Goal: Task Accomplishment & Management: Manage account settings

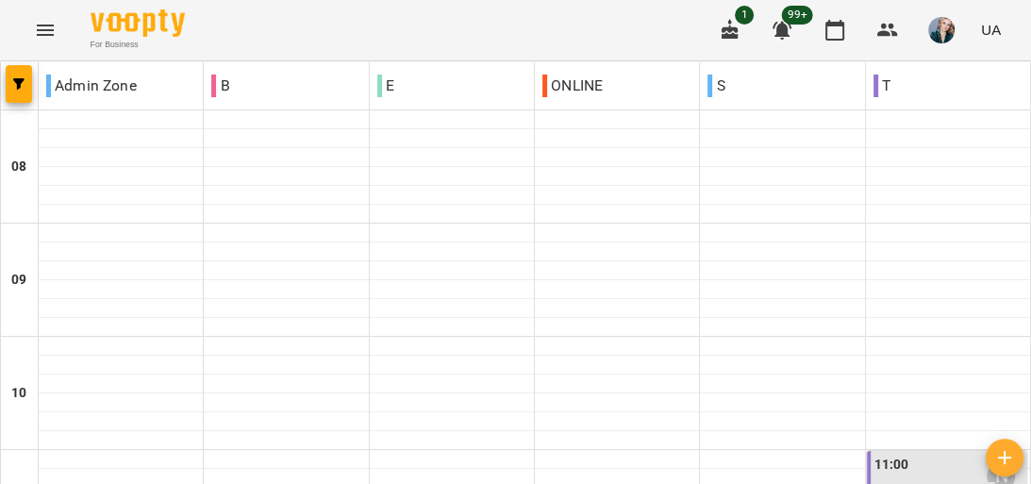
scroll to position [302, 0]
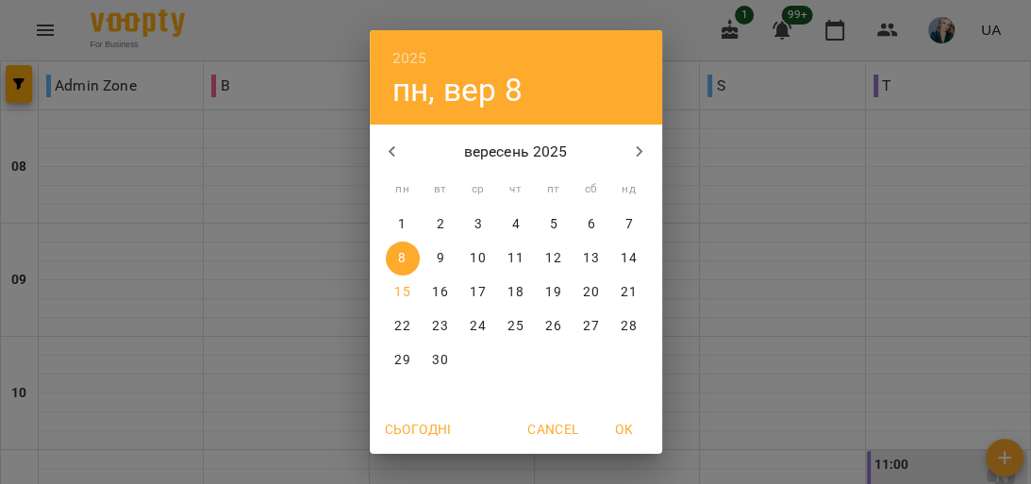
click at [388, 291] on span "15" at bounding box center [403, 292] width 34 height 19
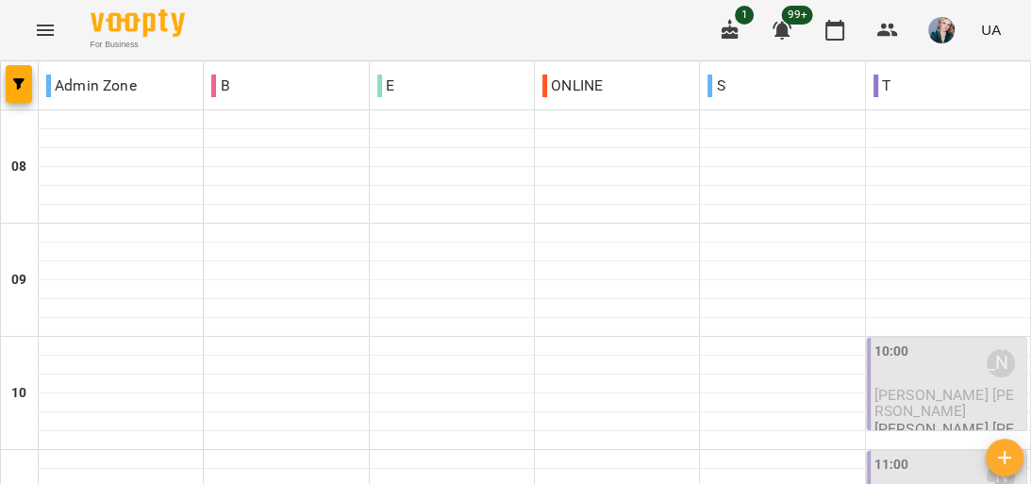
scroll to position [1261, 0]
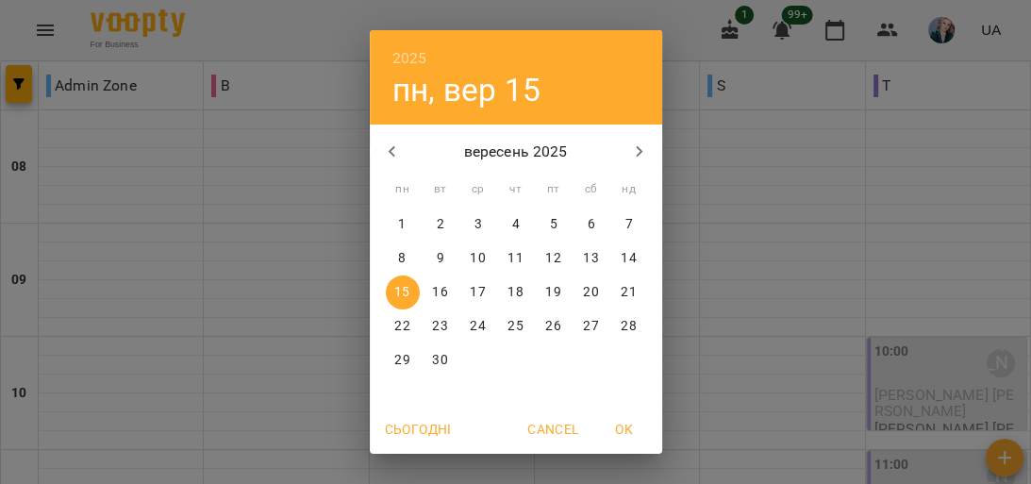
click at [472, 256] on p "10" at bounding box center [477, 258] width 15 height 19
type input "**********"
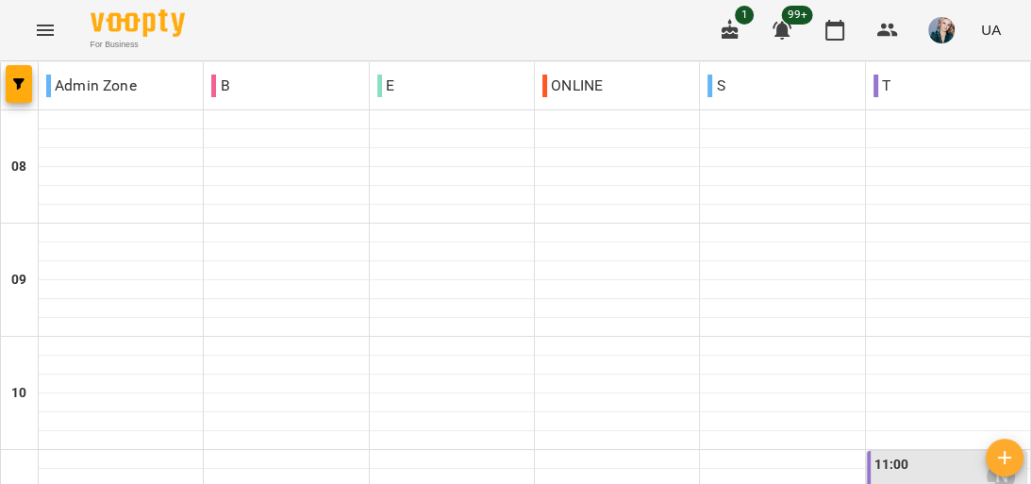
scroll to position [1208, 0]
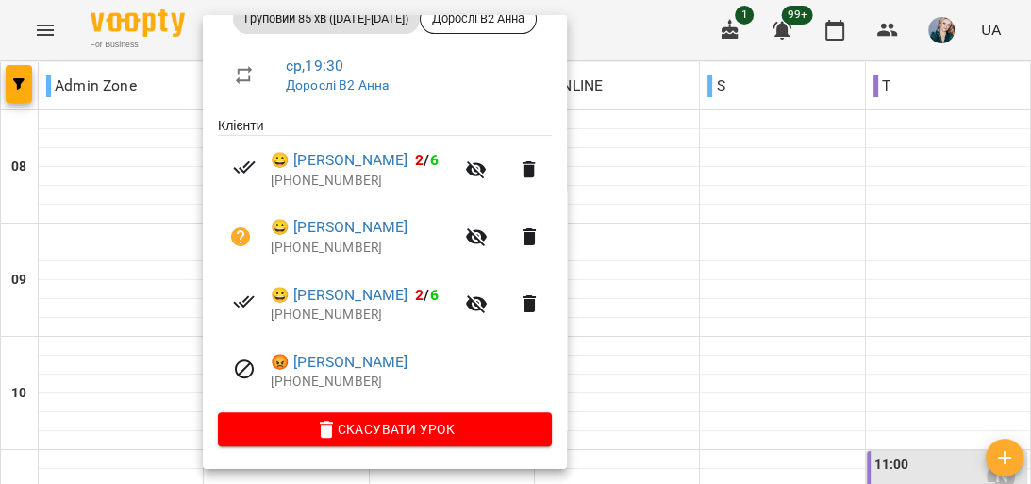
scroll to position [306, 0]
click at [656, 20] on div at bounding box center [515, 242] width 1031 height 484
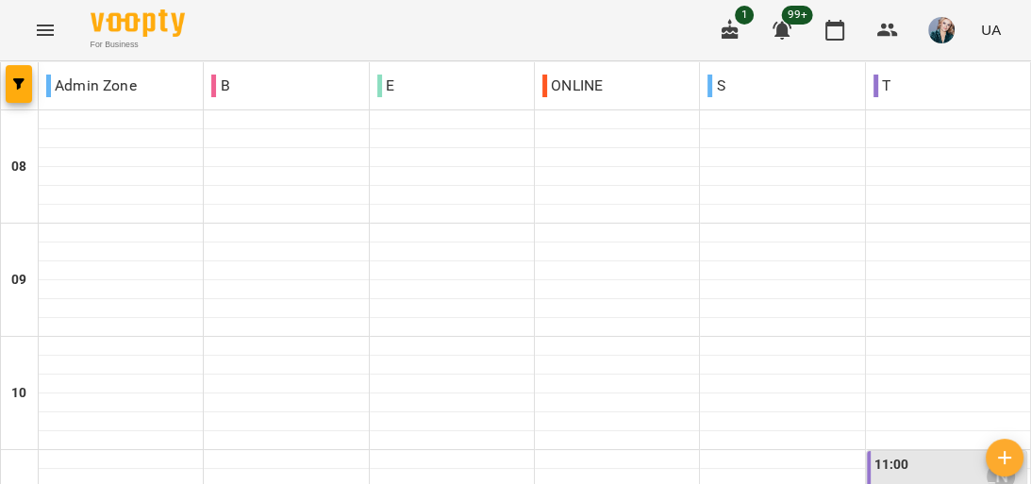
scroll to position [959, 0]
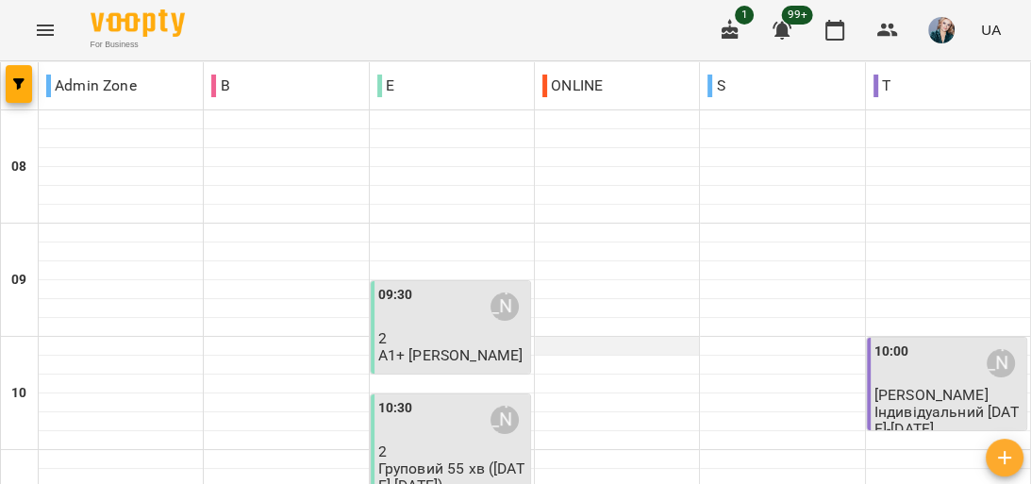
scroll to position [151, 0]
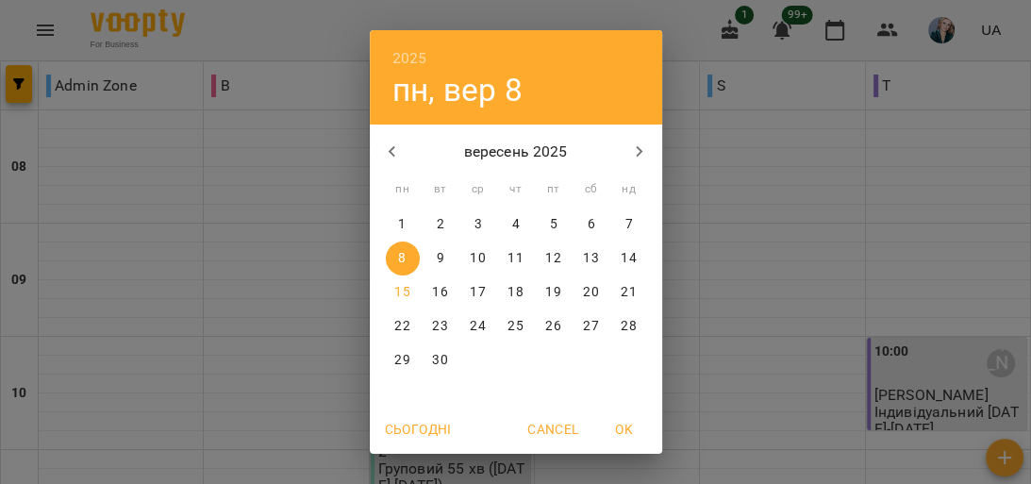
click at [398, 249] on p "8" at bounding box center [402, 258] width 8 height 19
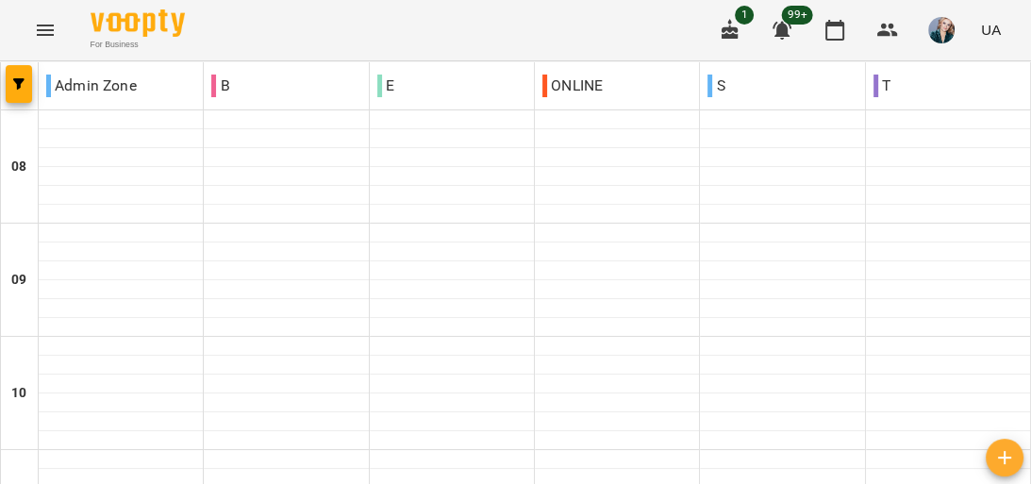
scroll to position [755, 0]
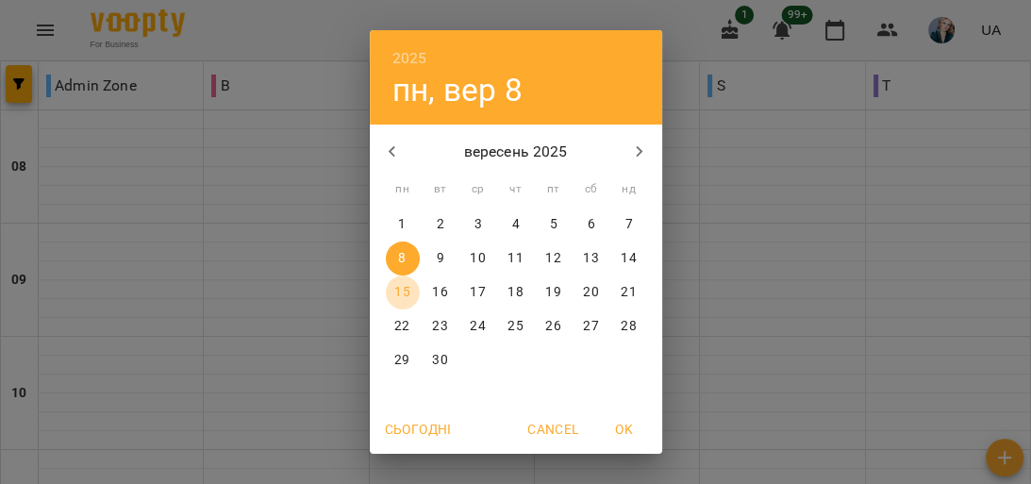
click at [396, 292] on p "15" at bounding box center [401, 292] width 15 height 19
type input "**********"
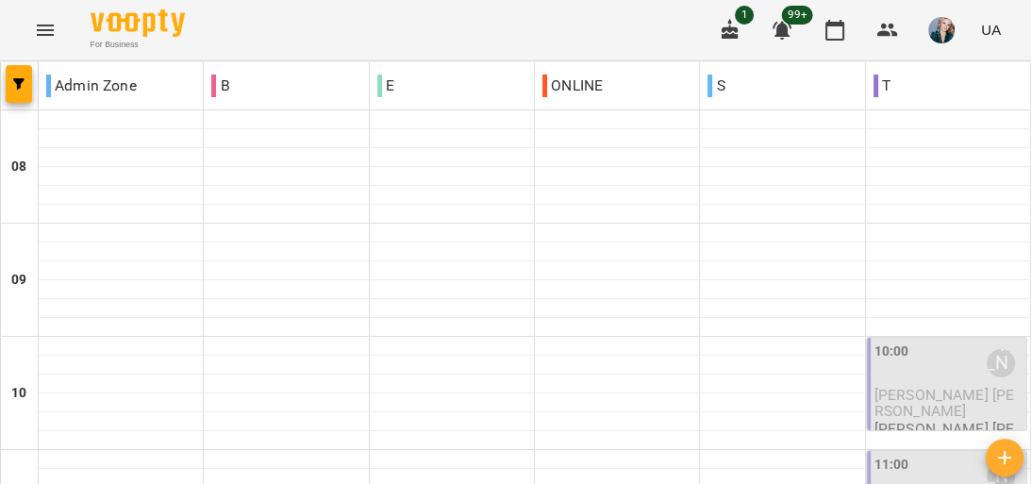
scroll to position [906, 0]
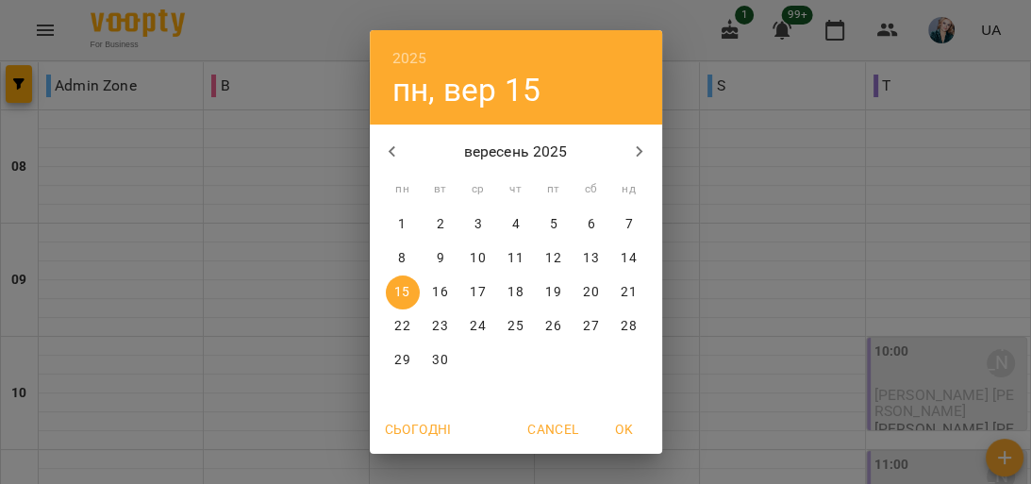
click at [471, 249] on p "10" at bounding box center [477, 258] width 15 height 19
type input "**********"
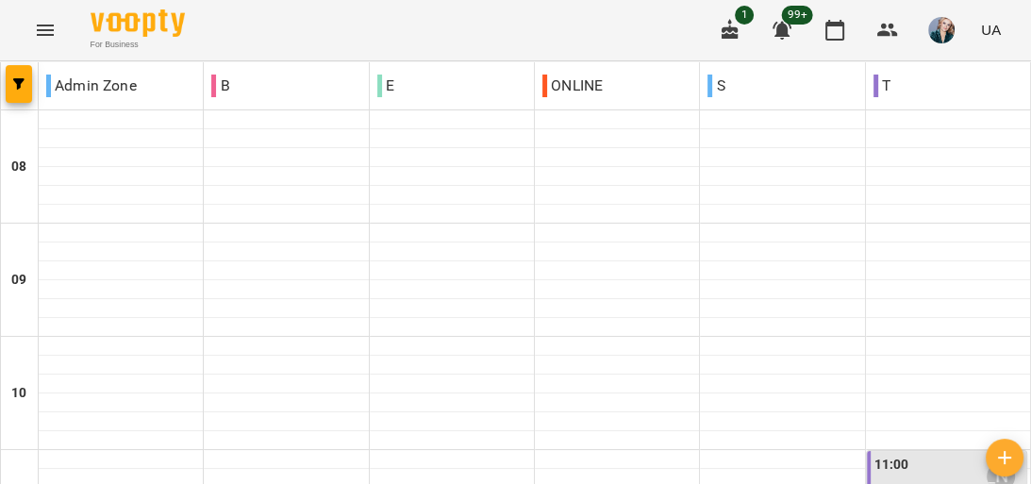
scroll to position [830, 0]
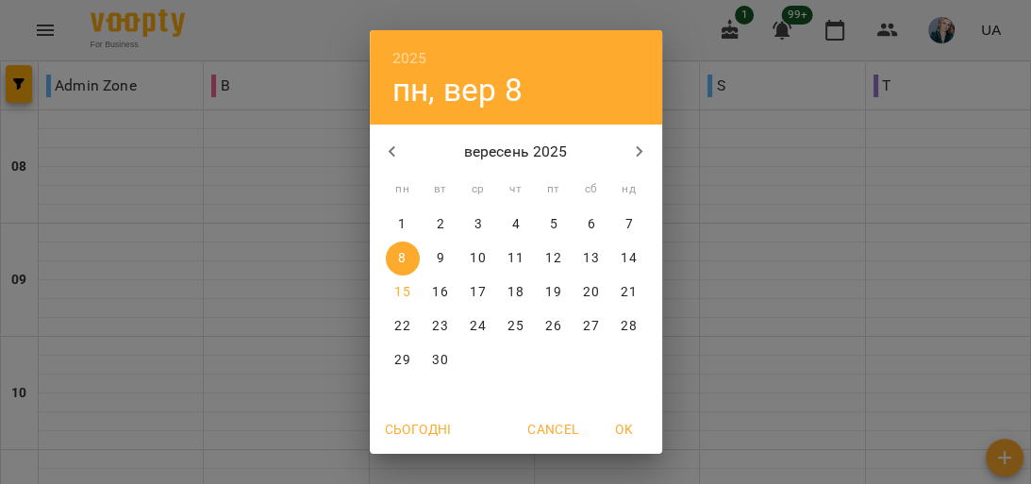
click at [388, 287] on span "15" at bounding box center [403, 292] width 34 height 19
type input "**********"
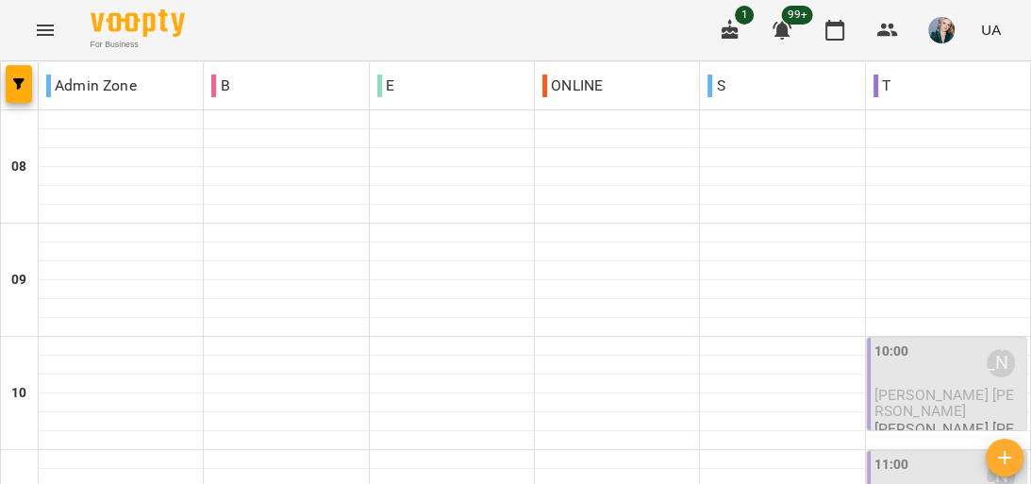
scroll to position [1057, 0]
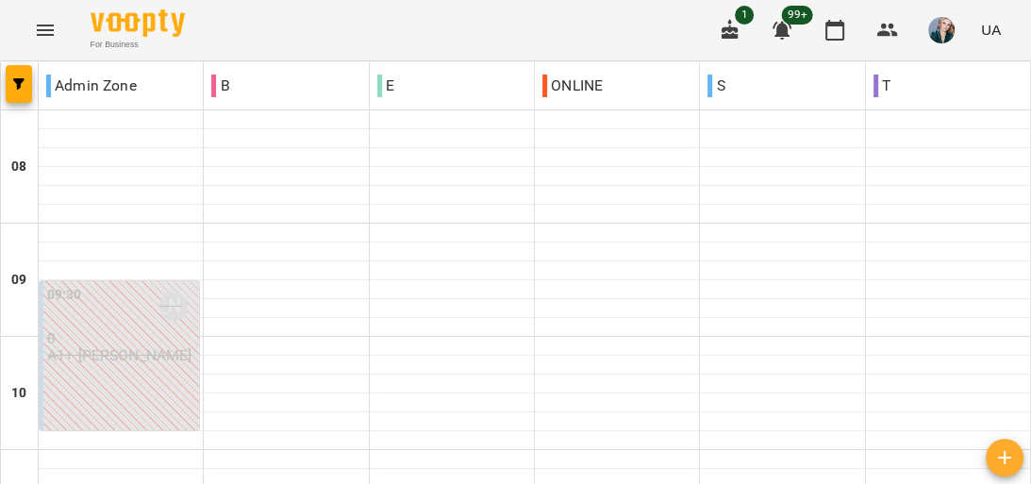
scroll to position [1110, 0]
click at [100, 84] on p "Admin Zone" at bounding box center [91, 86] width 91 height 23
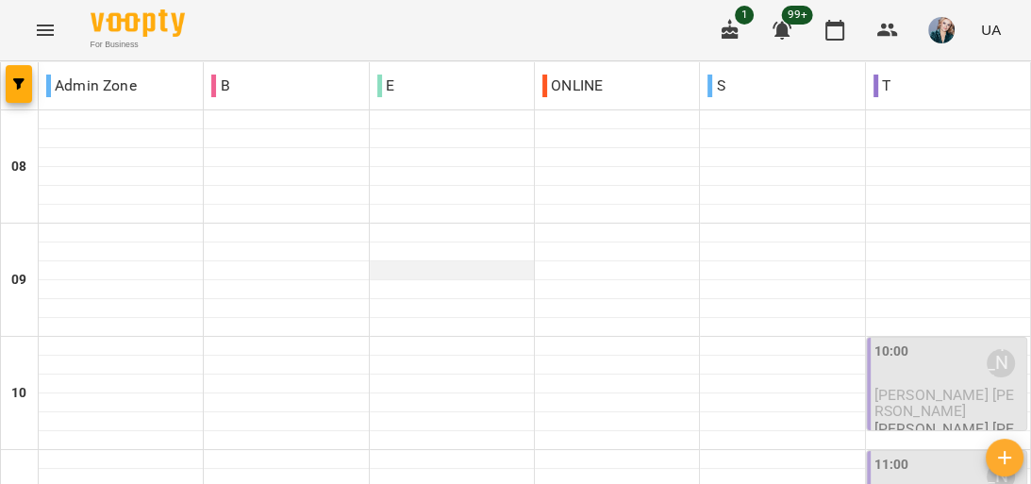
scroll to position [755, 0]
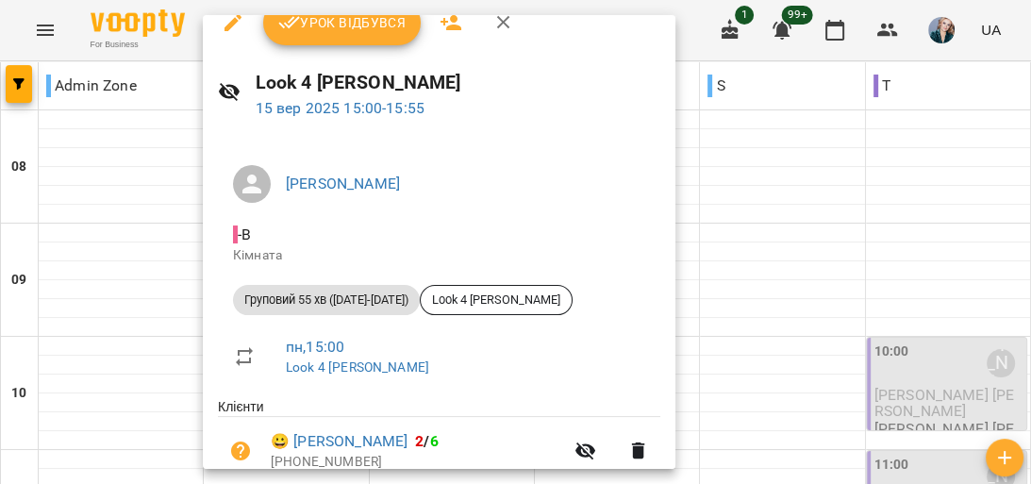
scroll to position [0, 0]
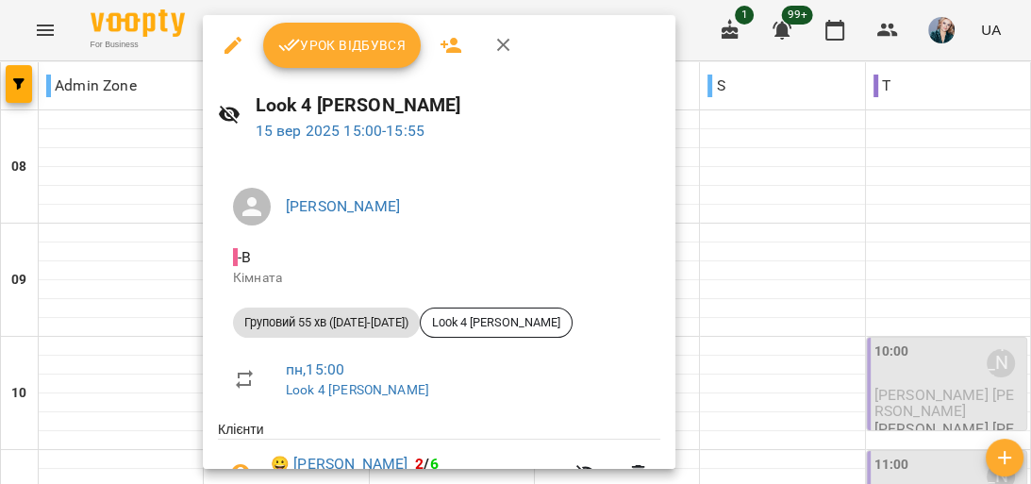
click at [502, 53] on icon "button" at bounding box center [504, 45] width 23 height 23
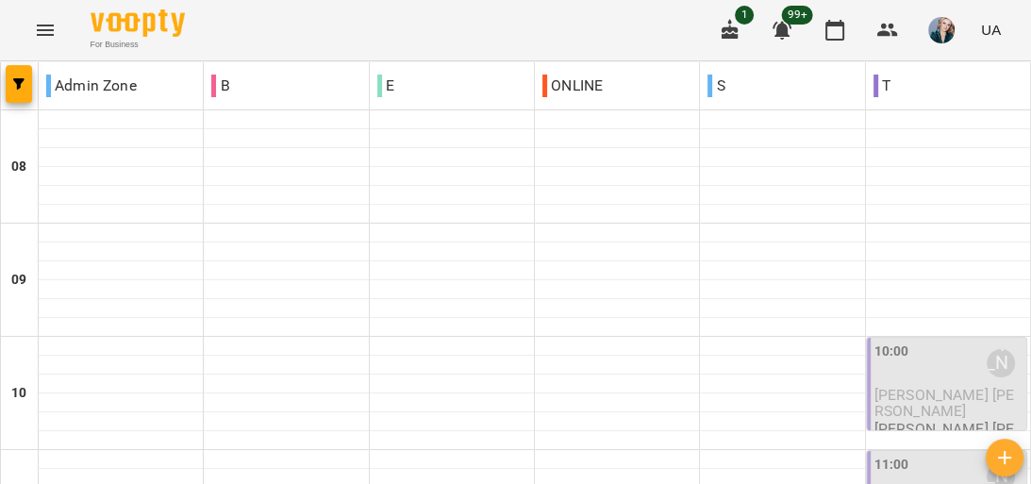
scroll to position [1336, 0]
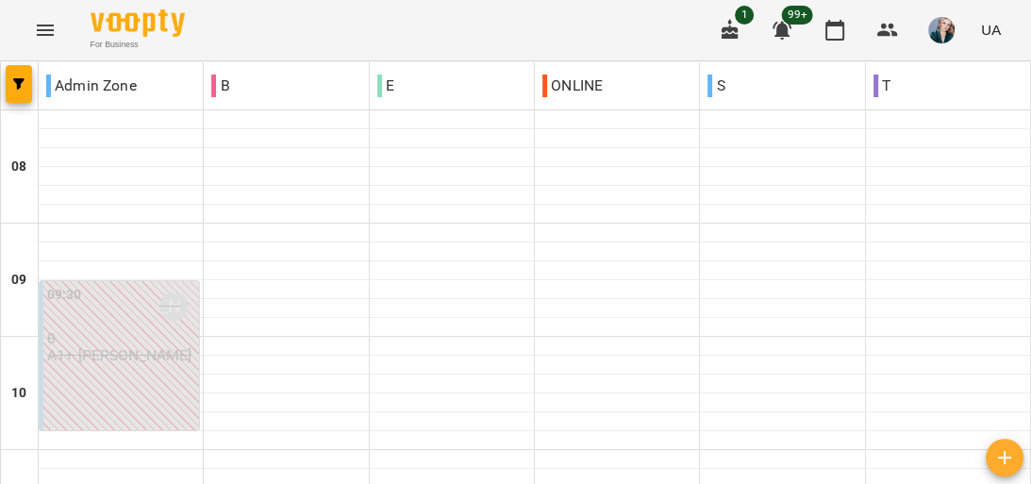
scroll to position [830, 0]
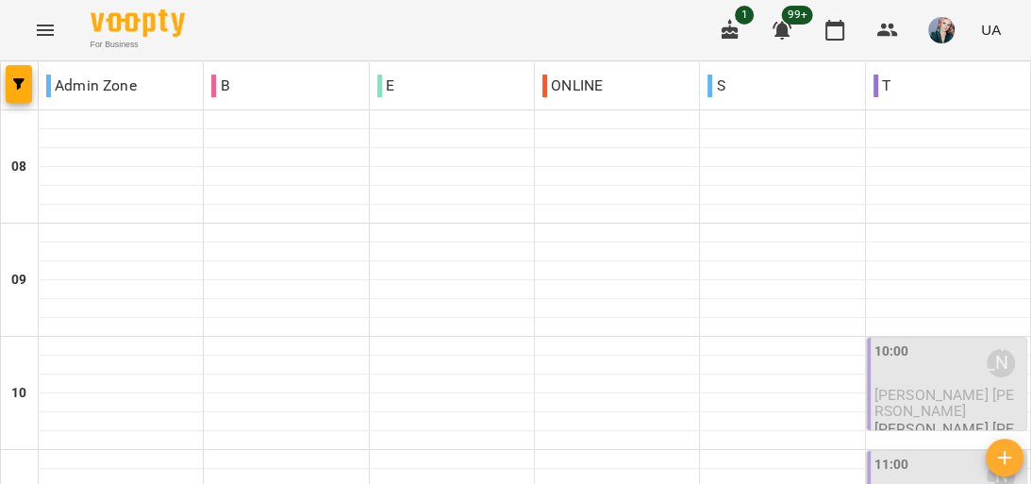
click at [42, 22] on icon "Menu" at bounding box center [45, 30] width 23 height 23
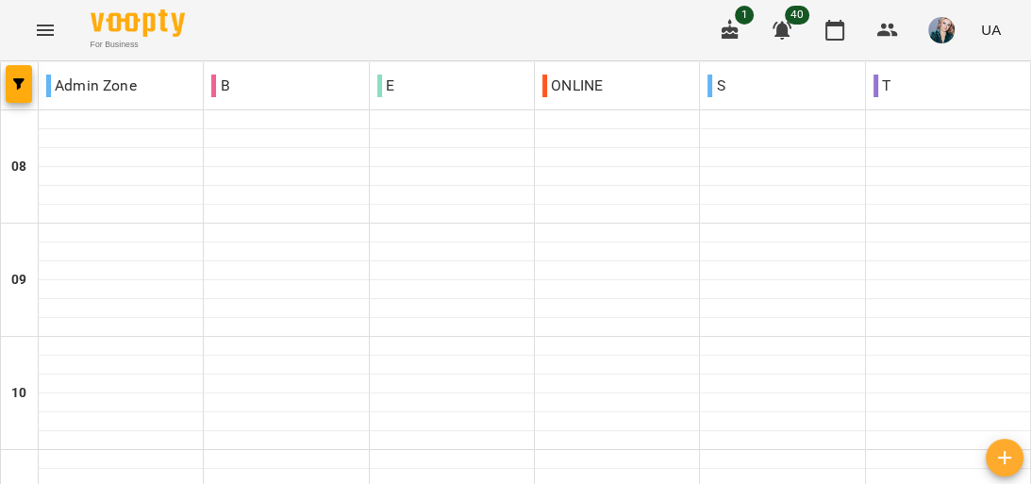
scroll to position [981, 0]
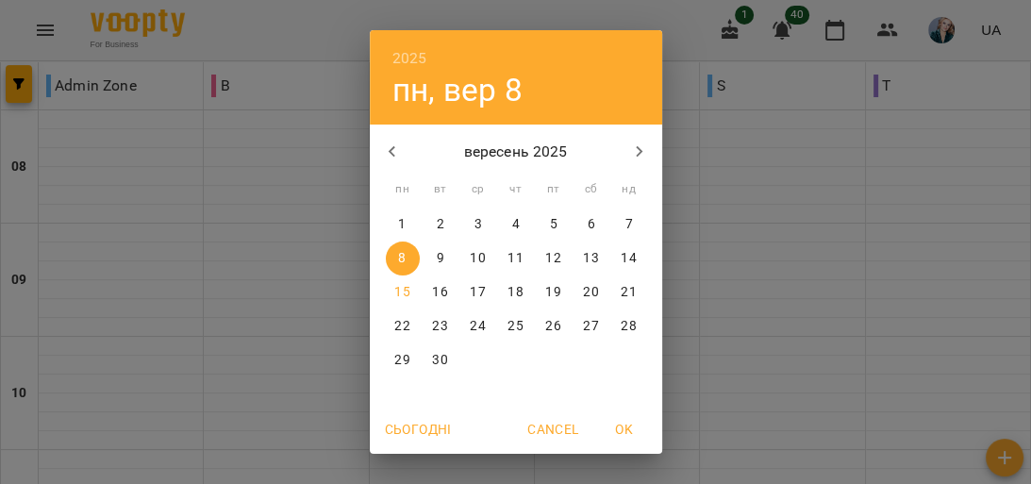
click at [536, 445] on div "Сьогодні Cancel OK" at bounding box center [516, 429] width 293 height 49
click at [400, 288] on p "15" at bounding box center [401, 292] width 15 height 19
type input "**********"
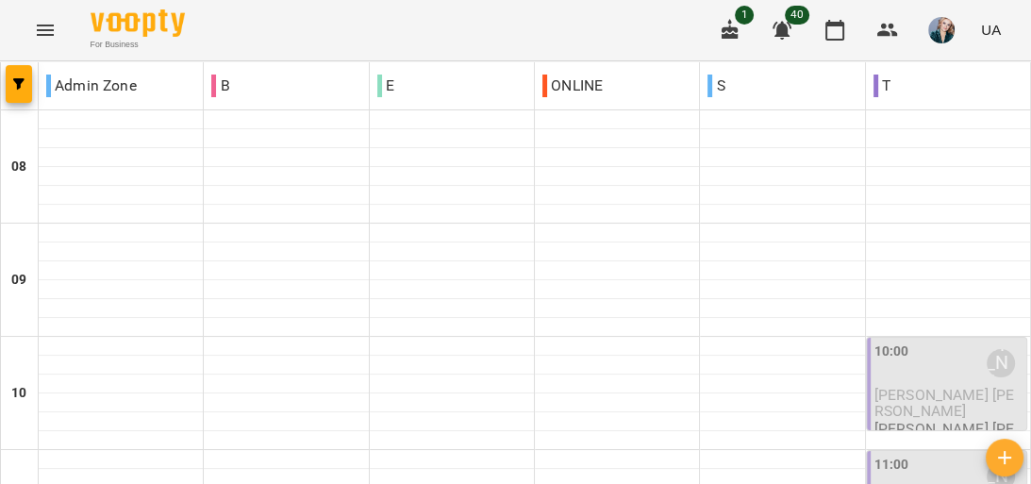
scroll to position [226, 0]
click at [912, 386] on span "[PERSON_NAME] [PERSON_NAME]" at bounding box center [945, 403] width 141 height 34
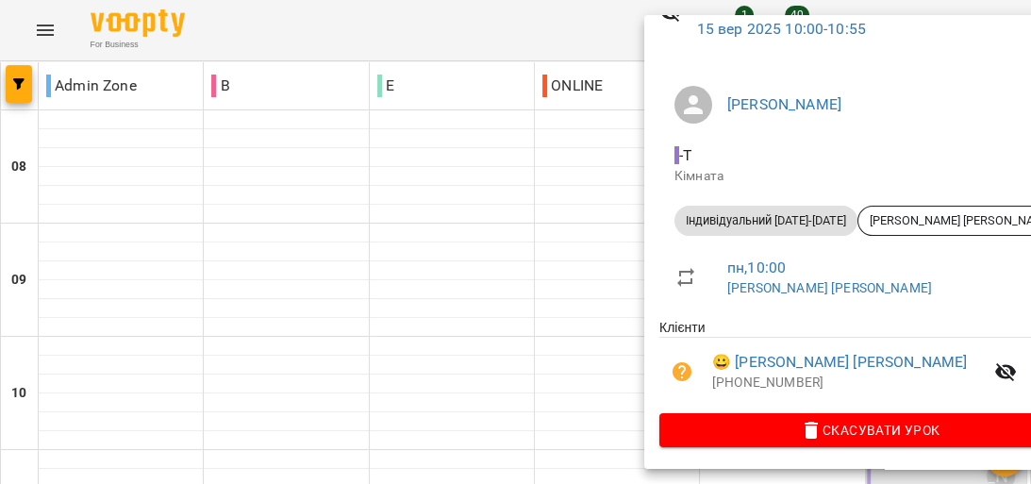
scroll to position [106, 0]
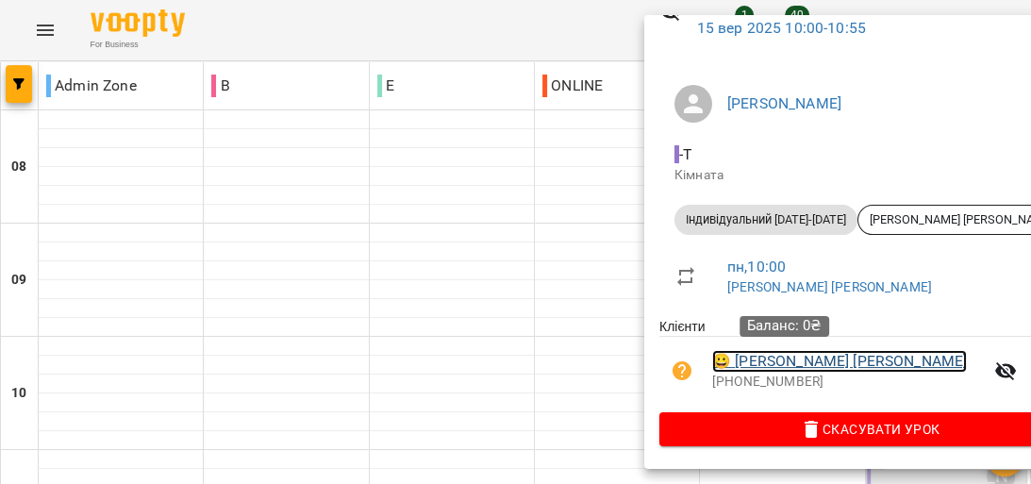
click at [842, 352] on link "😀 Кривуненко Іван" at bounding box center [839, 361] width 255 height 23
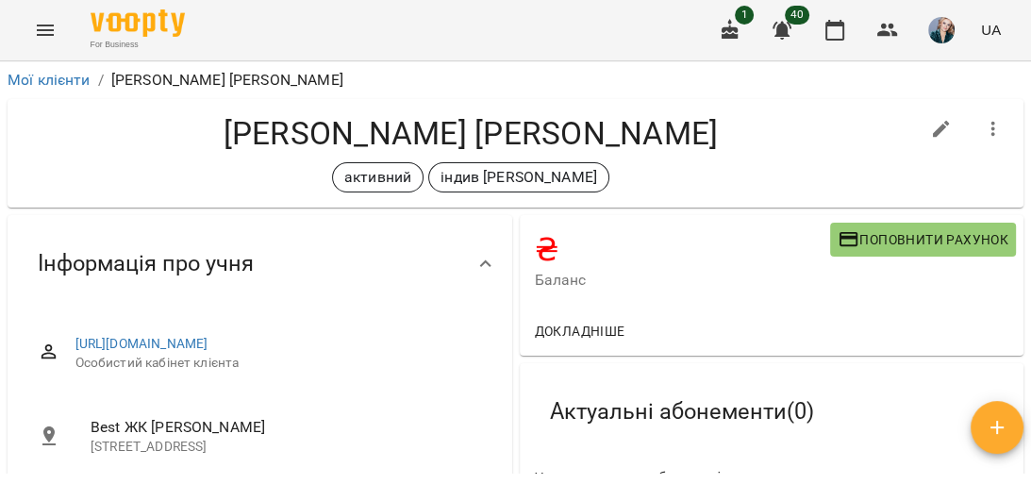
click at [910, 239] on span "Поповнити рахунок" at bounding box center [923, 239] width 171 height 23
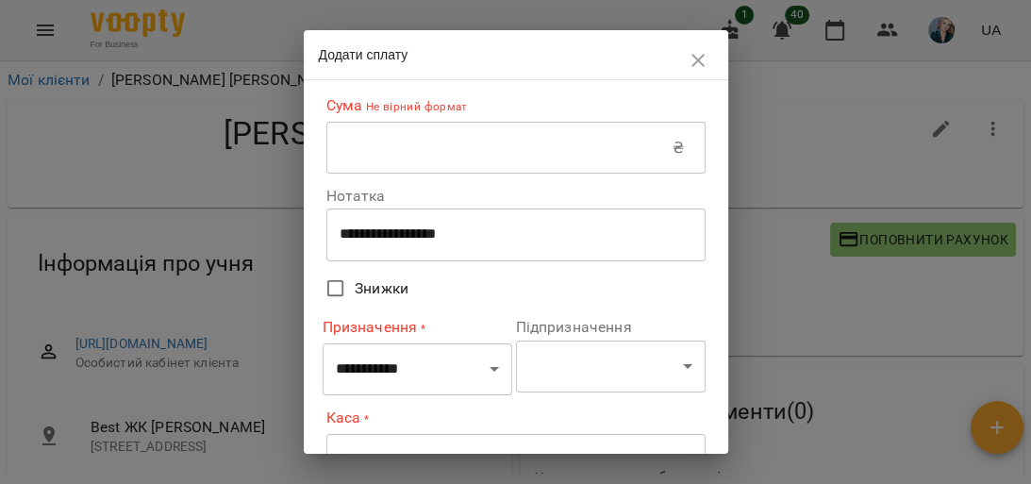
click at [408, 137] on input "text" at bounding box center [500, 148] width 347 height 53
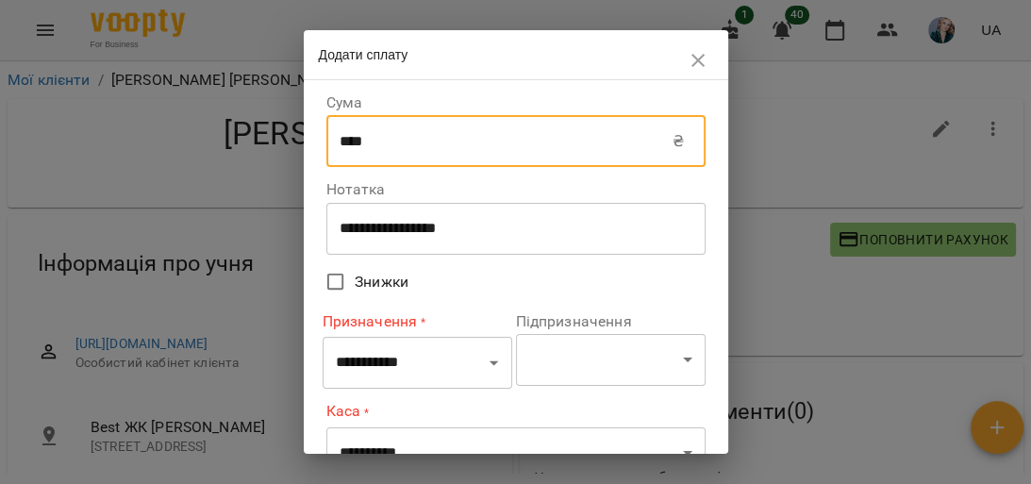
type input "****"
click at [463, 356] on select "**********" at bounding box center [418, 363] width 190 height 53
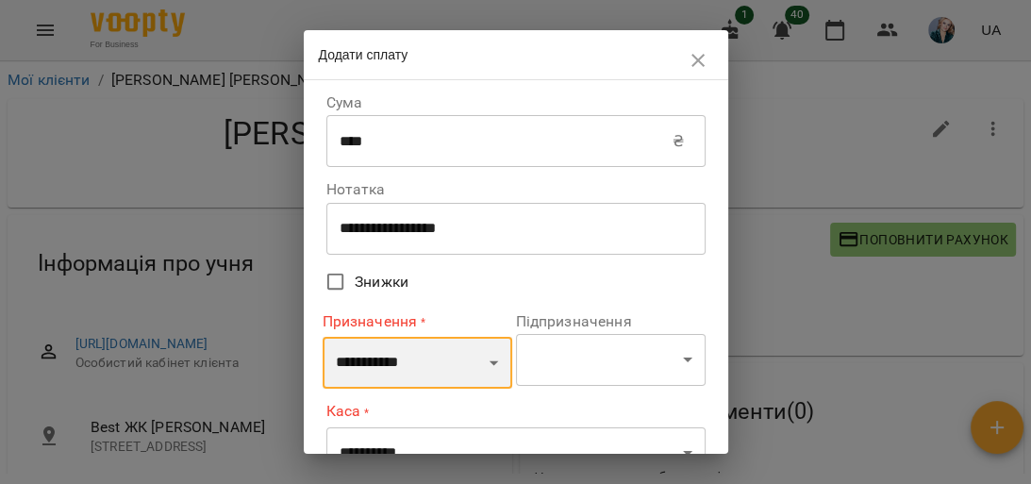
select select "*******"
click at [323, 337] on select "**********" at bounding box center [418, 363] width 190 height 53
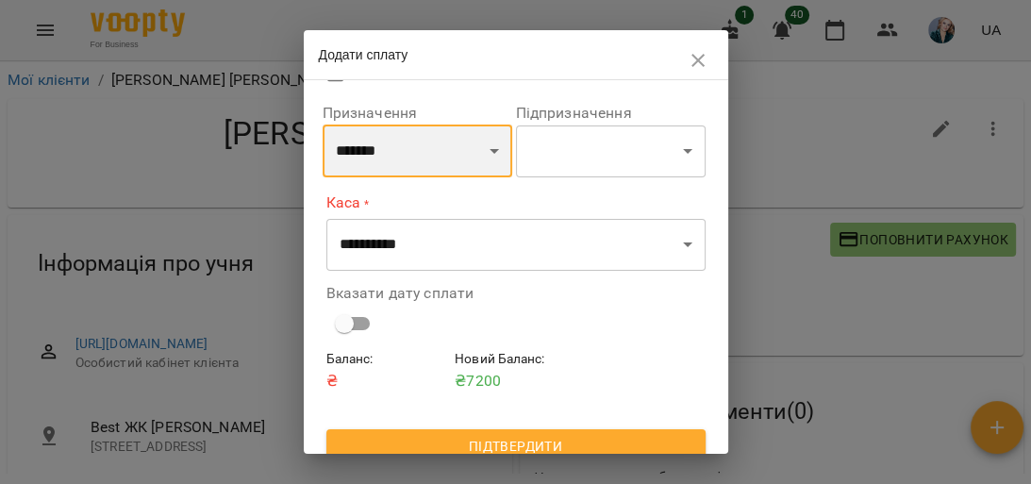
scroll to position [226, 0]
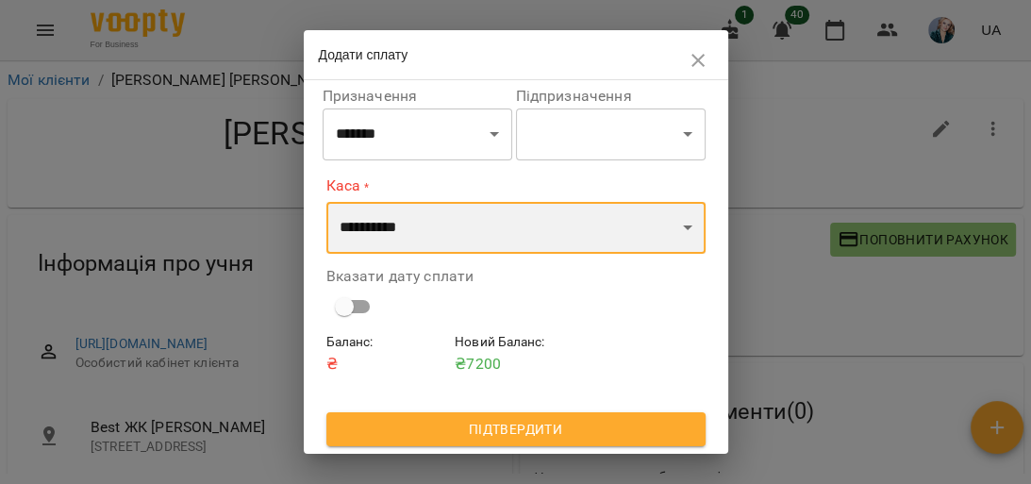
click at [400, 226] on select "**********" at bounding box center [516, 228] width 379 height 53
select select "**********"
click at [327, 202] on select "**********" at bounding box center [516, 228] width 379 height 53
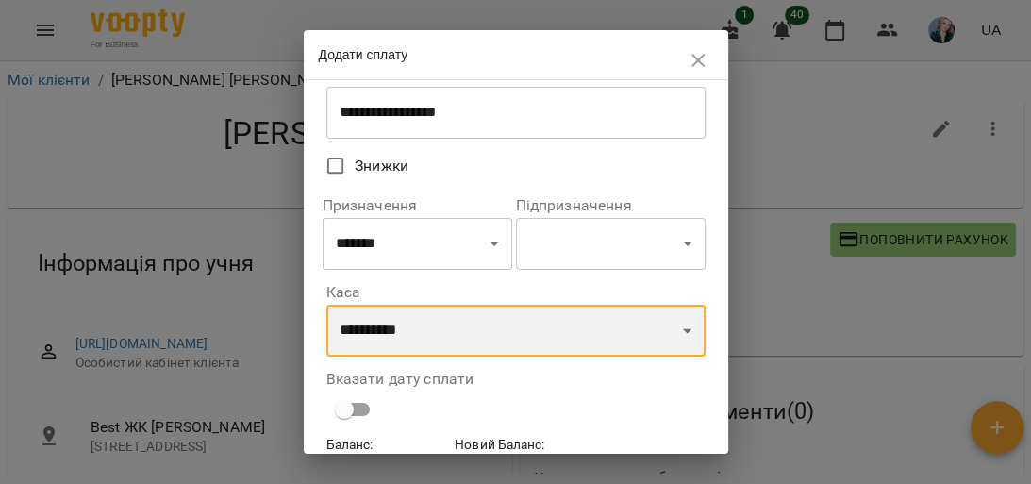
scroll to position [222, 0]
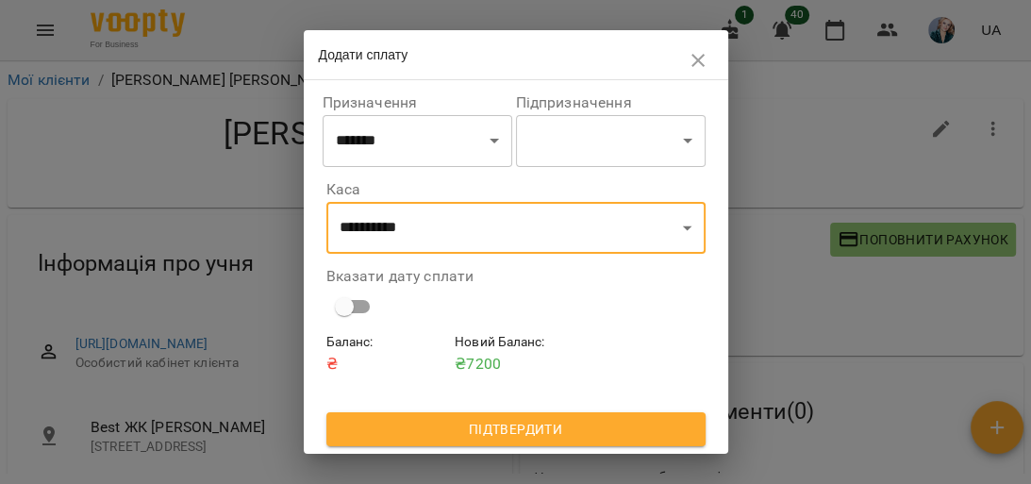
click at [528, 421] on span "Підтвердити" at bounding box center [516, 429] width 349 height 23
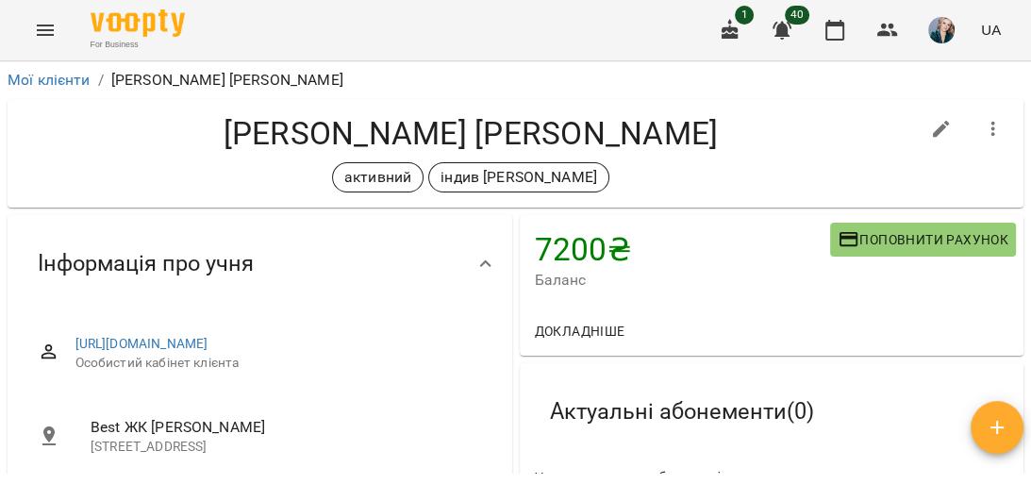
scroll to position [302, 0]
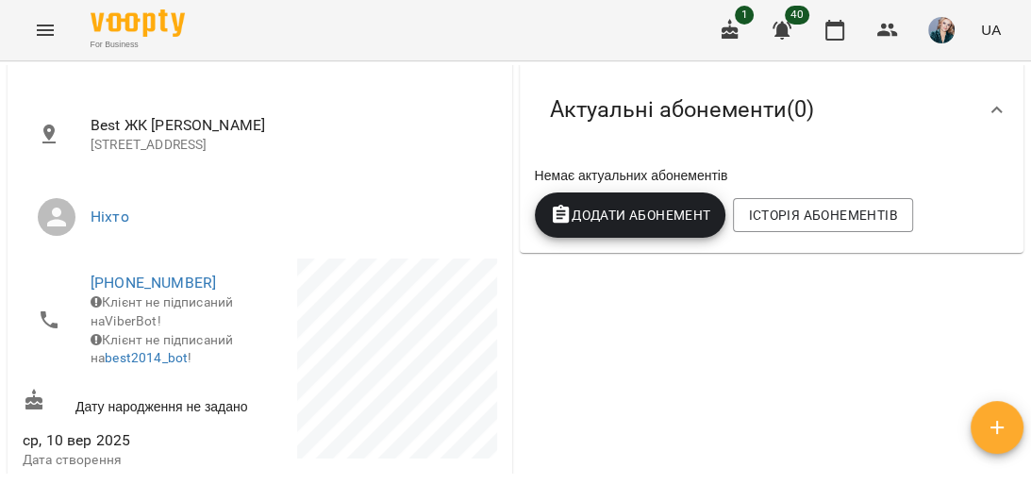
click at [620, 211] on span "Додати Абонемент" at bounding box center [630, 215] width 161 height 23
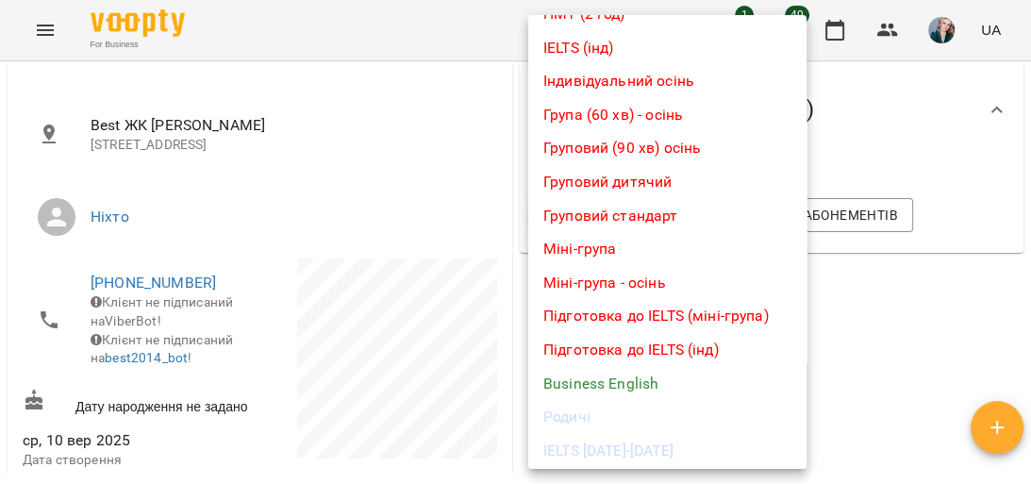
scroll to position [377, 0]
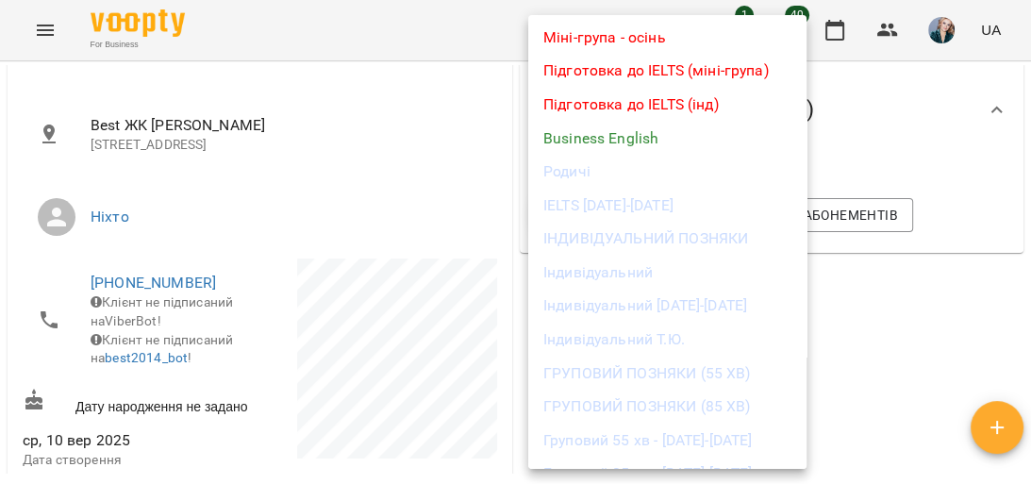
click at [644, 302] on li "Індивідуальний [DATE]-[DATE]" at bounding box center [667, 306] width 278 height 34
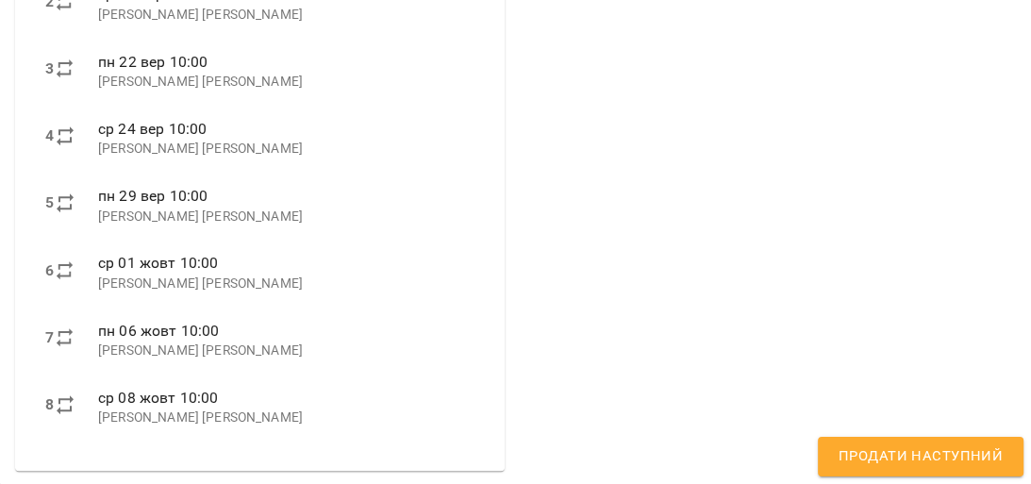
scroll to position [868, 0]
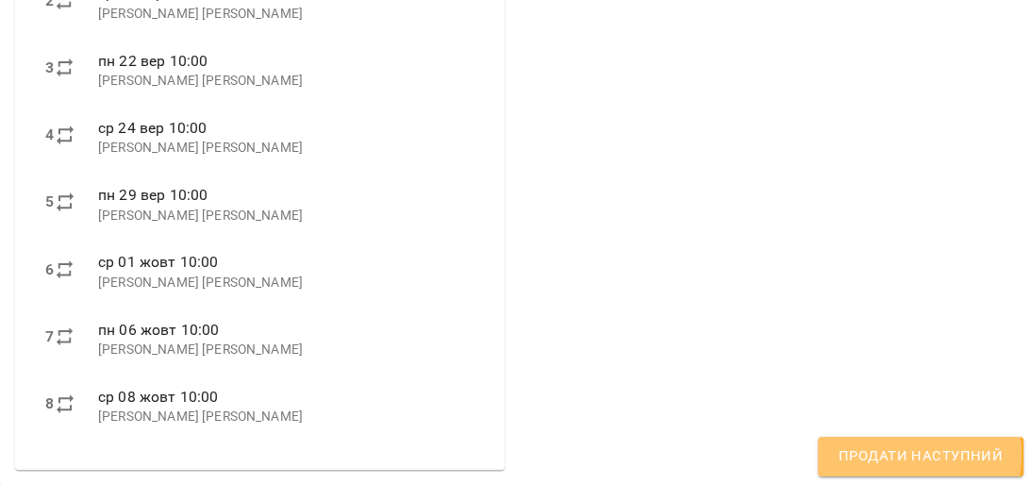
click at [895, 454] on span "Продати наступний" at bounding box center [921, 456] width 164 height 25
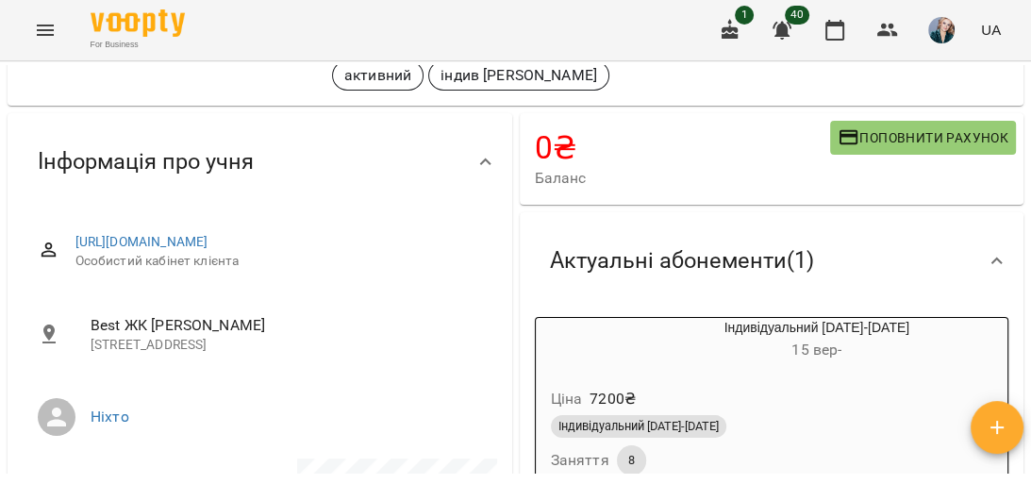
scroll to position [75, 0]
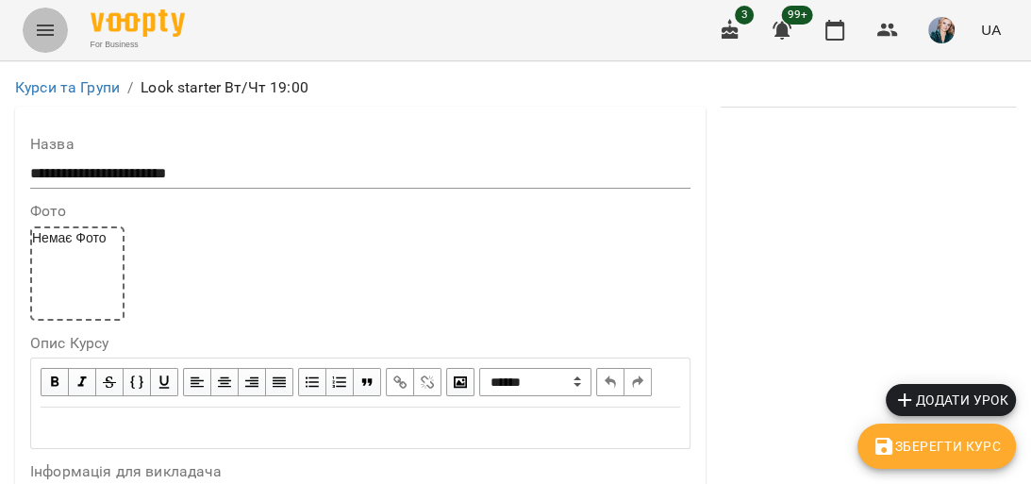
click at [46, 22] on icon "Menu" at bounding box center [45, 30] width 23 height 23
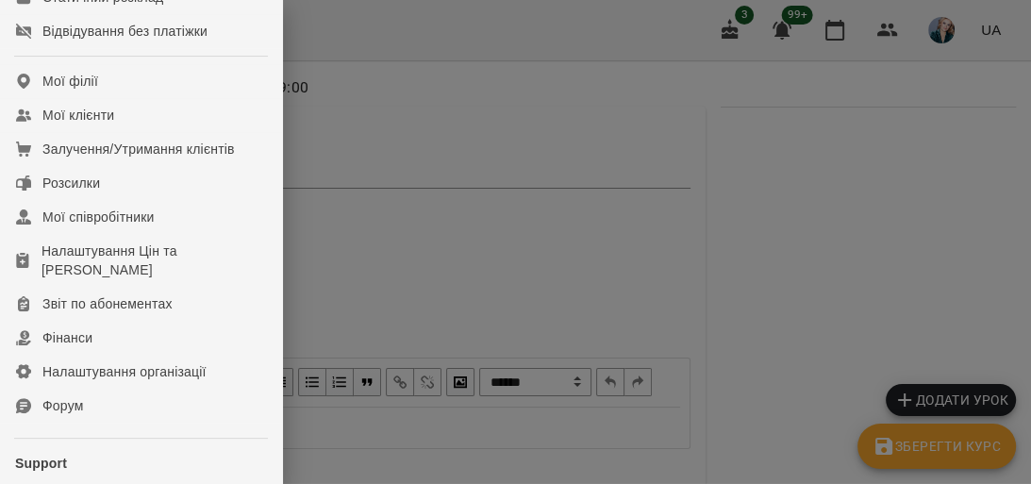
scroll to position [262, 0]
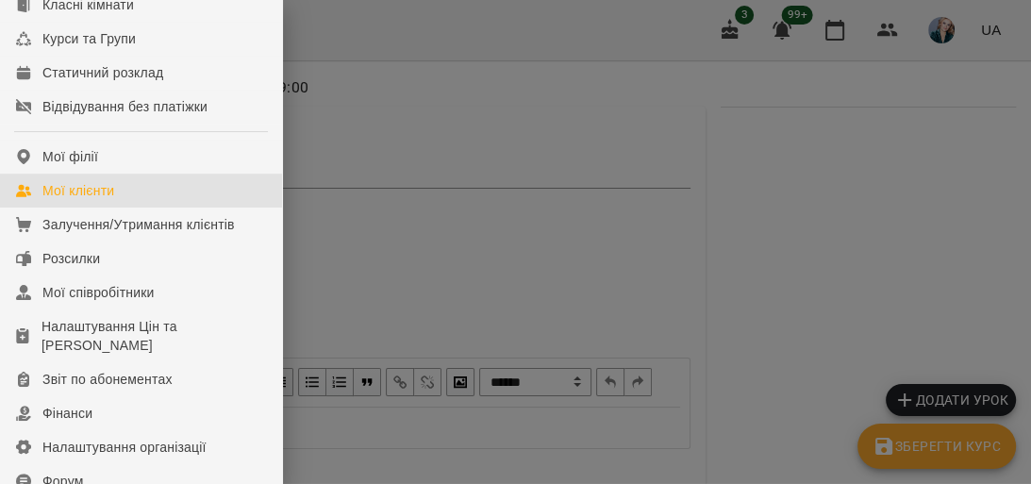
click at [121, 204] on link "Мої клієнти" at bounding box center [141, 191] width 282 height 34
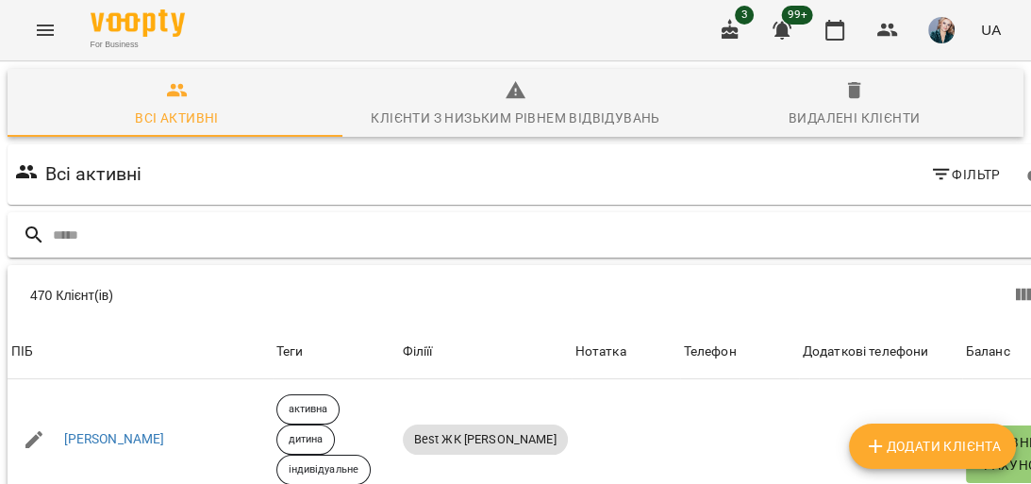
click at [276, 239] on input "text" at bounding box center [557, 235] width 1009 height 31
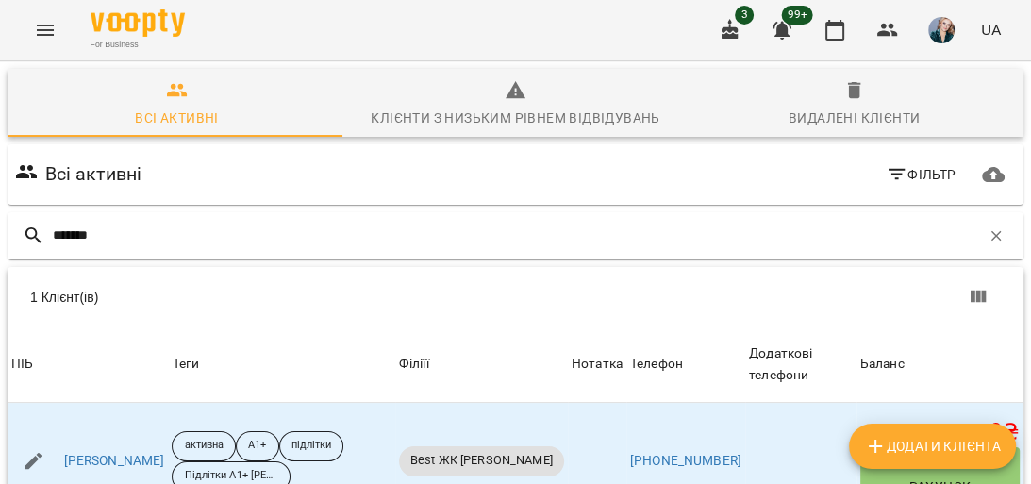
type input "*******"
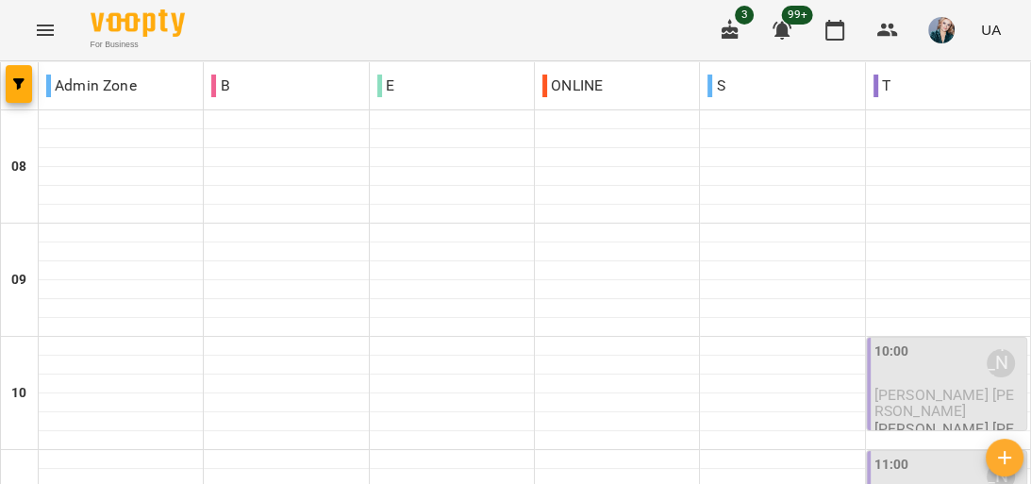
scroll to position [151, 0]
click at [955, 386] on span "[PERSON_NAME] [PERSON_NAME]" at bounding box center [945, 403] width 141 height 34
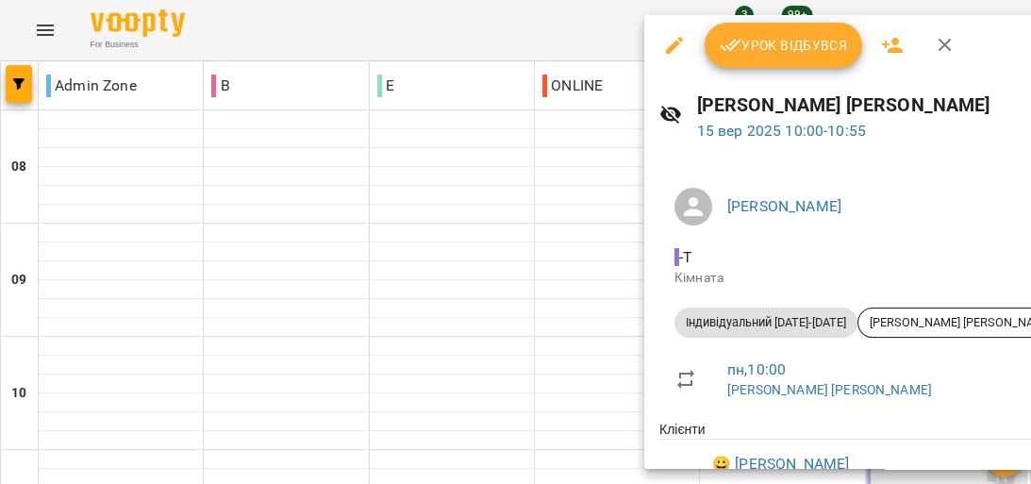
click at [804, 40] on span "Урок відбувся" at bounding box center [784, 45] width 128 height 23
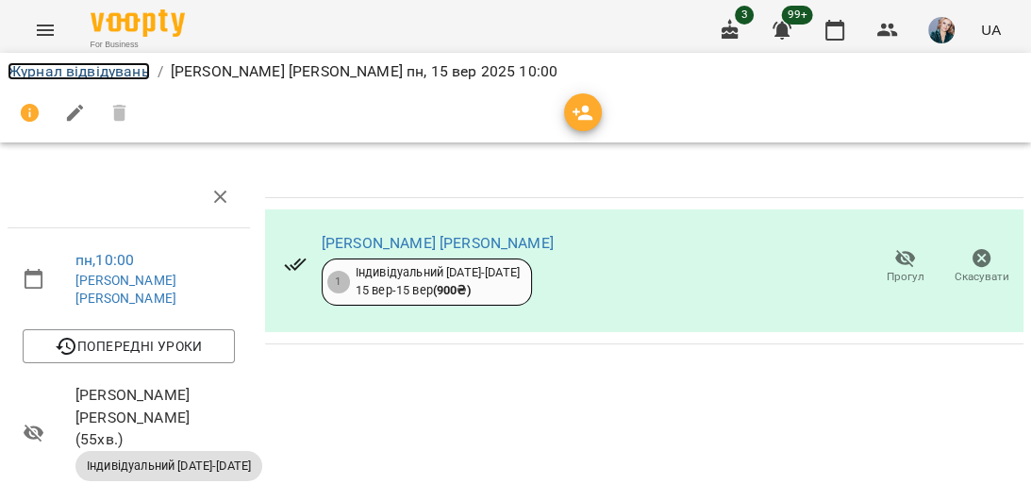
click at [104, 67] on link "Журнал відвідувань" at bounding box center [79, 71] width 142 height 18
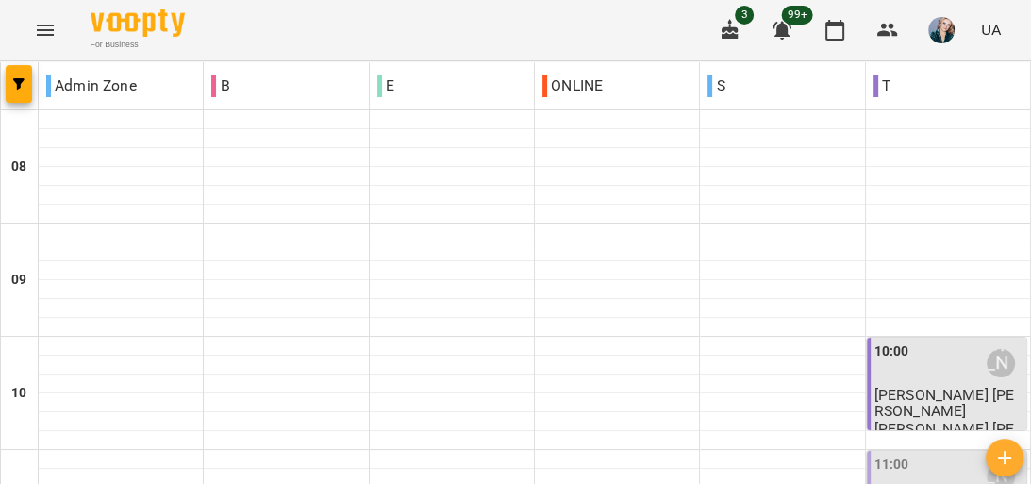
scroll to position [604, 0]
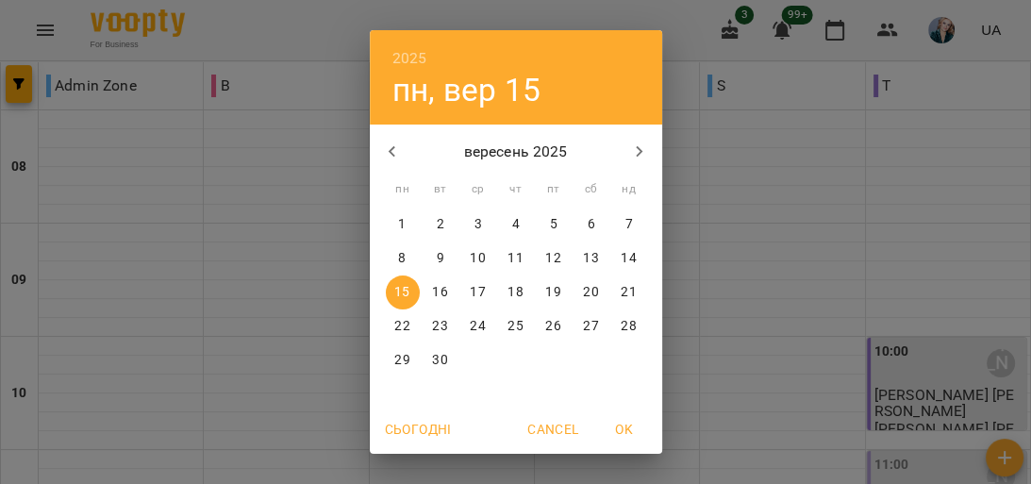
click at [472, 255] on p "10" at bounding box center [477, 258] width 15 height 19
type input "**********"
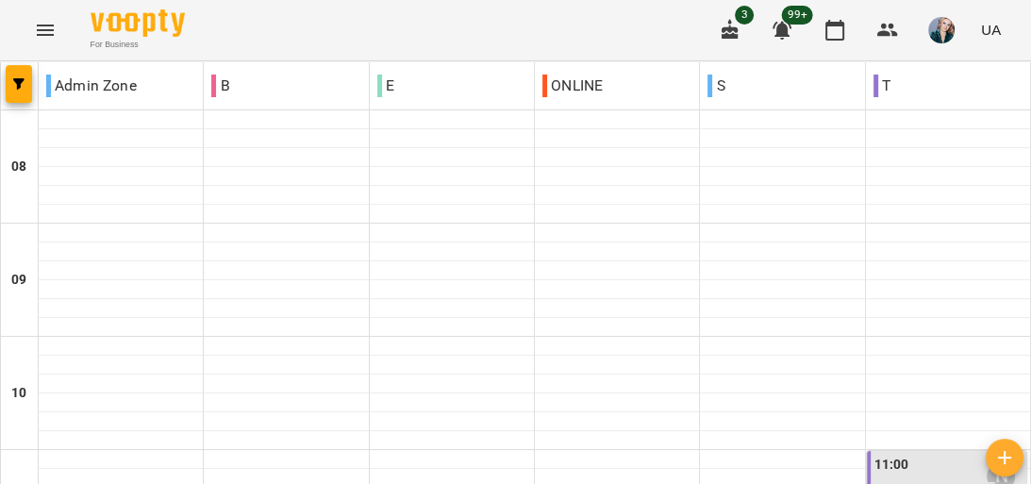
scroll to position [755, 0]
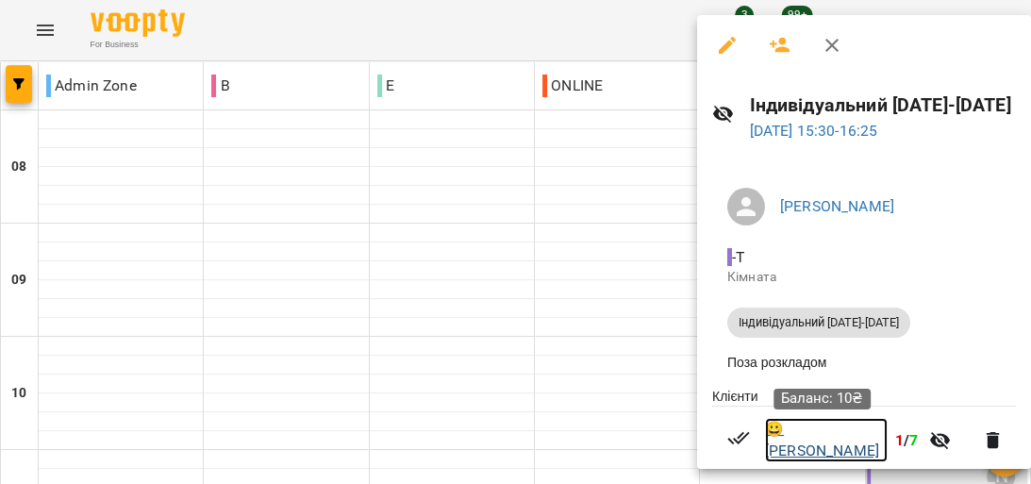
click at [831, 434] on link "😀 Давідян Давід" at bounding box center [826, 440] width 123 height 44
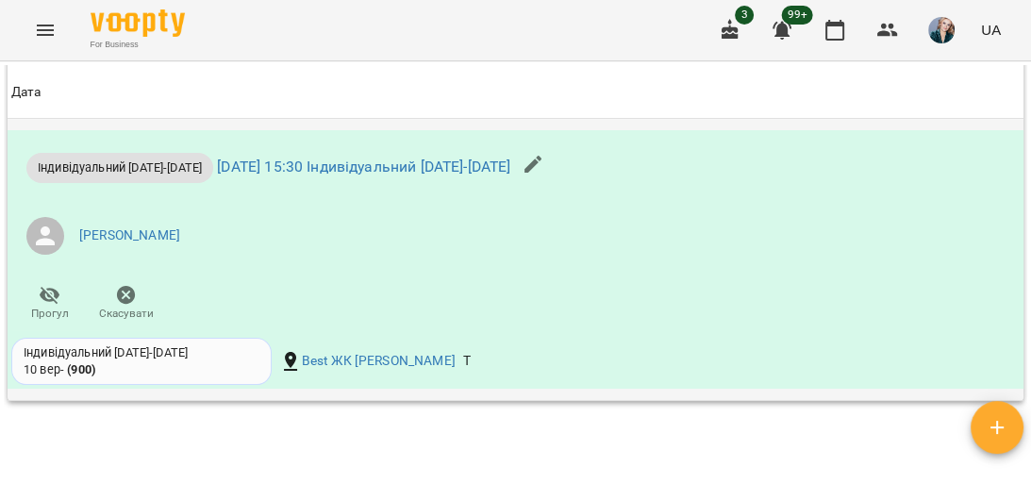
scroll to position [1208, 0]
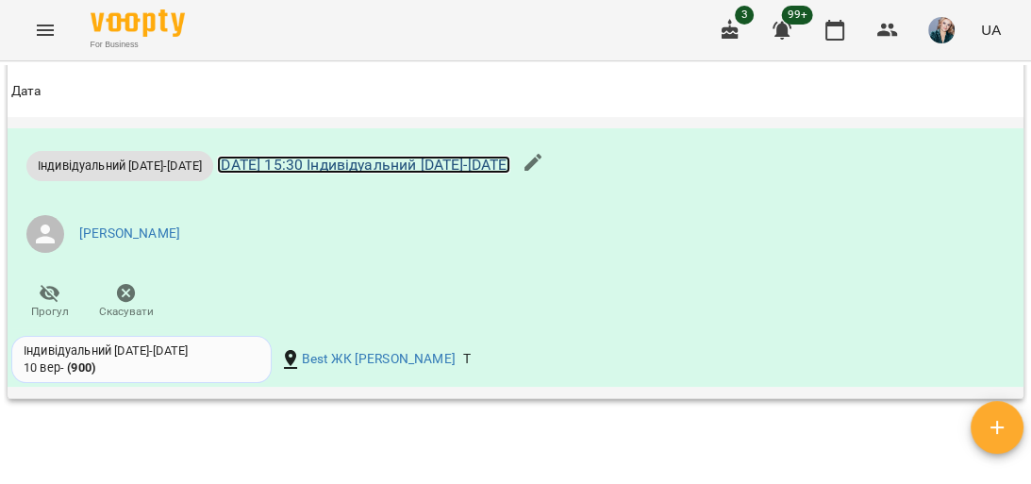
click at [361, 174] on link "ср 10 вер 2025 15:30 Індивідуальний 2025-2026" at bounding box center [363, 165] width 293 height 18
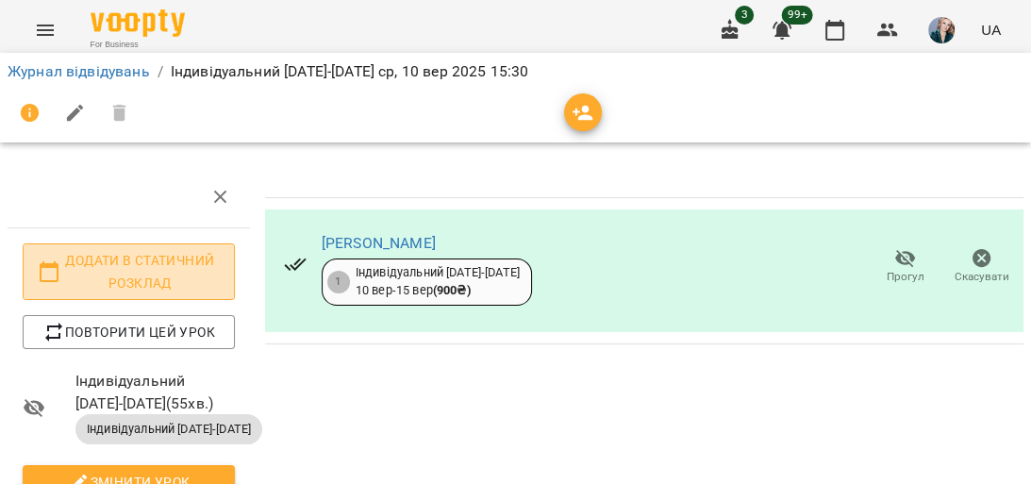
click at [138, 268] on span "Додати в статичний розклад" at bounding box center [129, 271] width 182 height 45
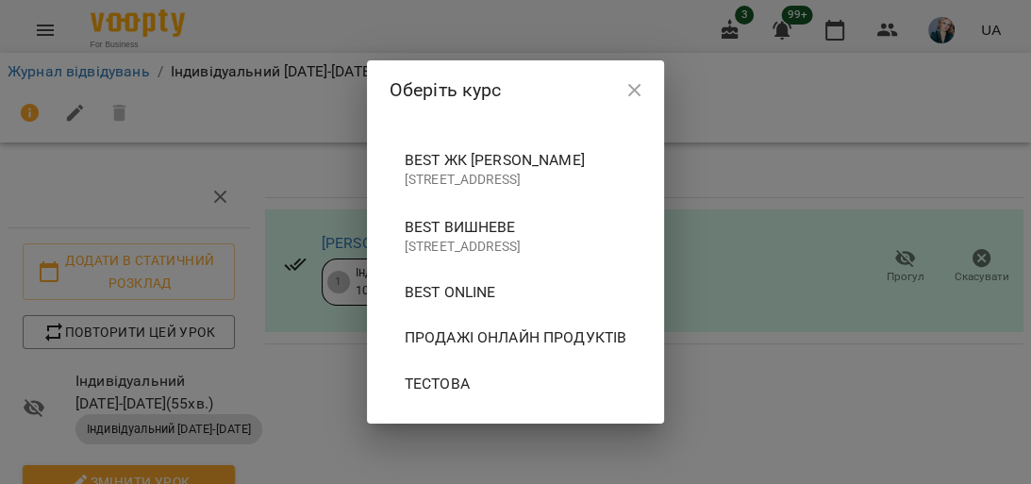
click at [405, 153] on span "Best ЖК [PERSON_NAME]" at bounding box center [516, 160] width 223 height 23
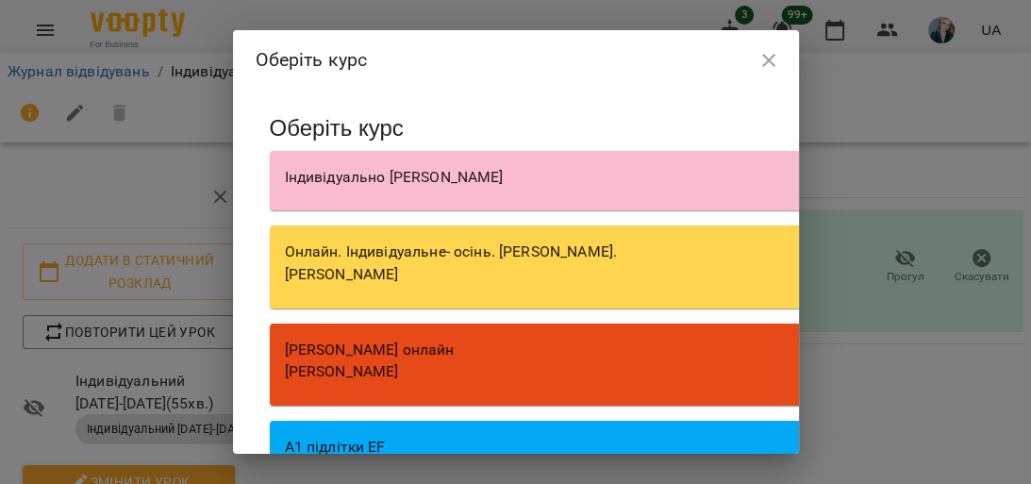
click at [481, 116] on h3 "Оберіть курс" at bounding box center [713, 128] width 887 height 25
click at [427, 91] on div "Оберіть курс Індивідуально Тумко Онлайн. Індивідуальне- осінь. Ірина. Мудра Сві…" at bounding box center [516, 272] width 566 height 364
click at [665, 94] on div "Оберіть курс Індивідуально Тумко Онлайн. Індивідуальне- осінь. Ірина. Мудра Сві…" at bounding box center [516, 272] width 566 height 364
click at [516, 126] on h3 "Оберіть курс" at bounding box center [713, 128] width 887 height 25
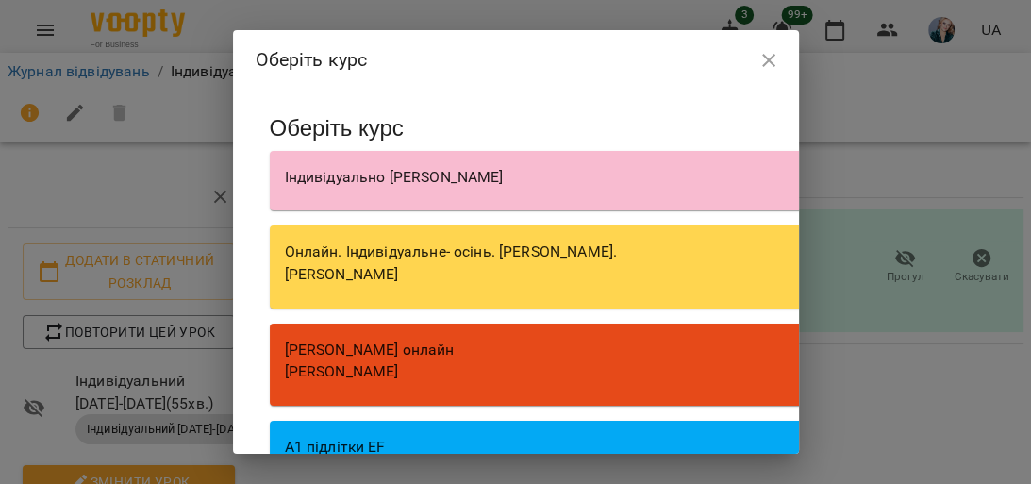
click at [362, 116] on h3 "Оберіть курс" at bounding box center [713, 128] width 887 height 25
click at [648, 116] on h3 "Оберіть курс" at bounding box center [713, 128] width 887 height 25
click at [758, 57] on icon "button" at bounding box center [769, 60] width 23 height 23
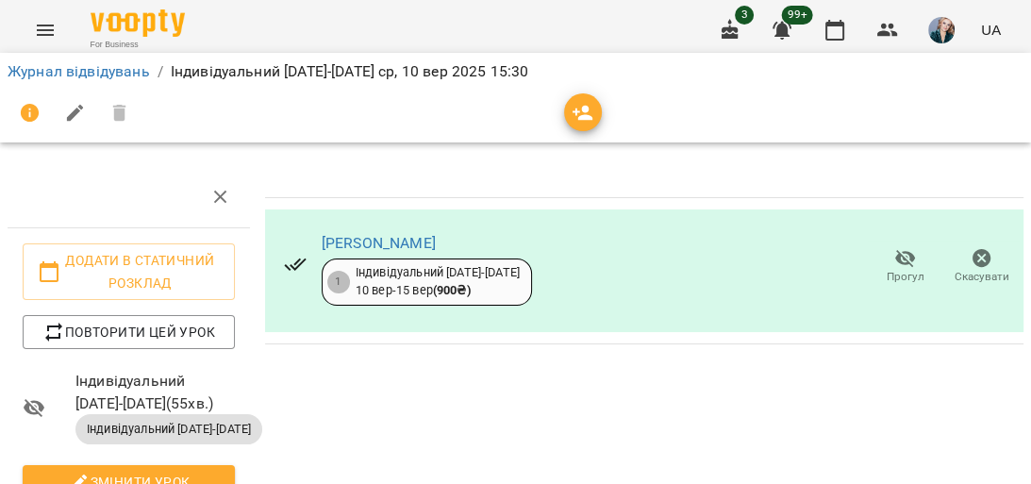
click at [47, 23] on icon "Menu" at bounding box center [45, 30] width 23 height 23
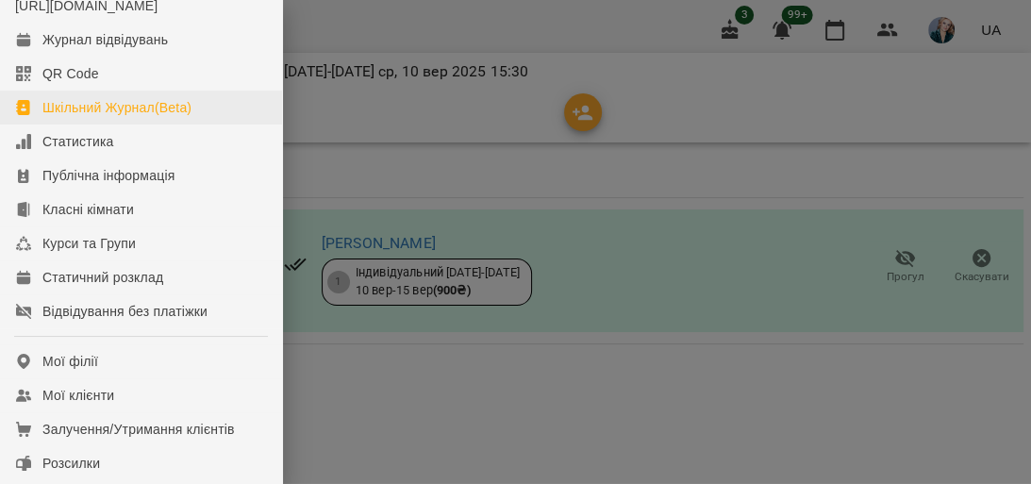
scroll to position [226, 0]
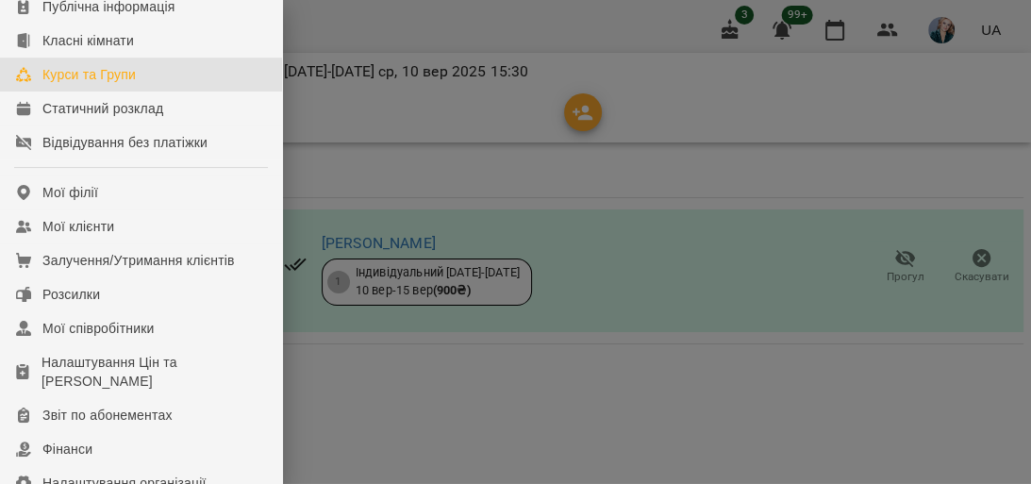
click at [110, 84] on div "Курси та Групи" at bounding box center [88, 74] width 93 height 19
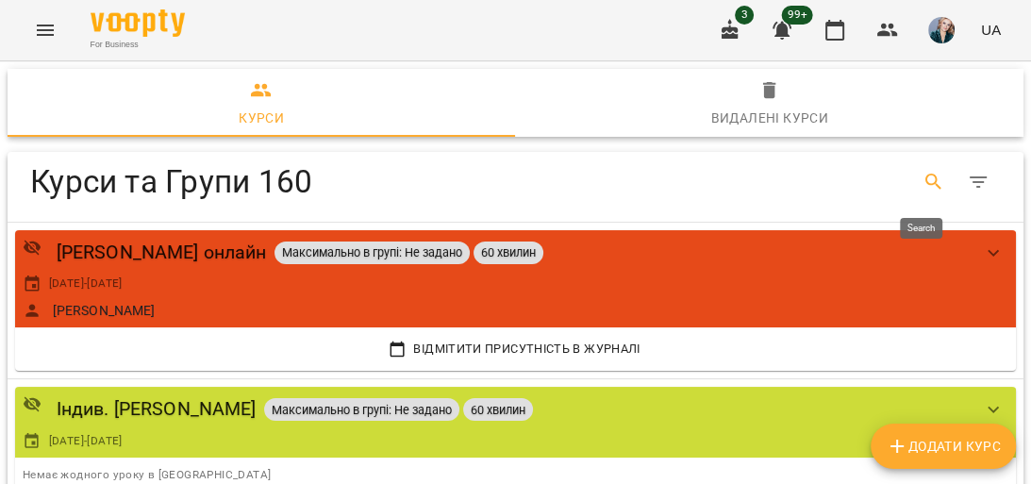
click at [923, 177] on icon "Search" at bounding box center [934, 182] width 23 height 23
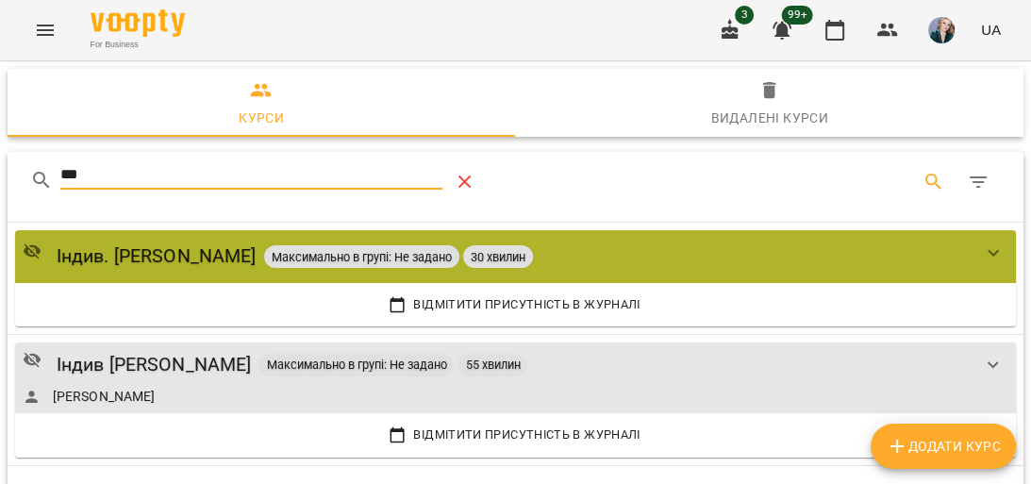
type input "***"
click at [472, 179] on icon "Table Toolbar" at bounding box center [465, 182] width 23 height 23
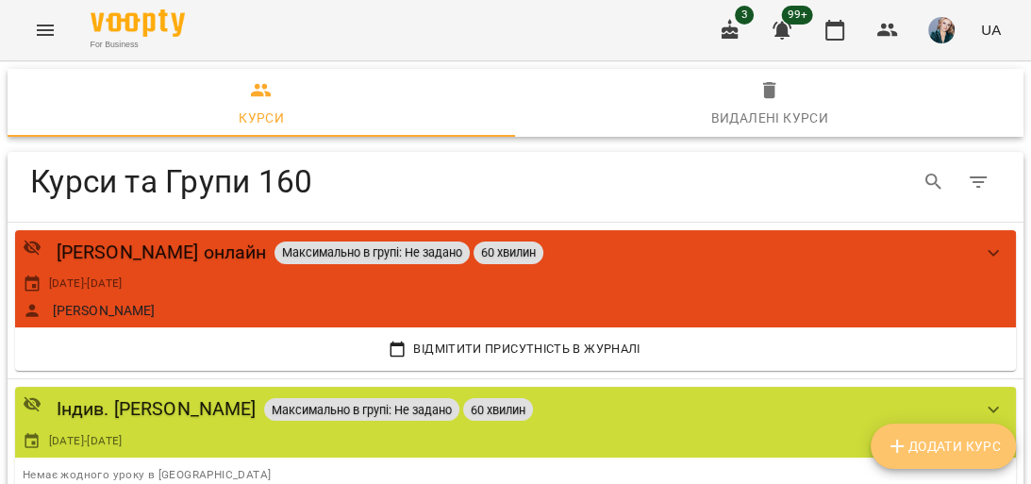
click at [953, 431] on button "Додати Курс" at bounding box center [943, 446] width 145 height 45
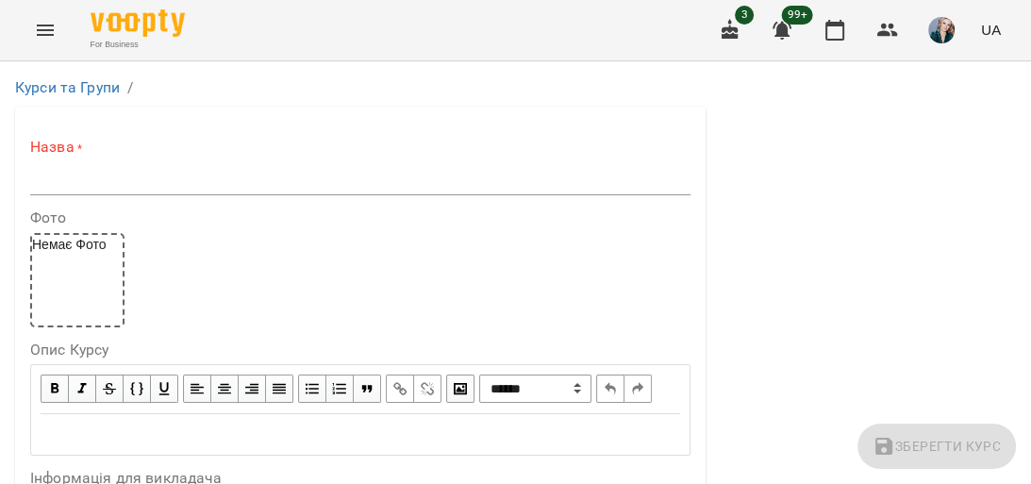
click at [75, 177] on input "text" at bounding box center [360, 180] width 661 height 30
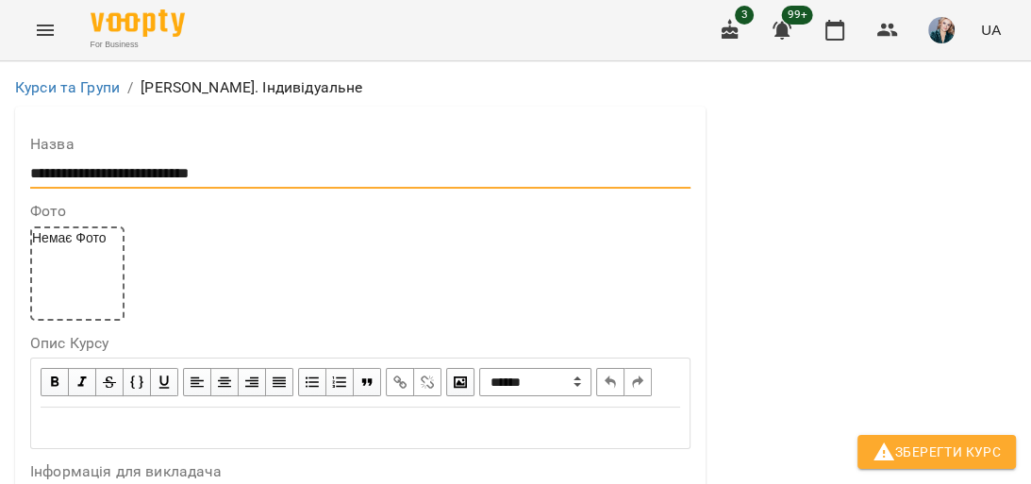
scroll to position [604, 0]
type input "**********"
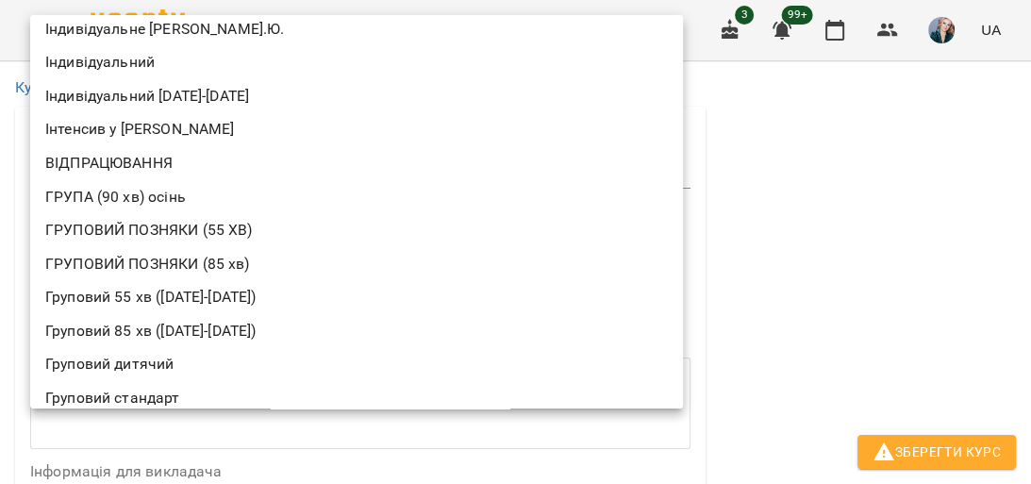
scroll to position [271, 0]
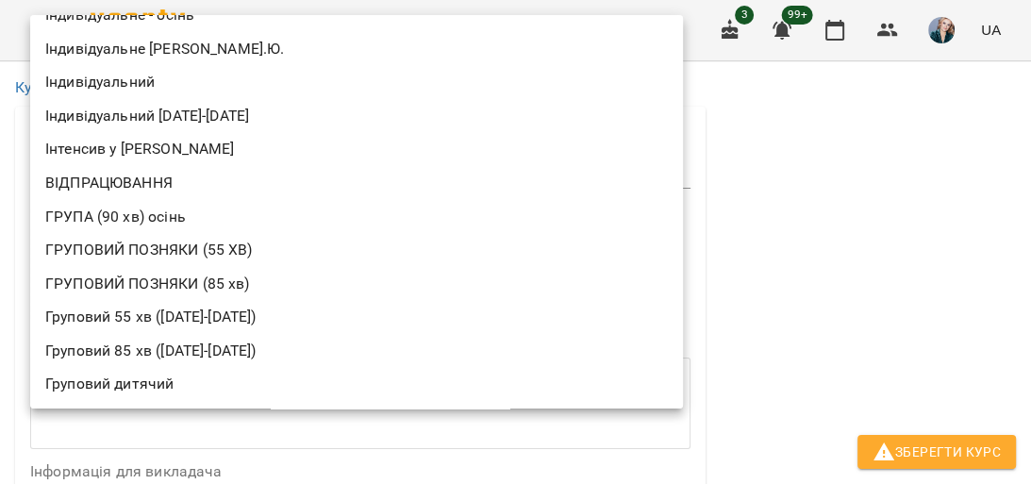
click at [172, 105] on li "Індивідуальний [DATE]-[DATE]" at bounding box center [356, 116] width 653 height 34
type input "**********"
type input "**"
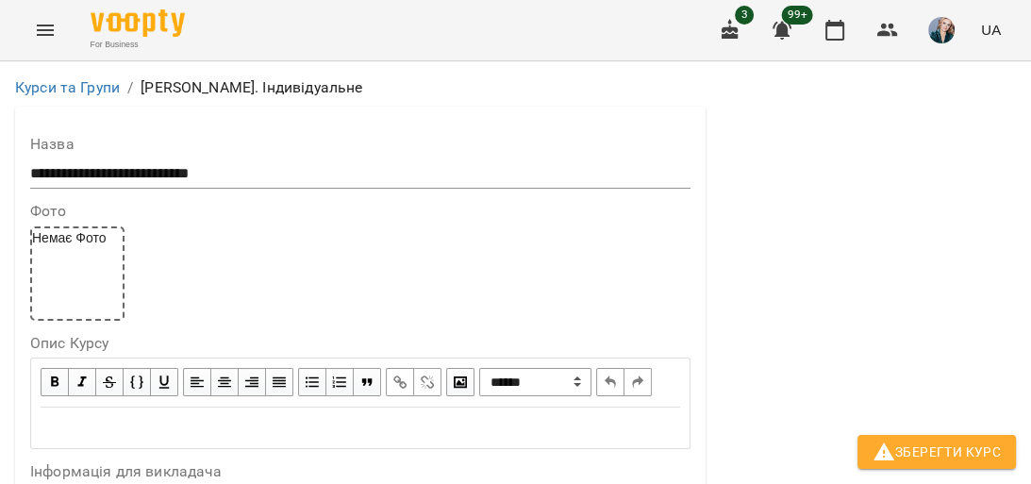
scroll to position [830, 0]
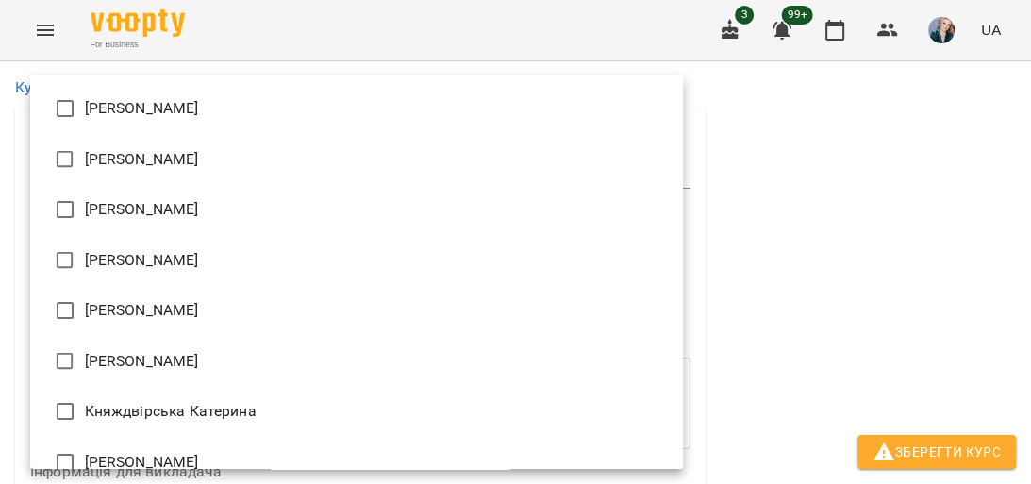
click at [194, 94] on li "[PERSON_NAME]" at bounding box center [356, 108] width 653 height 51
type input "**********"
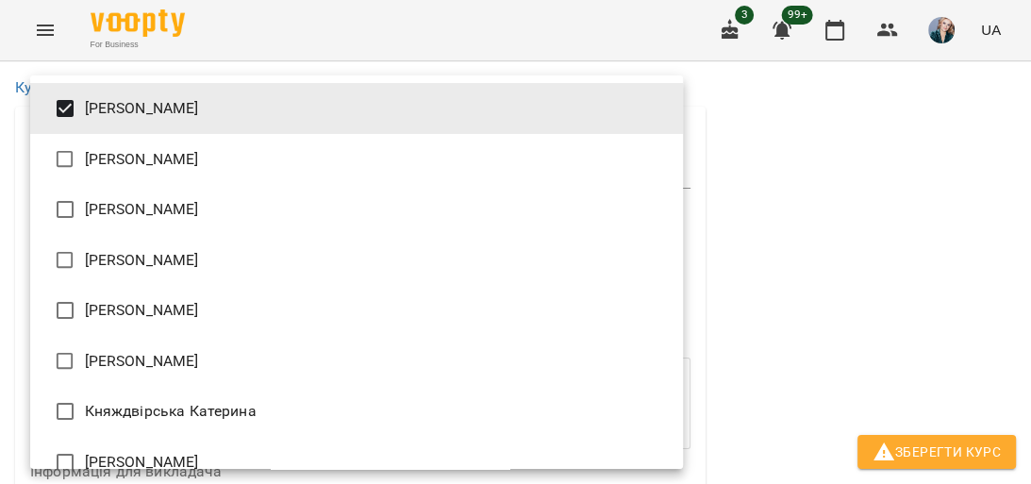
click at [846, 298] on div at bounding box center [515, 242] width 1031 height 484
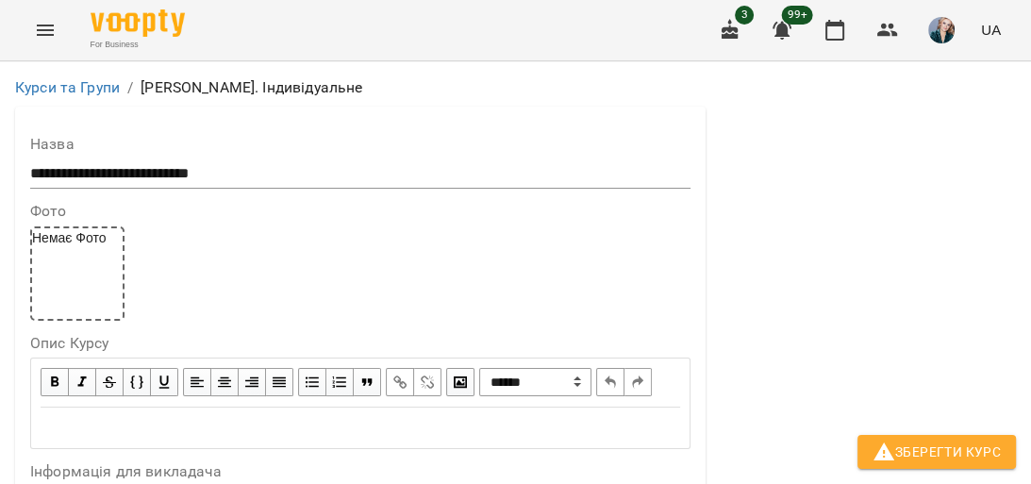
scroll to position [1736, 0]
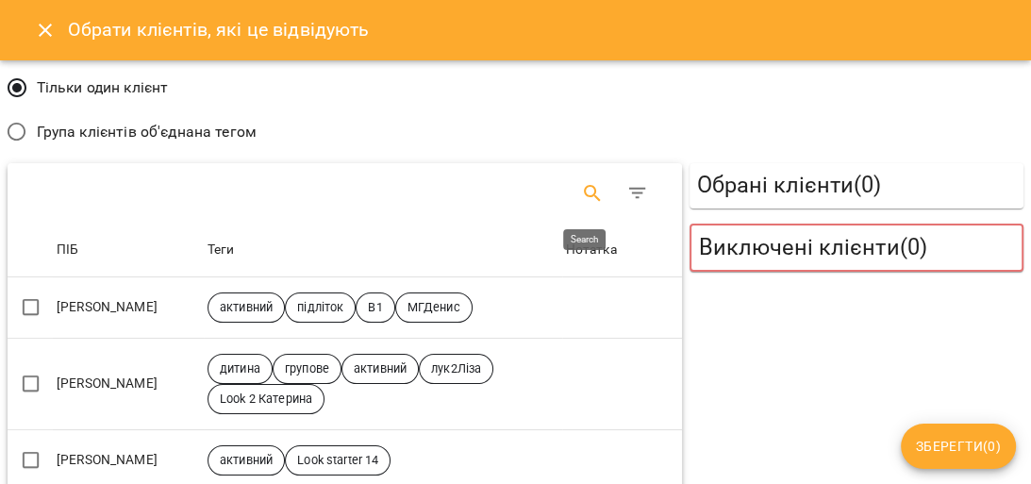
click at [571, 175] on button "Search" at bounding box center [592, 193] width 45 height 45
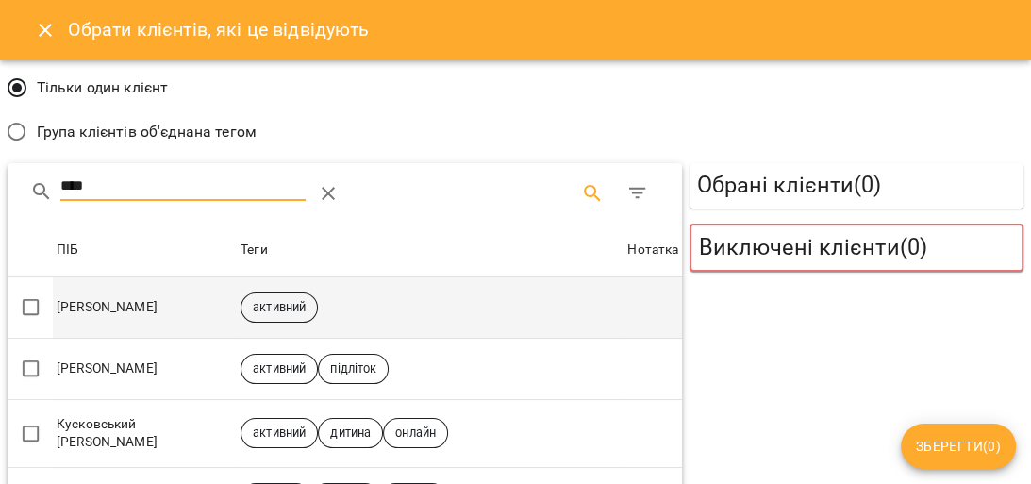
type input "****"
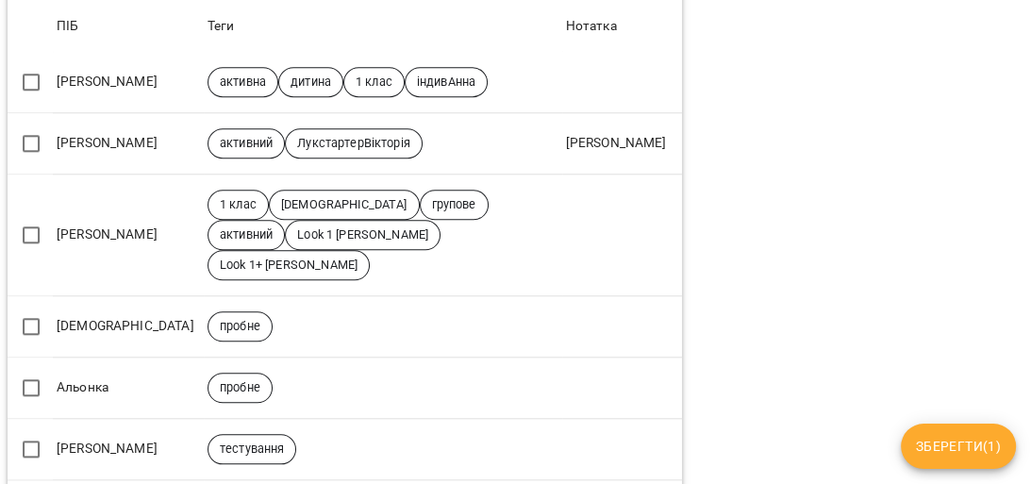
scroll to position [1239, 0]
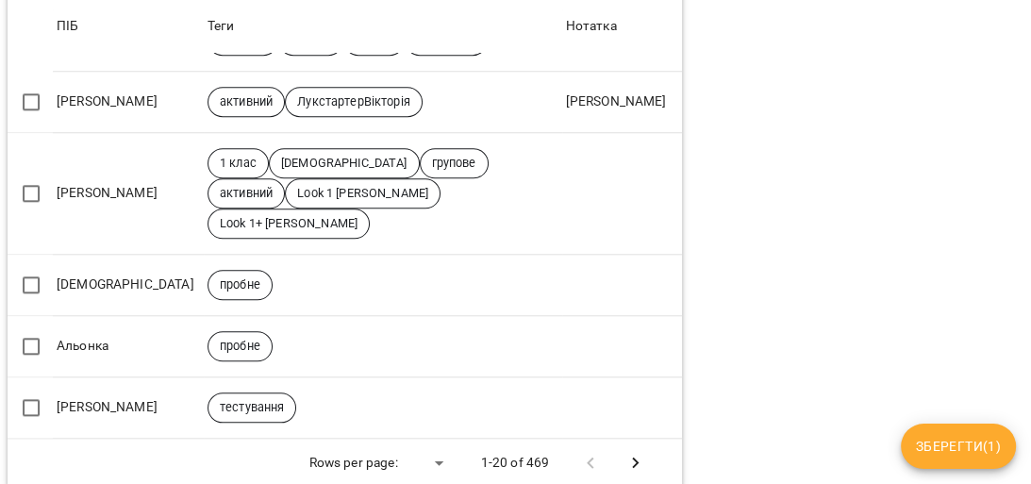
click at [952, 430] on button "Зберегти ( 1 )" at bounding box center [958, 446] width 115 height 45
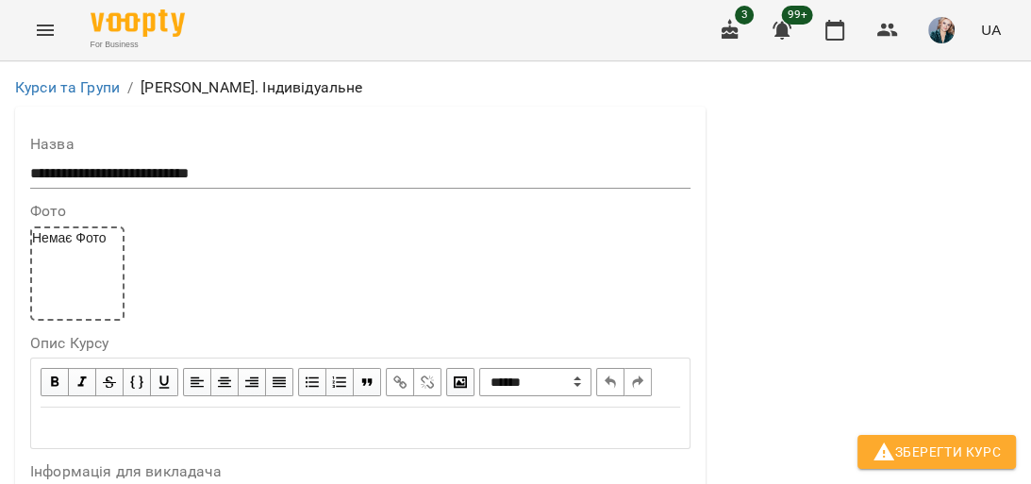
scroll to position [528, 0]
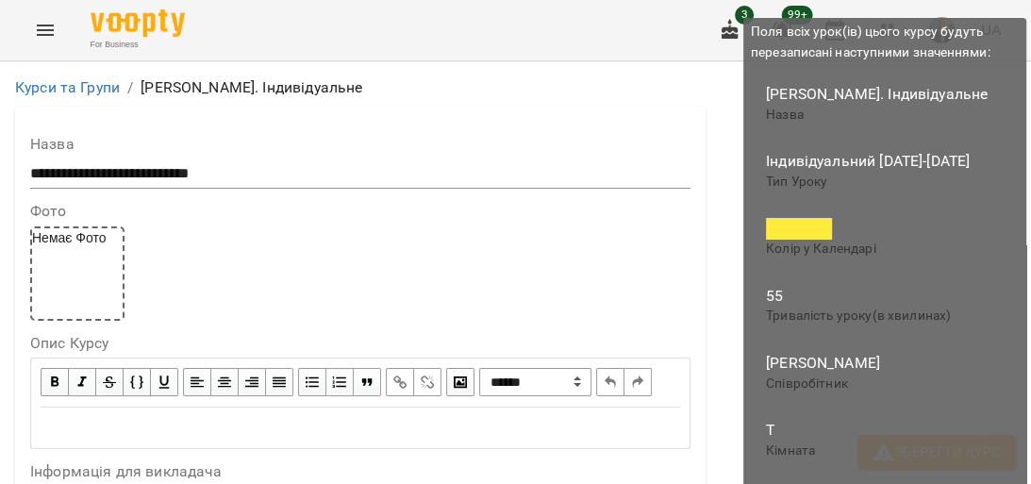
click at [954, 448] on span "Зберегти Курс" at bounding box center [937, 452] width 128 height 23
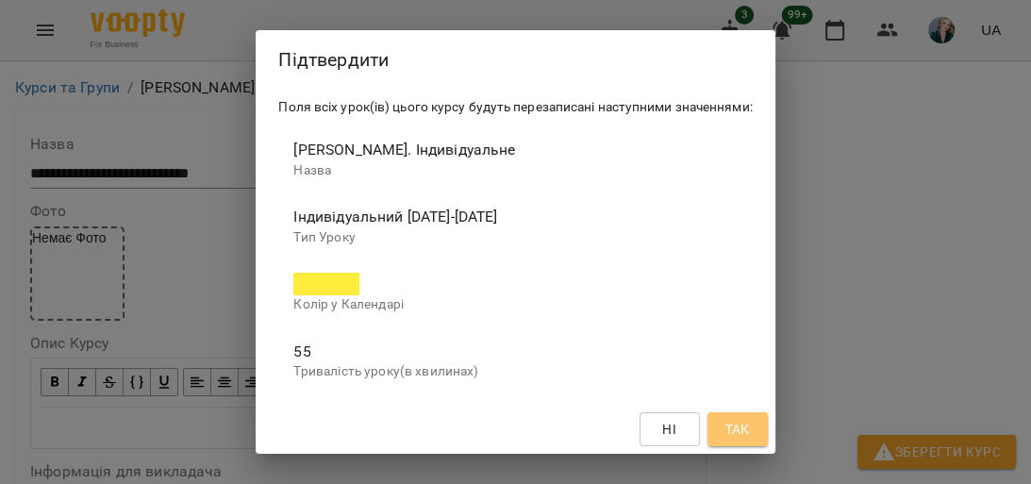
click at [748, 425] on span "Так" at bounding box center [737, 429] width 25 height 23
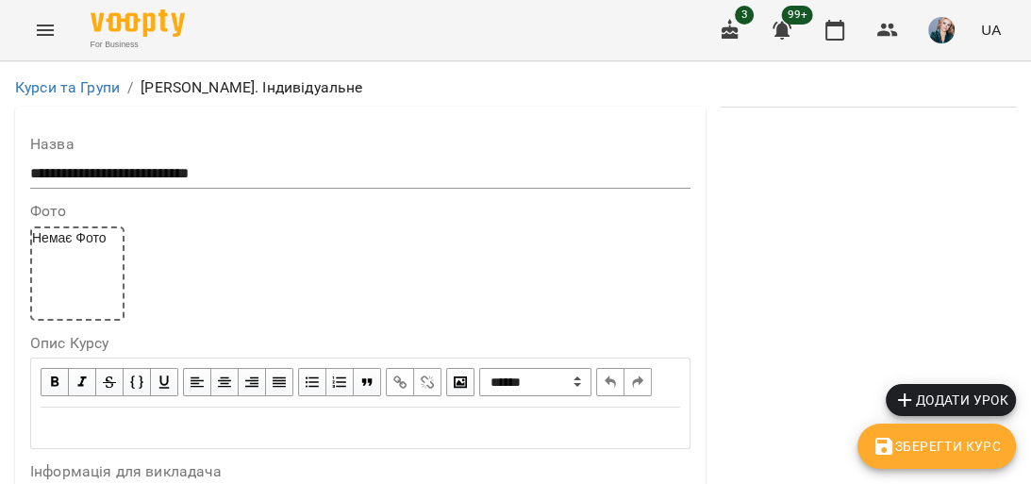
click at [38, 27] on icon "Menu" at bounding box center [45, 30] width 23 height 23
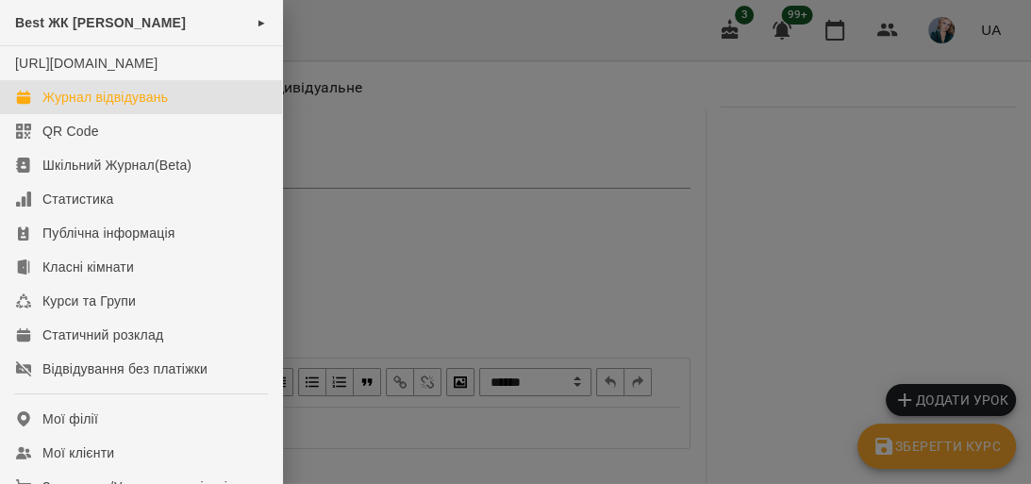
click at [158, 107] on div "Журнал відвідувань" at bounding box center [105, 97] width 126 height 19
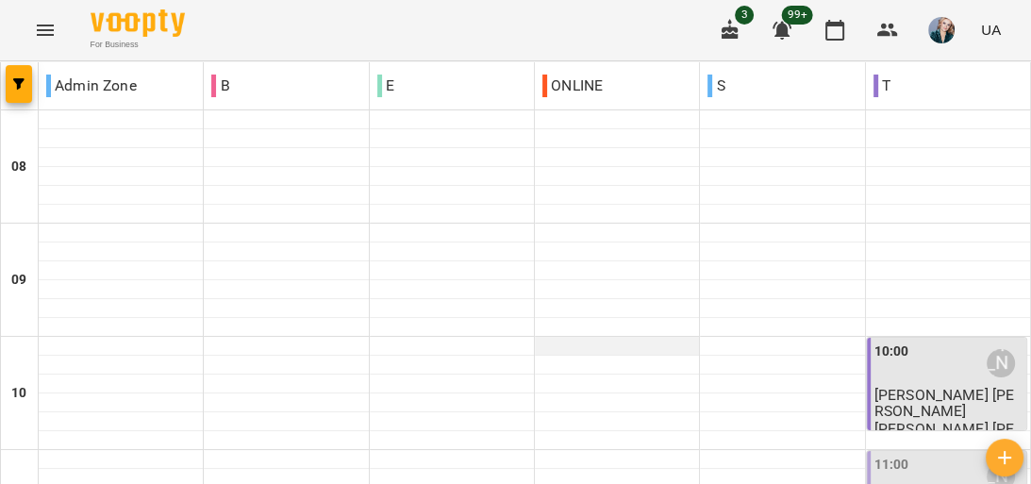
scroll to position [755, 0]
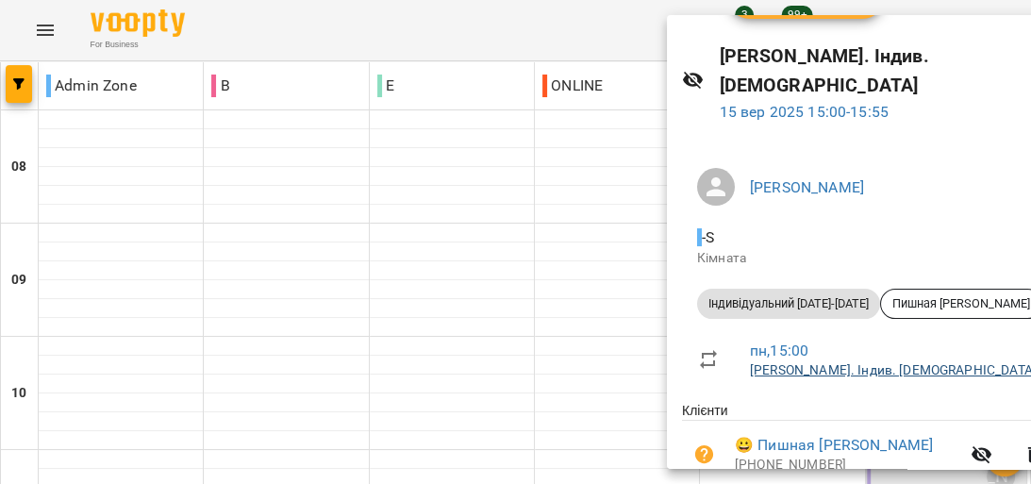
scroll to position [75, 0]
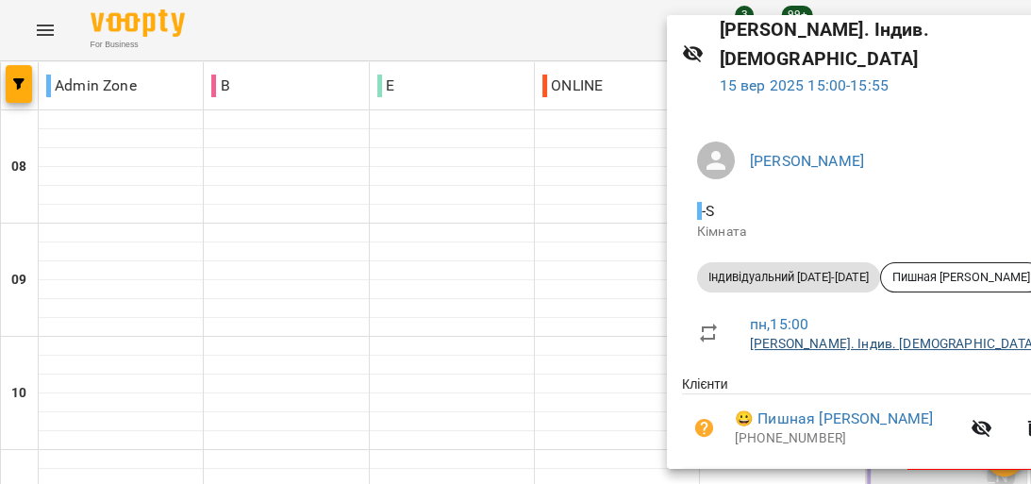
click at [862, 336] on link "Ольга Пишна. Індив. Алла" at bounding box center [893, 343] width 287 height 15
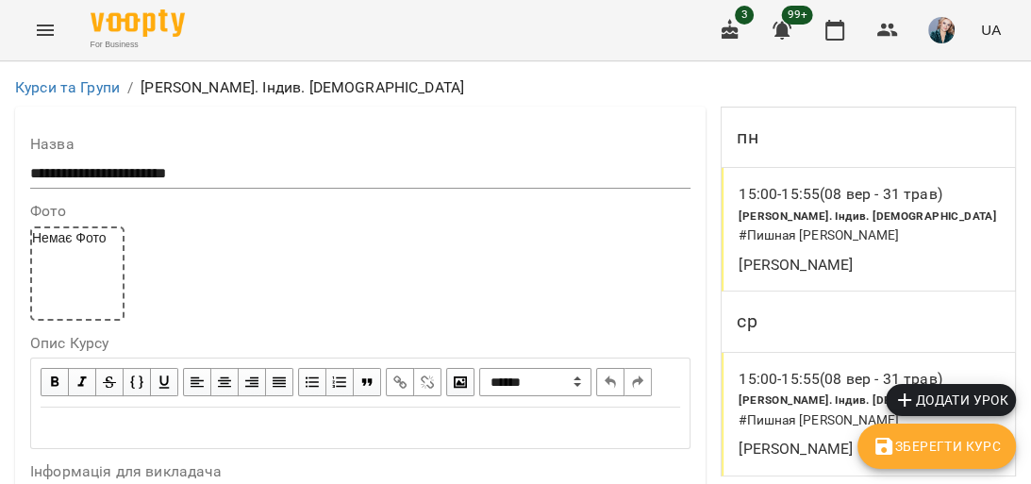
click at [43, 25] on icon "Menu" at bounding box center [45, 30] width 17 height 11
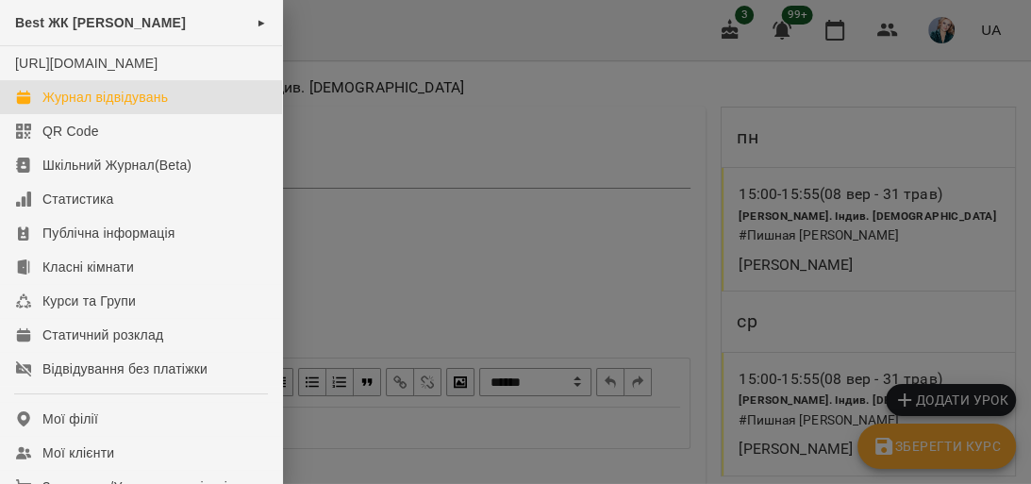
click at [149, 107] on div "Журнал відвідувань" at bounding box center [105, 97] width 126 height 19
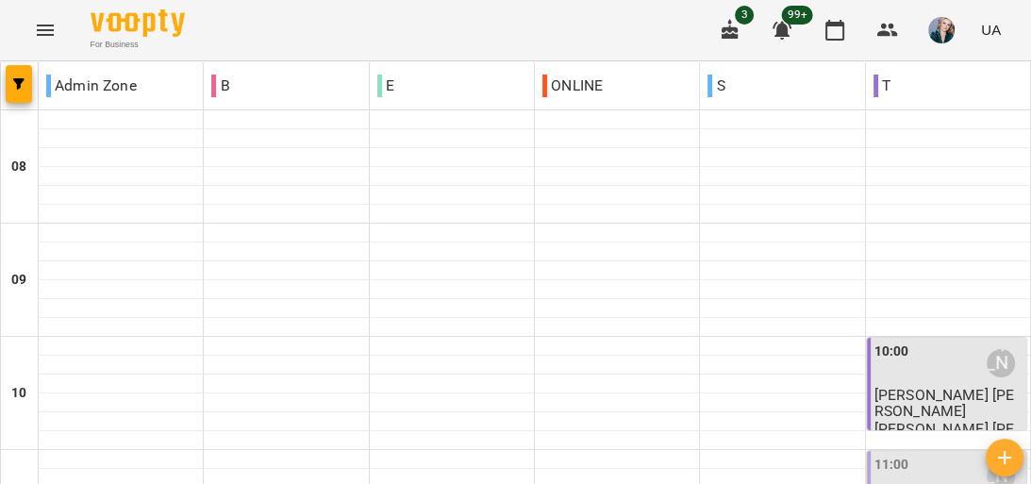
scroll to position [1208, 0]
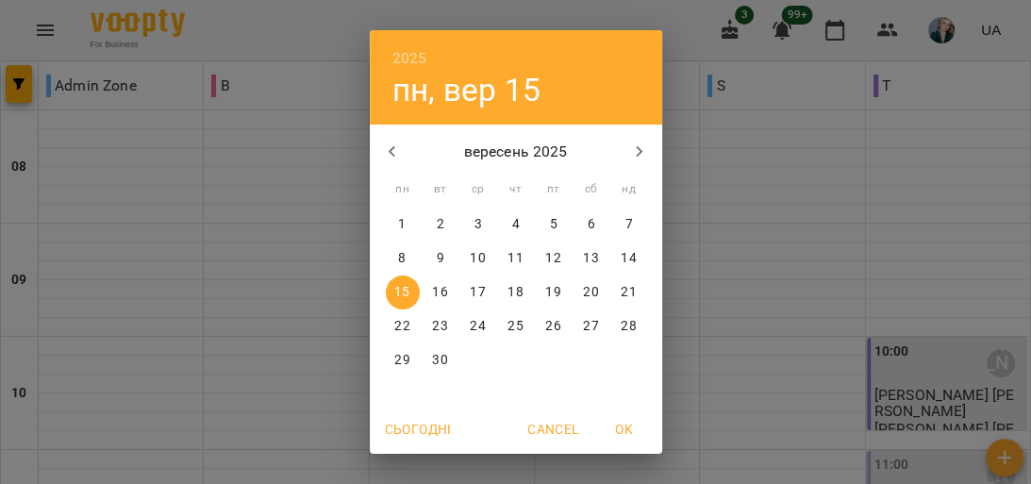
click at [470, 257] on p "10" at bounding box center [477, 258] width 15 height 19
type input "**********"
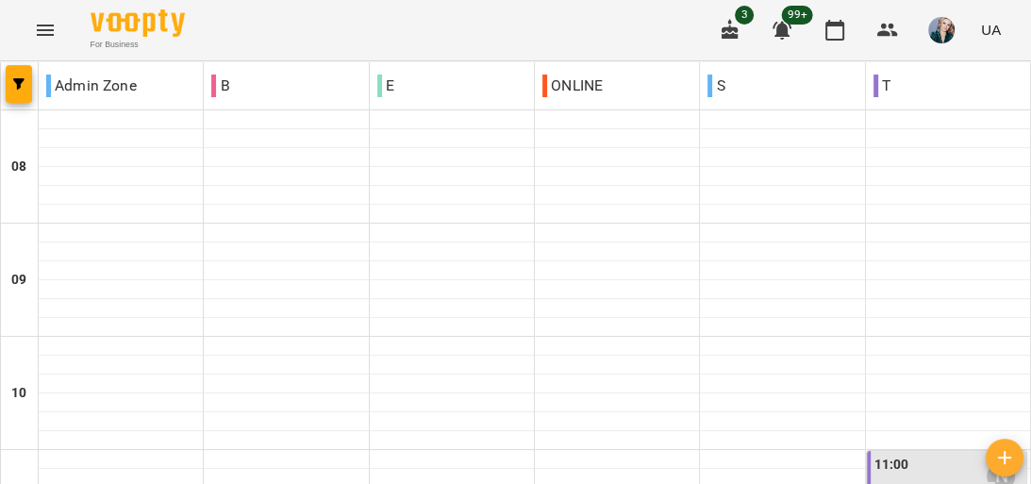
scroll to position [279, 0]
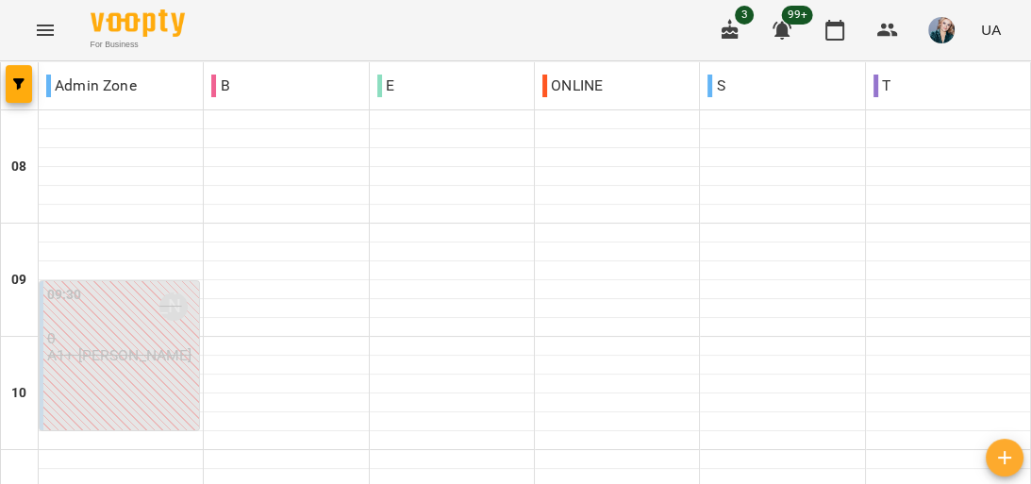
scroll to position [830, 0]
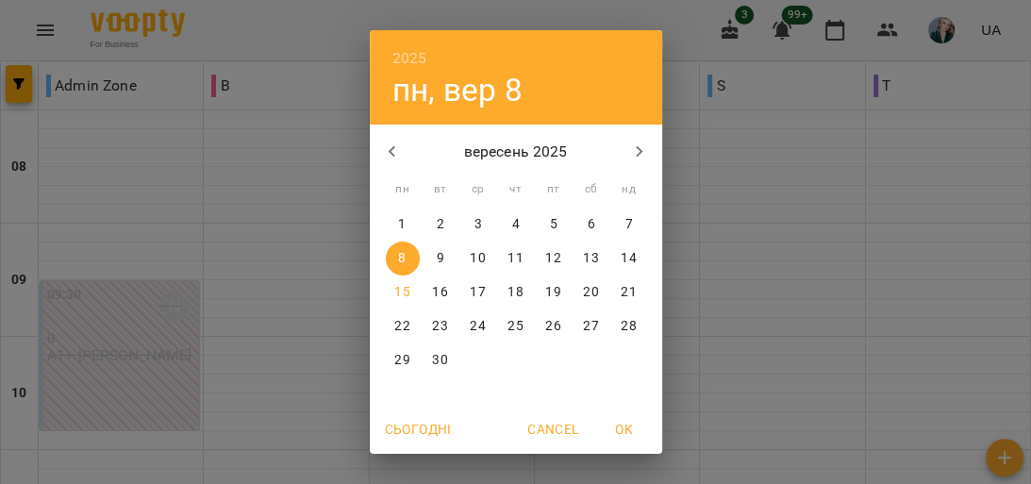
click at [398, 281] on button "15" at bounding box center [403, 293] width 34 height 34
type input "**********"
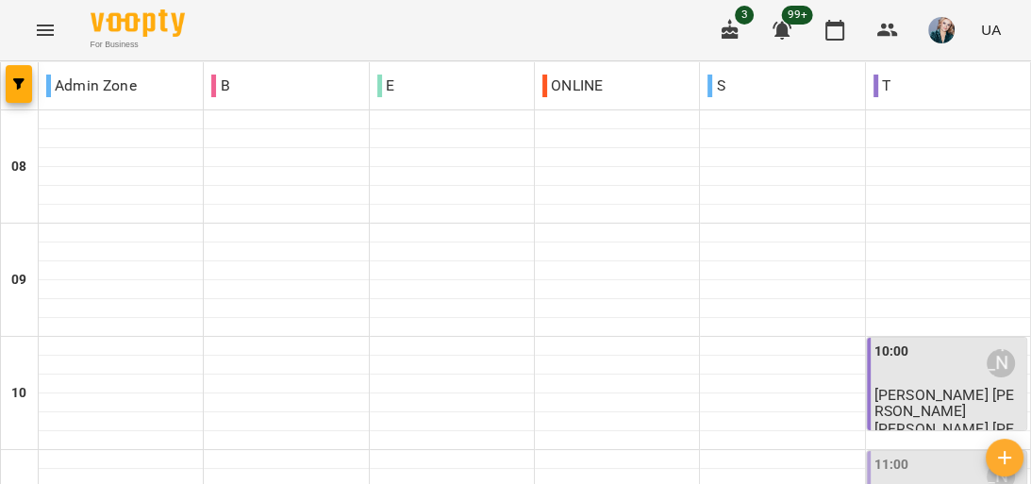
scroll to position [679, 0]
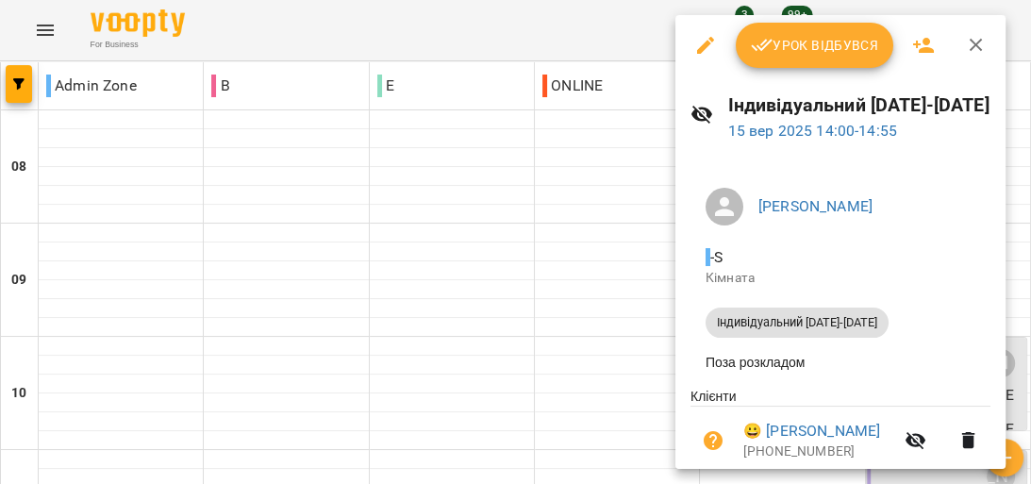
click at [615, 164] on div at bounding box center [515, 242] width 1031 height 484
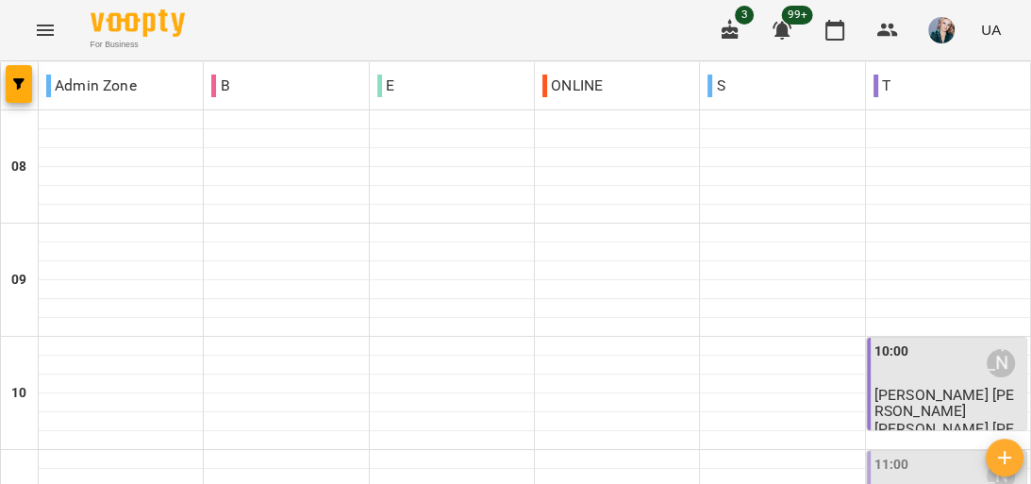
scroll to position [604, 0]
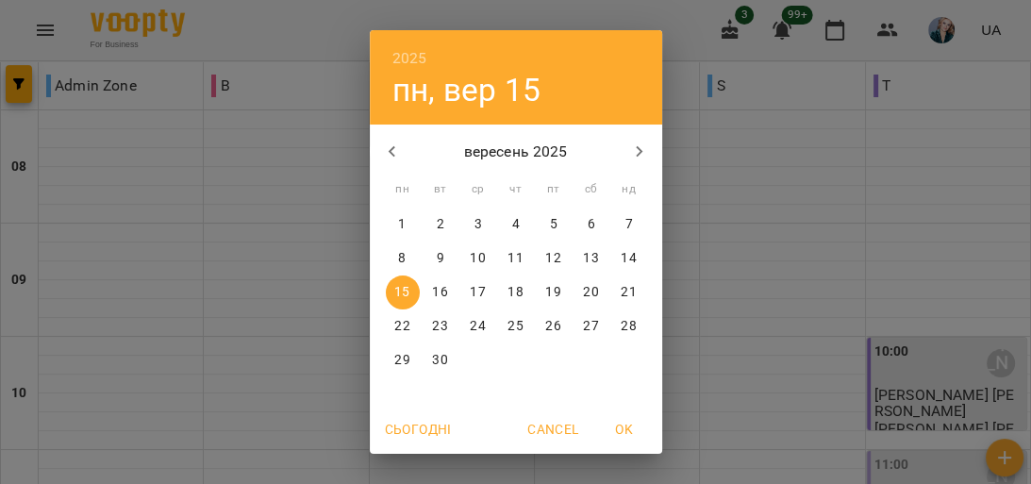
click at [480, 254] on span "10" at bounding box center [478, 258] width 34 height 19
type input "**********"
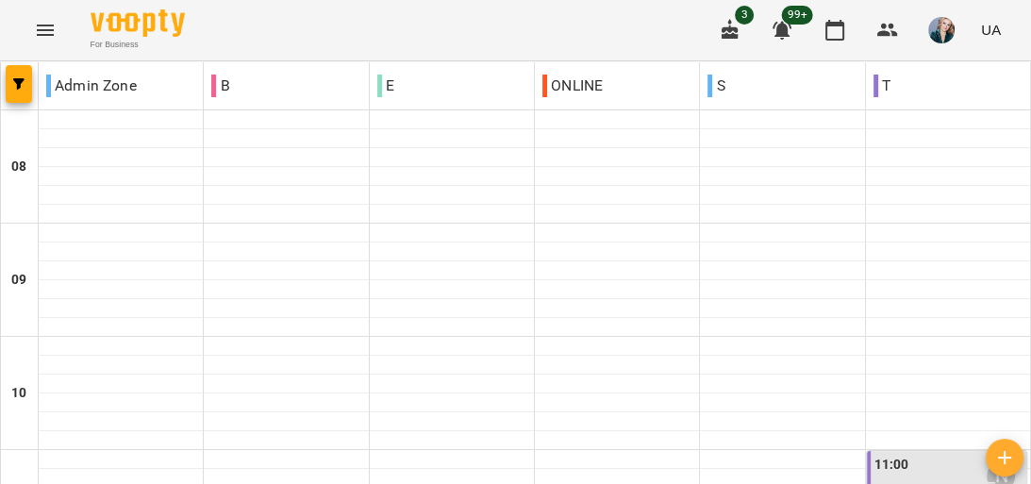
scroll to position [1034, 0]
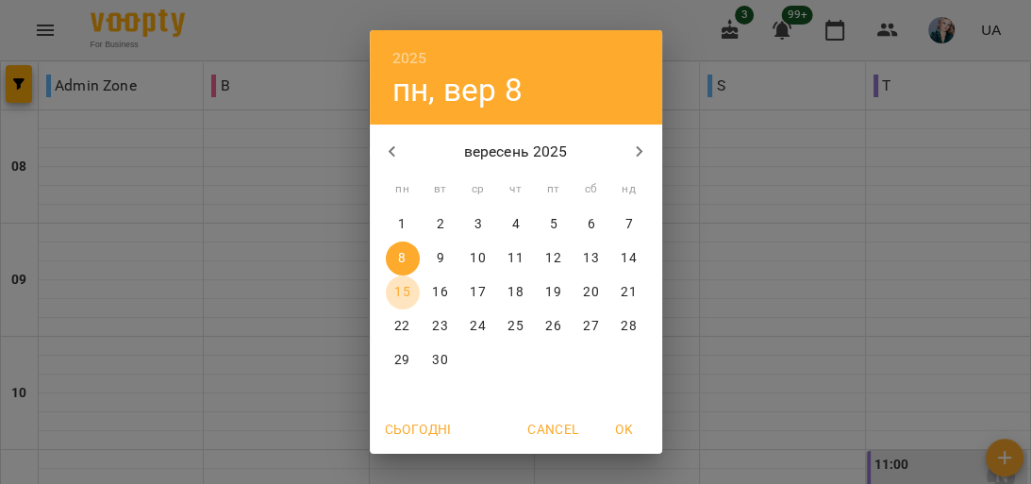
click p "15"
type input "**********"
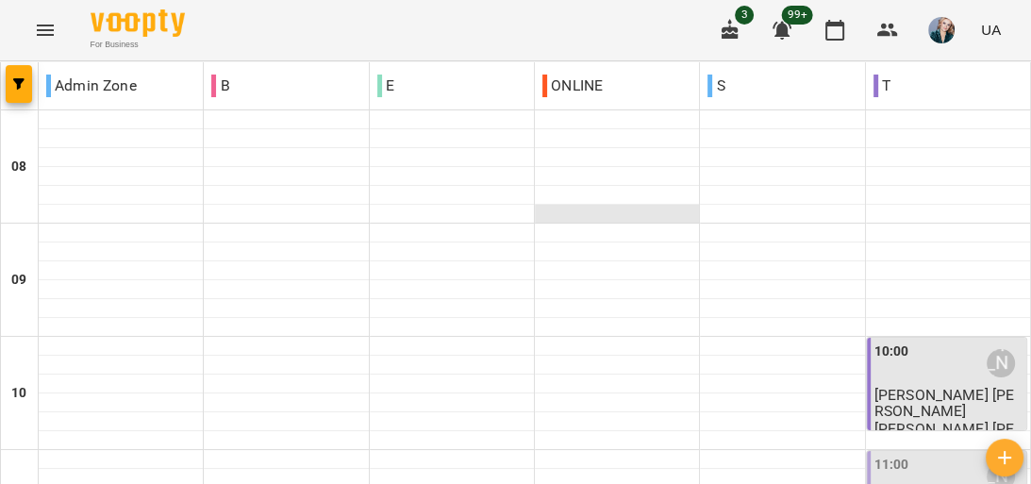
scroll to position [302, 0]
click span "Давідян Маріам"
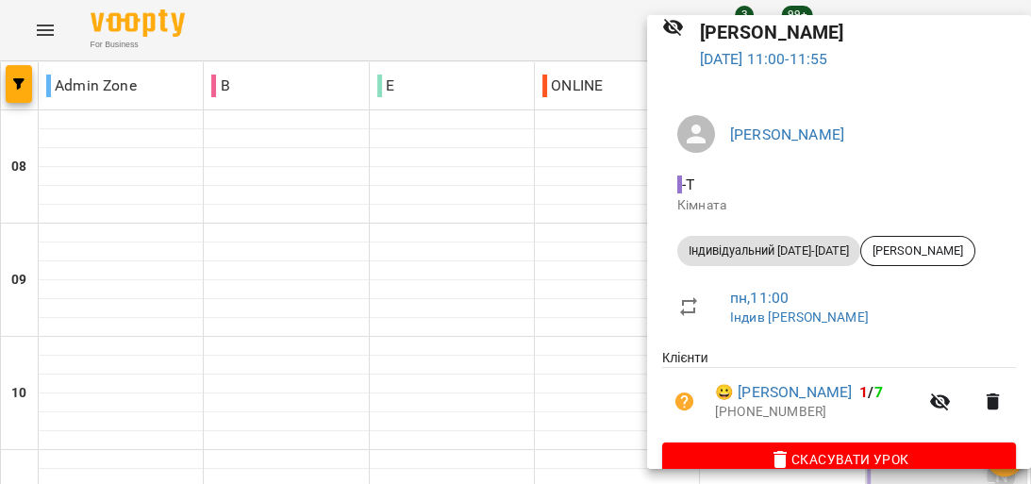
scroll to position [106, 0]
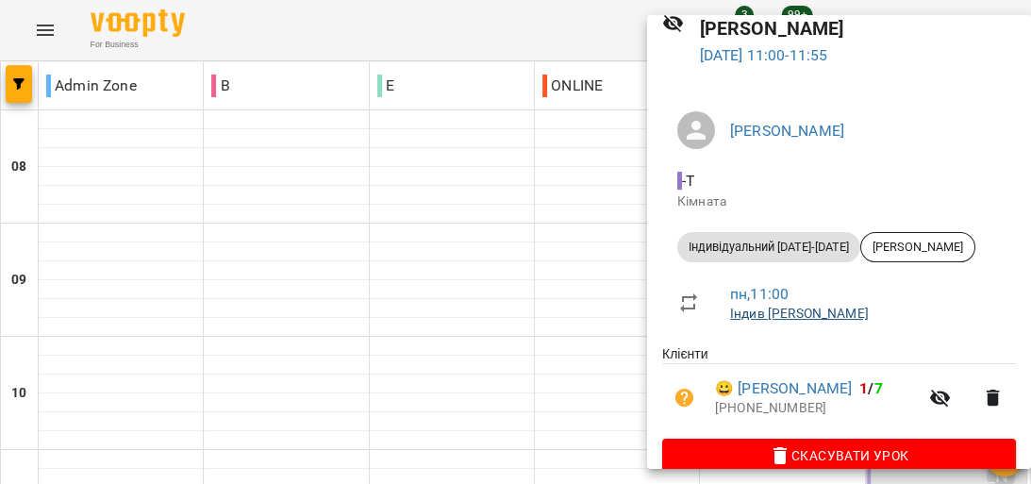
click link "Індив Давідян Маріам"
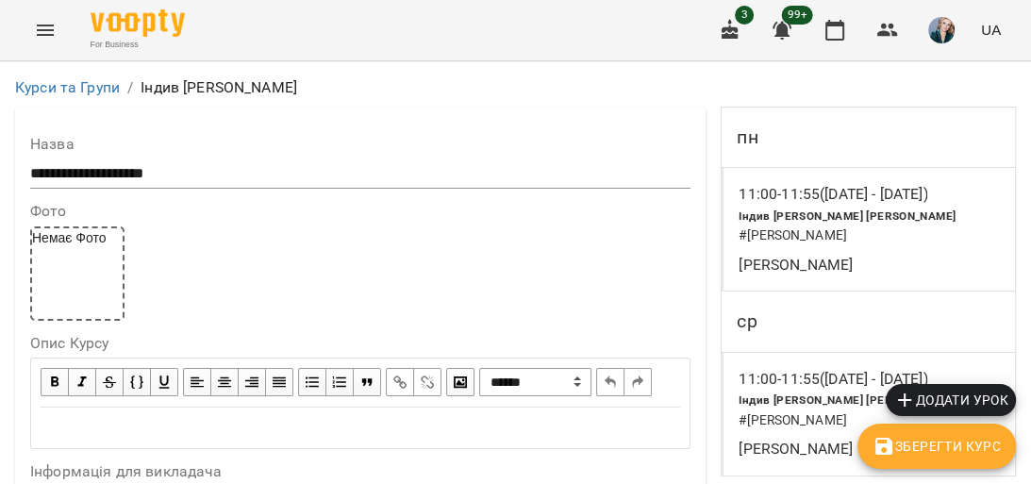
scroll to position [755, 0]
click span
click div
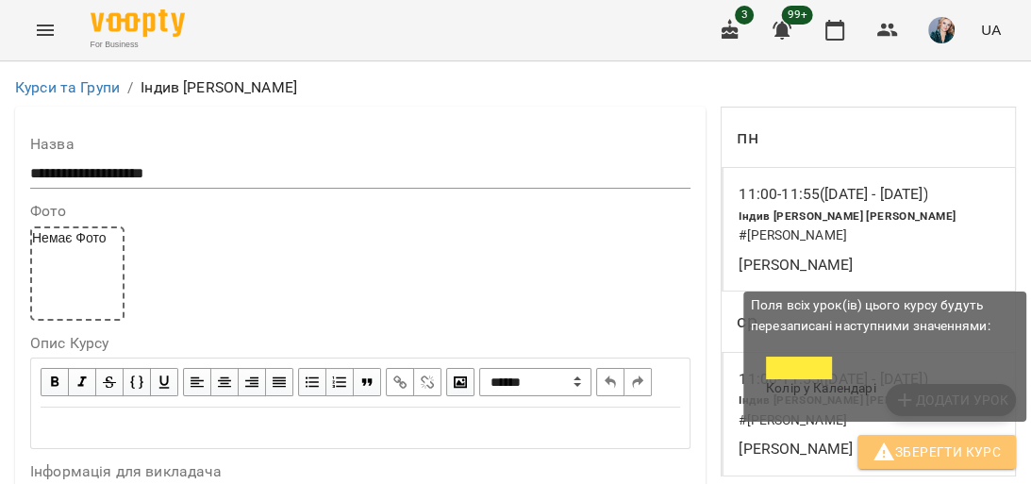
click span "Зберегти Курс"
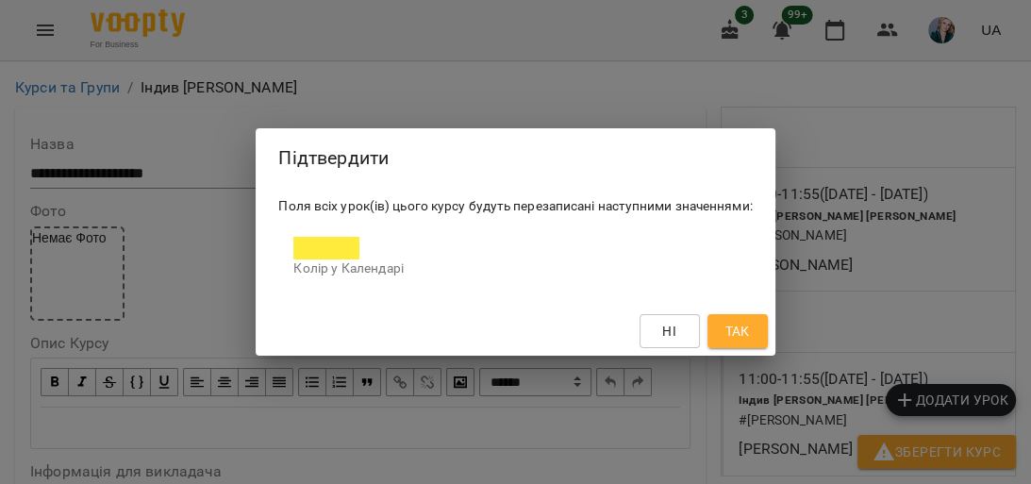
click span "Ні"
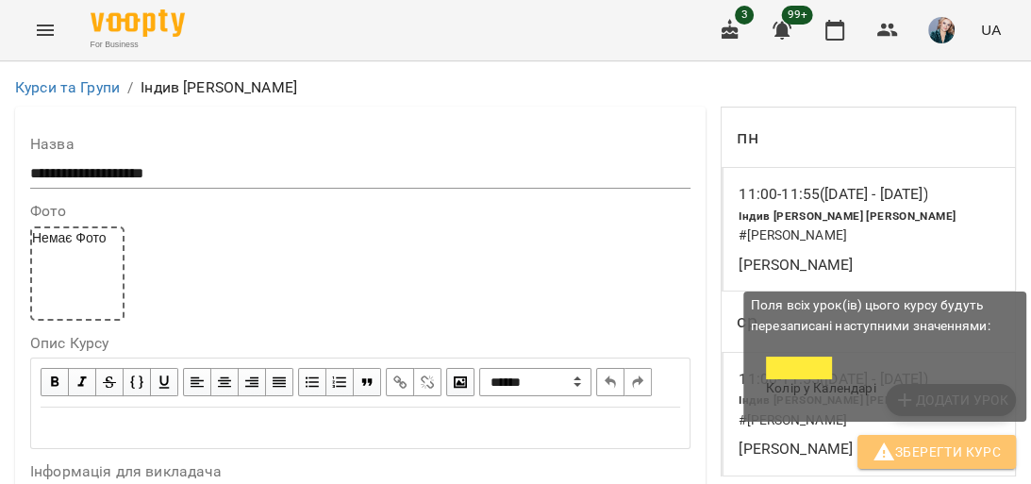
click span "Зберегти Курс"
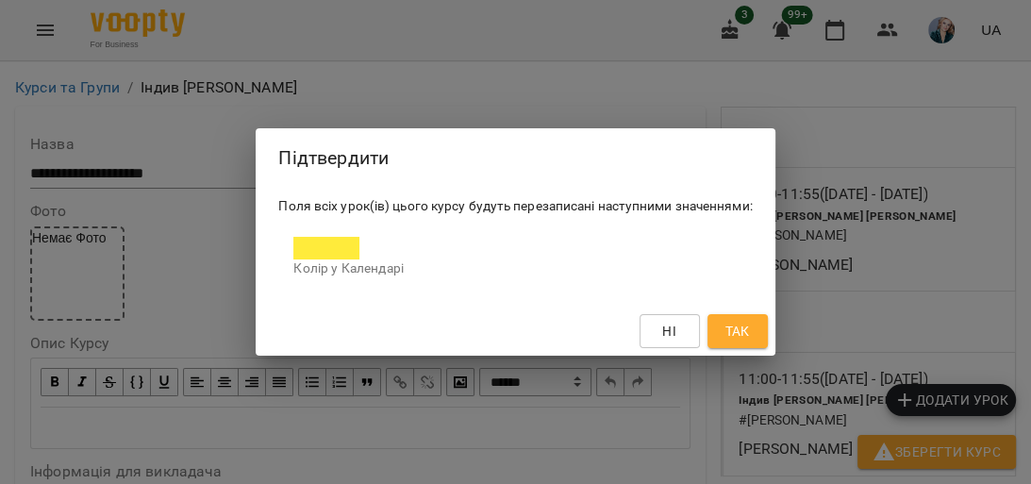
click span "Так"
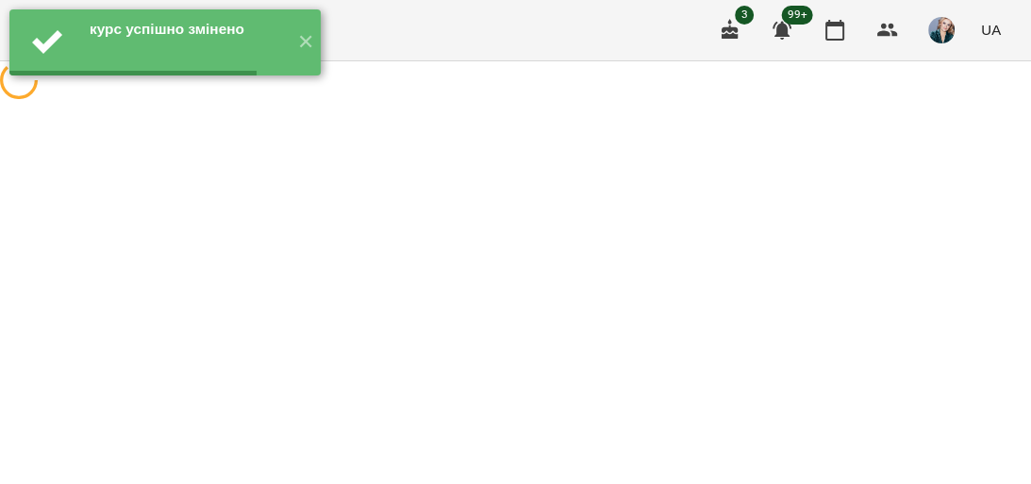
scroll to position [0, 0]
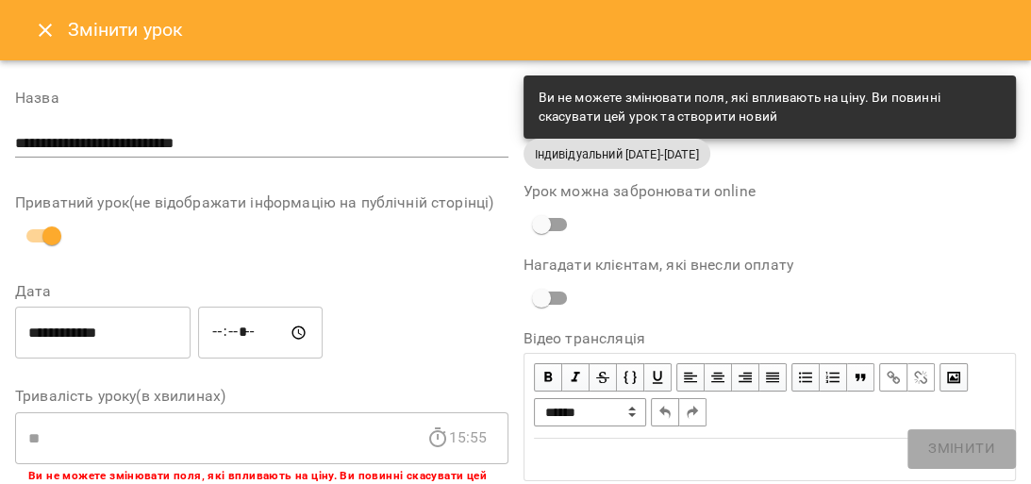
click at [38, 25] on icon "Close" at bounding box center [45, 30] width 23 height 23
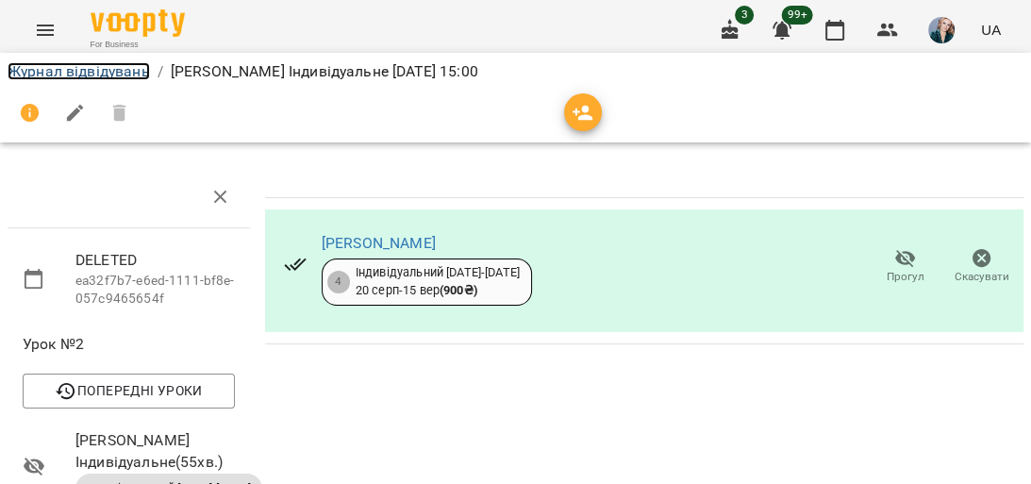
click at [92, 67] on link "Журнал відвідувань" at bounding box center [79, 71] width 142 height 18
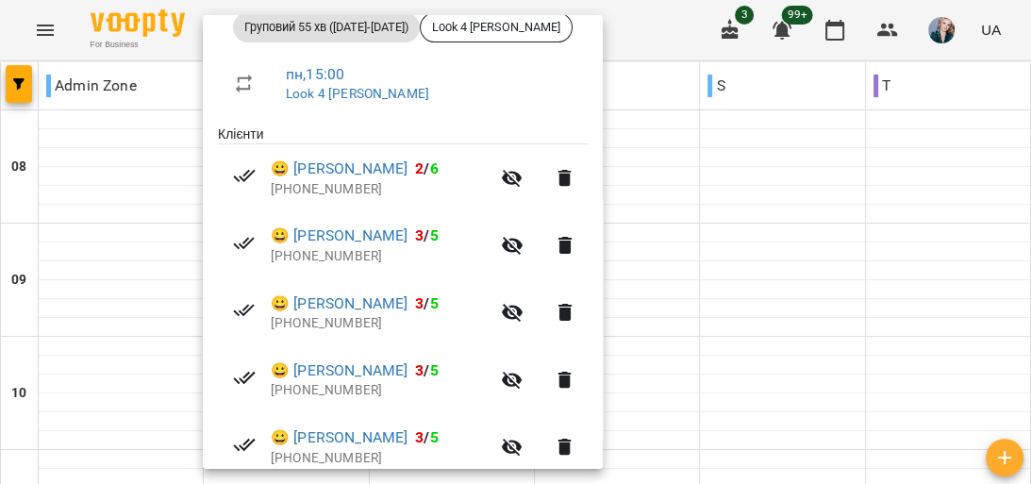
scroll to position [302, 0]
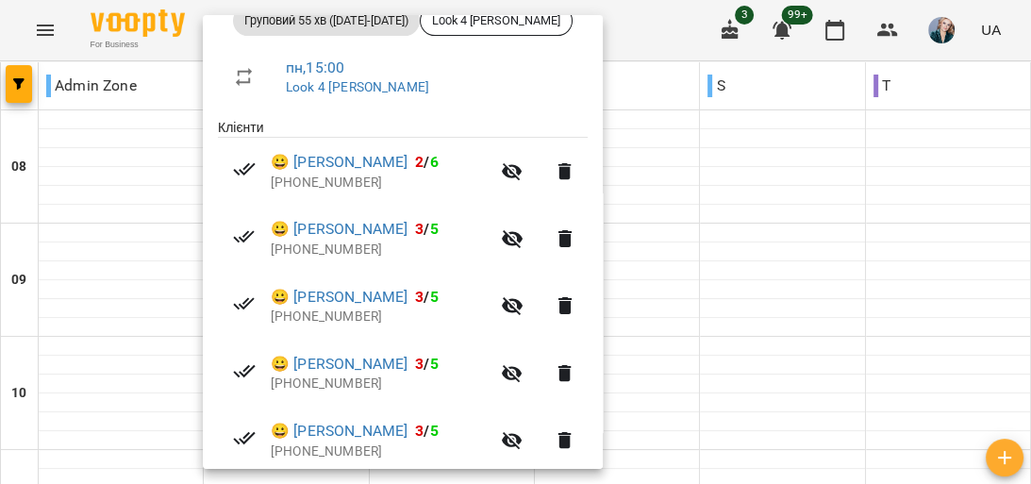
click at [796, 88] on div at bounding box center [515, 242] width 1031 height 484
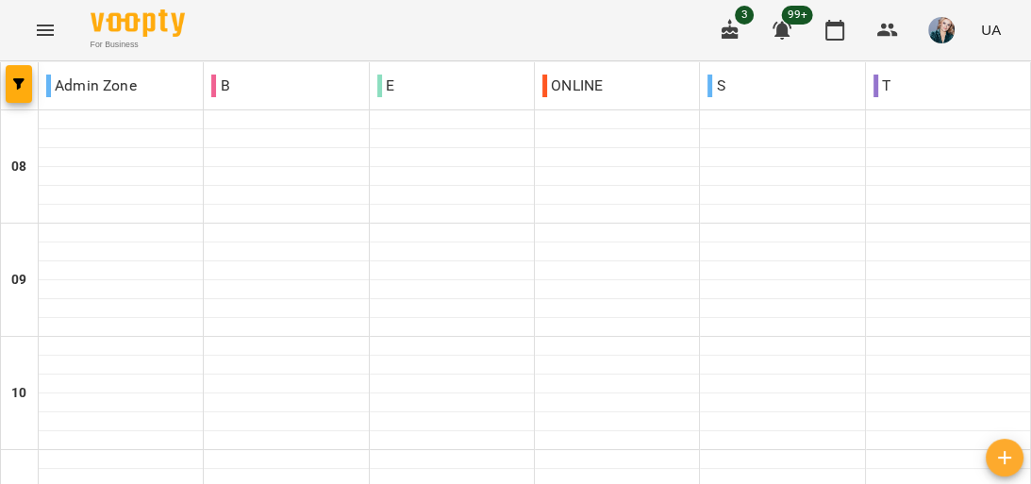
scroll to position [1110, 0]
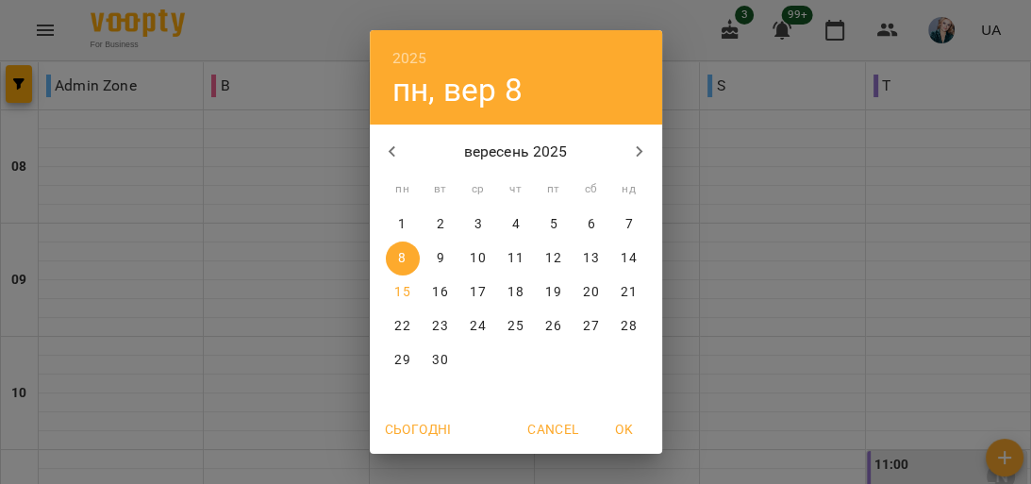
click at [395, 284] on p "15" at bounding box center [401, 292] width 15 height 19
type input "**********"
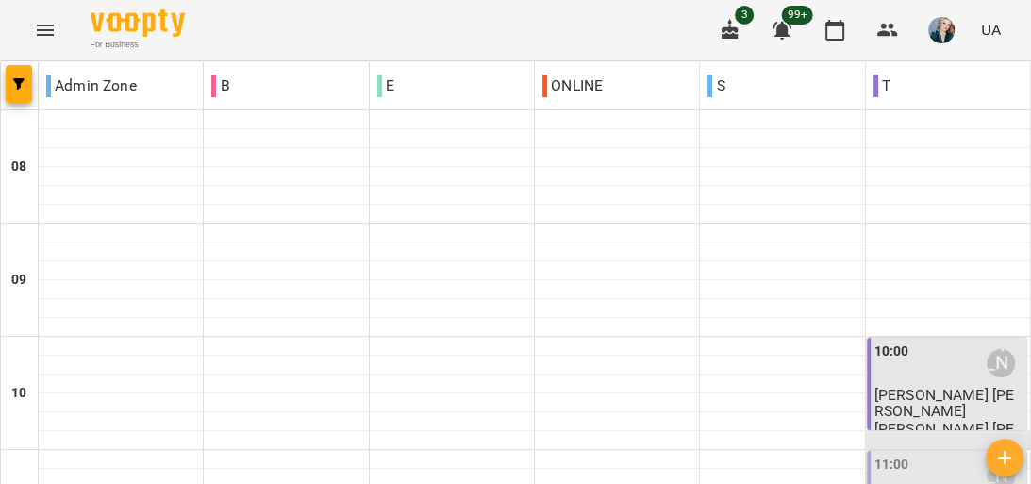
scroll to position [302, 0]
click at [936, 455] on div "11:00 [PERSON_NAME]" at bounding box center [949, 476] width 148 height 43
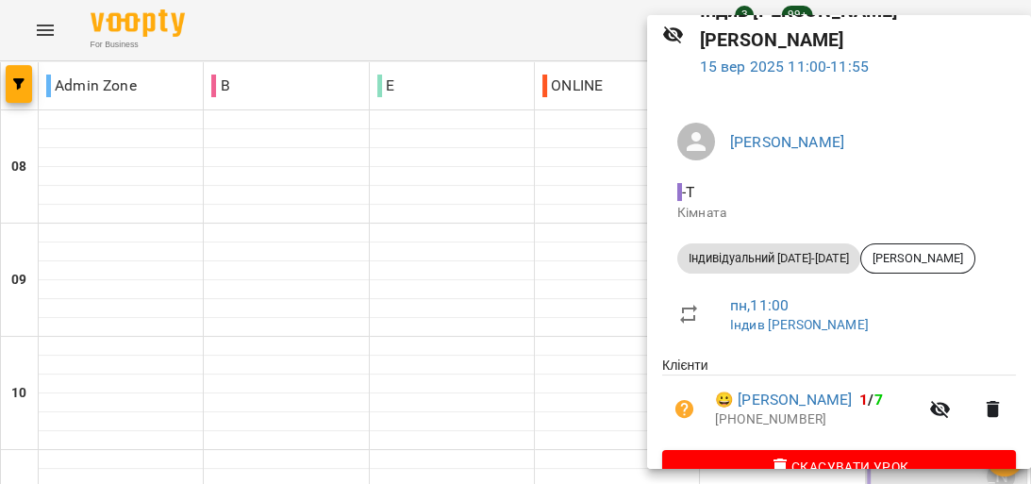
scroll to position [106, 0]
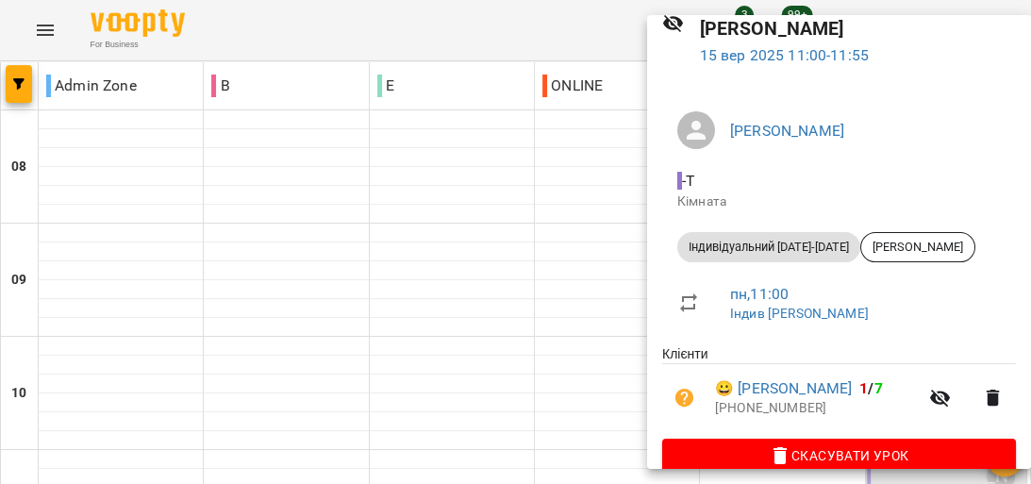
click at [570, 36] on div at bounding box center [515, 242] width 1031 height 484
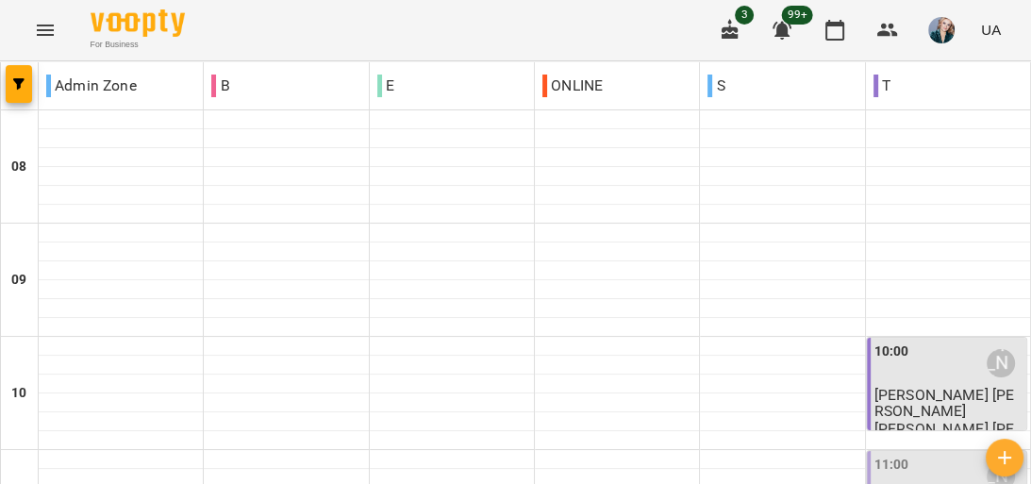
scroll to position [679, 0]
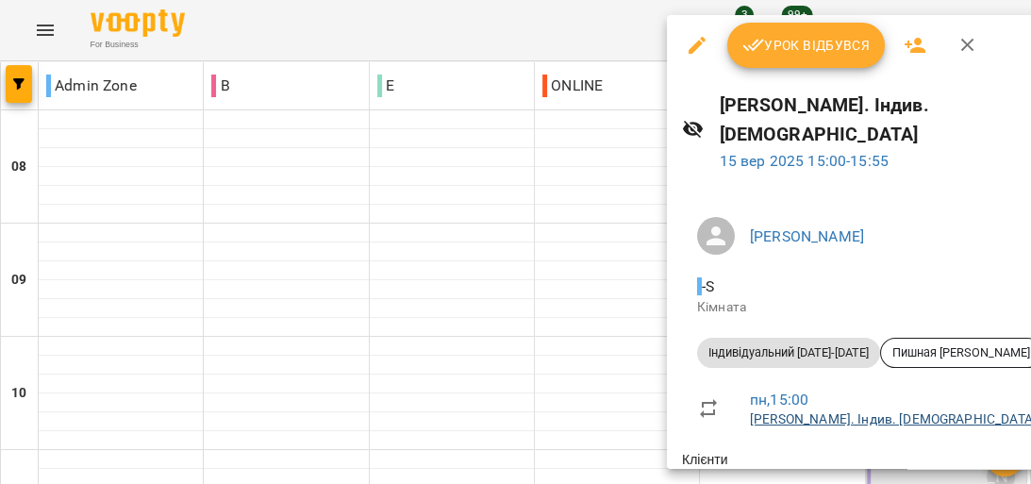
click at [861, 411] on link "[PERSON_NAME]. Індив. [DEMOGRAPHIC_DATA]" at bounding box center [893, 418] width 287 height 15
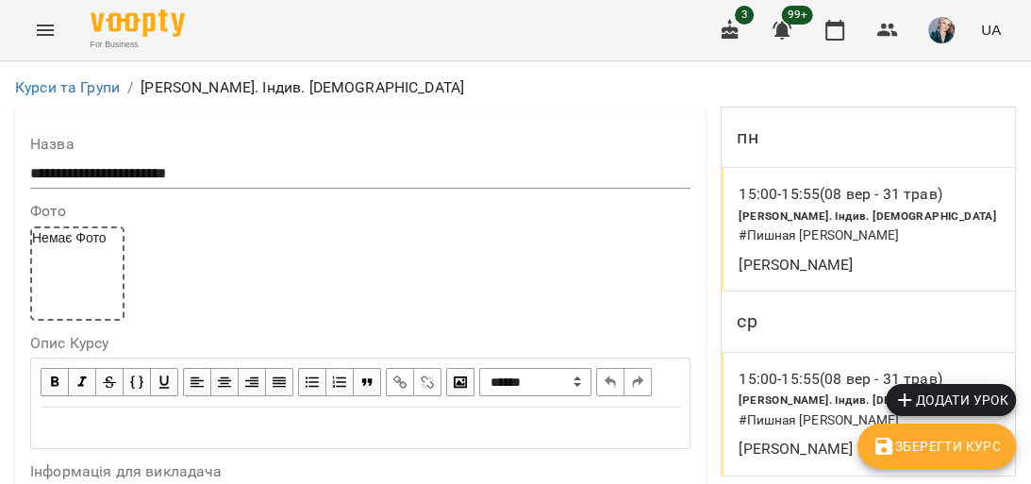
scroll to position [679, 0]
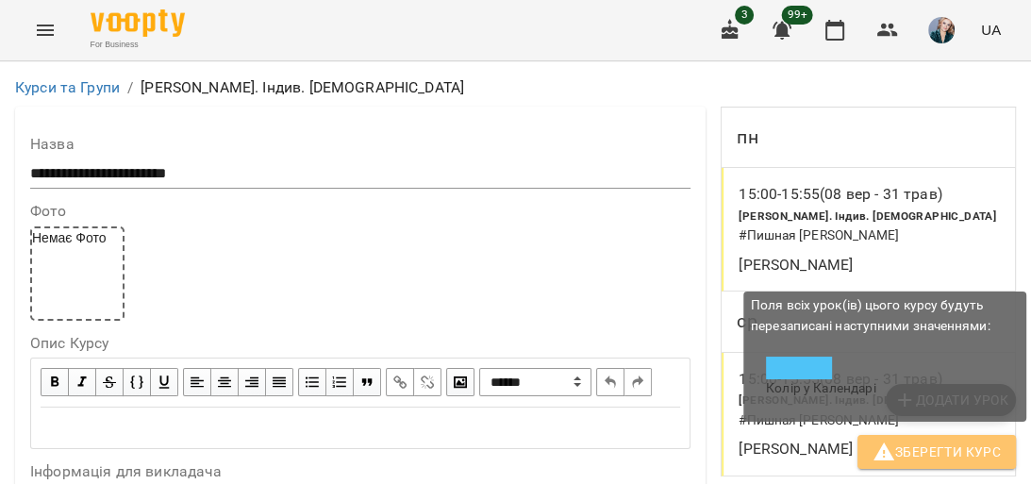
click at [960, 444] on span "Зберегти Курс" at bounding box center [937, 452] width 128 height 23
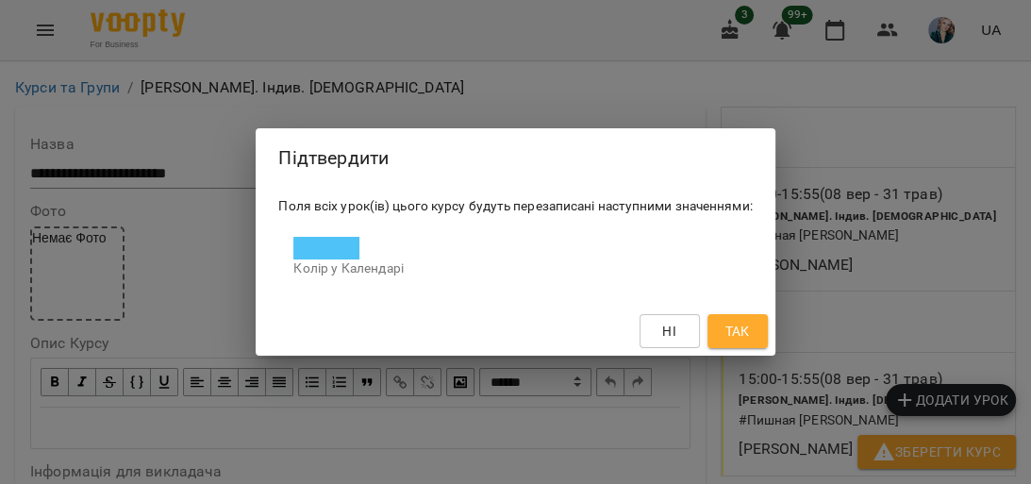
click at [738, 315] on button "Так" at bounding box center [738, 331] width 60 height 34
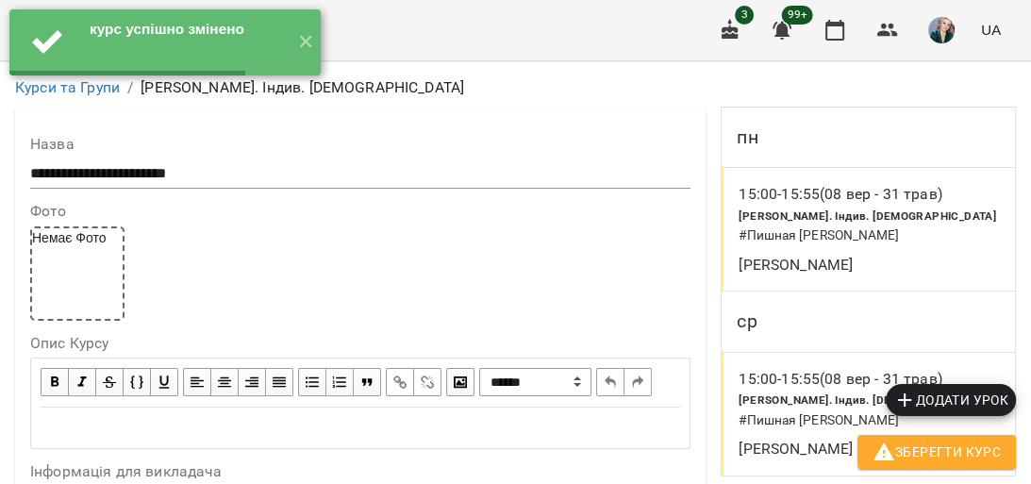
scroll to position [0, 0]
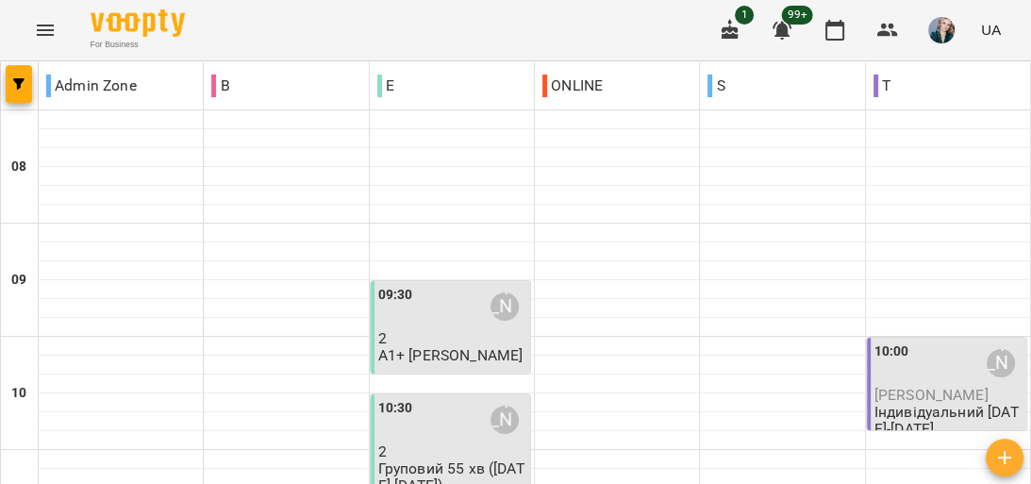
scroll to position [528, 0]
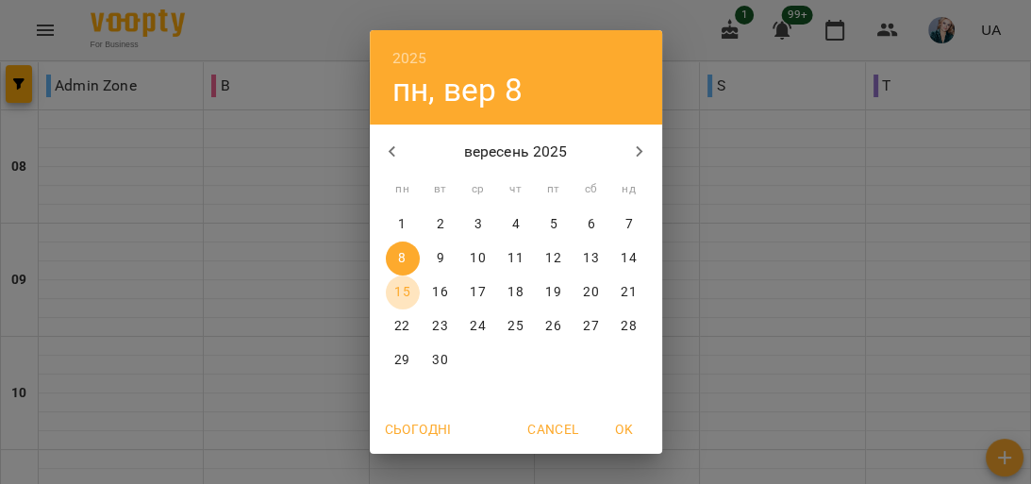
click at [396, 292] on p "15" at bounding box center [401, 292] width 15 height 19
type input "**********"
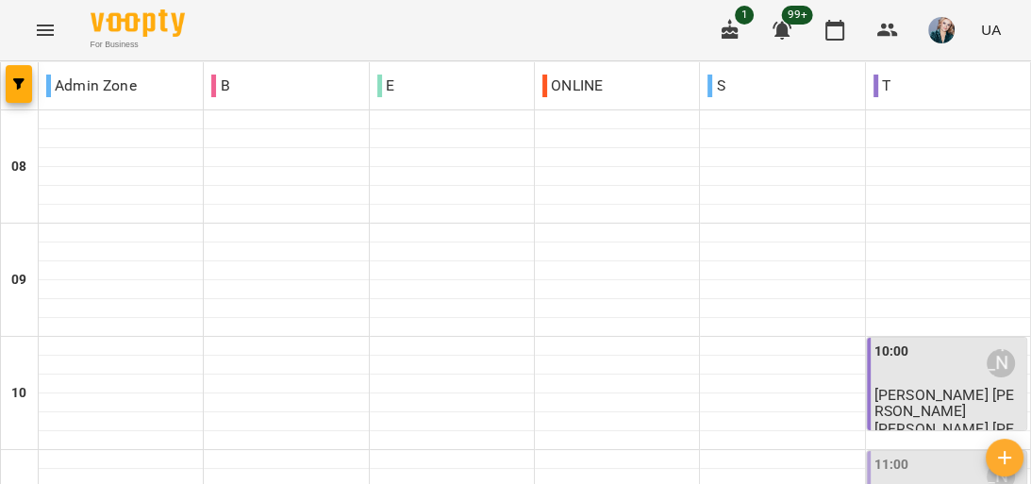
scroll to position [679, 0]
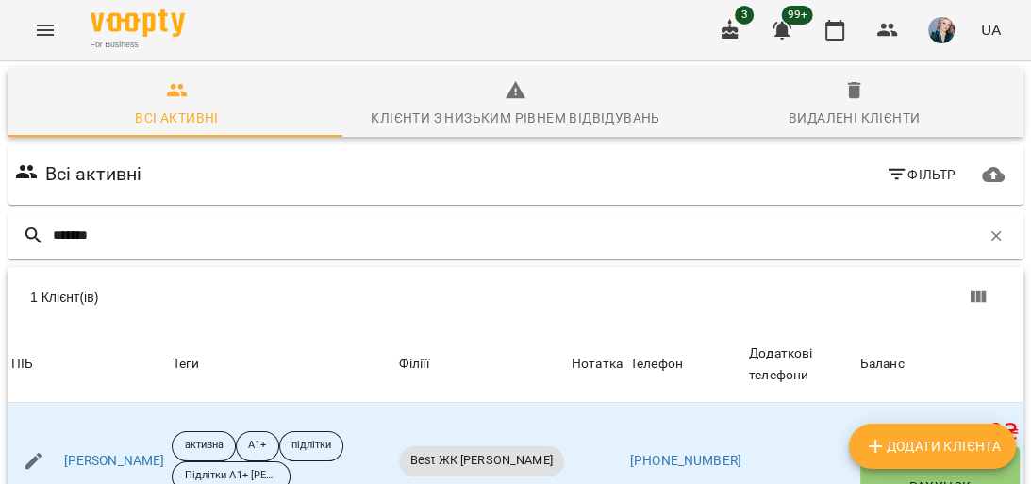
click at [50, 21] on icon "Menu" at bounding box center [45, 30] width 23 height 23
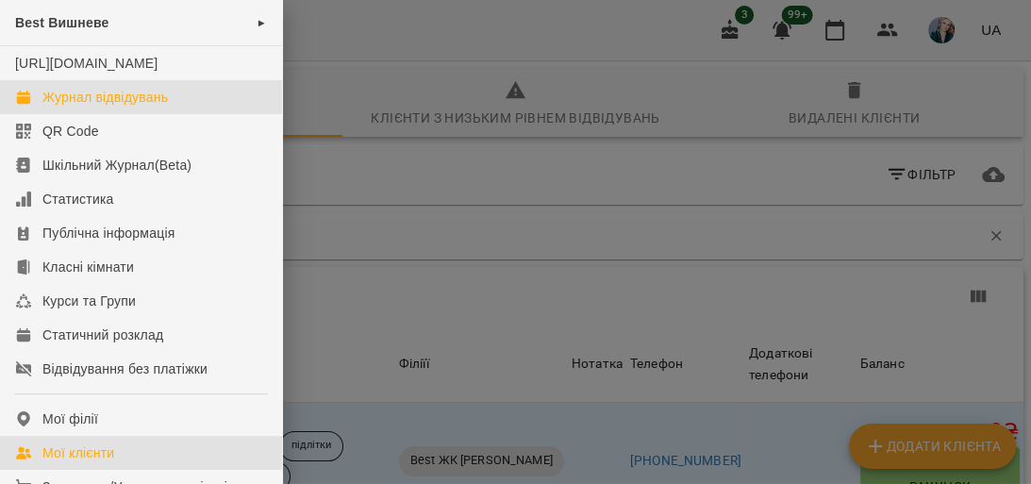
click at [140, 107] on div "Журнал відвідувань" at bounding box center [105, 97] width 126 height 19
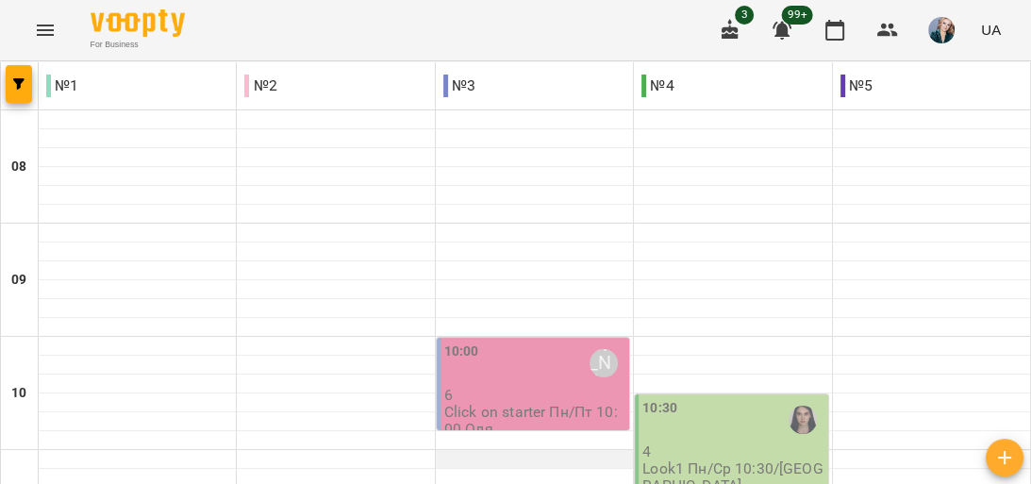
scroll to position [151, 0]
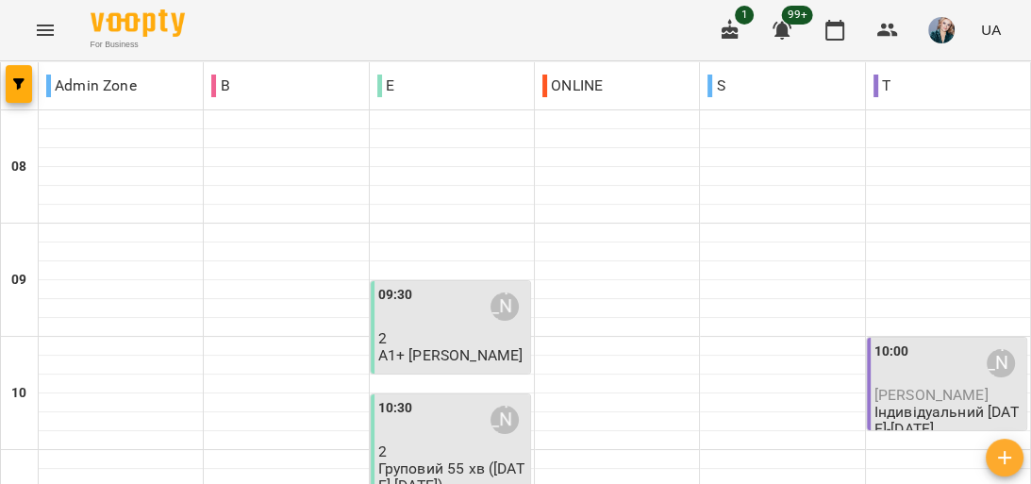
scroll to position [830, 0]
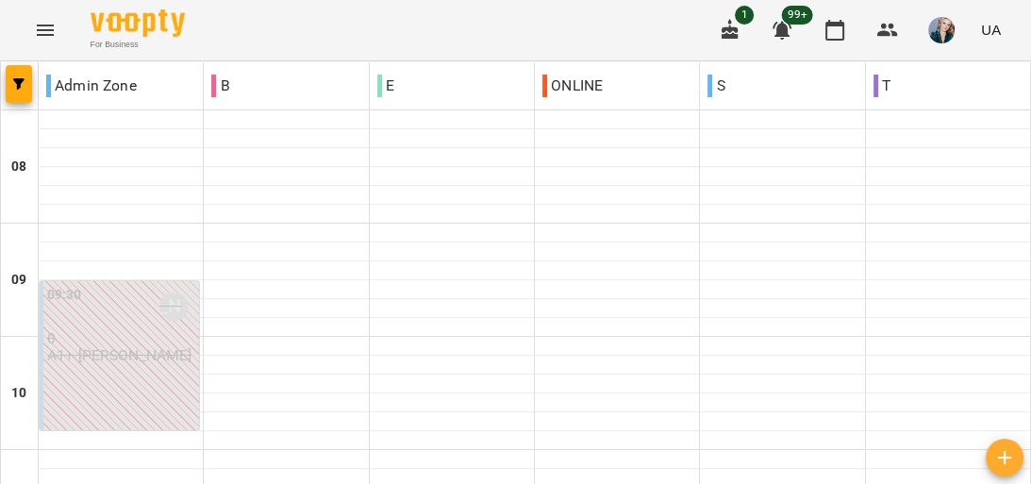
scroll to position [1057, 0]
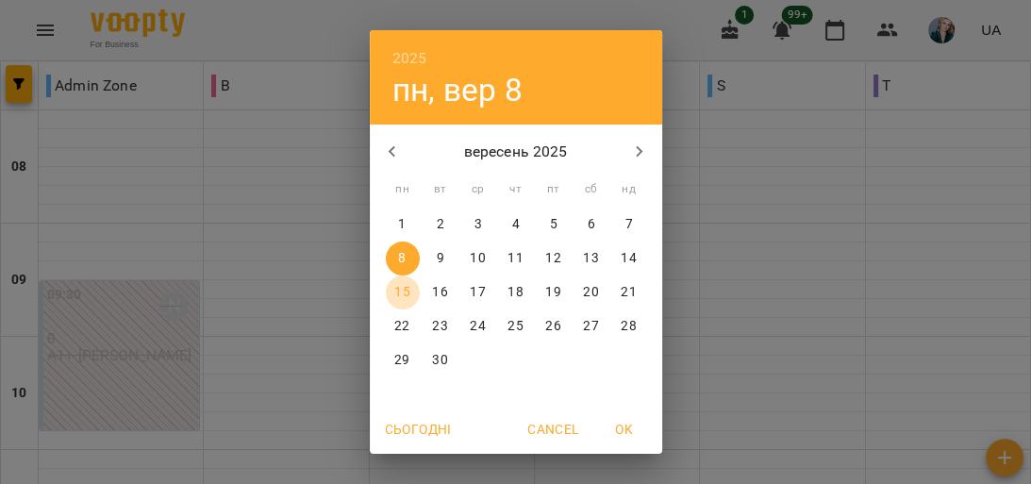
click at [396, 291] on p "15" at bounding box center [401, 292] width 15 height 19
type input "**********"
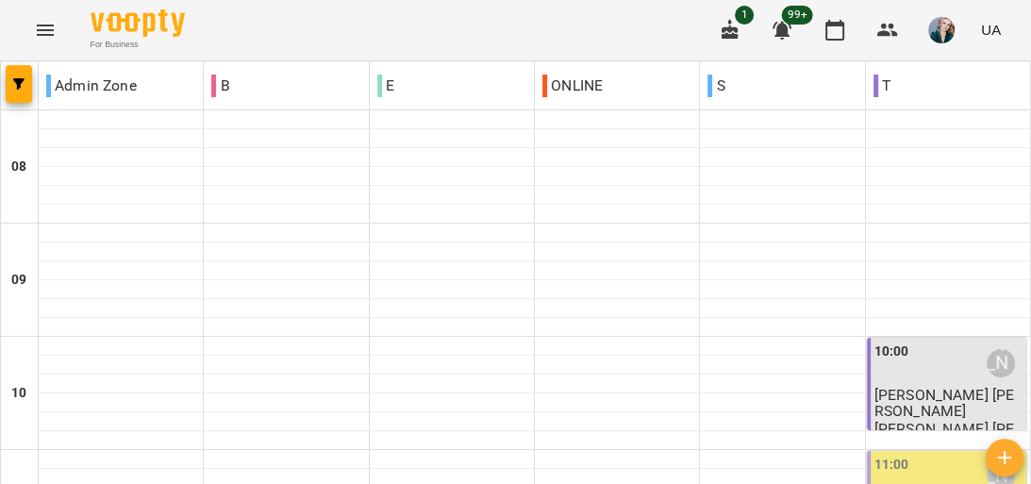
scroll to position [1110, 0]
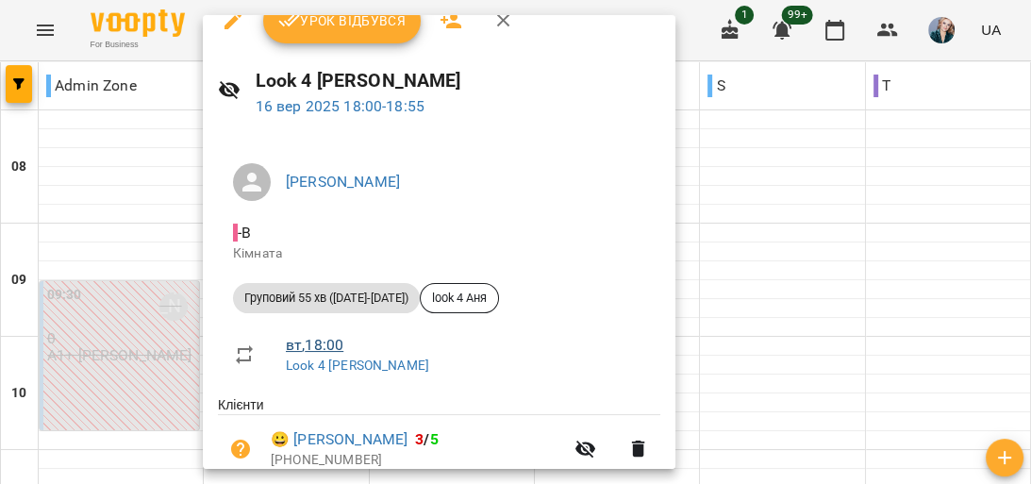
scroll to position [0, 0]
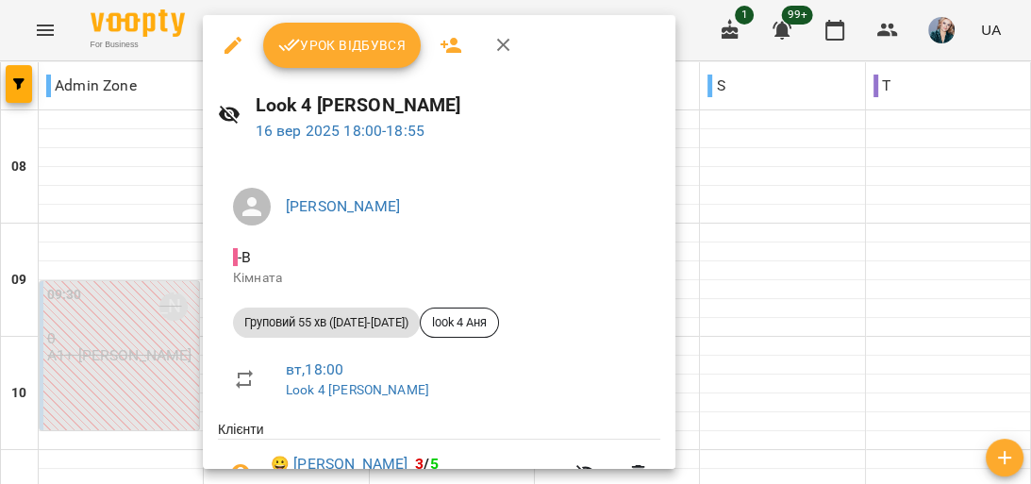
click at [502, 42] on icon "button" at bounding box center [504, 45] width 23 height 23
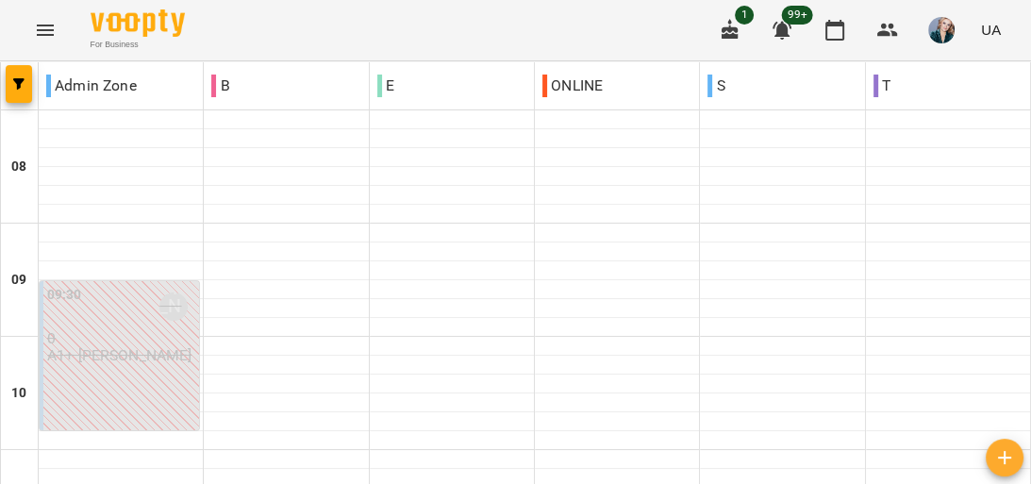
scroll to position [1034, 0]
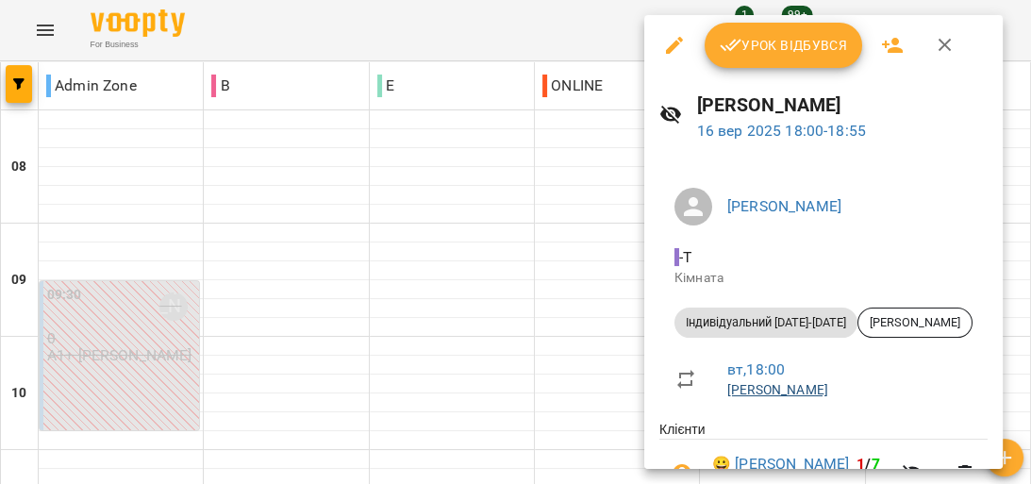
click at [829, 393] on link "[PERSON_NAME]" at bounding box center [778, 389] width 101 height 15
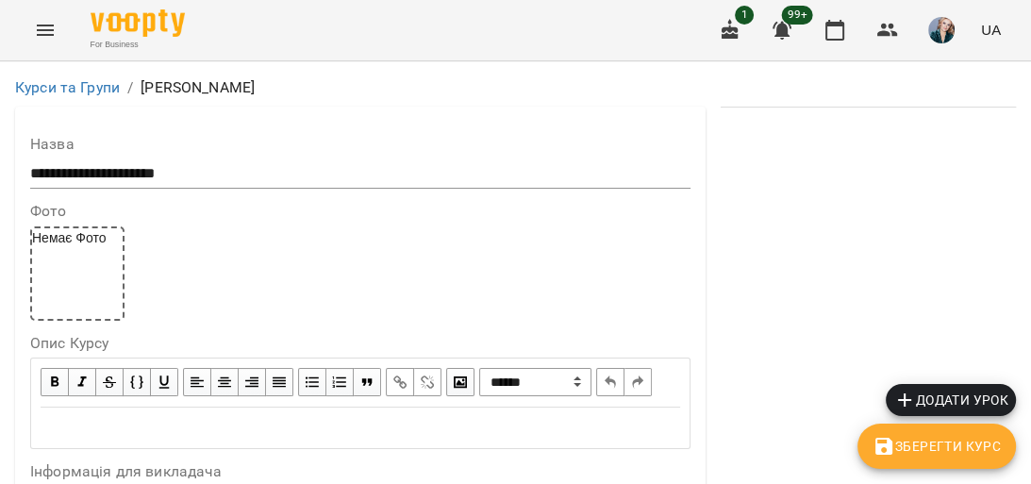
scroll to position [604, 0]
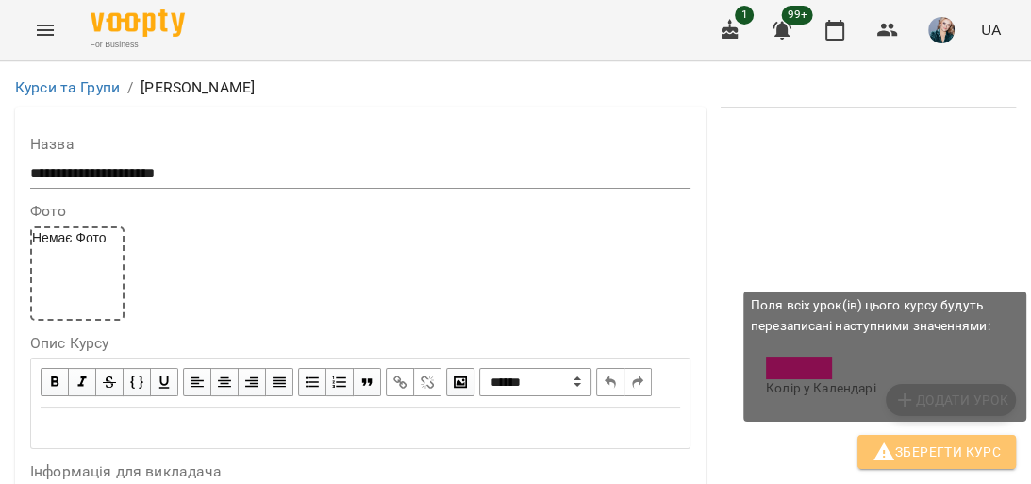
click at [936, 449] on span "Зберегти Курс" at bounding box center [937, 452] width 128 height 23
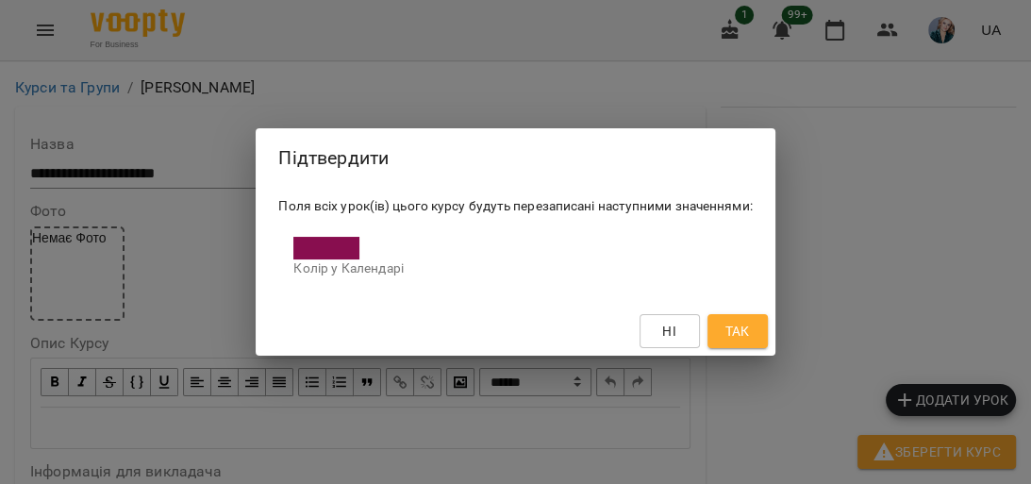
click at [751, 328] on span "Так" at bounding box center [738, 331] width 30 height 23
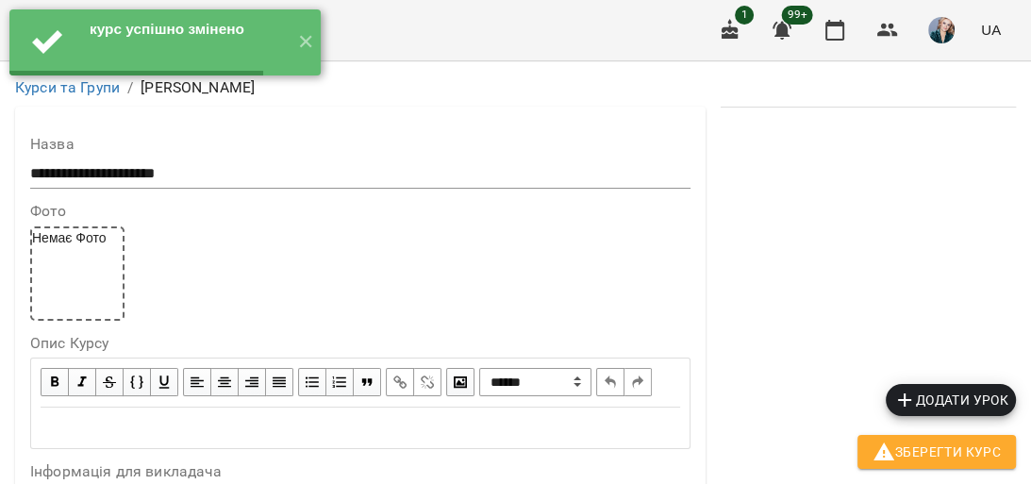
scroll to position [0, 0]
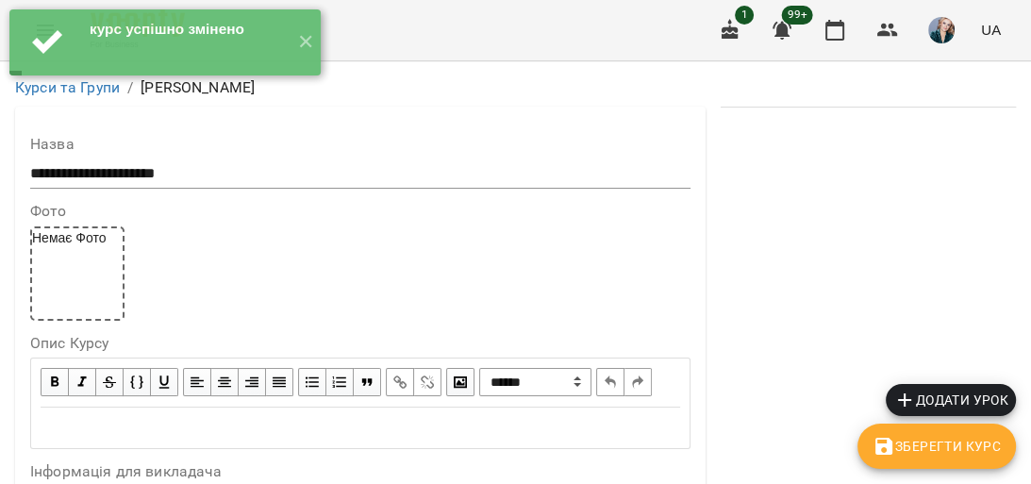
click at [499, 23] on div "For Business 1 99+ UA" at bounding box center [515, 30] width 1031 height 60
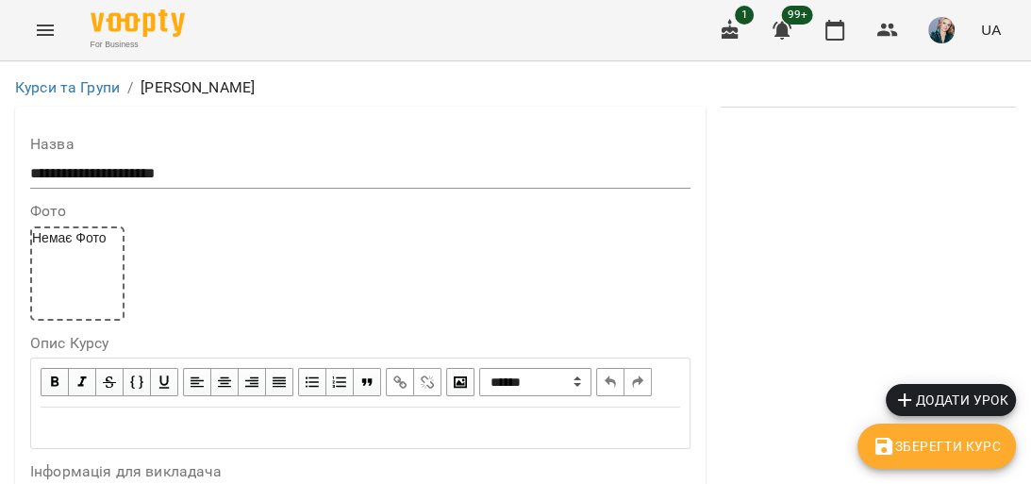
click at [49, 22] on icon "Menu" at bounding box center [45, 30] width 23 height 23
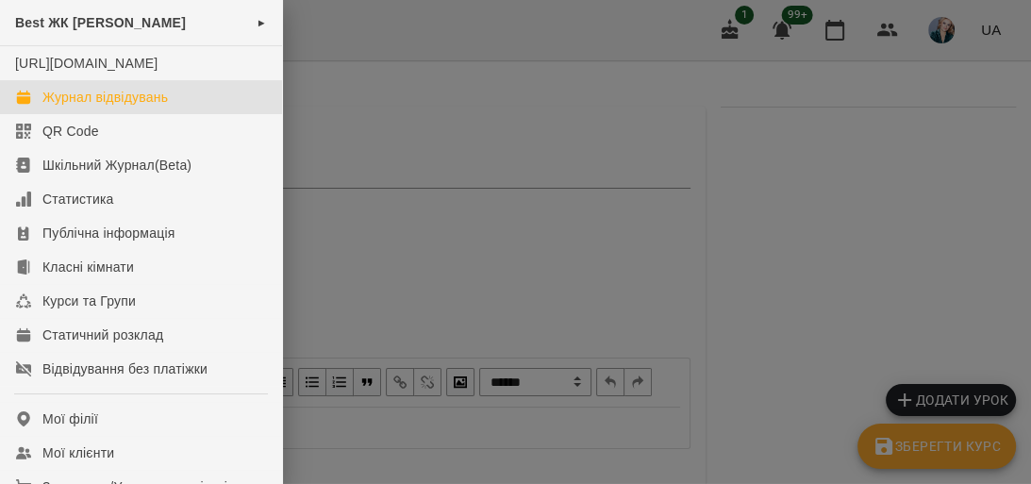
click at [175, 109] on link "Журнал відвідувань" at bounding box center [141, 97] width 282 height 34
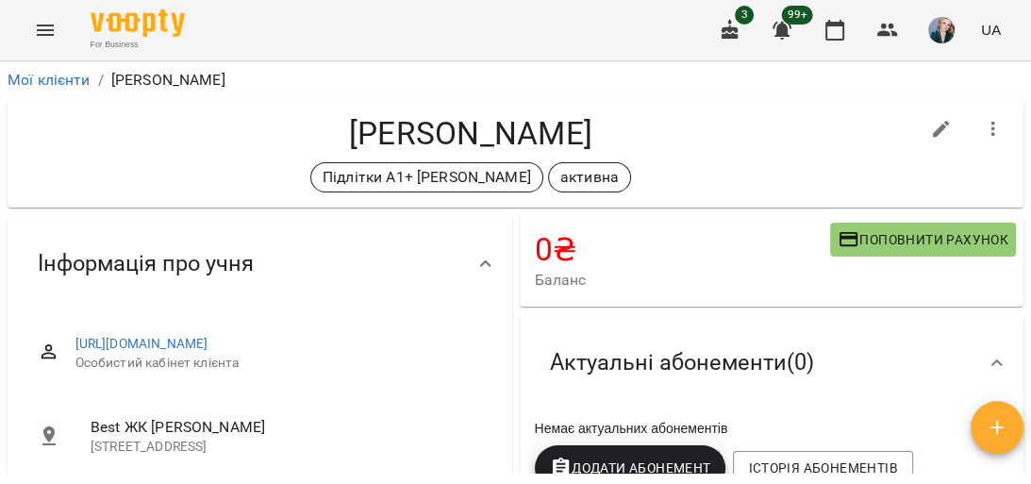
click at [45, 24] on icon "Menu" at bounding box center [45, 30] width 23 height 23
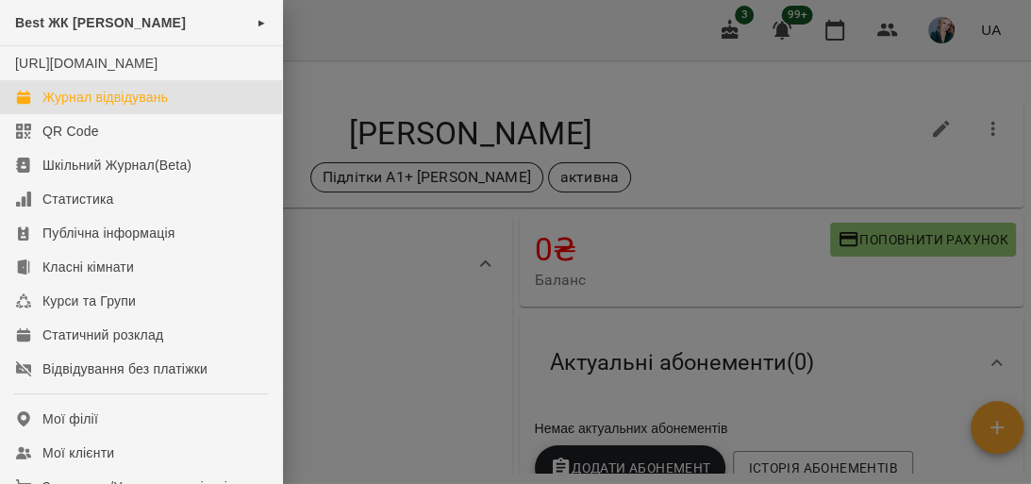
click at [126, 107] on div "Журнал відвідувань" at bounding box center [105, 97] width 126 height 19
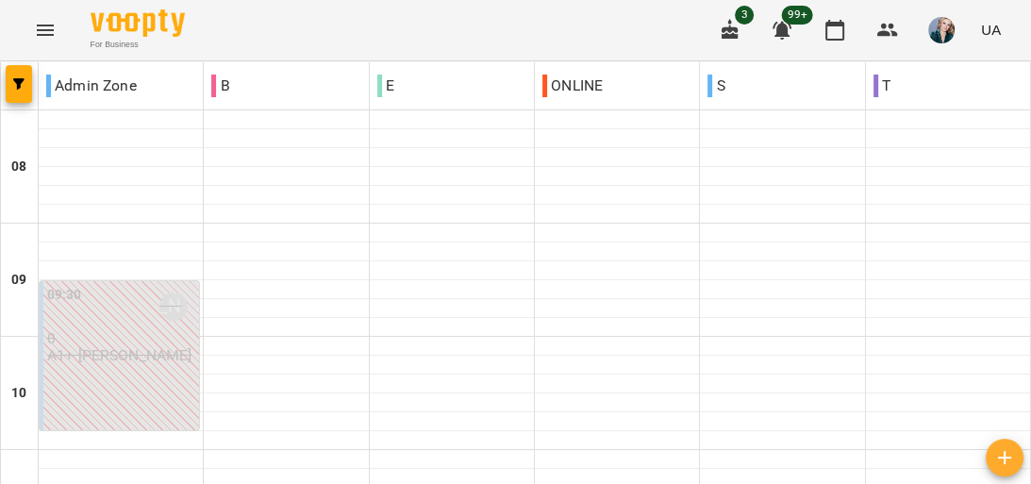
scroll to position [981, 0]
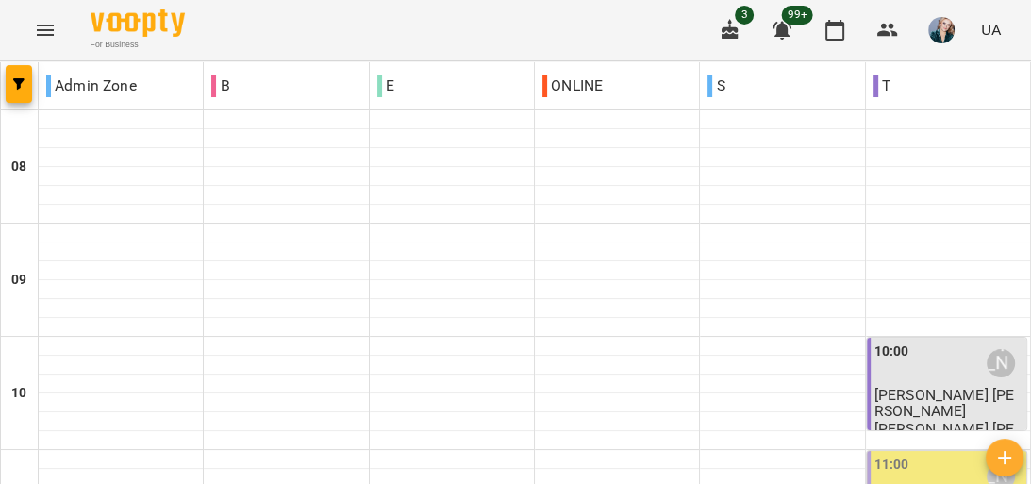
scroll to position [1132, 0]
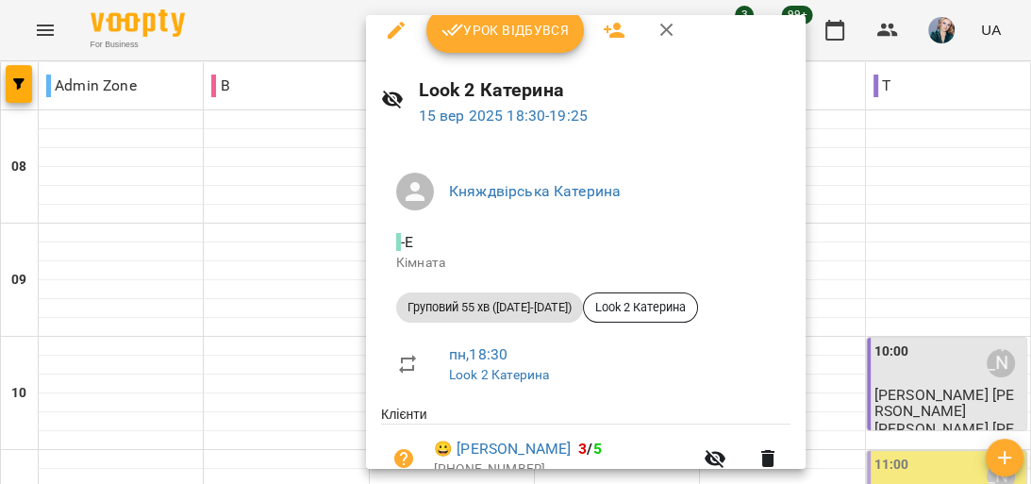
scroll to position [0, 0]
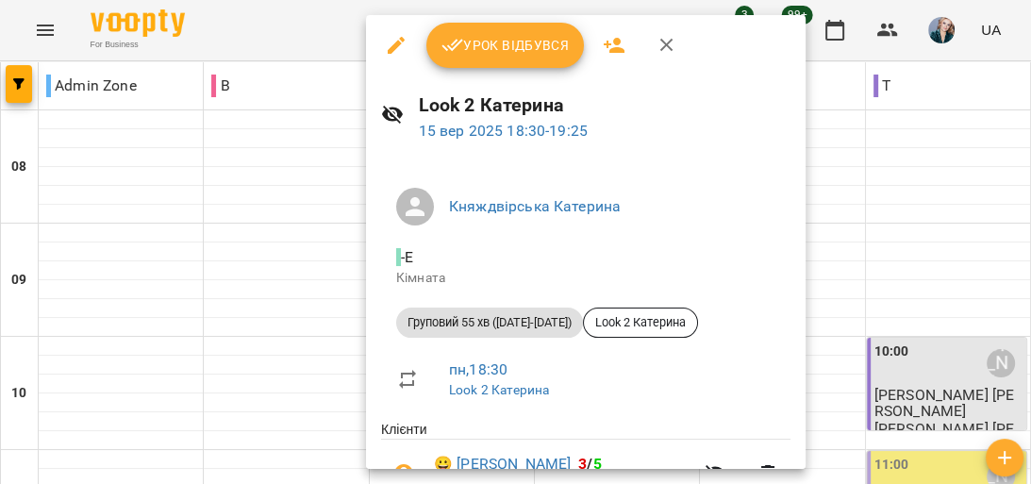
click at [0, 132] on div at bounding box center [515, 242] width 1031 height 484
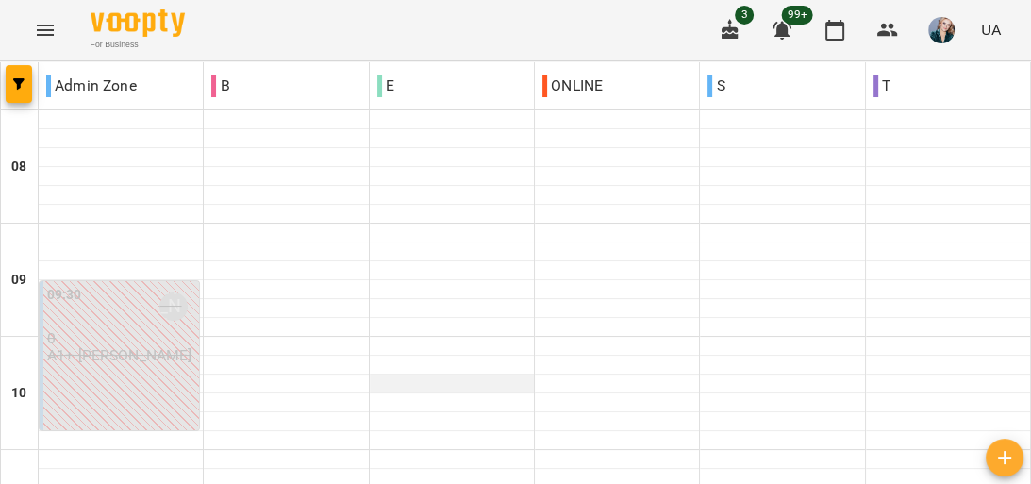
scroll to position [226, 0]
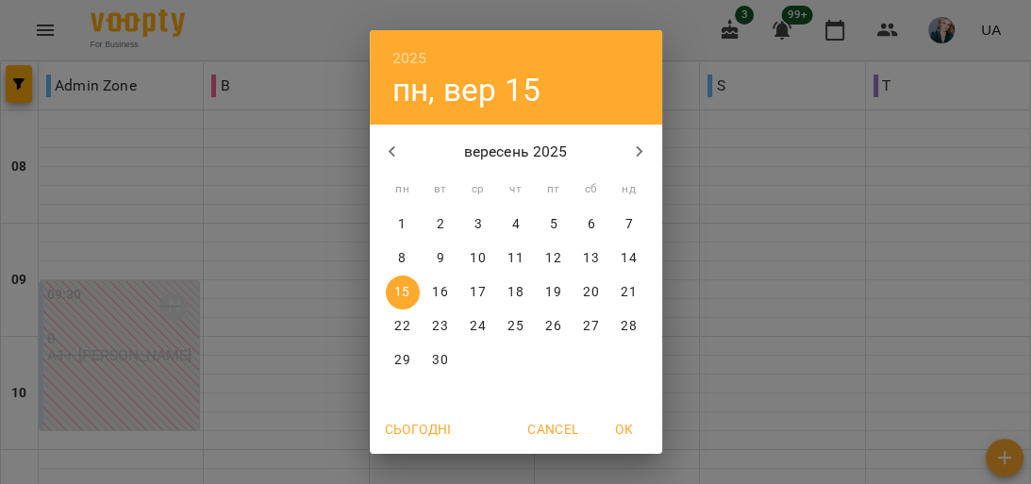
click at [438, 215] on span "2" at bounding box center [441, 224] width 34 height 19
type input "**********"
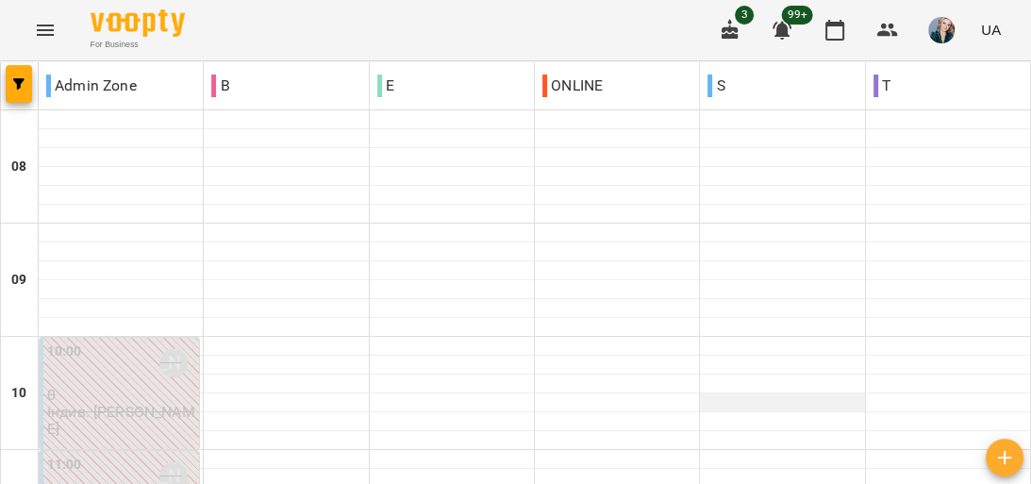
scroll to position [377, 0]
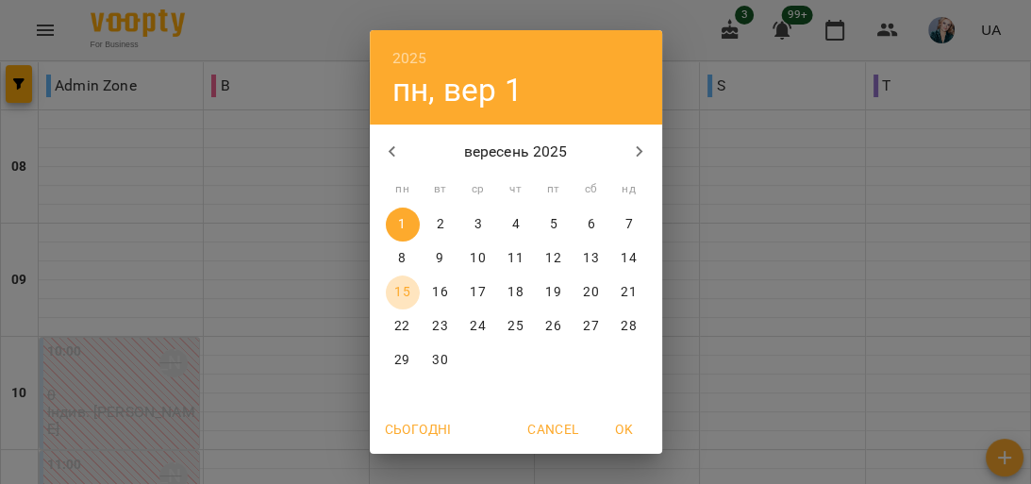
click at [398, 287] on p "15" at bounding box center [401, 292] width 15 height 19
type input "**********"
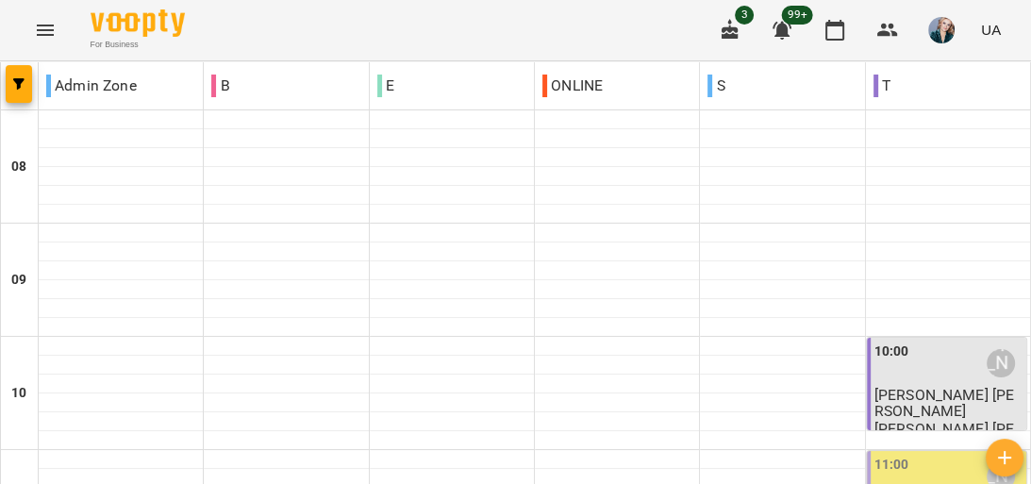
scroll to position [830, 0]
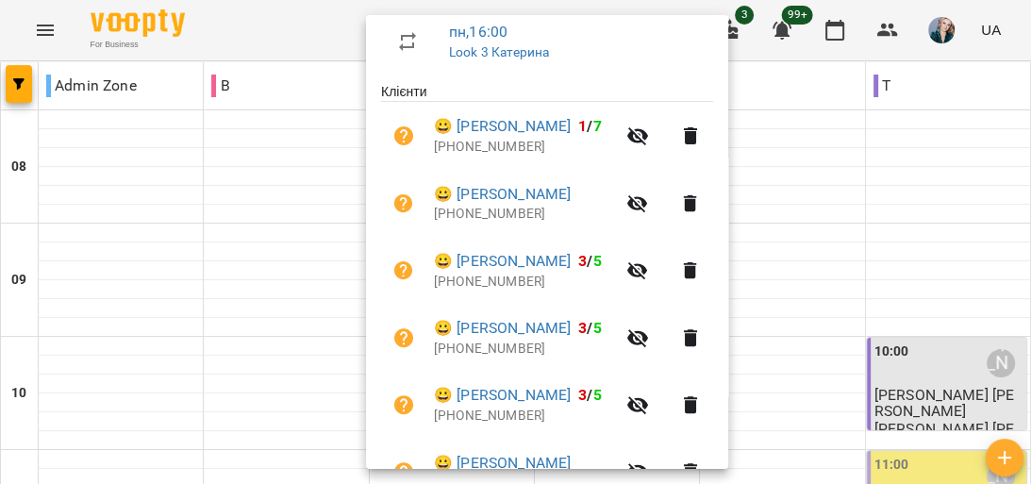
scroll to position [377, 0]
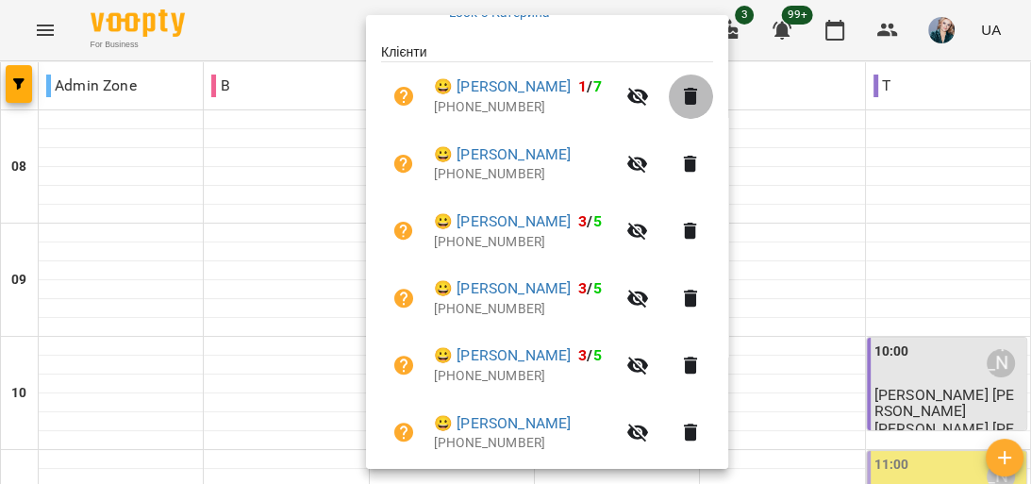
click at [702, 98] on icon "button" at bounding box center [690, 96] width 23 height 23
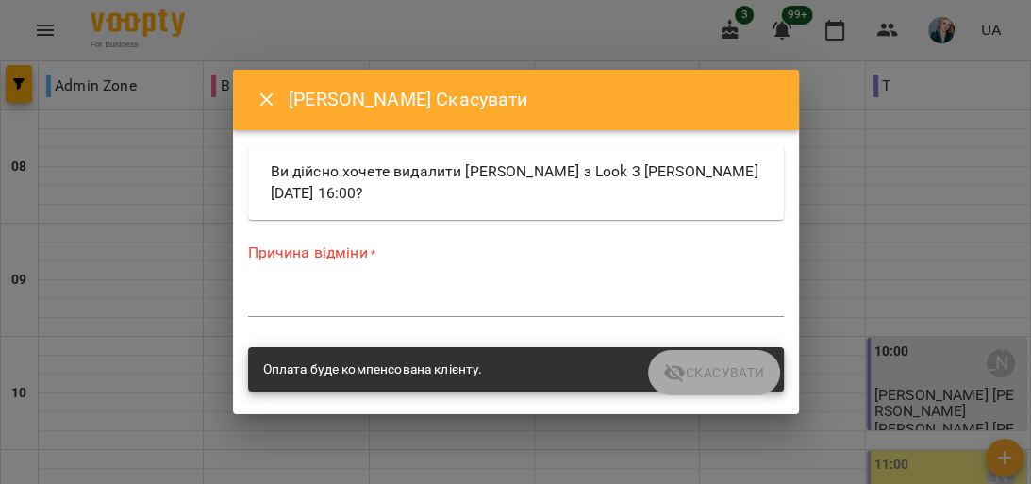
click at [306, 298] on textarea at bounding box center [516, 302] width 536 height 18
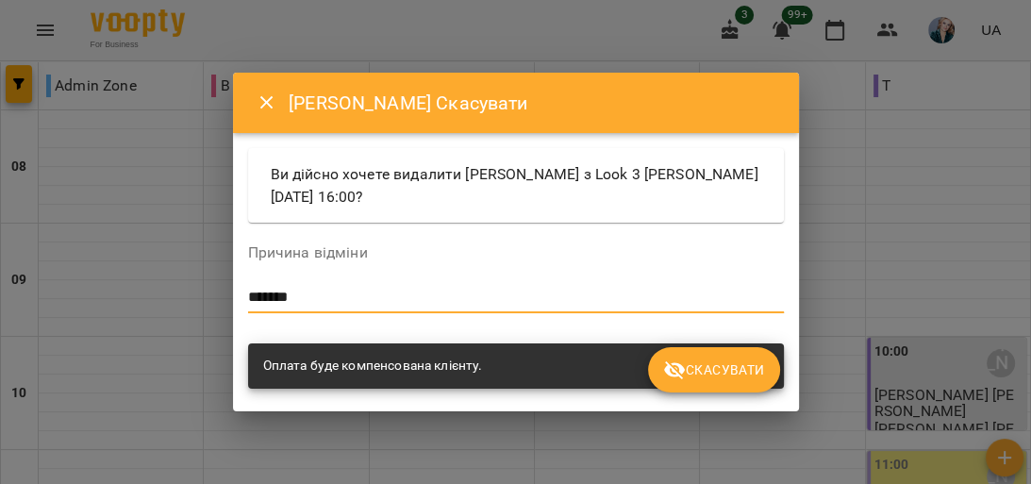
type textarea "*******"
click at [750, 359] on span "Скасувати" at bounding box center [713, 370] width 101 height 23
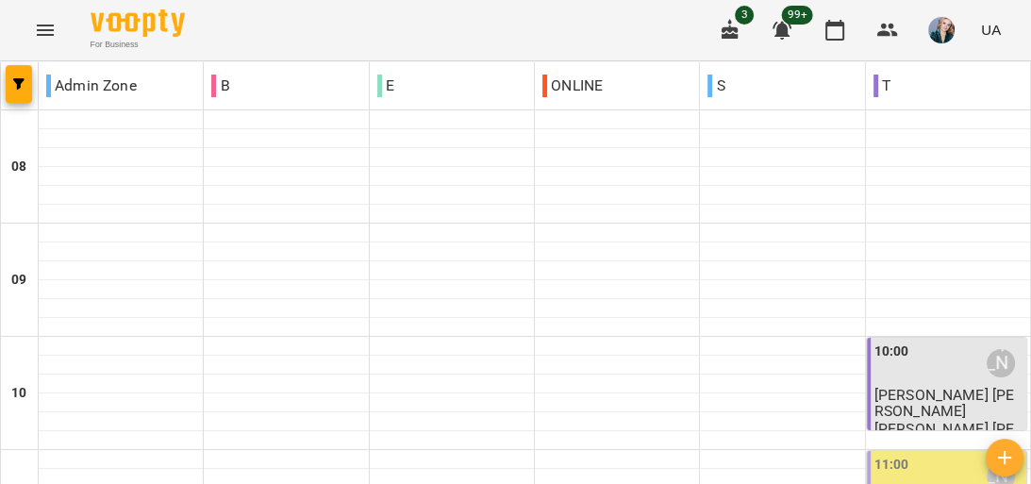
scroll to position [906, 0]
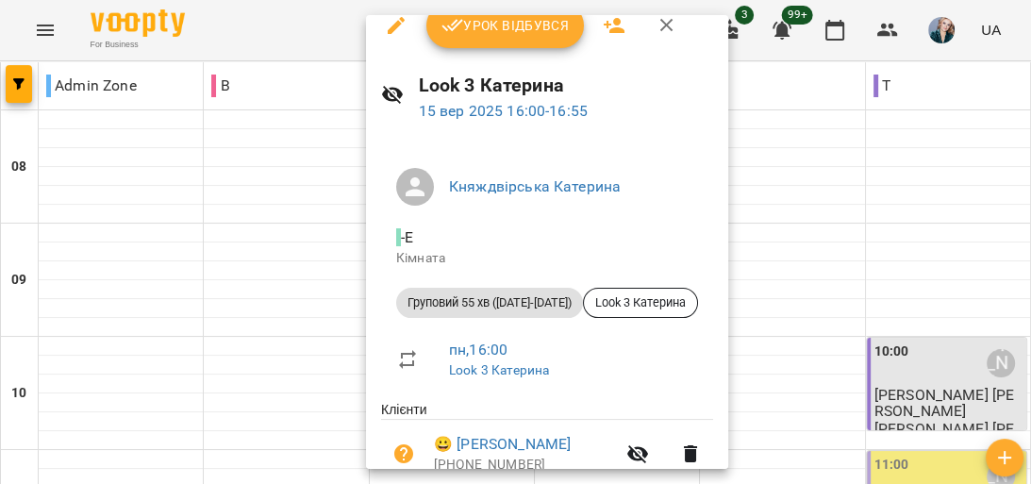
scroll to position [0, 0]
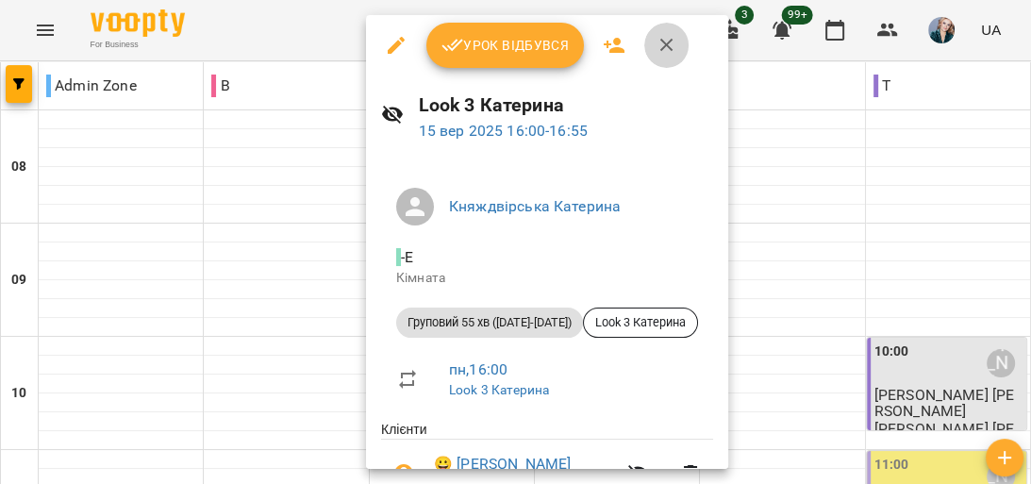
click at [661, 38] on icon "button" at bounding box center [667, 45] width 23 height 23
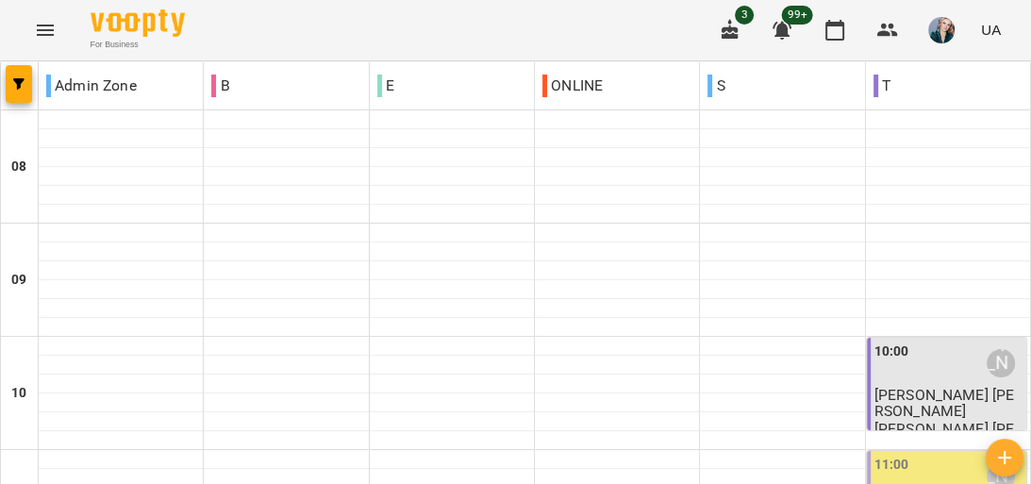
scroll to position [830, 0]
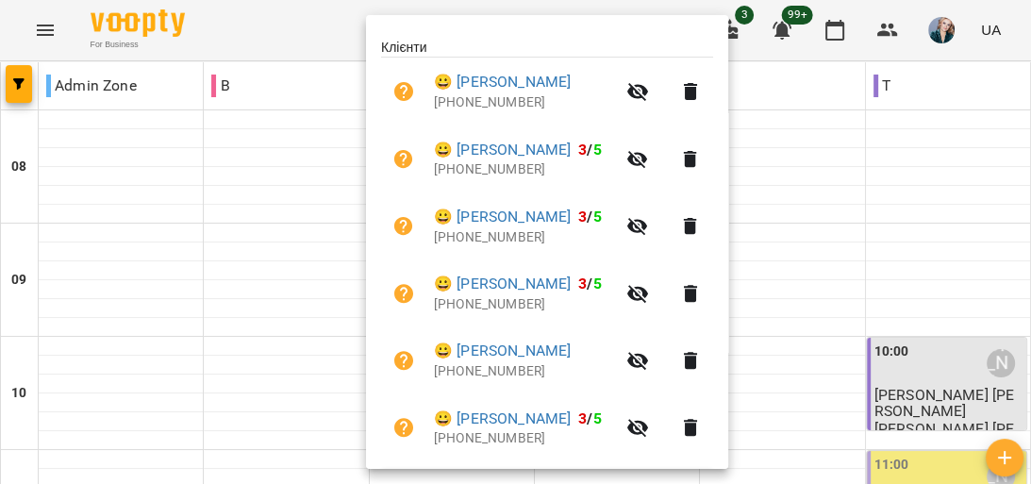
scroll to position [291, 0]
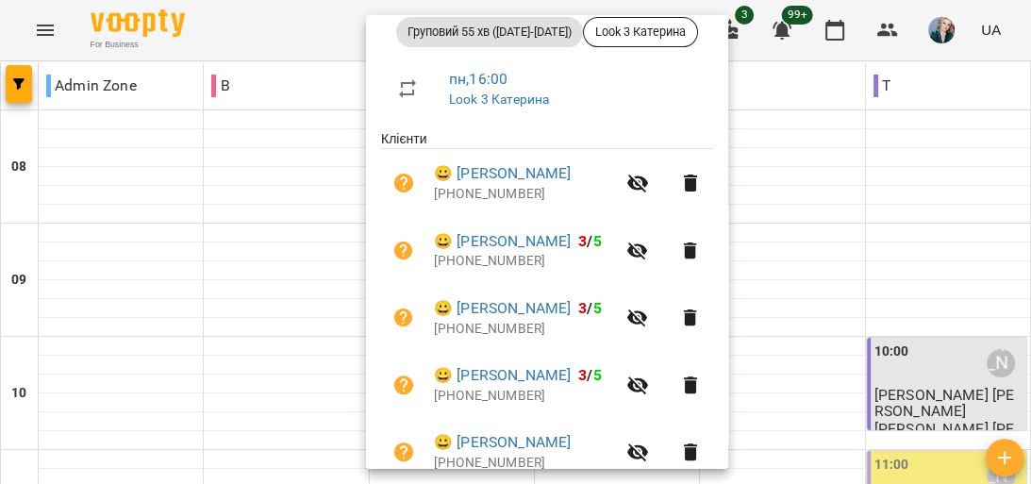
click at [944, 84] on div at bounding box center [515, 242] width 1031 height 484
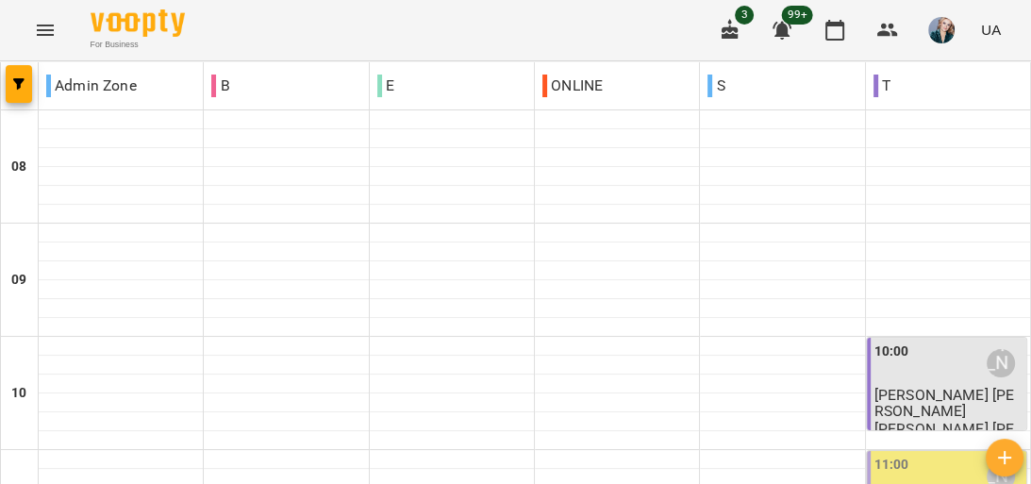
scroll to position [981, 0]
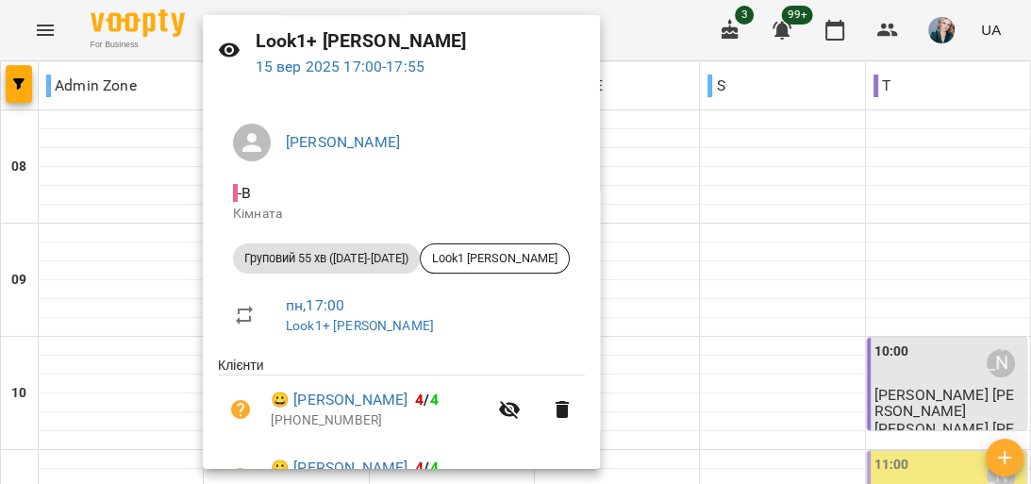
scroll to position [0, 0]
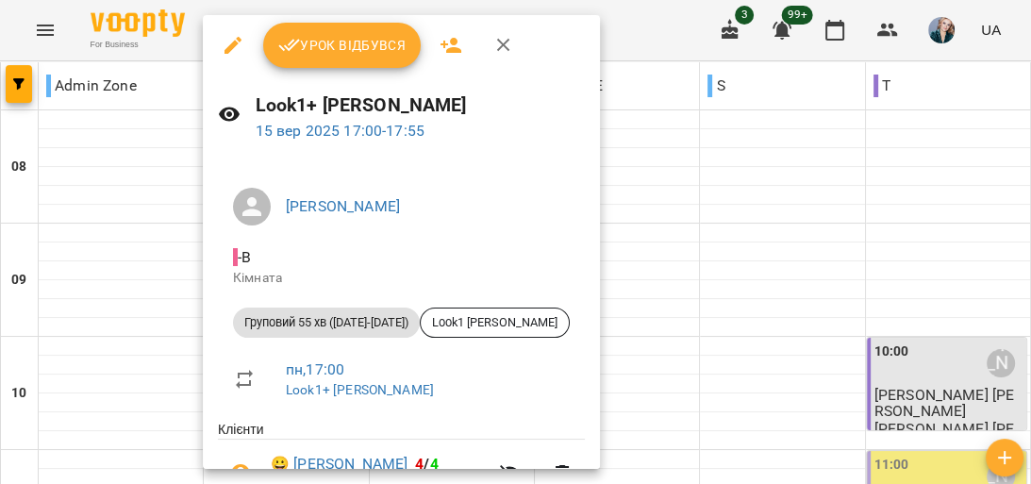
click at [502, 45] on icon "button" at bounding box center [503, 45] width 13 height 13
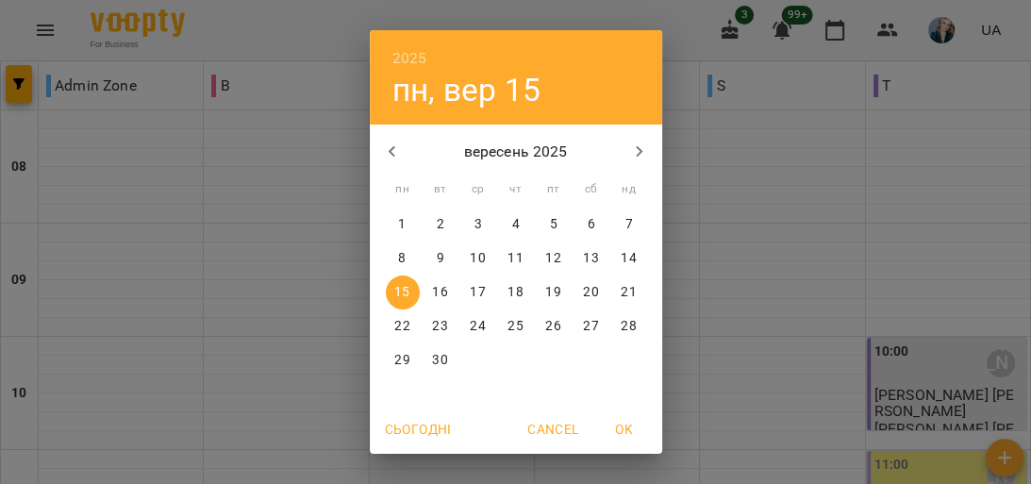
click at [437, 257] on p "9" at bounding box center [440, 258] width 8 height 19
type input "**********"
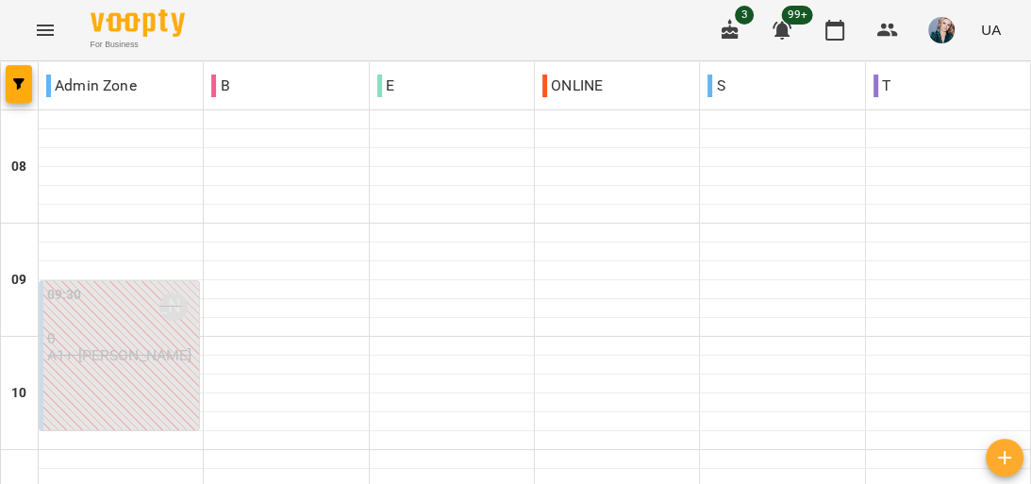
scroll to position [906, 0]
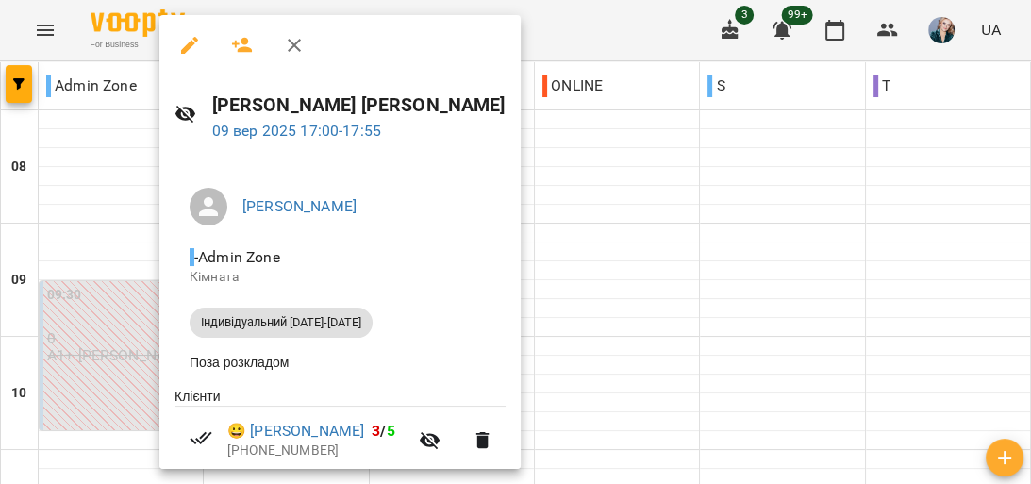
click at [477, 442] on icon "button" at bounding box center [483, 440] width 13 height 17
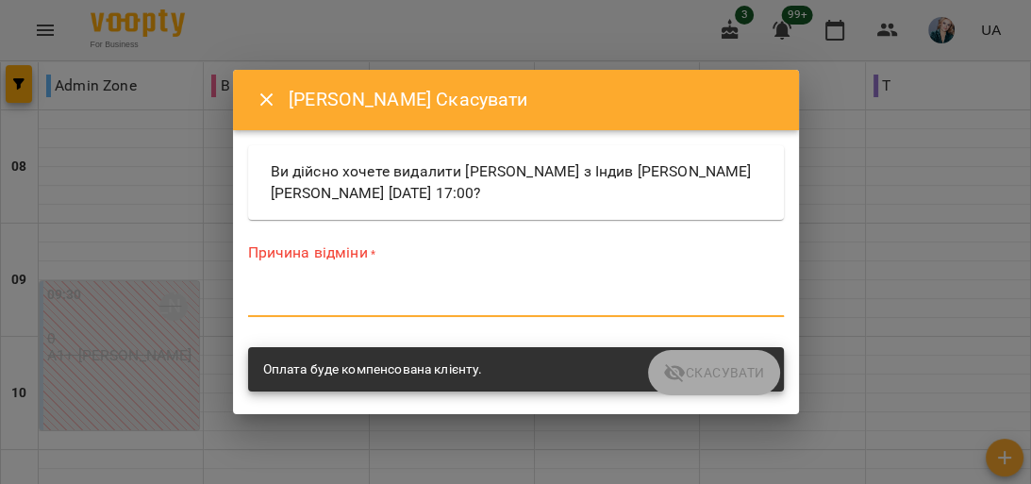
click at [304, 309] on textarea at bounding box center [516, 302] width 536 height 18
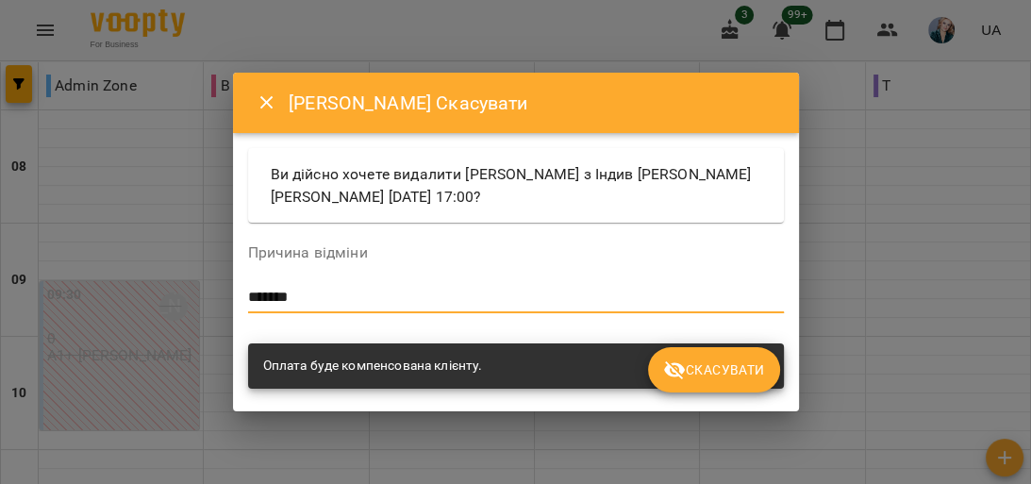
type textarea "*******"
click at [742, 364] on span "Скасувати" at bounding box center [713, 370] width 101 height 23
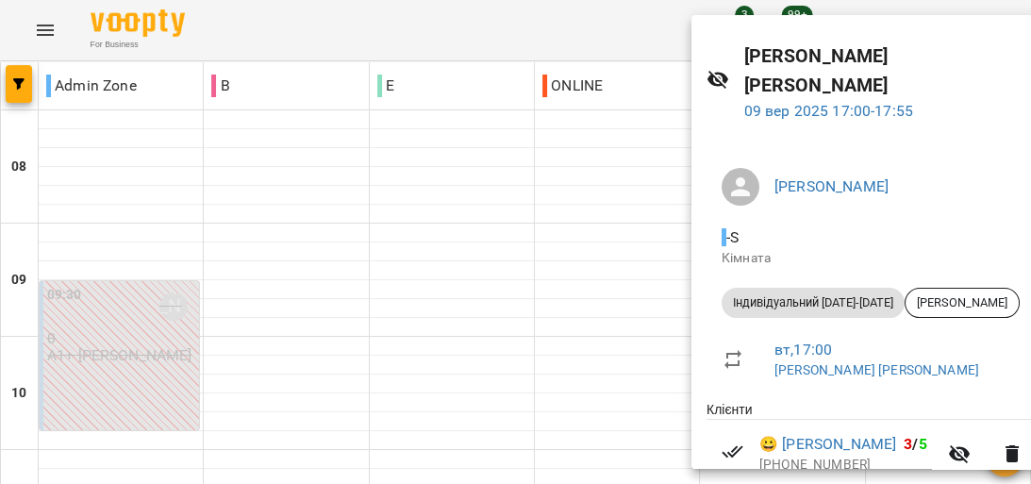
scroll to position [105, 0]
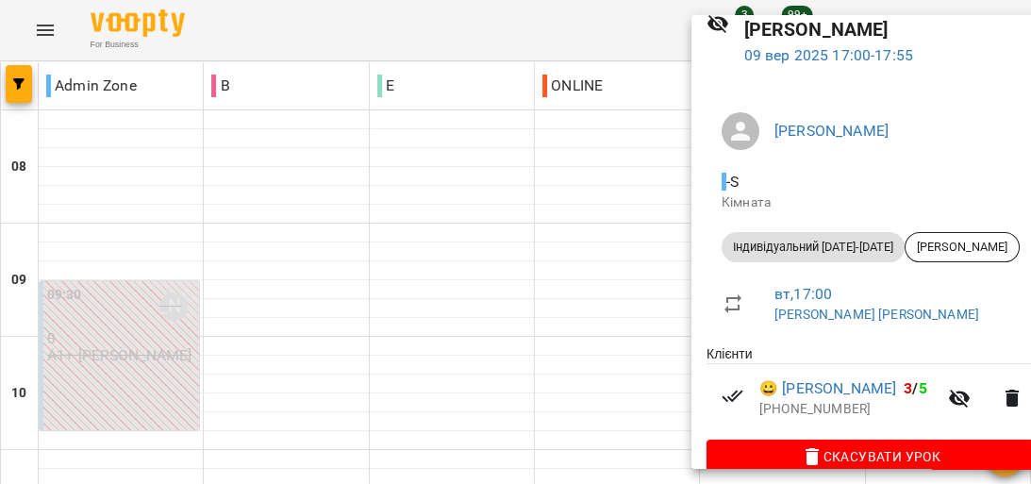
click at [645, 4] on div at bounding box center [515, 242] width 1031 height 484
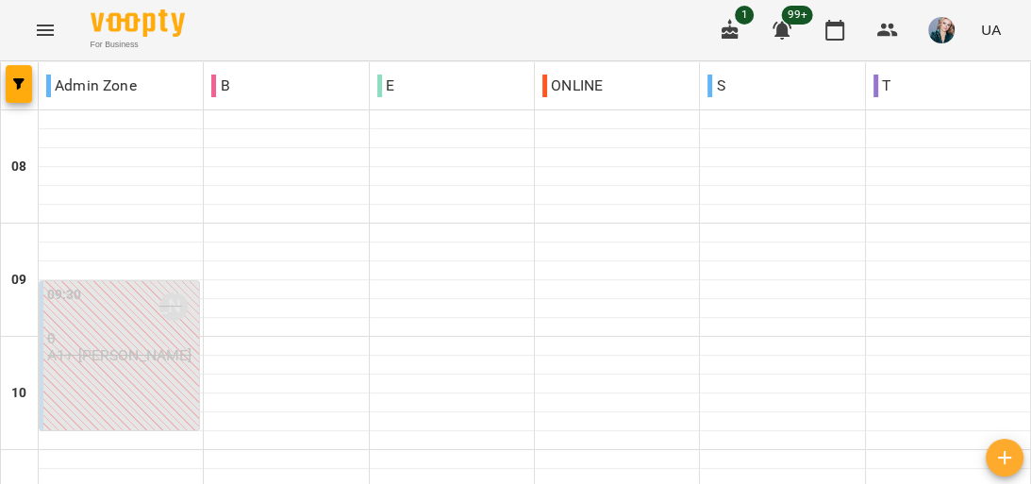
scroll to position [906, 0]
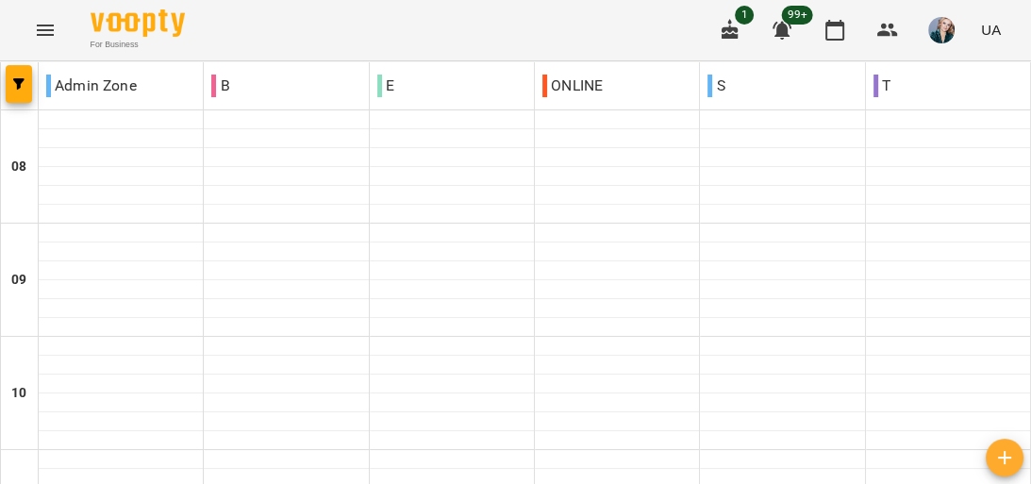
scroll to position [1034, 0]
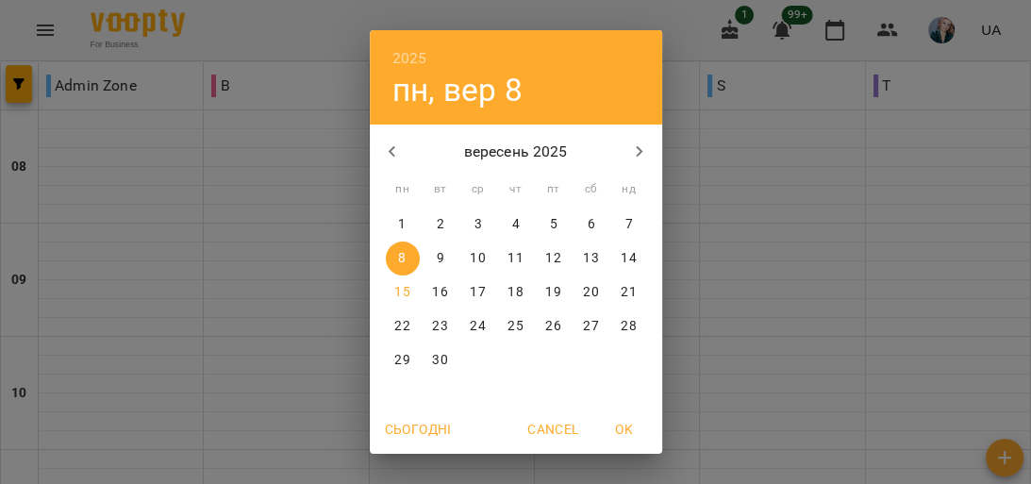
click at [396, 289] on p "15" at bounding box center [401, 292] width 15 height 19
type input "**********"
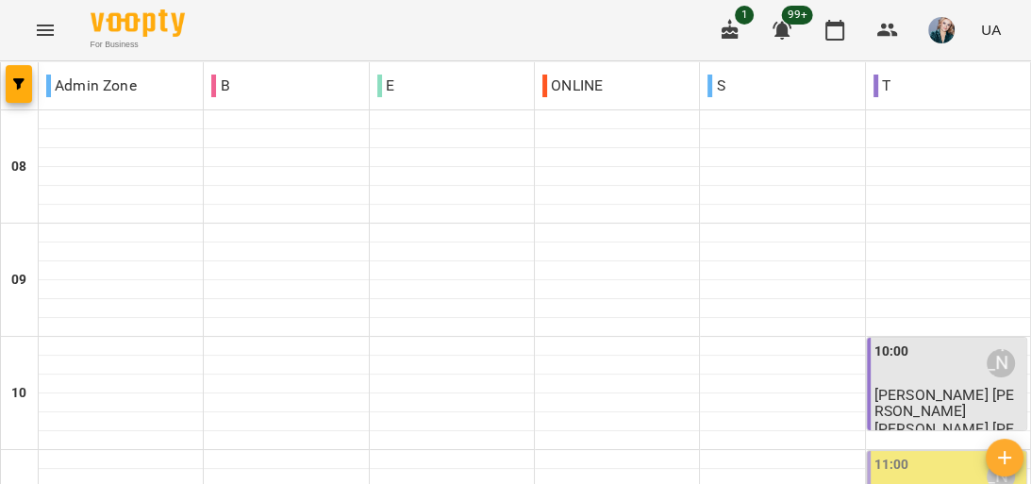
scroll to position [226, 0]
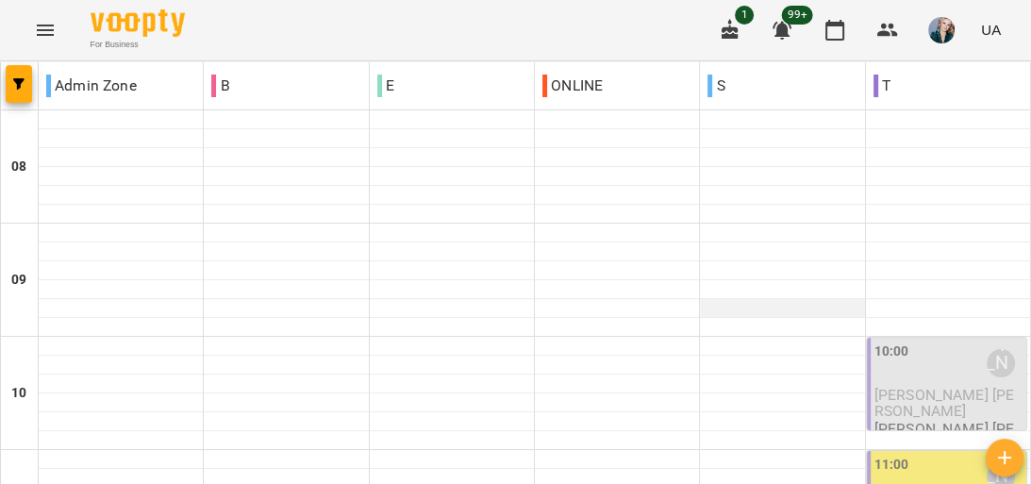
scroll to position [151, 0]
click at [915, 386] on span "[PERSON_NAME] [PERSON_NAME]" at bounding box center [945, 403] width 141 height 34
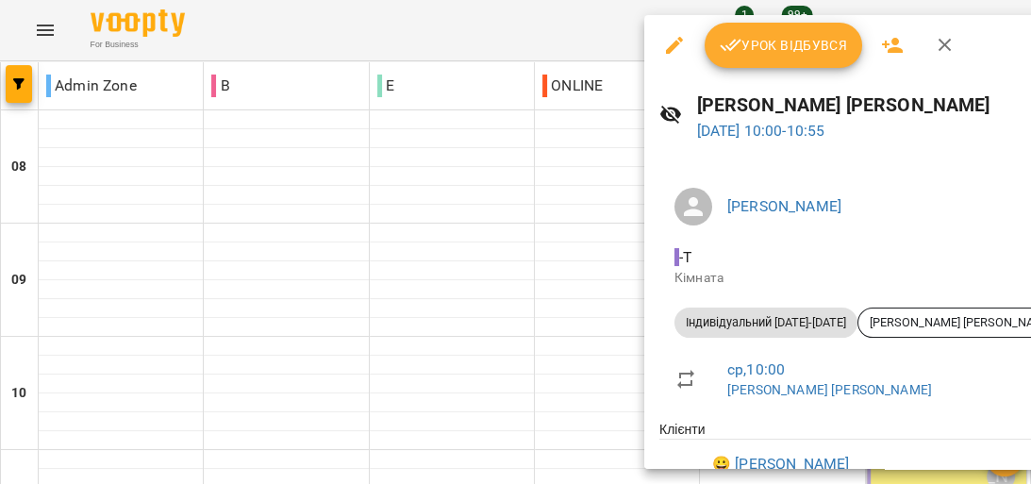
click at [868, 394] on link "[PERSON_NAME] [PERSON_NAME]" at bounding box center [830, 389] width 205 height 15
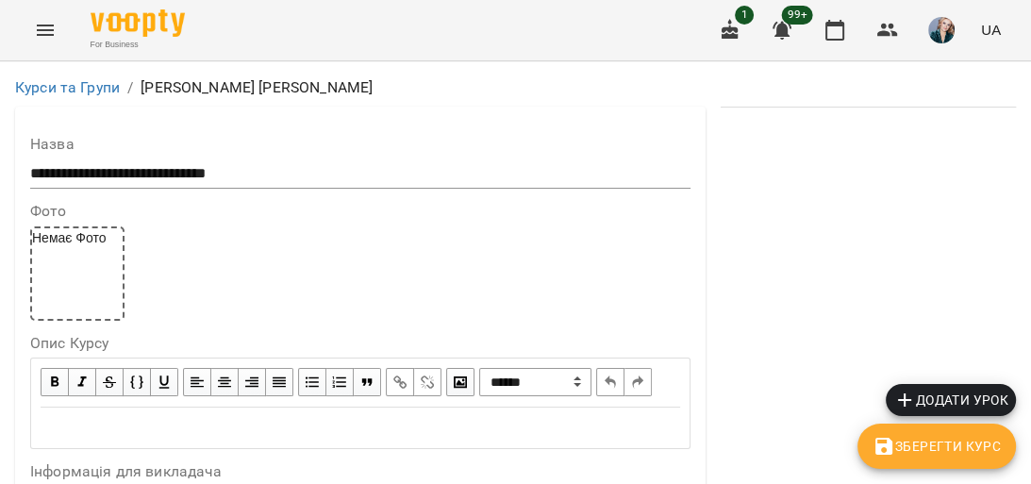
scroll to position [679, 0]
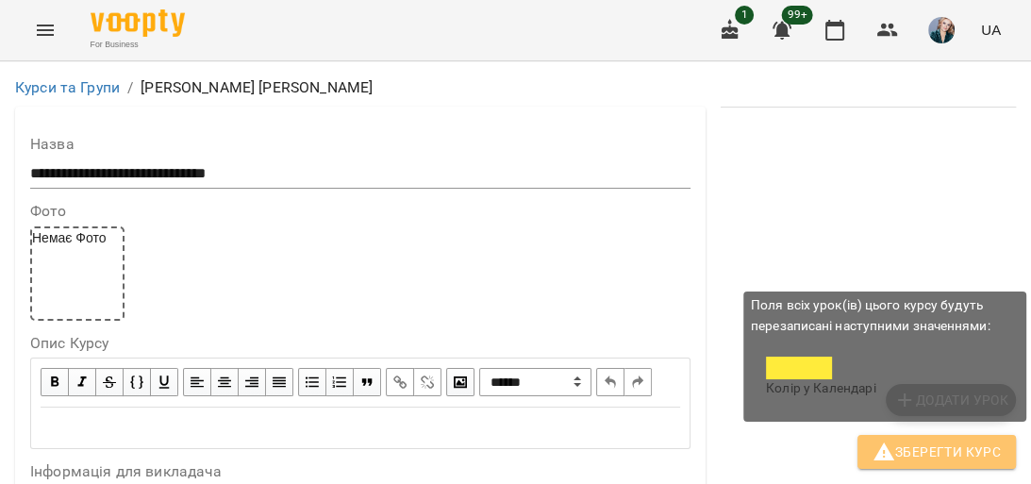
click at [951, 438] on button "Зберегти Курс" at bounding box center [937, 452] width 159 height 34
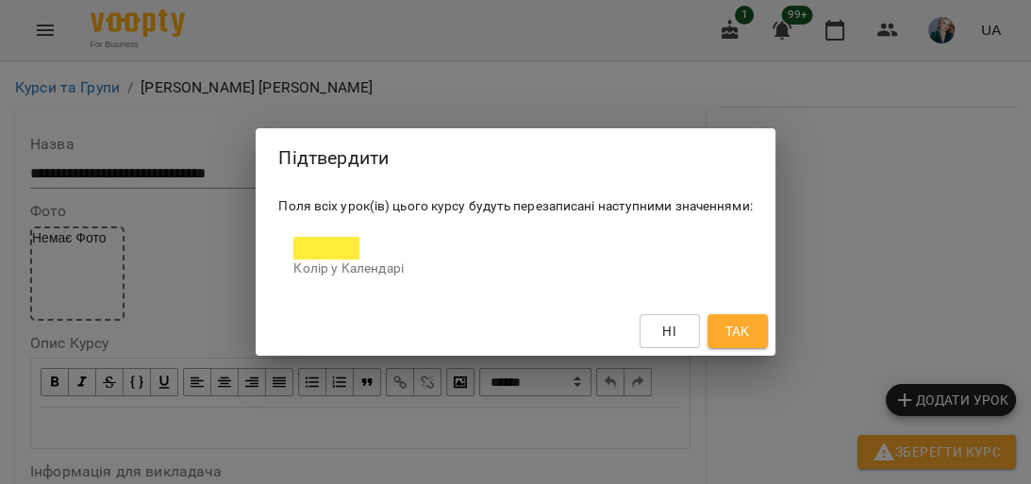
click at [728, 332] on span "Так" at bounding box center [737, 331] width 25 height 23
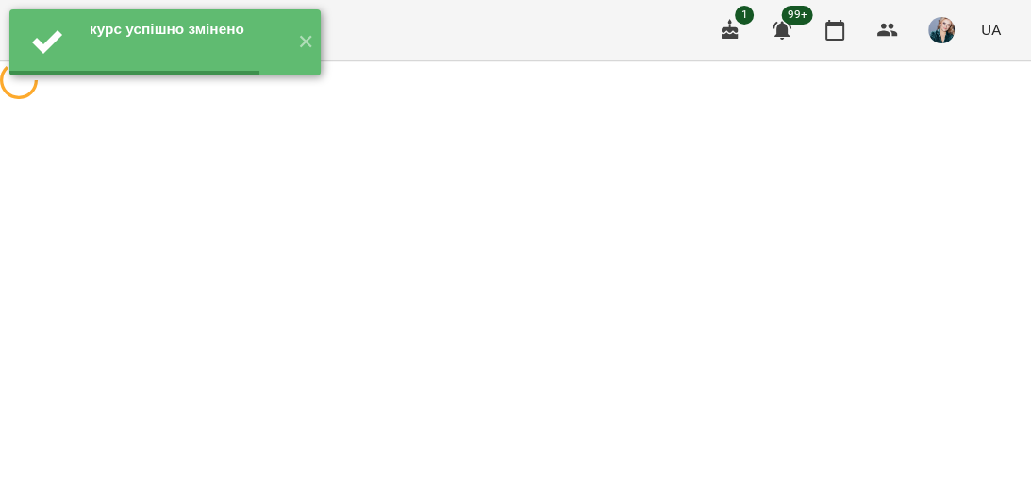
scroll to position [0, 0]
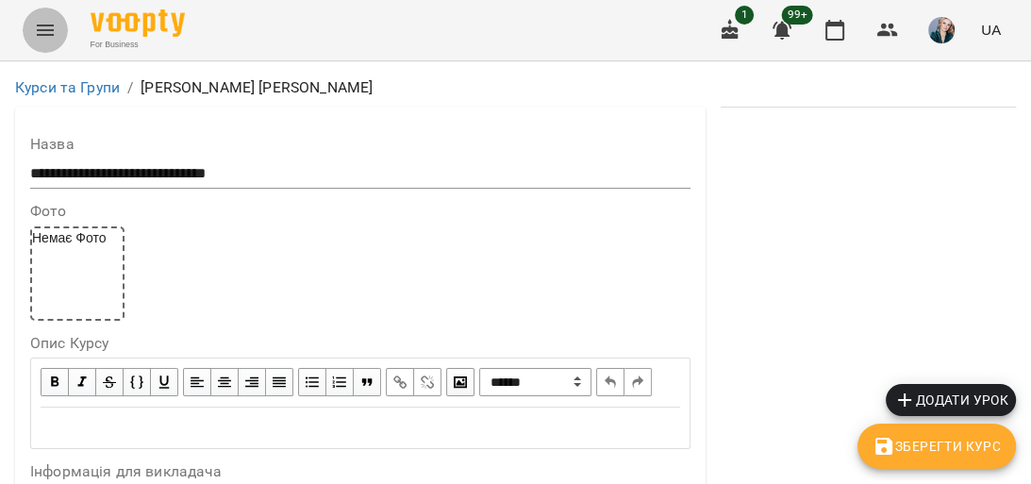
click at [35, 30] on icon "Menu" at bounding box center [45, 30] width 23 height 23
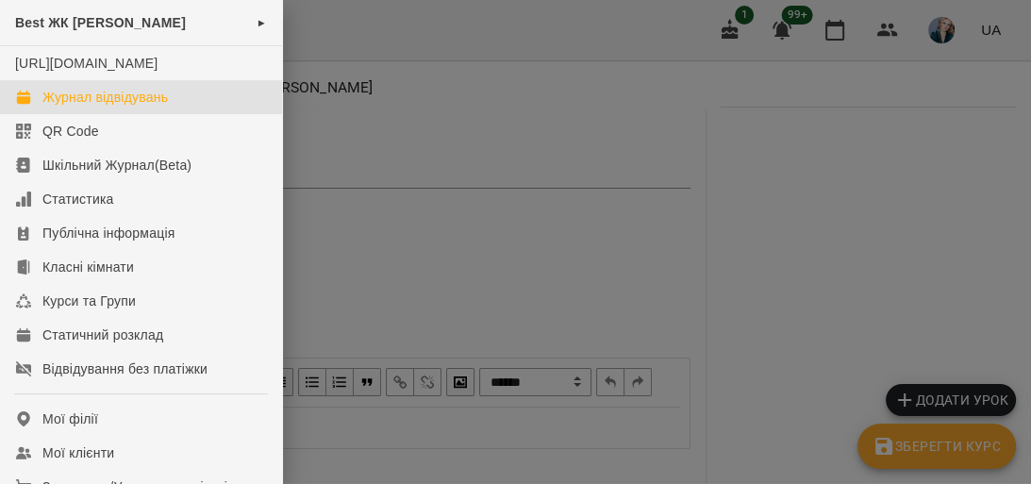
click at [147, 103] on link "Журнал відвідувань" at bounding box center [141, 97] width 282 height 34
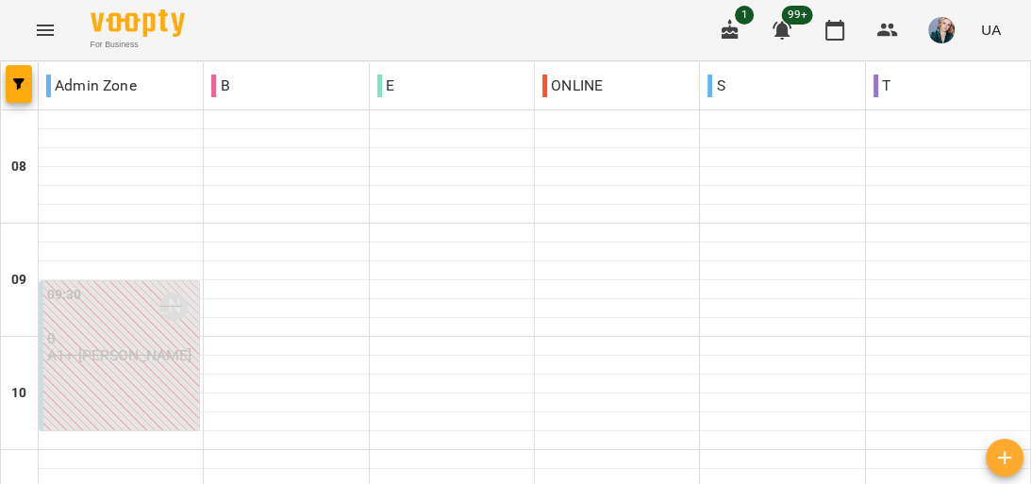
scroll to position [830, 0]
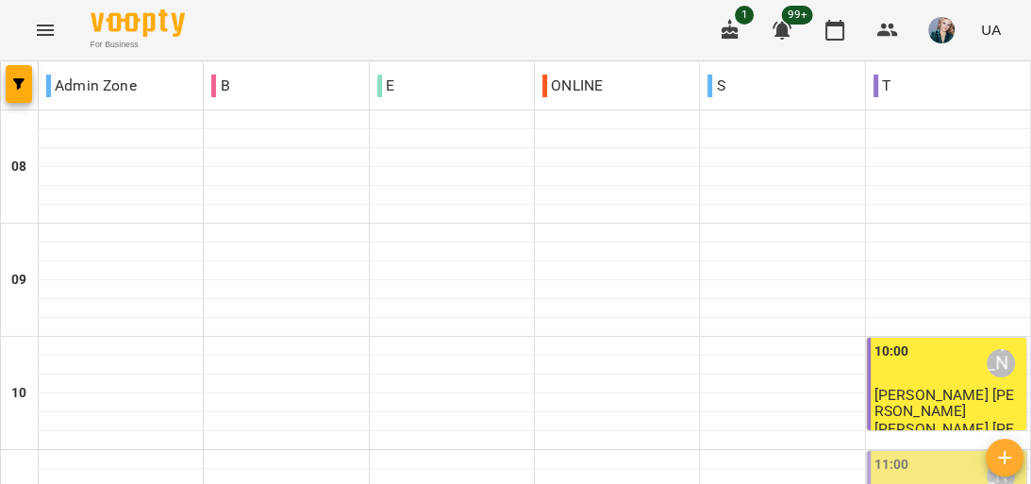
scroll to position [1336, 0]
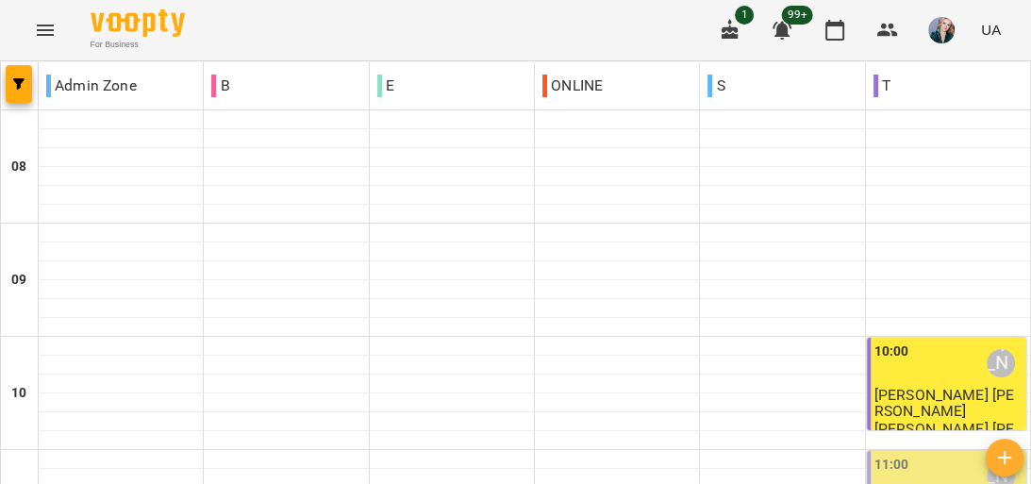
scroll to position [1283, 0]
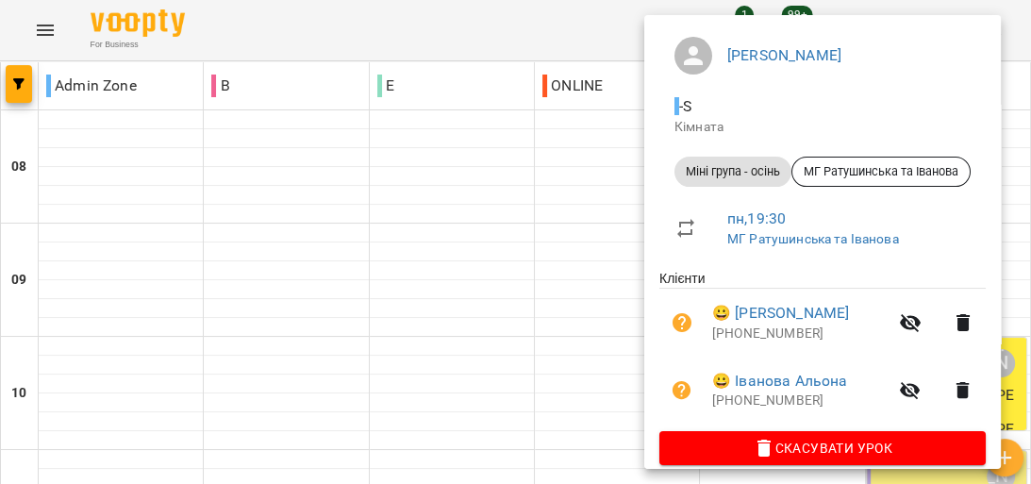
scroll to position [173, 0]
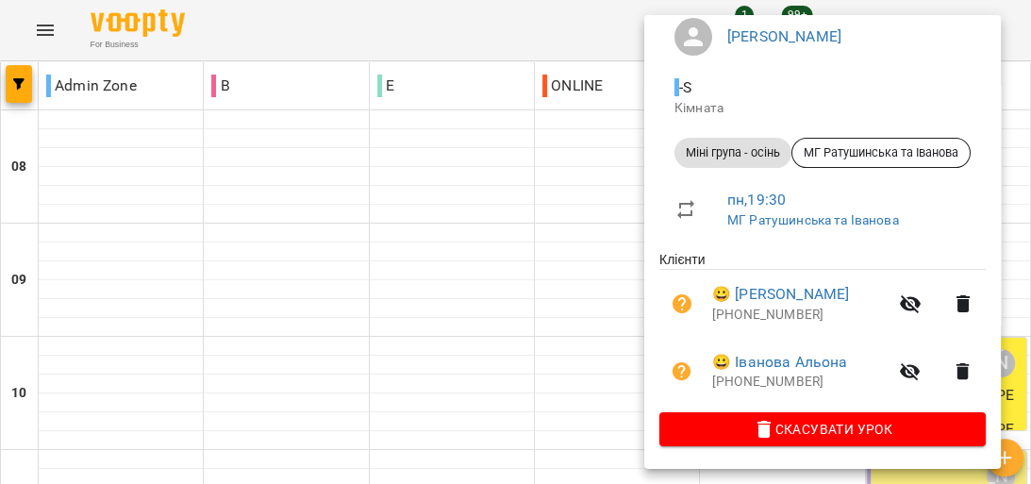
click at [568, 226] on div at bounding box center [515, 242] width 1031 height 484
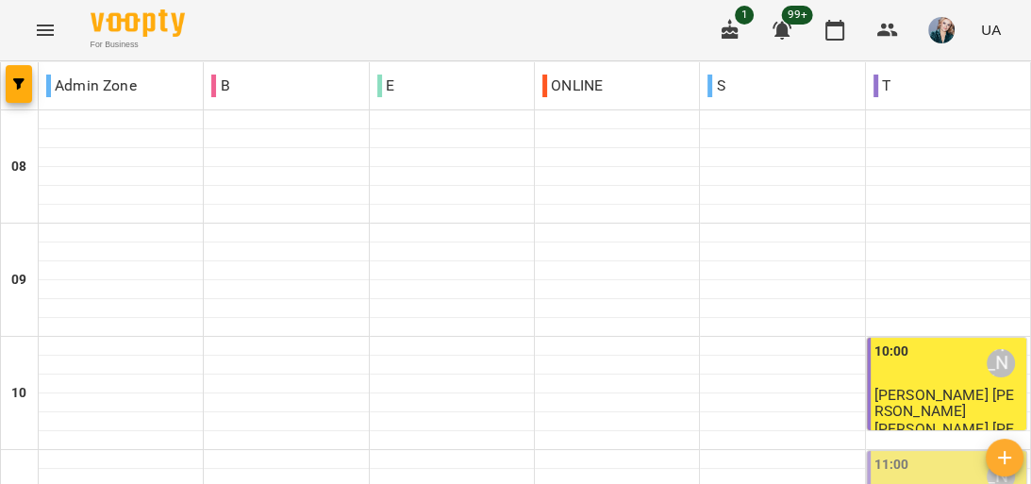
scroll to position [755, 0]
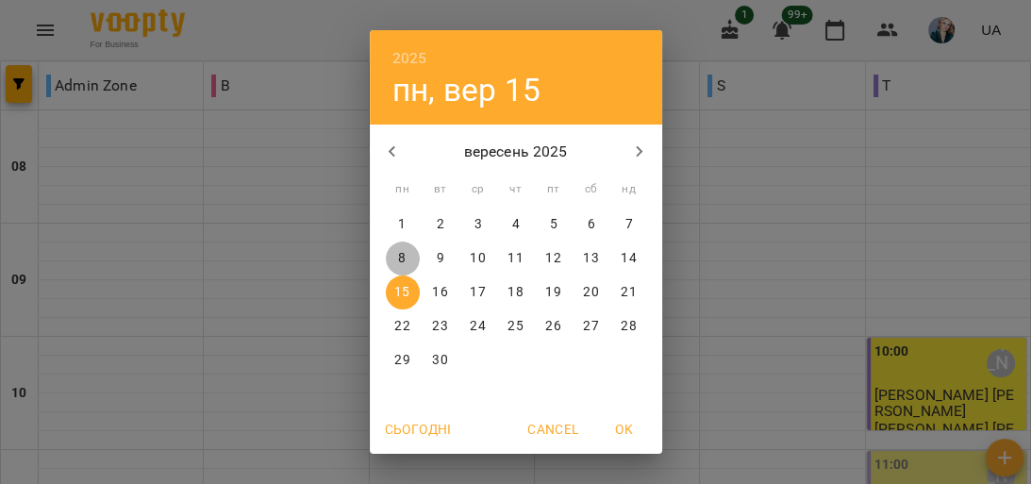
click at [403, 253] on span "8" at bounding box center [403, 258] width 34 height 19
type input "**********"
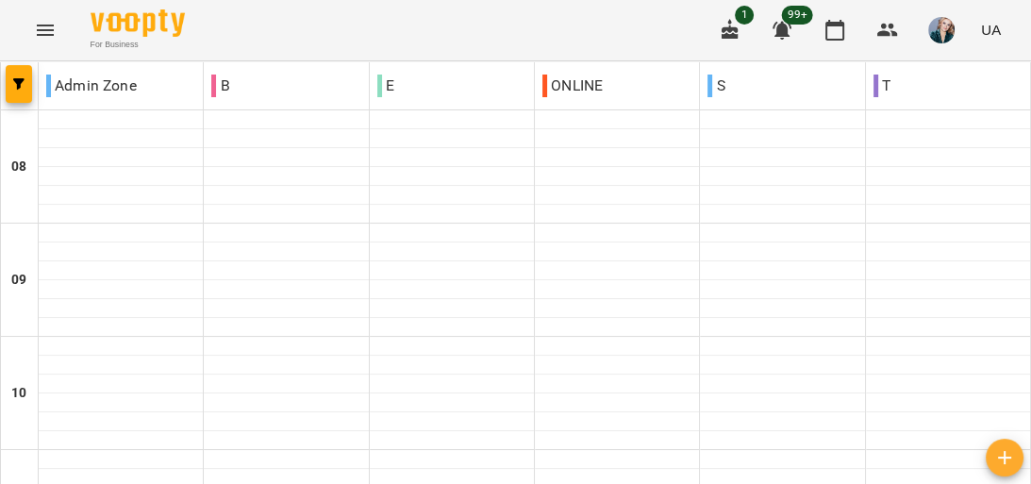
scroll to position [981, 0]
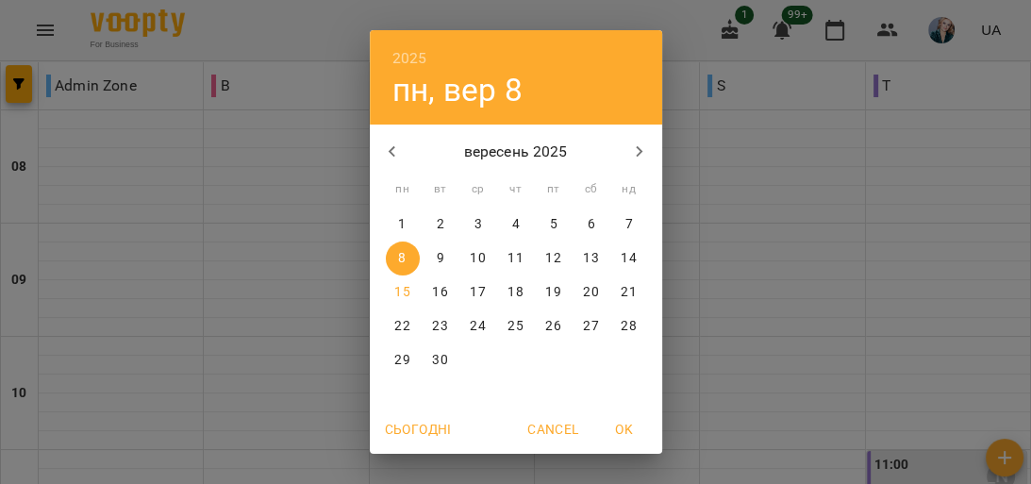
click at [386, 293] on span "15" at bounding box center [403, 292] width 34 height 19
type input "**********"
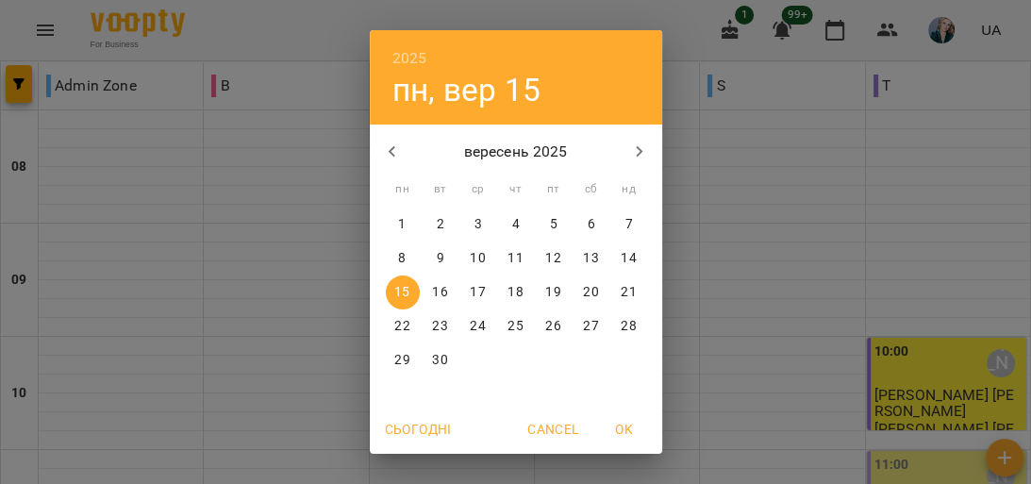
click at [910, 263] on div "2025 пн, вер 15 вересень 2025 пн вт ср чт пт сб нд 1 2 3 4 5 6 7 8 9 10 11 12 1…" at bounding box center [515, 242] width 1031 height 484
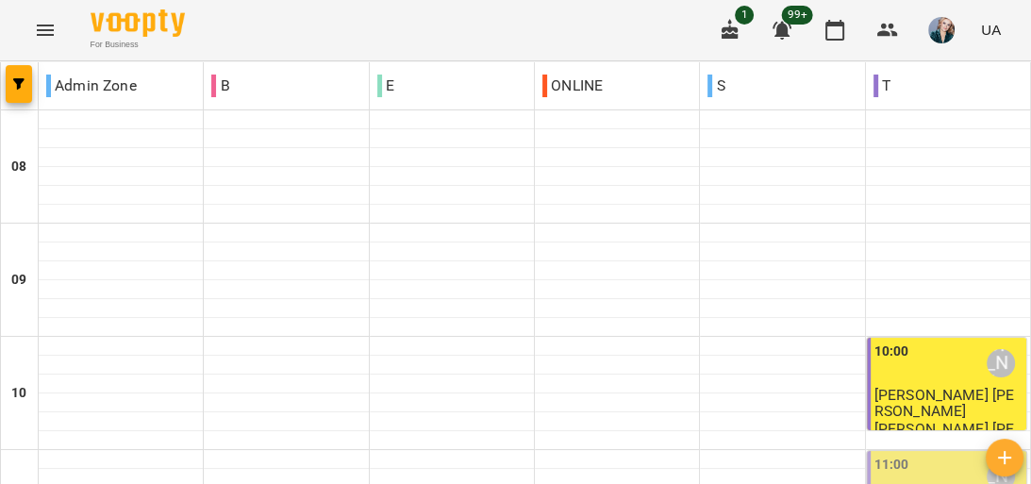
scroll to position [302, 0]
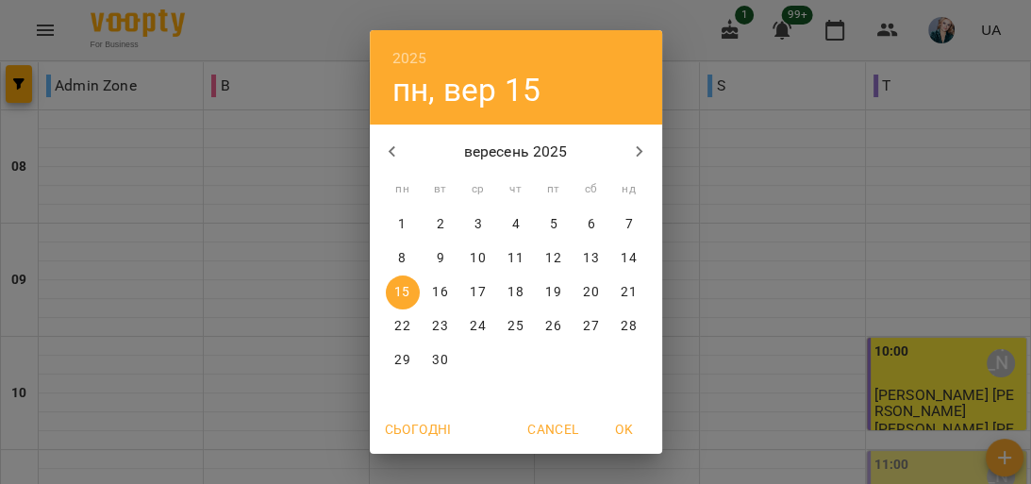
click at [461, 259] on span "10" at bounding box center [478, 258] width 34 height 19
type input "**********"
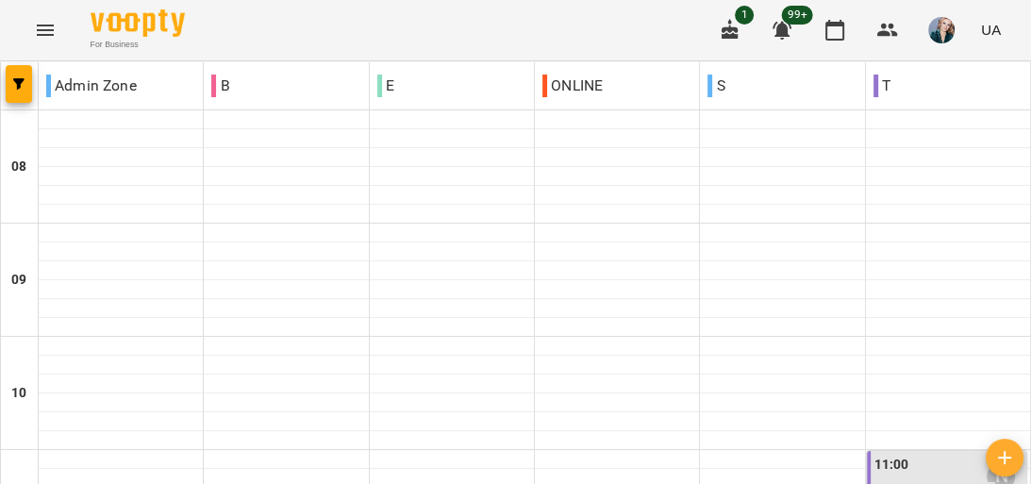
scroll to position [830, 0]
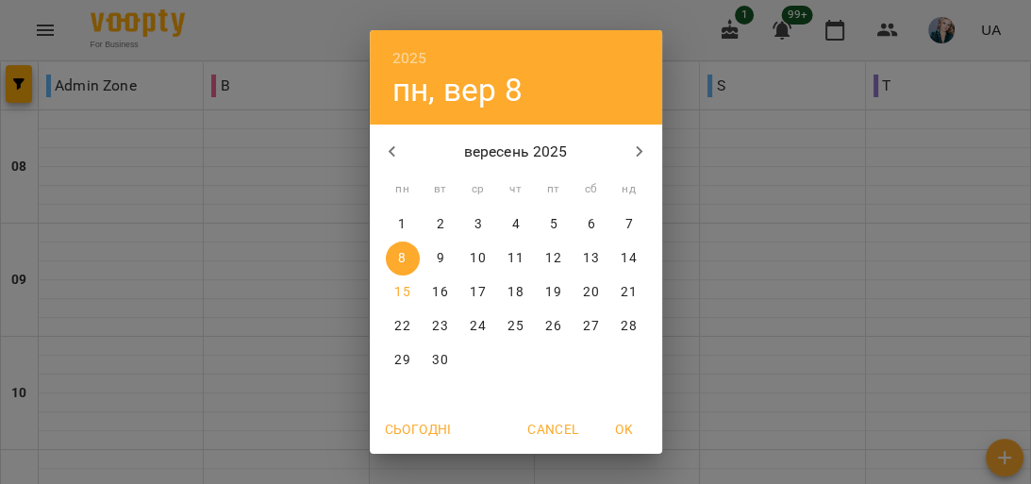
click at [403, 295] on p "15" at bounding box center [401, 292] width 15 height 19
type input "**********"
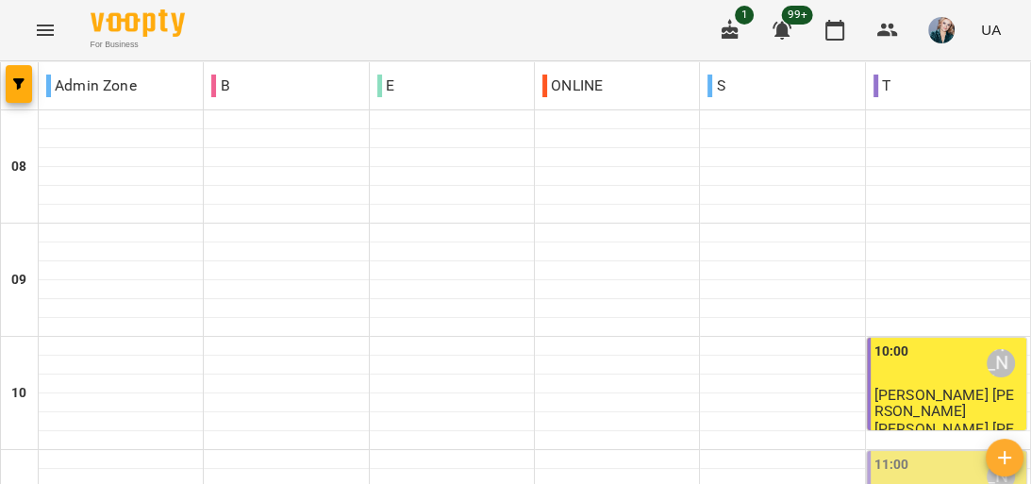
scroll to position [1283, 0]
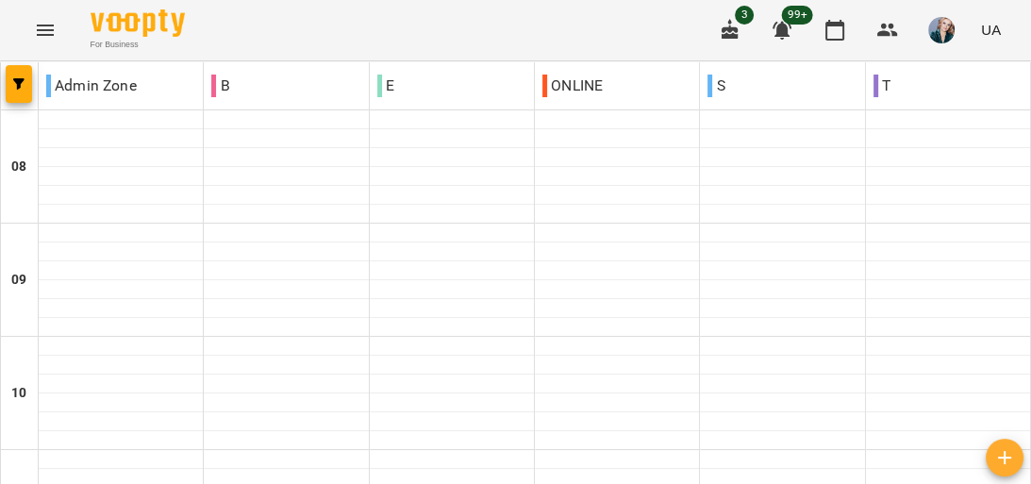
scroll to position [679, 0]
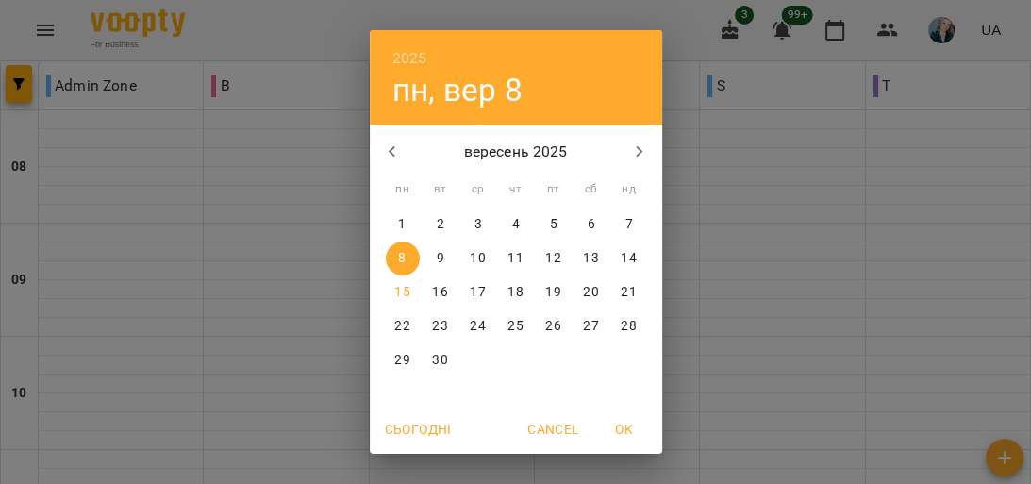
click at [394, 294] on p "15" at bounding box center [401, 292] width 15 height 19
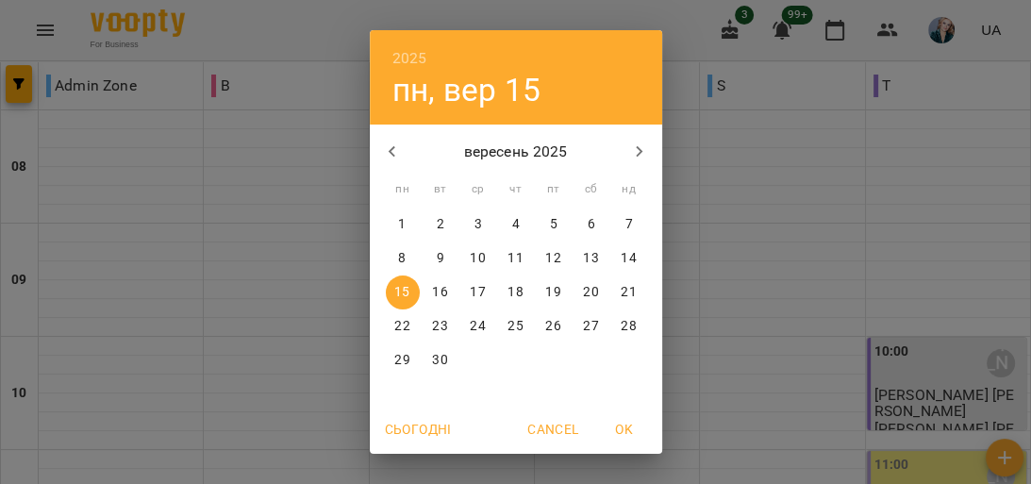
click at [472, 286] on p "17" at bounding box center [477, 292] width 15 height 19
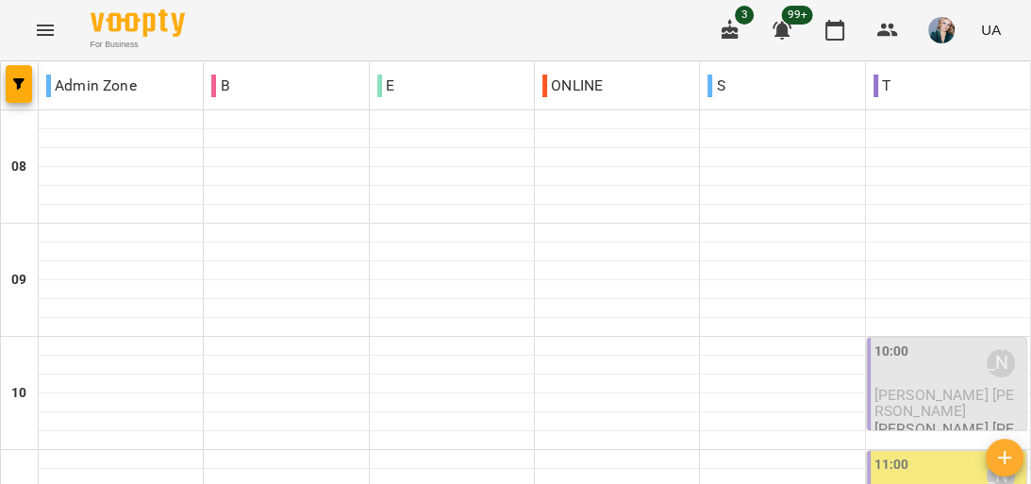
scroll to position [1110, 0]
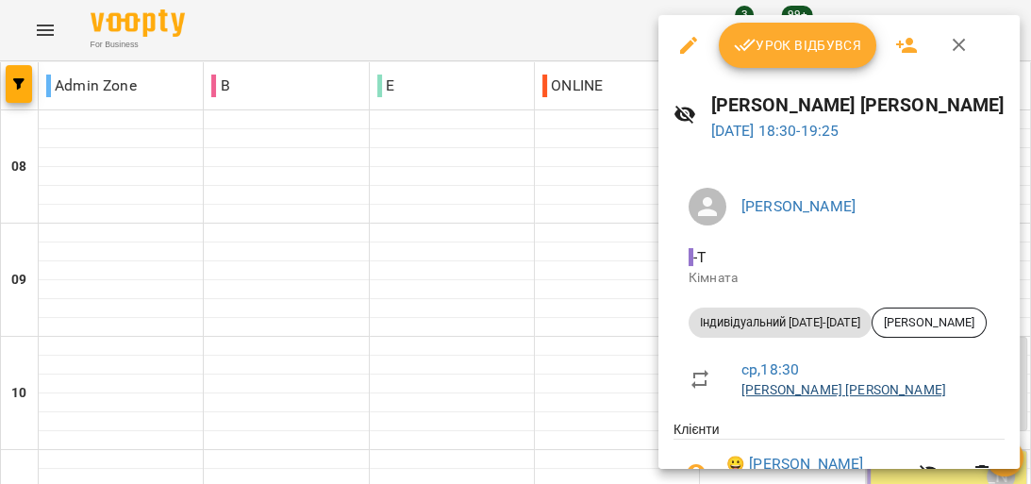
click at [858, 389] on link "[PERSON_NAME] [PERSON_NAME]" at bounding box center [844, 389] width 205 height 15
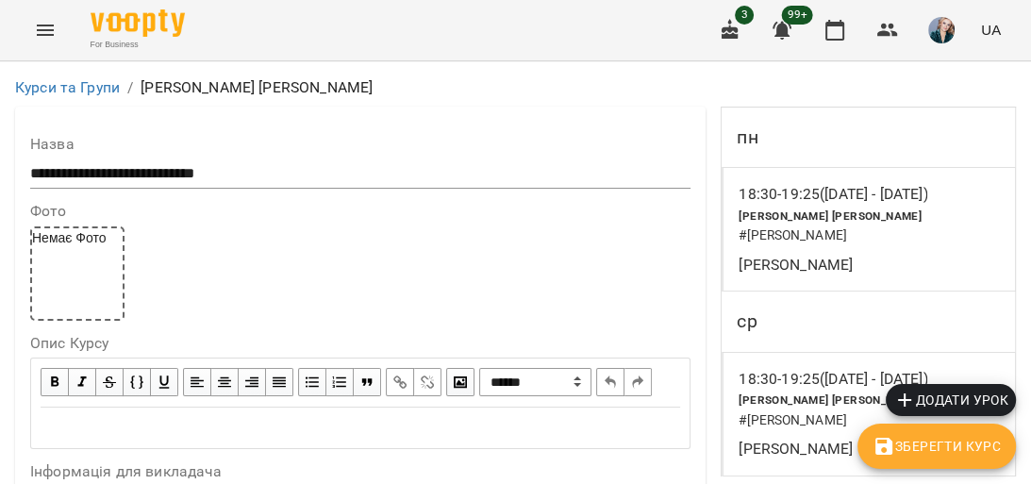
scroll to position [679, 0]
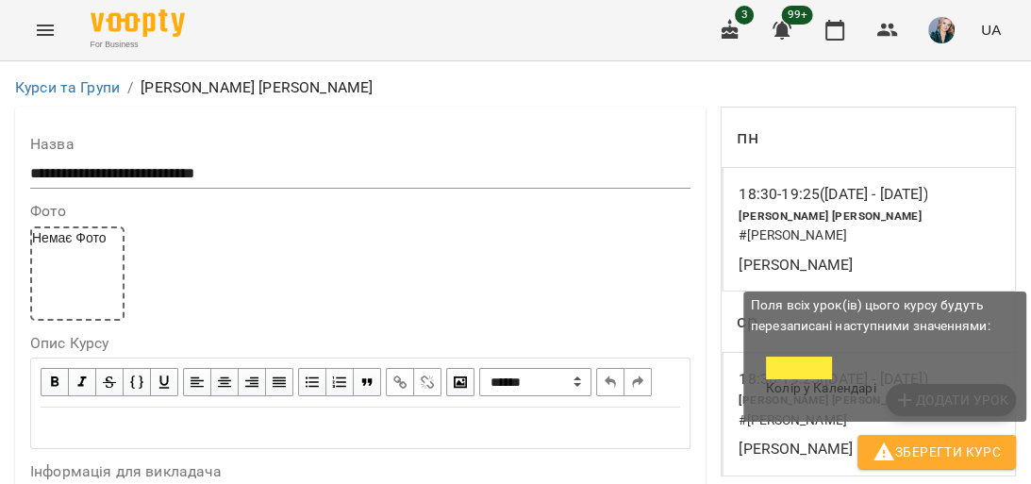
click at [947, 443] on span "Зберегти Курс" at bounding box center [937, 452] width 128 height 23
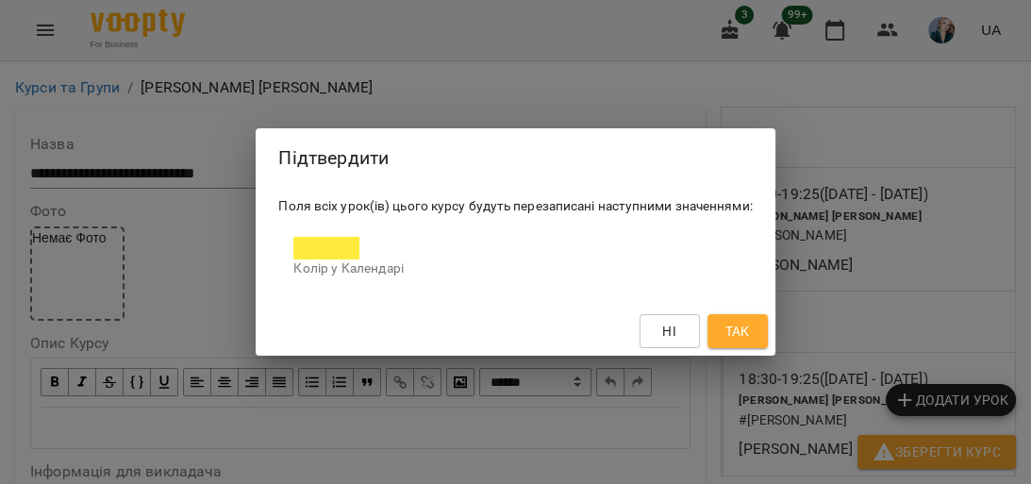
click at [733, 323] on span "Так" at bounding box center [737, 331] width 25 height 23
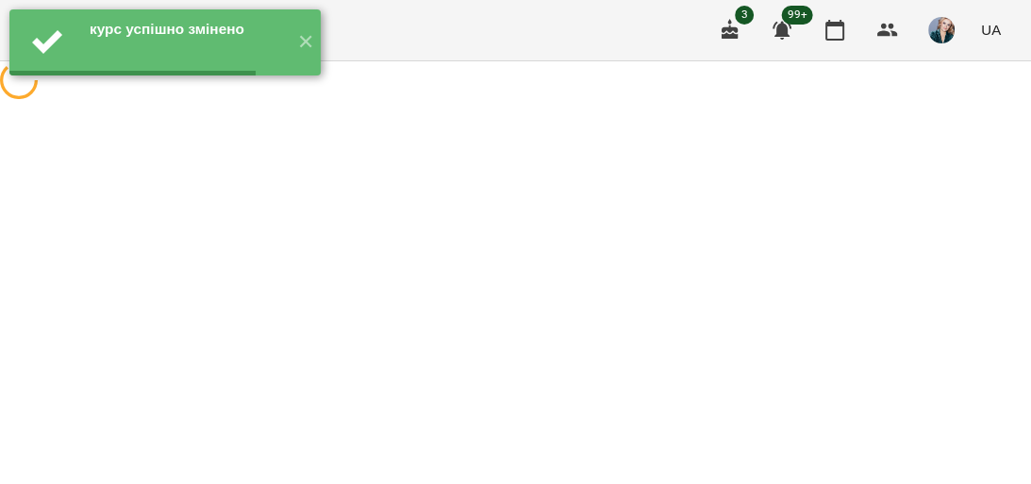
scroll to position [0, 0]
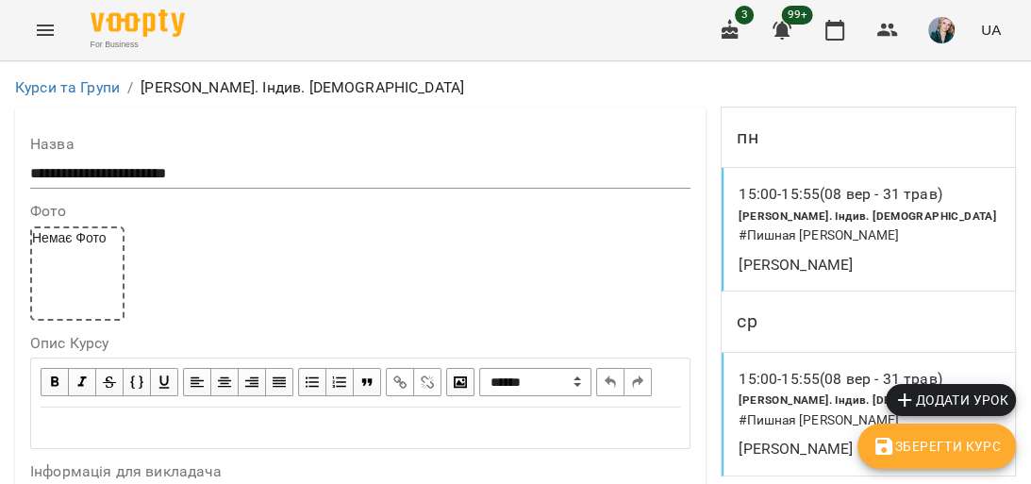
scroll to position [604, 0]
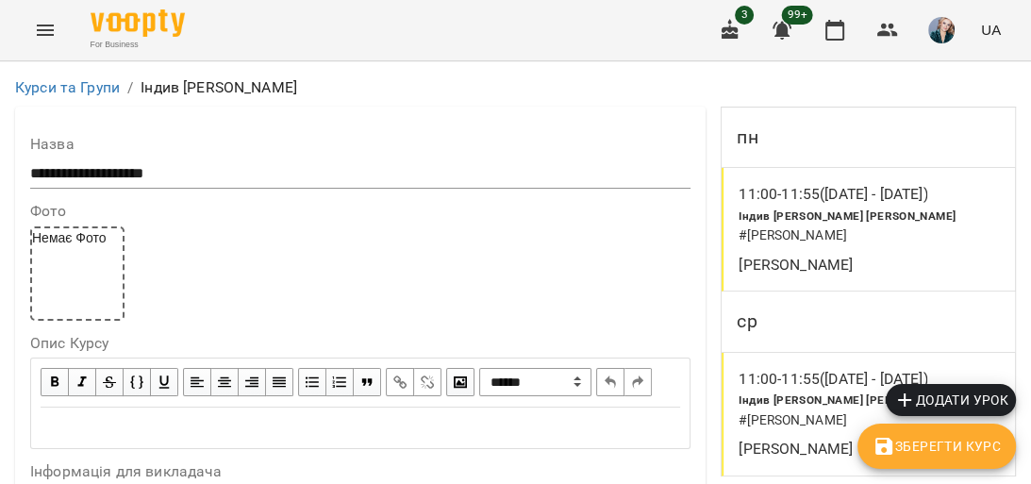
scroll to position [679, 0]
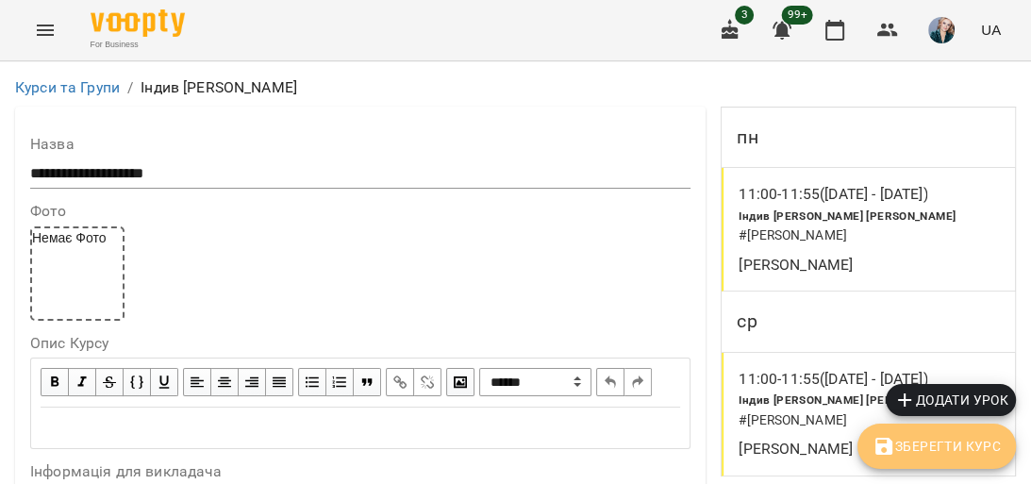
drag, startPoint x: 980, startPoint y: 450, endPoint x: 970, endPoint y: 449, distance: 10.4
click at [979, 450] on span "Зберегти Курс" at bounding box center [937, 446] width 128 height 23
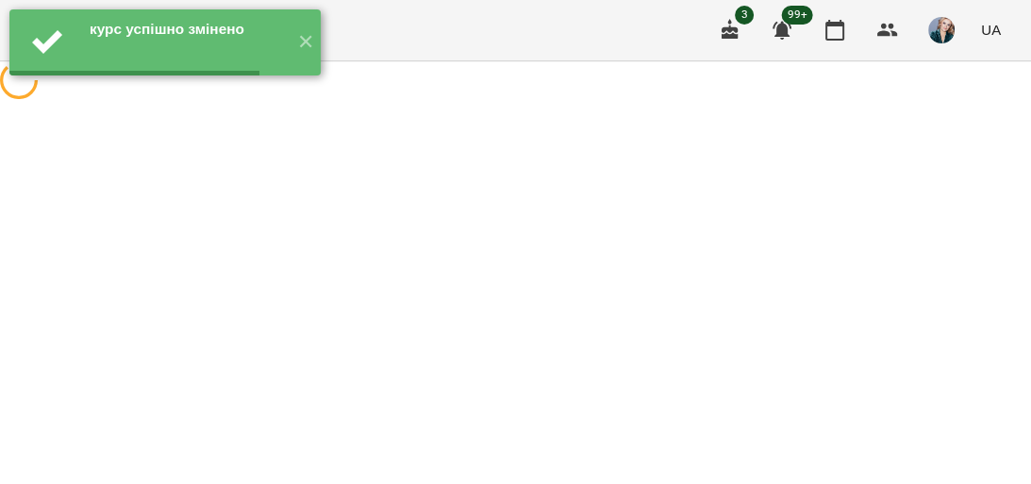
scroll to position [0, 0]
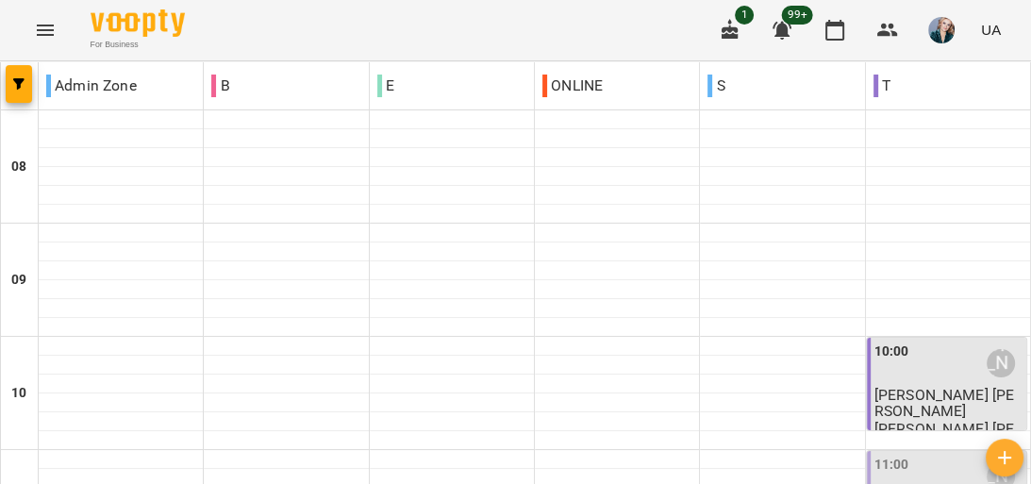
scroll to position [1336, 0]
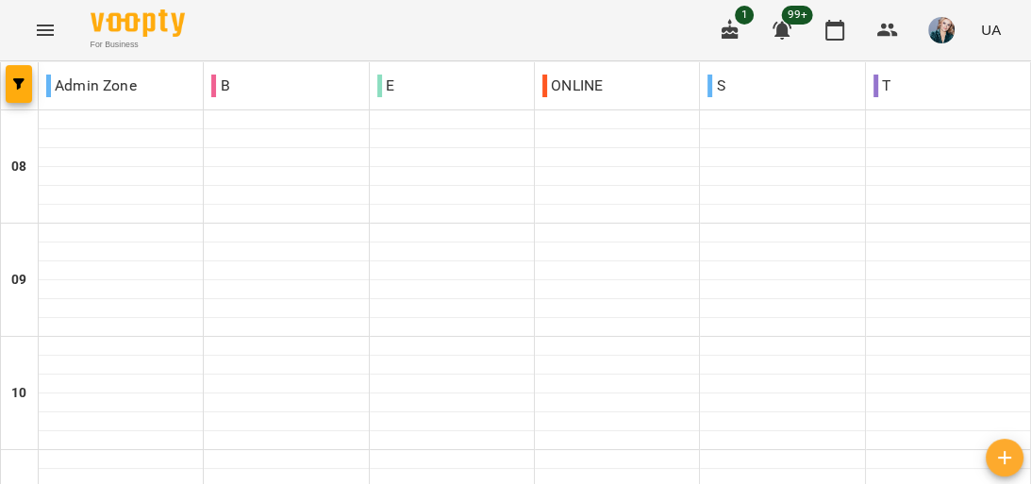
scroll to position [0, 0]
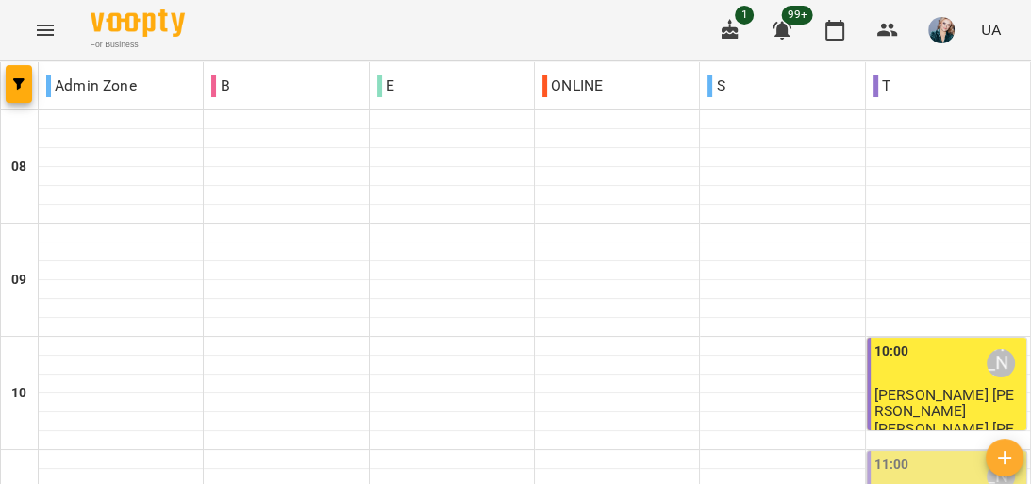
scroll to position [1336, 0]
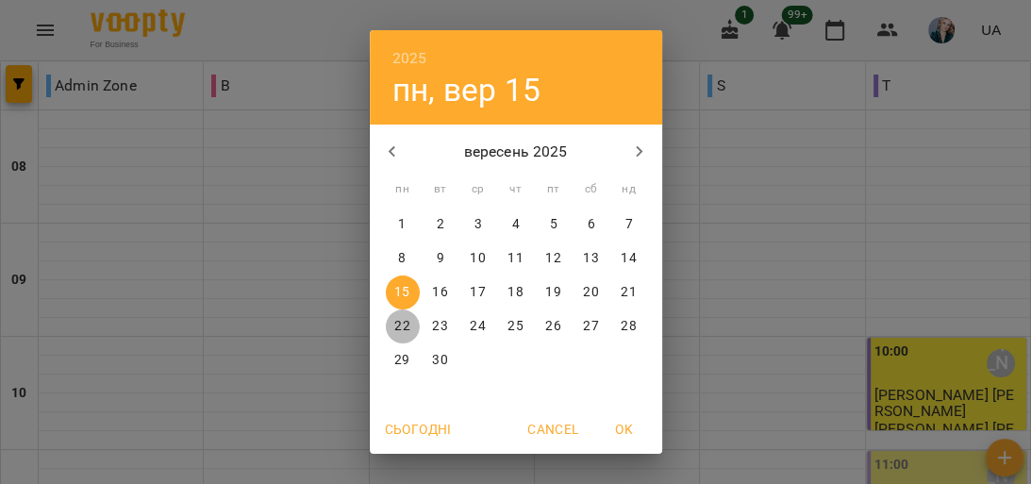
click at [396, 334] on p "22" at bounding box center [401, 326] width 15 height 19
type input "**********"
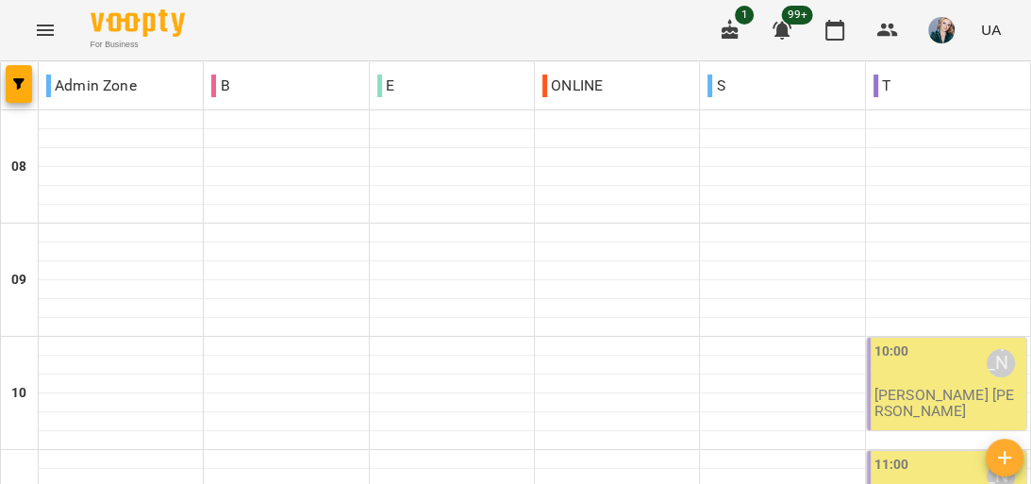
scroll to position [1261, 0]
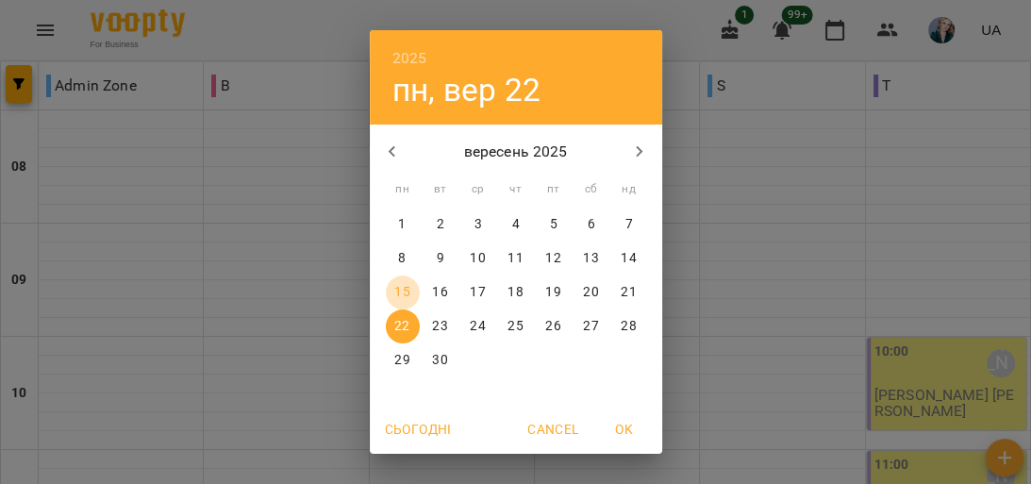
click at [397, 296] on p "15" at bounding box center [401, 292] width 15 height 19
type input "**********"
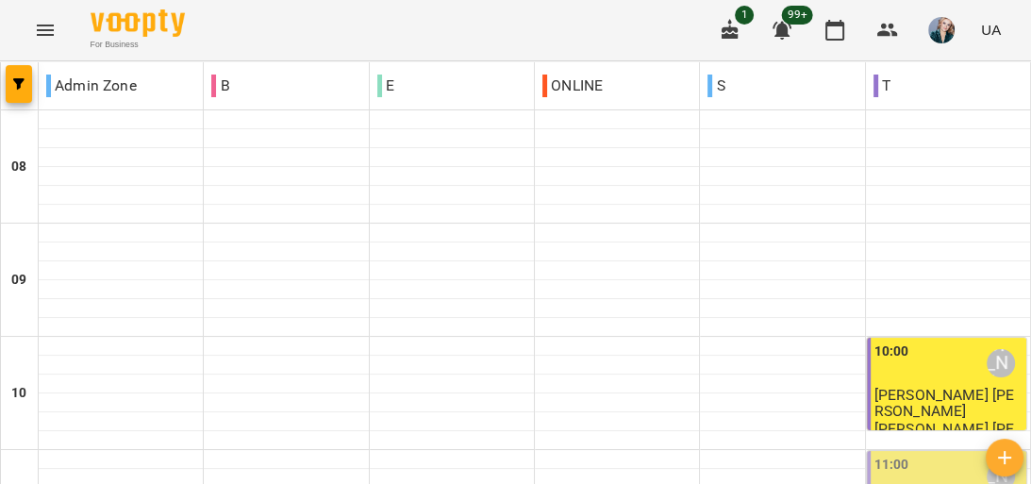
scroll to position [1336, 0]
click at [47, 33] on icon "Menu" at bounding box center [45, 30] width 23 height 23
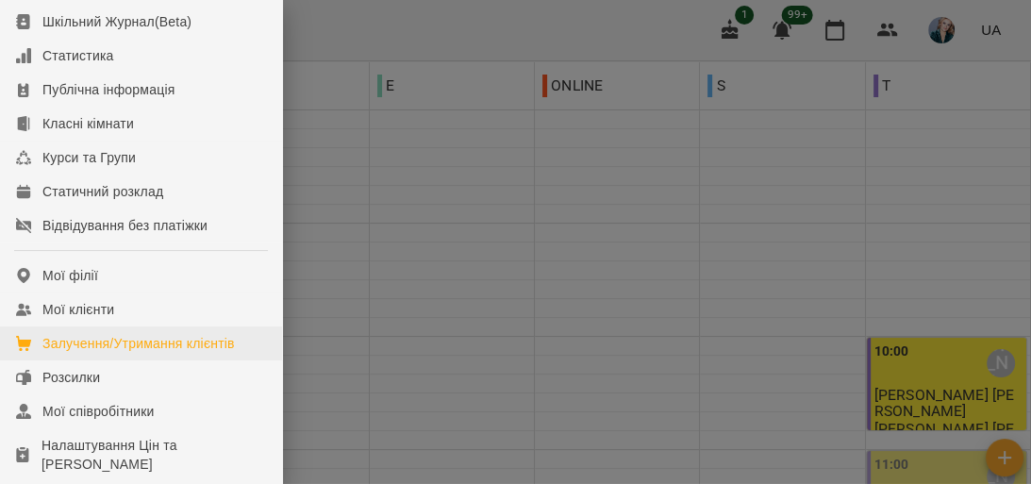
scroll to position [151, 0]
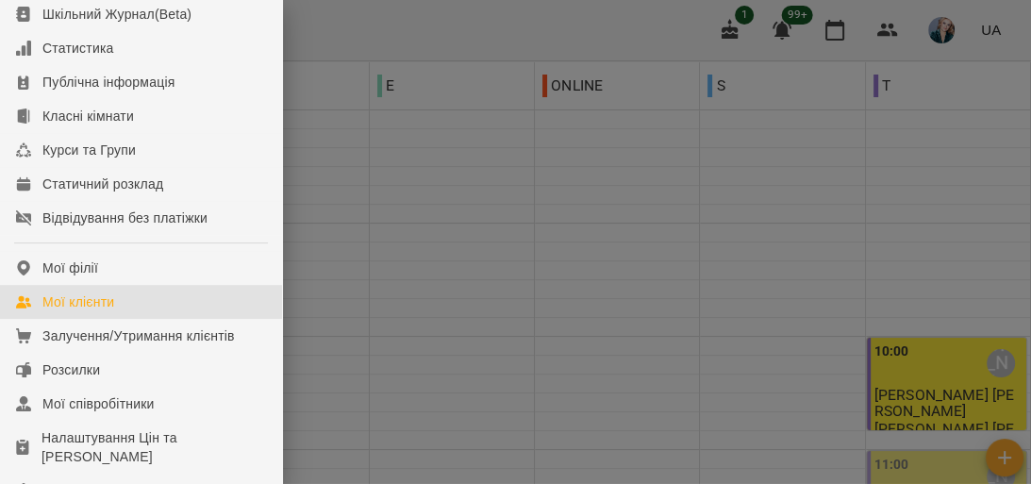
click at [120, 319] on link "Мої клієнти" at bounding box center [141, 302] width 282 height 34
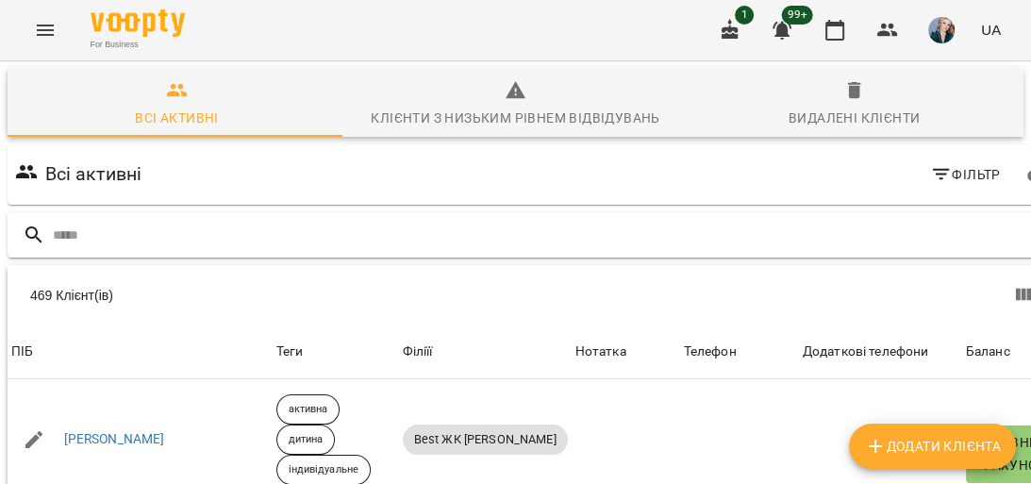
click at [929, 237] on input "text" at bounding box center [557, 235] width 1009 height 31
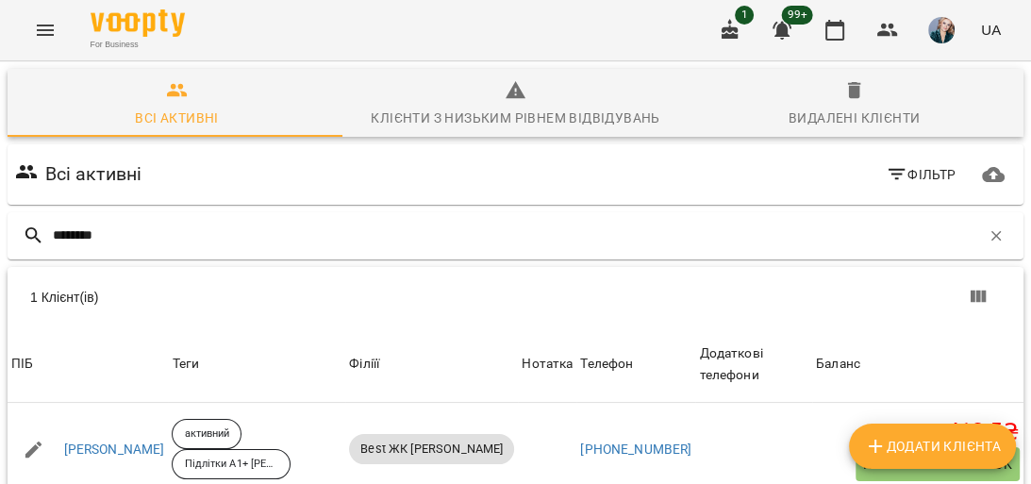
scroll to position [83, 0]
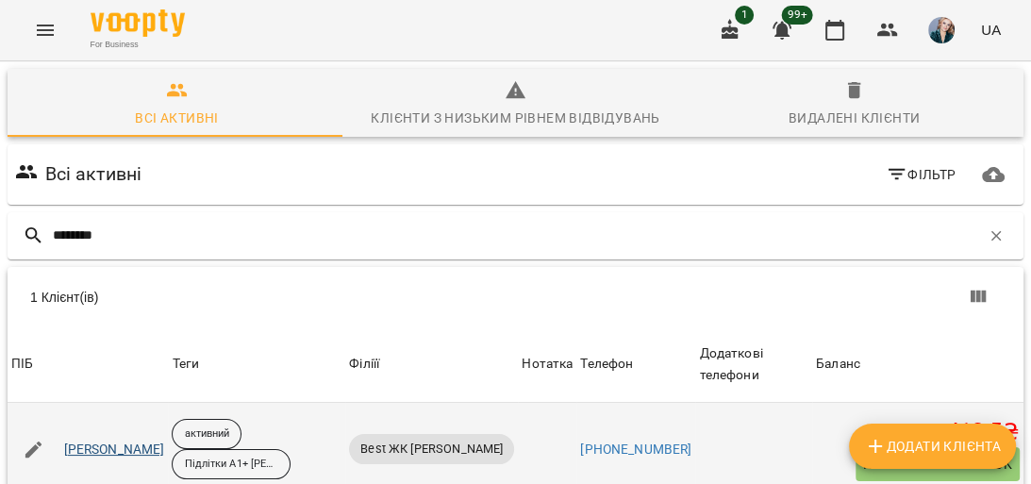
type input "********"
click at [136, 441] on link "[PERSON_NAME]" at bounding box center [114, 450] width 101 height 19
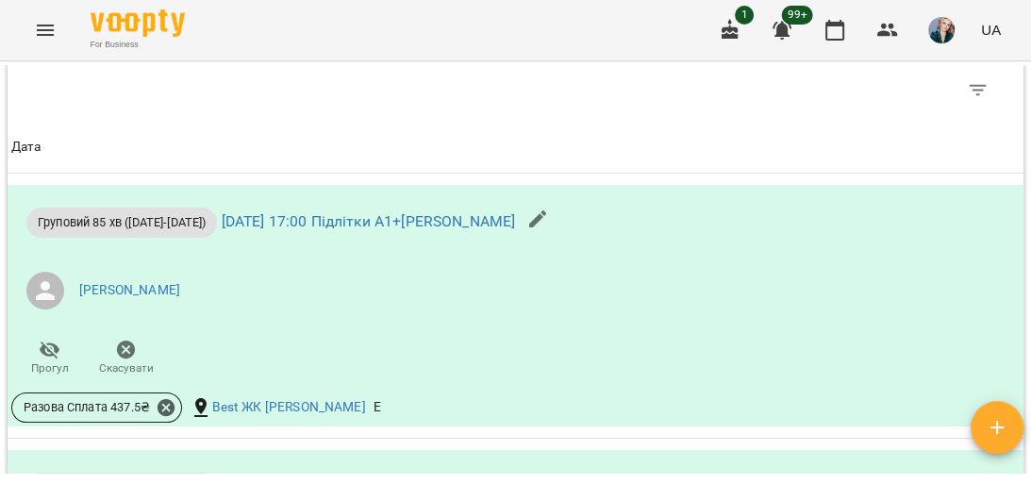
scroll to position [1510, 0]
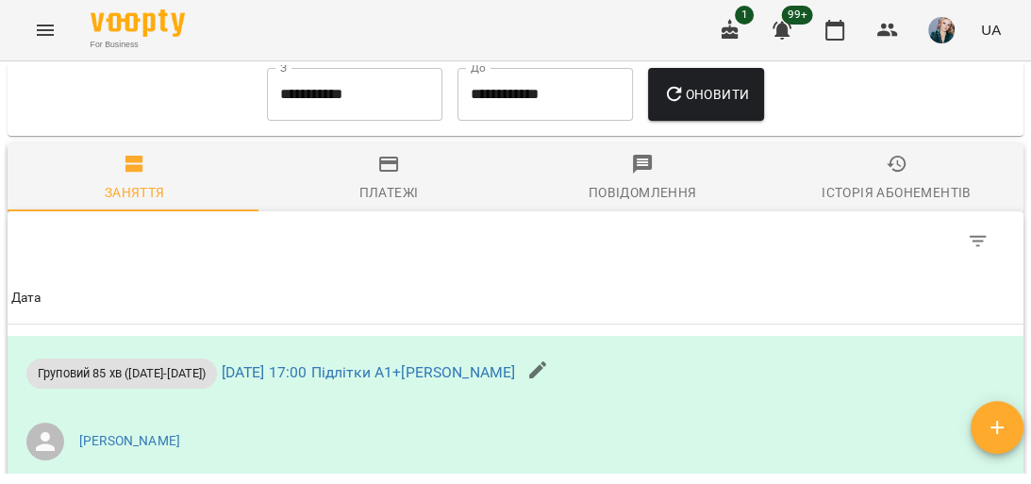
click at [373, 193] on div "Платежі" at bounding box center [389, 192] width 59 height 23
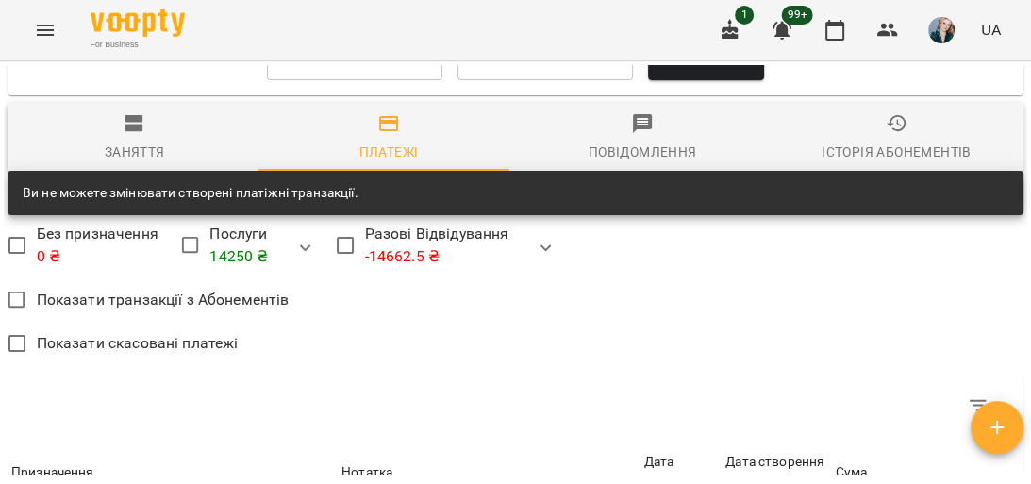
scroll to position [1509, 0]
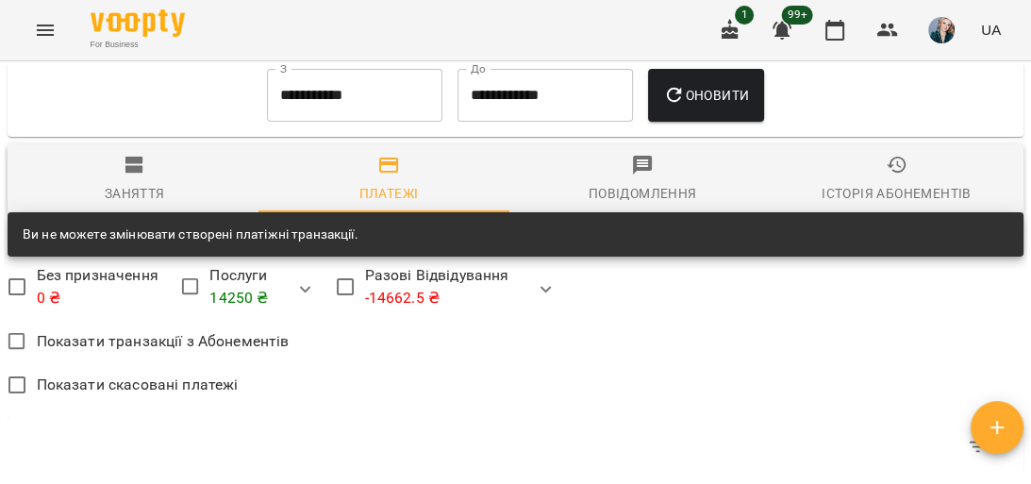
click at [366, 112] on input "**********" at bounding box center [355, 95] width 176 height 53
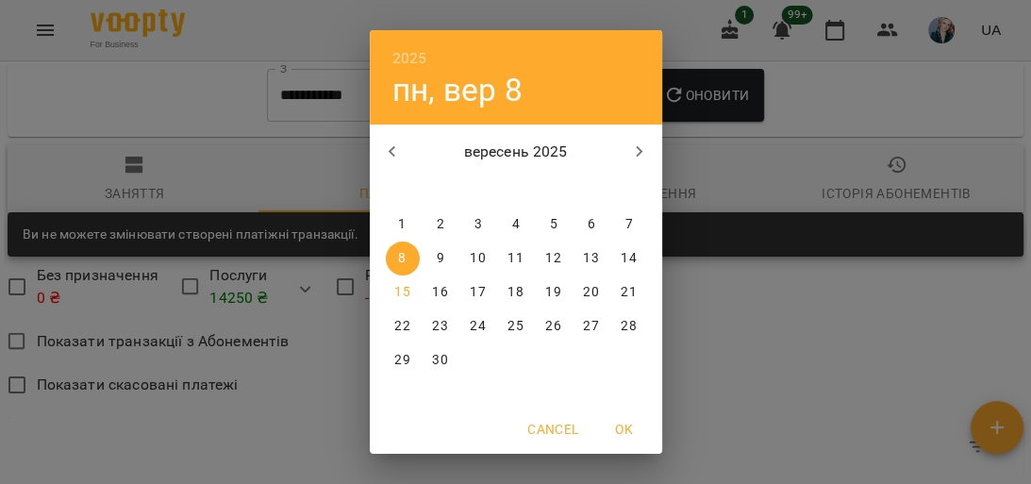
click at [381, 154] on icon "button" at bounding box center [392, 152] width 23 height 23
click at [543, 222] on span "1" at bounding box center [554, 224] width 34 height 19
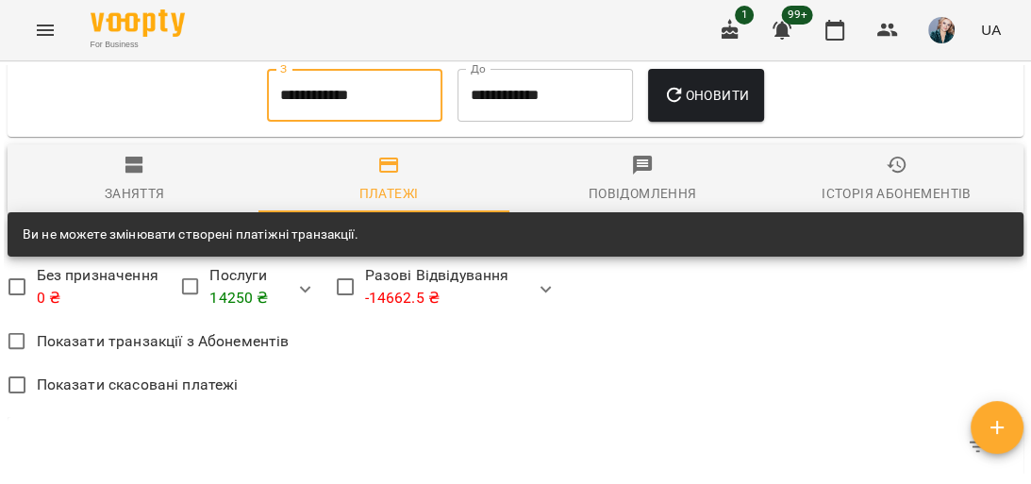
click at [700, 96] on span "Оновити" at bounding box center [706, 95] width 86 height 23
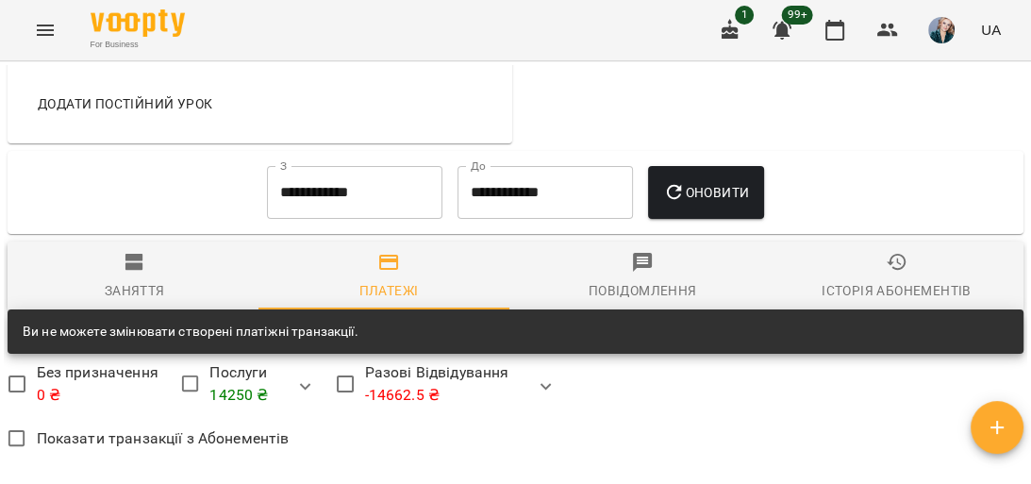
scroll to position [1434, 0]
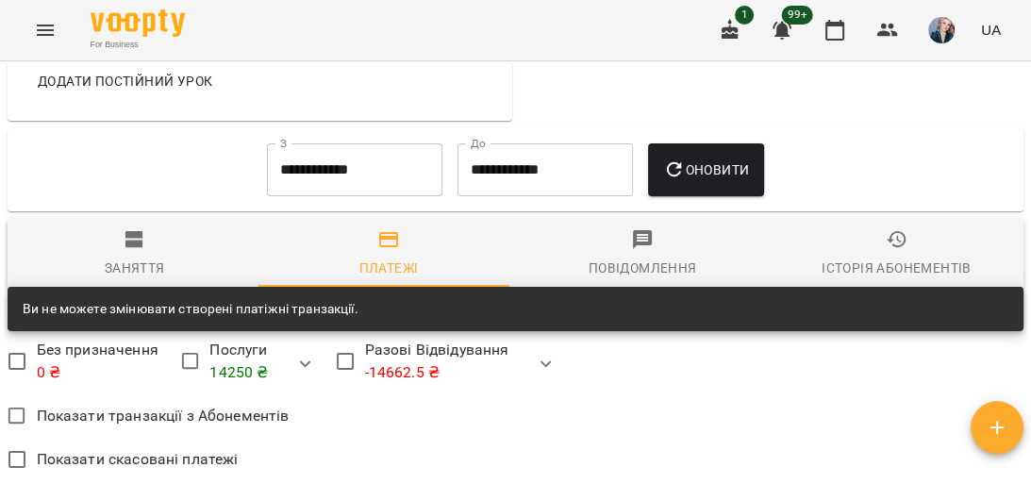
click at [384, 196] on input "**********" at bounding box center [355, 169] width 176 height 53
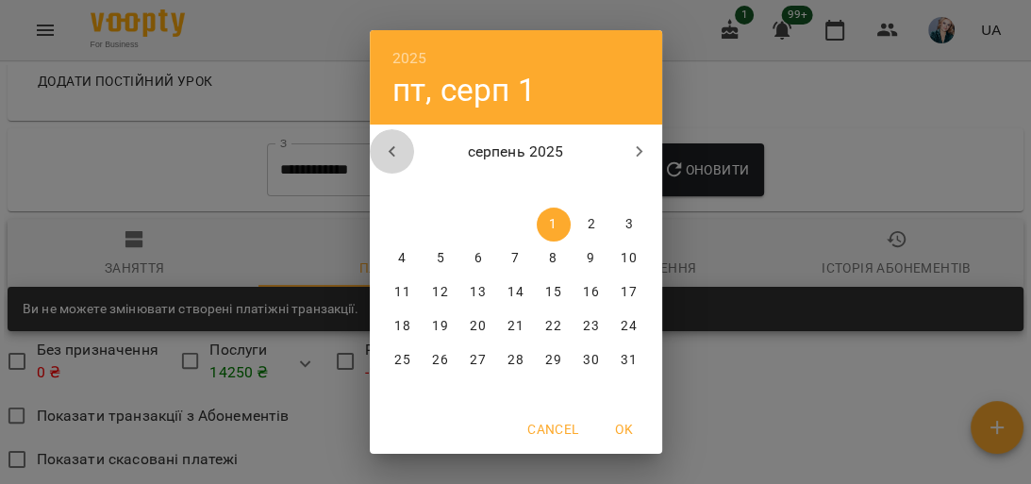
click at [381, 147] on icon "button" at bounding box center [392, 152] width 23 height 23
click at [381, 148] on icon "button" at bounding box center [392, 152] width 23 height 23
click at [629, 143] on icon "button" at bounding box center [639, 152] width 23 height 23
click at [628, 143] on icon "button" at bounding box center [639, 152] width 23 height 23
click at [382, 151] on icon "button" at bounding box center [392, 152] width 23 height 23
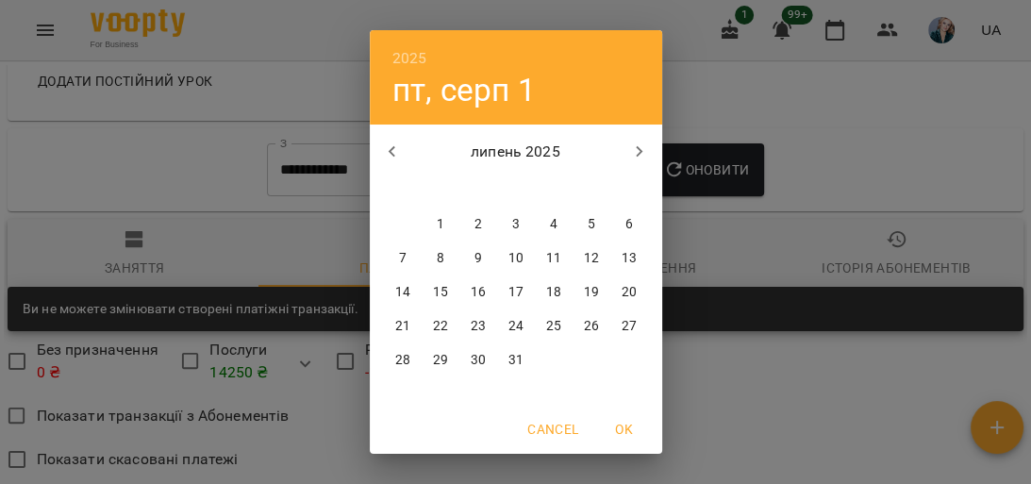
click at [388, 151] on icon "button" at bounding box center [391, 151] width 7 height 11
click at [628, 144] on icon "button" at bounding box center [639, 152] width 23 height 23
click at [628, 145] on icon "button" at bounding box center [639, 152] width 23 height 23
click at [628, 149] on icon "button" at bounding box center [639, 152] width 23 height 23
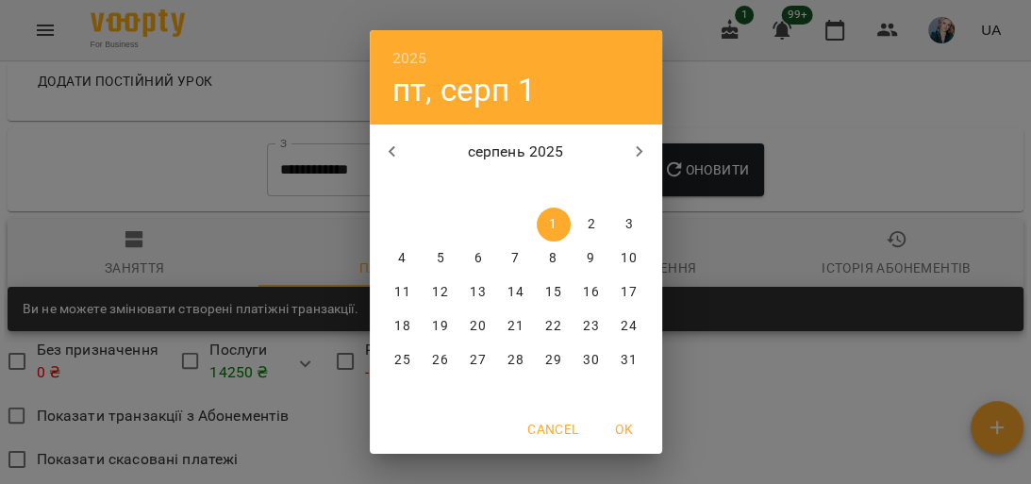
click at [385, 147] on icon "button" at bounding box center [392, 152] width 23 height 23
click at [427, 214] on button "1" at bounding box center [441, 225] width 34 height 34
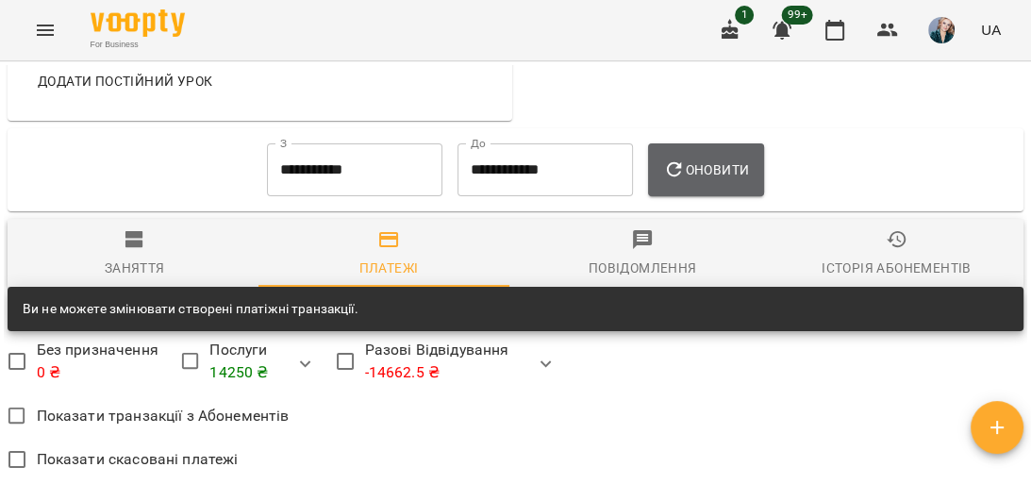
click at [749, 168] on span "Оновити" at bounding box center [706, 170] width 86 height 23
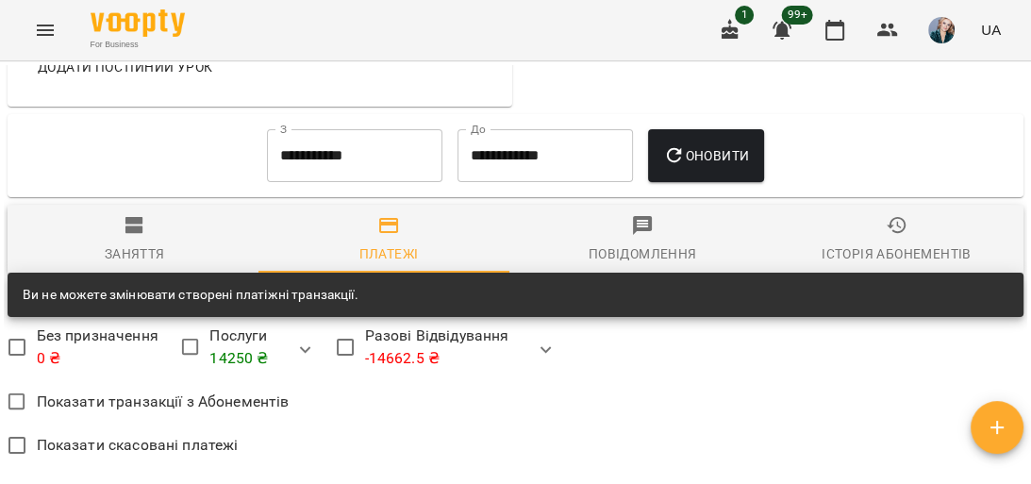
scroll to position [1425, 0]
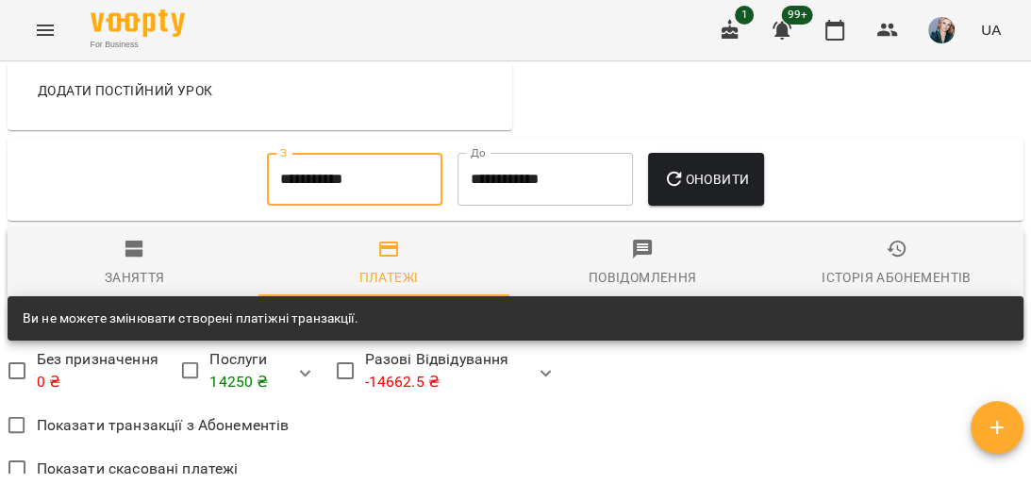
click at [379, 189] on input "**********" at bounding box center [355, 179] width 176 height 53
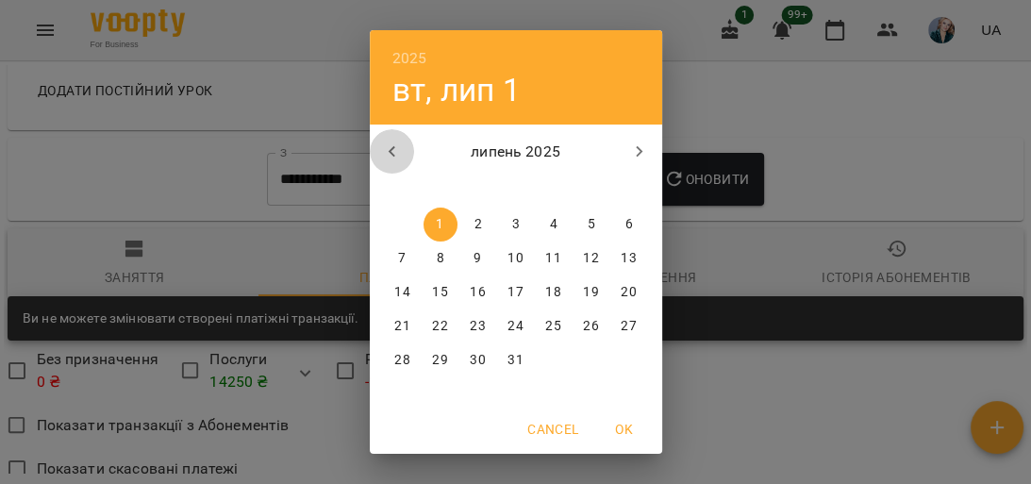
click at [389, 143] on icon "button" at bounding box center [392, 152] width 23 height 23
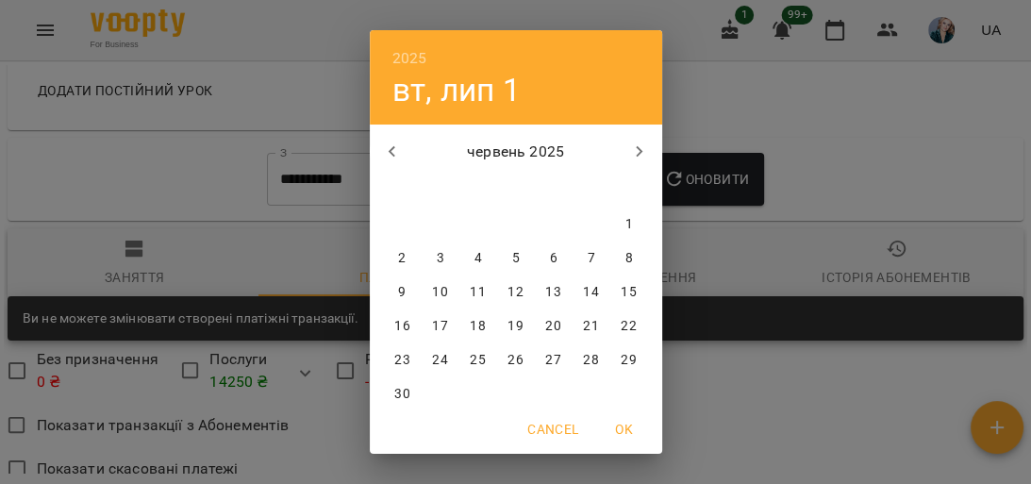
click at [625, 226] on p "1" at bounding box center [629, 224] width 8 height 19
type input "**********"
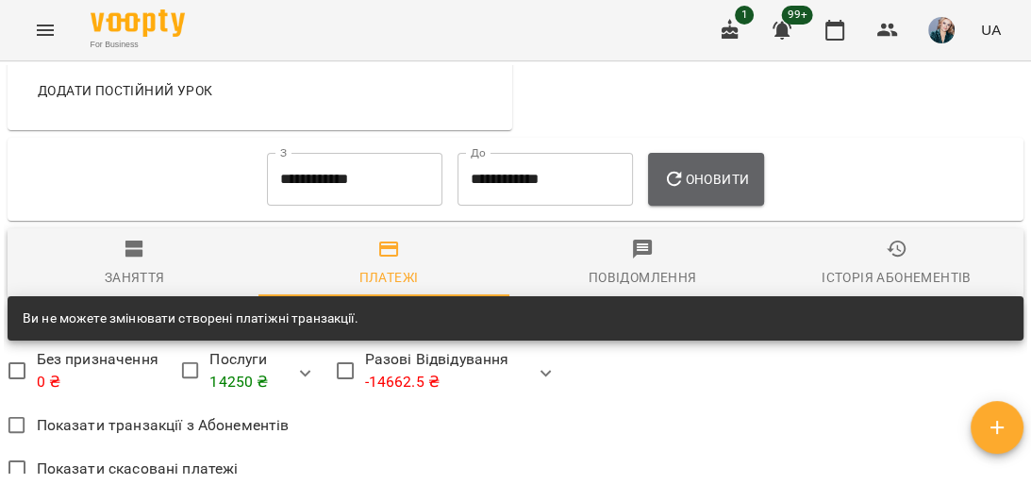
click at [681, 169] on button "Оновити" at bounding box center [706, 179] width 116 height 53
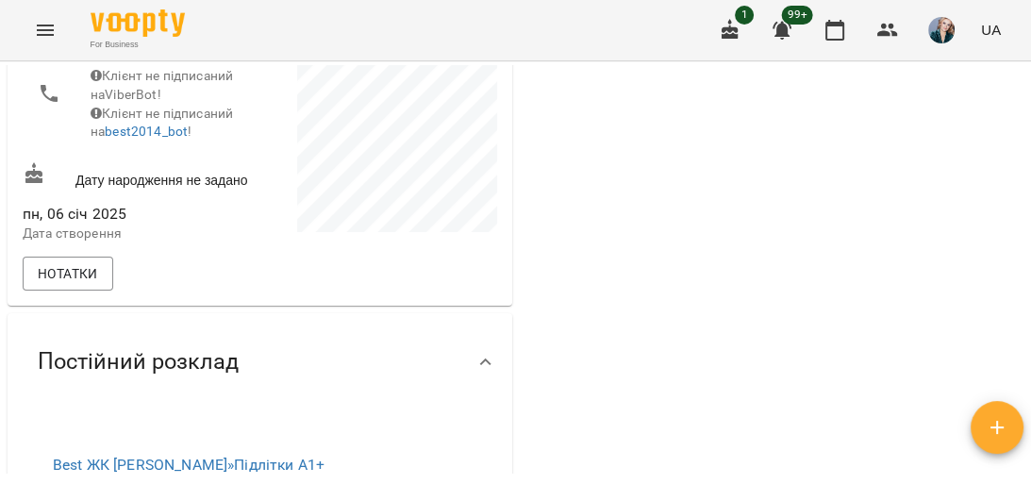
scroll to position [0, 0]
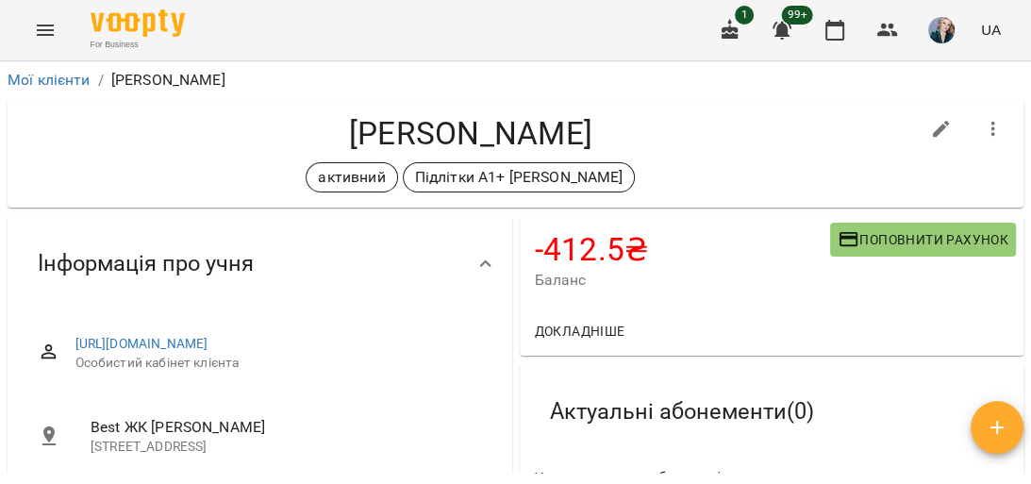
click at [43, 29] on icon "Menu" at bounding box center [45, 30] width 17 height 11
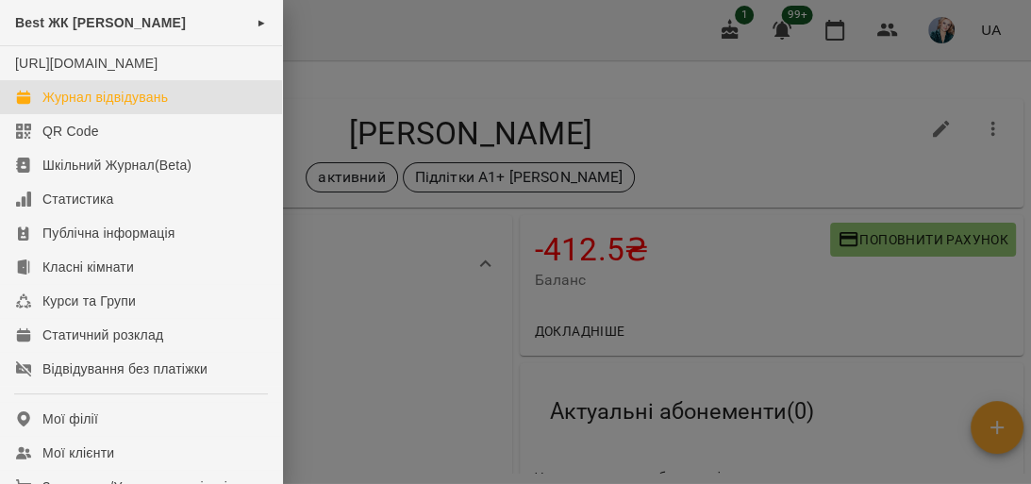
click at [163, 107] on div "Журнал відвідувань" at bounding box center [105, 97] width 126 height 19
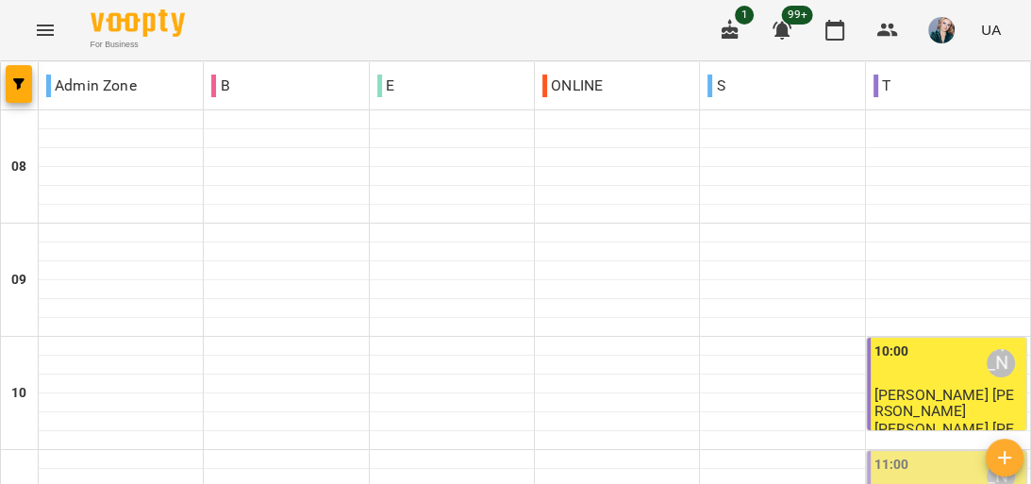
click at [46, 29] on icon "Menu" at bounding box center [45, 30] width 17 height 11
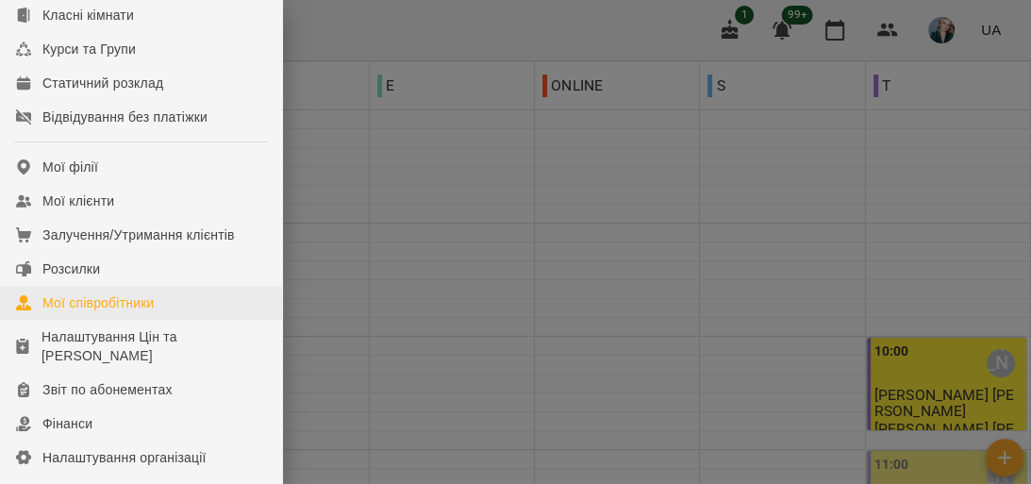
scroll to position [302, 0]
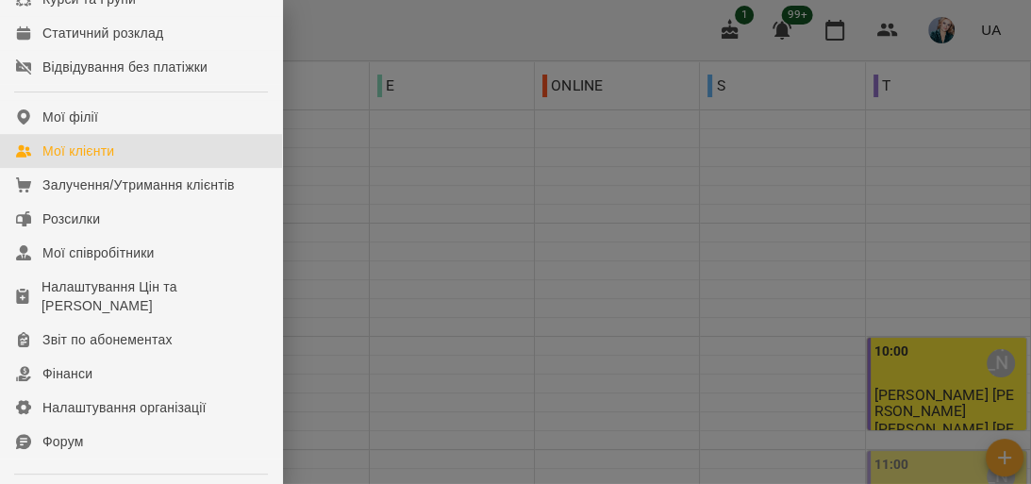
click at [150, 168] on link "Мої клієнти" at bounding box center [141, 151] width 282 height 34
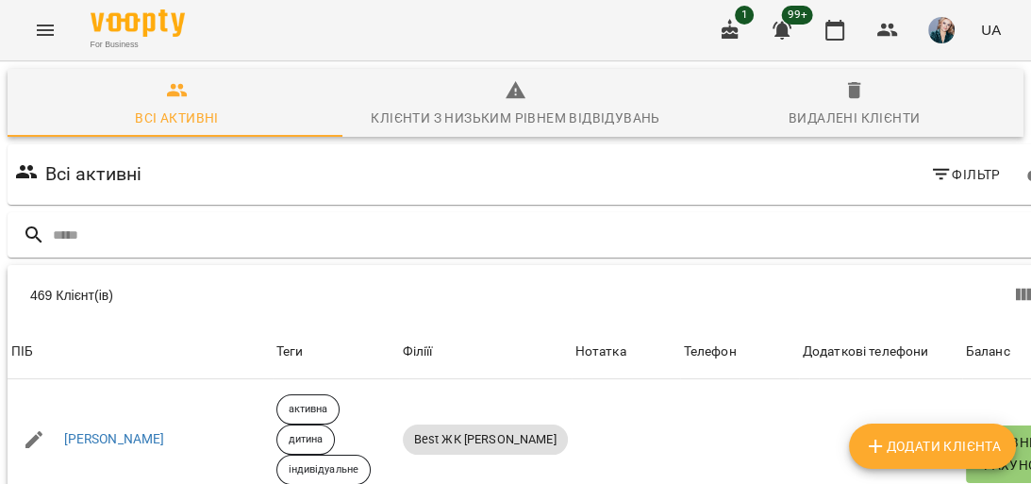
drag, startPoint x: 903, startPoint y: 229, endPoint x: 903, endPoint y: 209, distance: 20.8
click at [903, 230] on input "text" at bounding box center [557, 235] width 1009 height 31
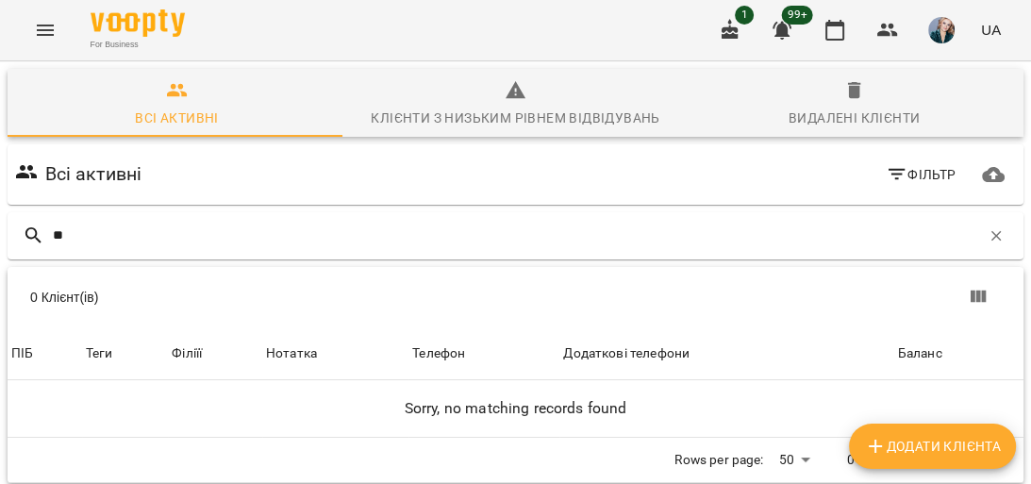
type input "*"
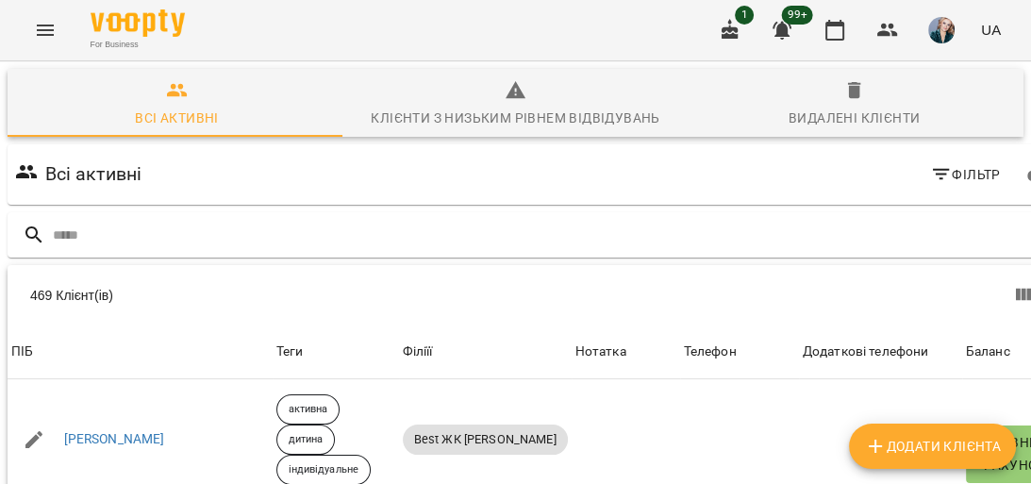
click at [45, 29] on icon "Menu" at bounding box center [45, 30] width 17 height 11
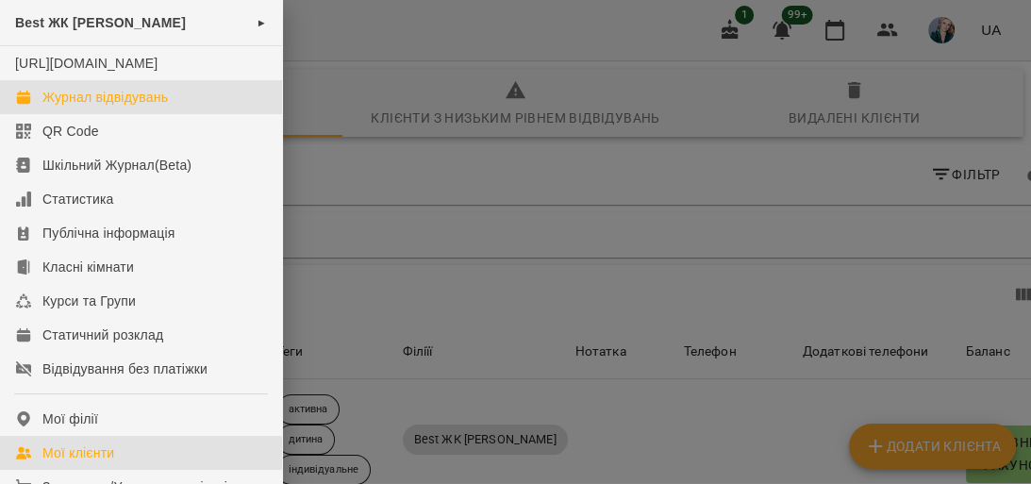
click at [151, 107] on div "Журнал відвідувань" at bounding box center [105, 97] width 126 height 19
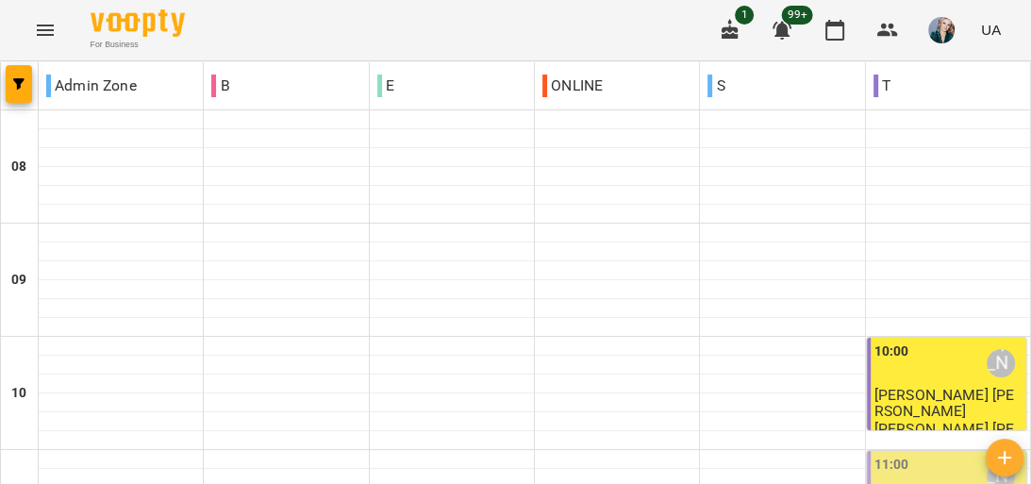
scroll to position [906, 0]
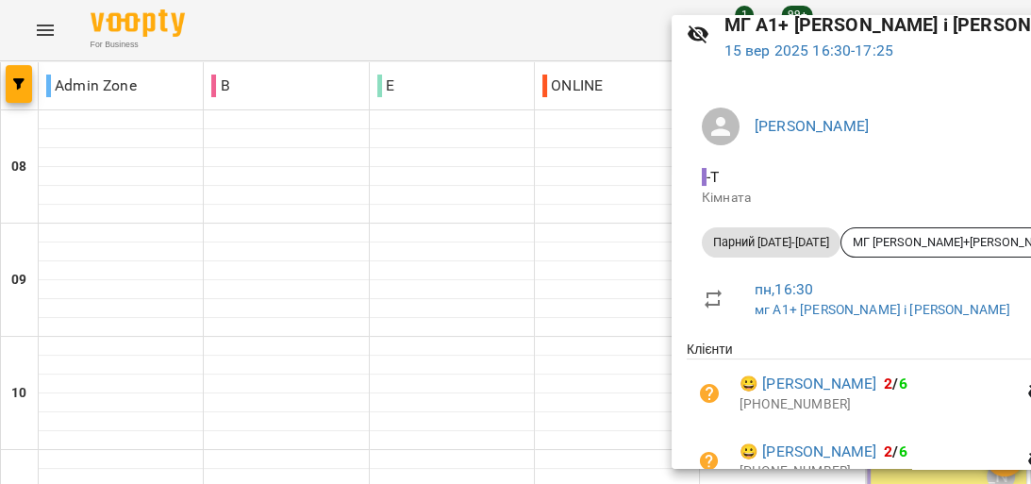
scroll to position [194, 0]
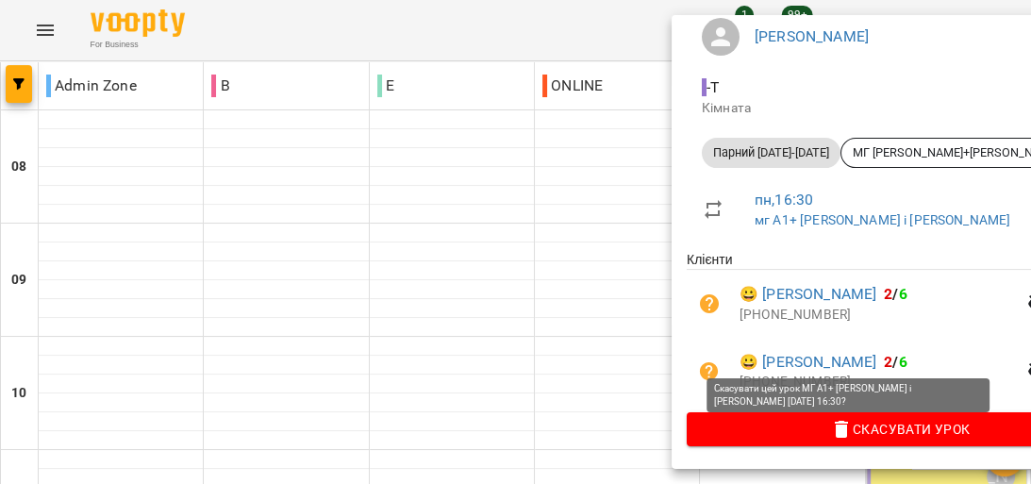
click at [967, 443] on button "Скасувати Урок" at bounding box center [900, 429] width 427 height 34
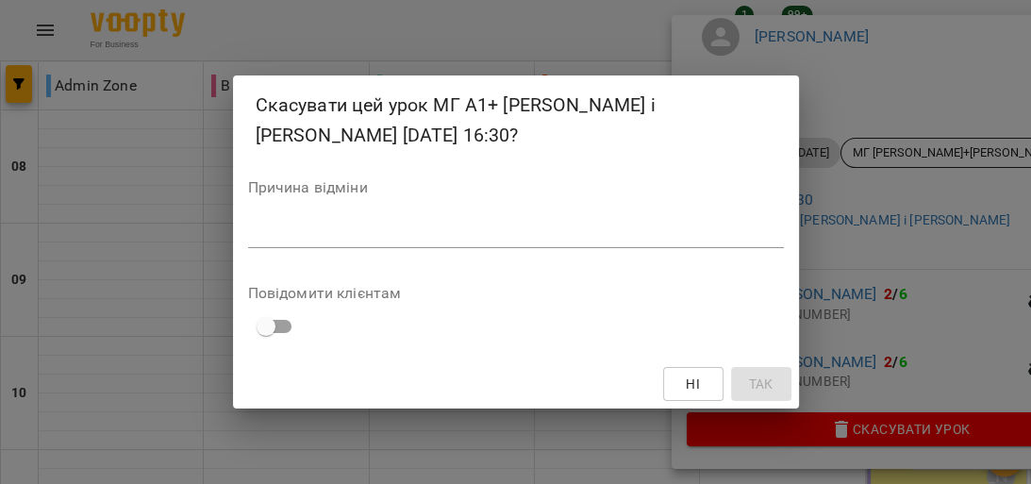
click at [592, 218] on div "*" at bounding box center [516, 233] width 536 height 30
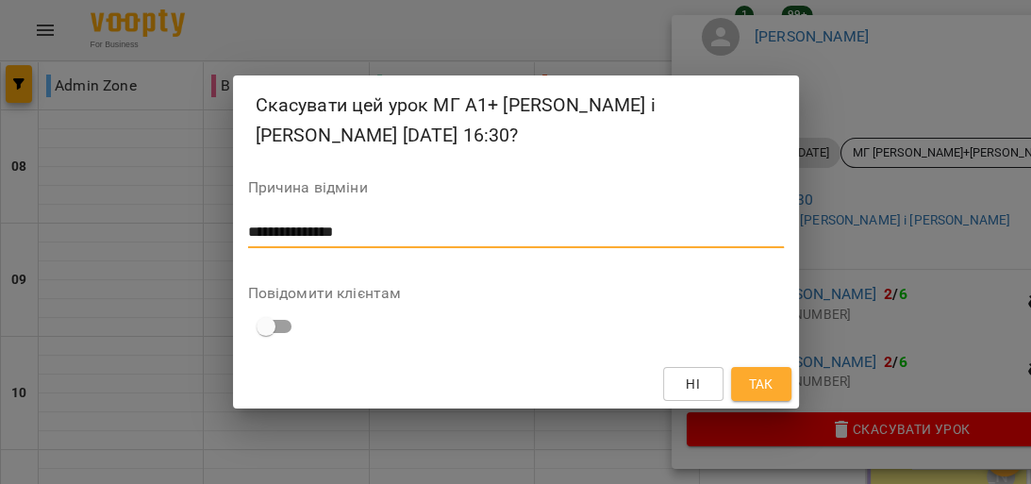
type textarea "**********"
click at [762, 379] on span "Так" at bounding box center [760, 384] width 25 height 23
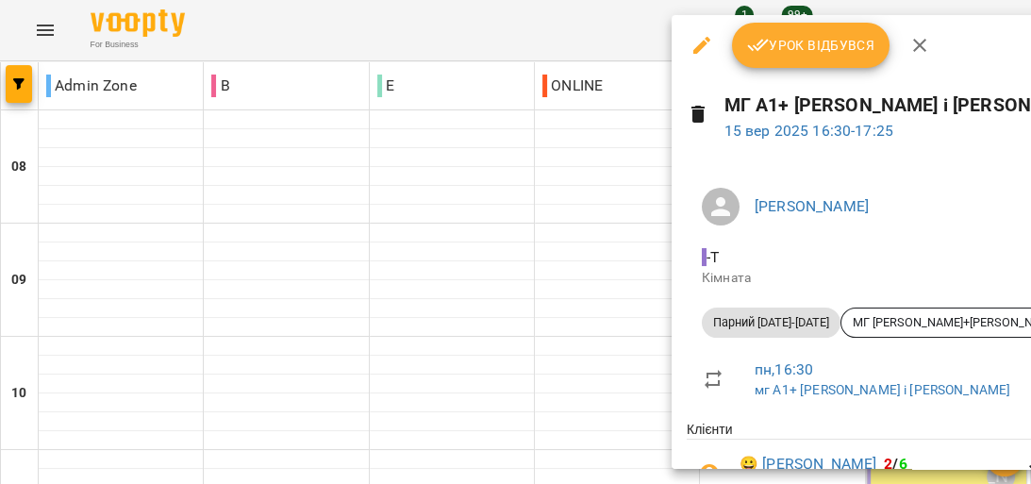
click at [698, 44] on icon "button" at bounding box center [702, 45] width 23 height 23
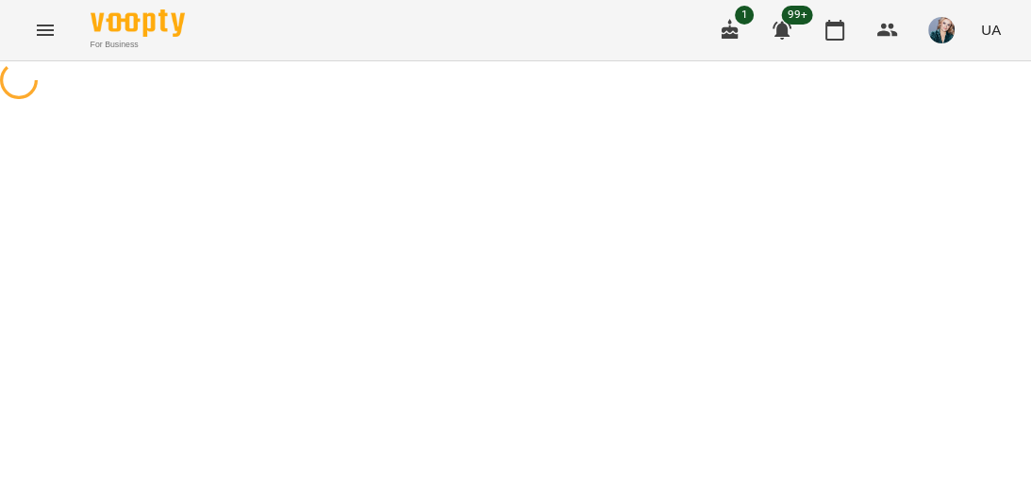
select select "**********"
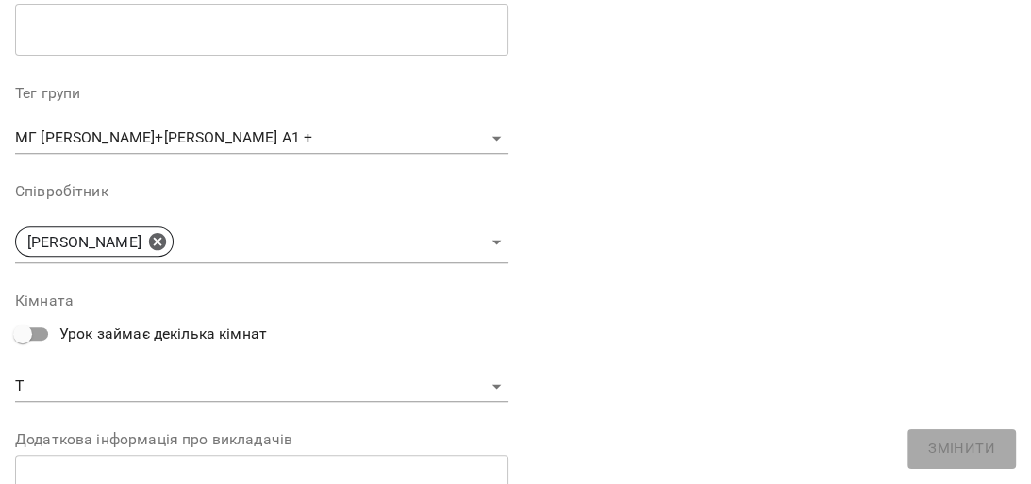
scroll to position [528, 0]
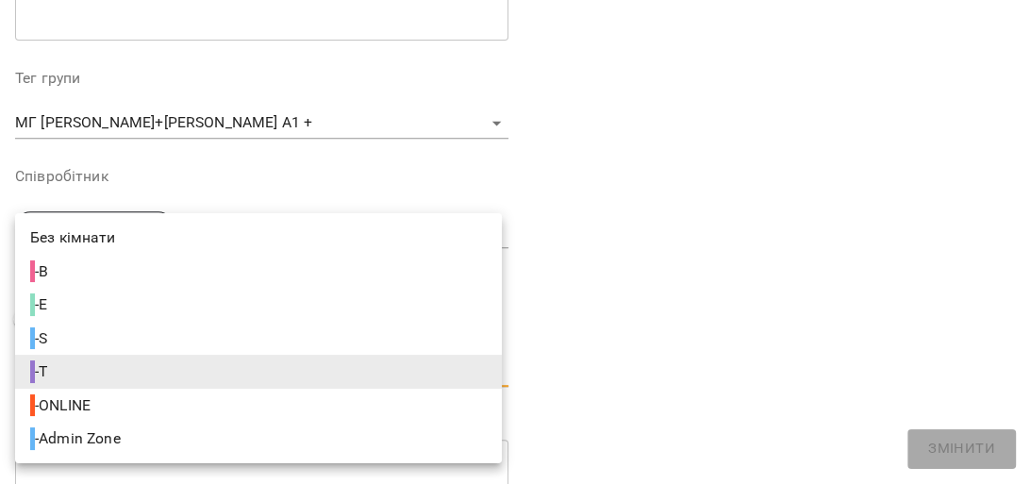
click at [172, 442] on li "- Admin Zone" at bounding box center [258, 439] width 487 height 34
type input "**********"
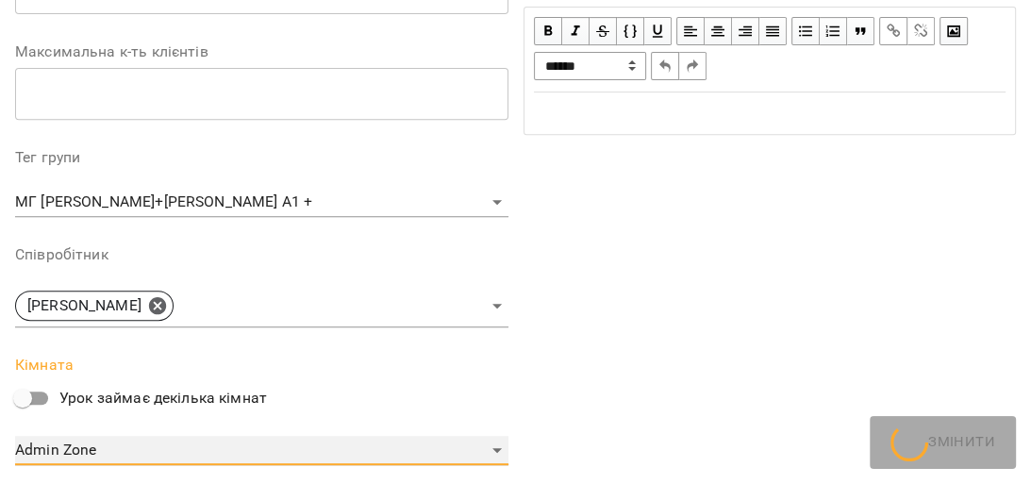
scroll to position [608, 0]
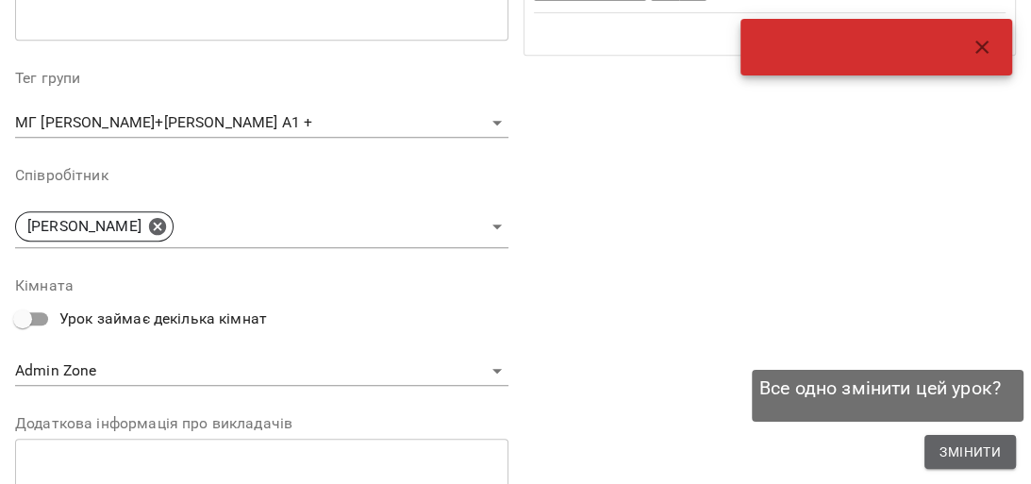
click at [989, 445] on span "Змінити" at bounding box center [970, 452] width 61 height 23
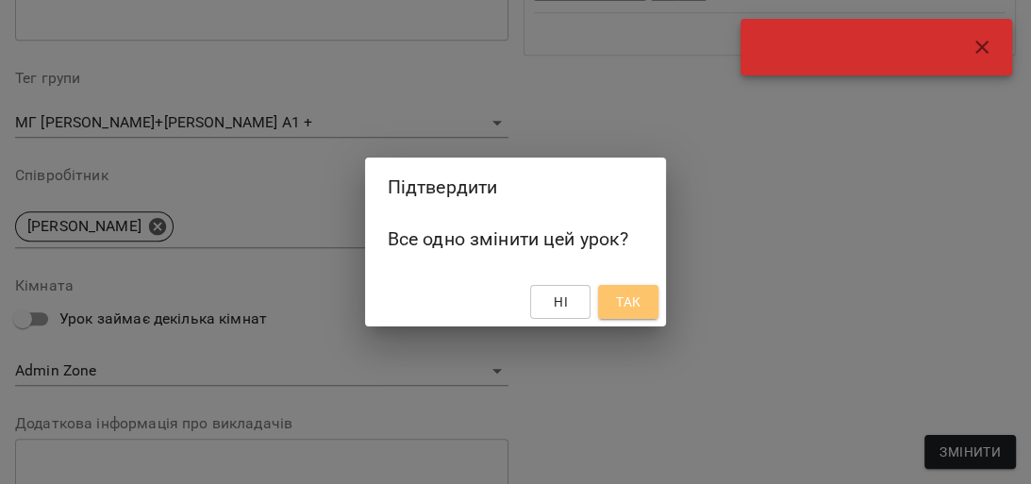
click at [624, 292] on span "Так" at bounding box center [628, 302] width 25 height 23
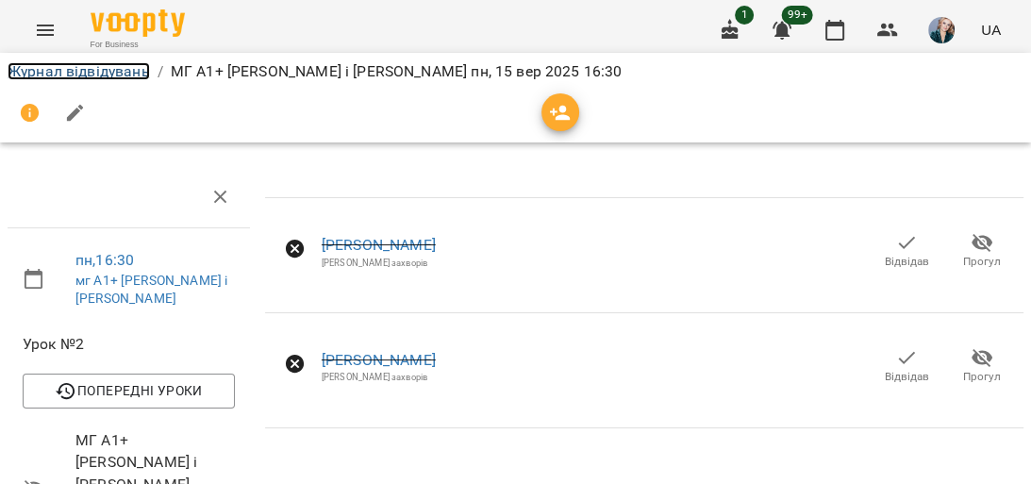
click at [127, 74] on link "Журнал відвідувань" at bounding box center [79, 71] width 142 height 18
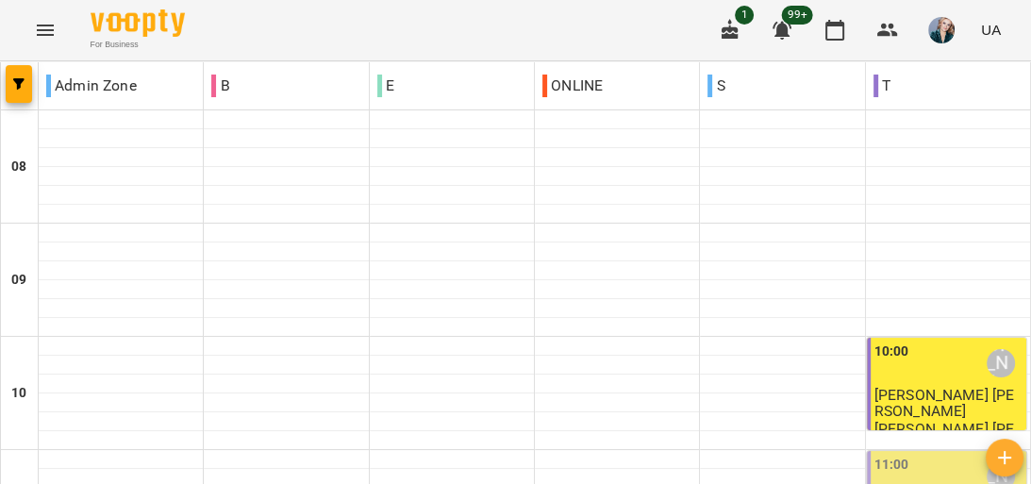
scroll to position [906, 0]
click at [998, 458] on icon "button" at bounding box center [1004, 457] width 13 height 13
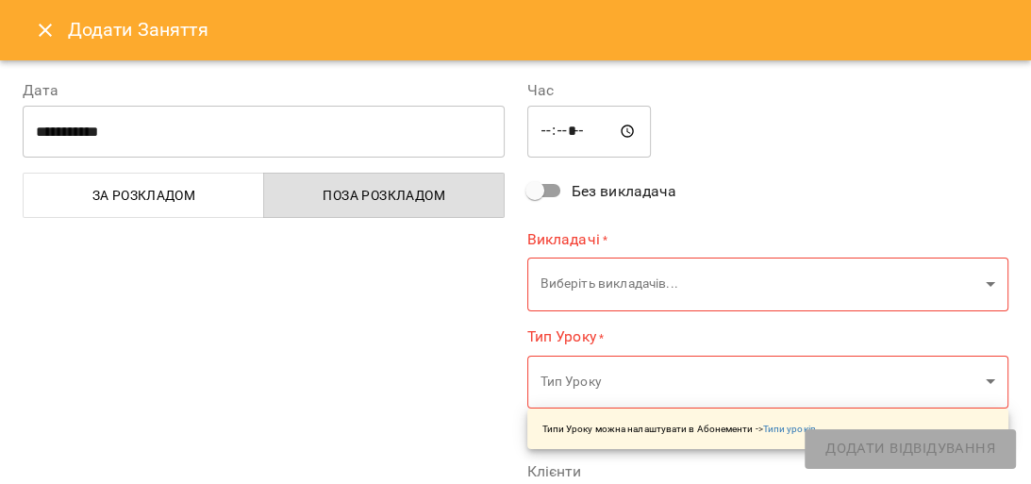
type input "*****"
type input "**********"
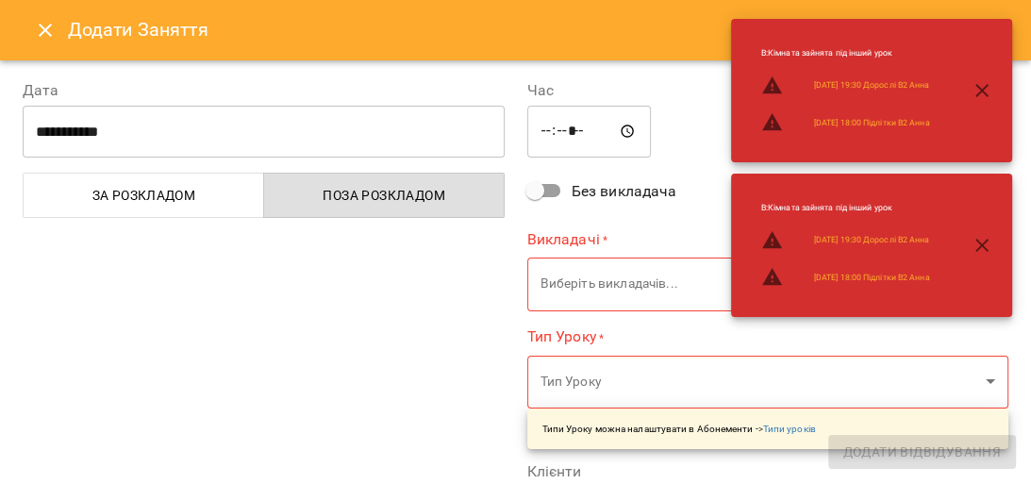
click at [547, 140] on input "*****" at bounding box center [590, 132] width 125 height 53
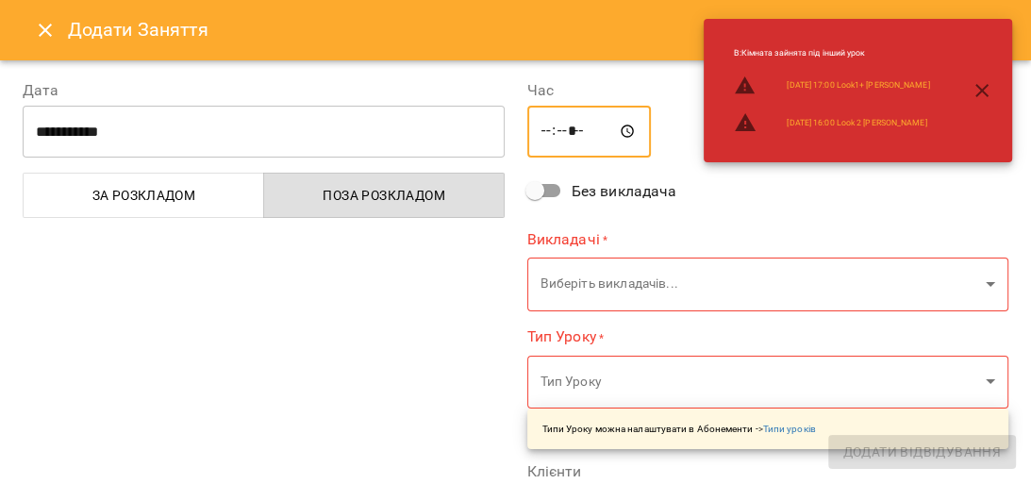
type input "*****"
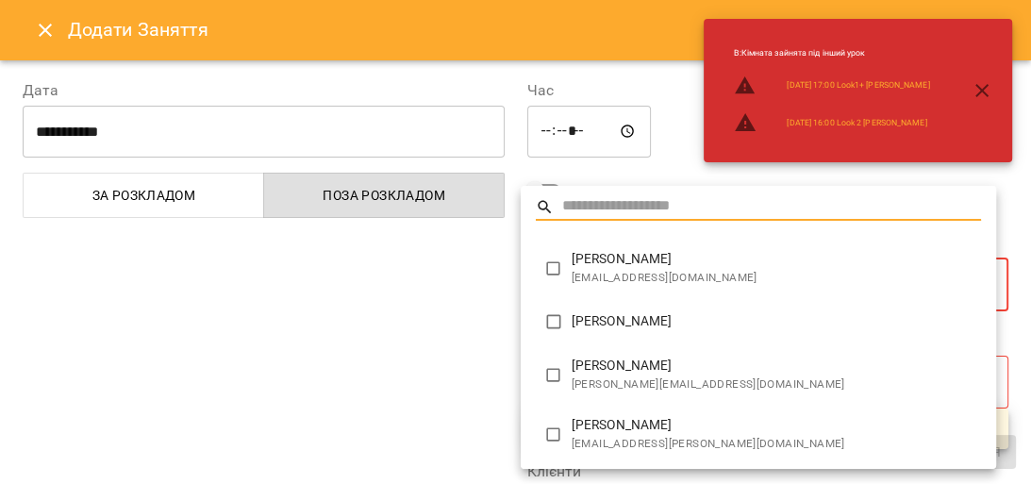
click at [605, 260] on span "[PERSON_NAME]" at bounding box center [777, 259] width 410 height 19
type input "**********"
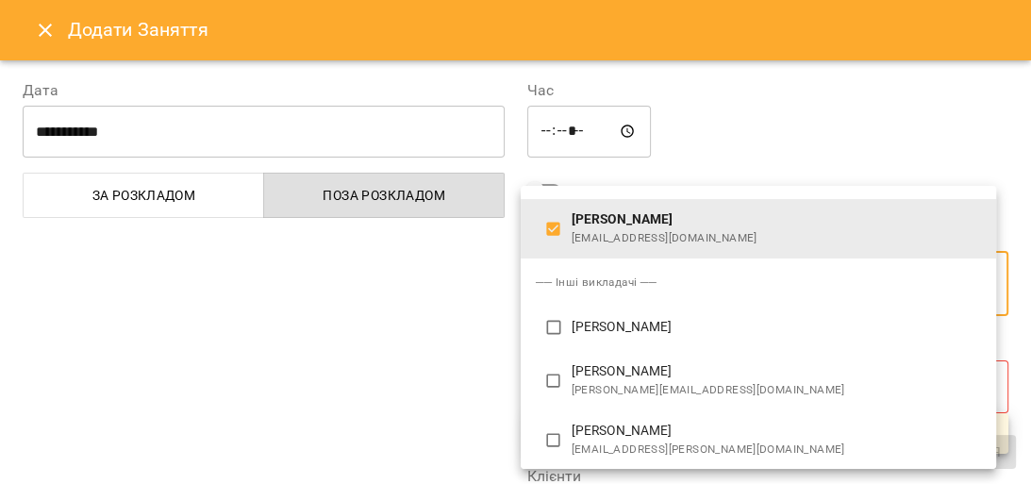
scroll to position [75, 0]
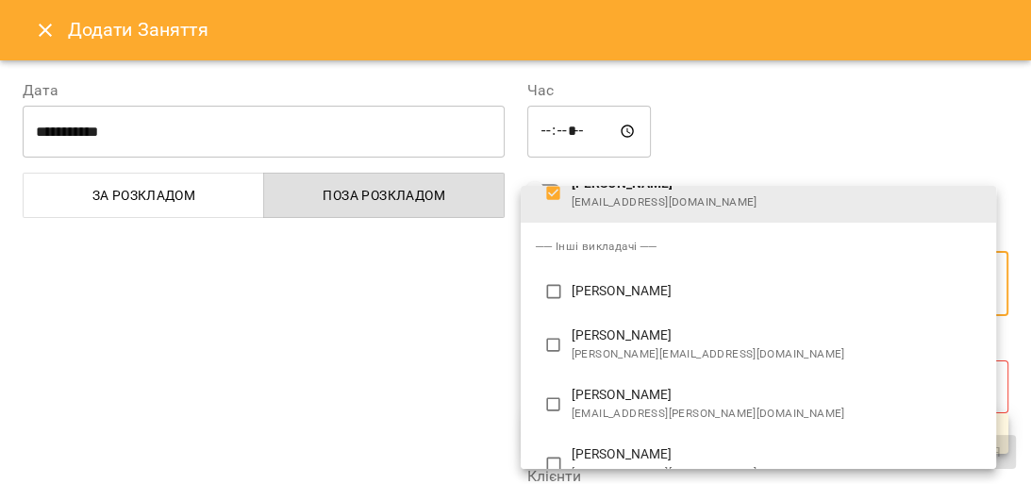
click at [471, 287] on div at bounding box center [515, 242] width 1031 height 484
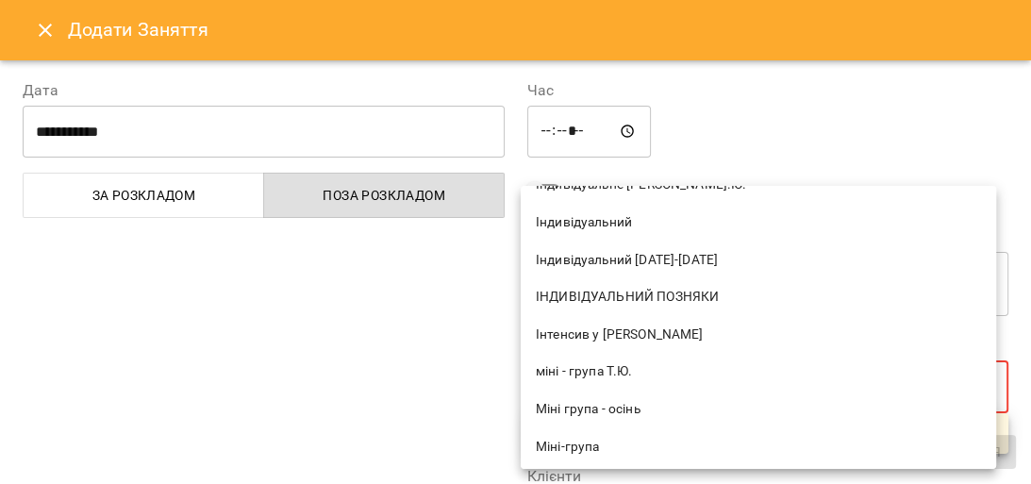
scroll to position [604, 0]
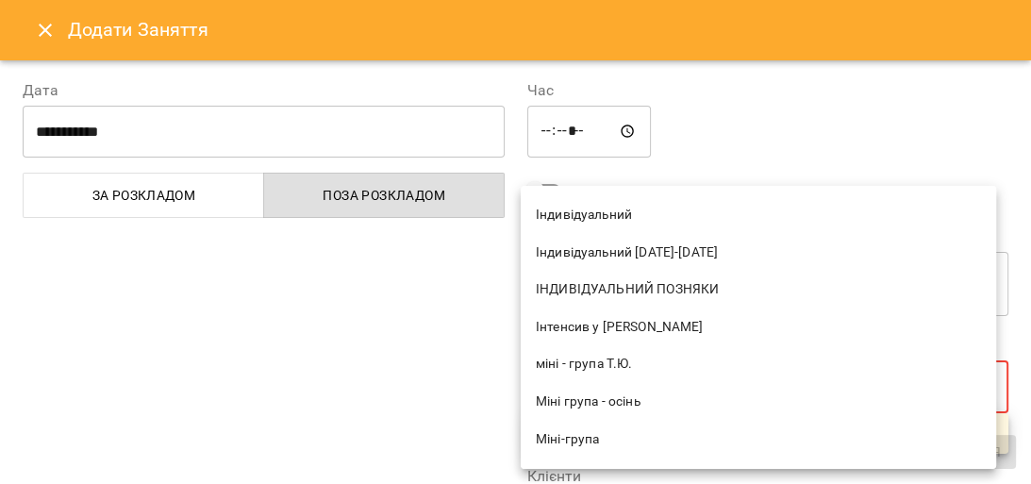
click at [710, 253] on span "Індивідуальний [DATE]-[DATE]" at bounding box center [758, 252] width 445 height 19
type input "**********"
type input "**"
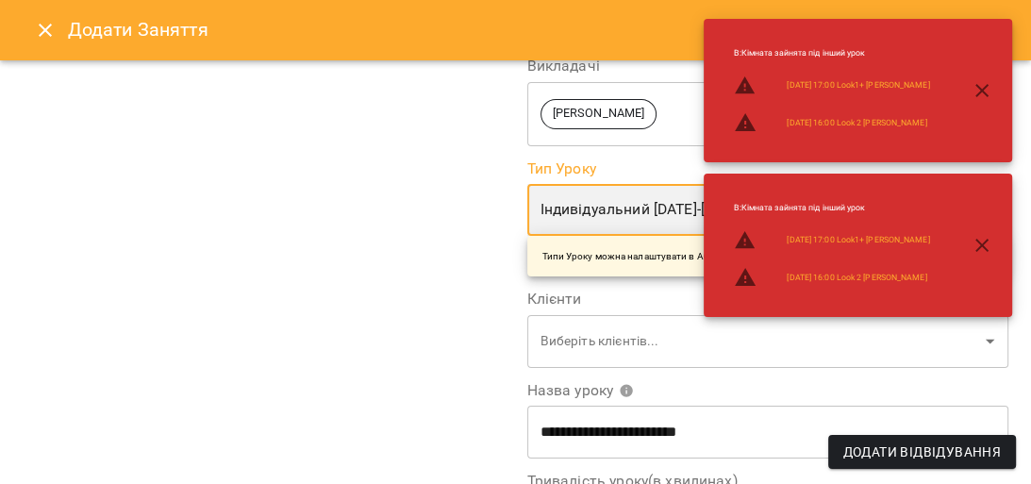
scroll to position [226, 0]
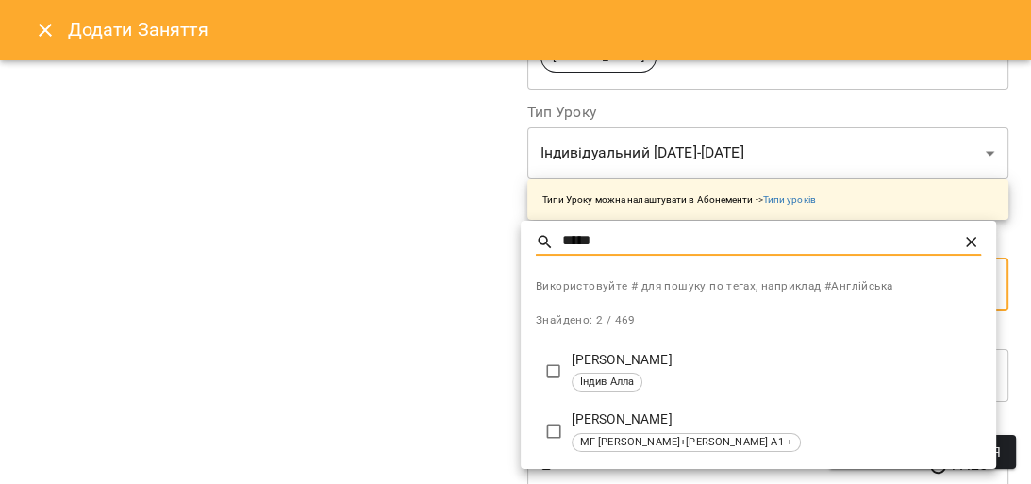
type input "*****"
type input "**********"
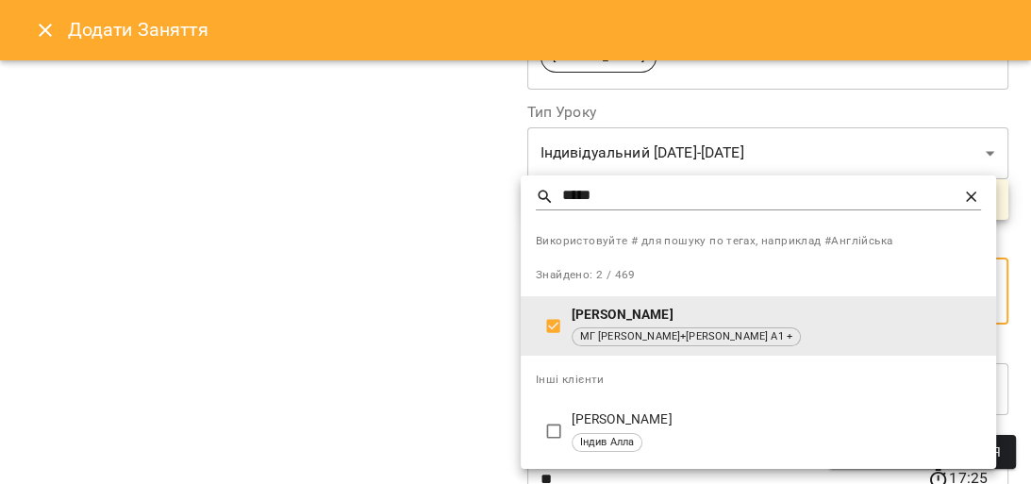
click at [466, 394] on div at bounding box center [515, 242] width 1031 height 484
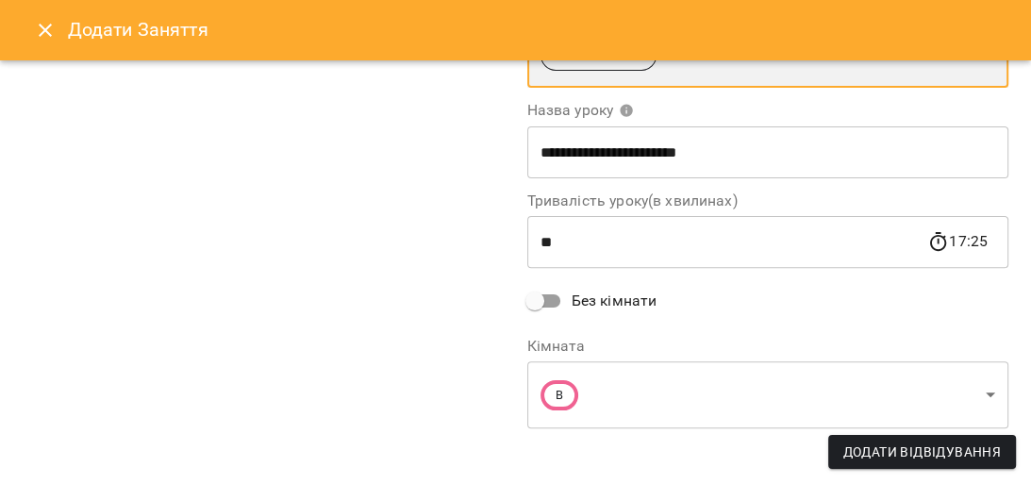
scroll to position [472, 0]
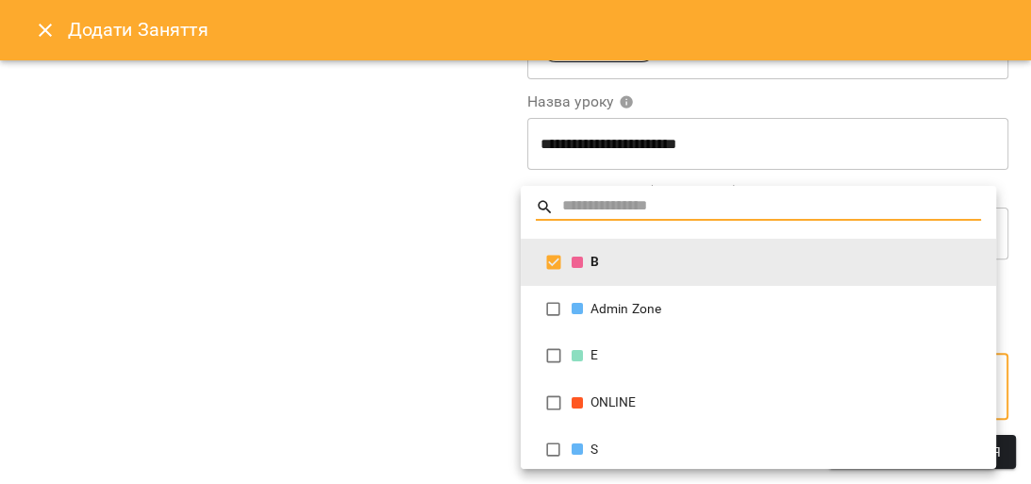
scroll to position [58, 0]
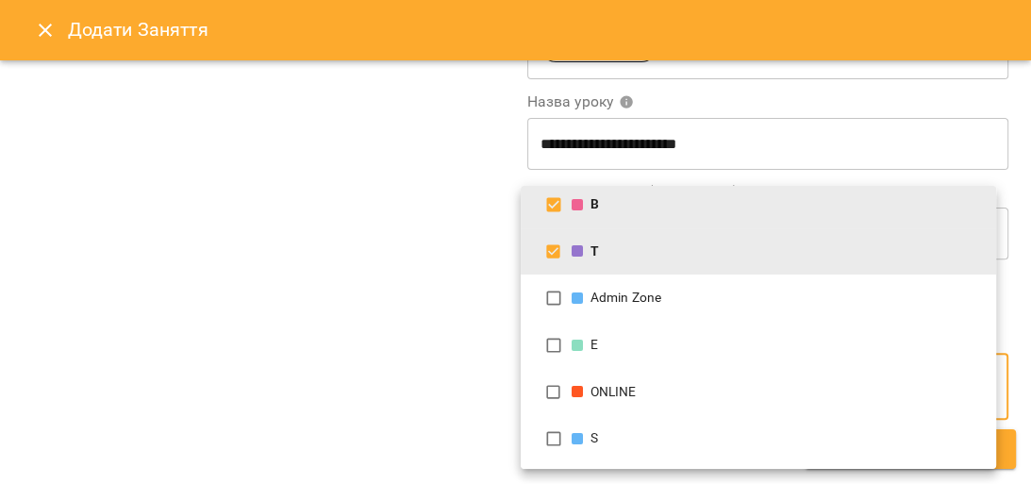
type input "**********"
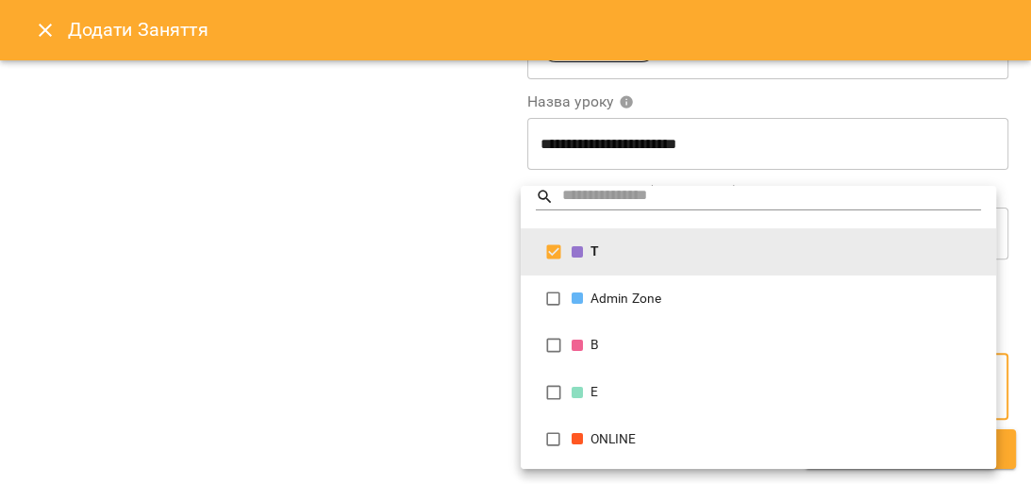
scroll to position [11, 0]
click at [356, 317] on div at bounding box center [515, 242] width 1031 height 484
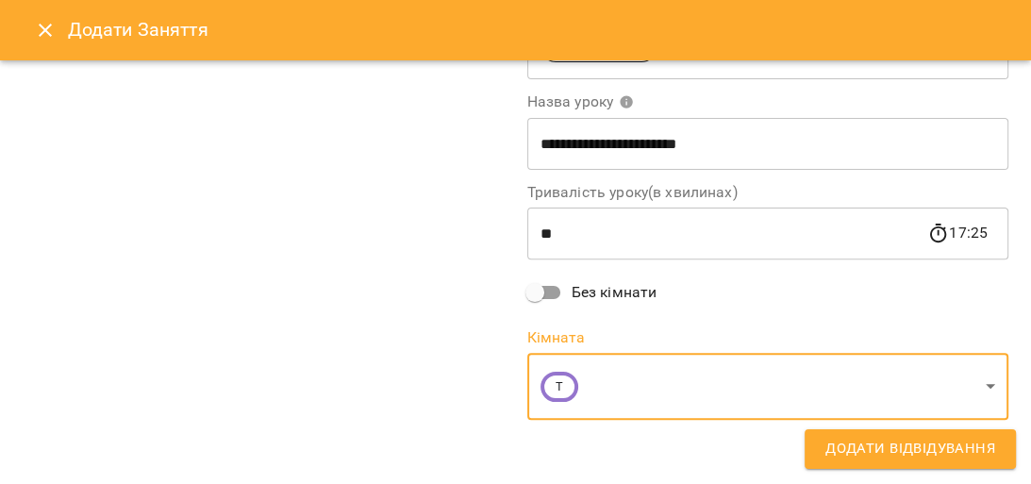
click at [864, 437] on span "Додати Відвідування" at bounding box center [911, 449] width 170 height 25
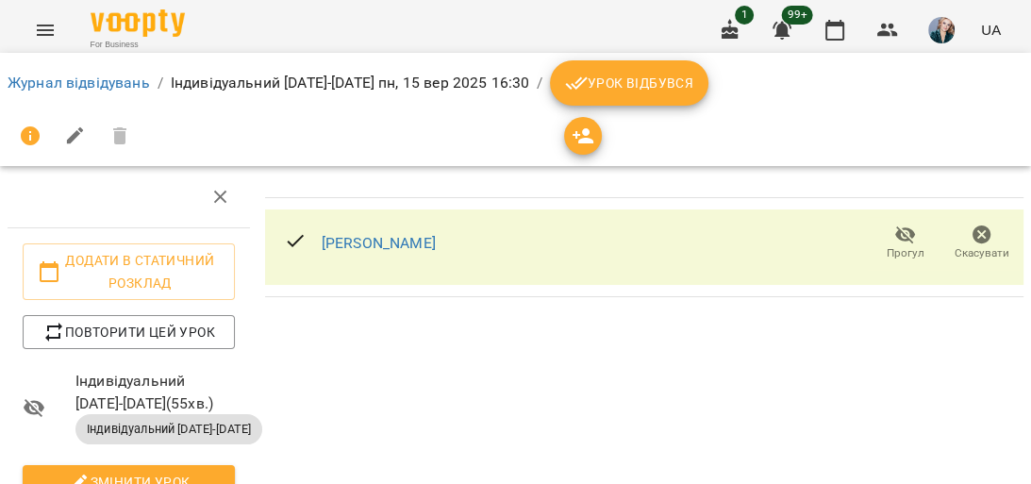
click at [38, 30] on icon "Menu" at bounding box center [45, 30] width 17 height 11
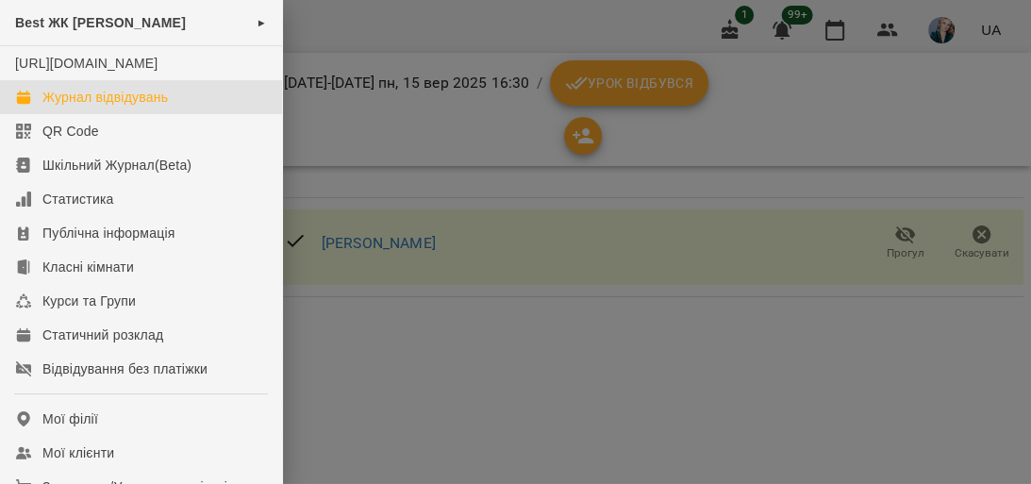
click at [159, 107] on div "Журнал відвідувань" at bounding box center [105, 97] width 126 height 19
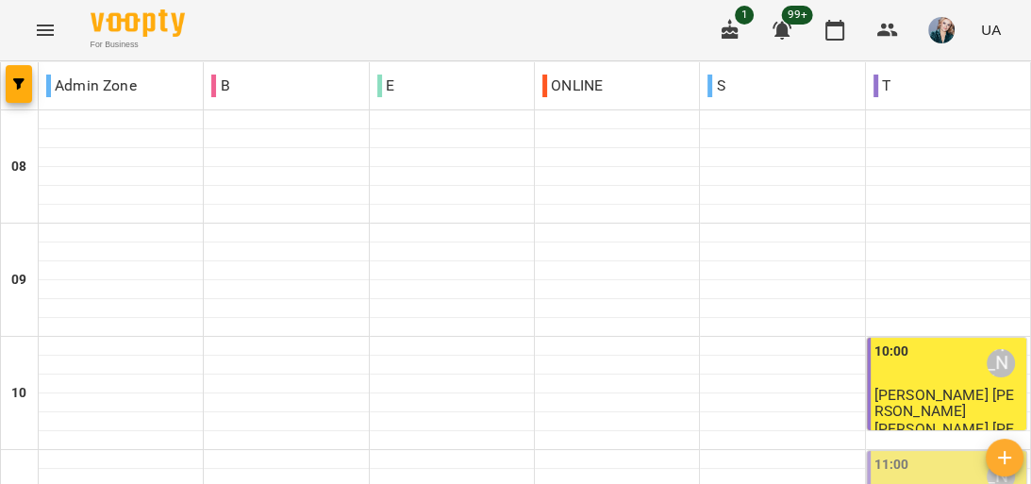
scroll to position [755, 0]
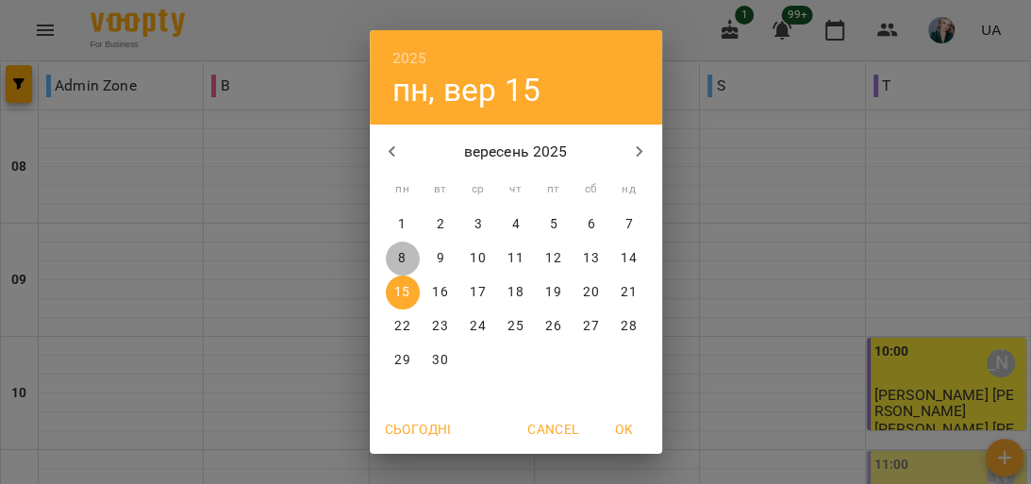
click at [403, 254] on span "8" at bounding box center [403, 258] width 34 height 19
type input "**********"
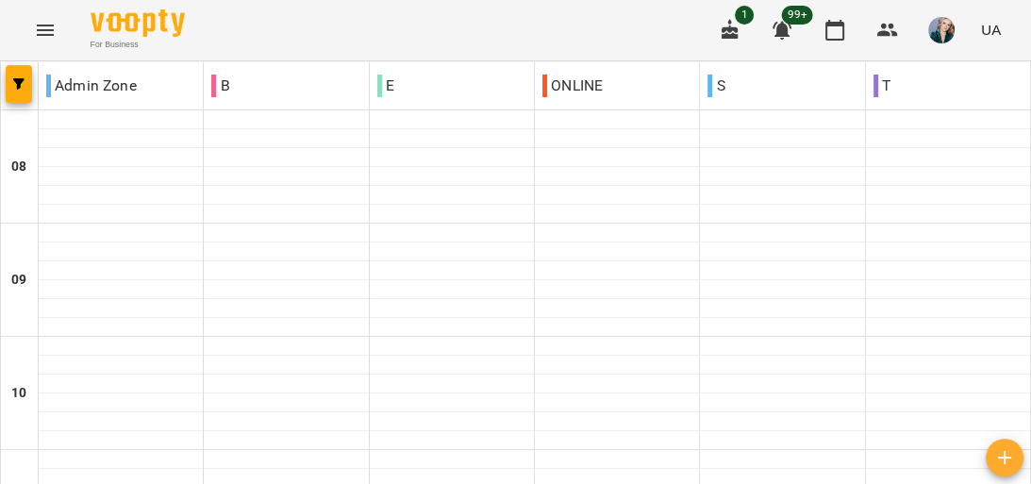
scroll to position [1057, 0]
click at [38, 20] on icon "Menu" at bounding box center [45, 30] width 23 height 23
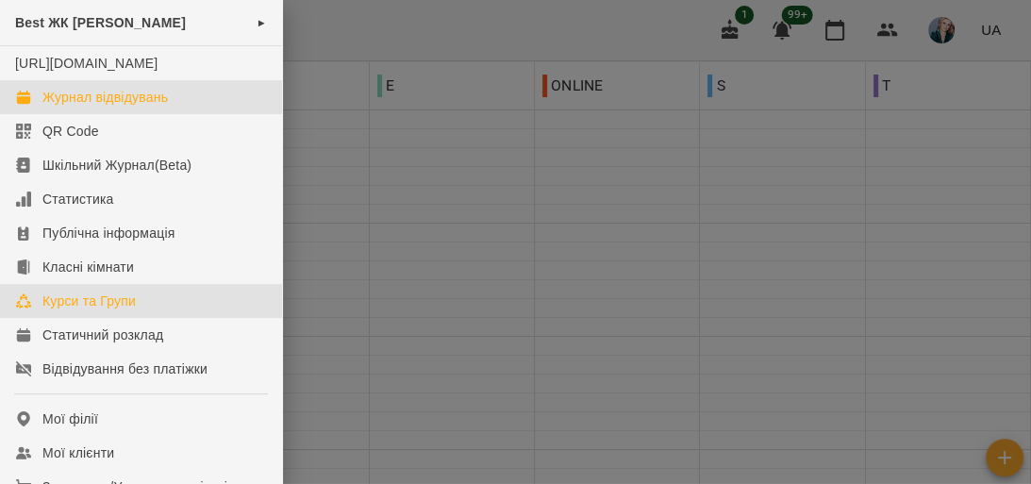
click at [204, 314] on link "Курси та Групи" at bounding box center [141, 301] width 282 height 34
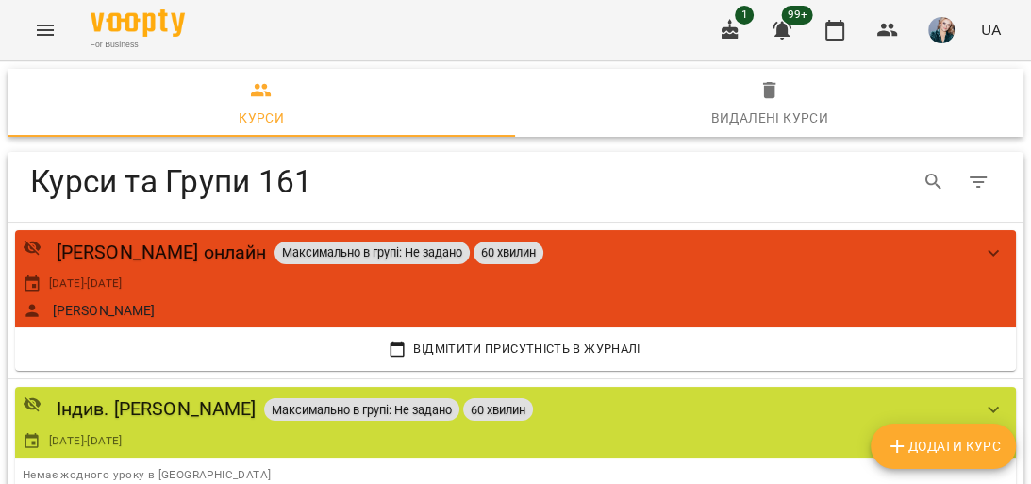
click at [978, 448] on span "Додати Курс" at bounding box center [943, 446] width 115 height 23
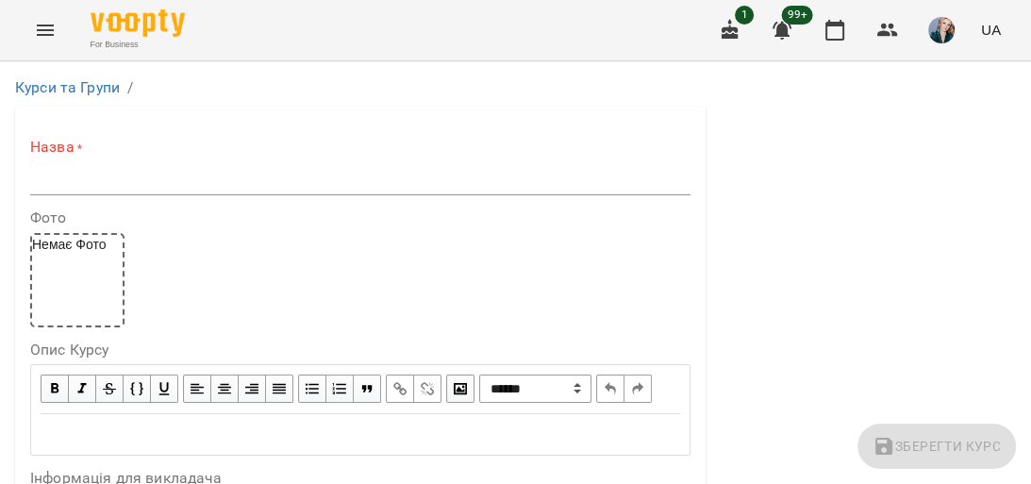
click at [128, 169] on input "text" at bounding box center [360, 180] width 661 height 30
type input "*"
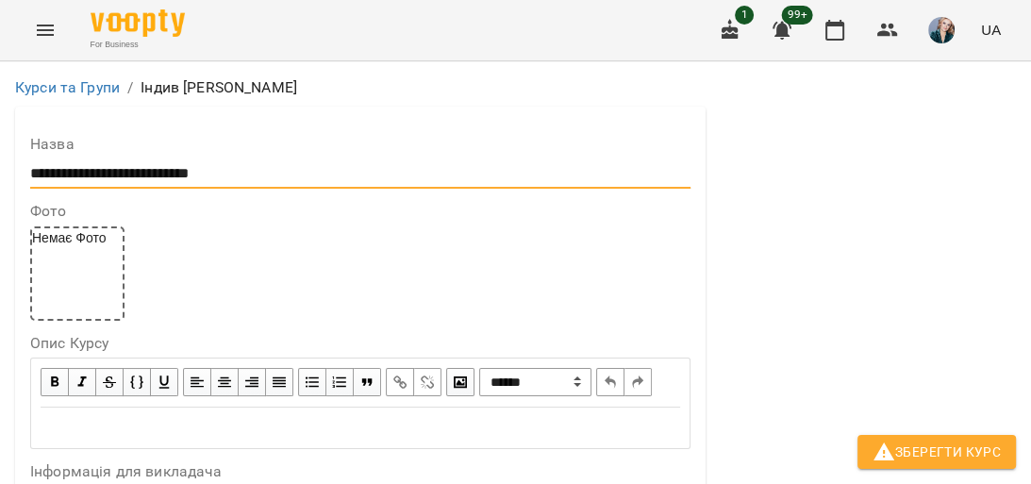
scroll to position [528, 0]
type input "**********"
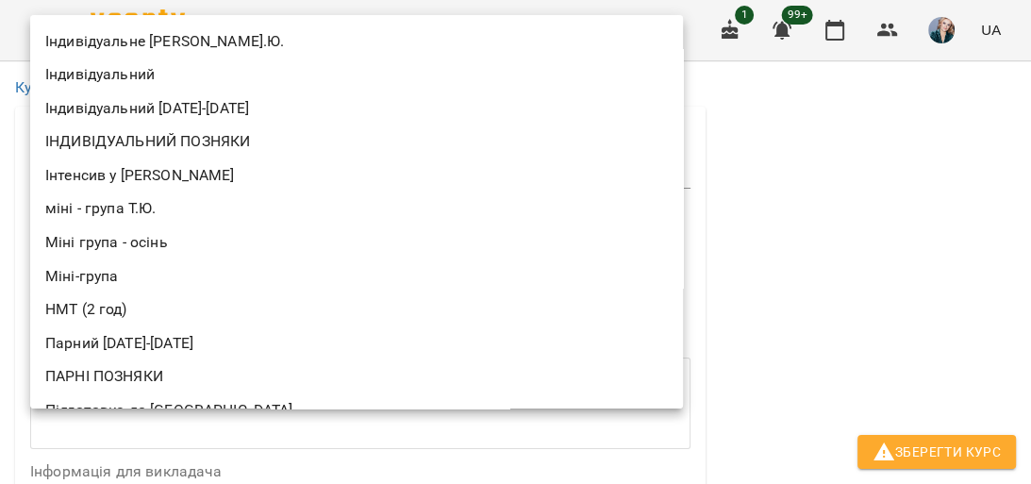
scroll to position [422, 0]
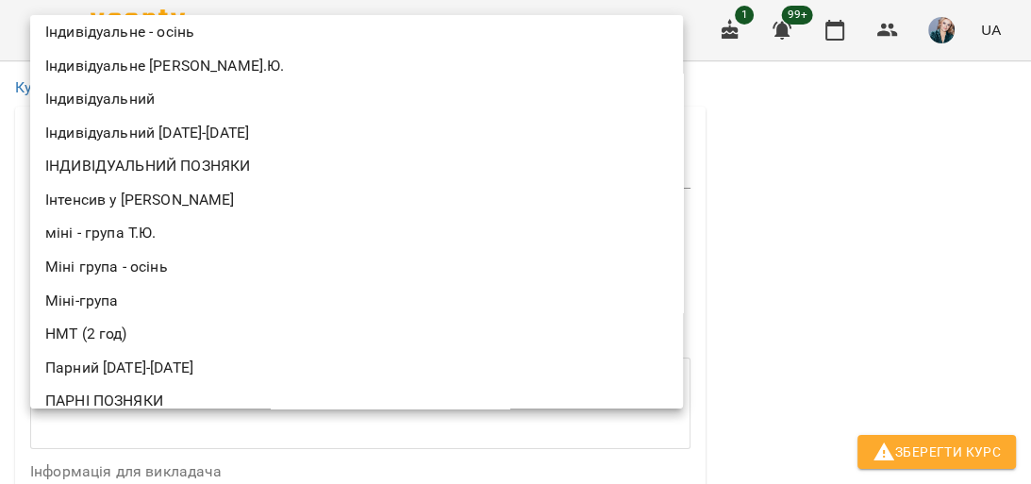
click at [223, 136] on li "Індивідуальний [DATE]-[DATE]" at bounding box center [356, 133] width 653 height 34
type input "**********"
type input "**"
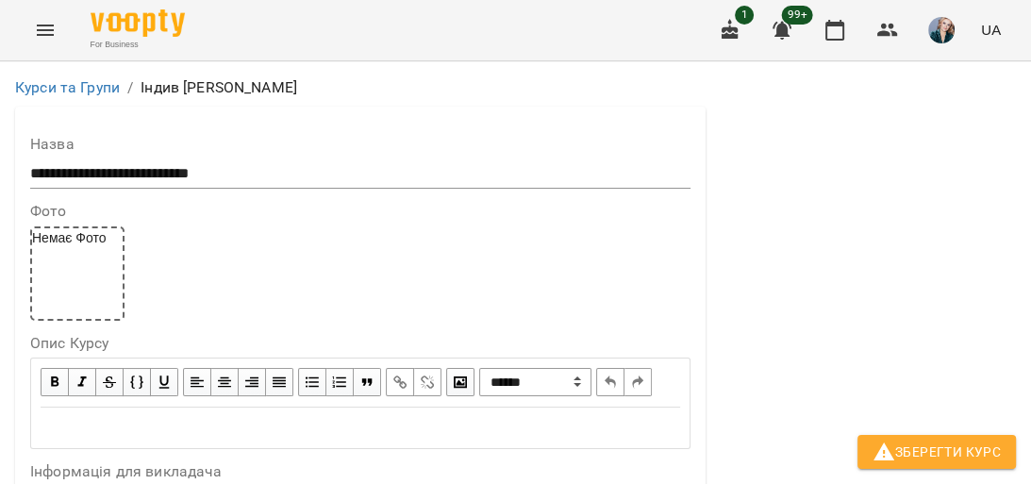
scroll to position [604, 0]
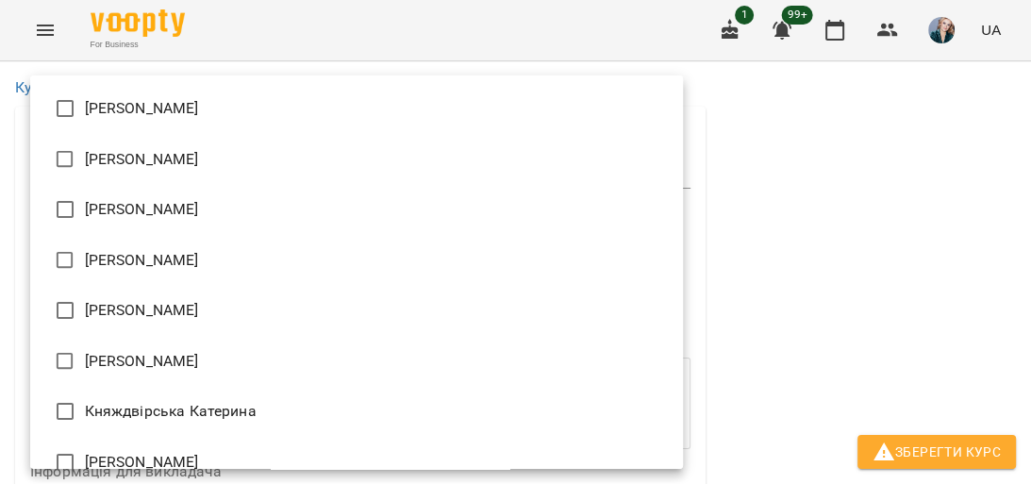
type input "**********"
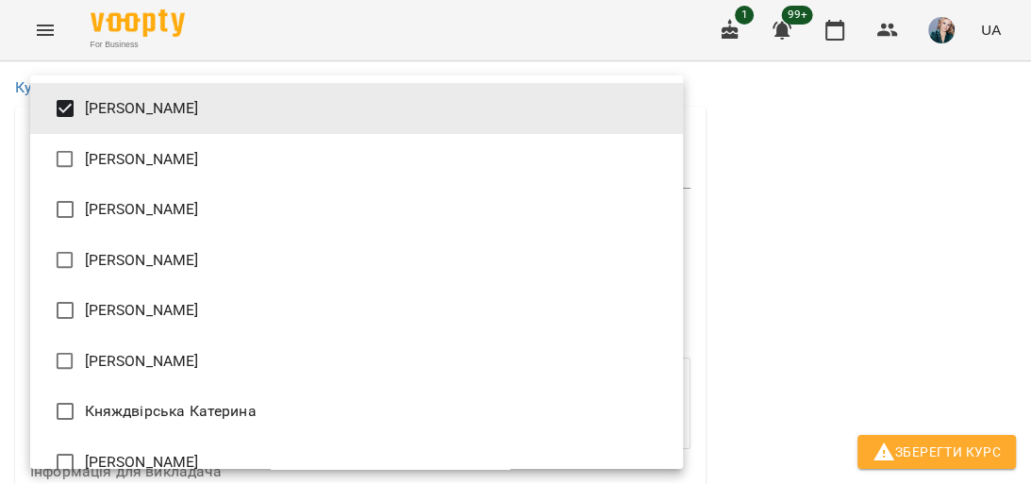
click at [784, 210] on div at bounding box center [515, 242] width 1031 height 484
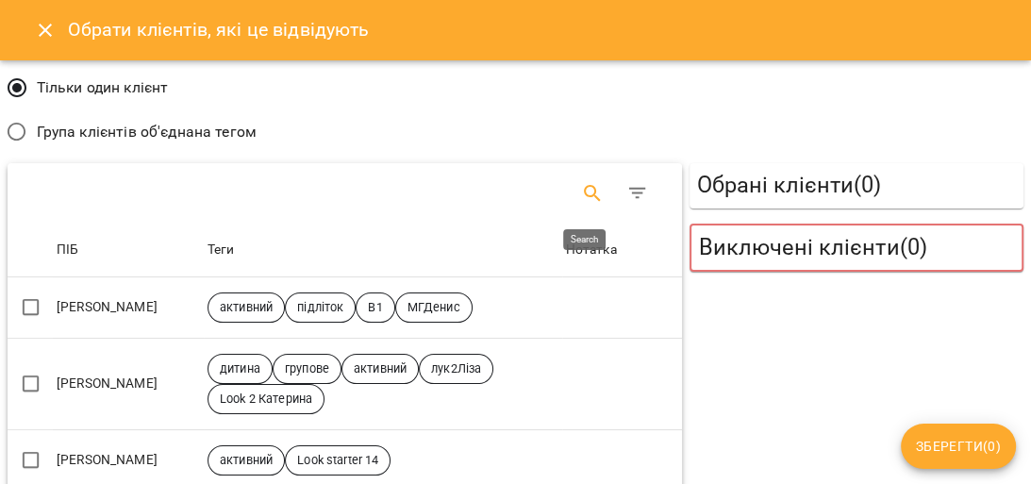
click at [586, 191] on icon "Search" at bounding box center [592, 193] width 23 height 23
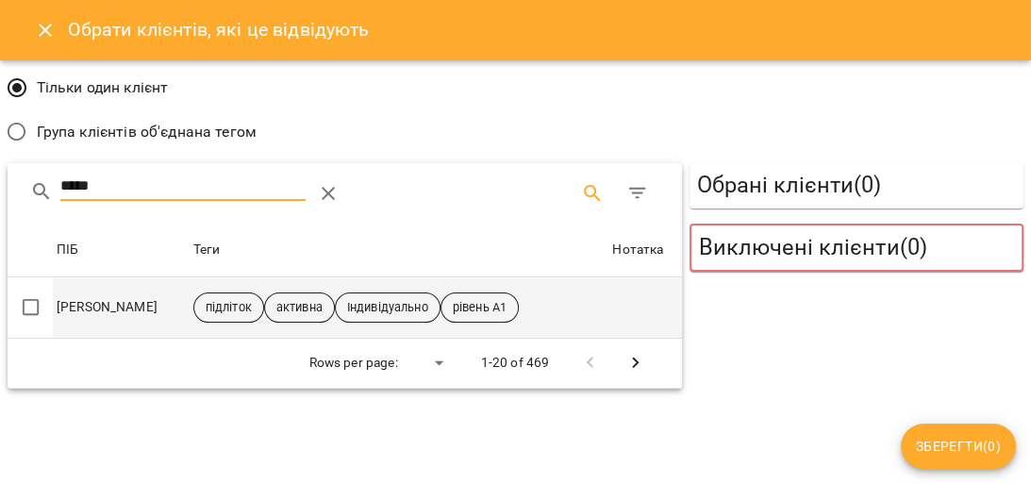
type input "*****"
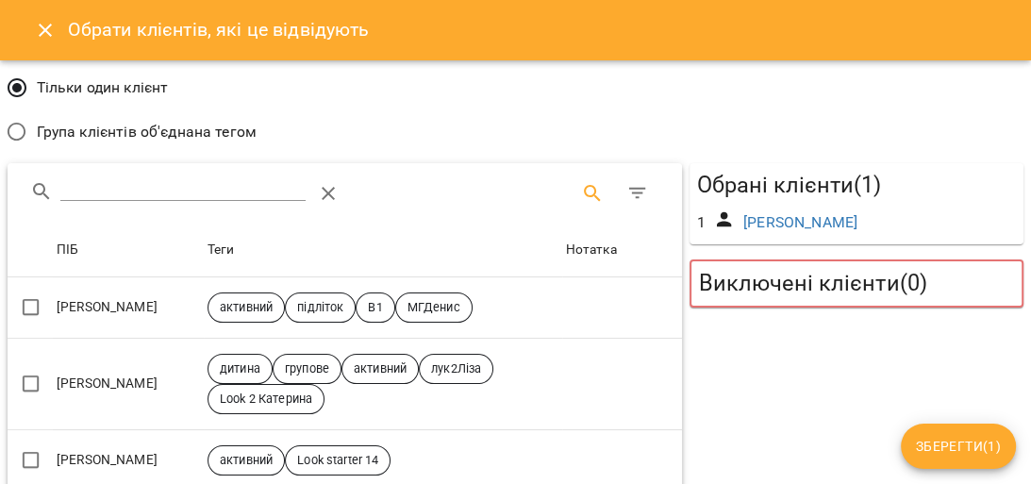
click at [989, 448] on span "Зберегти ( 1 )" at bounding box center [958, 446] width 85 height 23
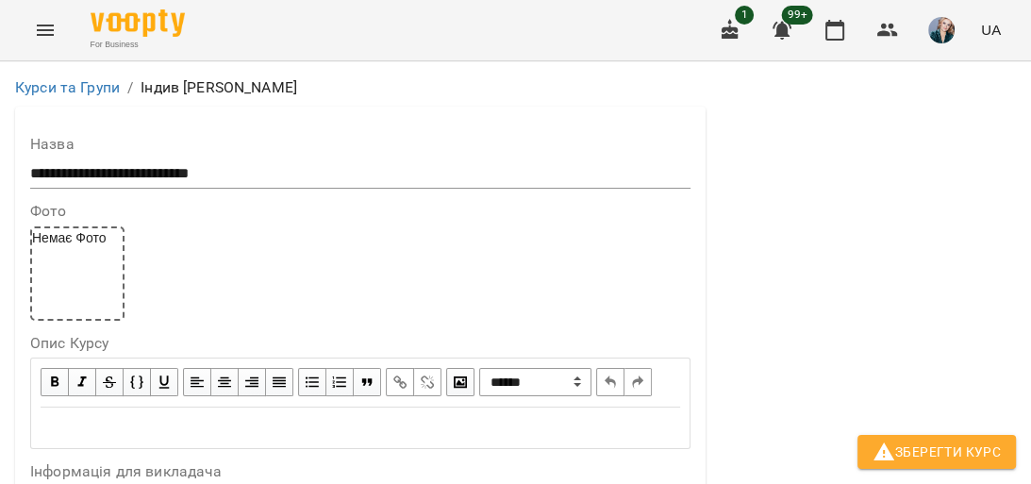
scroll to position [1434, 0]
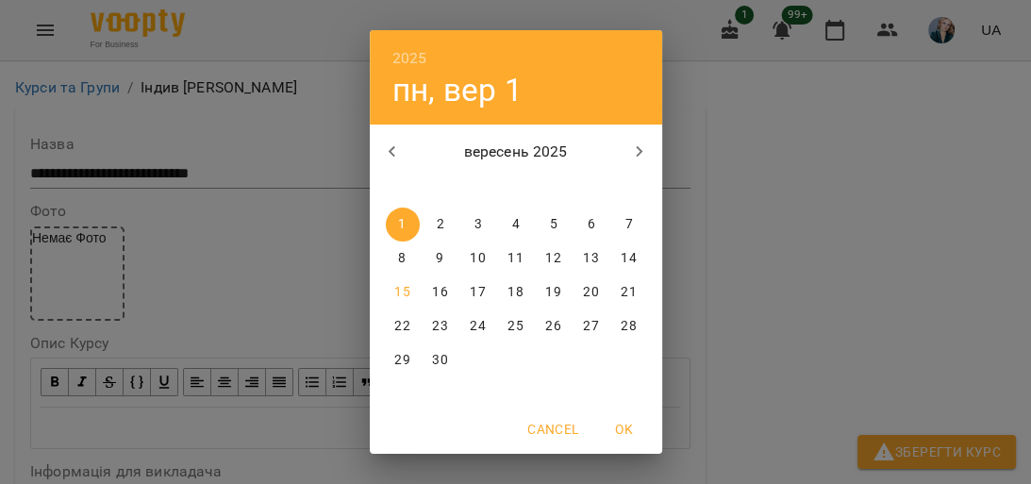
click at [385, 143] on icon "button" at bounding box center [392, 152] width 23 height 23
click at [632, 153] on icon "button" at bounding box center [639, 152] width 23 height 23
click at [398, 253] on p "8" at bounding box center [402, 258] width 8 height 19
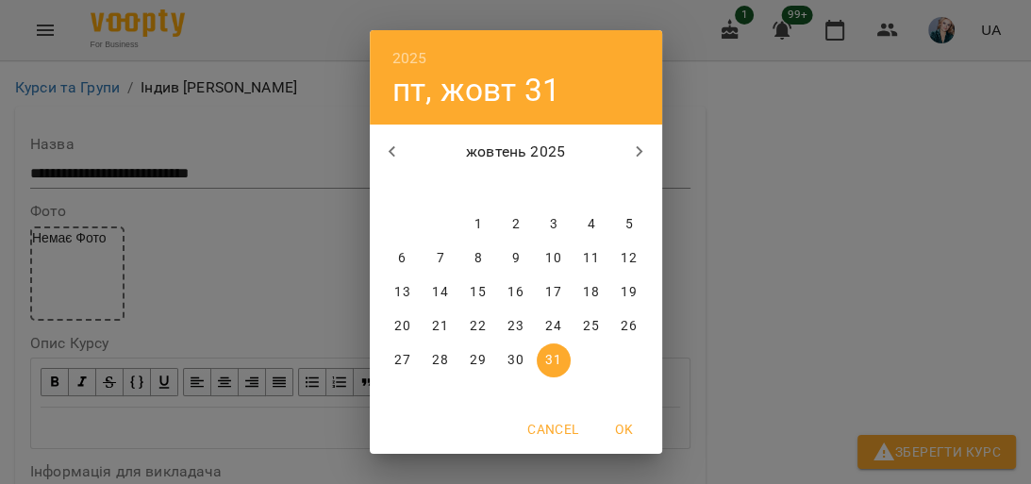
click at [224, 325] on div "2025 пт, жовт 31 жовтень 2025 пн вт ср чт пт сб нд 29 30 1 2 3 4 5 6 7 8 9 10 1…" at bounding box center [515, 242] width 1031 height 484
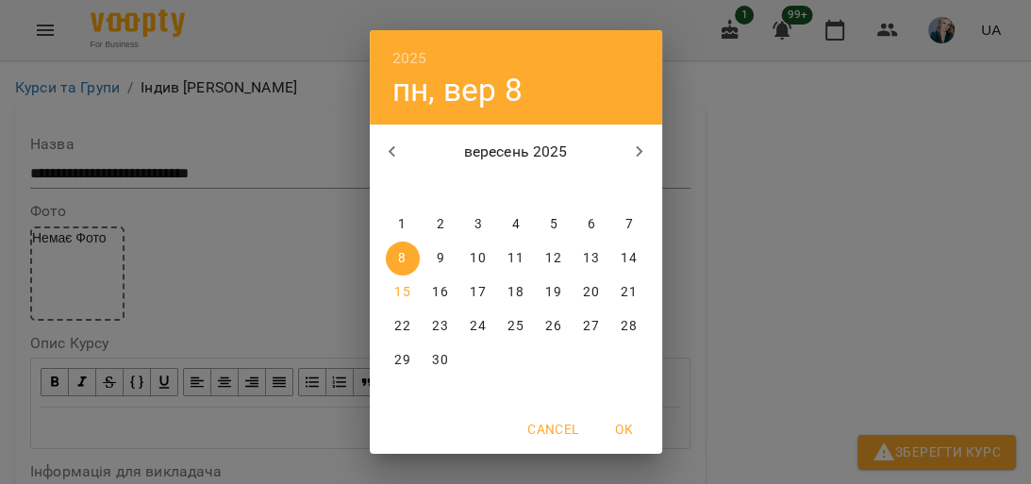
click at [397, 292] on p "15" at bounding box center [401, 292] width 15 height 19
type input "**********"
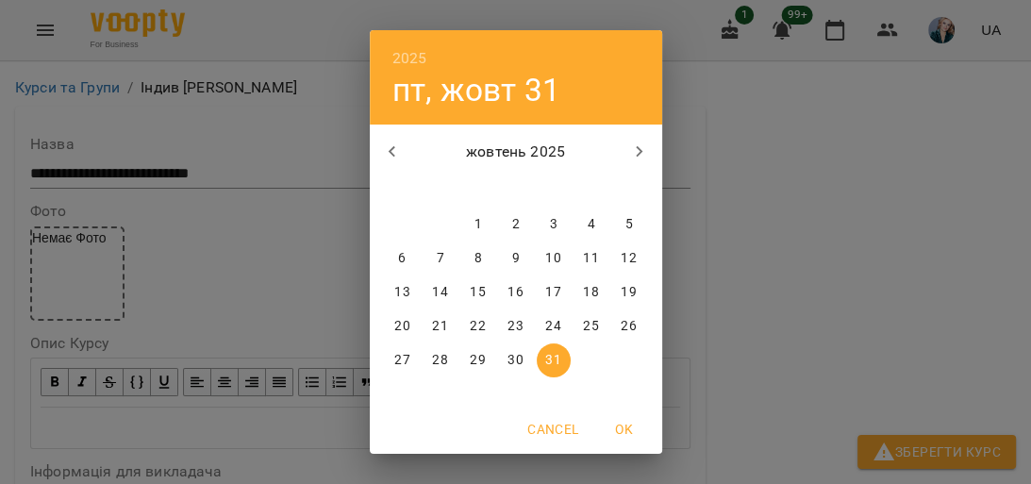
click at [628, 143] on icon "button" at bounding box center [639, 152] width 23 height 23
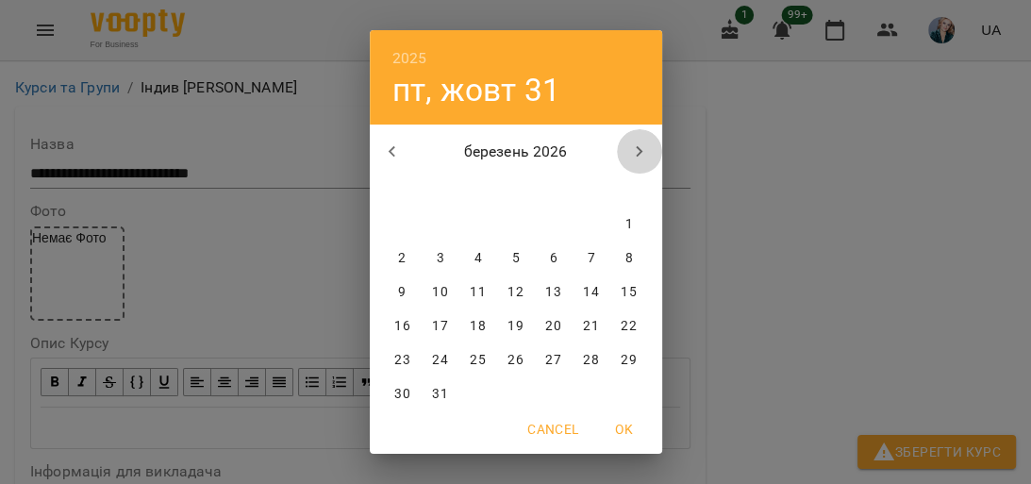
click at [628, 143] on icon "button" at bounding box center [639, 152] width 23 height 23
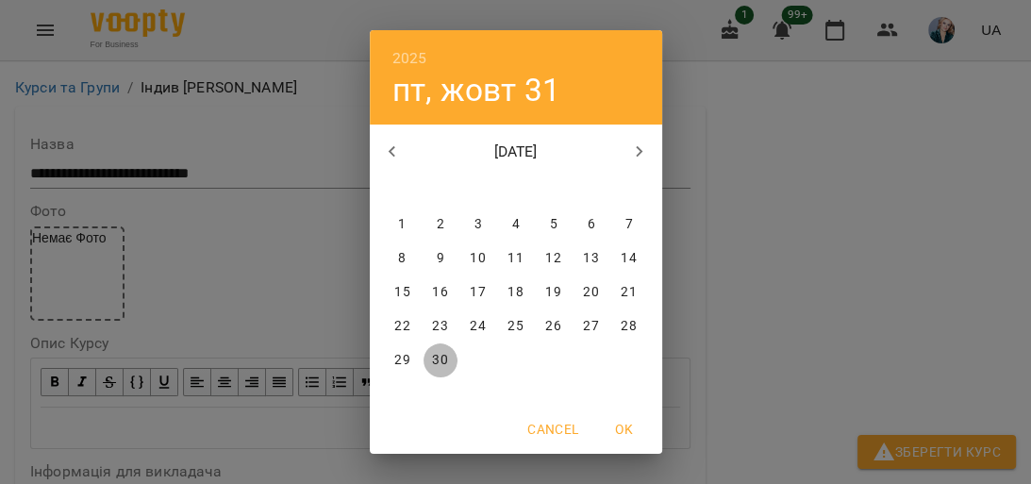
click at [432, 364] on p "30" at bounding box center [439, 360] width 15 height 19
type input "**********"
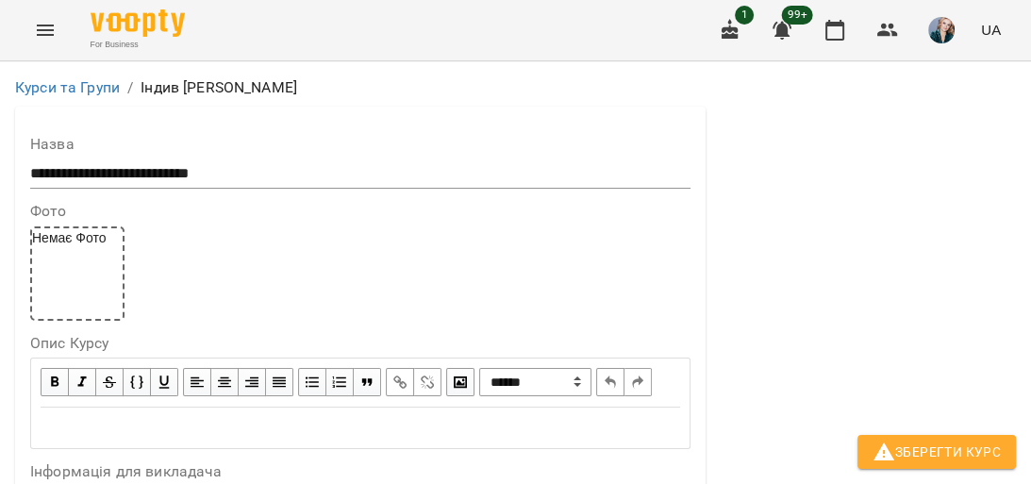
scroll to position [1961, 0]
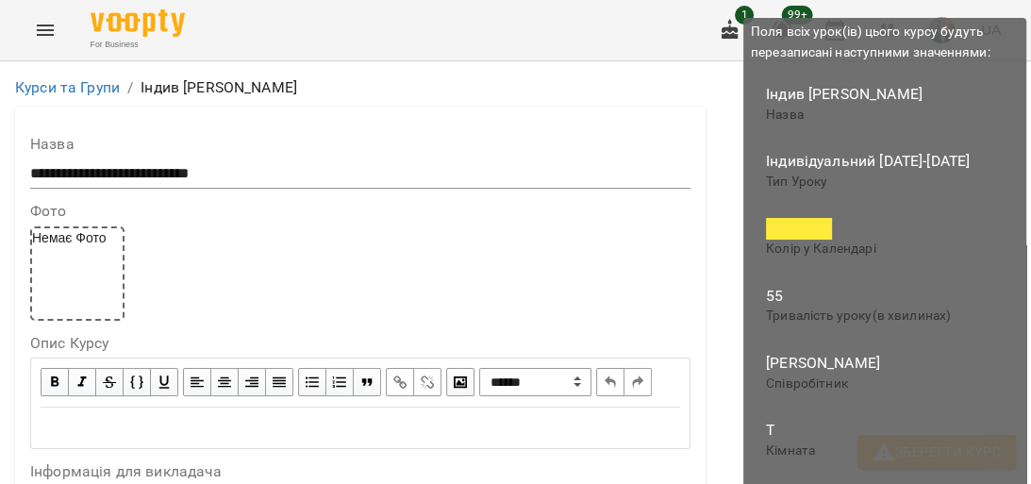
click at [917, 438] on button "Зберегти Курс" at bounding box center [937, 452] width 159 height 34
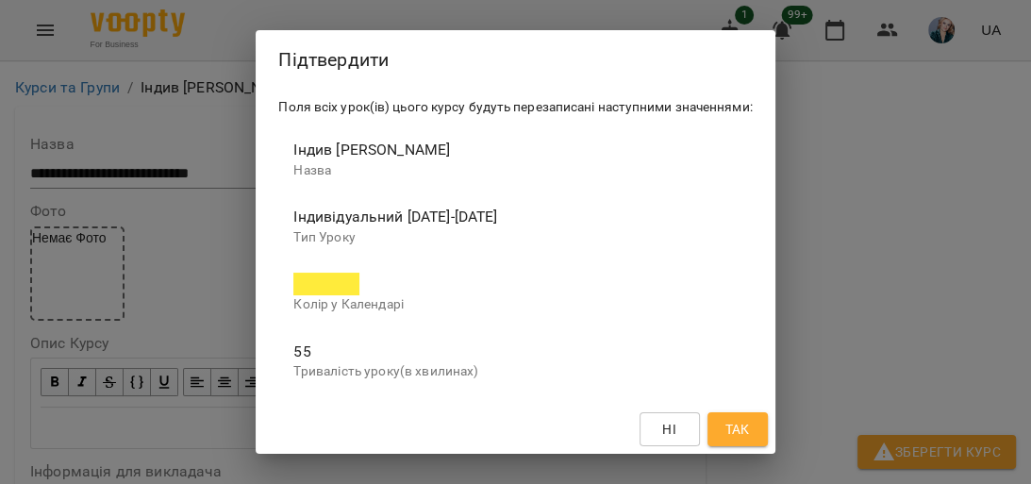
click at [743, 430] on span "Так" at bounding box center [737, 429] width 25 height 23
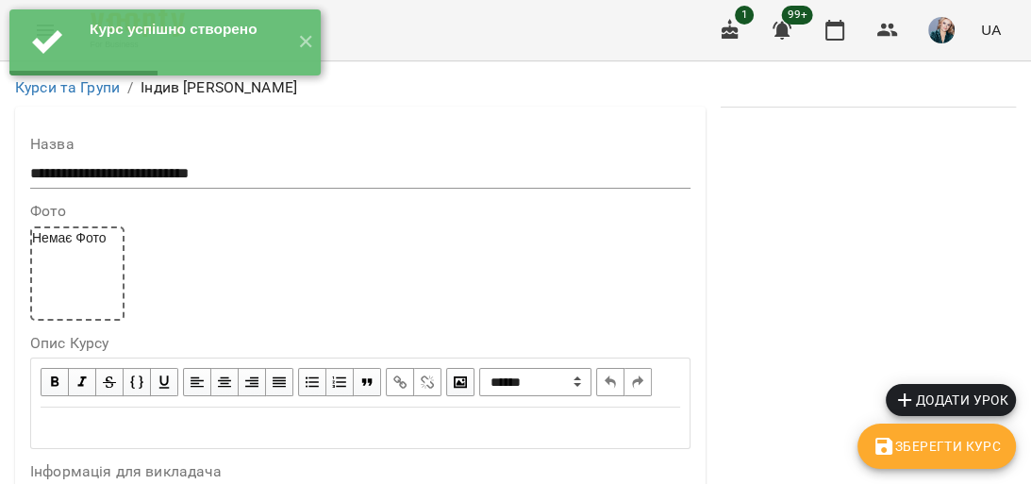
click at [966, 400] on span "Додати урок" at bounding box center [951, 400] width 115 height 23
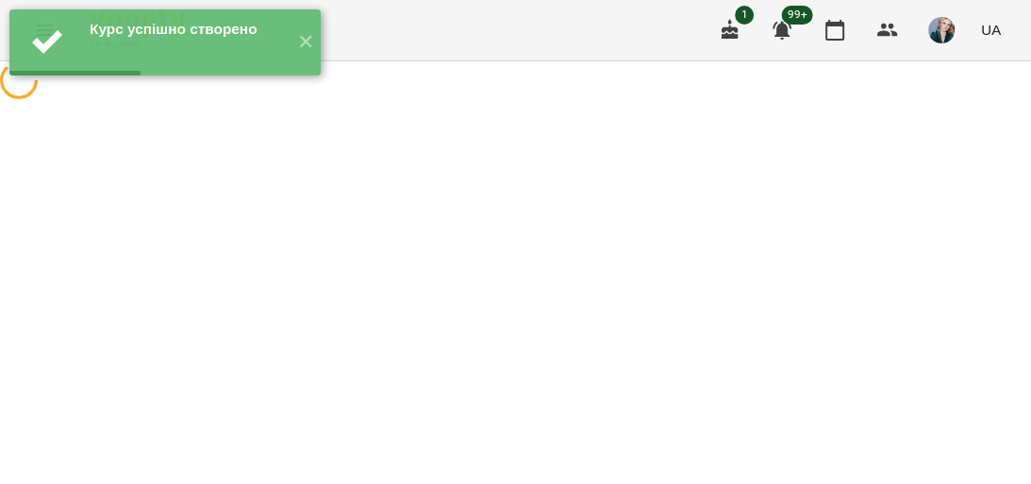
select select "**********"
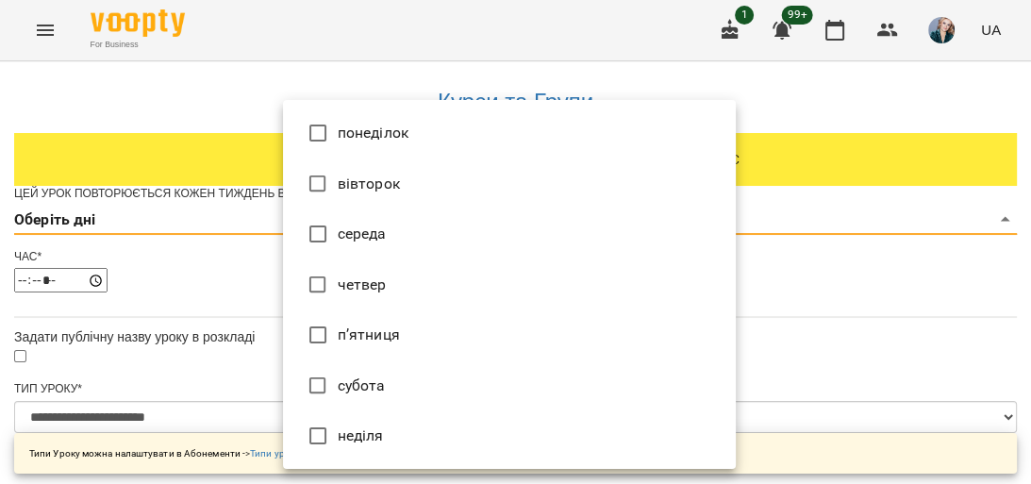
type input "*"
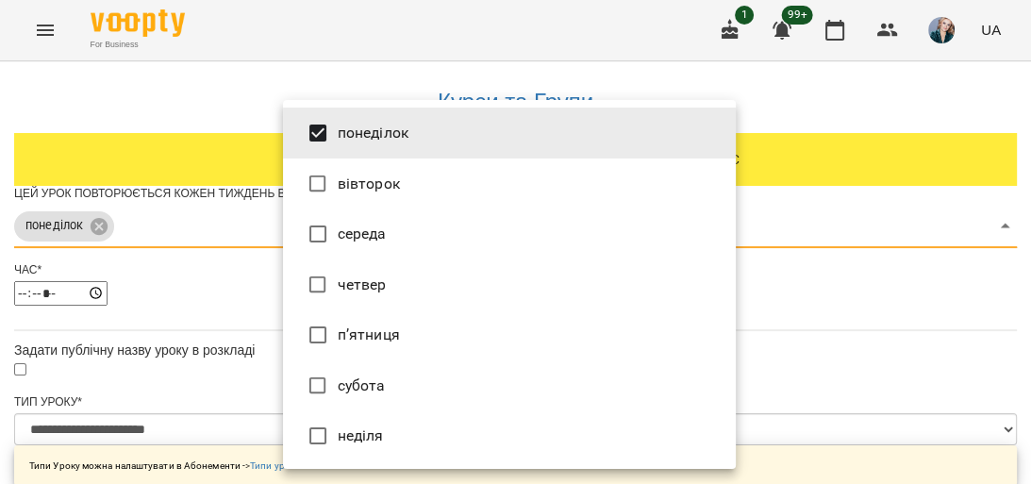
click at [201, 206] on div at bounding box center [515, 242] width 1031 height 484
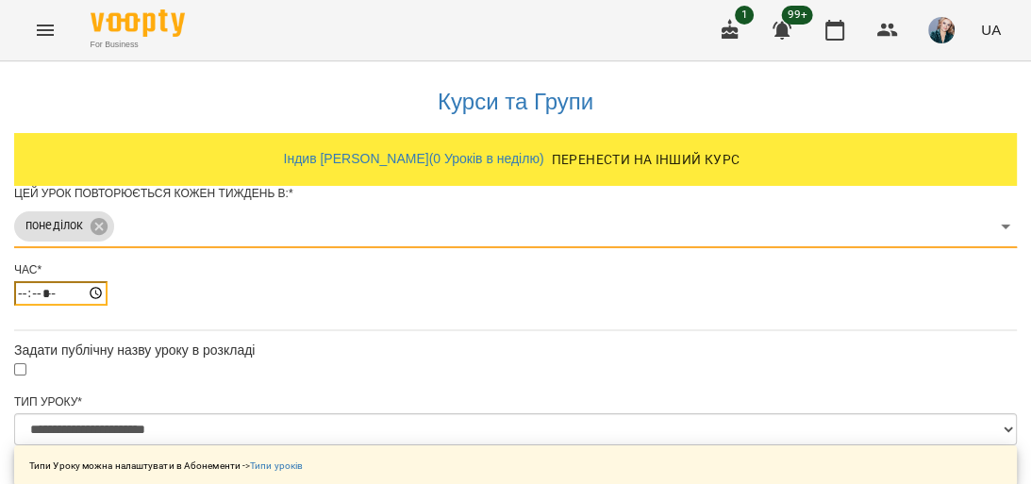
click at [108, 306] on input "*****" at bounding box center [60, 293] width 93 height 25
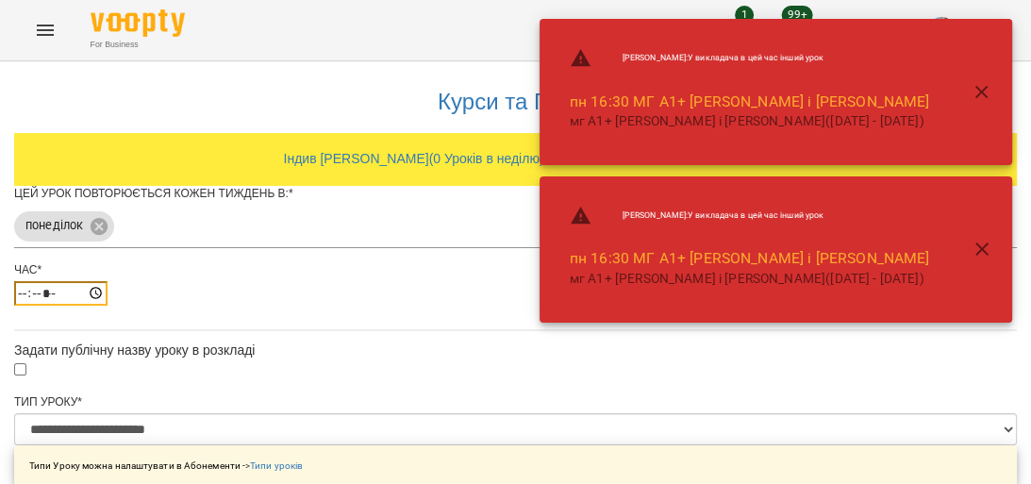
type input "*****"
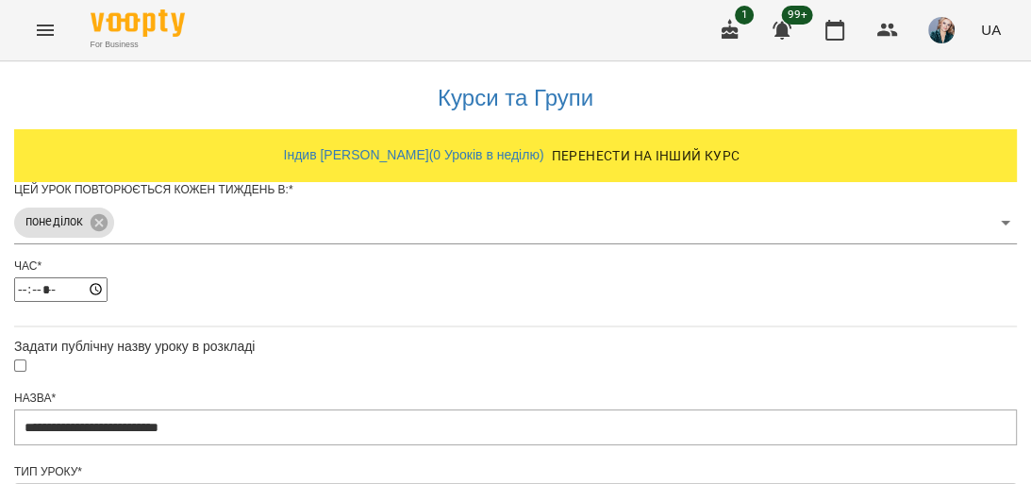
scroll to position [1030, 0]
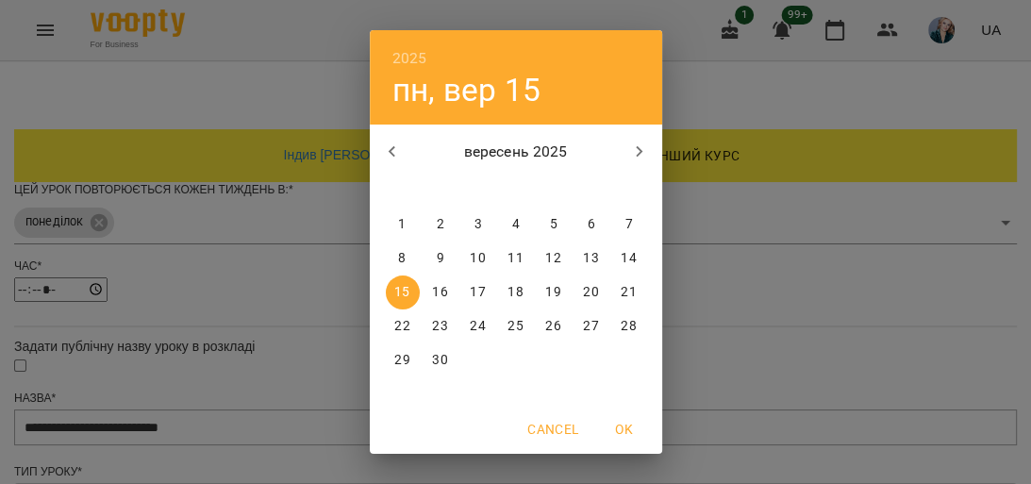
click at [628, 159] on icon "button" at bounding box center [639, 152] width 23 height 23
click at [630, 159] on icon "button" at bounding box center [639, 152] width 23 height 23
click at [633, 158] on icon "button" at bounding box center [639, 152] width 23 height 23
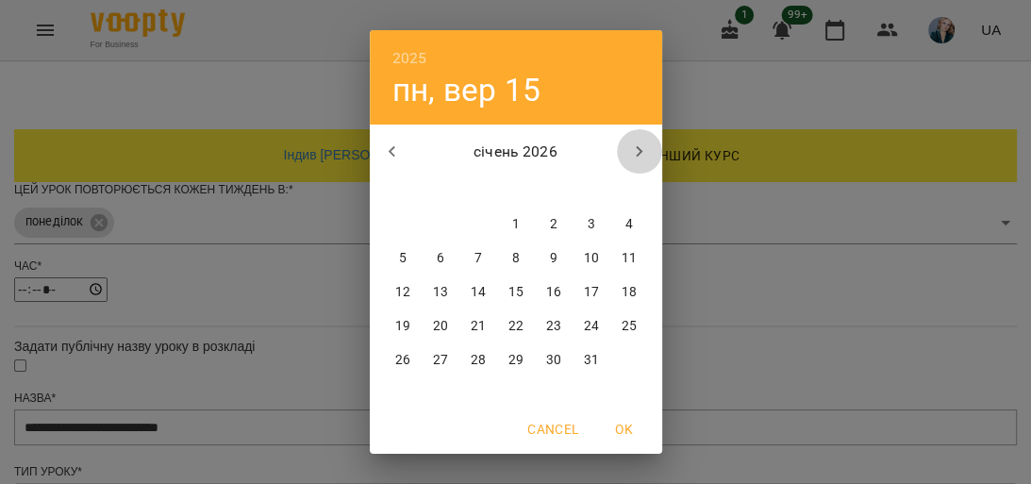
click at [633, 156] on icon "button" at bounding box center [639, 152] width 23 height 23
click at [636, 153] on icon "button" at bounding box center [639, 151] width 7 height 11
click at [636, 155] on icon "button" at bounding box center [639, 151] width 7 height 11
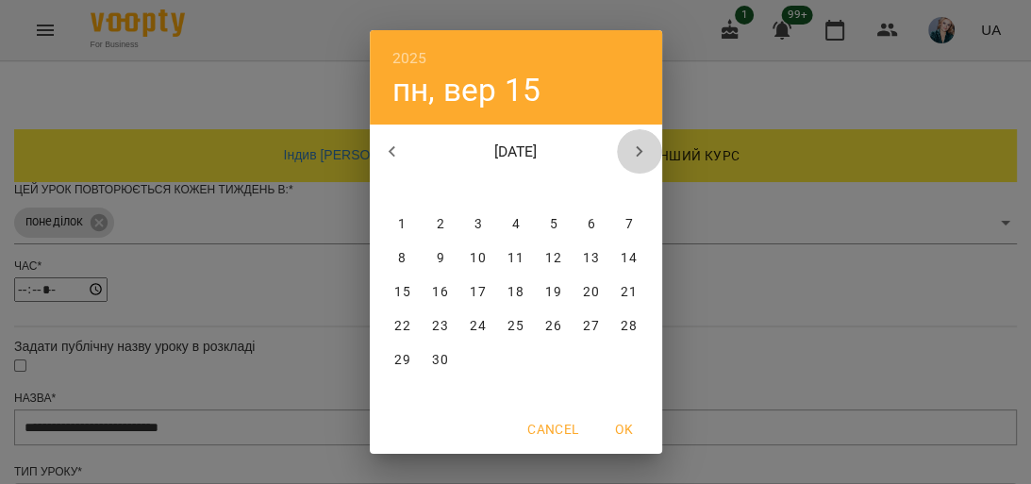
click at [636, 155] on icon "button" at bounding box center [639, 151] width 7 height 11
click at [385, 143] on icon "button" at bounding box center [392, 152] width 23 height 23
drag, startPoint x: 434, startPoint y: 355, endPoint x: 479, endPoint y: 378, distance: 51.1
click at [434, 355] on p "30" at bounding box center [439, 360] width 15 height 19
type input "**********"
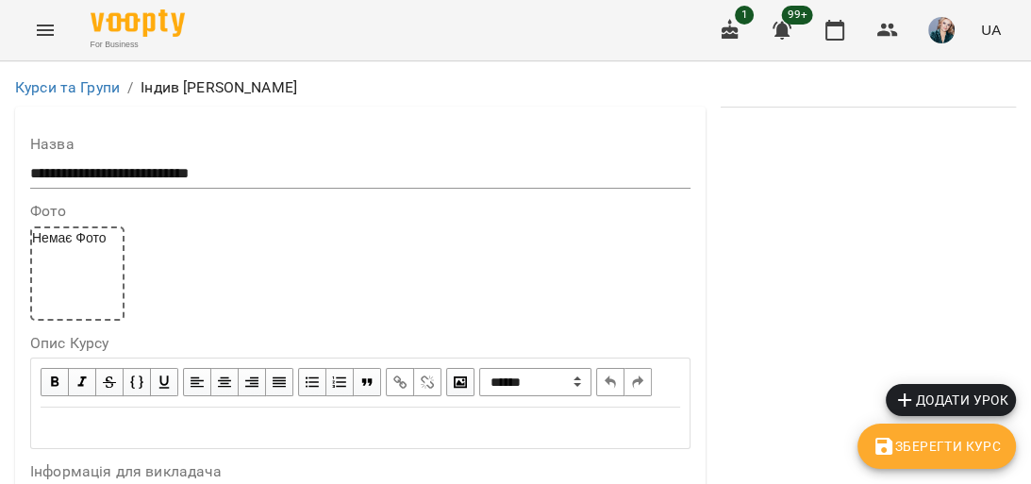
click at [49, 23] on icon "Menu" at bounding box center [45, 30] width 23 height 23
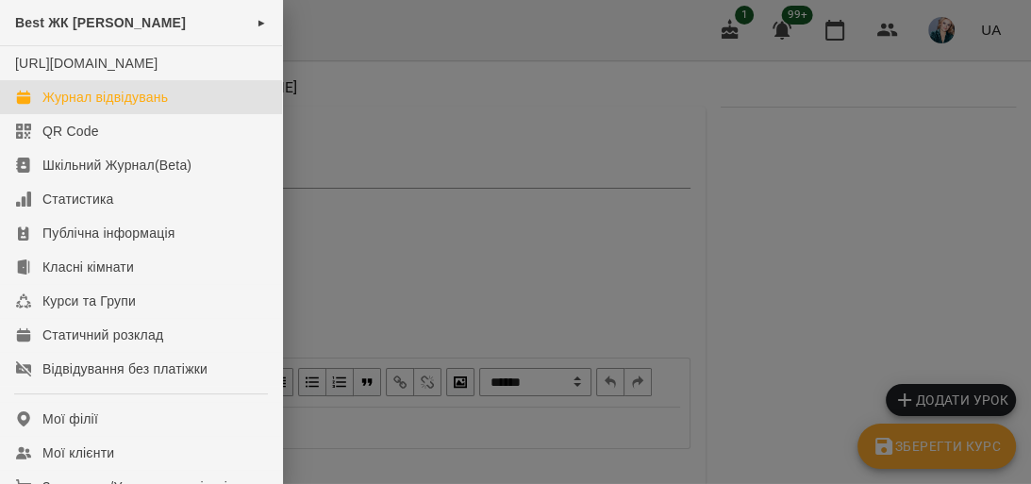
click at [187, 114] on link "Журнал відвідувань" at bounding box center [141, 97] width 282 height 34
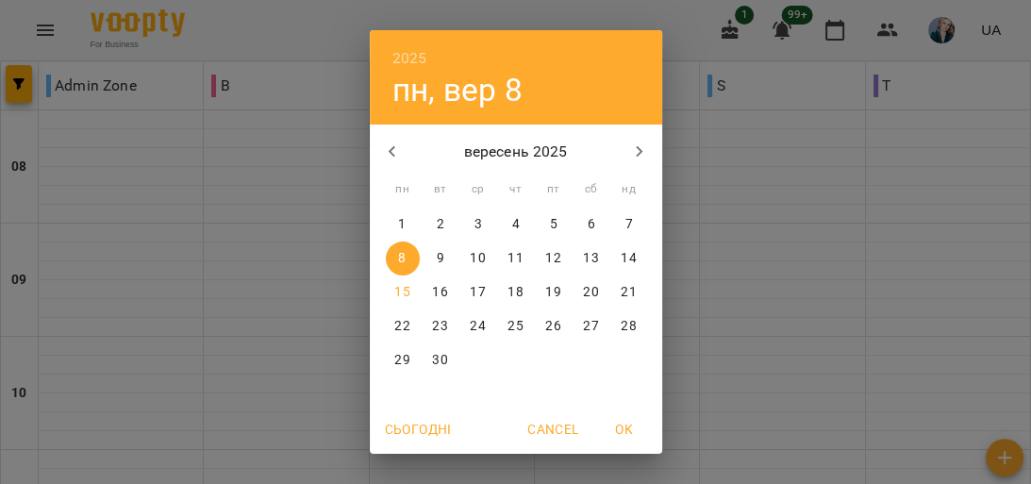
click at [396, 293] on p "15" at bounding box center [401, 292] width 15 height 19
type input "**********"
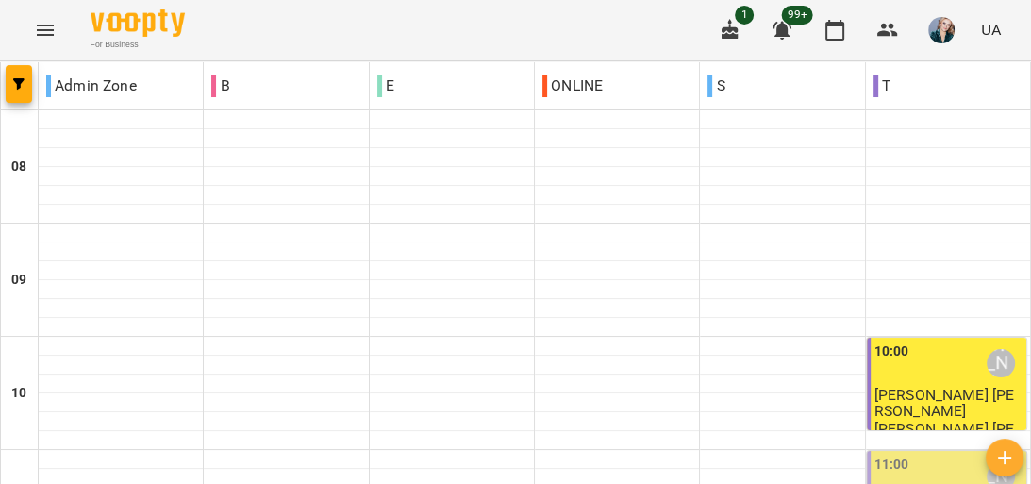
scroll to position [226, 0]
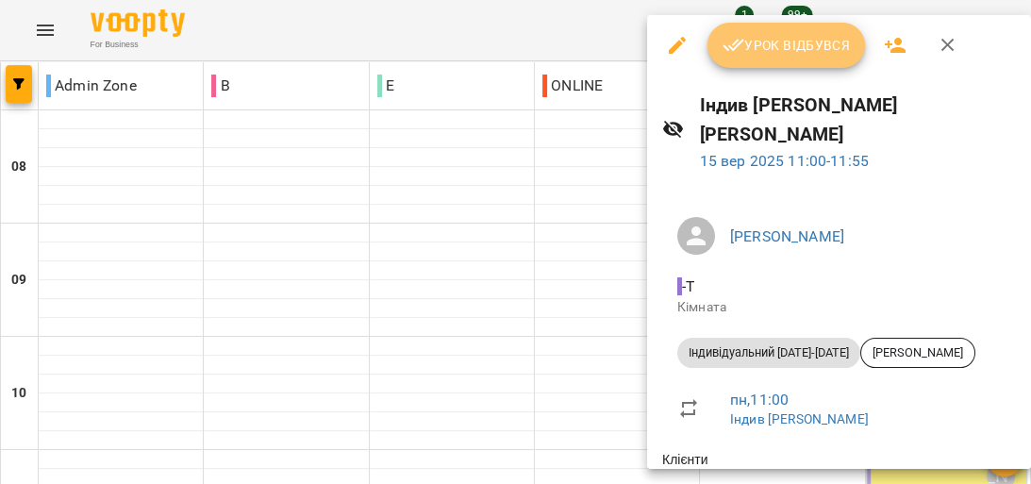
click at [814, 47] on span "Урок відбувся" at bounding box center [787, 45] width 128 height 23
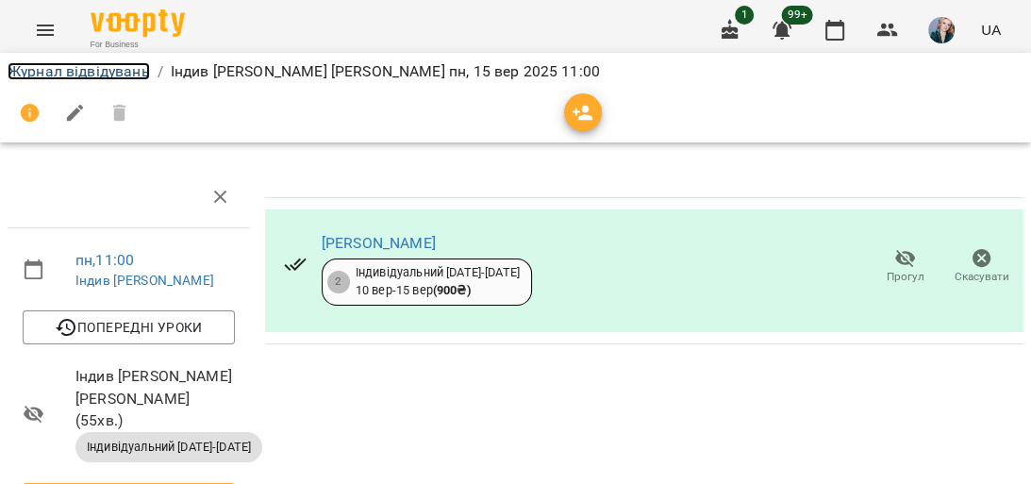
click at [102, 72] on link "Журнал відвідувань" at bounding box center [79, 71] width 142 height 18
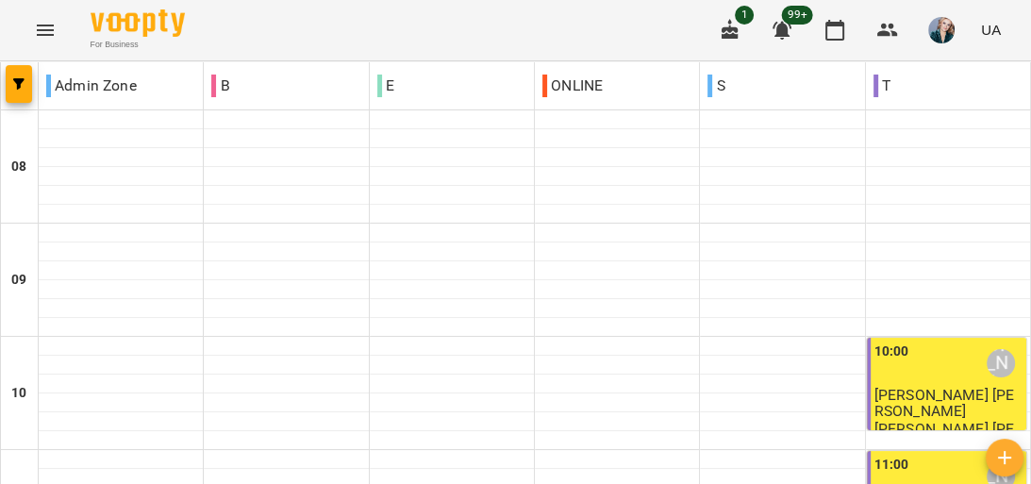
scroll to position [226, 0]
click at [913, 342] on div "10:00 Анастасія Сидорук" at bounding box center [949, 363] width 148 height 43
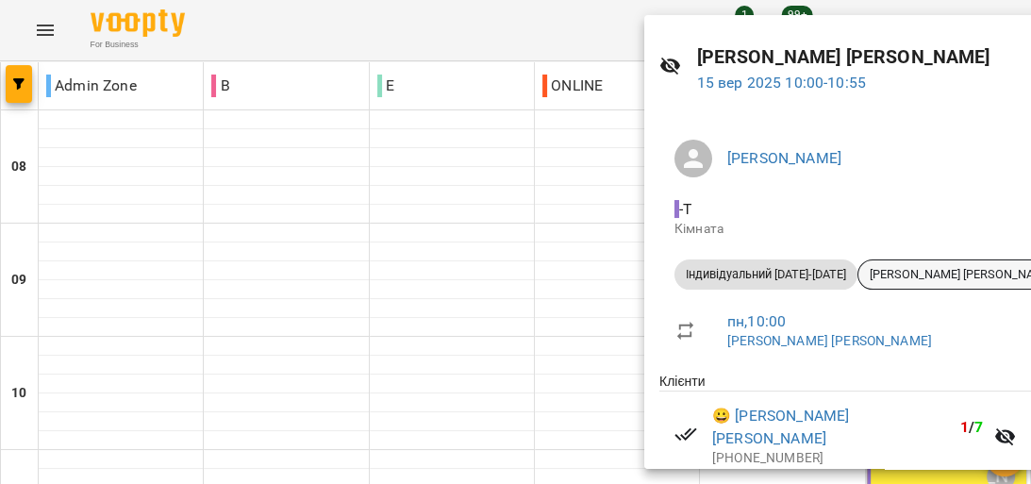
scroll to position [105, 0]
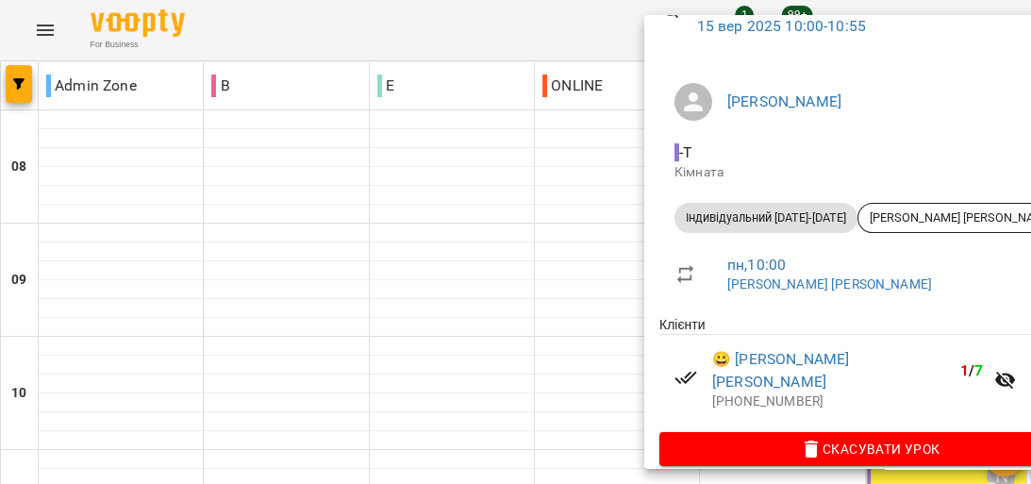
click at [474, 272] on div at bounding box center [515, 242] width 1031 height 484
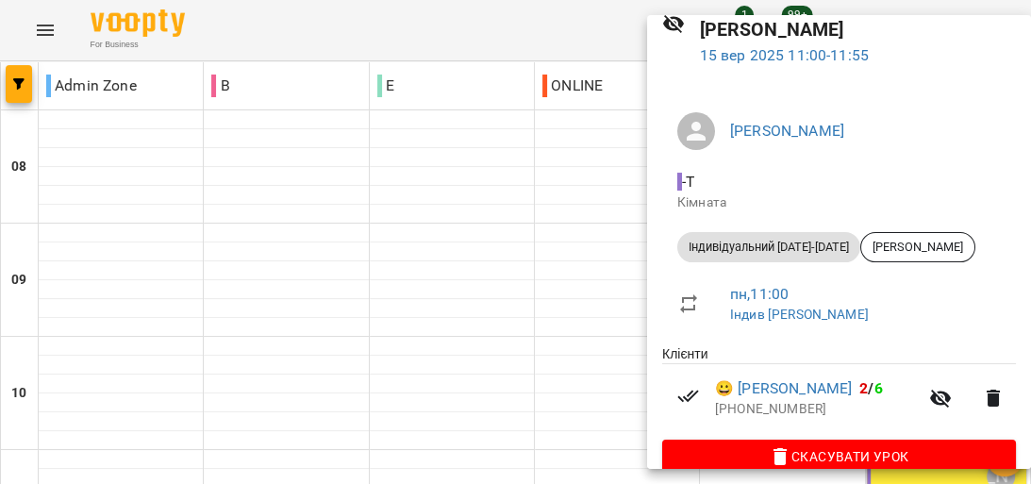
click at [526, 301] on div at bounding box center [515, 242] width 1031 height 484
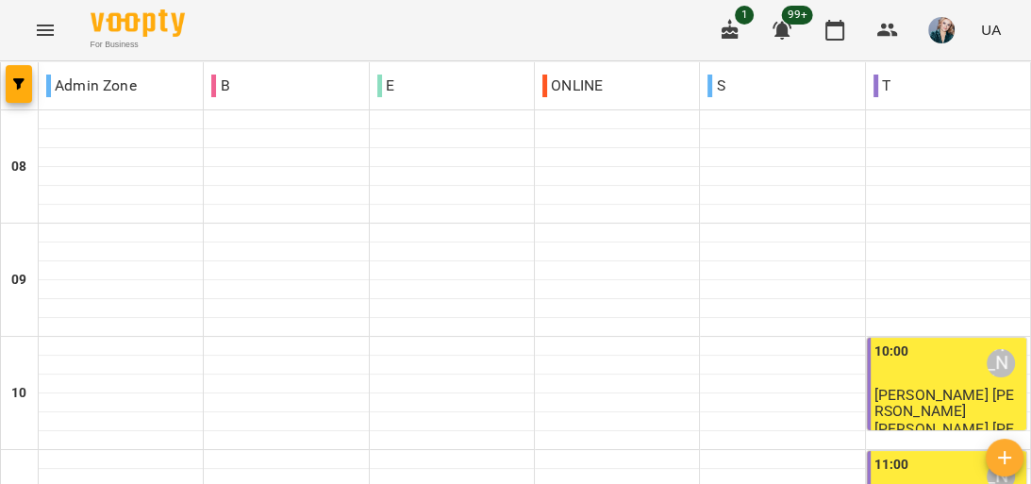
scroll to position [453, 0]
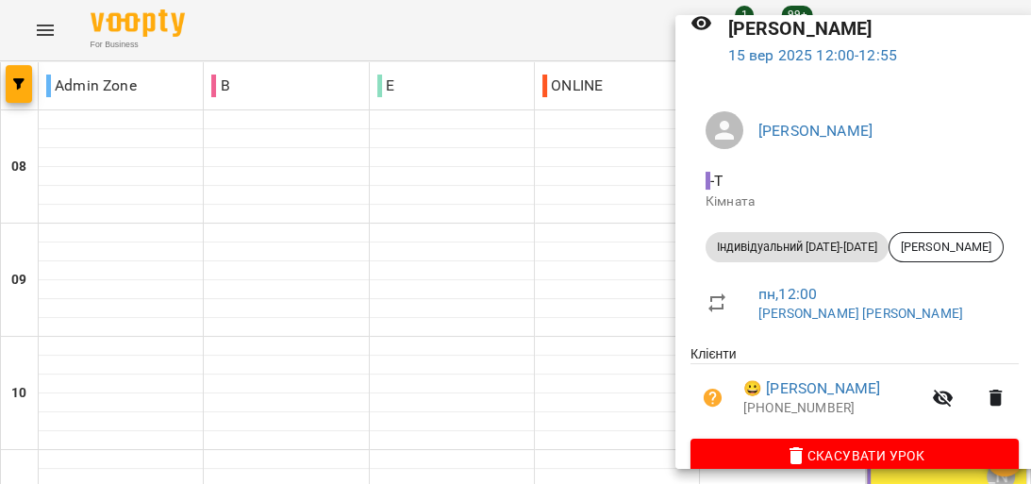
scroll to position [0, 0]
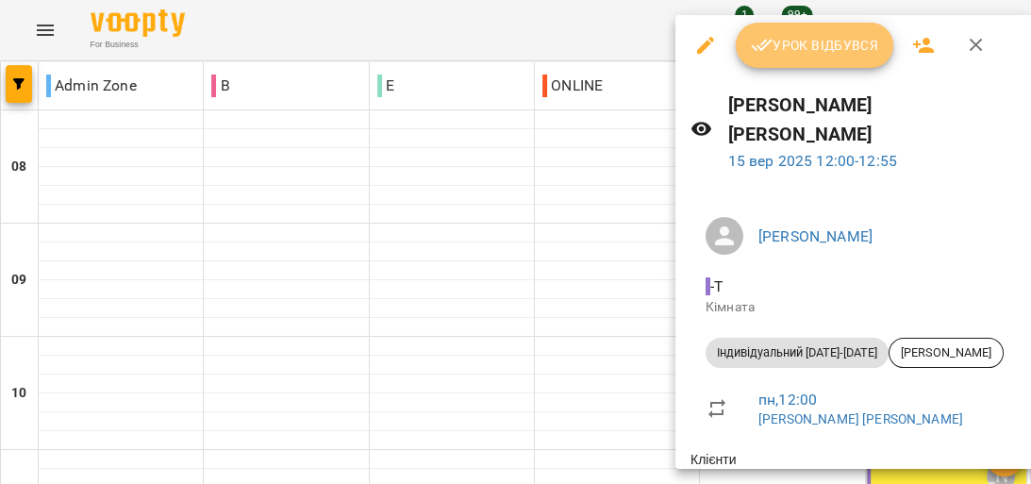
click at [837, 42] on span "Урок відбувся" at bounding box center [815, 45] width 128 height 23
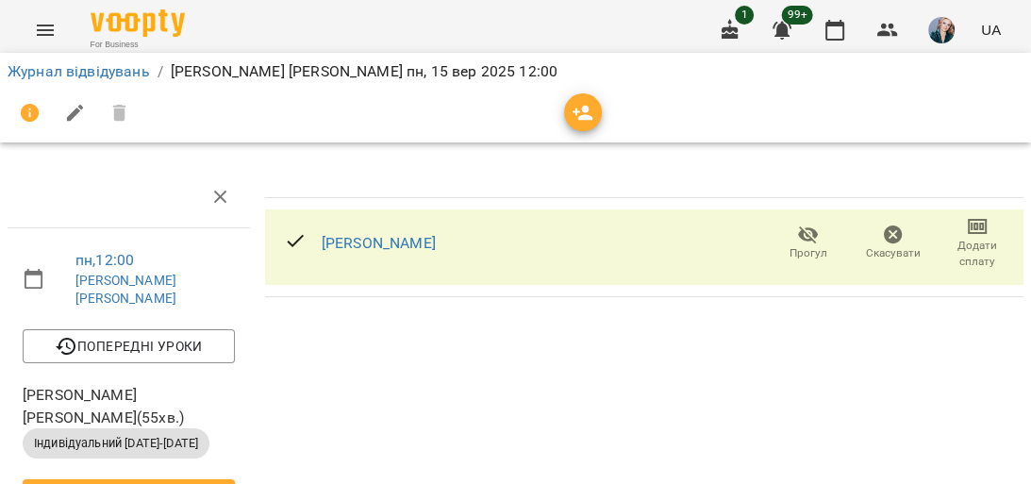
click at [966, 234] on icon "button" at bounding box center [977, 226] width 23 height 23
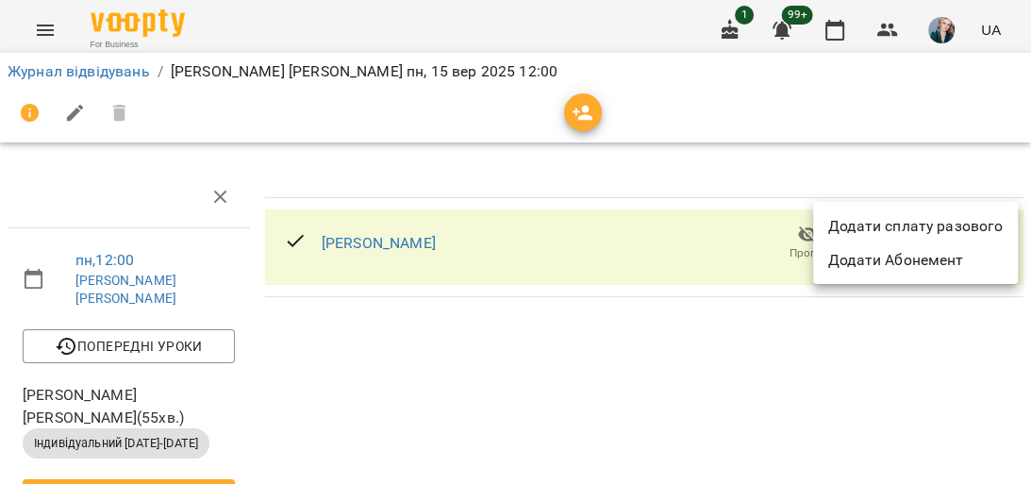
click at [963, 230] on li "Додати сплату разового" at bounding box center [915, 226] width 205 height 34
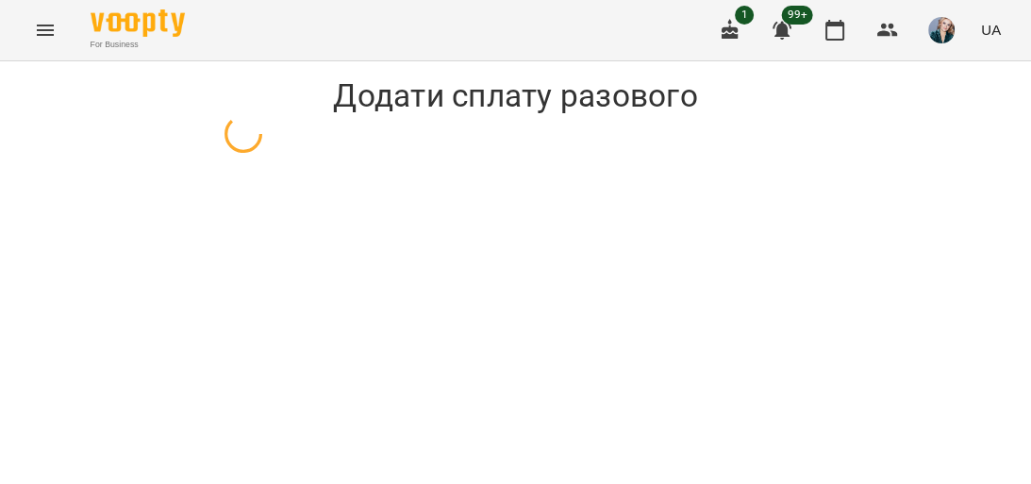
select select "**********"
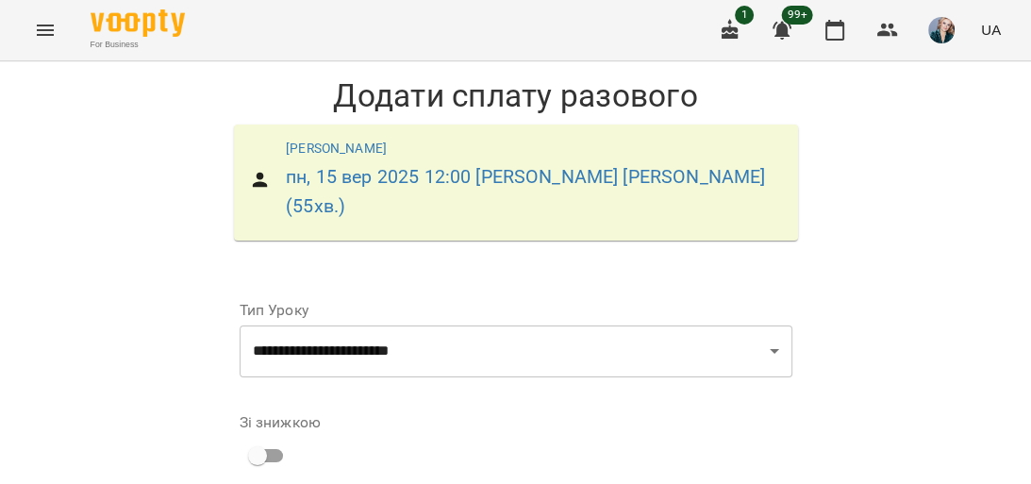
scroll to position [247, 0]
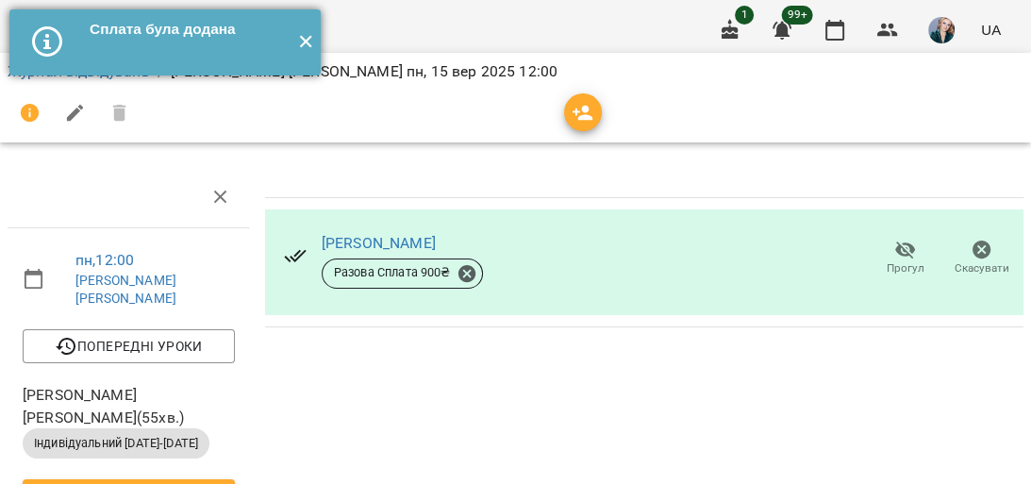
click at [298, 30] on button "✕" at bounding box center [305, 42] width 31 height 66
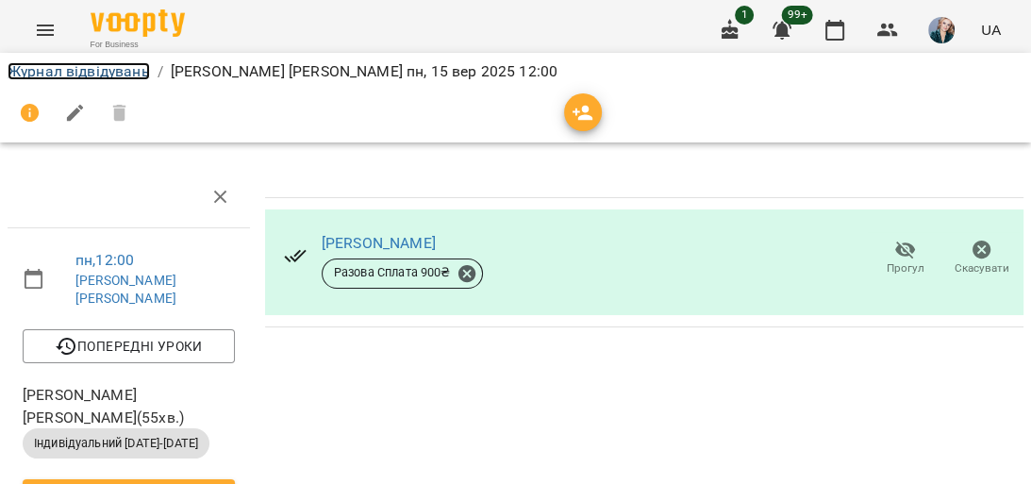
click at [91, 75] on link "Журнал відвідувань" at bounding box center [79, 71] width 142 height 18
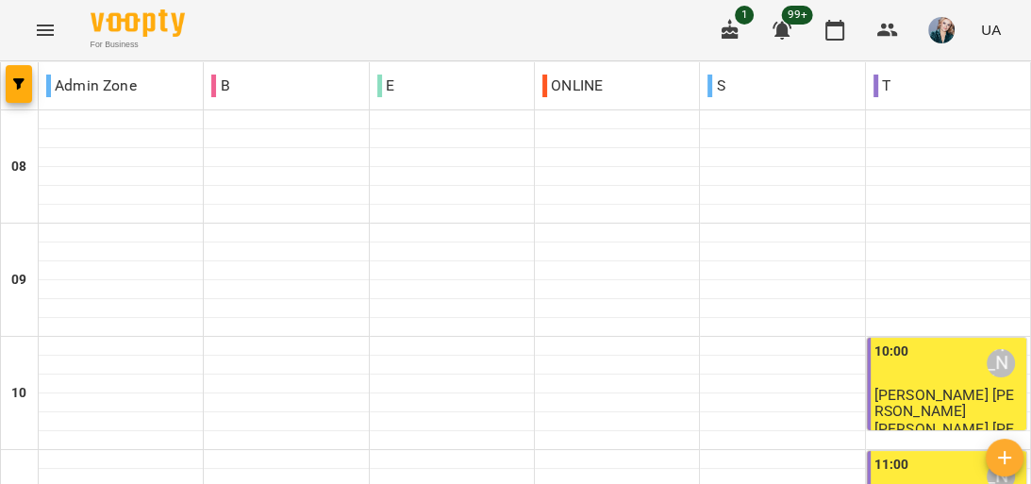
scroll to position [302, 0]
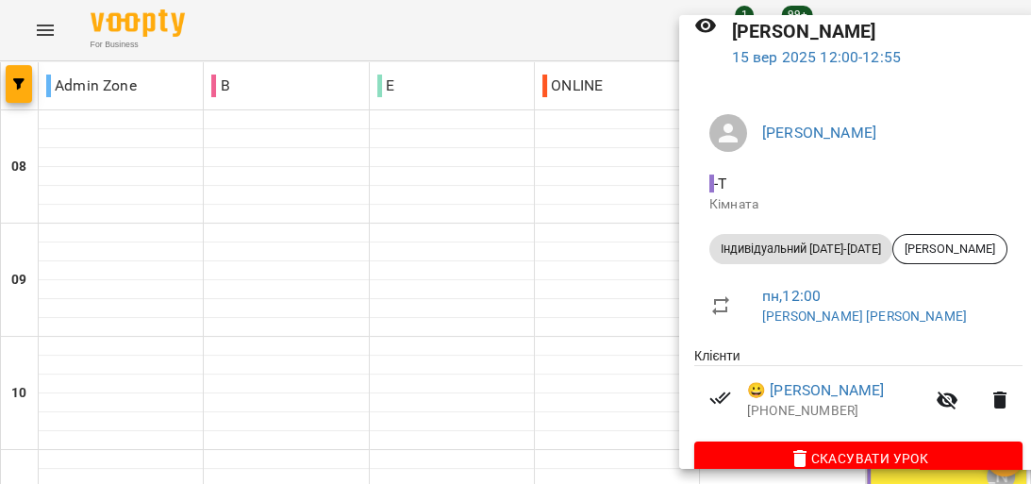
scroll to position [105, 0]
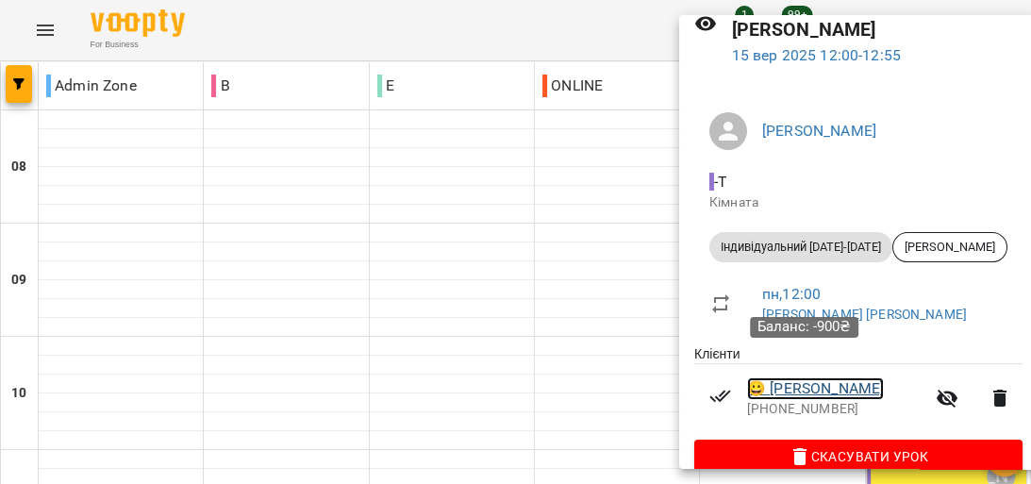
click at [844, 377] on link "😀 Лузіна Ірина" at bounding box center [815, 388] width 137 height 23
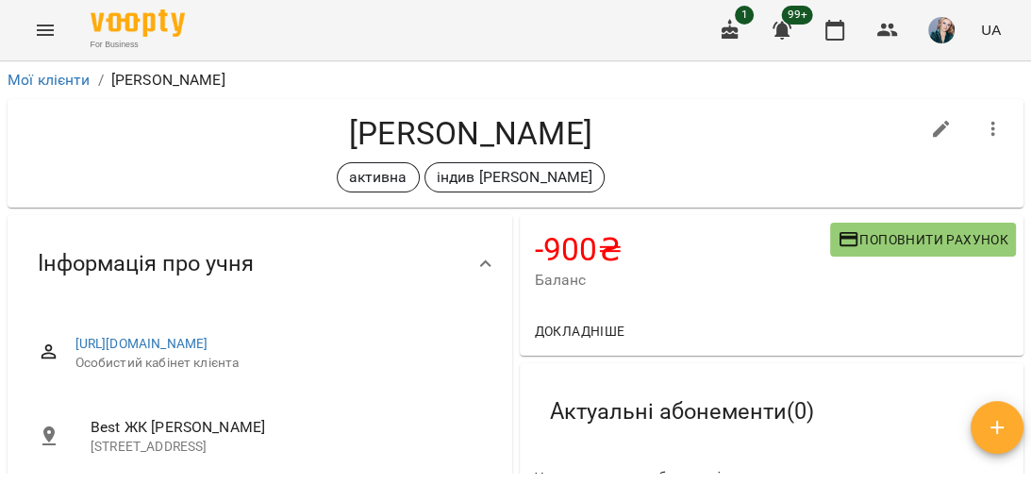
scroll to position [151, 0]
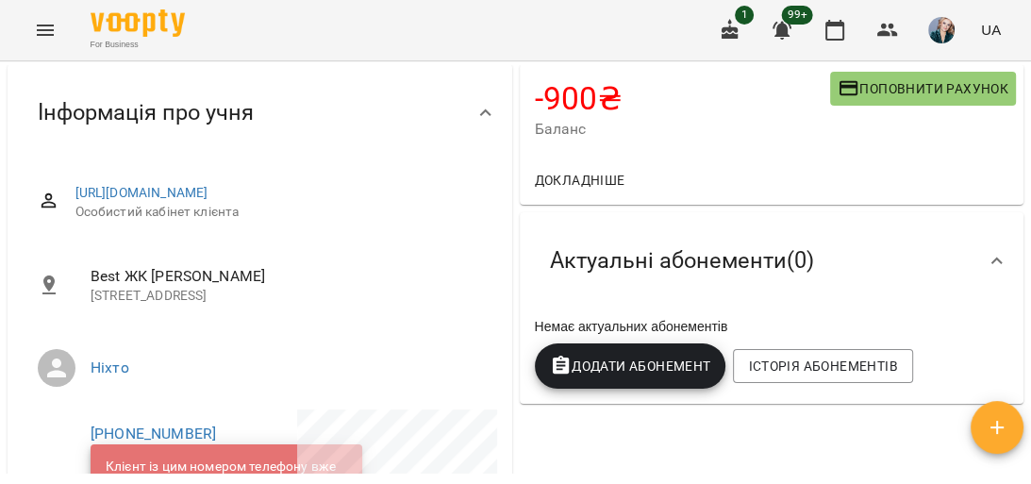
click at [885, 103] on button "Поповнити рахунок" at bounding box center [923, 89] width 186 height 34
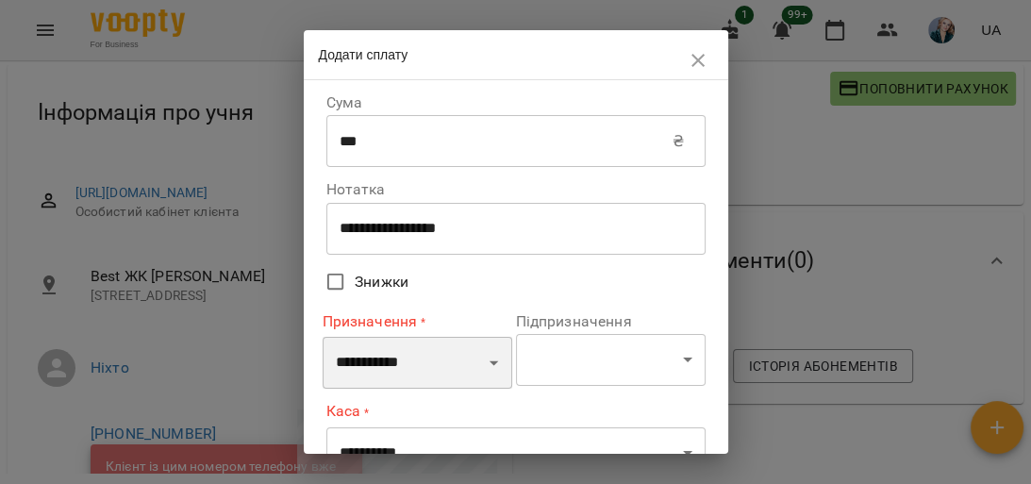
click at [410, 389] on select "**********" at bounding box center [418, 363] width 190 height 53
select select "*******"
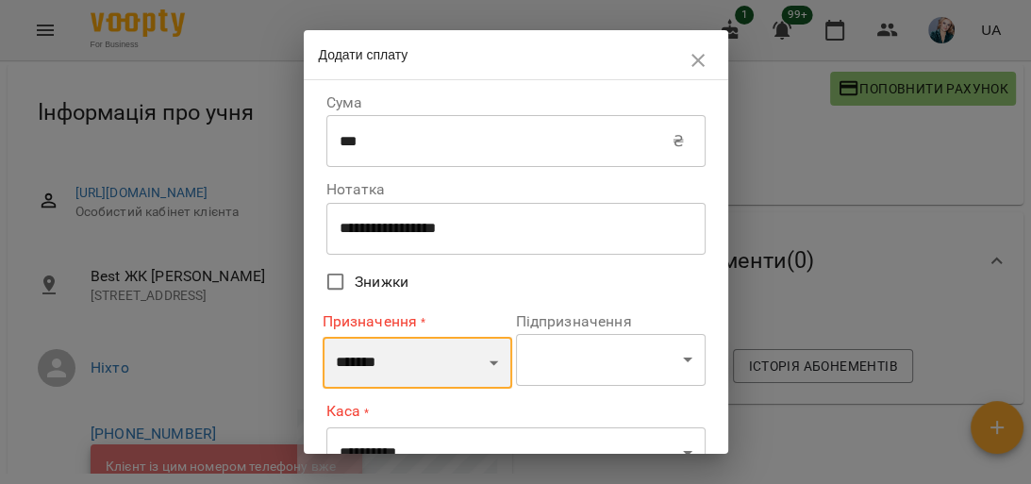
click at [323, 337] on select "**********" at bounding box center [418, 363] width 190 height 53
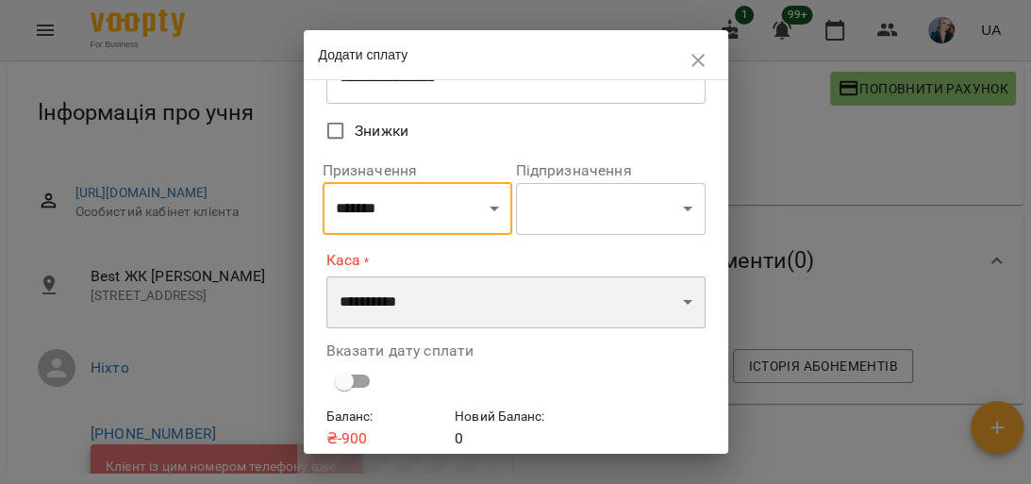
click at [463, 306] on select "**********" at bounding box center [516, 302] width 379 height 53
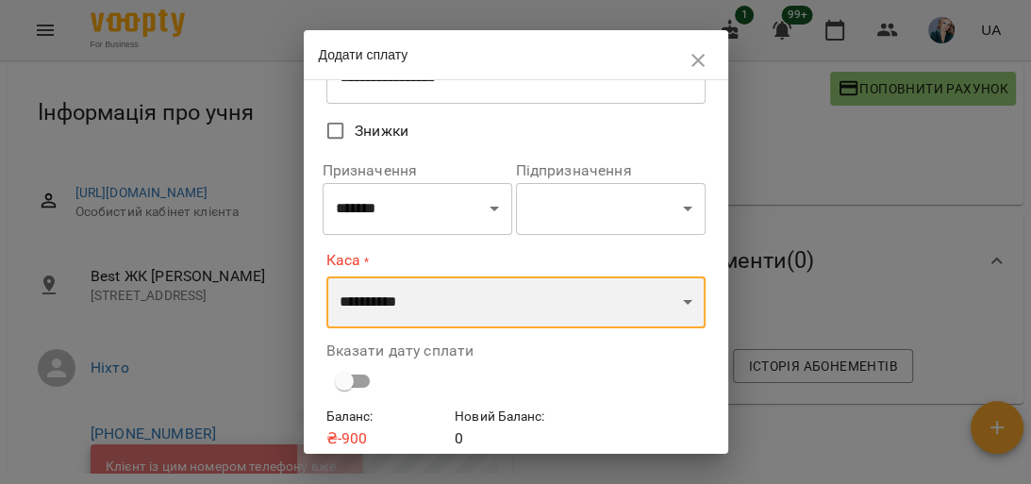
click at [327, 276] on select "**********" at bounding box center [516, 302] width 379 height 53
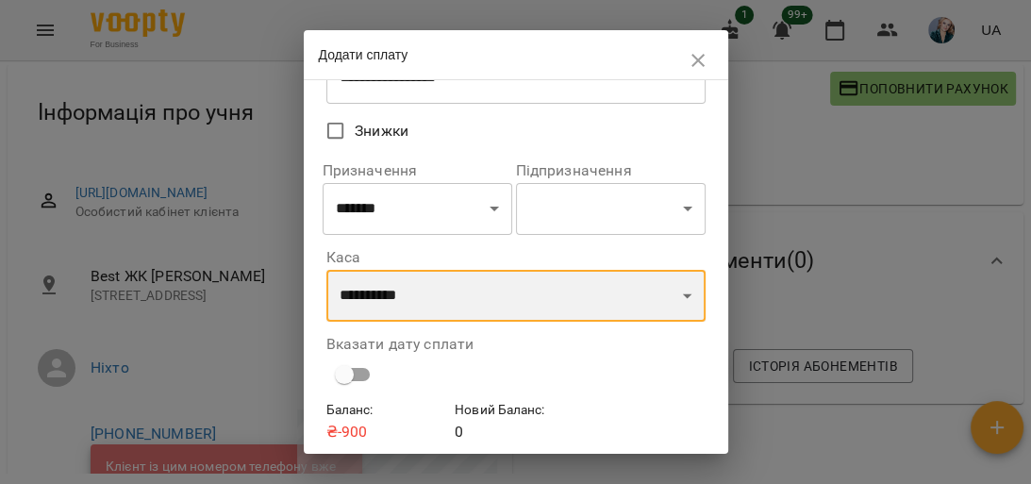
drag, startPoint x: 460, startPoint y: 310, endPoint x: 450, endPoint y: 278, distance: 33.4
click at [460, 310] on select "**********" at bounding box center [516, 296] width 379 height 53
select select "**********"
click at [327, 272] on select "**********" at bounding box center [516, 296] width 379 height 53
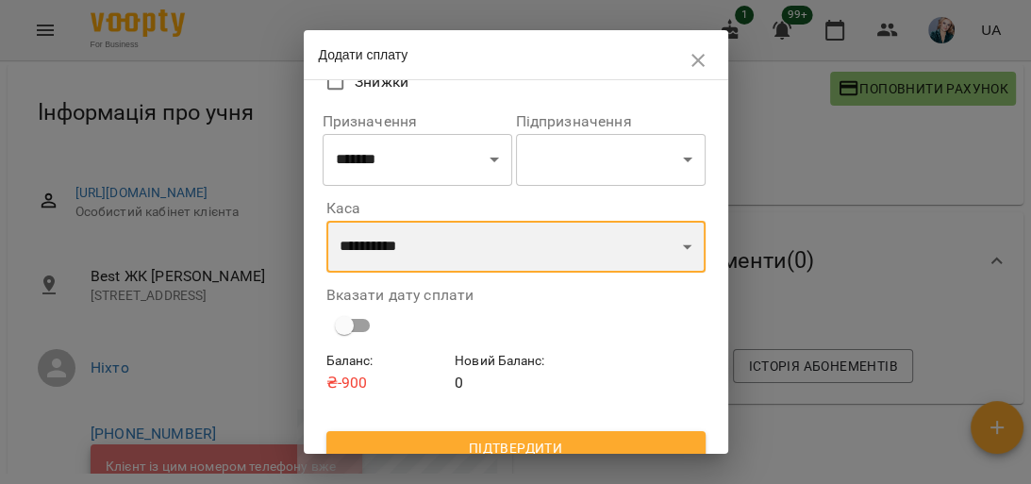
scroll to position [222, 0]
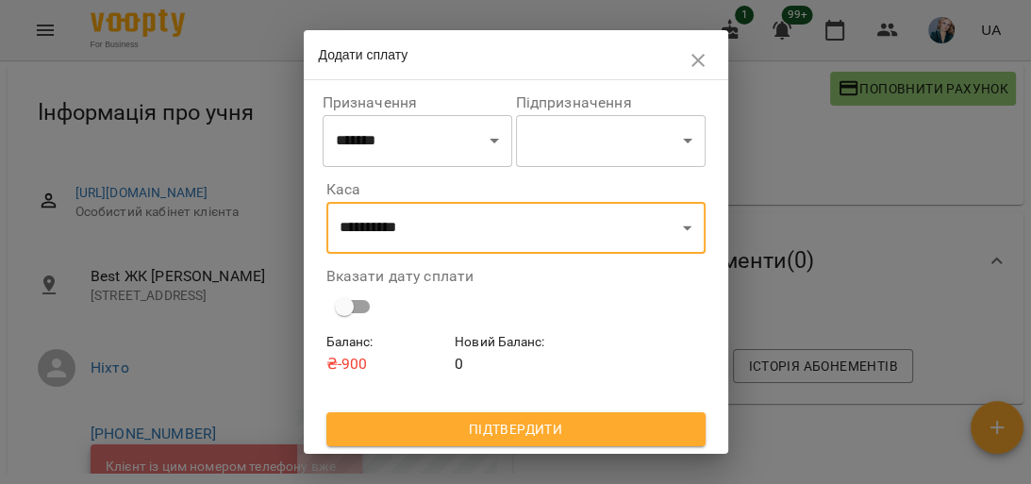
click at [503, 427] on span "Підтвердити" at bounding box center [516, 429] width 349 height 23
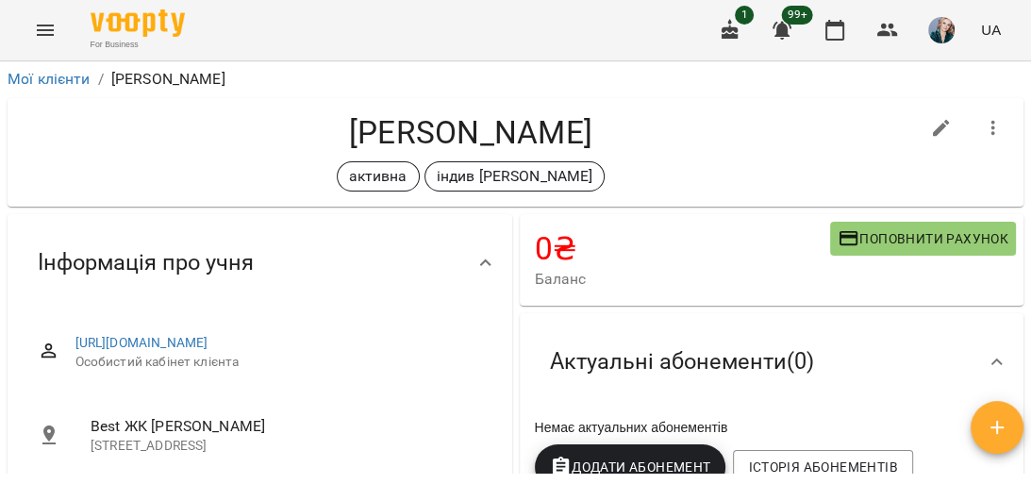
scroll to position [0, 0]
click at [45, 33] on icon "Menu" at bounding box center [45, 30] width 23 height 23
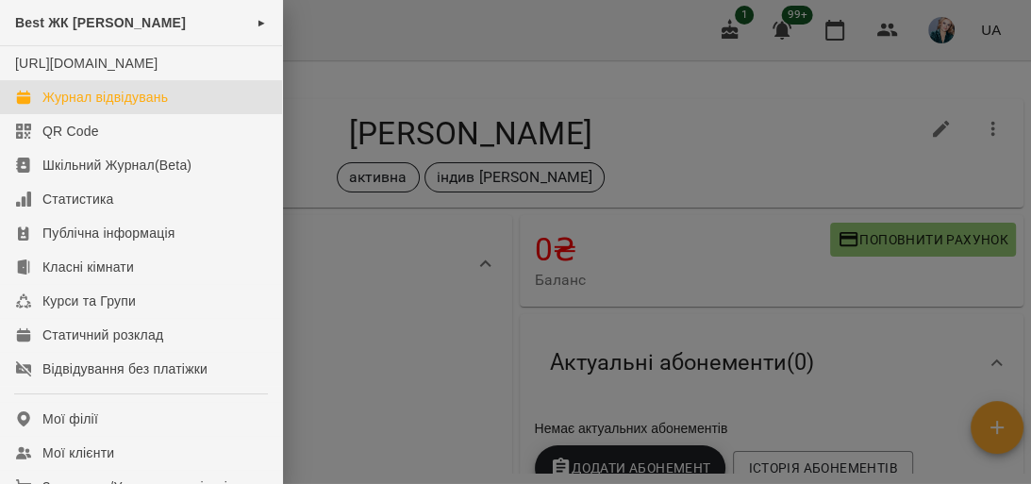
click at [133, 107] on div "Журнал відвідувань" at bounding box center [105, 97] width 126 height 19
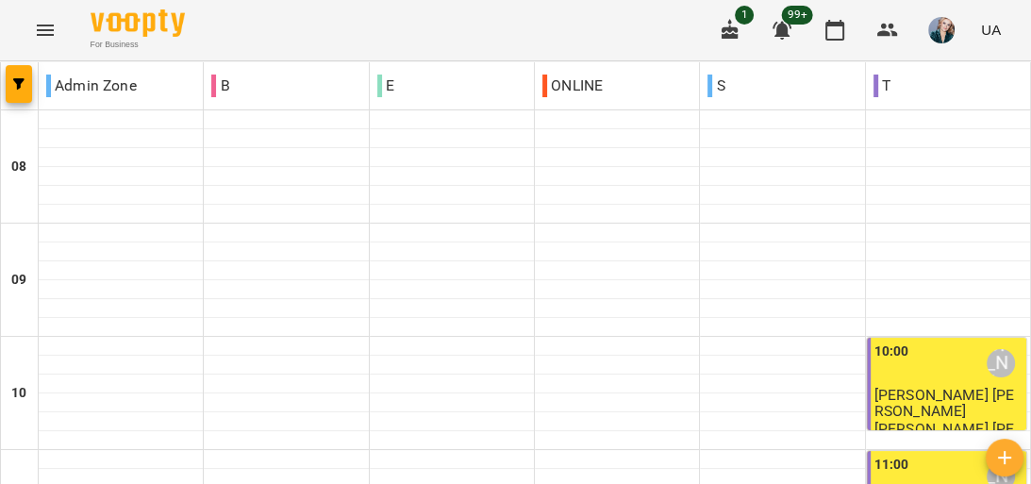
scroll to position [302, 0]
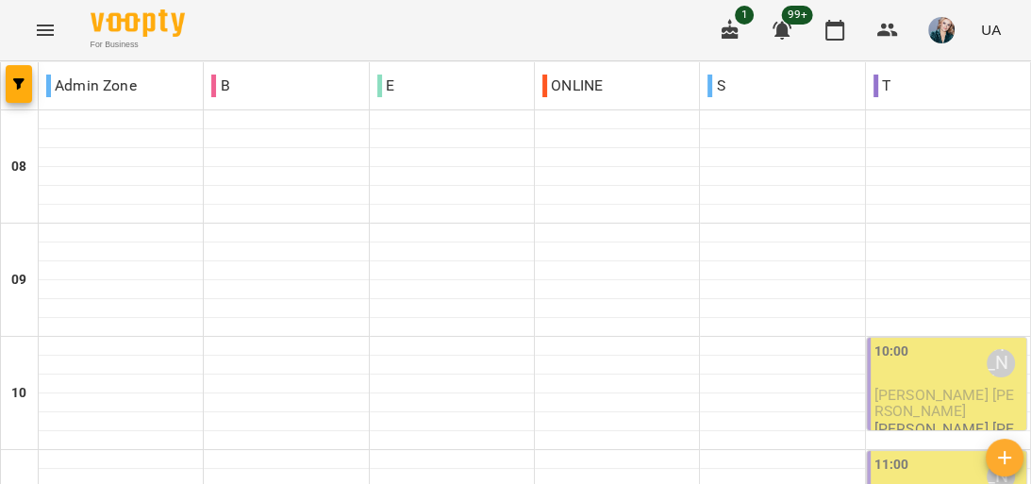
scroll to position [755, 0]
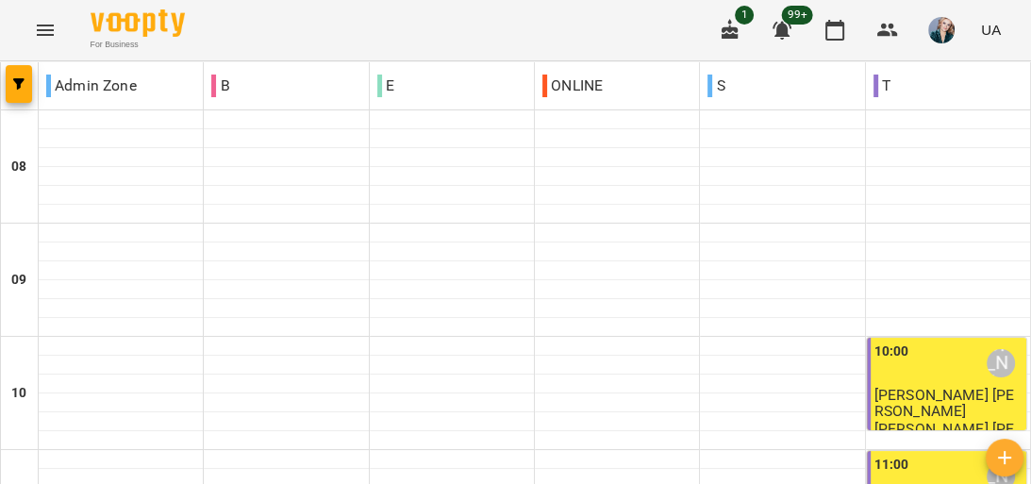
scroll to position [1132, 0]
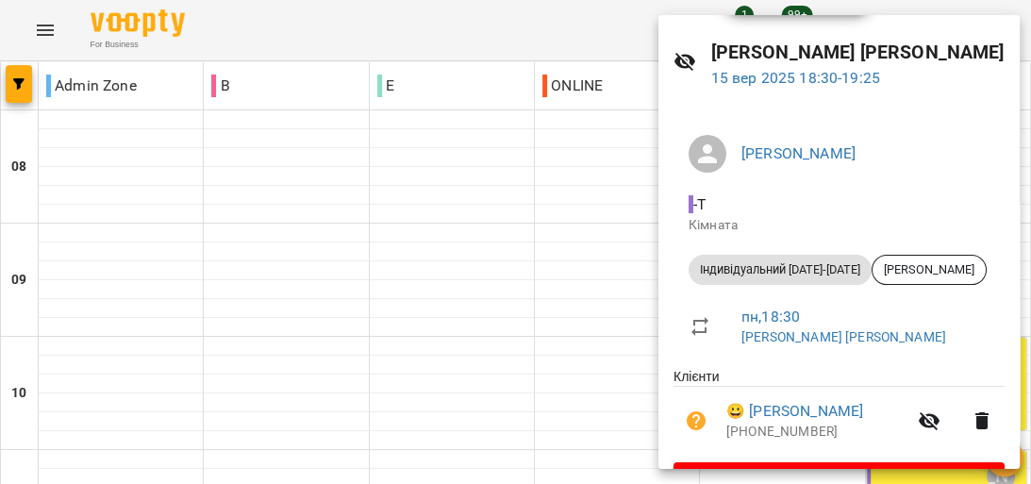
scroll to position [106, 0]
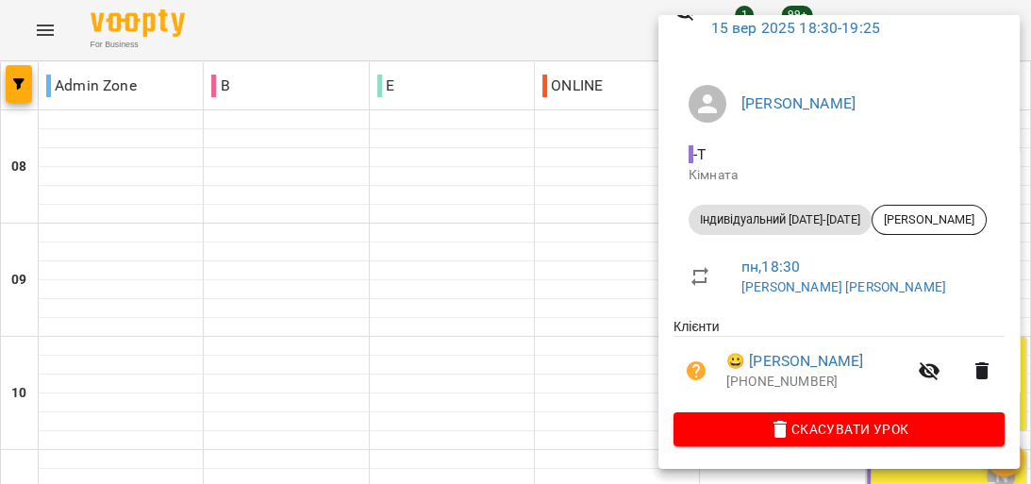
click at [565, 230] on div at bounding box center [515, 242] width 1031 height 484
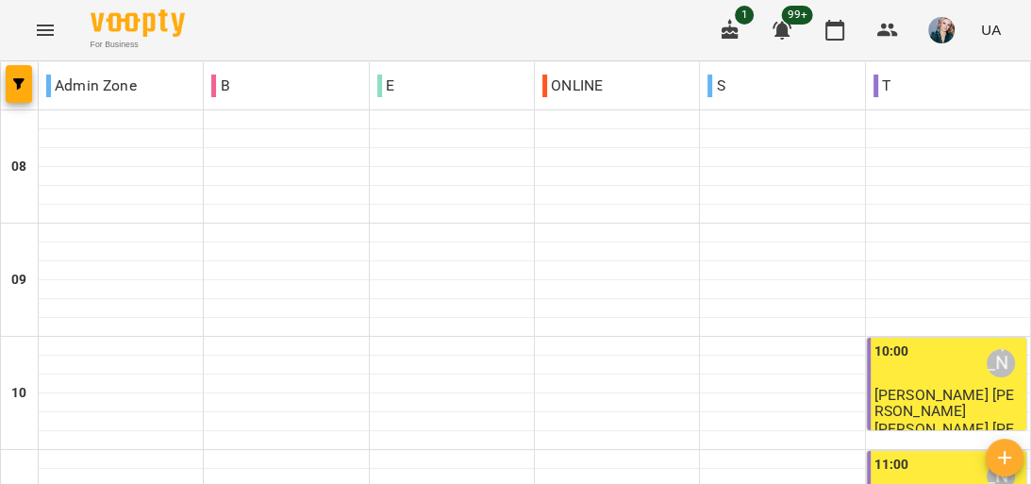
scroll to position [1185, 0]
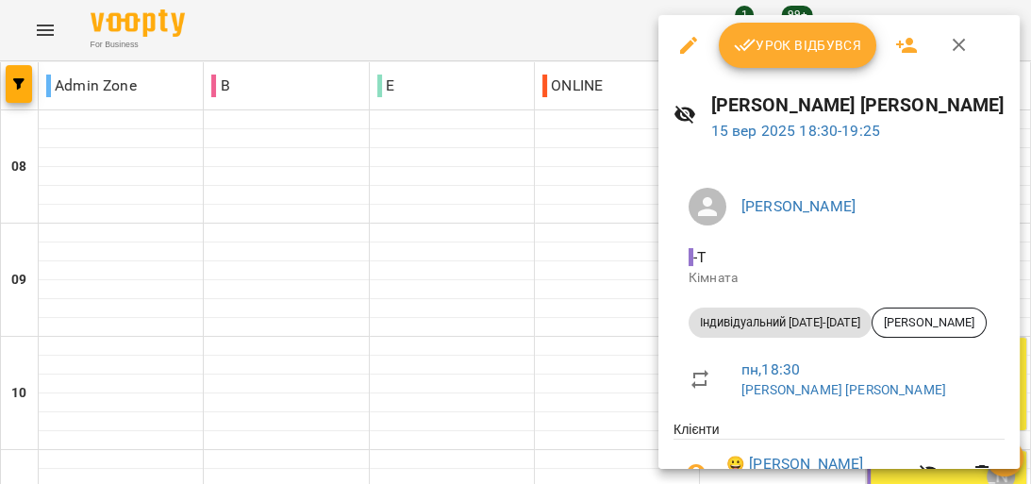
drag, startPoint x: 515, startPoint y: 307, endPoint x: 525, endPoint y: 302, distance: 10.6
click at [521, 306] on div at bounding box center [515, 242] width 1031 height 484
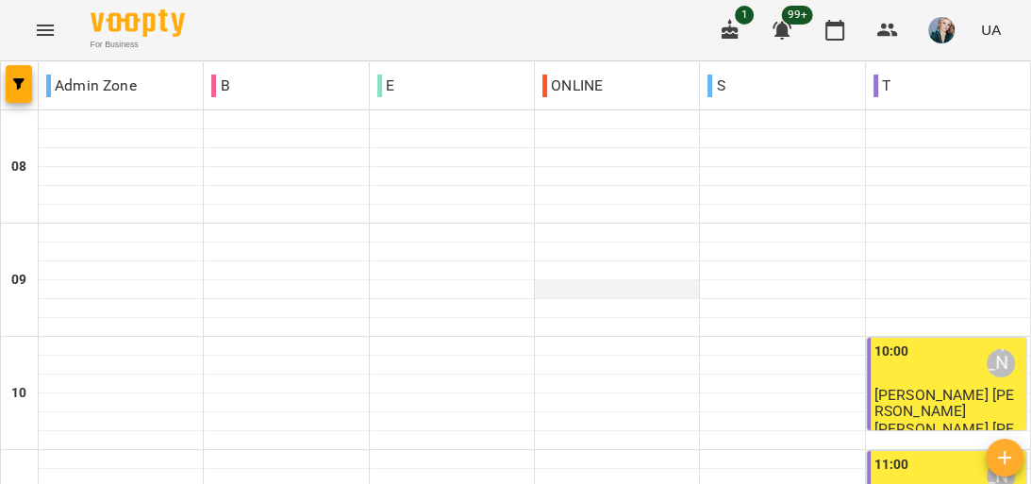
scroll to position [453, 0]
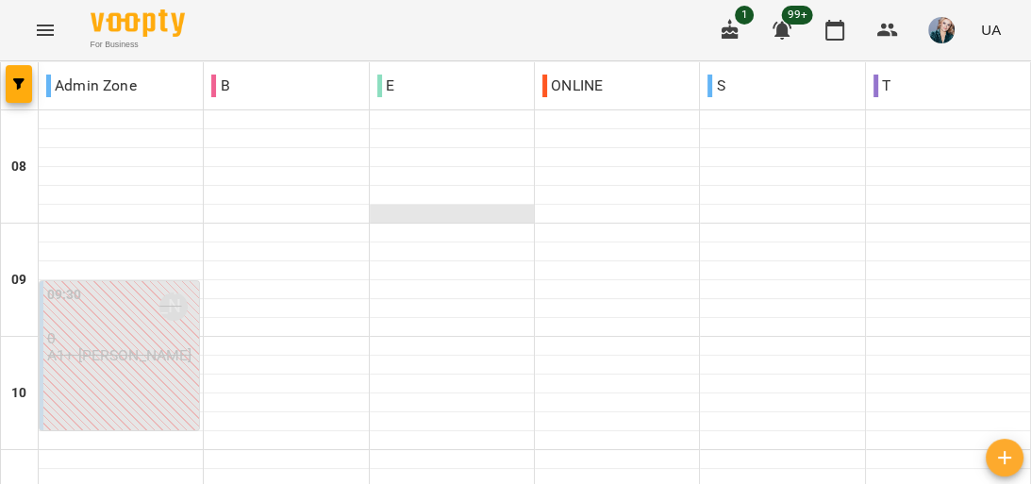
scroll to position [604, 0]
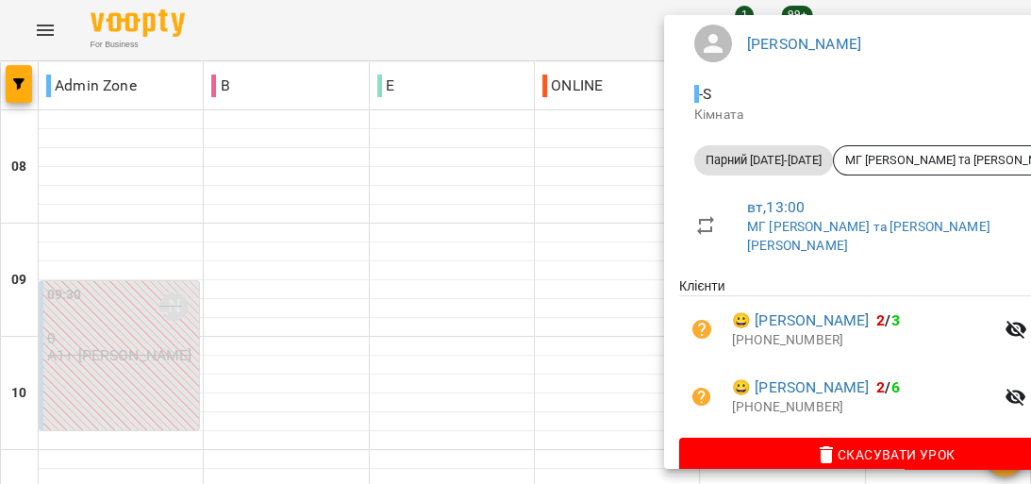
scroll to position [194, 0]
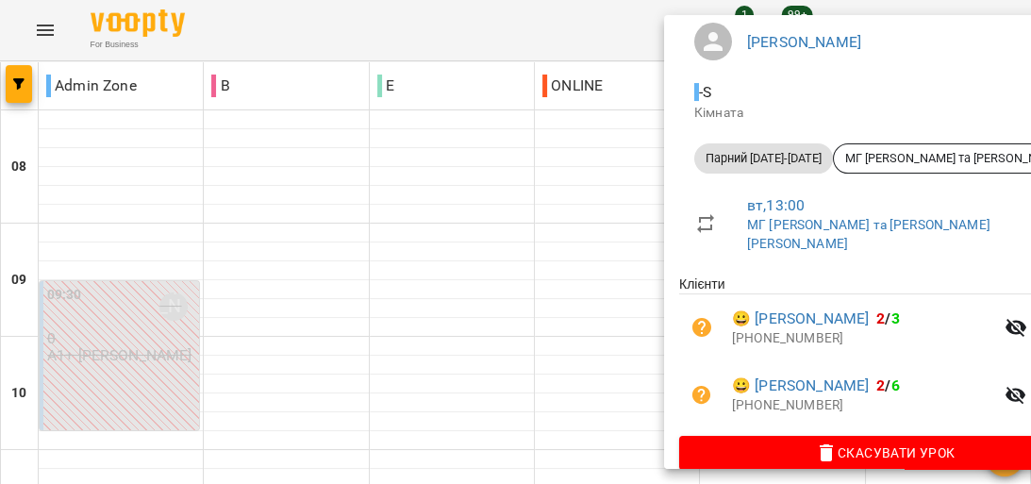
click at [570, 196] on div at bounding box center [515, 242] width 1031 height 484
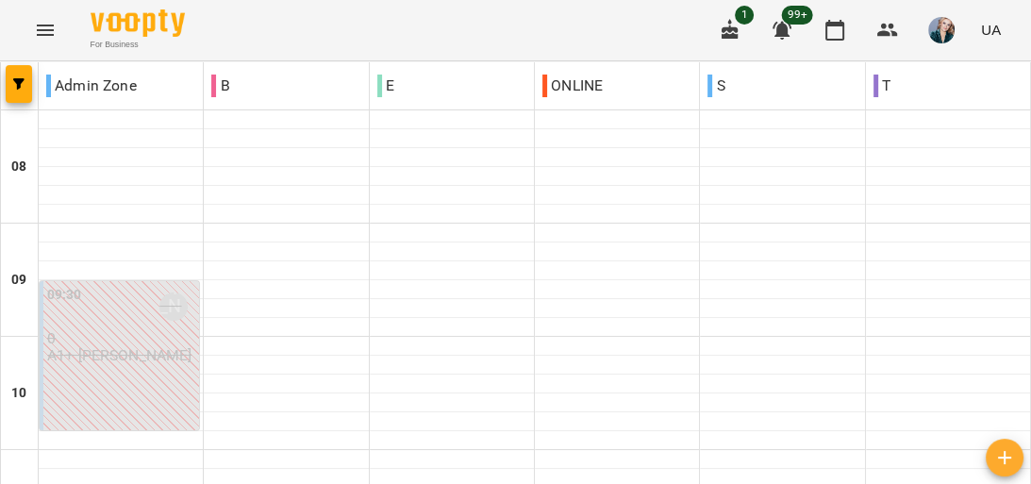
scroll to position [75, 0]
click at [132, 347] on p "А1+ [PERSON_NAME]" at bounding box center [119, 355] width 145 height 16
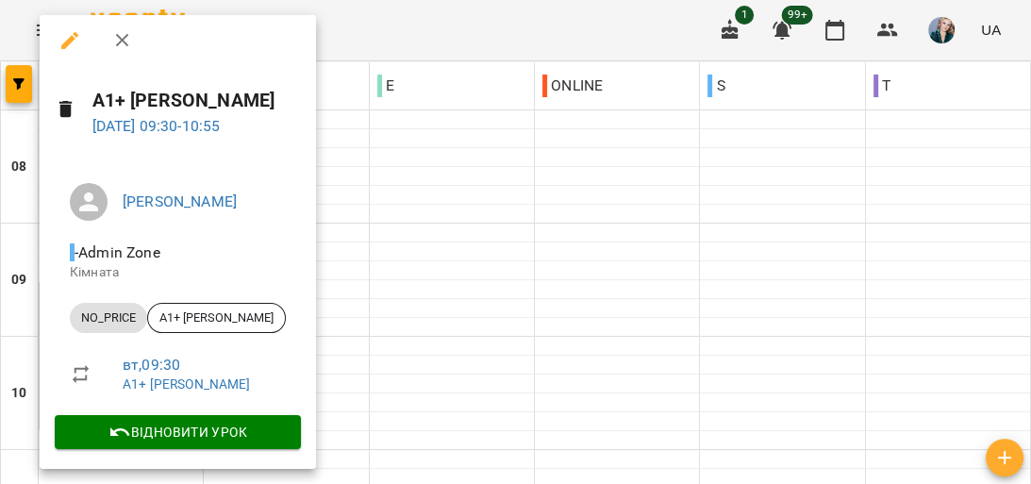
scroll to position [8, 0]
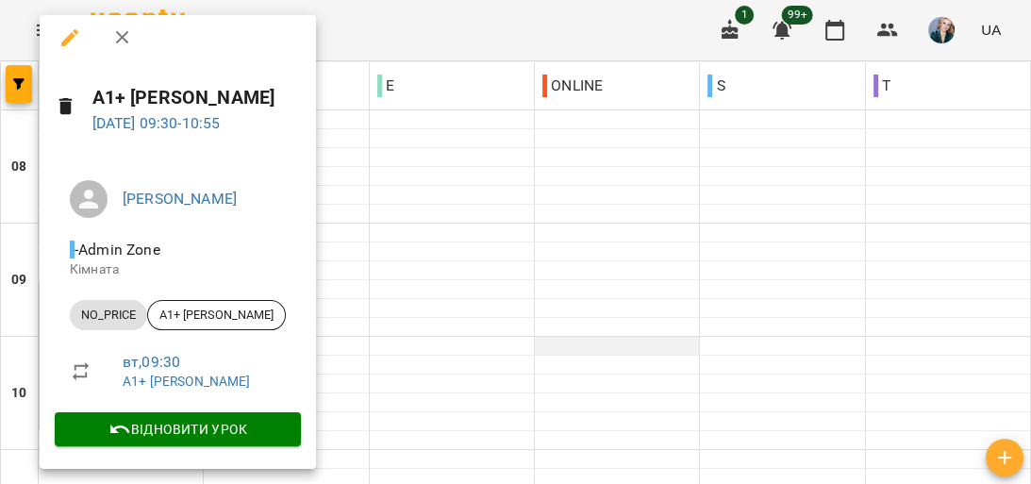
drag, startPoint x: 540, startPoint y: 279, endPoint x: 574, endPoint y: 270, distance: 35.3
click at [555, 272] on div at bounding box center [515, 242] width 1031 height 484
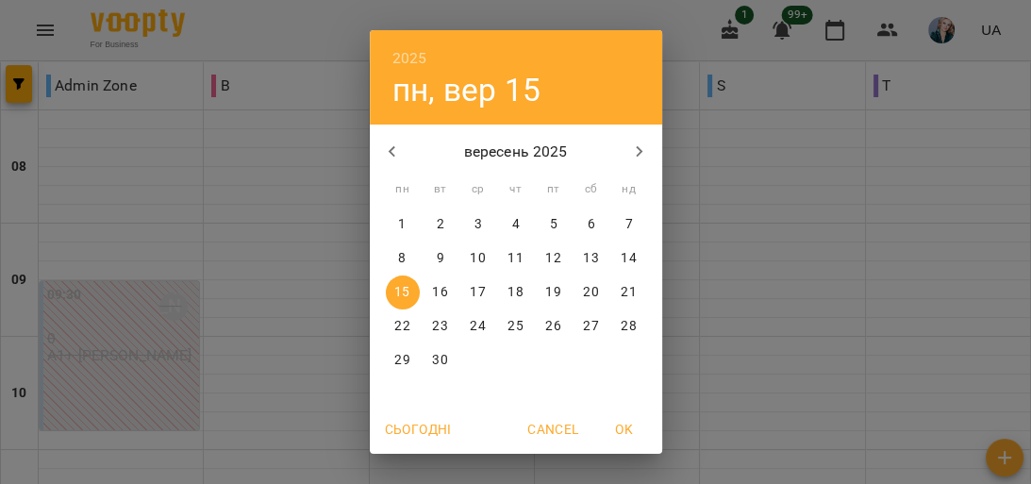
click at [398, 257] on p "8" at bounding box center [402, 258] width 8 height 19
type input "**********"
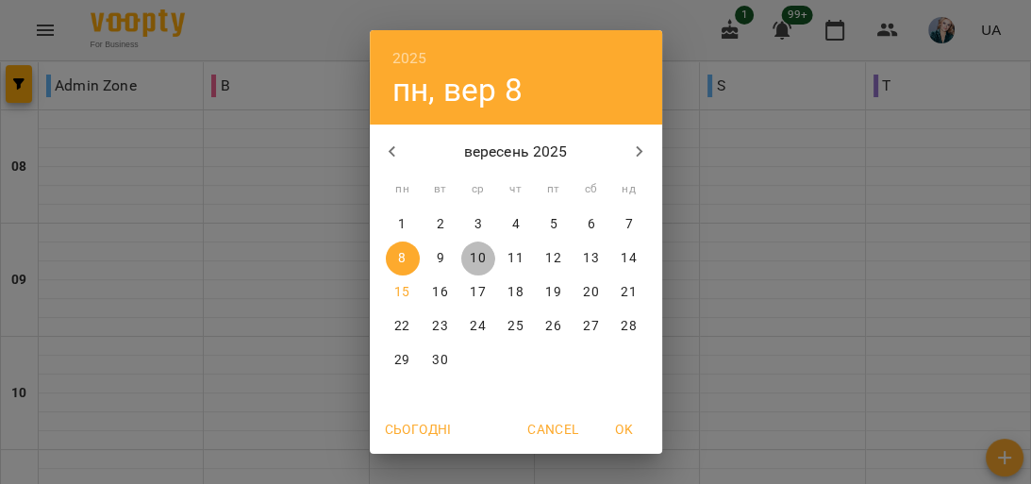
click at [470, 253] on p "10" at bounding box center [477, 258] width 15 height 19
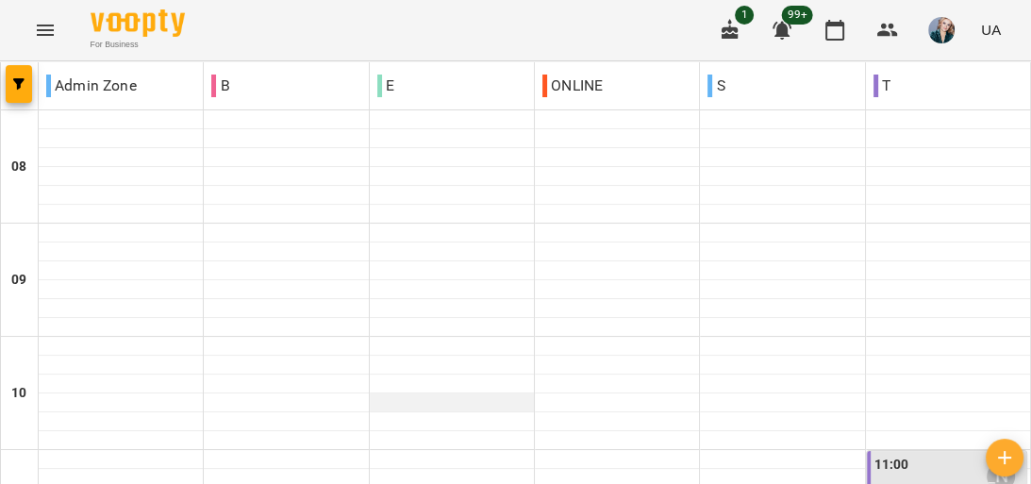
scroll to position [906, 0]
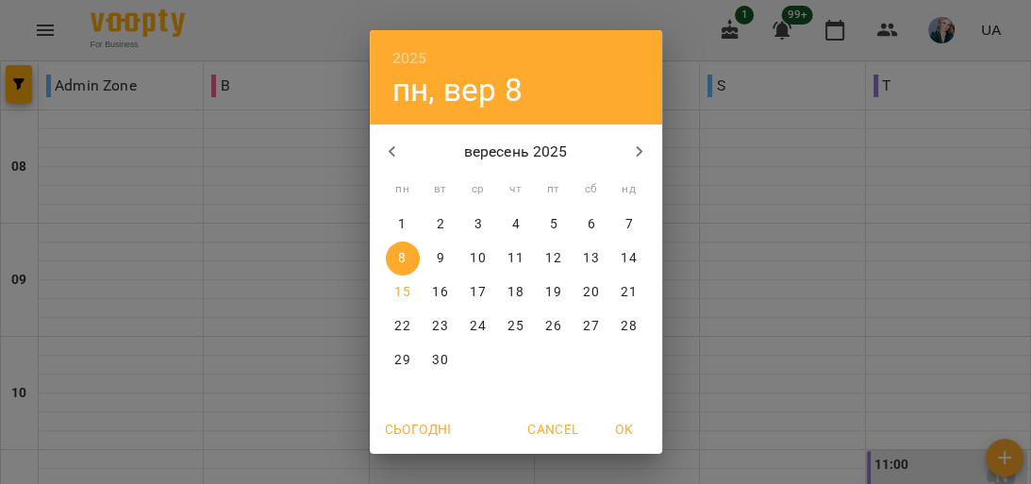
click at [394, 293] on p "15" at bounding box center [401, 292] width 15 height 19
type input "**********"
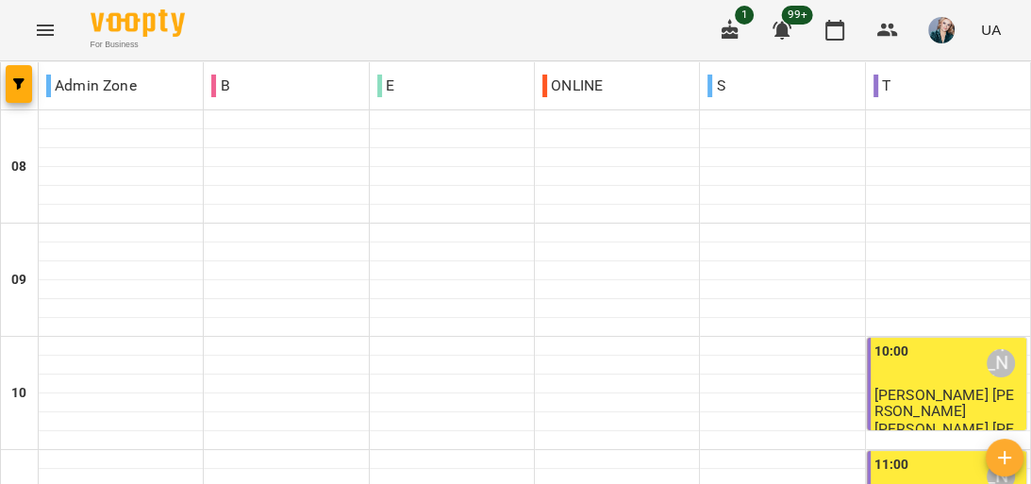
click at [40, 38] on icon "Menu" at bounding box center [45, 30] width 23 height 23
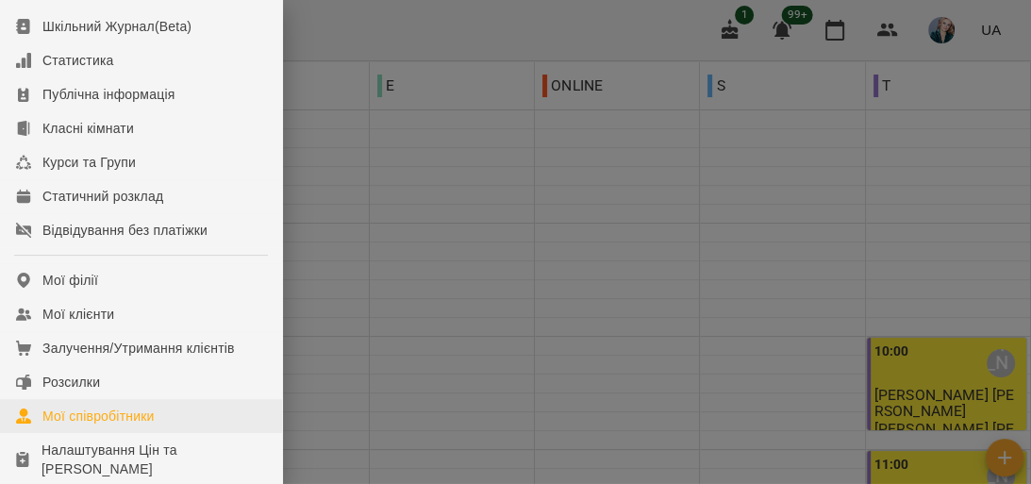
scroll to position [226, 0]
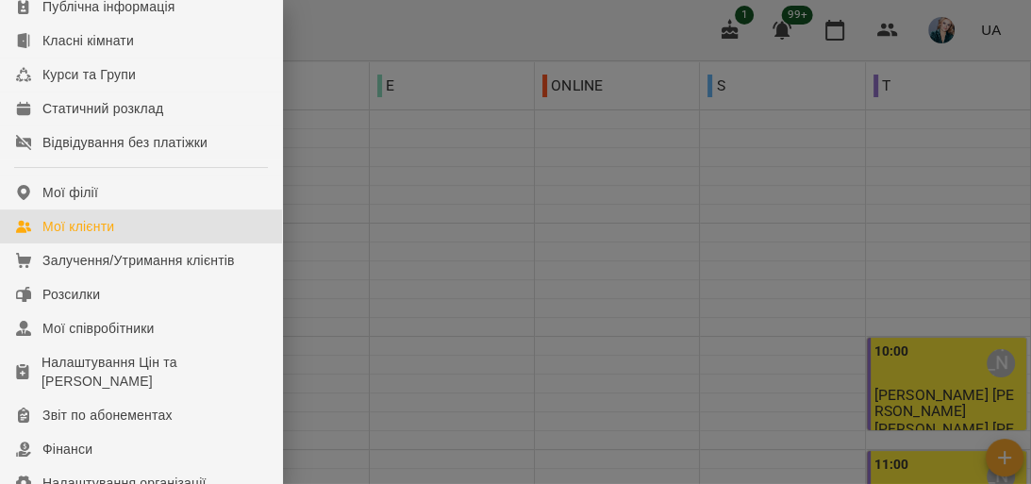
click at [128, 243] on link "Мої клієнти" at bounding box center [141, 226] width 282 height 34
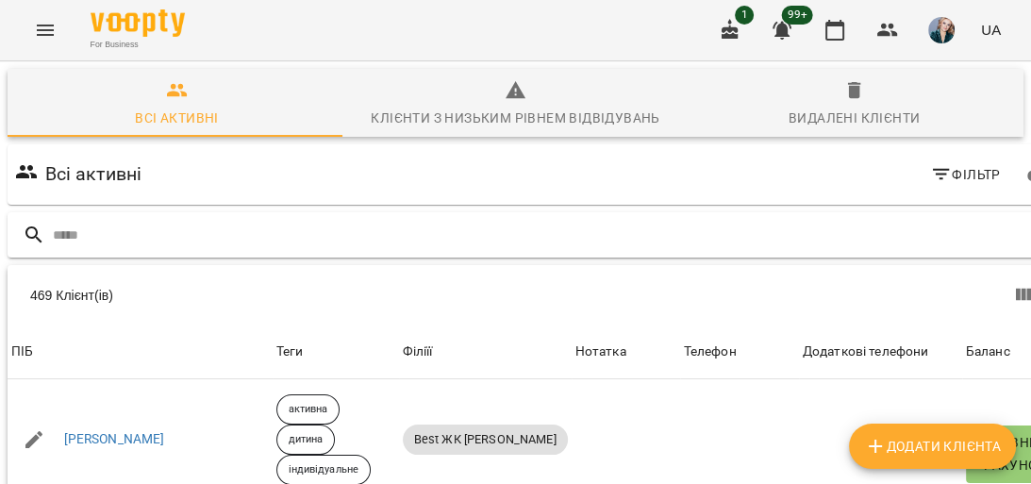
click at [863, 237] on input "text" at bounding box center [557, 235] width 1009 height 31
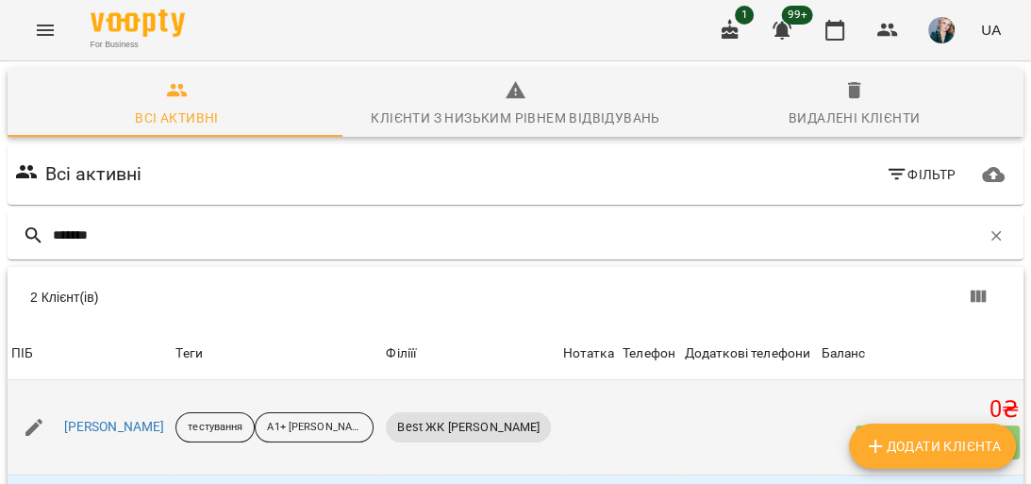
scroll to position [127, 0]
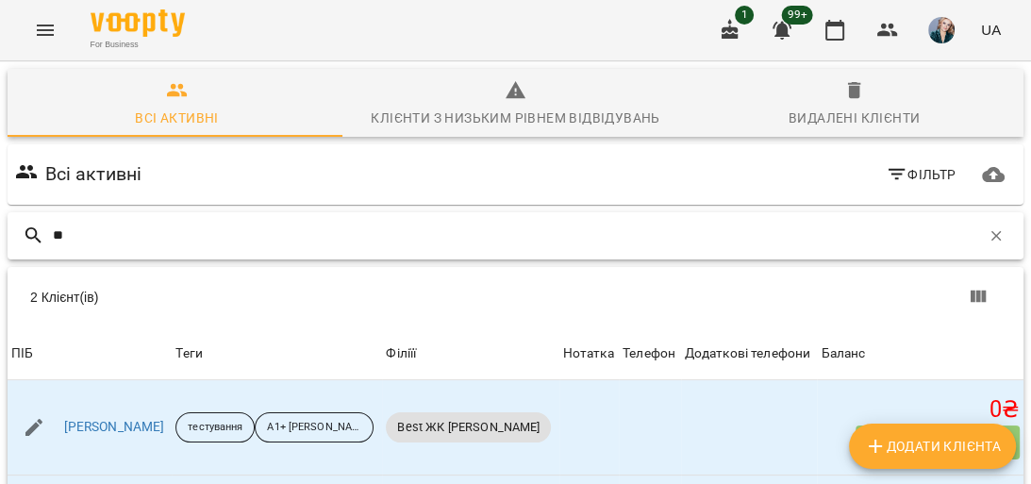
type input "*"
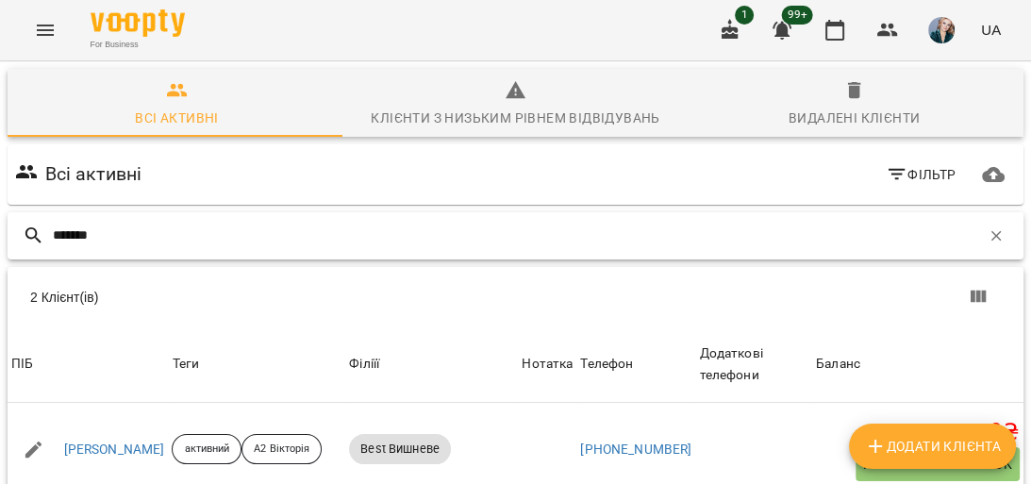
scroll to position [149, 0]
type input "*******"
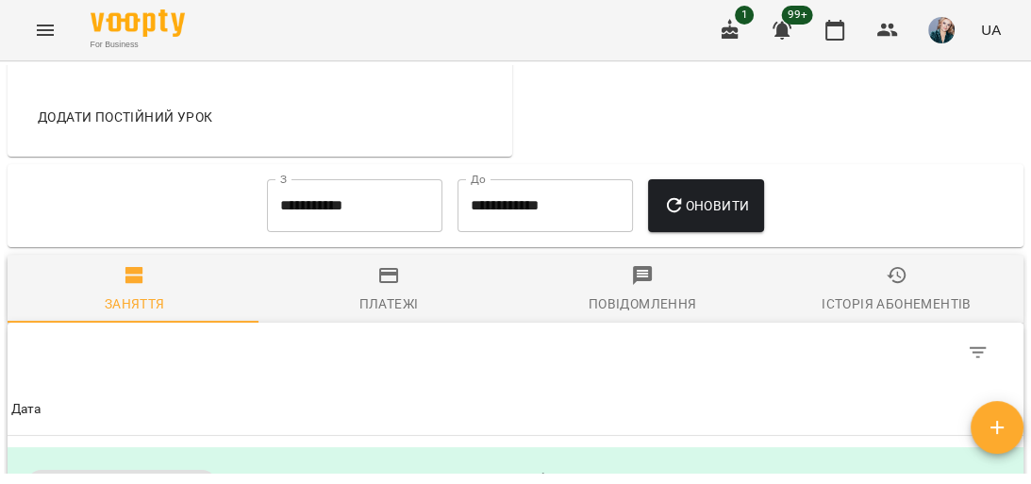
scroll to position [1396, 0]
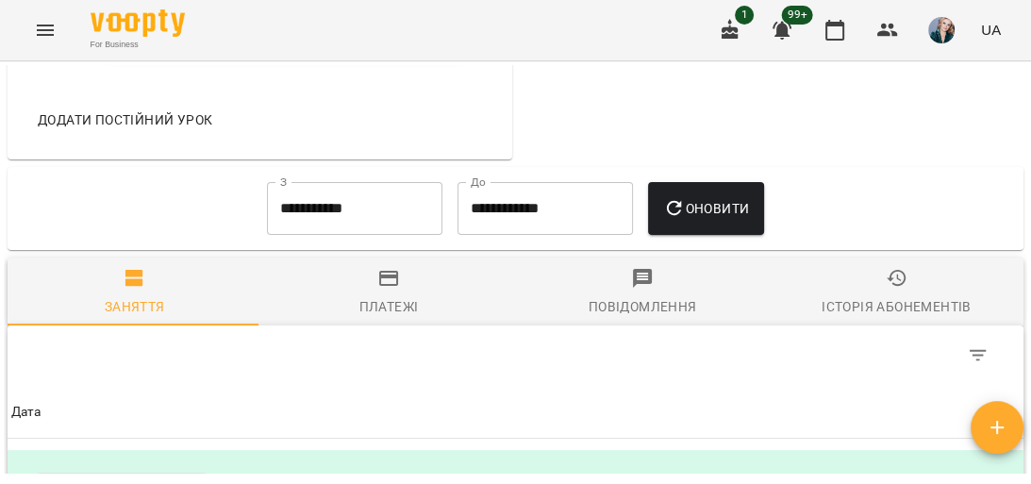
click at [415, 302] on span "Платежі" at bounding box center [388, 292] width 231 height 51
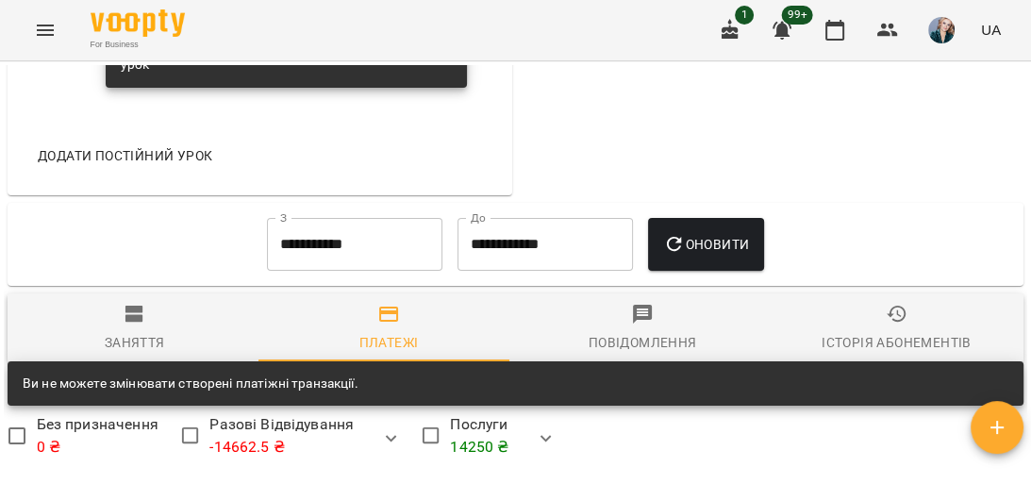
scroll to position [1359, 0]
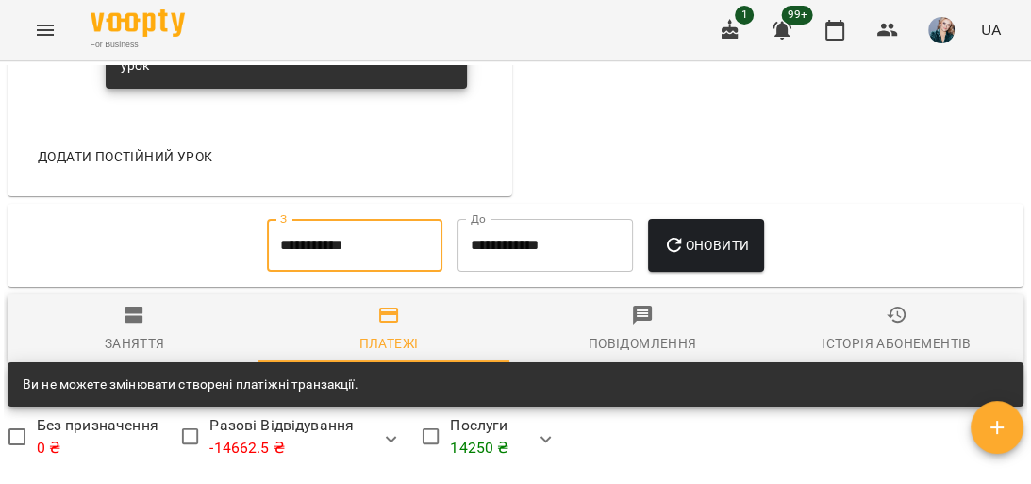
click at [368, 267] on input "**********" at bounding box center [355, 245] width 176 height 53
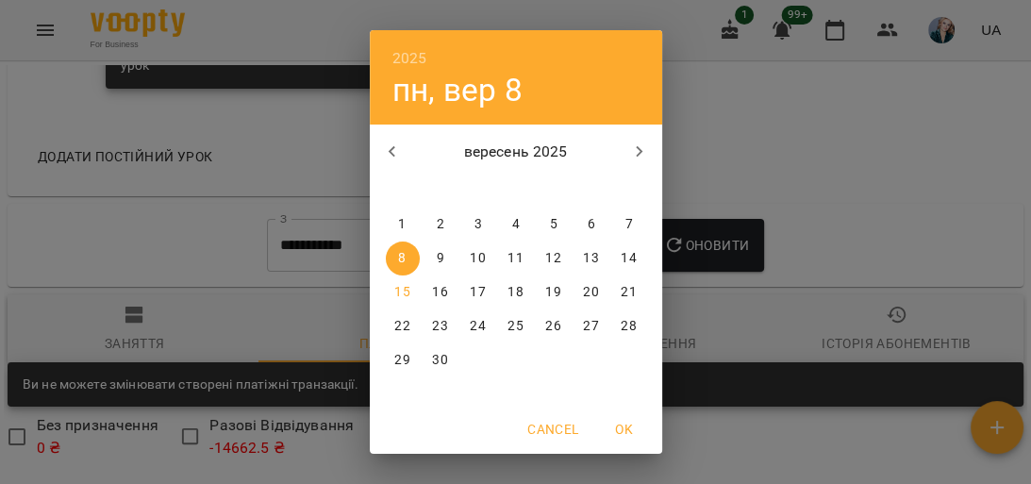
click at [398, 219] on p "1" at bounding box center [402, 224] width 8 height 19
type input "**********"
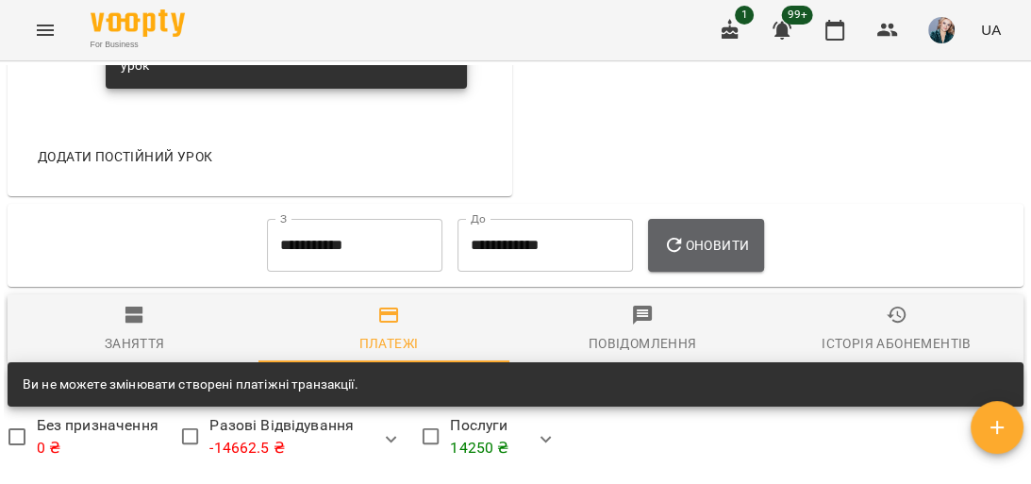
click at [743, 257] on span "Оновити" at bounding box center [706, 245] width 86 height 23
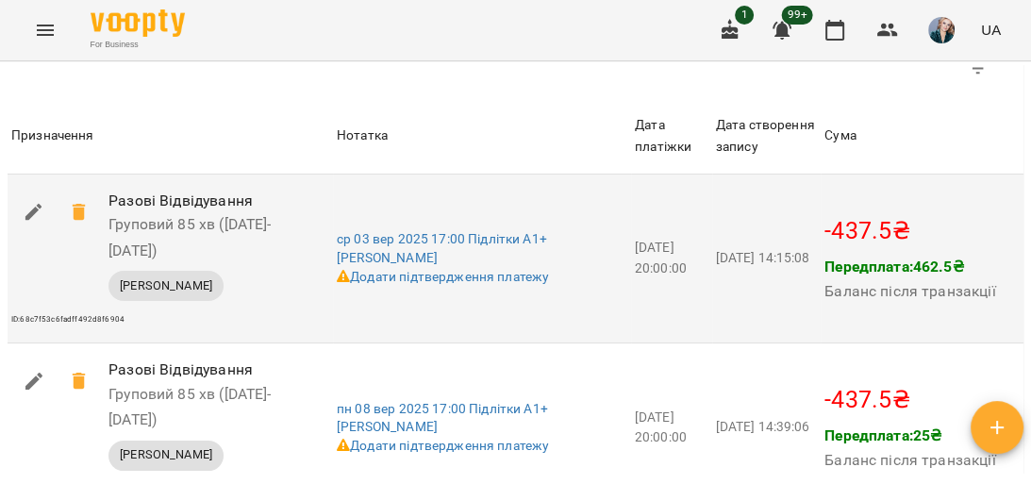
scroll to position [1963, 0]
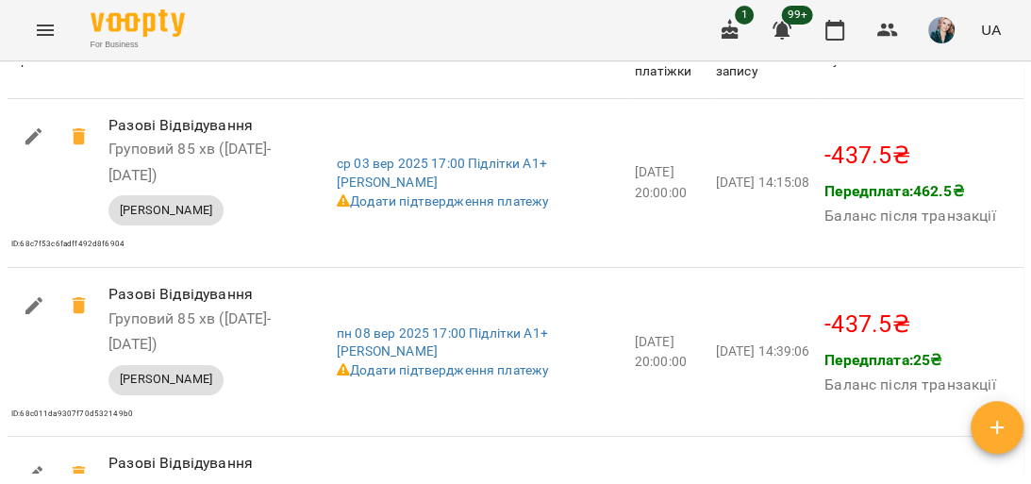
click at [44, 36] on icon "Menu" at bounding box center [45, 30] width 23 height 23
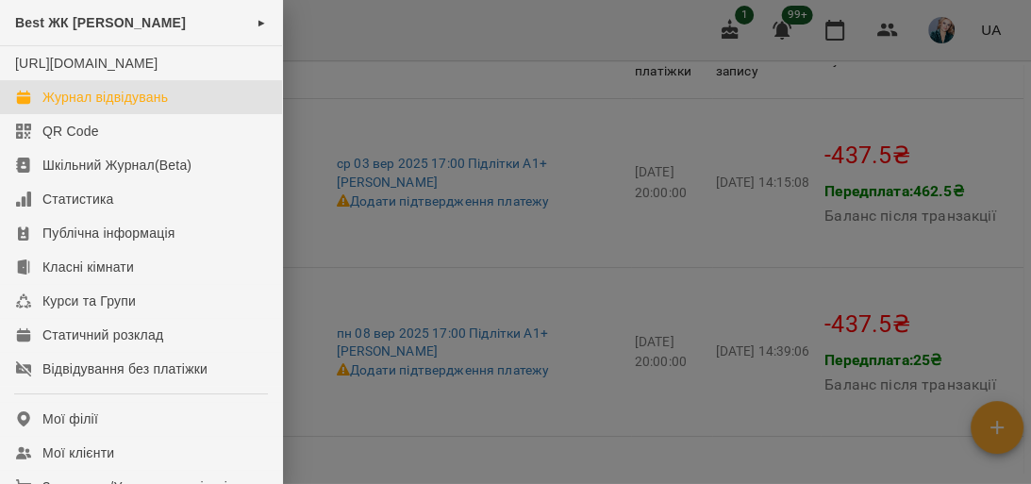
click at [132, 107] on div "Журнал відвідувань" at bounding box center [105, 97] width 126 height 19
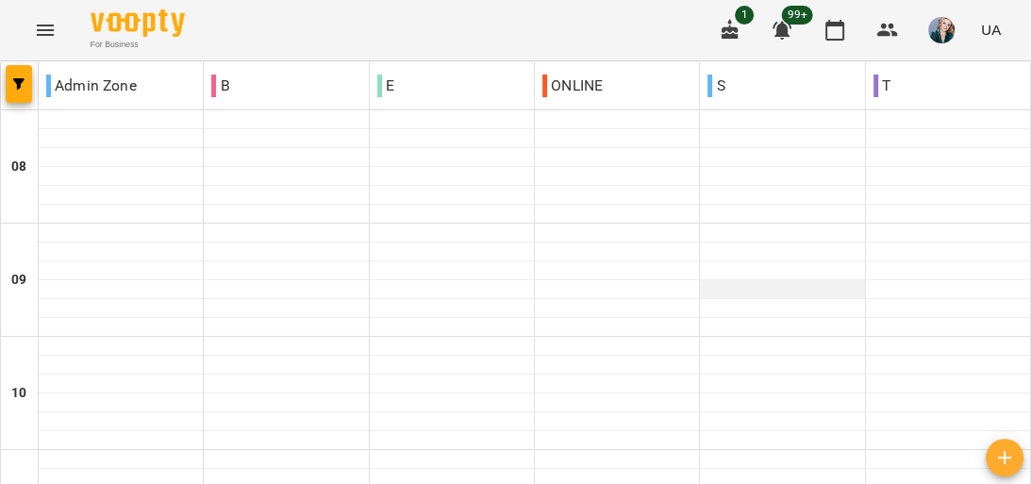
scroll to position [679, 0]
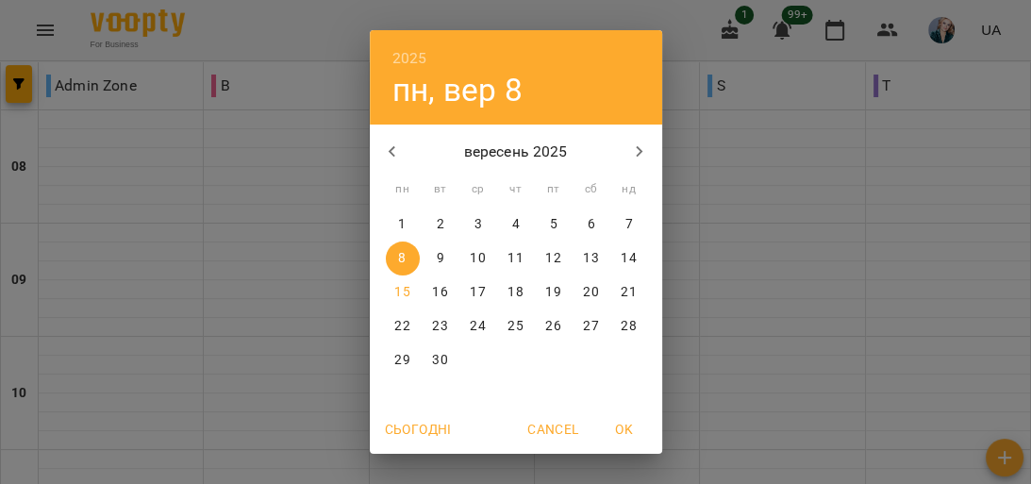
click at [396, 293] on p "15" at bounding box center [401, 292] width 15 height 19
type input "**********"
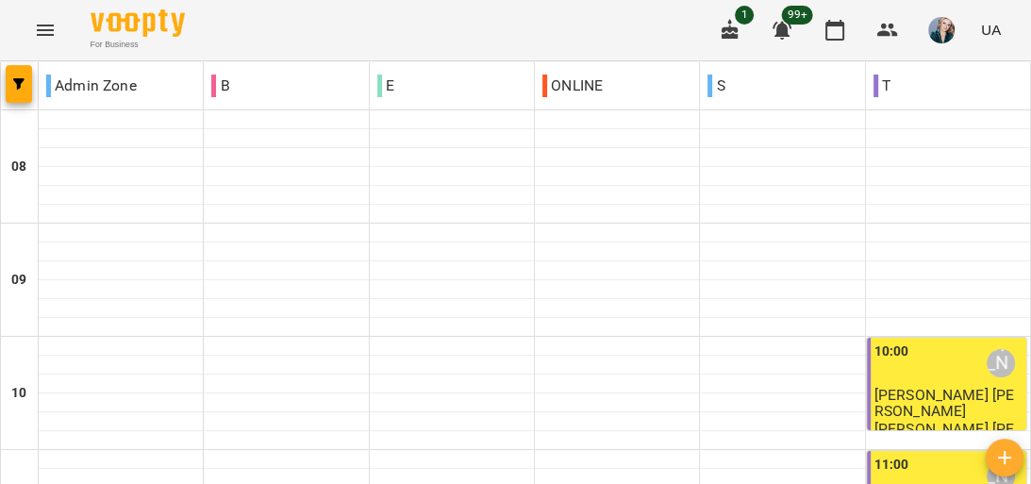
scroll to position [1283, 0]
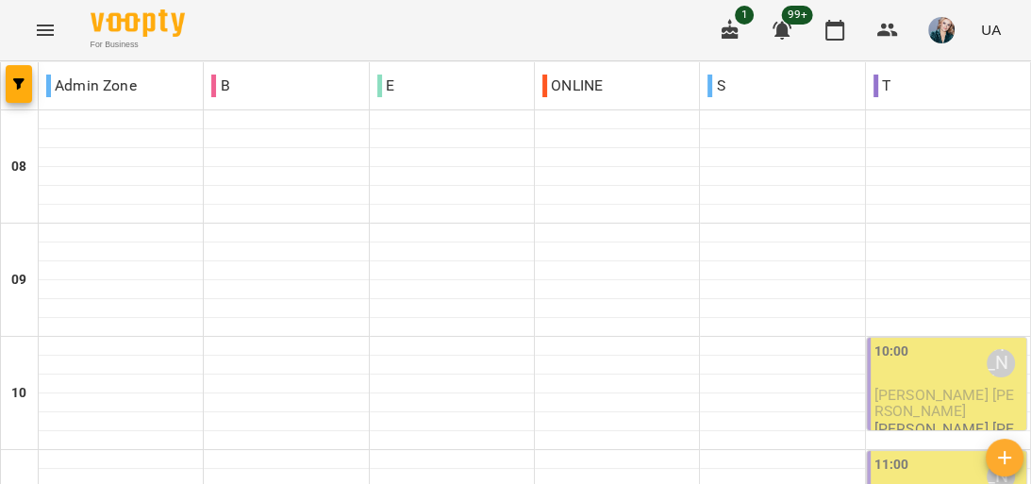
scroll to position [679, 0]
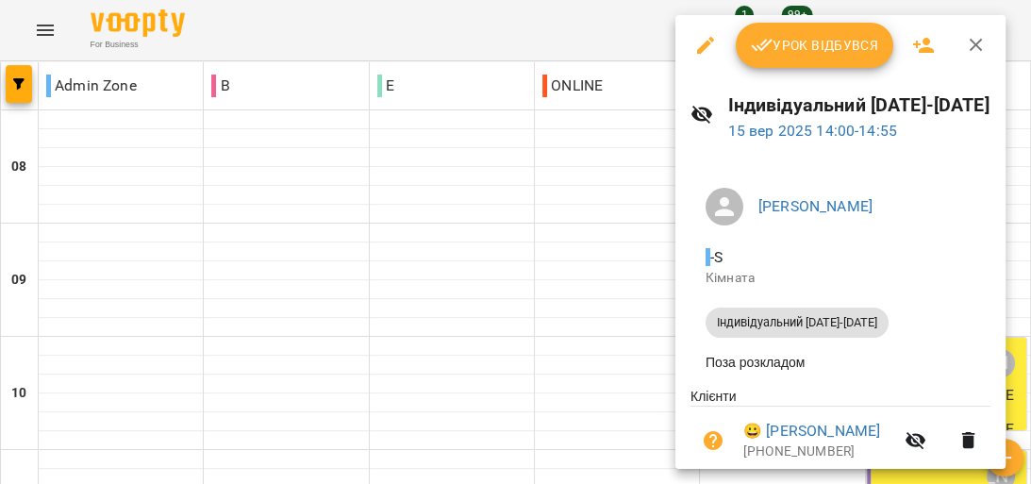
click at [804, 32] on button "Урок відбувся" at bounding box center [815, 45] width 159 height 45
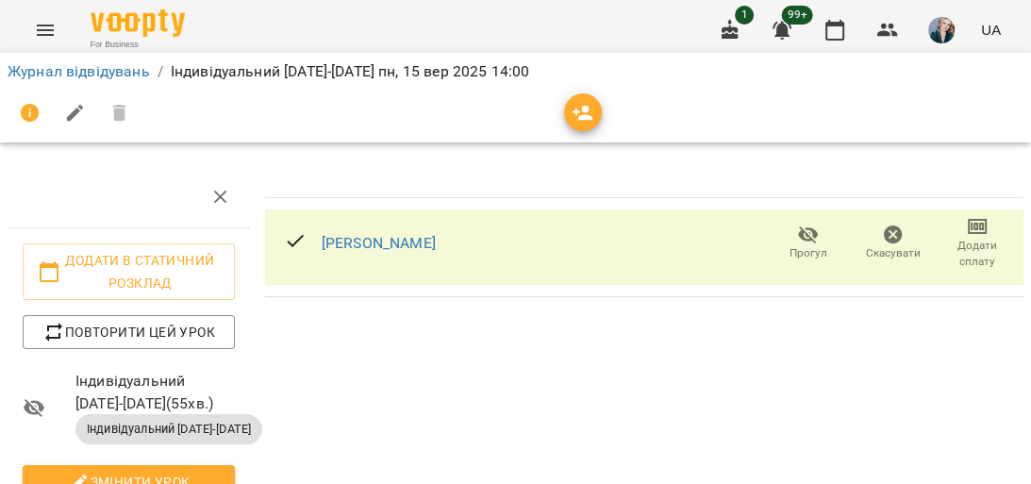
click at [966, 236] on icon "button" at bounding box center [977, 226] width 23 height 23
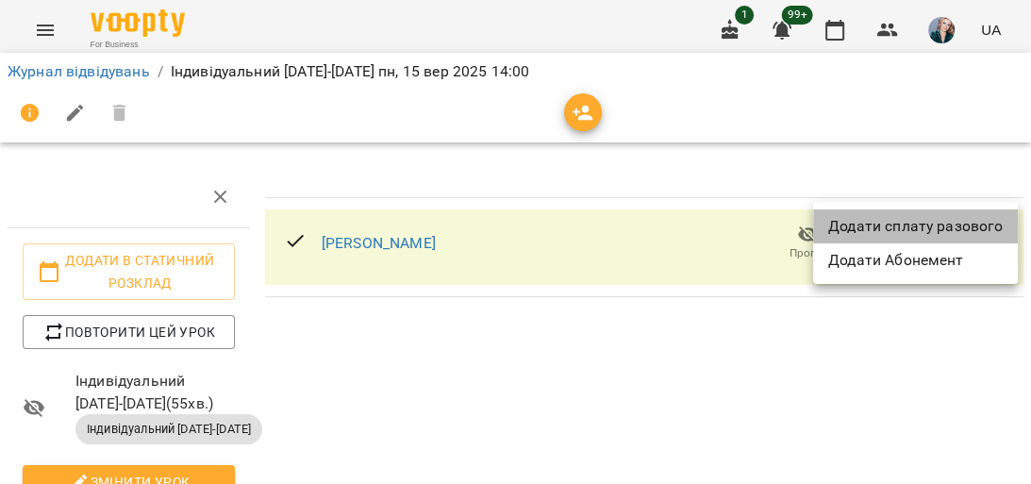
click at [971, 221] on li "Додати сплату разового" at bounding box center [915, 226] width 205 height 34
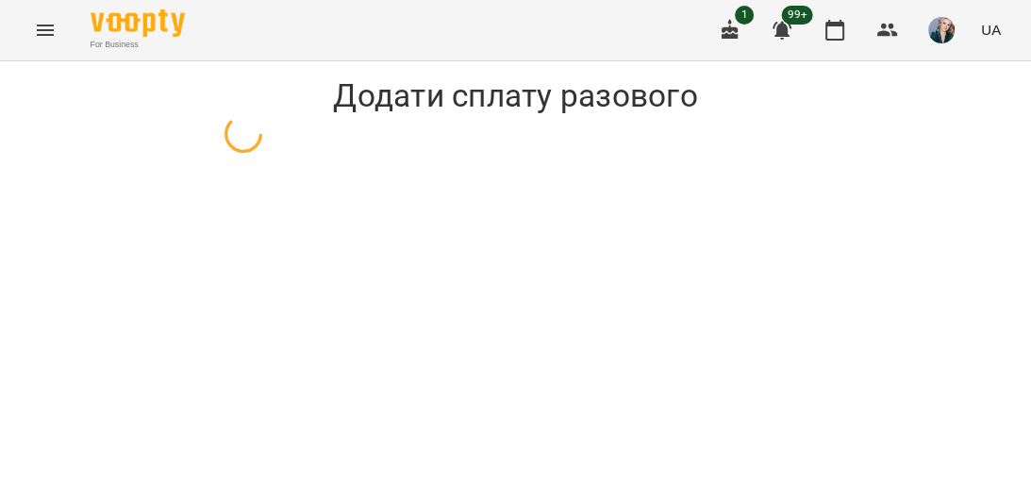
select select "**********"
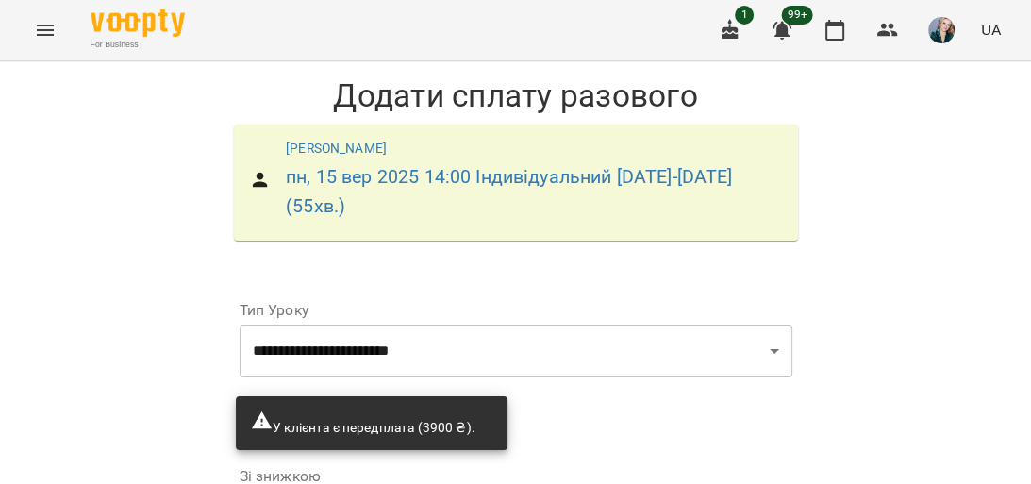
scroll to position [271, 0]
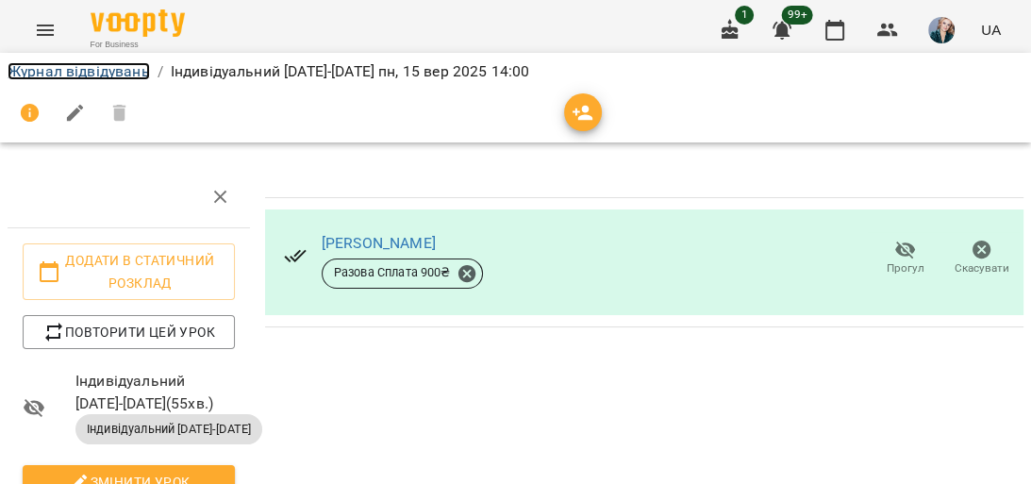
click at [57, 66] on link "Журнал відвідувань" at bounding box center [79, 71] width 142 height 18
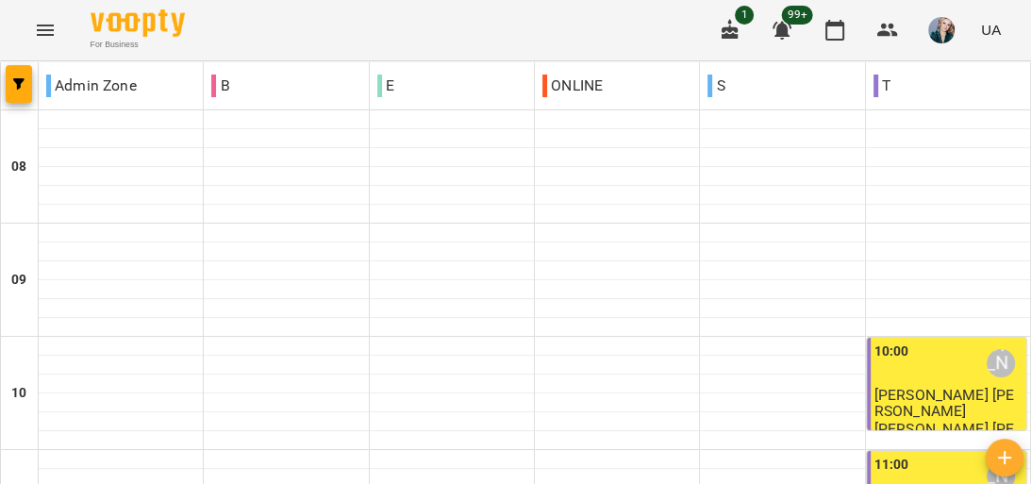
scroll to position [679, 0]
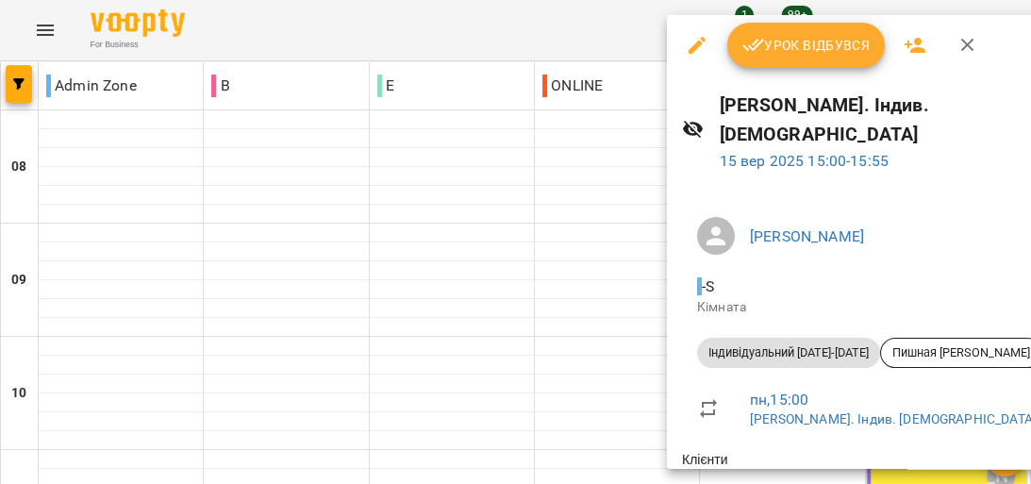
click at [796, 41] on span "Урок відбувся" at bounding box center [807, 45] width 128 height 23
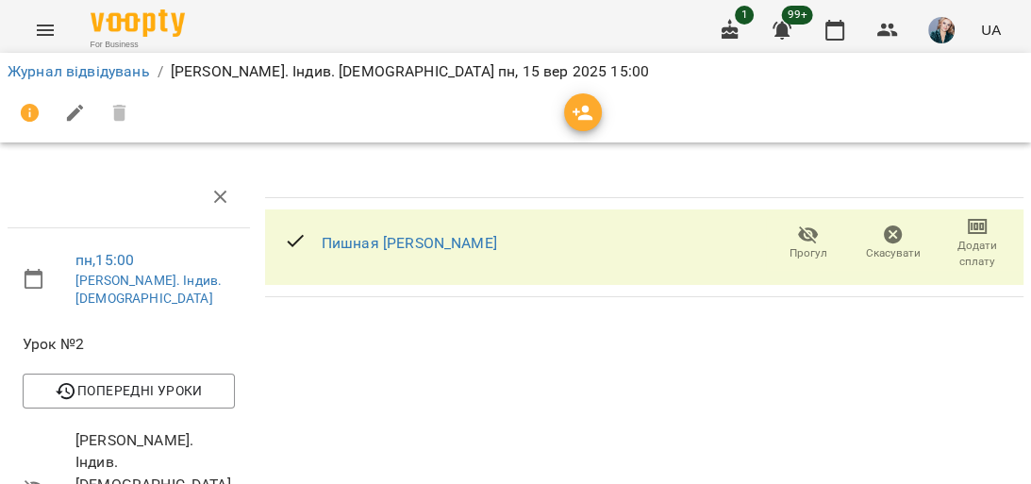
click at [954, 240] on span "Додати сплату" at bounding box center [977, 254] width 62 height 32
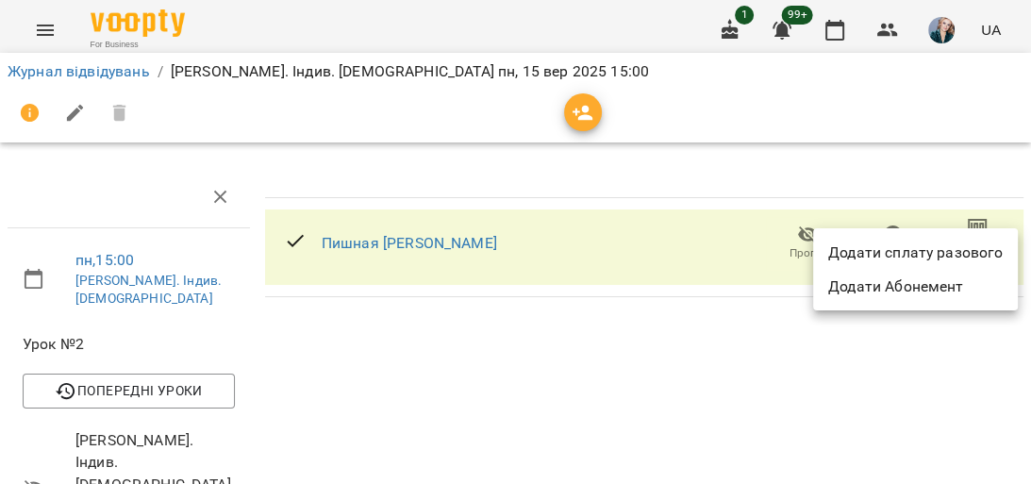
click at [962, 250] on li "Додати сплату разового" at bounding box center [915, 253] width 205 height 34
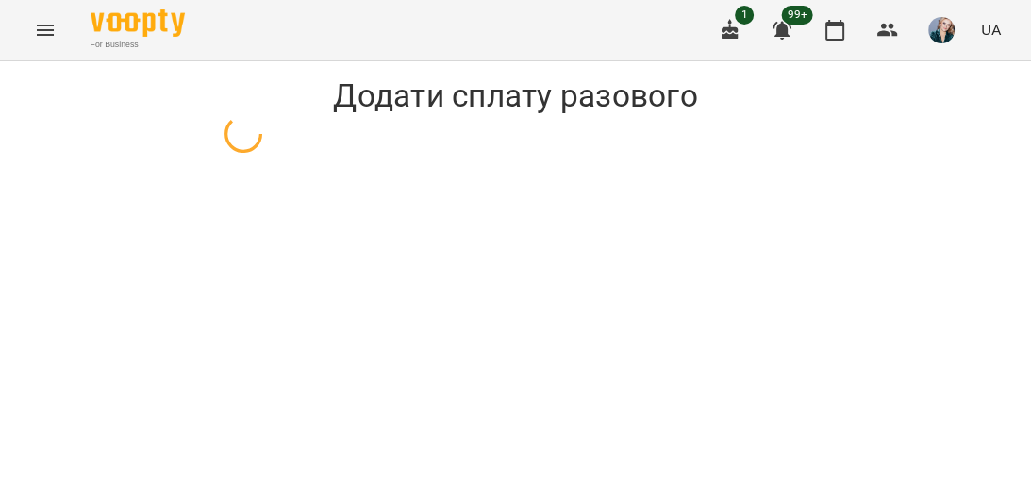
select select "**********"
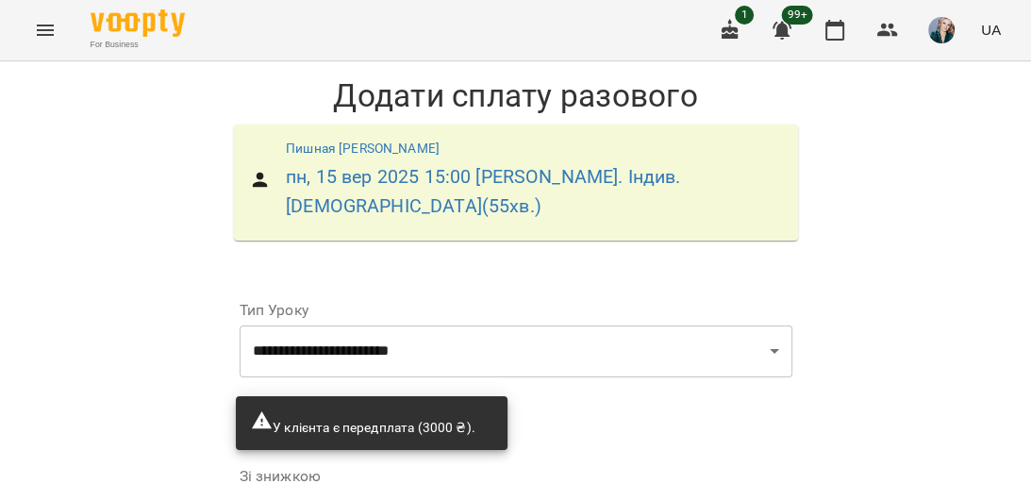
scroll to position [271, 0]
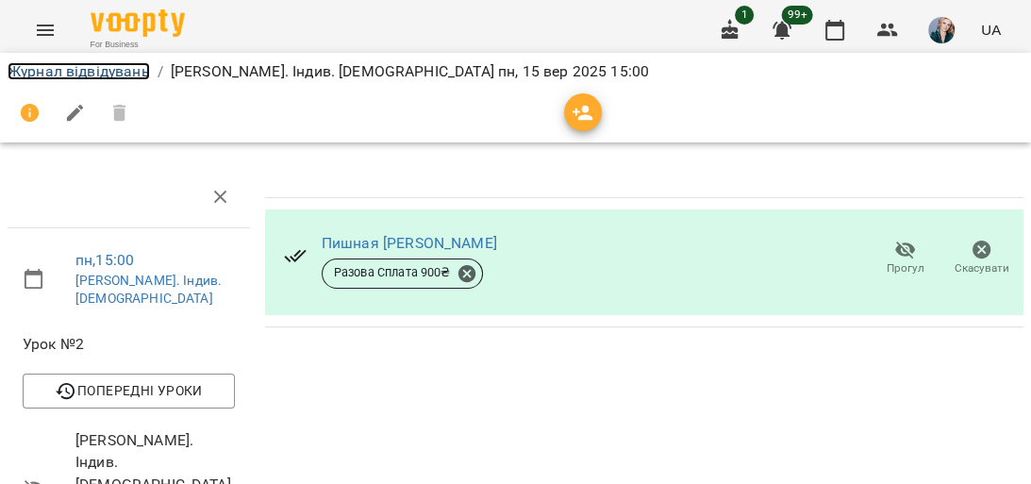
click at [119, 73] on link "Журнал відвідувань" at bounding box center [79, 71] width 142 height 18
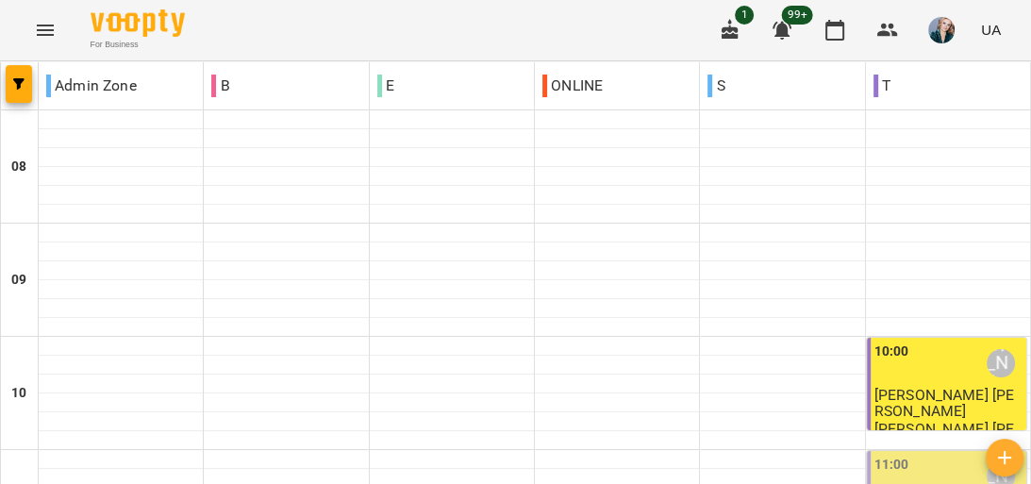
scroll to position [1283, 0]
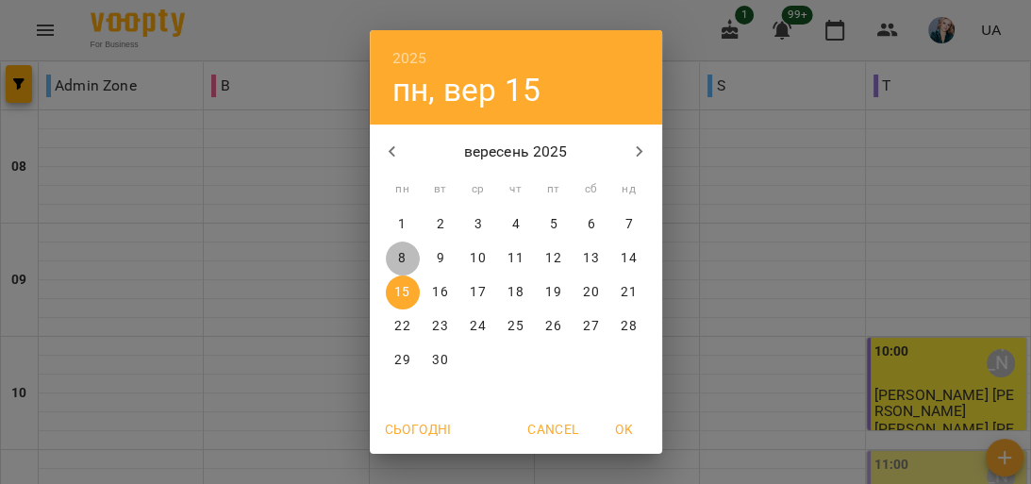
click at [398, 253] on p "8" at bounding box center [402, 258] width 8 height 19
type input "**********"
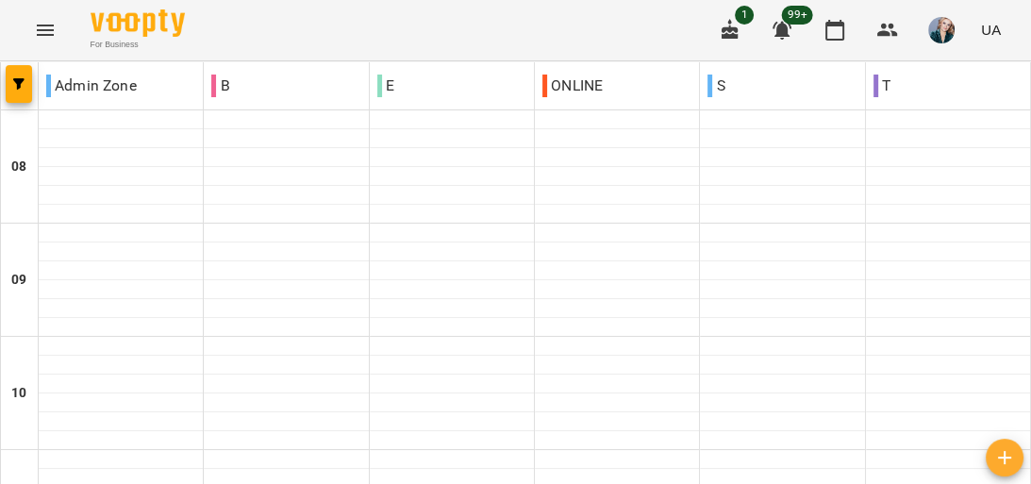
scroll to position [808, 0]
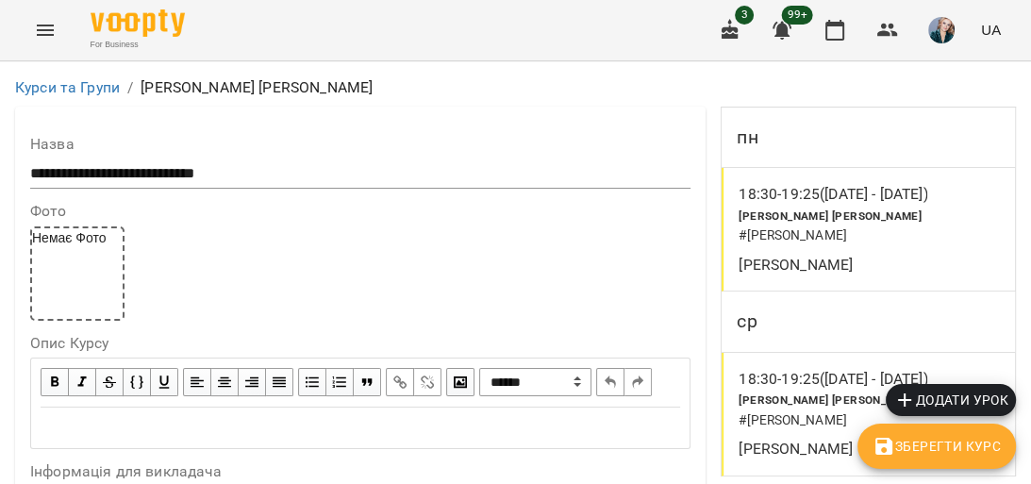
click at [48, 47] on button "Menu" at bounding box center [45, 30] width 45 height 45
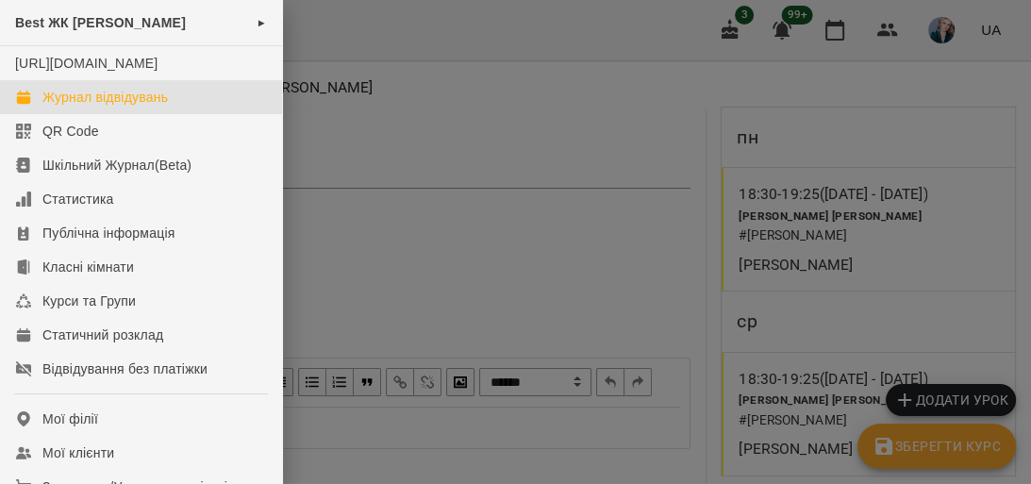
click at [151, 107] on div "Журнал відвідувань" at bounding box center [105, 97] width 126 height 19
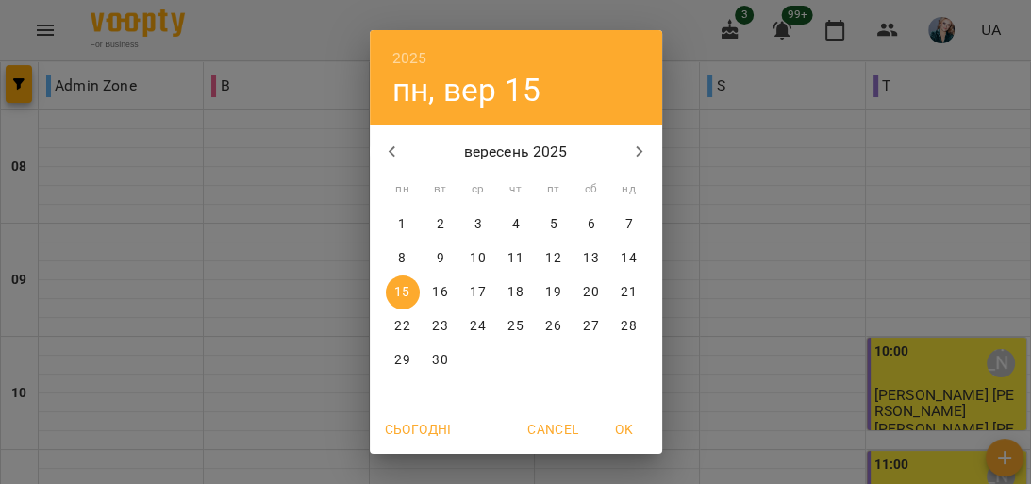
click at [436, 260] on p "9" at bounding box center [440, 258] width 8 height 19
type input "**********"
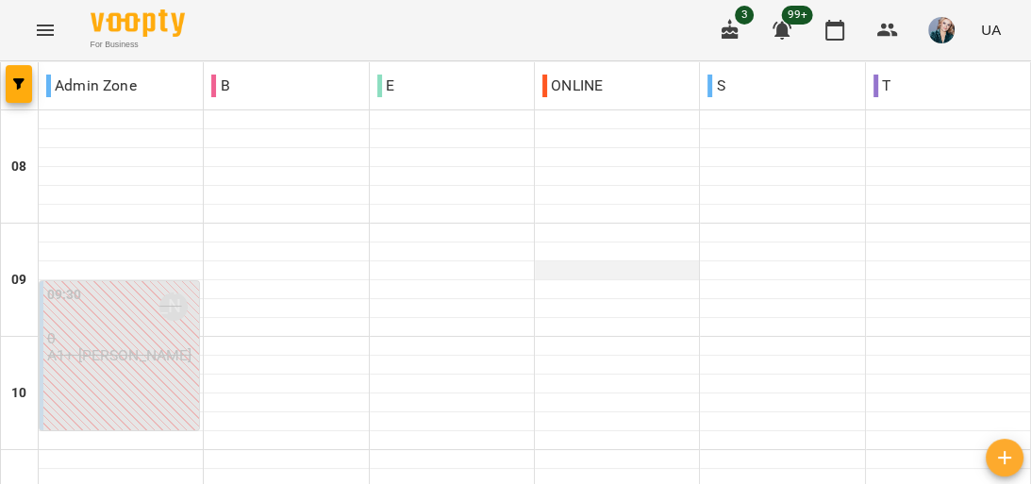
scroll to position [1034, 0]
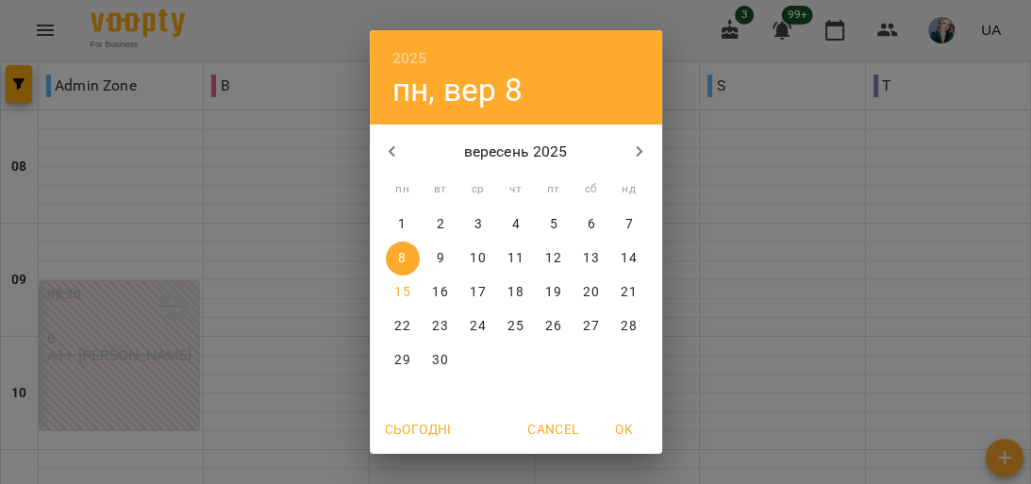
click at [508, 259] on p "11" at bounding box center [515, 258] width 15 height 19
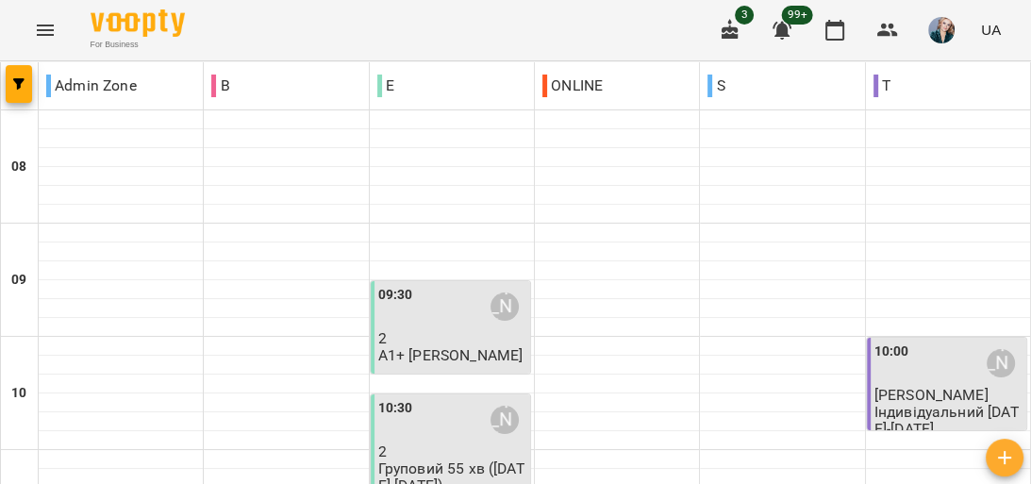
scroll to position [1336, 0]
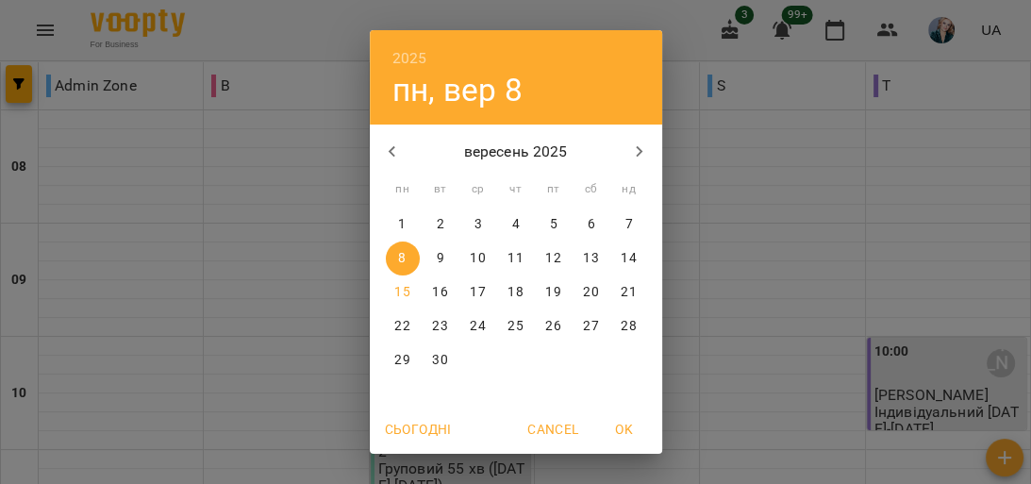
click at [436, 292] on p "16" at bounding box center [439, 292] width 15 height 19
type input "**********"
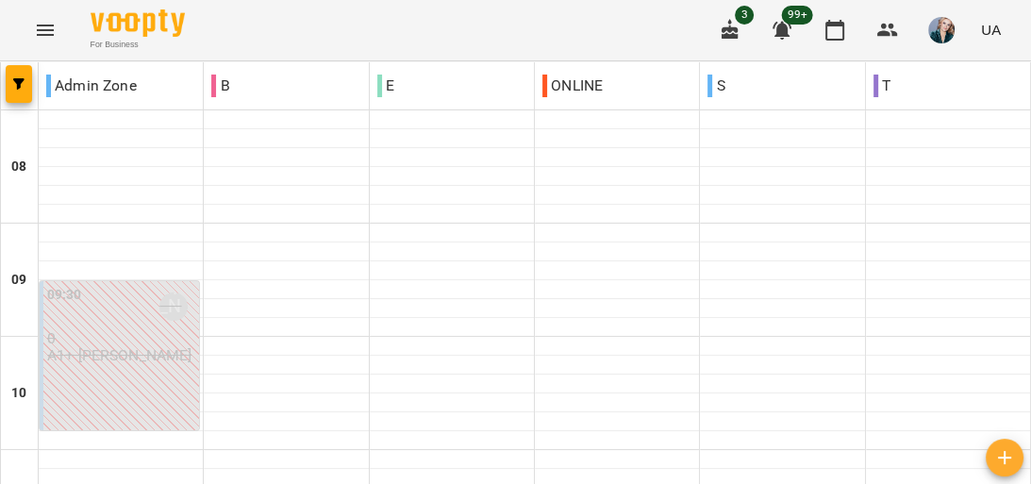
scroll to position [1185, 0]
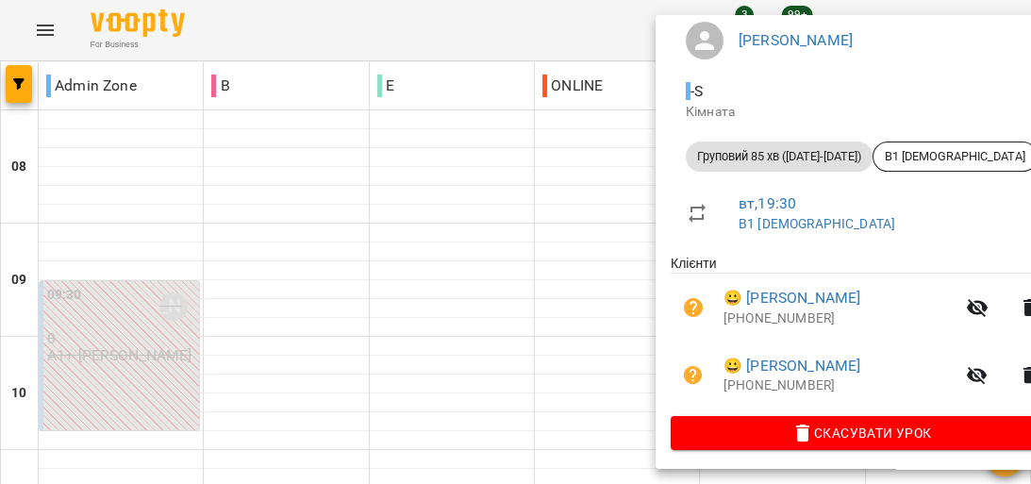
scroll to position [173, 0]
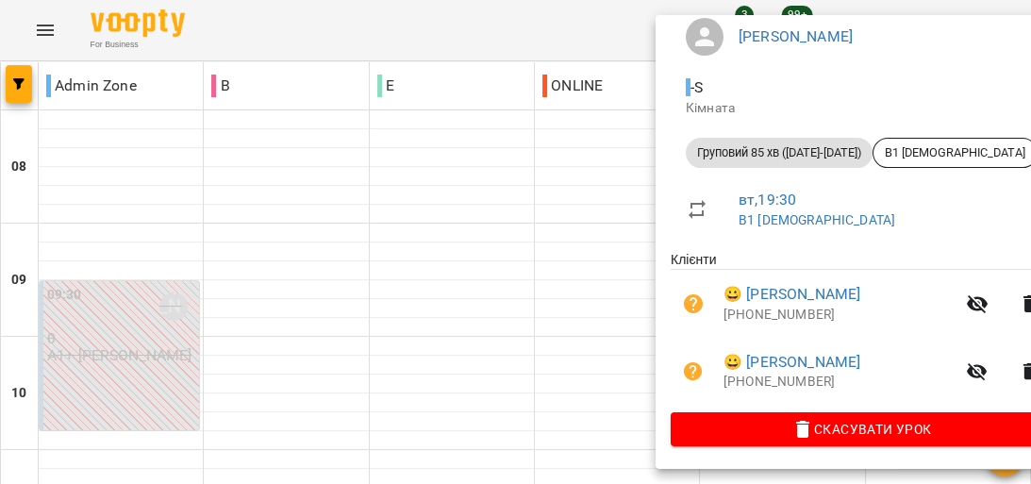
drag, startPoint x: 522, startPoint y: 245, endPoint x: 137, endPoint y: 393, distance: 412.2
click at [523, 246] on div at bounding box center [515, 242] width 1031 height 484
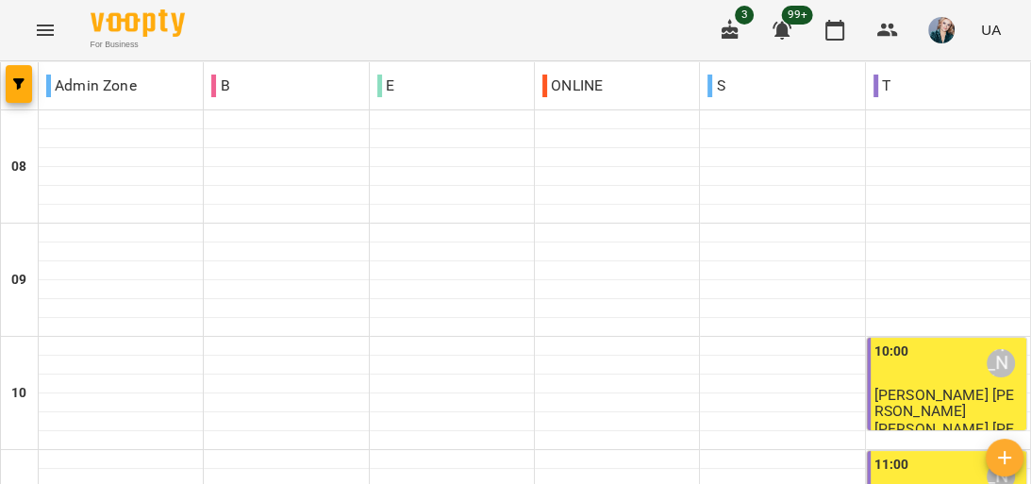
scroll to position [1185, 0]
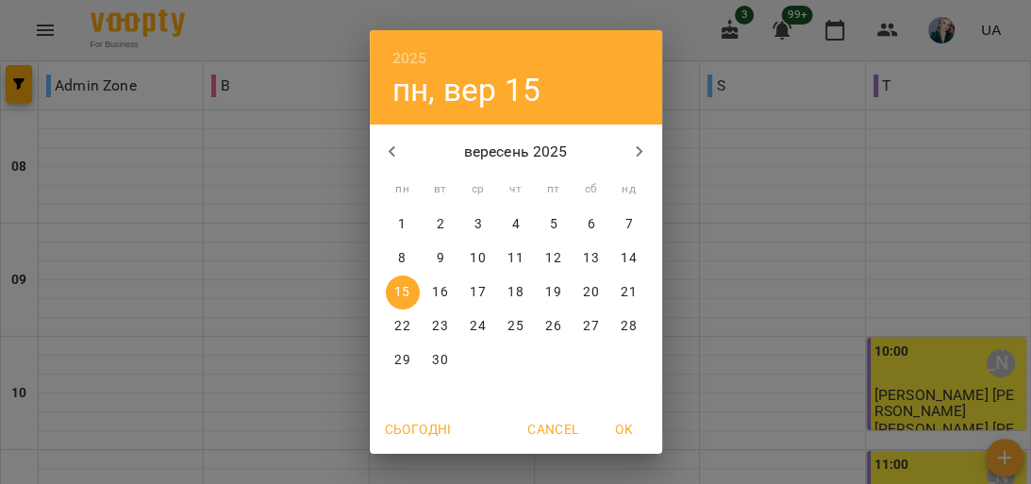
click at [729, 260] on div "2025 пн, вер [DATE] вт ср чт пт сб нд 1 2 3 4 5 6 7 8 9 10 11 12 13 14 15 16 17…" at bounding box center [515, 242] width 1031 height 484
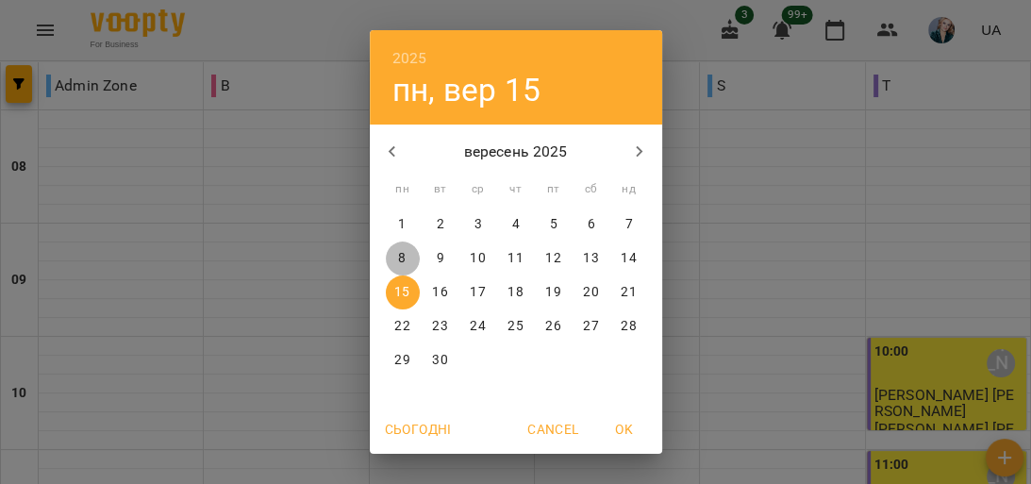
click at [403, 257] on span "8" at bounding box center [403, 258] width 34 height 19
type input "**********"
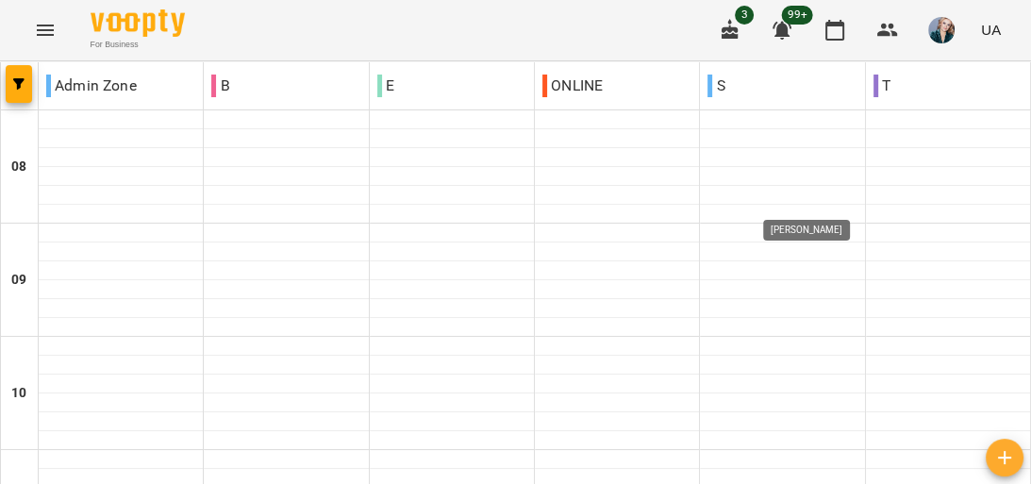
scroll to position [1208, 0]
click at [46, 23] on icon "Menu" at bounding box center [45, 30] width 23 height 23
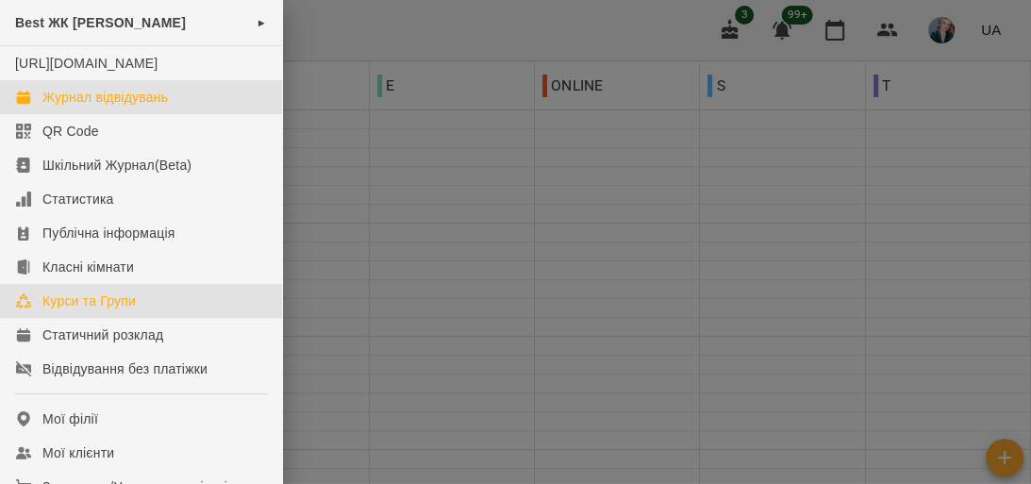
click at [172, 311] on link "Курси та Групи" at bounding box center [141, 301] width 282 height 34
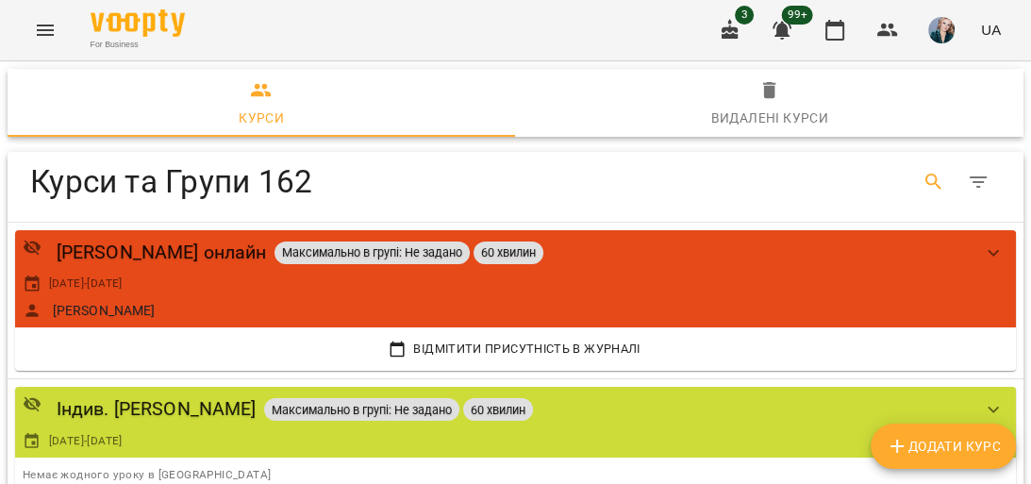
click at [923, 174] on icon "Search" at bounding box center [934, 182] width 23 height 23
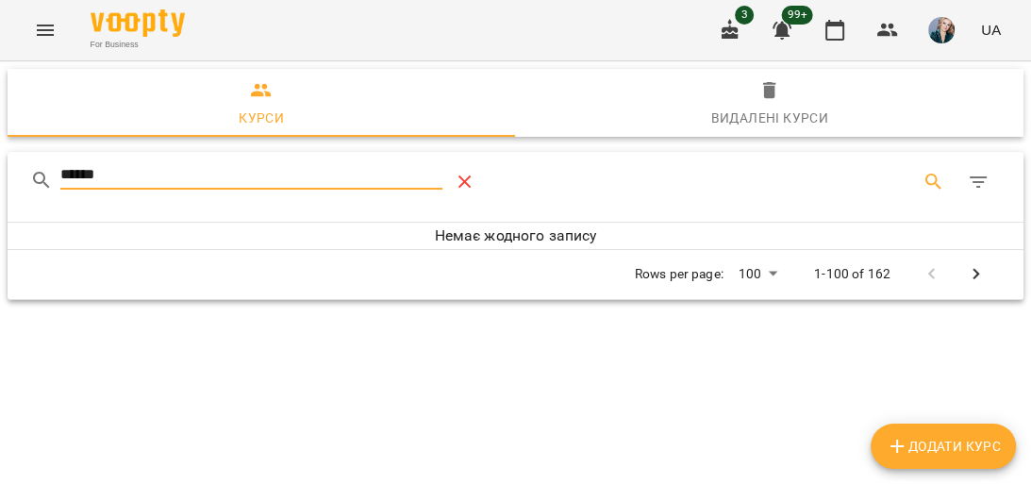
type input "******"
drag, startPoint x: 483, startPoint y: 177, endPoint x: 48, endPoint y: 26, distance: 460.5
click at [484, 177] on button "Table Toolbar" at bounding box center [465, 181] width 45 height 45
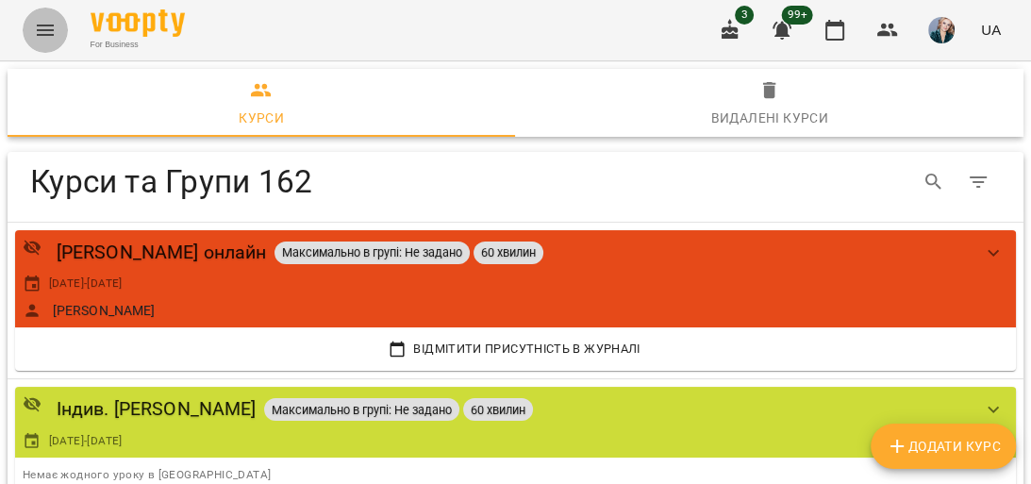
click at [48, 26] on icon "Menu" at bounding box center [45, 30] width 23 height 23
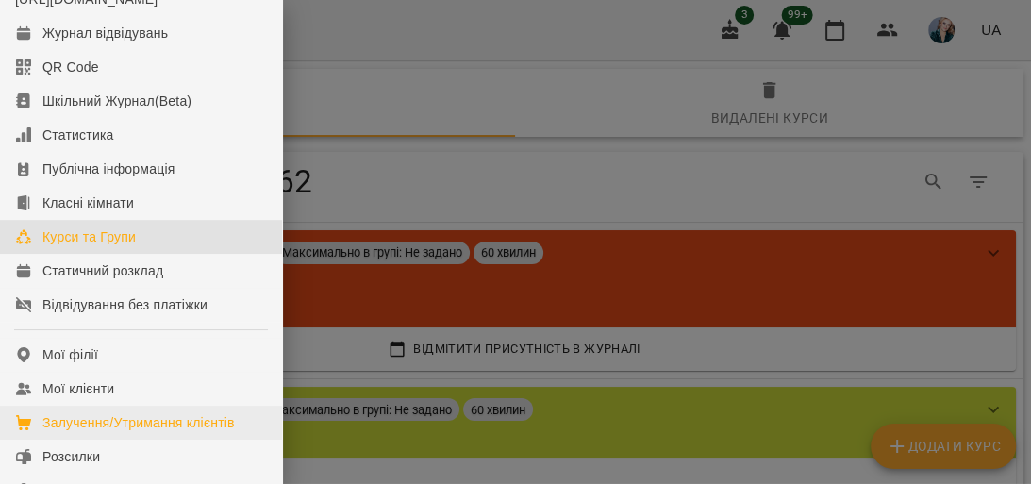
scroll to position [151, 0]
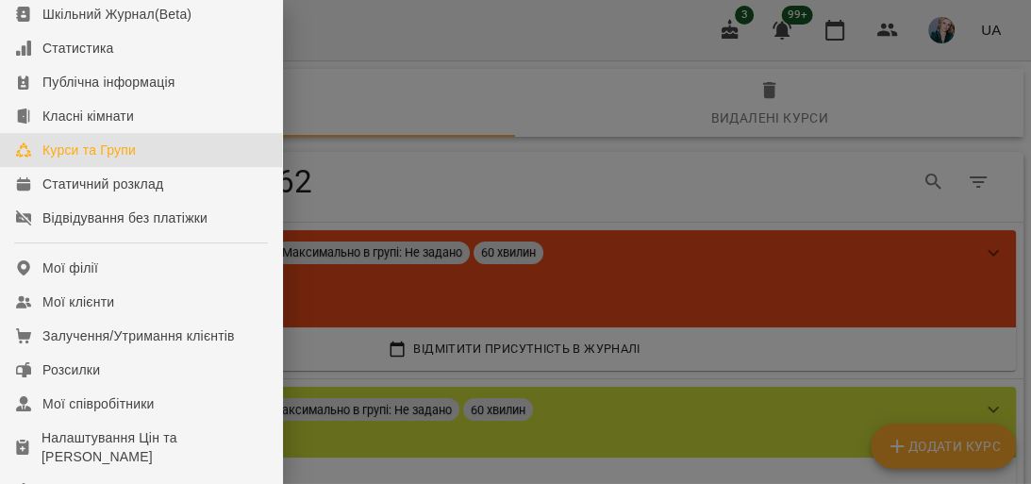
click at [402, 272] on div at bounding box center [515, 242] width 1031 height 484
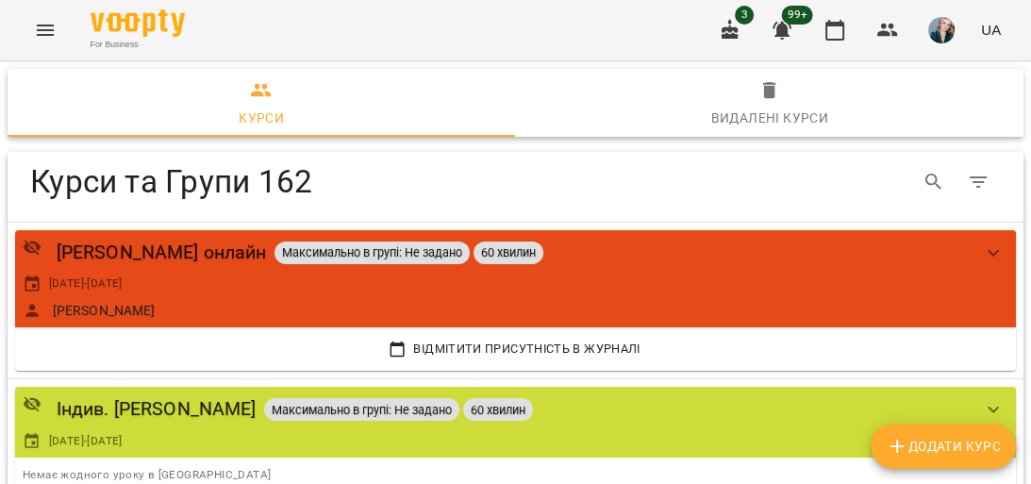
click at [978, 458] on button "Додати Курс" at bounding box center [943, 446] width 145 height 45
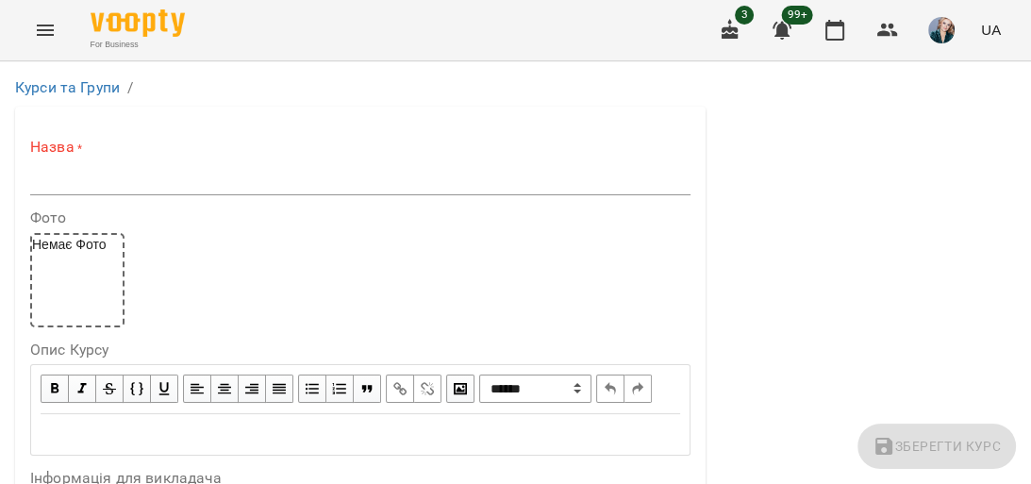
click at [243, 174] on input "text" at bounding box center [360, 180] width 661 height 30
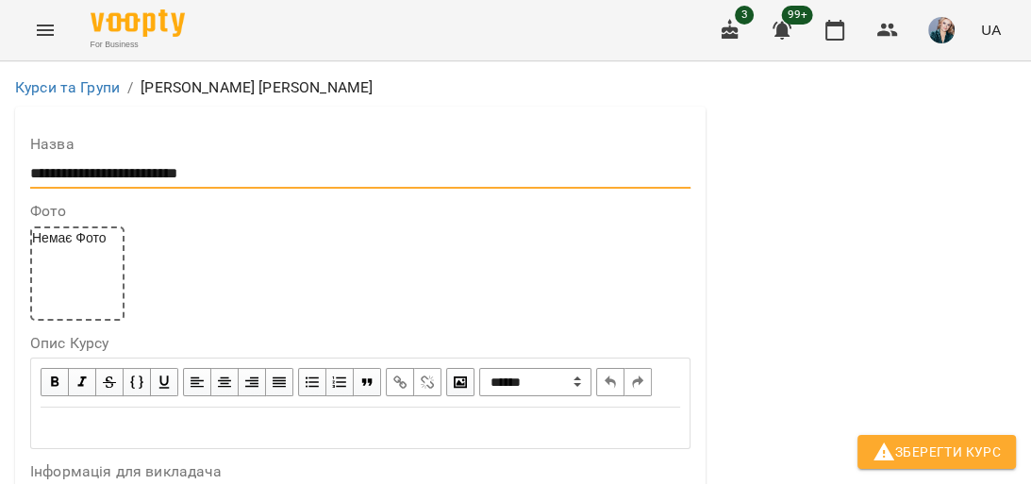
scroll to position [528, 0]
type input "**********"
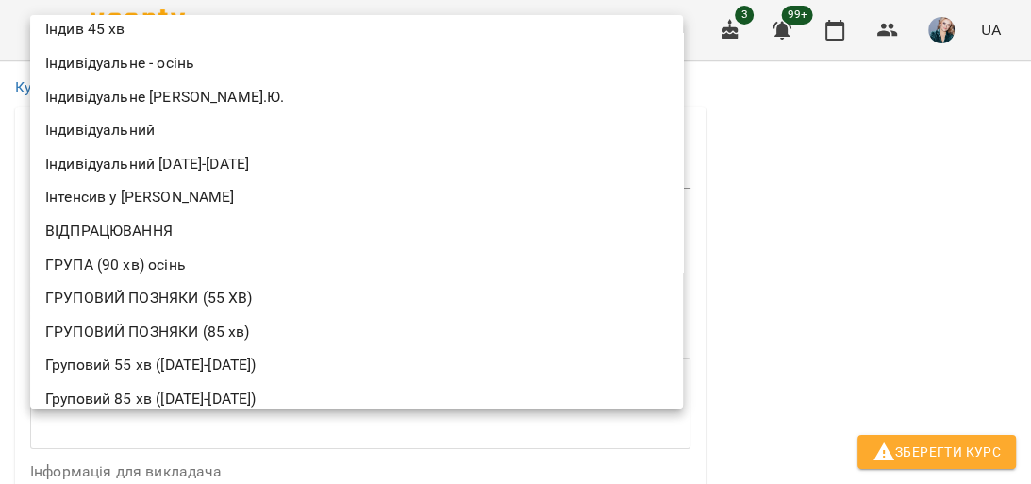
scroll to position [195, 0]
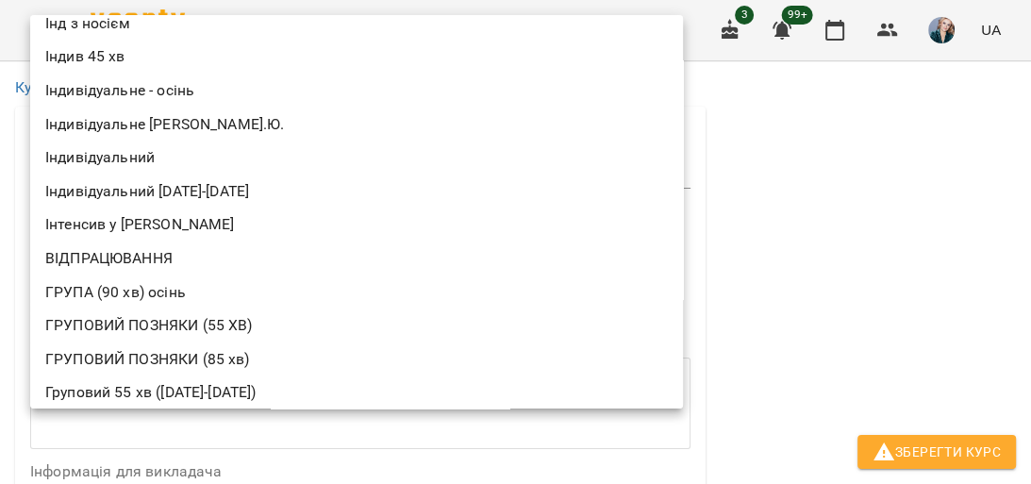
click at [209, 189] on li "Індивідуальний [DATE]-[DATE]" at bounding box center [356, 192] width 653 height 34
type input "**********"
type input "**"
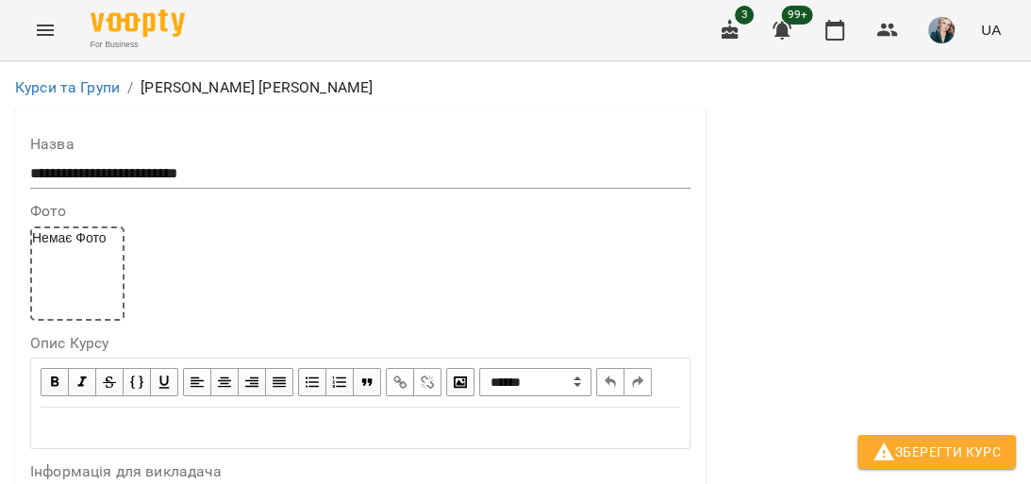
scroll to position [604, 0]
drag, startPoint x: 126, startPoint y: 433, endPoint x: 372, endPoint y: 79, distance: 431.1
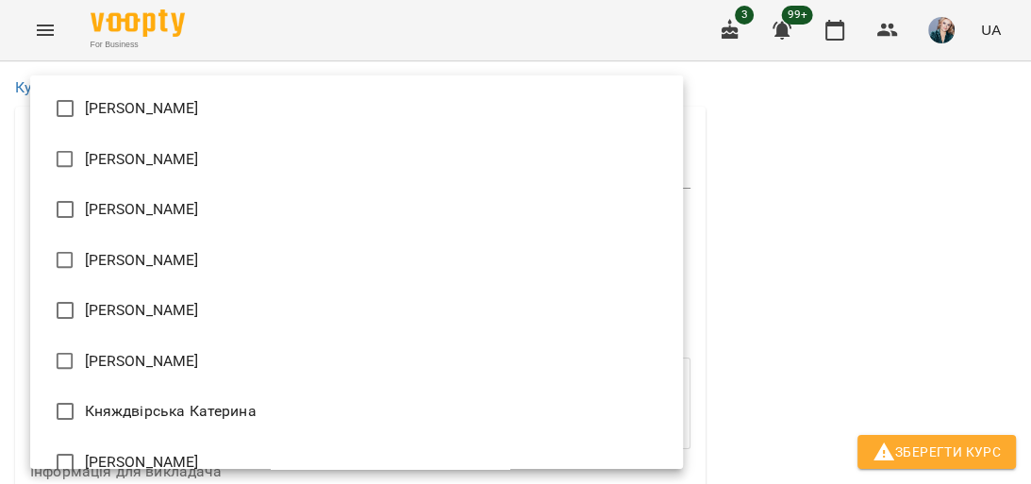
type input "**********"
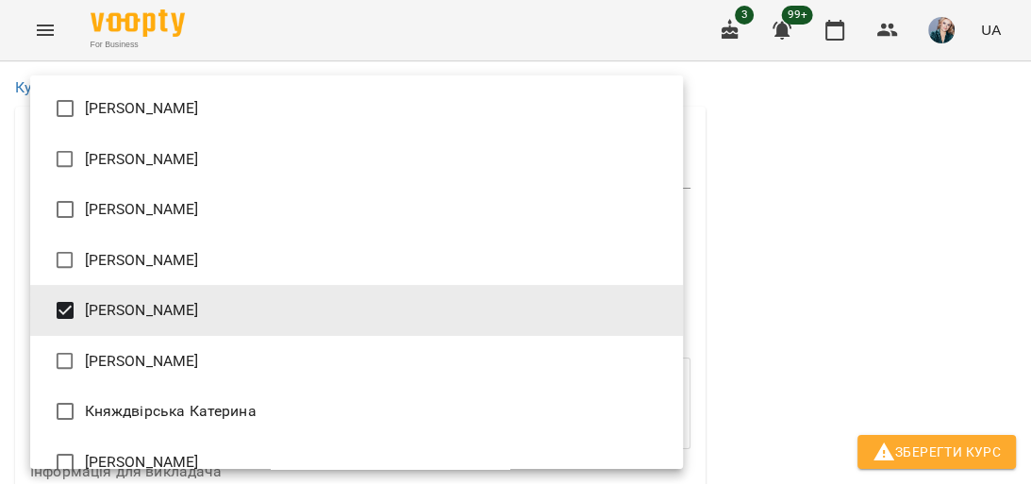
click at [933, 260] on div at bounding box center [515, 242] width 1031 height 484
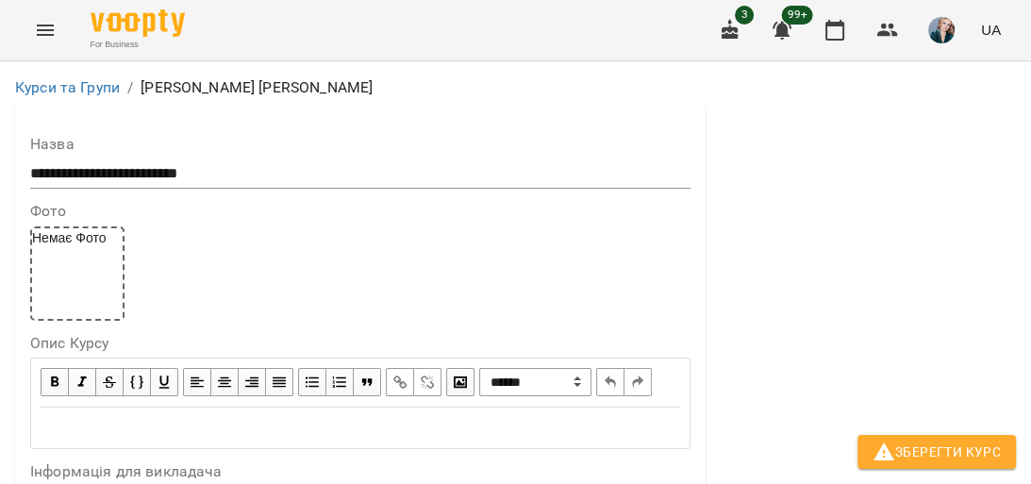
scroll to position [1510, 0]
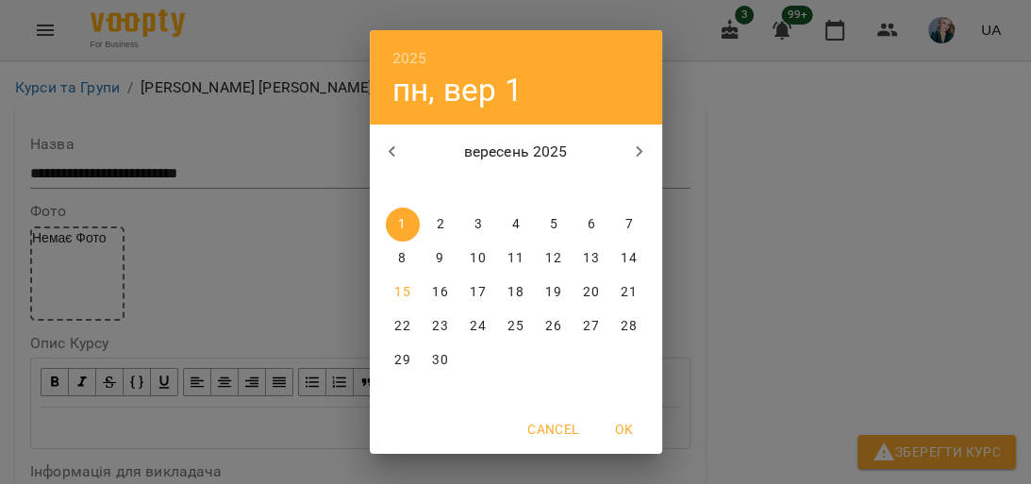
click at [398, 295] on p "15" at bounding box center [401, 292] width 15 height 19
type input "**********"
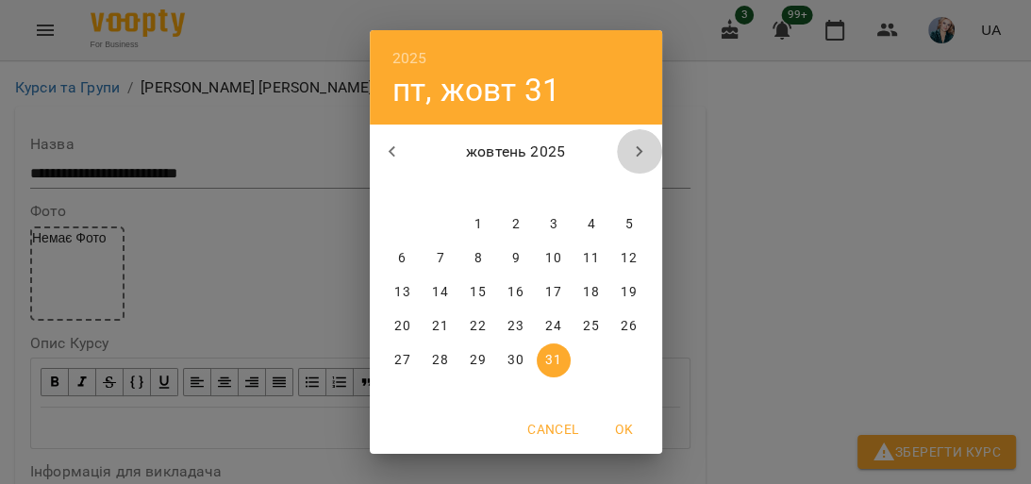
click at [628, 141] on icon "button" at bounding box center [639, 152] width 23 height 23
click at [628, 142] on icon "button" at bounding box center [639, 152] width 23 height 23
click at [628, 143] on icon "button" at bounding box center [639, 152] width 23 height 23
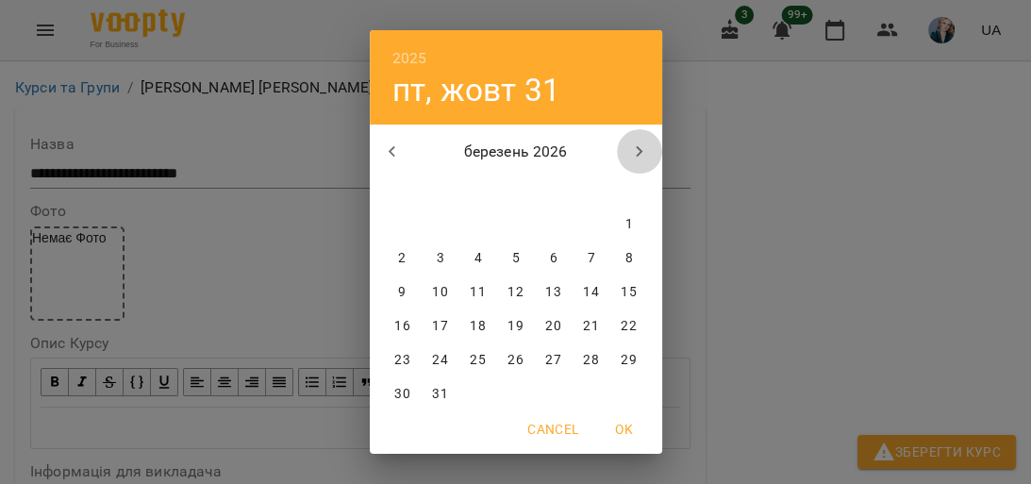
click at [628, 144] on icon "button" at bounding box center [639, 152] width 23 height 23
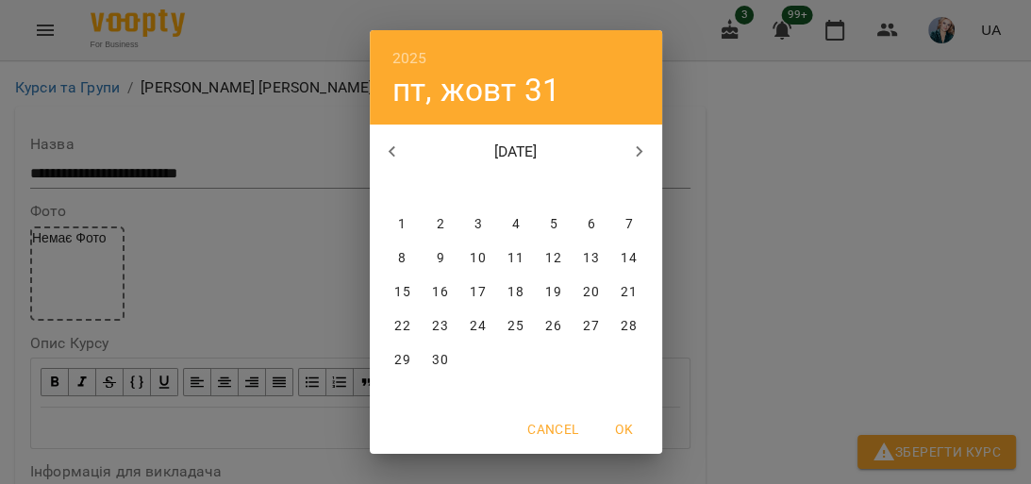
click at [435, 351] on p "30" at bounding box center [439, 360] width 15 height 19
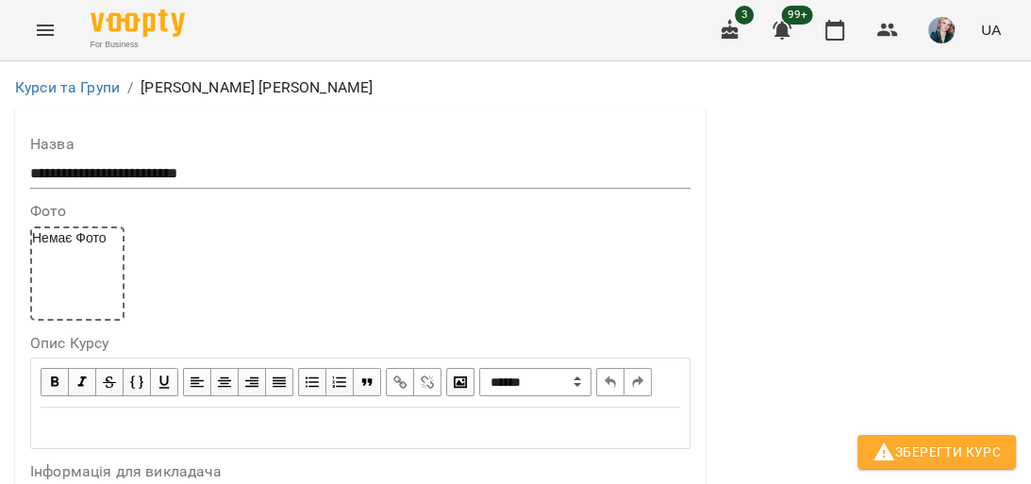
type input "**********"
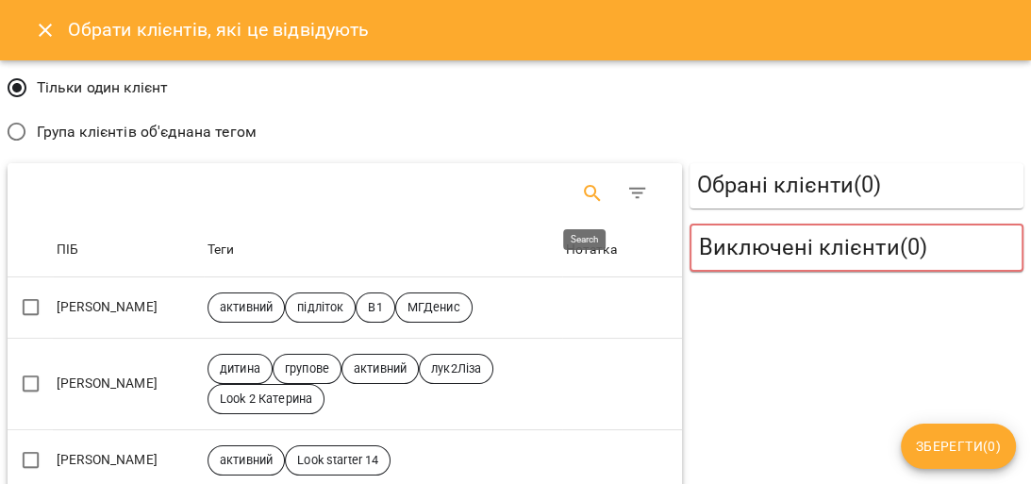
click at [584, 187] on icon "Search" at bounding box center [592, 193] width 16 height 16
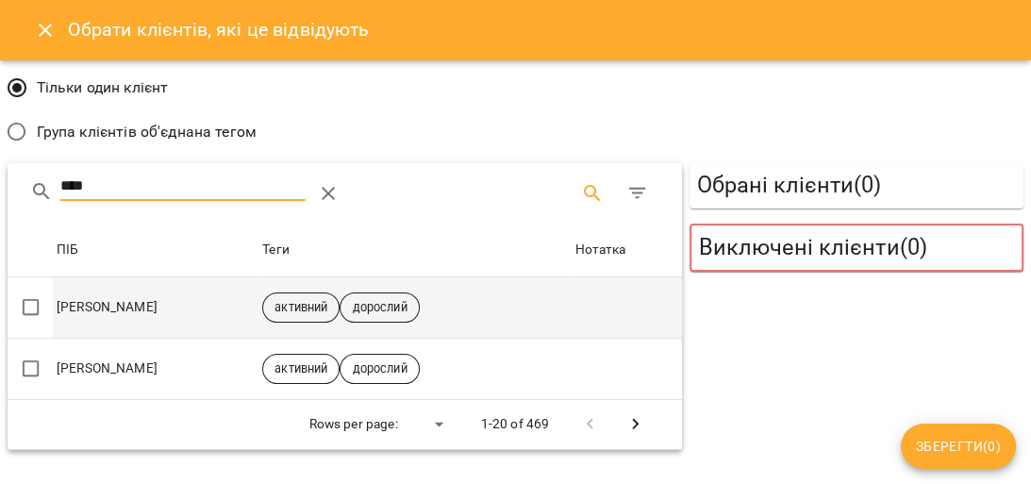
type input "****"
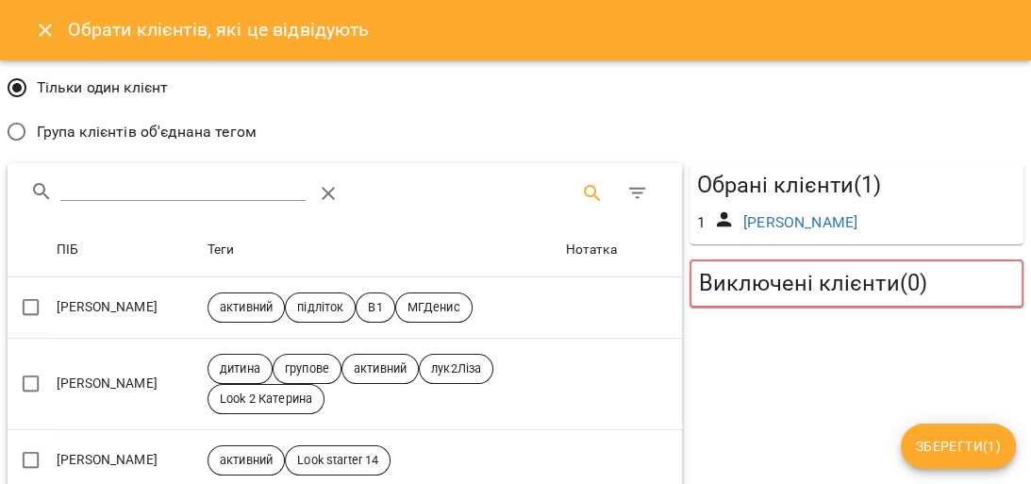
click at [943, 438] on span "Зберегти ( 1 )" at bounding box center [958, 446] width 85 height 23
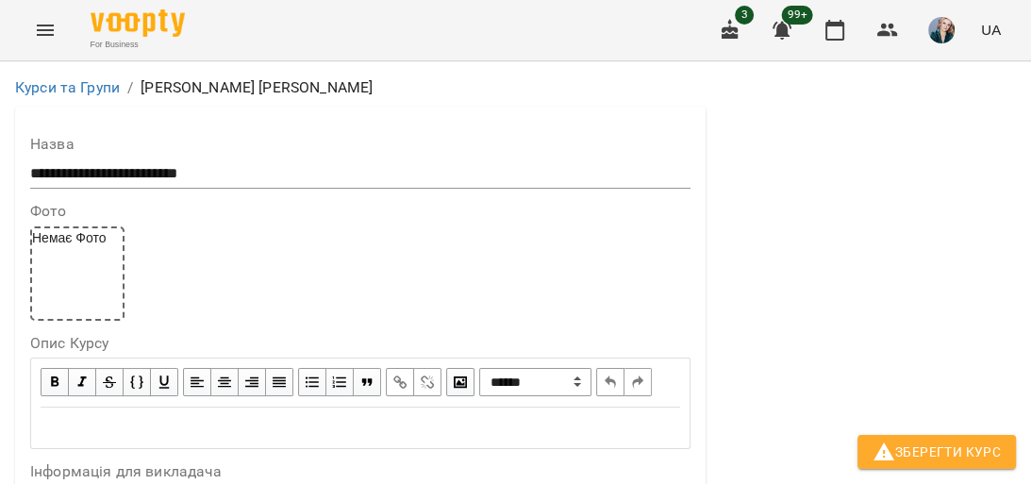
scroll to position [1961, 0]
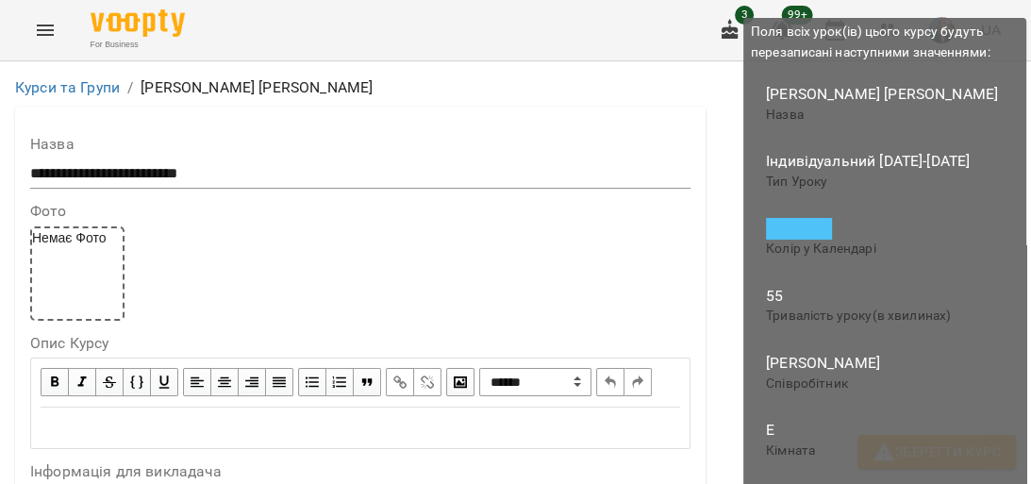
click at [970, 449] on span "Зберегти Курс" at bounding box center [937, 452] width 128 height 23
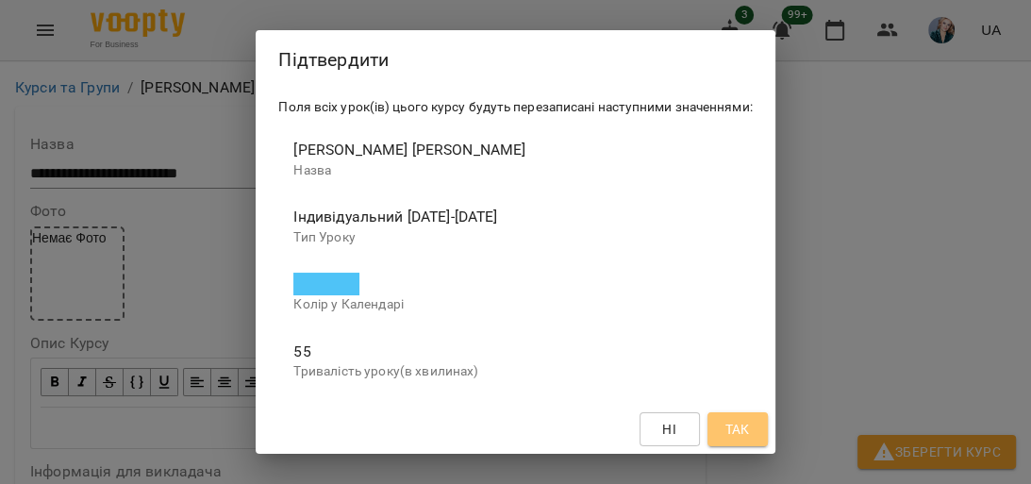
click at [744, 429] on span "Так" at bounding box center [737, 429] width 25 height 23
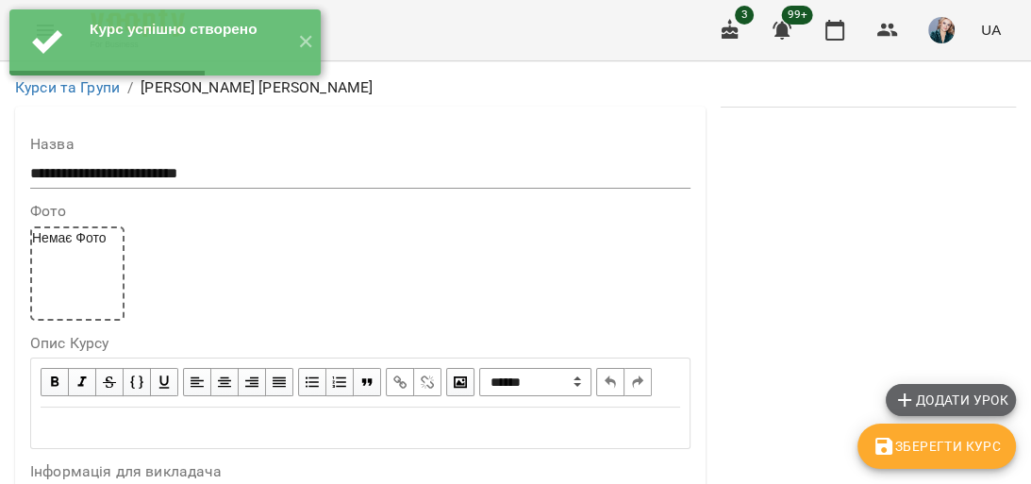
click at [932, 405] on span "Додати урок" at bounding box center [951, 400] width 115 height 23
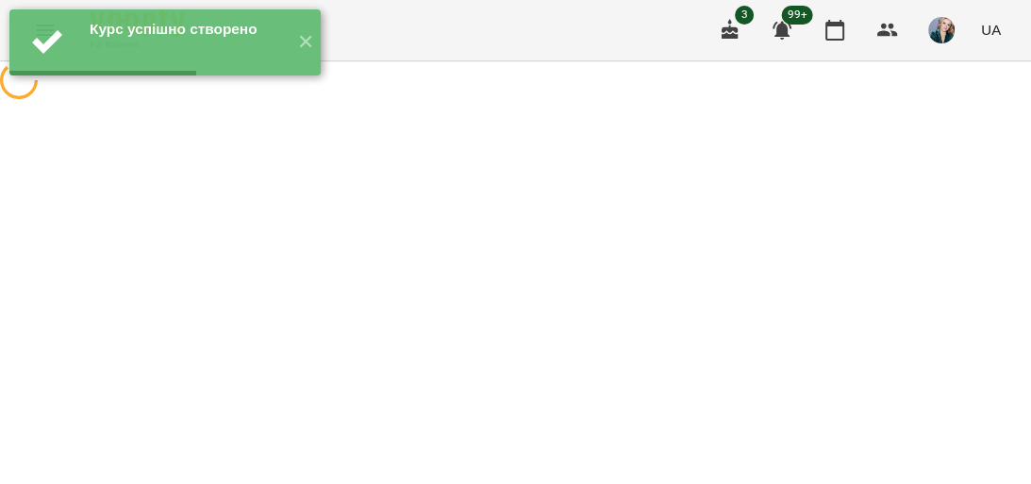
select select "**********"
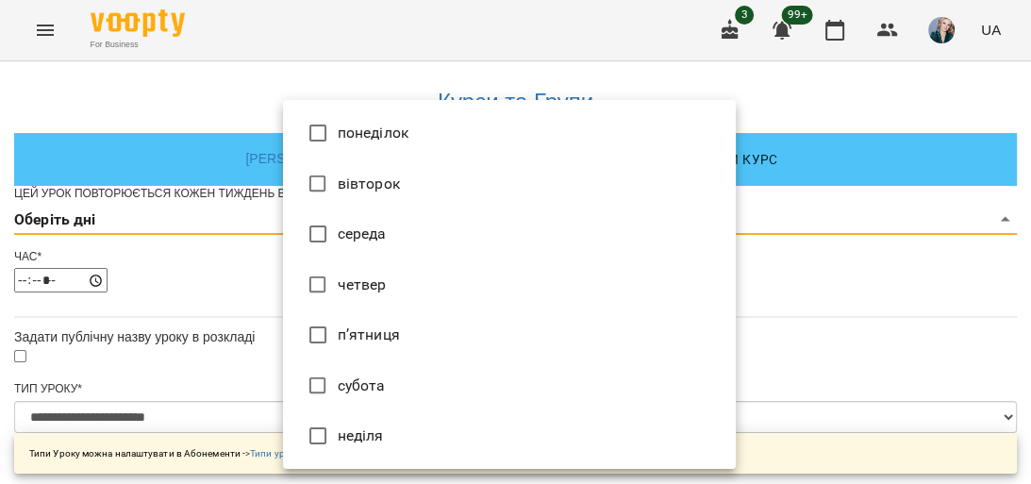
click at [403, 139] on li "понеділок" at bounding box center [509, 133] width 453 height 51
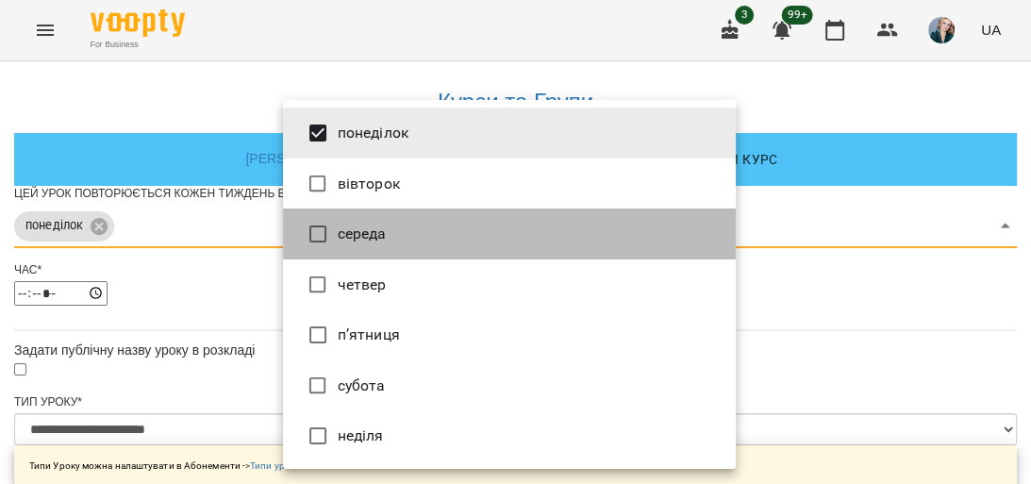
drag, startPoint x: 453, startPoint y: 240, endPoint x: 574, endPoint y: 219, distance: 122.6
click at [452, 241] on li "середа" at bounding box center [509, 234] width 453 height 51
type input "***"
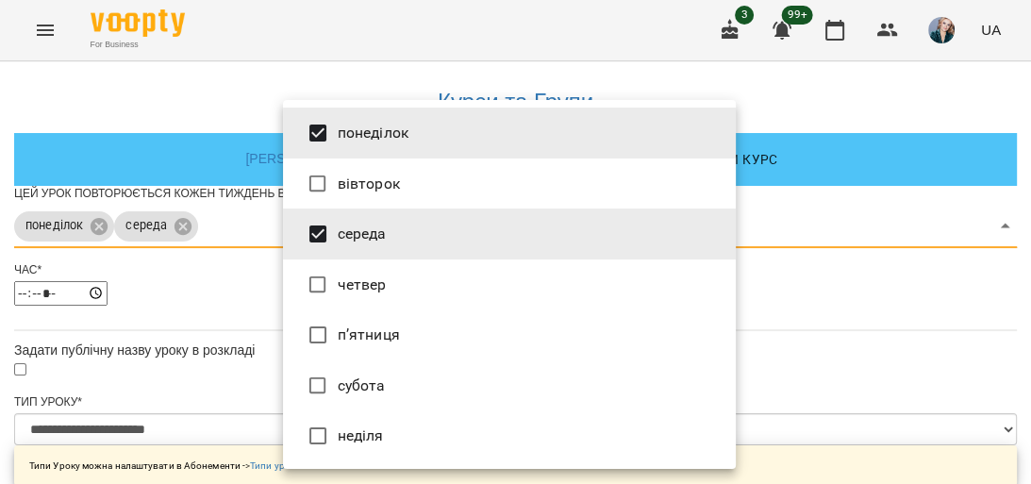
click at [840, 215] on div at bounding box center [515, 242] width 1031 height 484
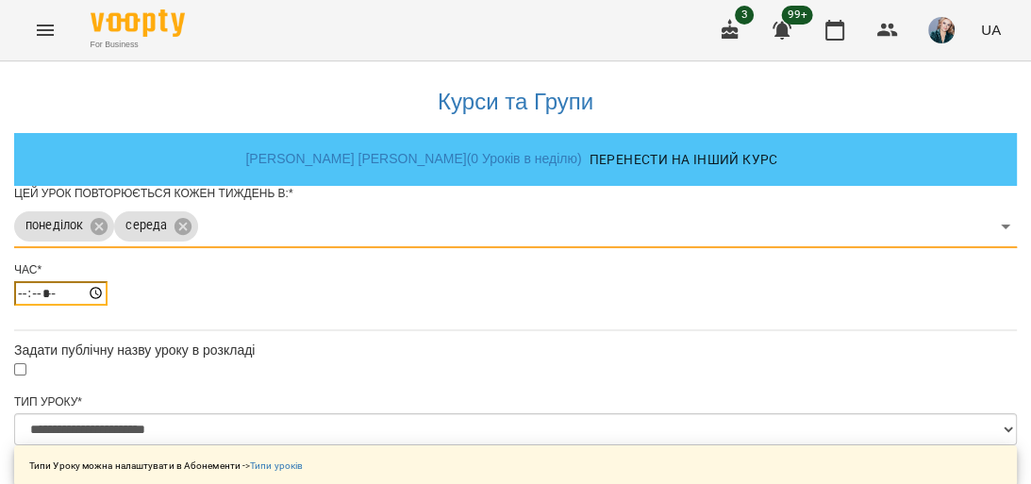
click at [108, 306] on input "*****" at bounding box center [60, 293] width 93 height 25
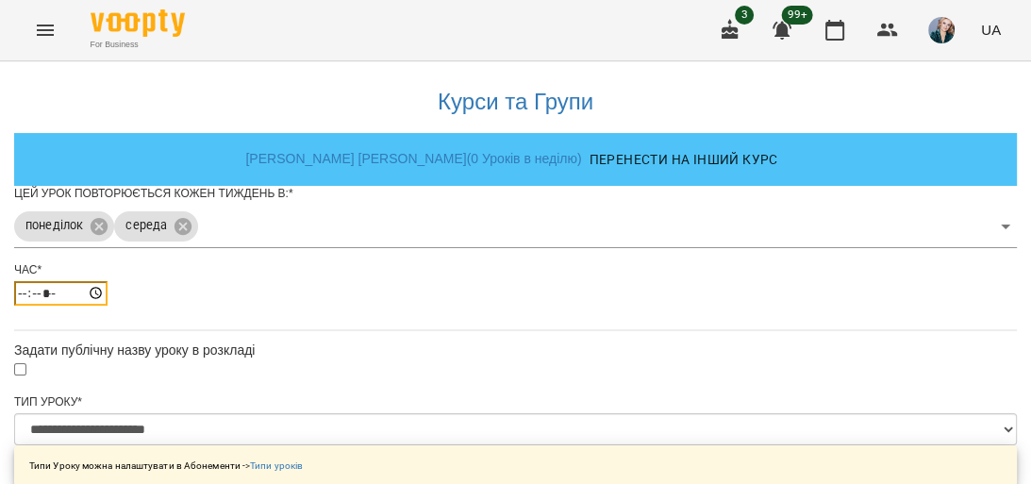
type input "*****"
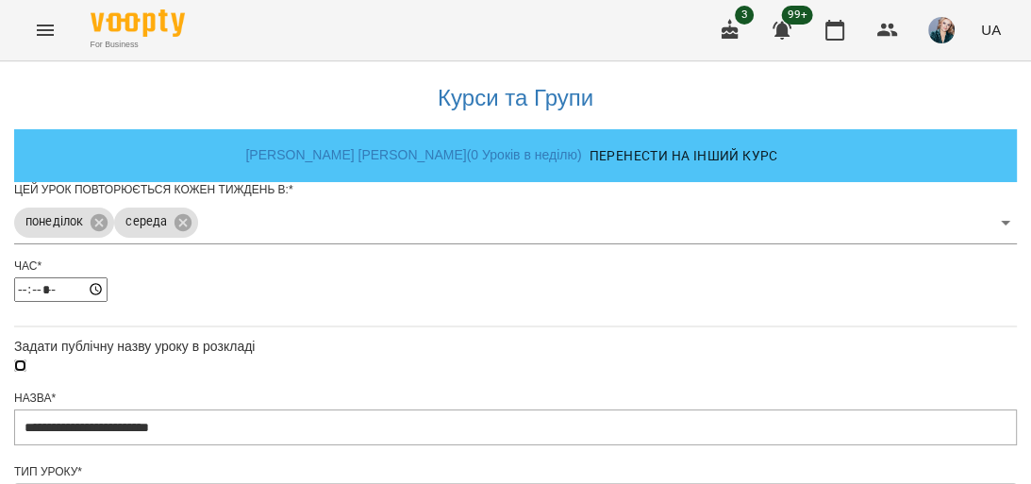
scroll to position [910, 0]
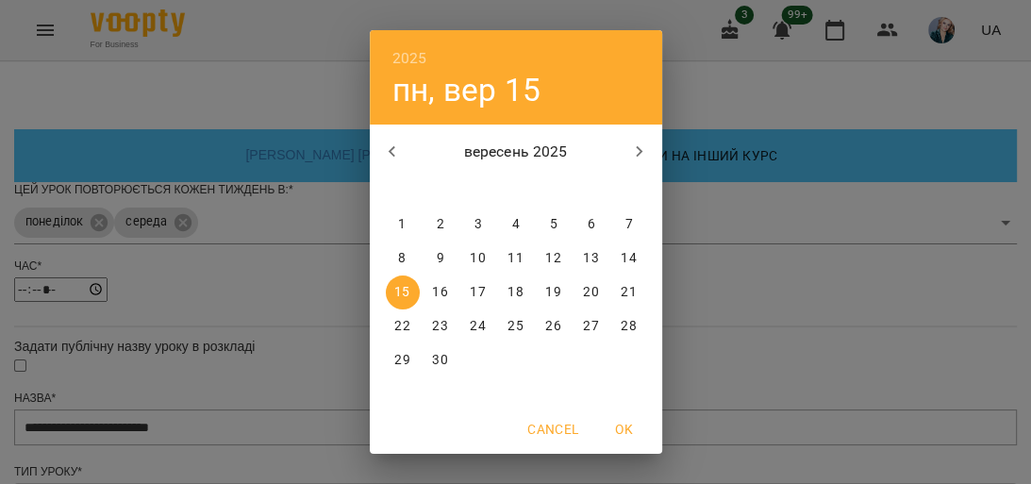
click at [260, 373] on div "2025 пн, вер 15 вересень 2025 пн вт ср чт пт сб нд 1 2 3 4 5 6 7 8 9 10 11 12 1…" at bounding box center [515, 242] width 1031 height 484
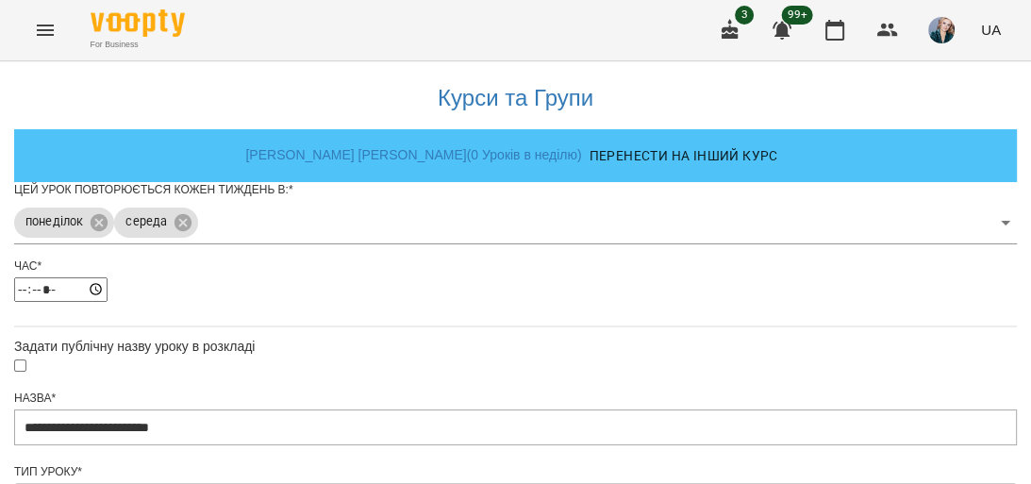
scroll to position [1030, 0]
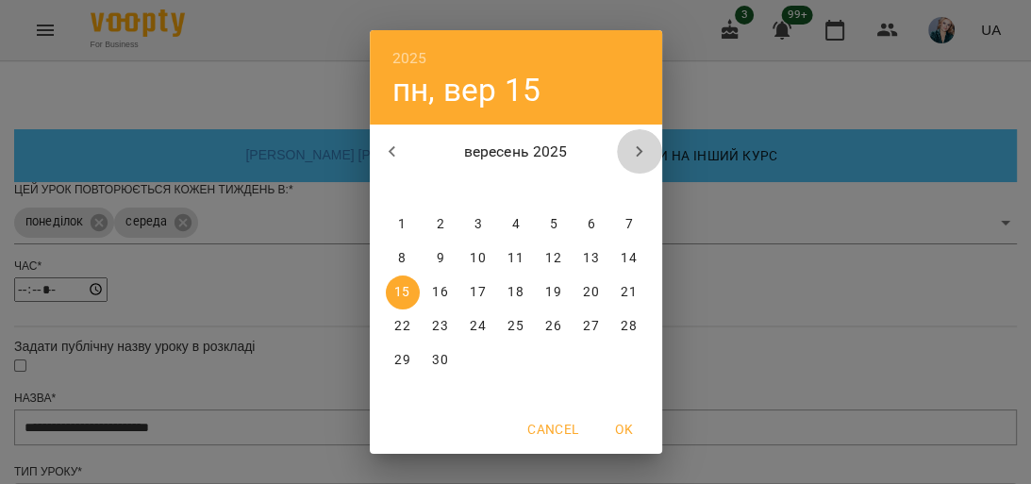
click at [642, 145] on icon "button" at bounding box center [639, 152] width 23 height 23
click at [642, 147] on icon "button" at bounding box center [639, 152] width 23 height 23
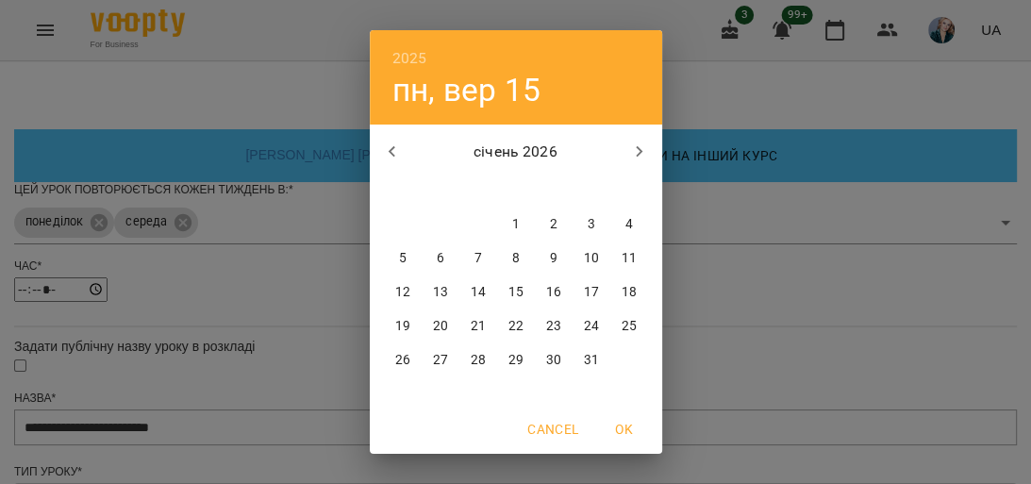
click at [642, 147] on icon "button" at bounding box center [639, 152] width 23 height 23
click at [642, 148] on icon "button" at bounding box center [639, 152] width 23 height 23
click at [642, 149] on icon "button" at bounding box center [639, 152] width 23 height 23
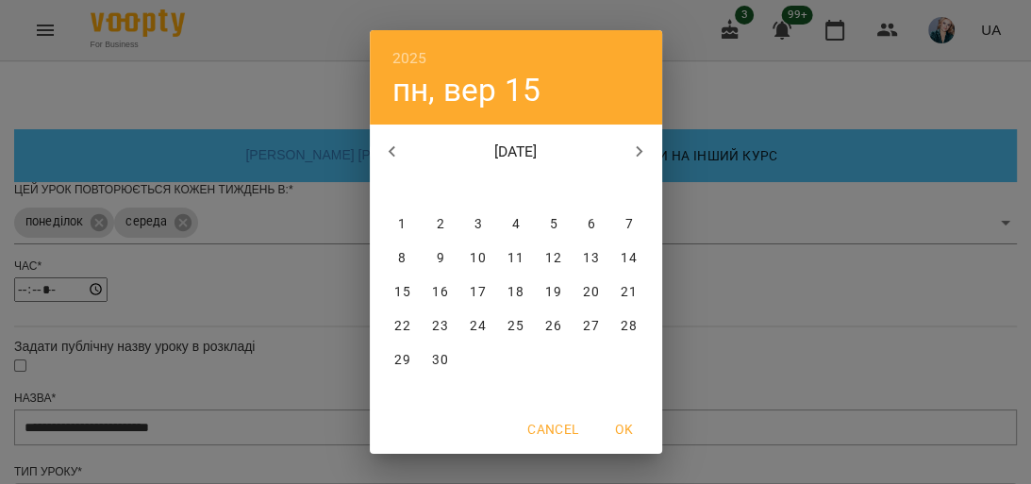
click at [433, 360] on p "30" at bounding box center [439, 360] width 15 height 19
type input "**********"
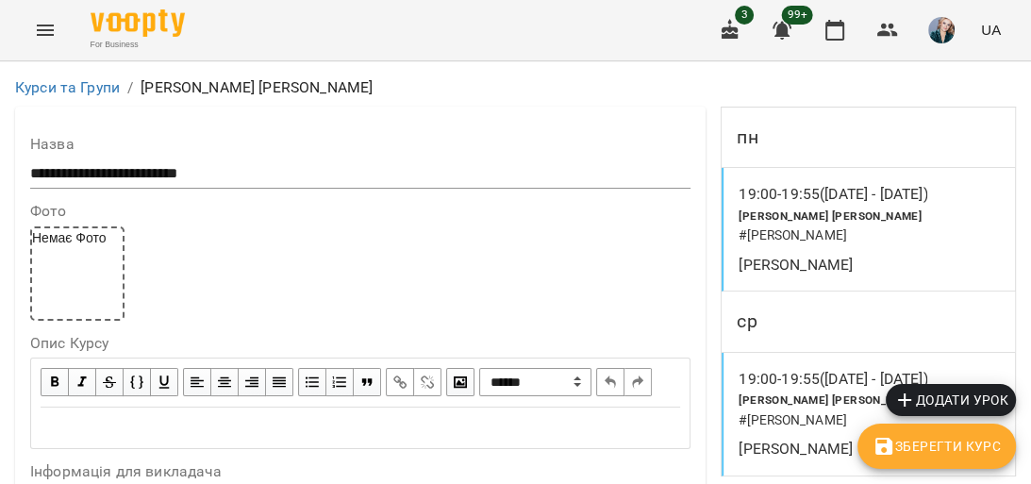
click at [49, 35] on icon "Menu" at bounding box center [45, 30] width 17 height 11
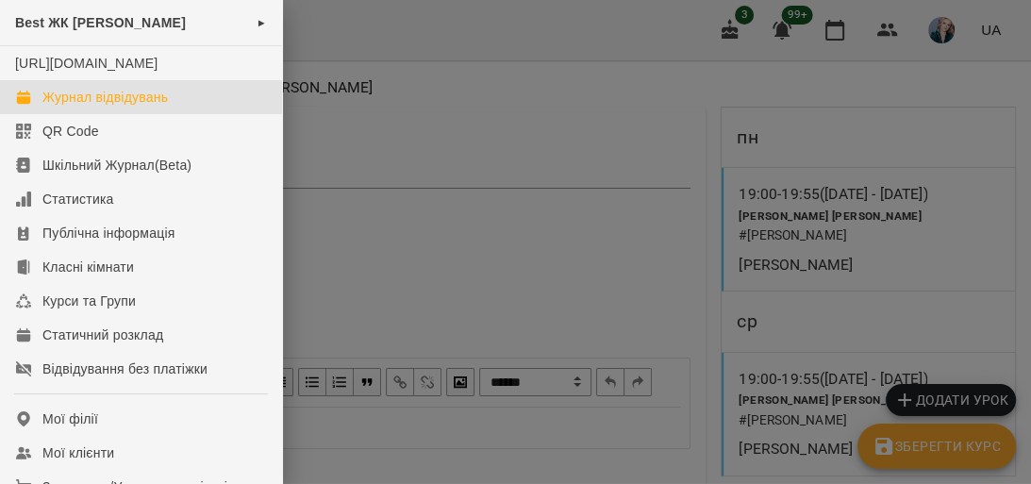
click at [132, 107] on div "Журнал відвідувань" at bounding box center [105, 97] width 126 height 19
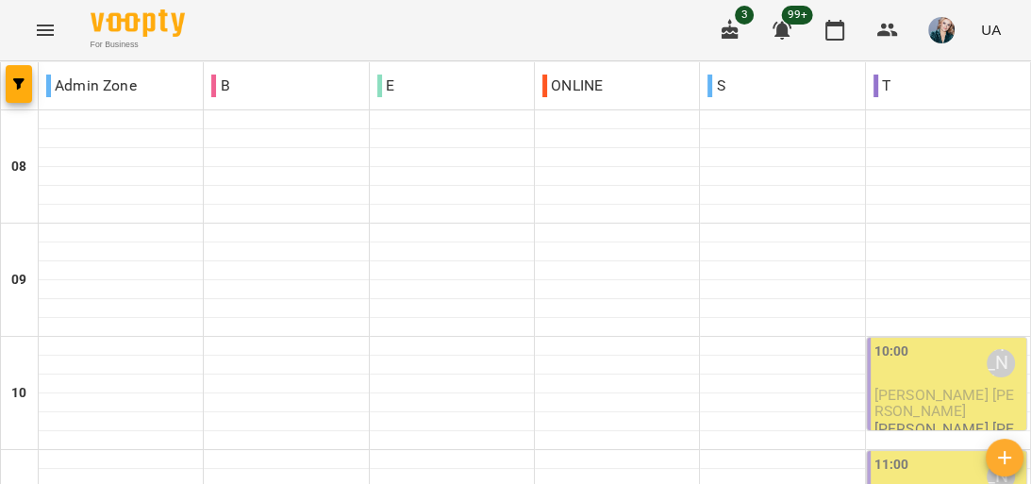
scroll to position [1261, 0]
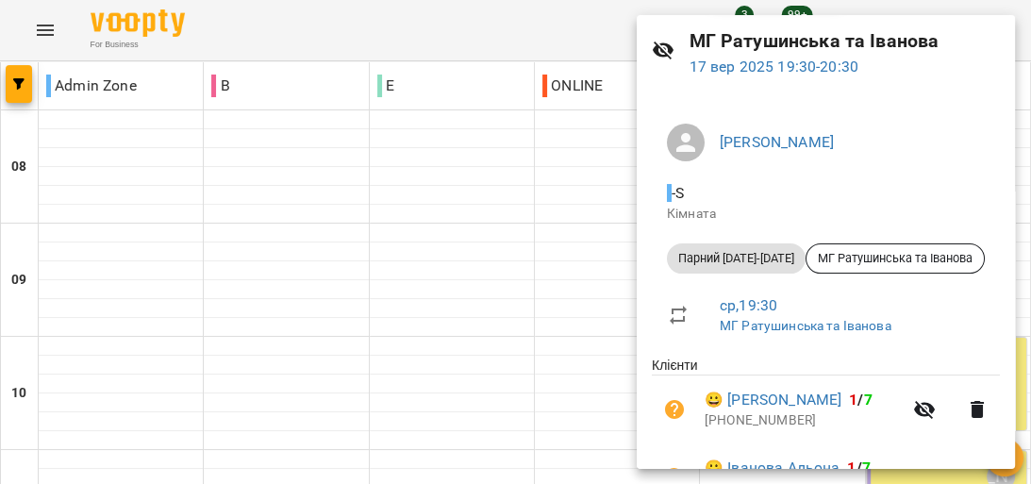
scroll to position [151, 0]
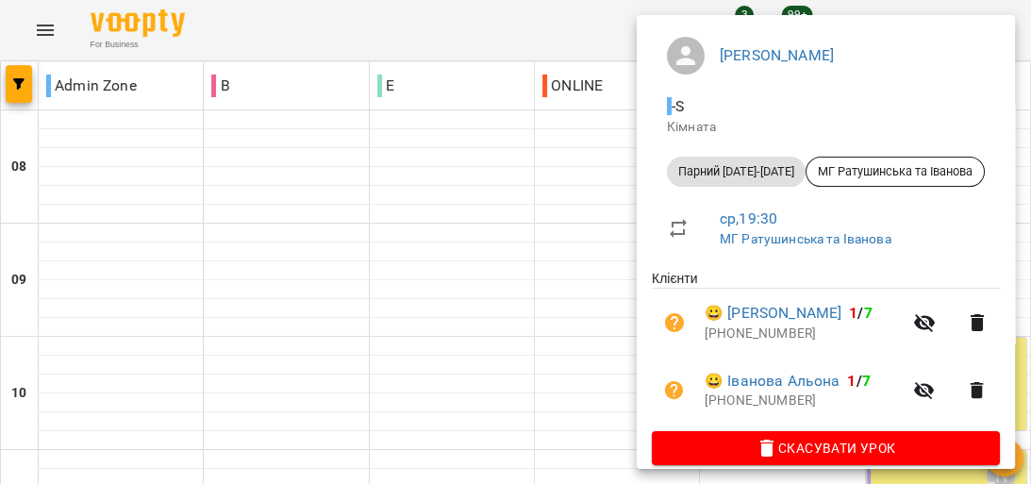
click at [637, 247] on div "[PERSON_NAME] - S Кімната Парний [DATE]-[DATE] [GEOGRAPHIC_DATA][PERSON_NAME] т…" at bounding box center [826, 247] width 378 height 481
click at [593, 253] on div at bounding box center [515, 242] width 1031 height 484
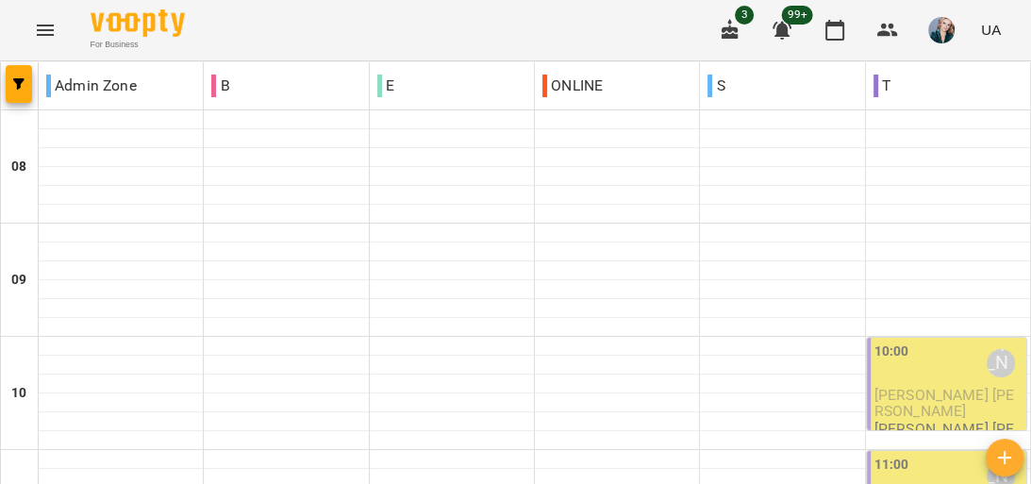
scroll to position [1185, 0]
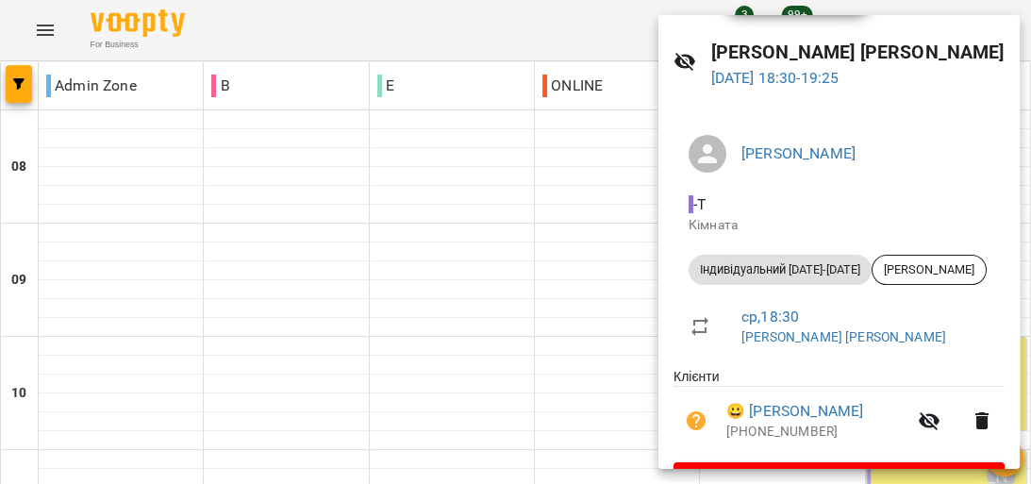
scroll to position [0, 0]
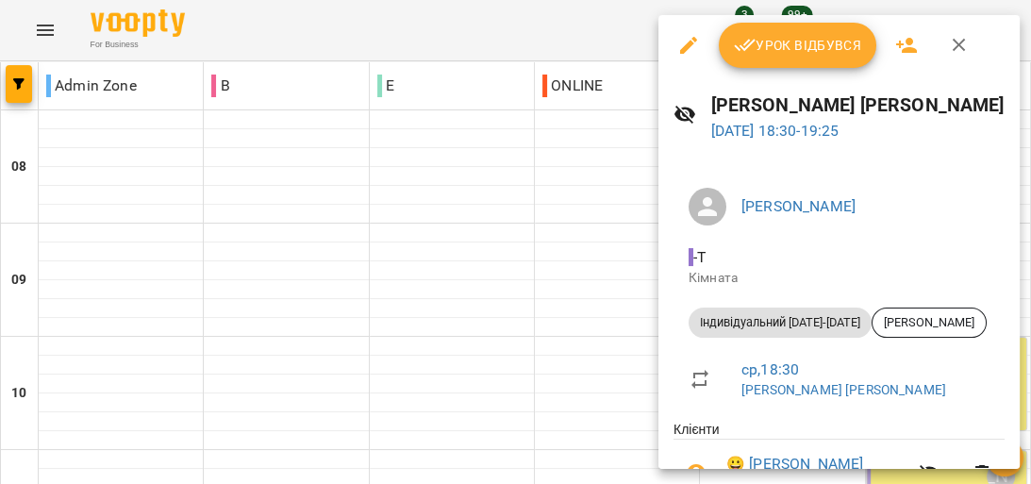
click at [628, 219] on div at bounding box center [515, 242] width 1031 height 484
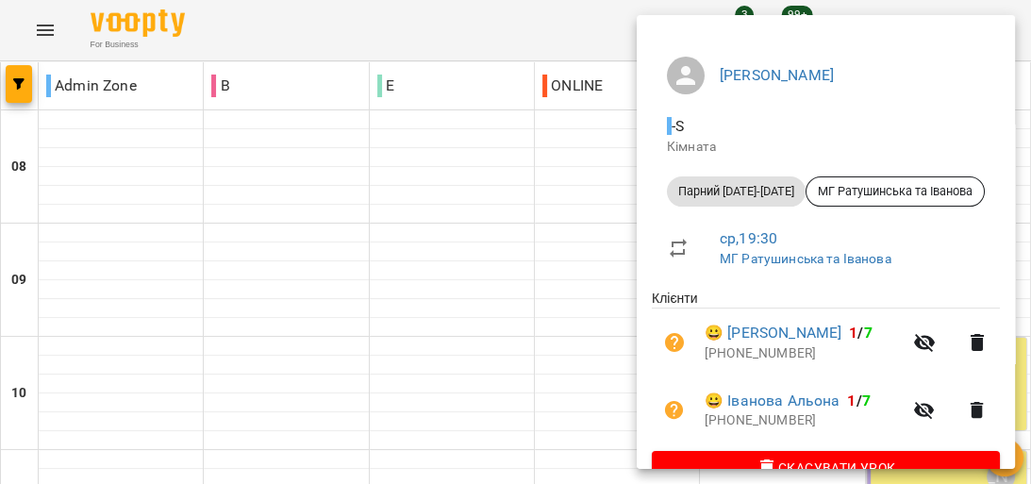
scroll to position [151, 0]
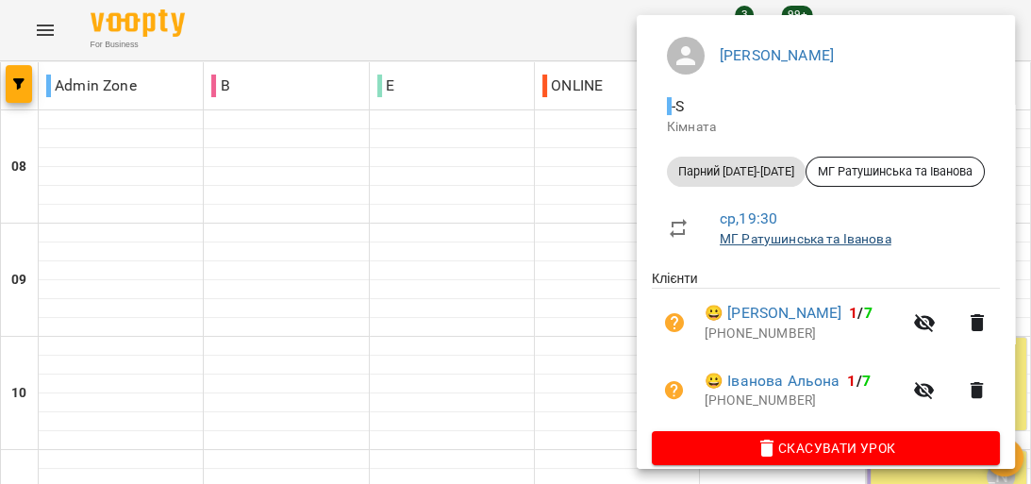
click at [839, 241] on link "МГ Ратушинська та Іванова" at bounding box center [806, 238] width 172 height 15
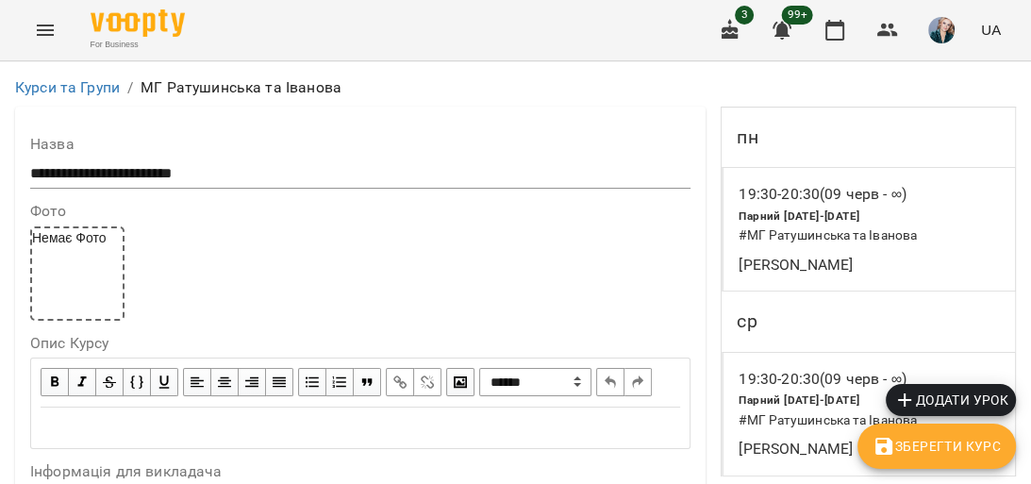
scroll to position [1057, 0]
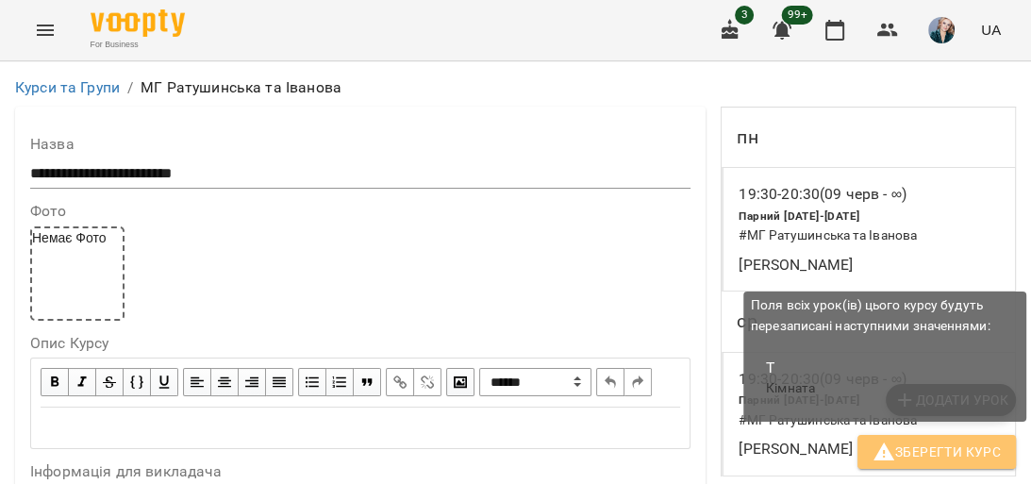
click at [970, 450] on span "Зберегти Курс" at bounding box center [937, 452] width 128 height 23
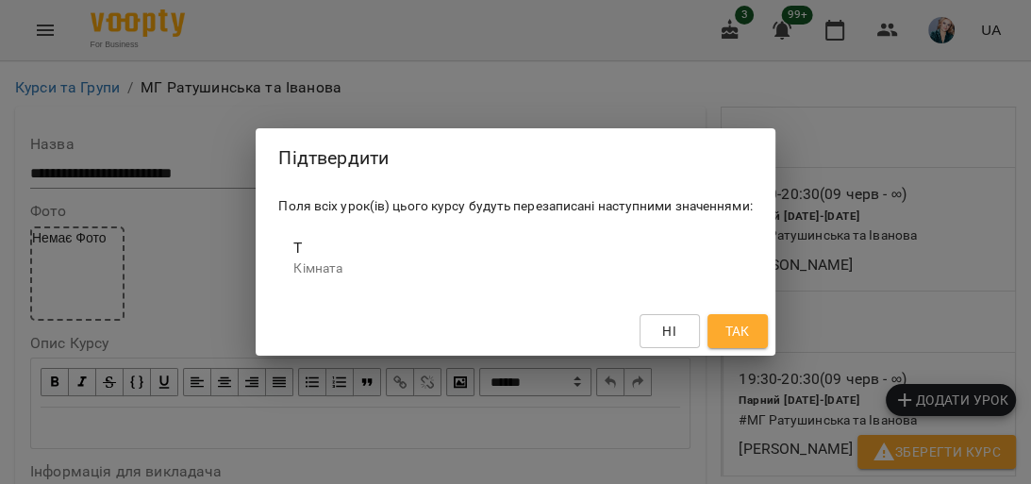
click at [744, 333] on span "Так" at bounding box center [737, 331] width 25 height 23
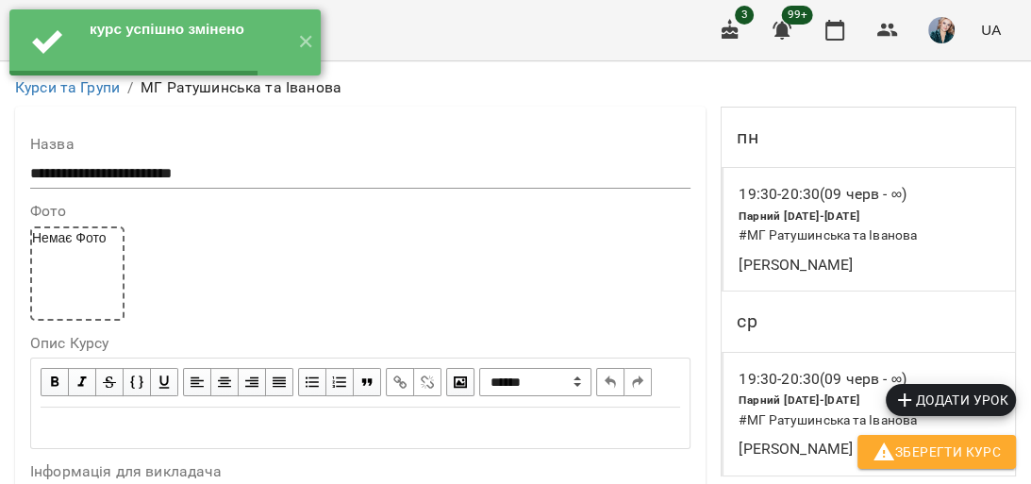
scroll to position [0, 0]
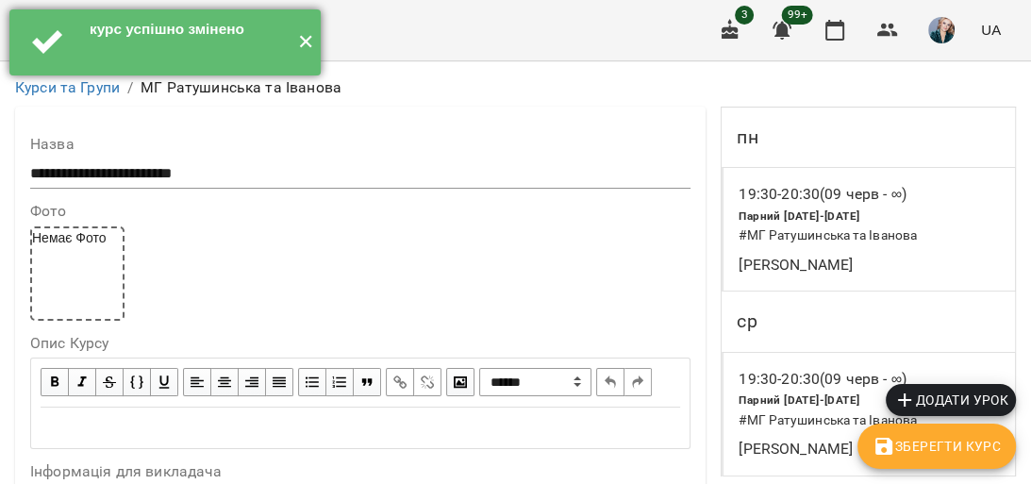
click at [313, 35] on button "✕" at bounding box center [305, 42] width 31 height 66
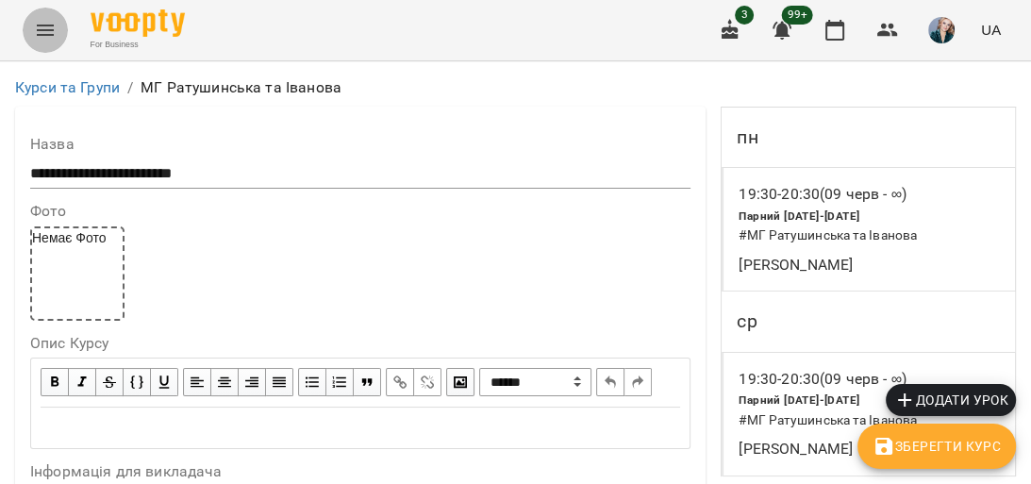
click at [55, 37] on icon "Menu" at bounding box center [45, 30] width 23 height 23
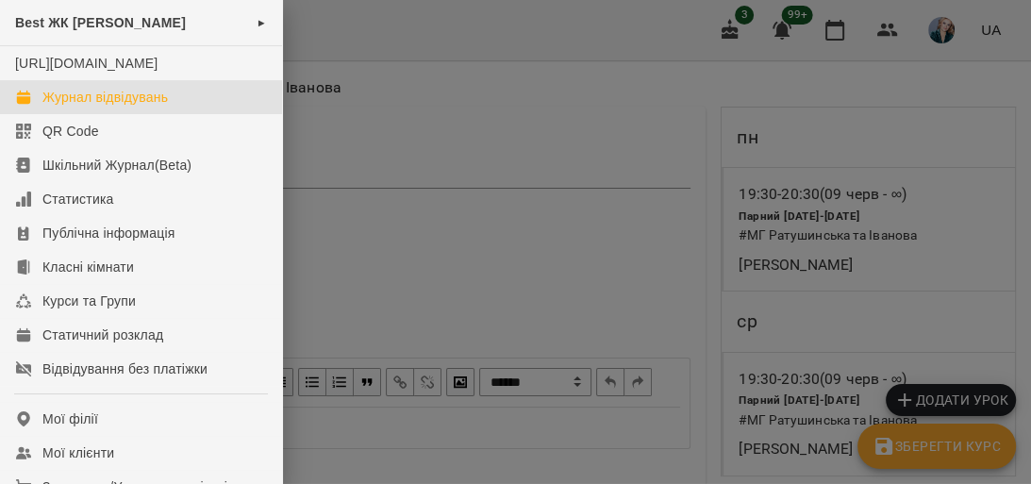
click at [205, 114] on link "Журнал відвідувань" at bounding box center [141, 97] width 282 height 34
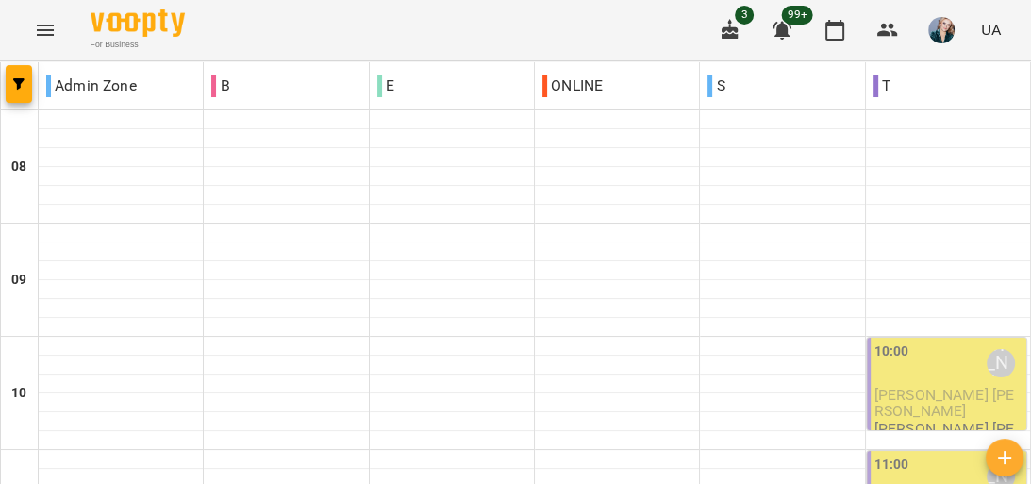
scroll to position [1208, 0]
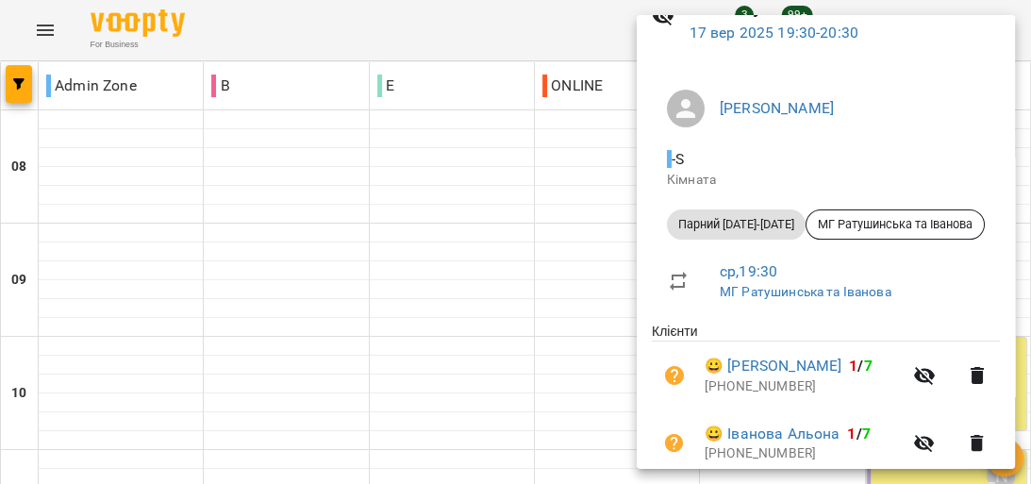
scroll to position [0, 0]
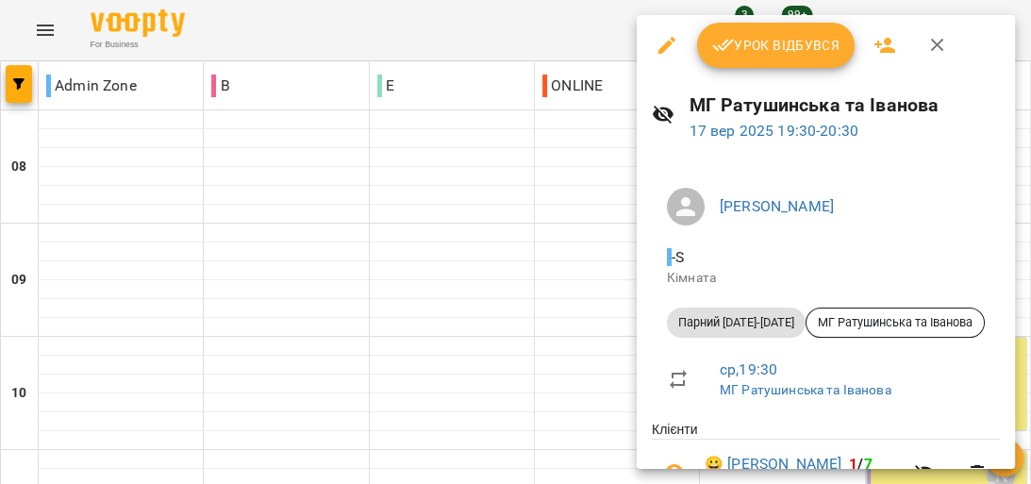
click at [670, 53] on icon "button" at bounding box center [667, 45] width 23 height 23
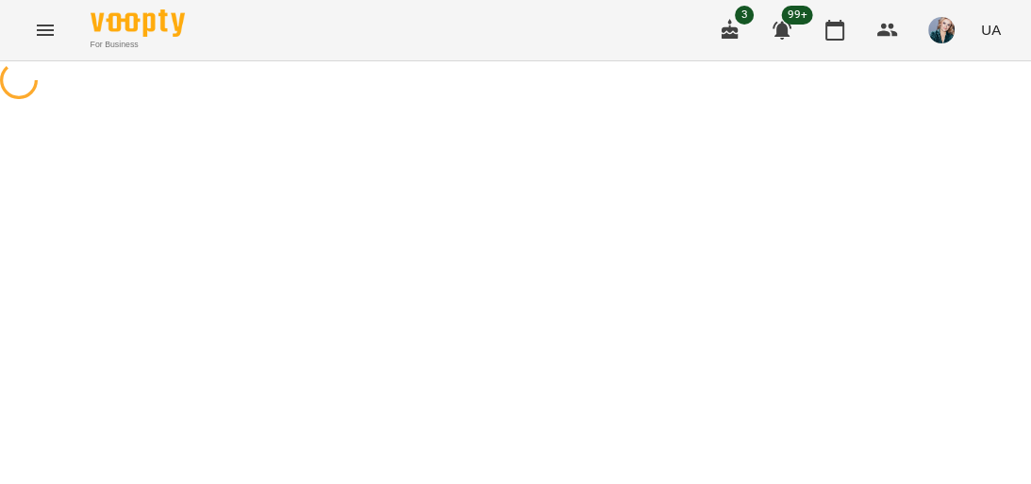
select select "**********"
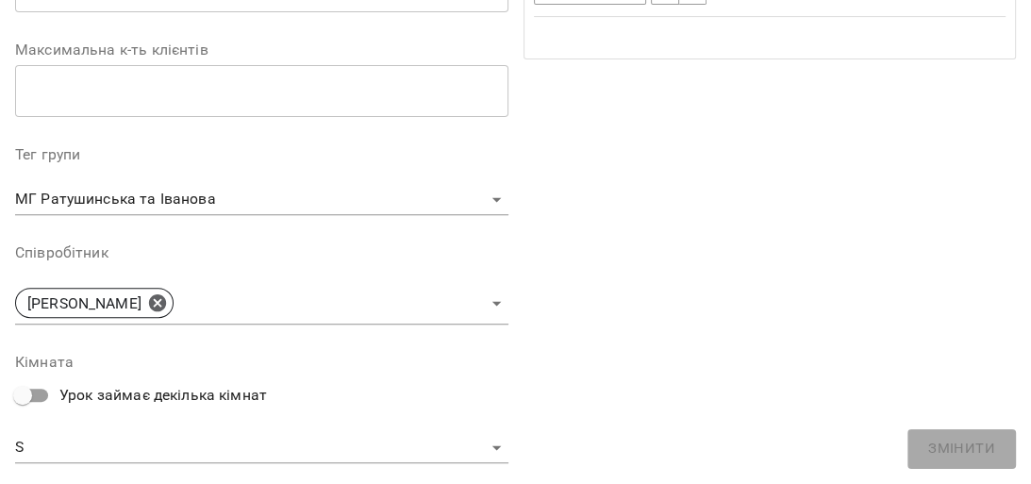
scroll to position [453, 0]
click at [209, 445] on body "**********" at bounding box center [515, 450] width 1031 height 901
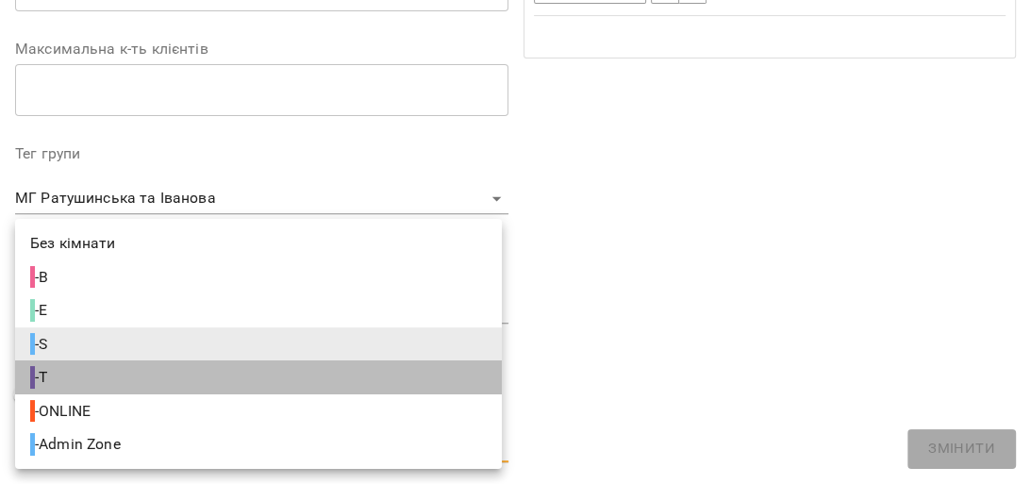
click at [244, 372] on li "- T" at bounding box center [258, 377] width 487 height 34
type input "**********"
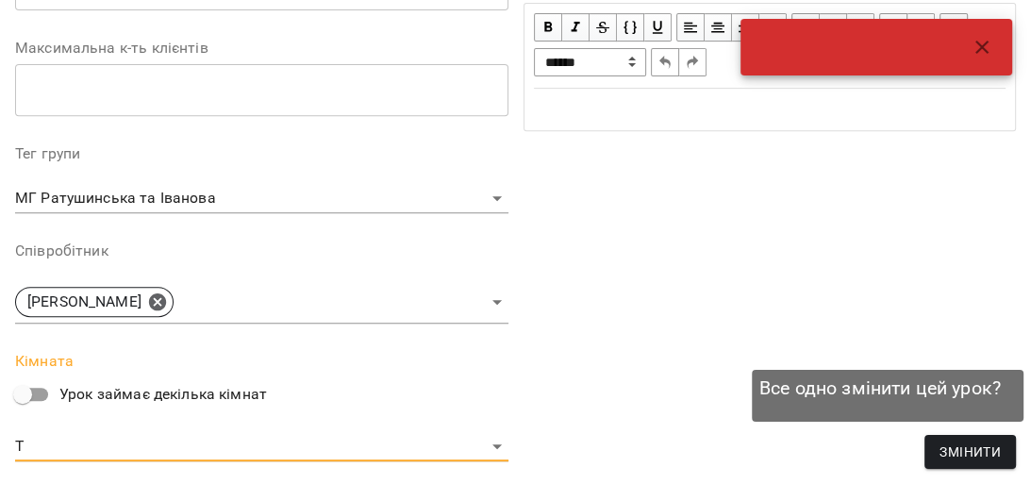
click at [969, 441] on span "Змінити" at bounding box center [970, 452] width 61 height 23
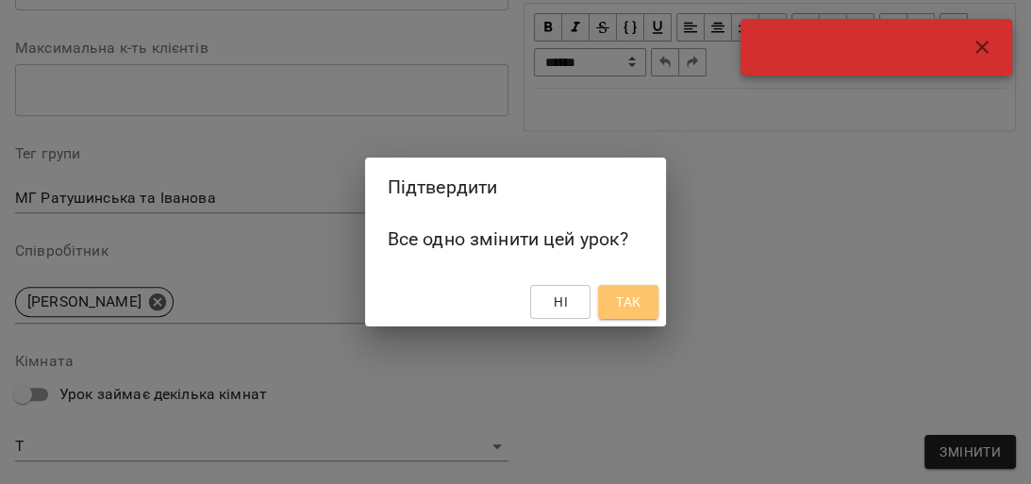
click at [626, 305] on span "Так" at bounding box center [628, 302] width 25 height 23
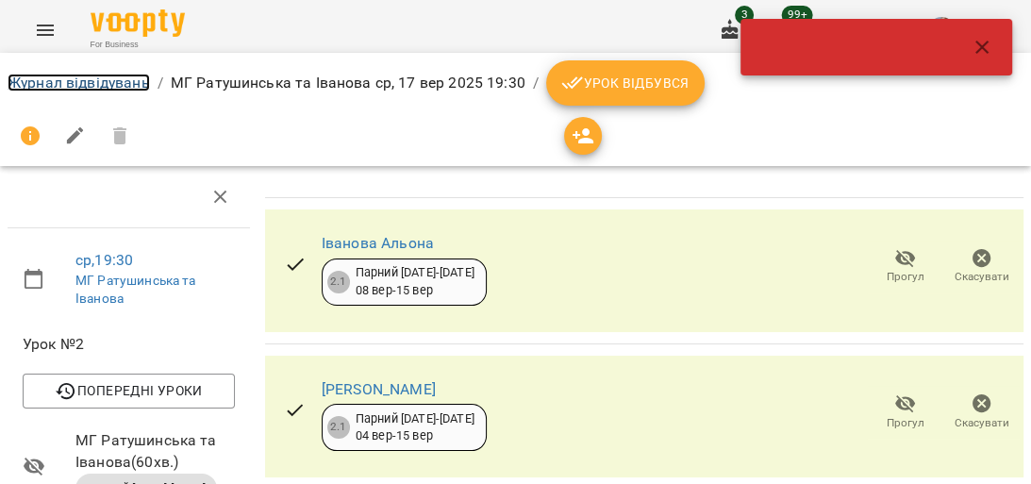
click at [68, 79] on link "Журнал відвідувань" at bounding box center [79, 83] width 142 height 18
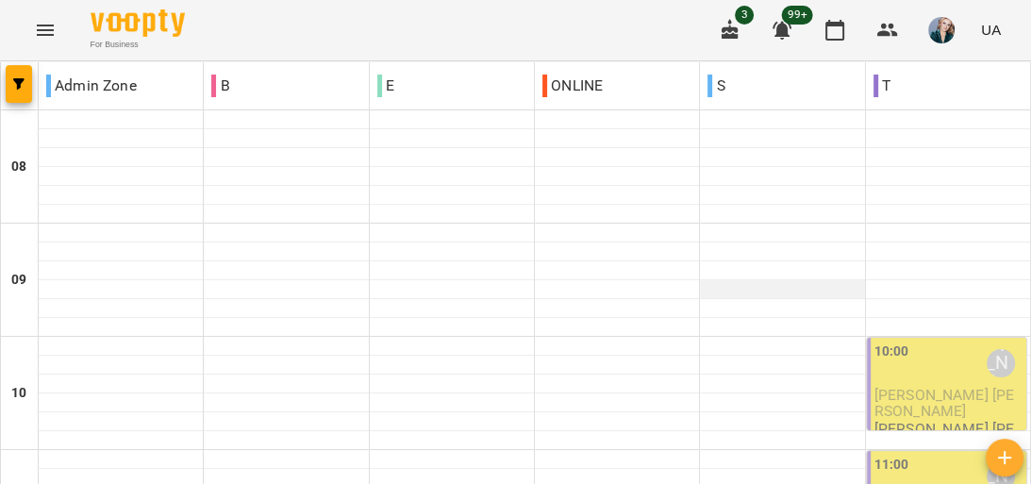
scroll to position [1132, 0]
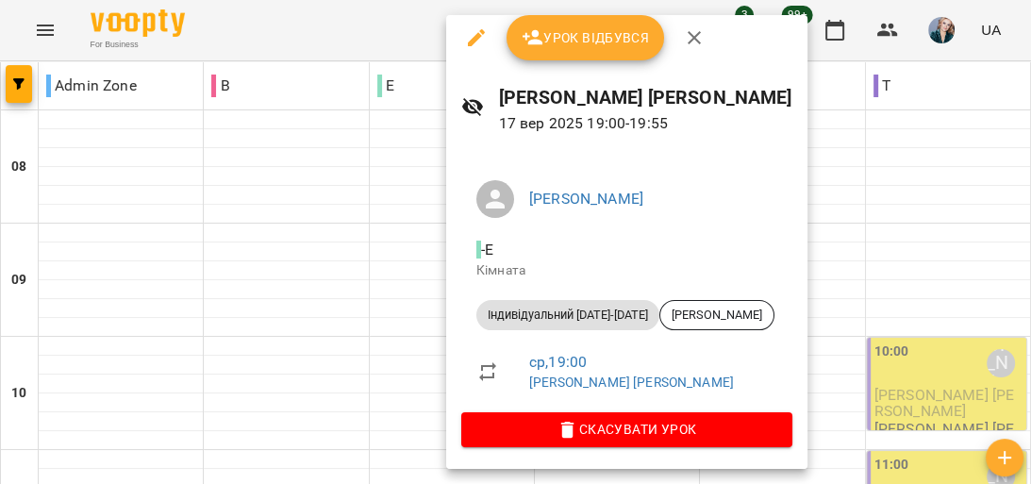
scroll to position [0, 0]
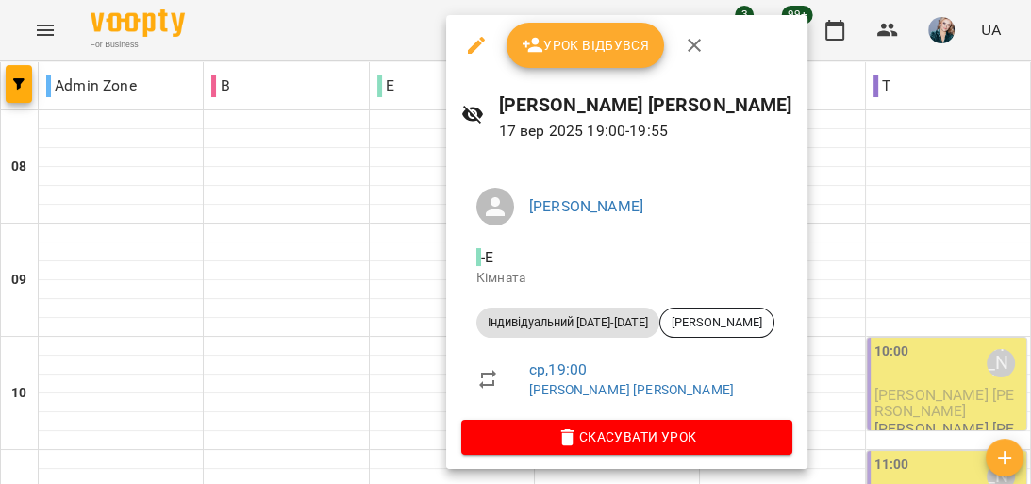
click at [476, 47] on icon "button" at bounding box center [476, 45] width 17 height 17
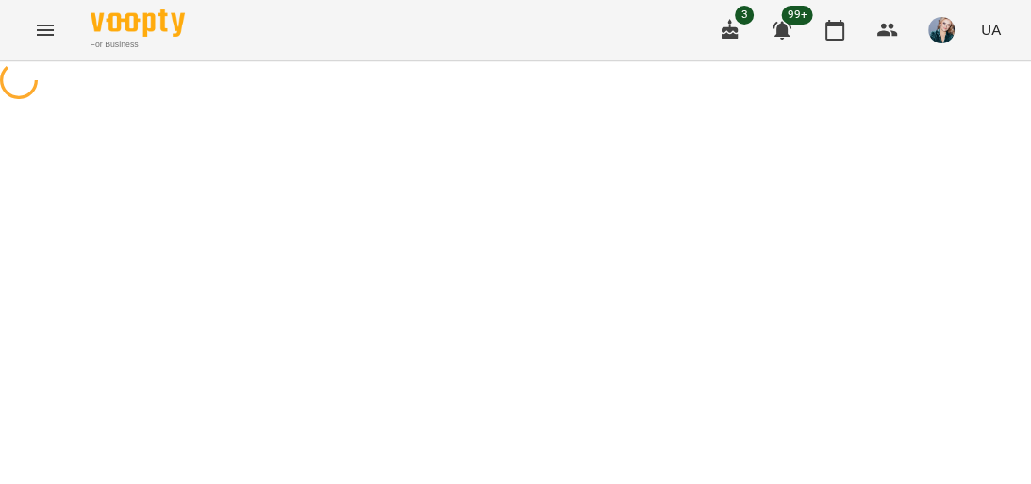
select select "**********"
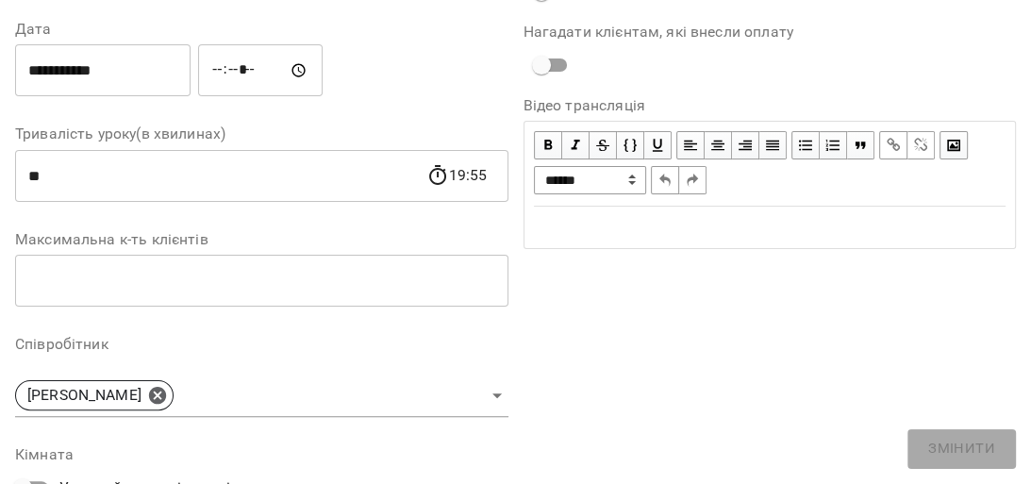
scroll to position [528, 0]
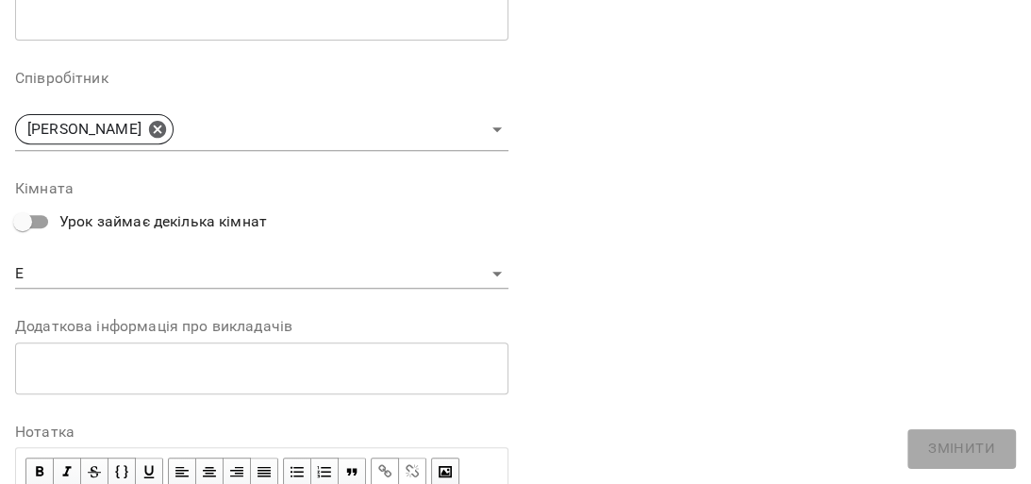
click at [365, 276] on body "**********" at bounding box center [515, 439] width 1031 height 879
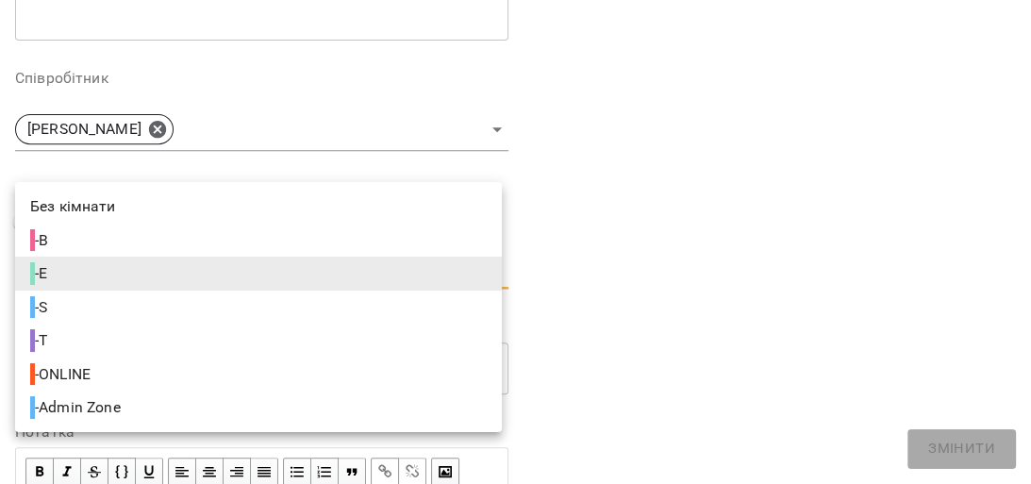
click at [225, 321] on li "- S" at bounding box center [258, 308] width 487 height 34
type input "**********"
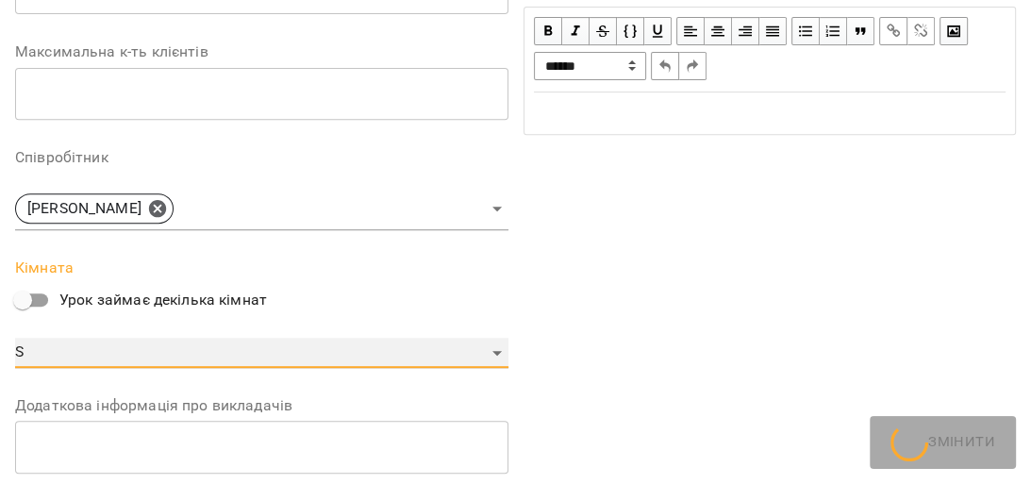
scroll to position [608, 0]
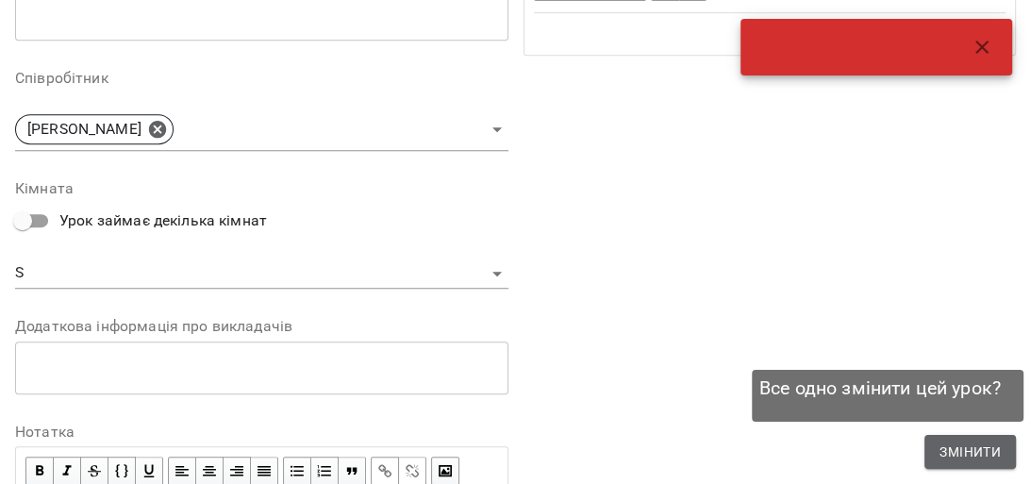
click at [1010, 444] on button "Змінити" at bounding box center [971, 452] width 92 height 34
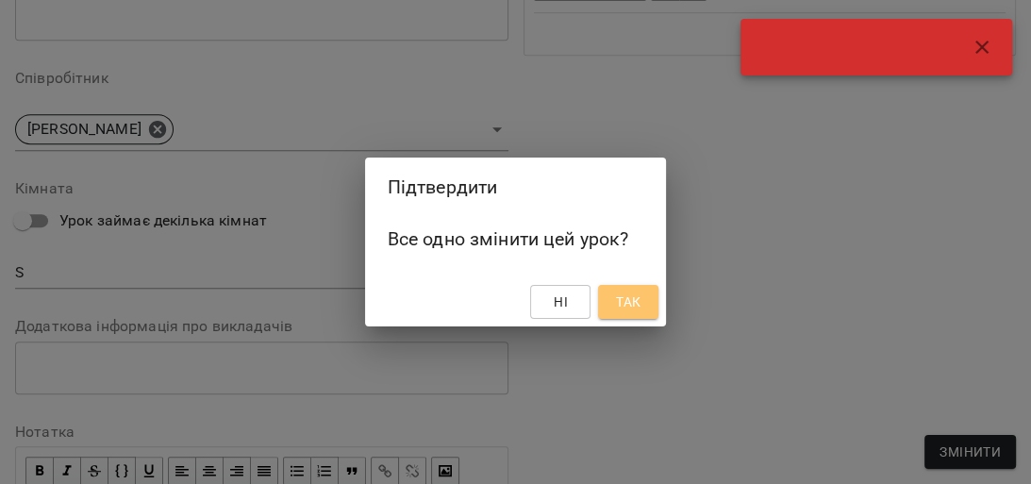
click at [630, 306] on span "Так" at bounding box center [628, 302] width 25 height 23
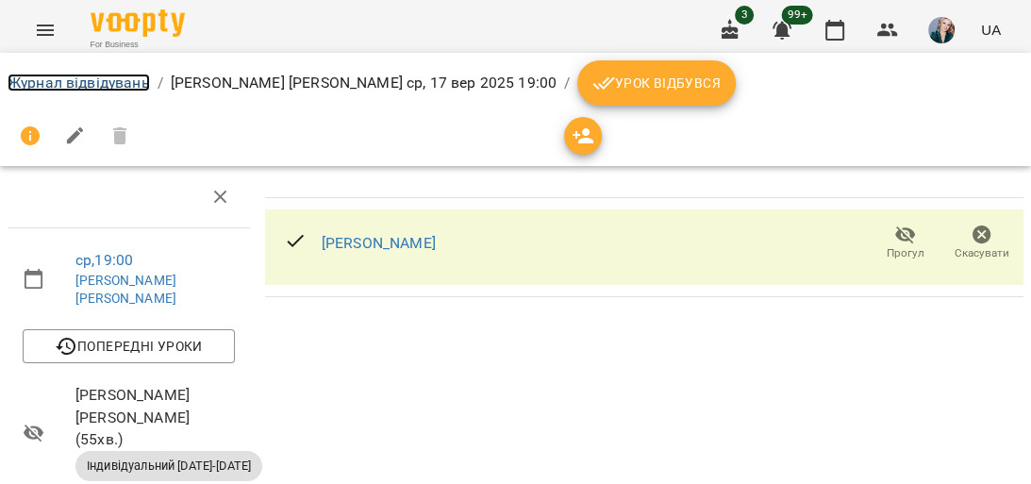
click at [111, 84] on link "Журнал відвідувань" at bounding box center [79, 83] width 142 height 18
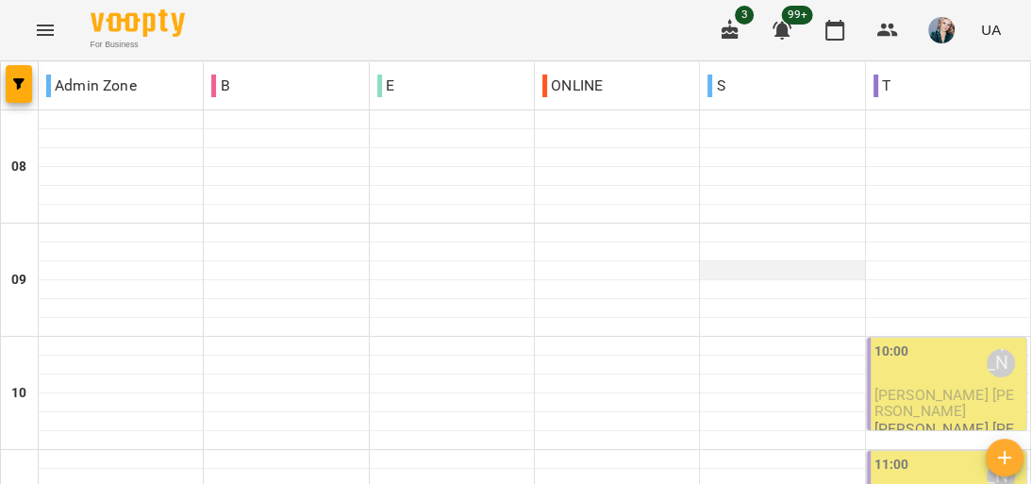
scroll to position [1261, 0]
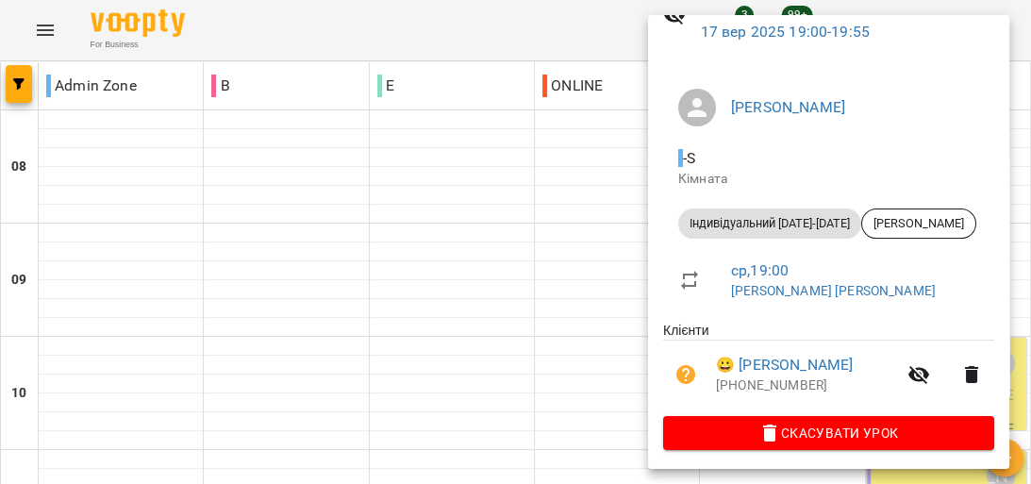
scroll to position [106, 0]
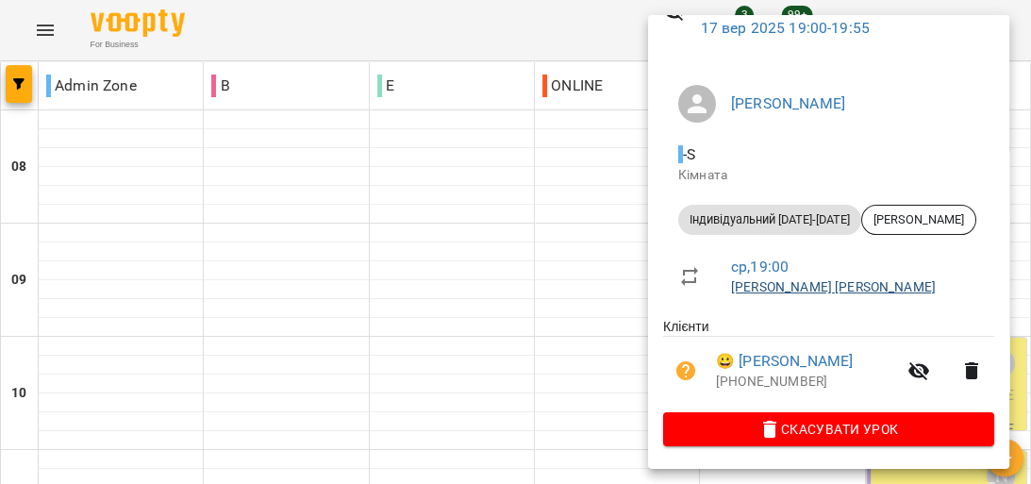
click at [827, 289] on link "[PERSON_NAME] [PERSON_NAME]" at bounding box center [833, 286] width 205 height 15
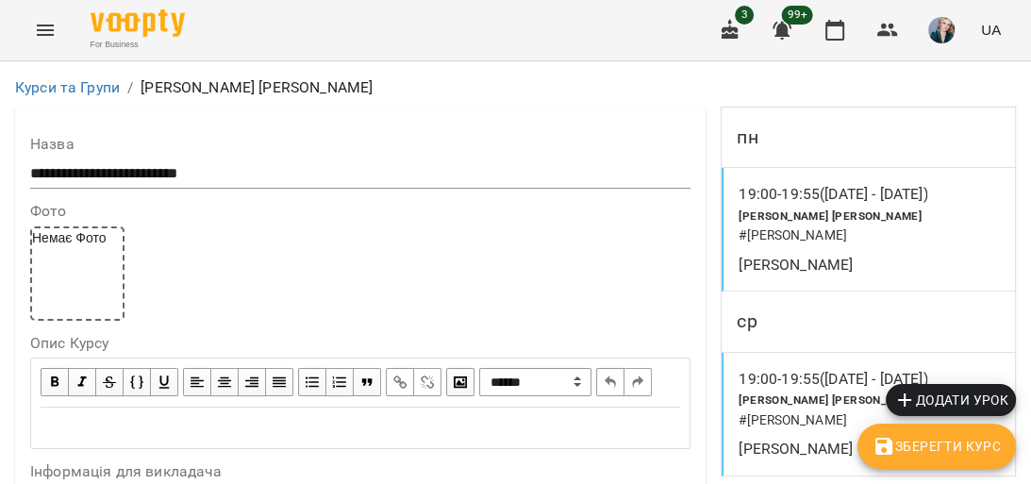
scroll to position [981, 0]
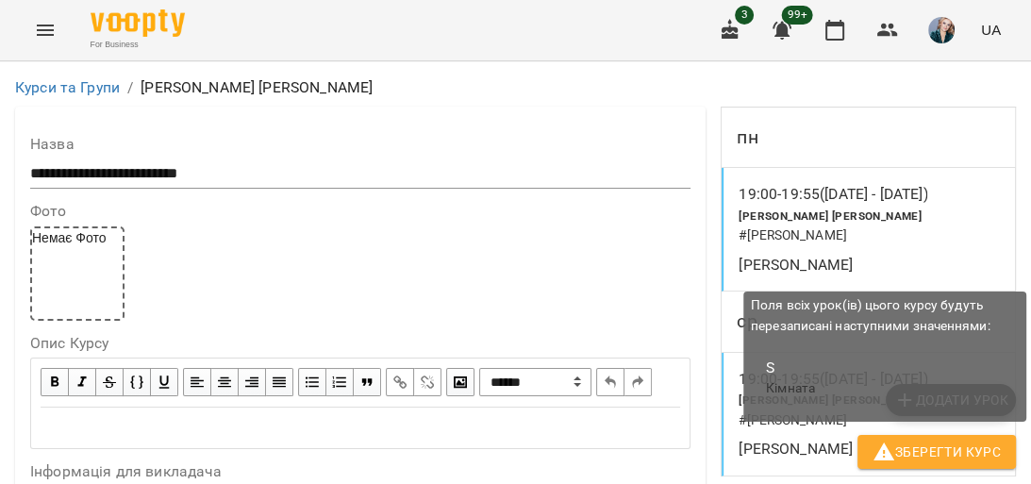
click at [963, 450] on span "Зберегти Курс" at bounding box center [937, 452] width 128 height 23
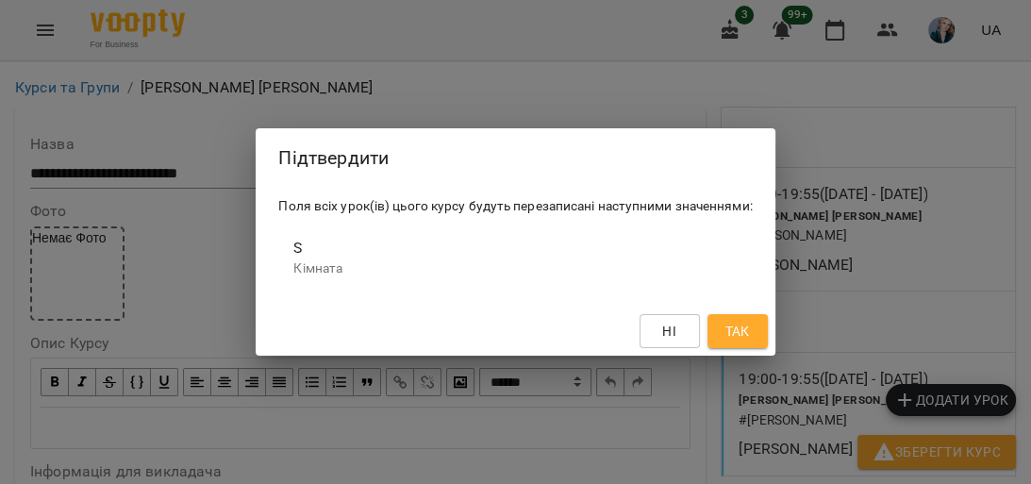
click at [740, 322] on span "Так" at bounding box center [737, 331] width 25 height 23
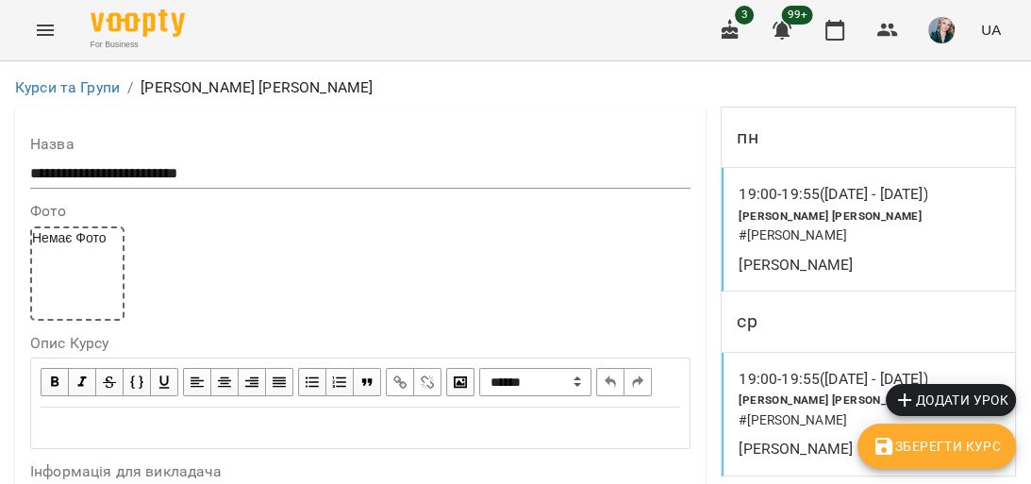
scroll to position [906, 0]
click at [46, 28] on icon "Menu" at bounding box center [45, 30] width 23 height 23
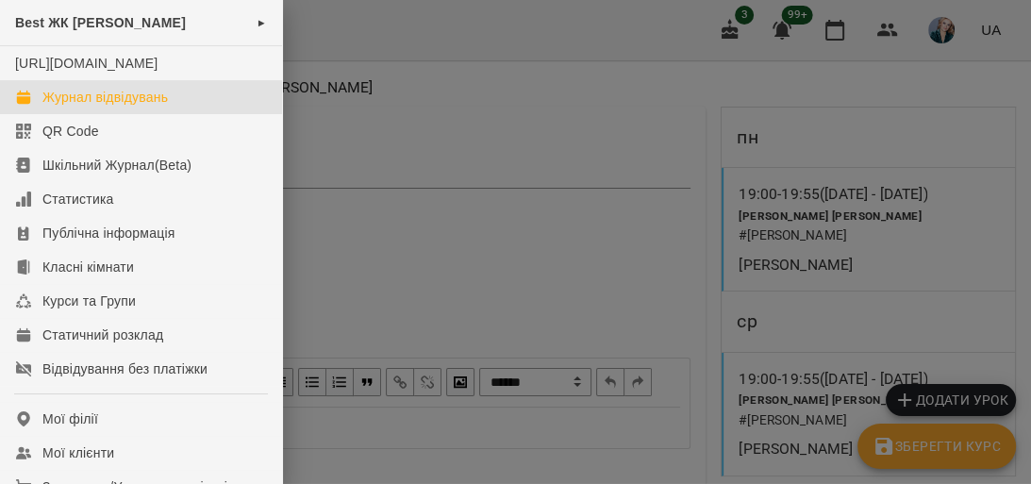
click at [164, 107] on div "Журнал відвідувань" at bounding box center [105, 97] width 126 height 19
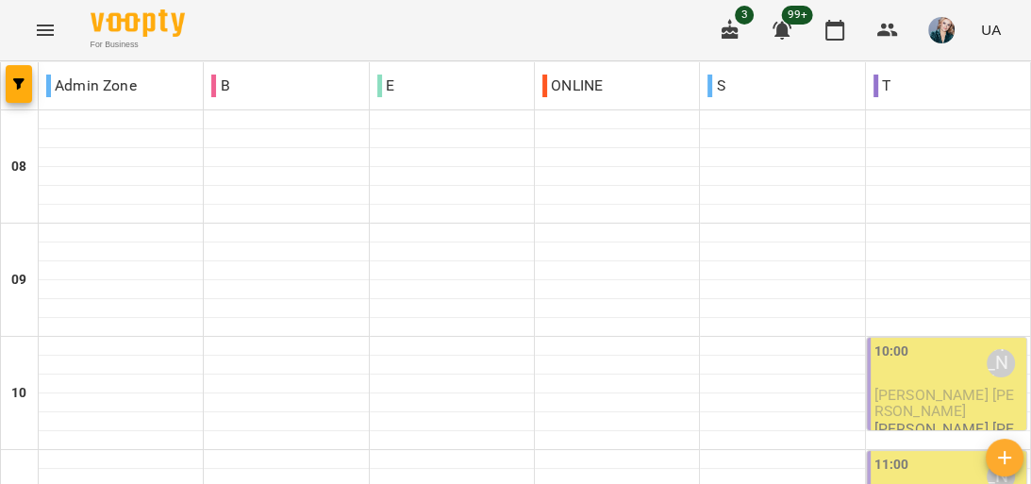
scroll to position [1208, 0]
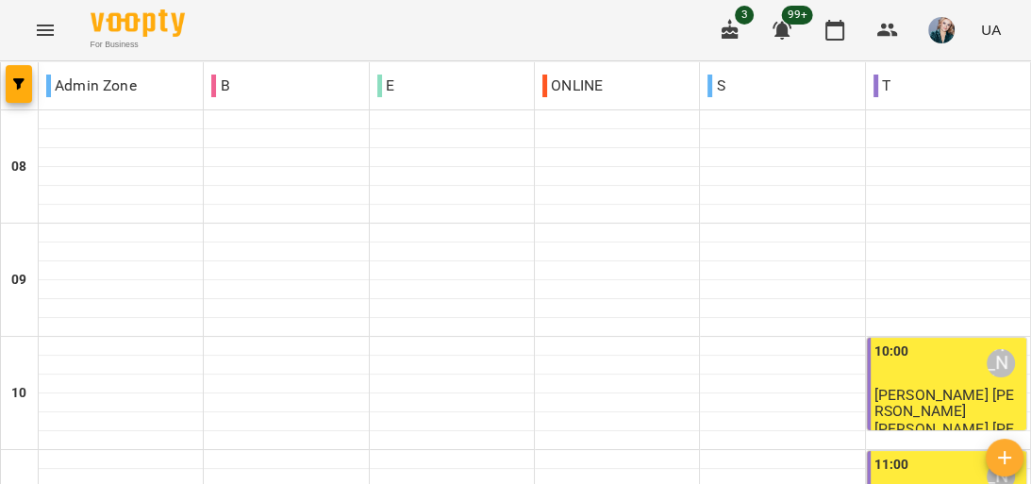
scroll to position [1185, 0]
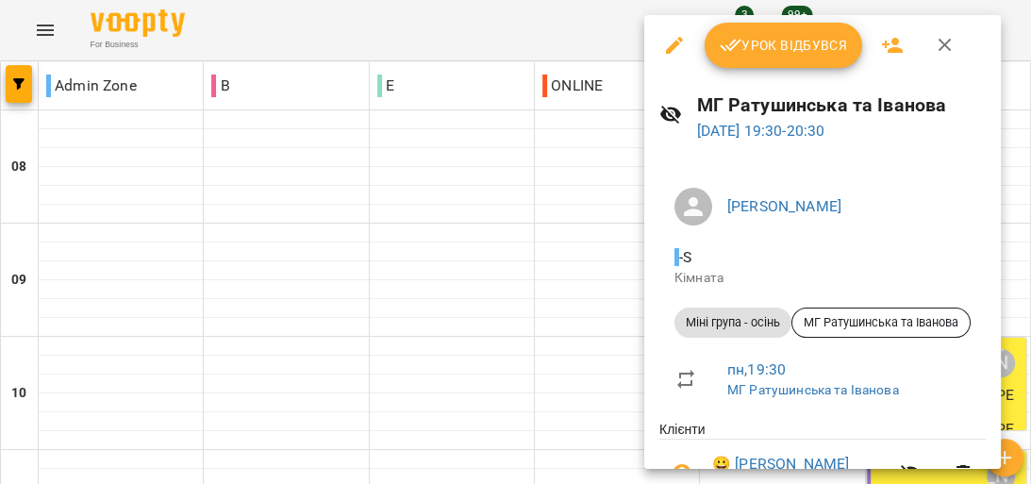
scroll to position [151, 0]
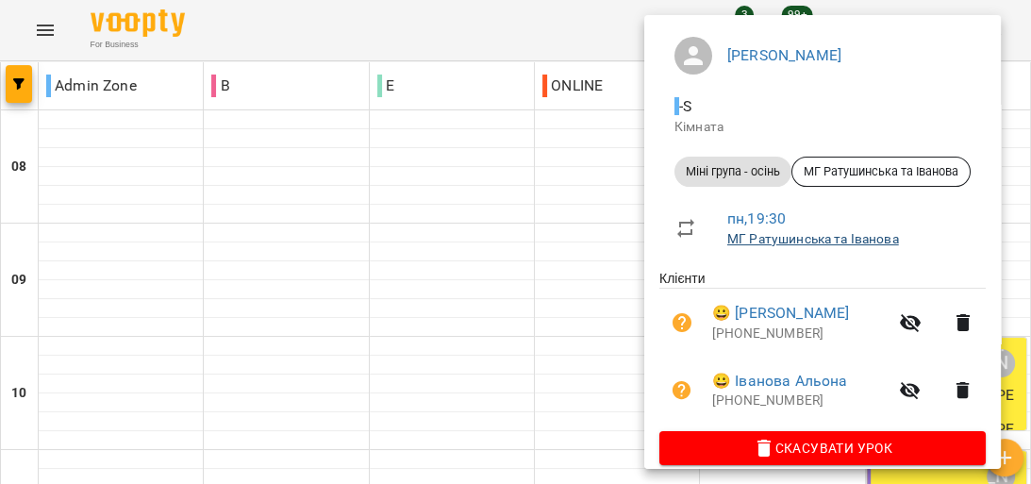
click at [879, 242] on link "МГ Ратушинська та Іванова" at bounding box center [814, 238] width 172 height 15
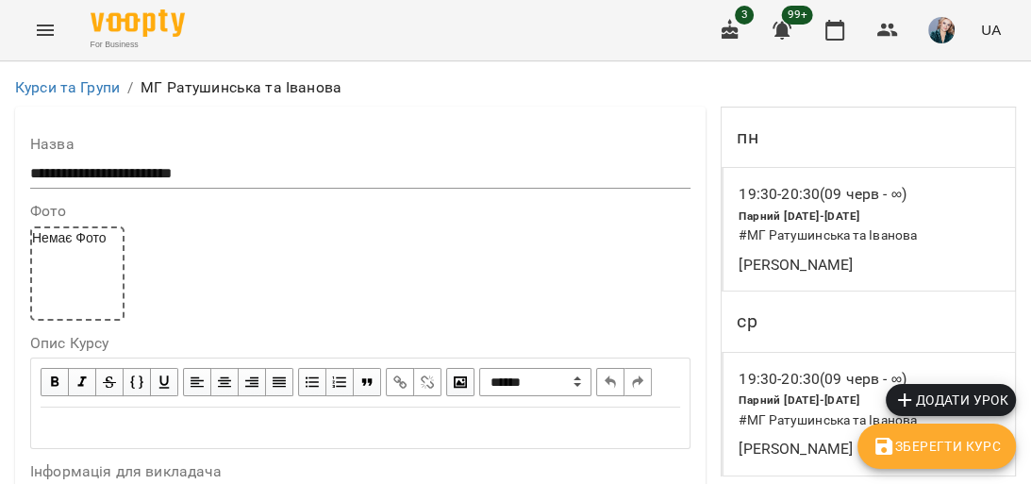
scroll to position [1434, 0]
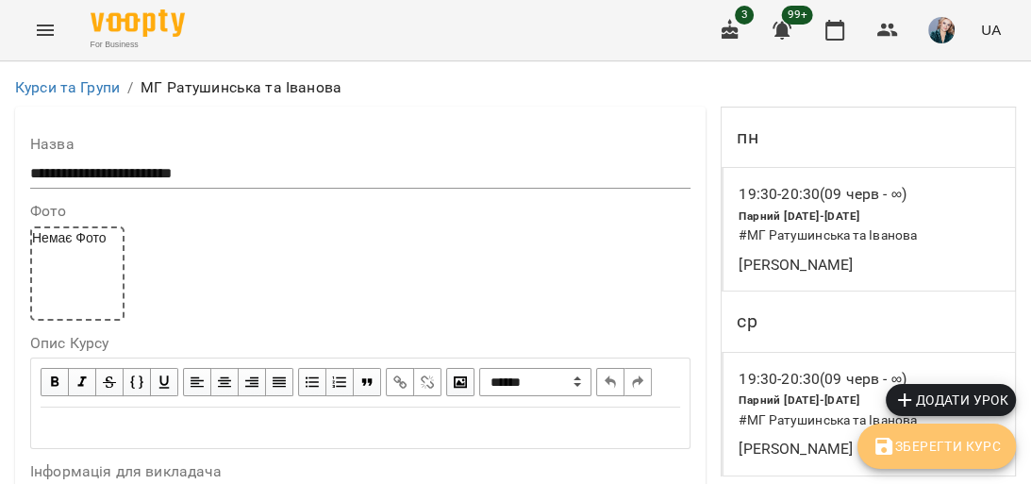
click at [972, 453] on span "Зберегти Курс" at bounding box center [937, 446] width 128 height 23
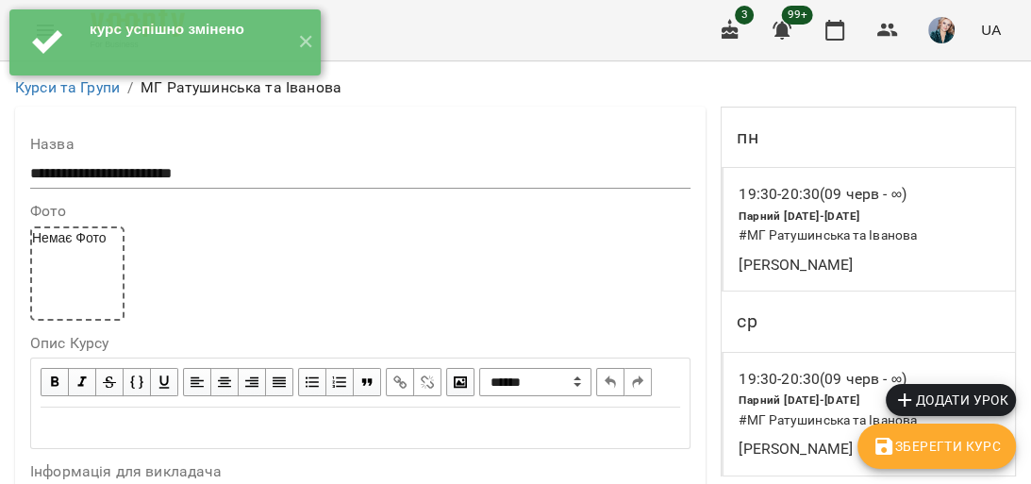
scroll to position [755, 0]
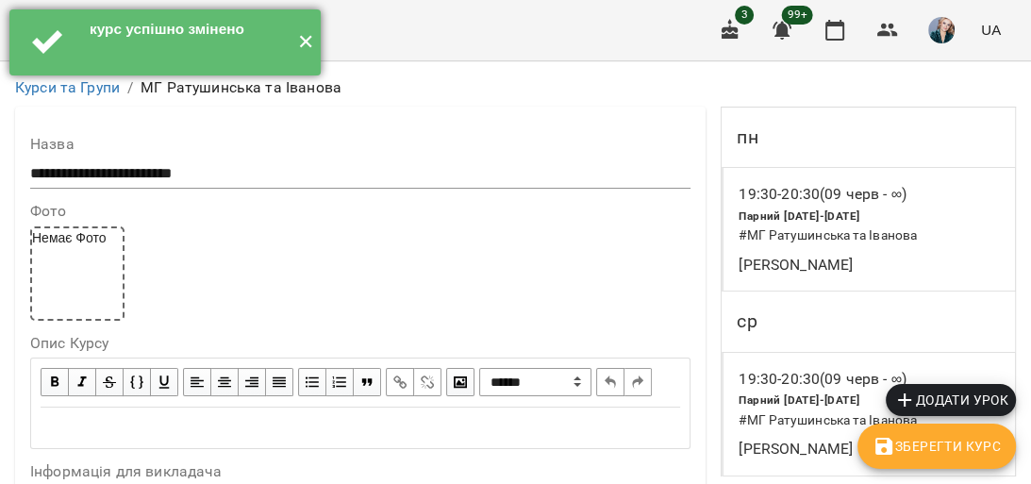
click at [310, 40] on button "✕" at bounding box center [305, 42] width 31 height 66
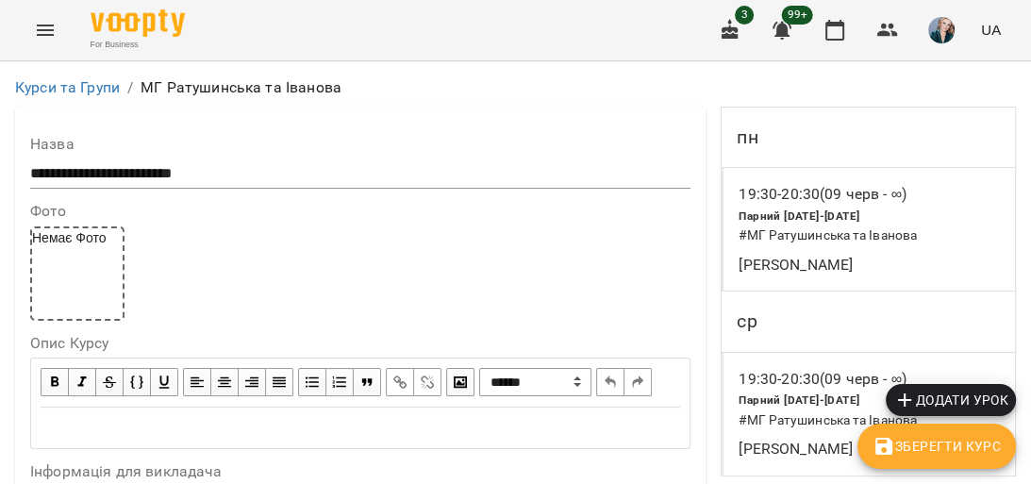
click at [49, 36] on icon "Menu" at bounding box center [45, 30] width 23 height 23
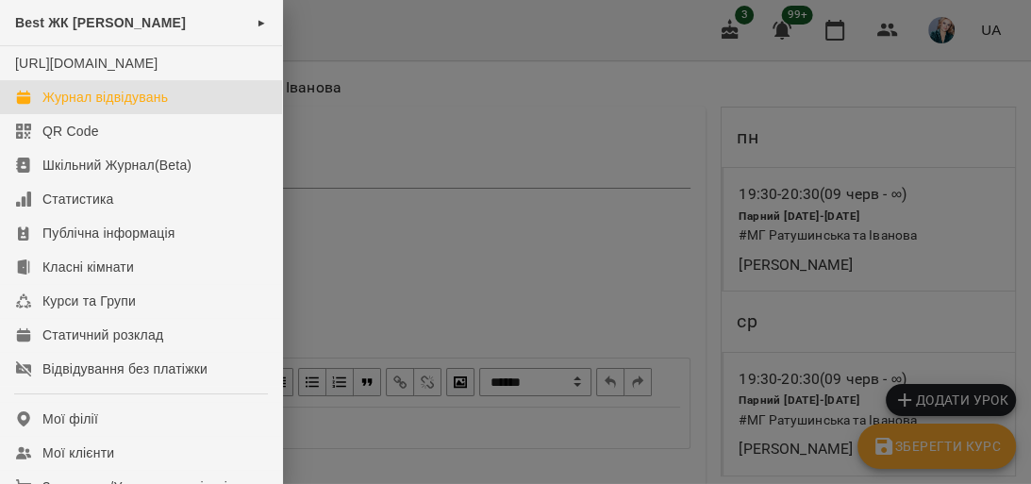
click at [173, 114] on link "Журнал відвідувань" at bounding box center [141, 97] width 282 height 34
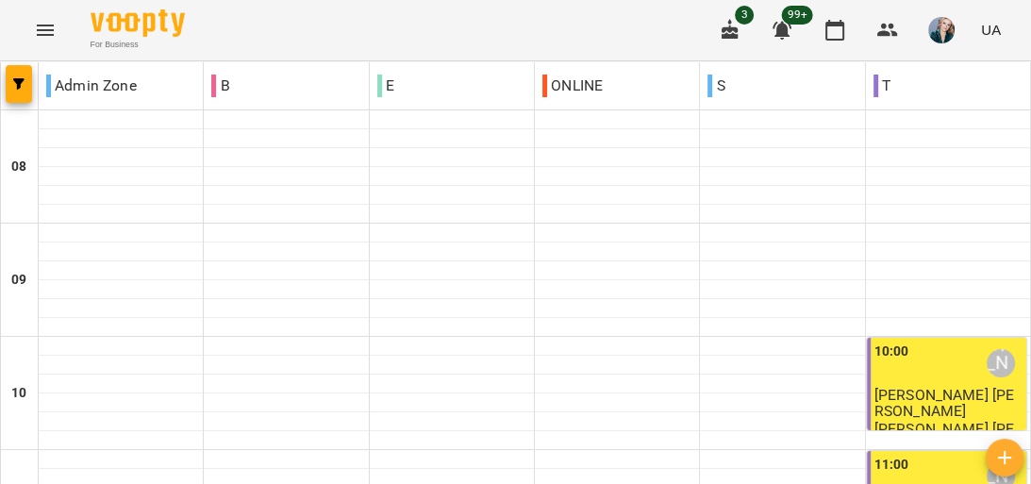
scroll to position [1185, 0]
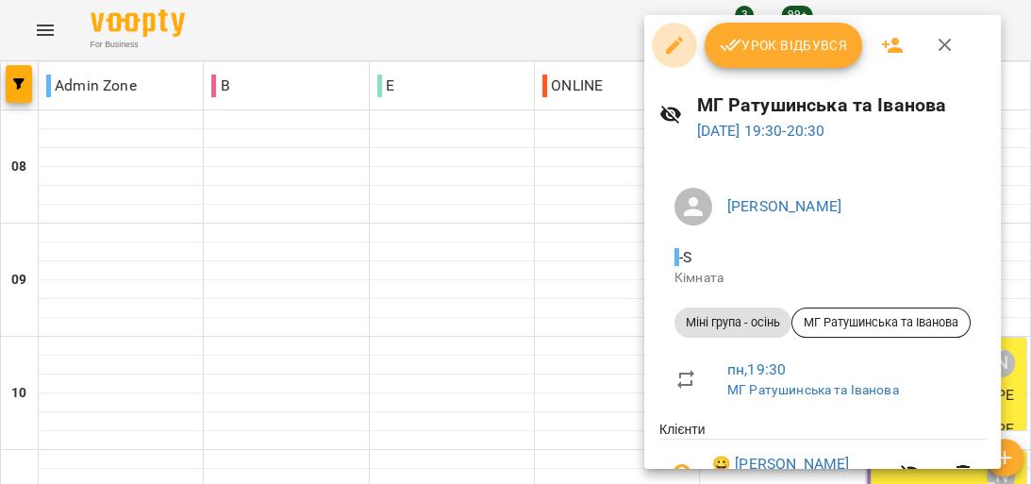
click at [666, 53] on icon "button" at bounding box center [674, 45] width 17 height 17
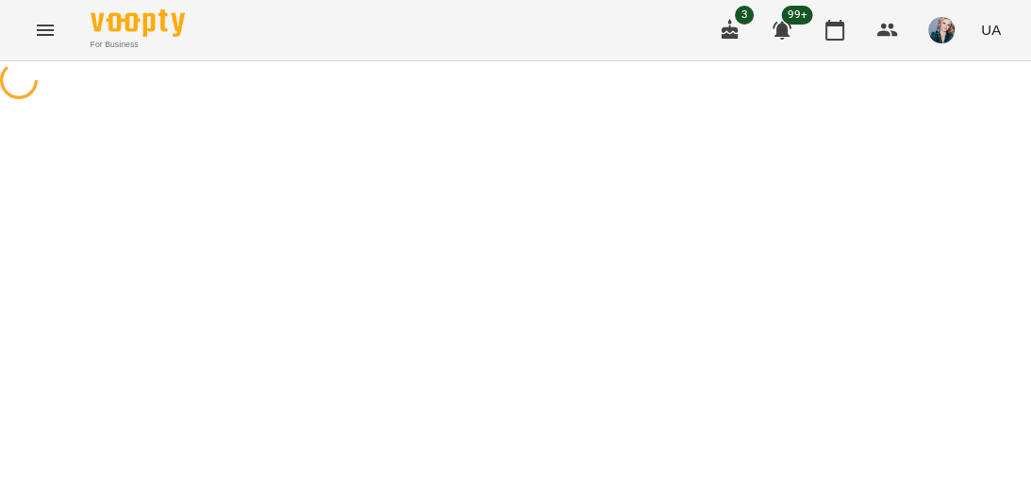
select select "**********"
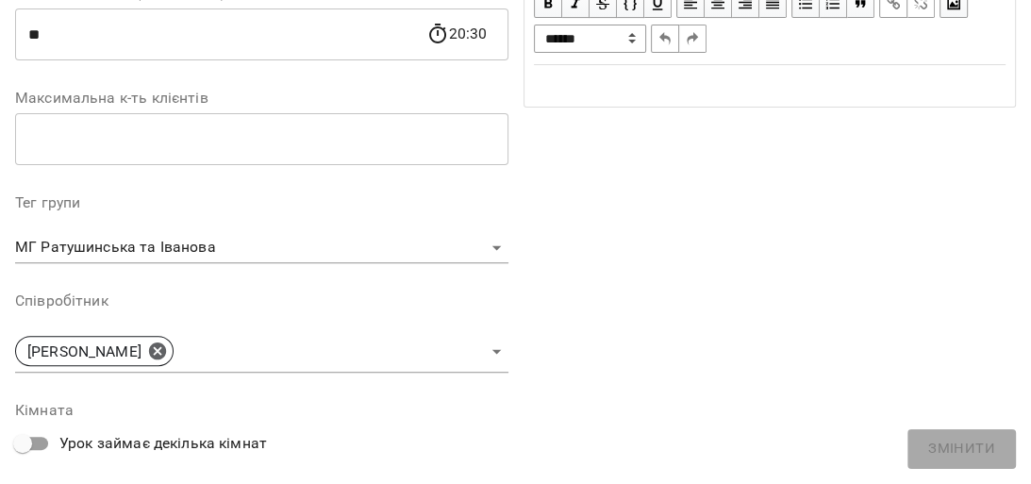
scroll to position [528, 0]
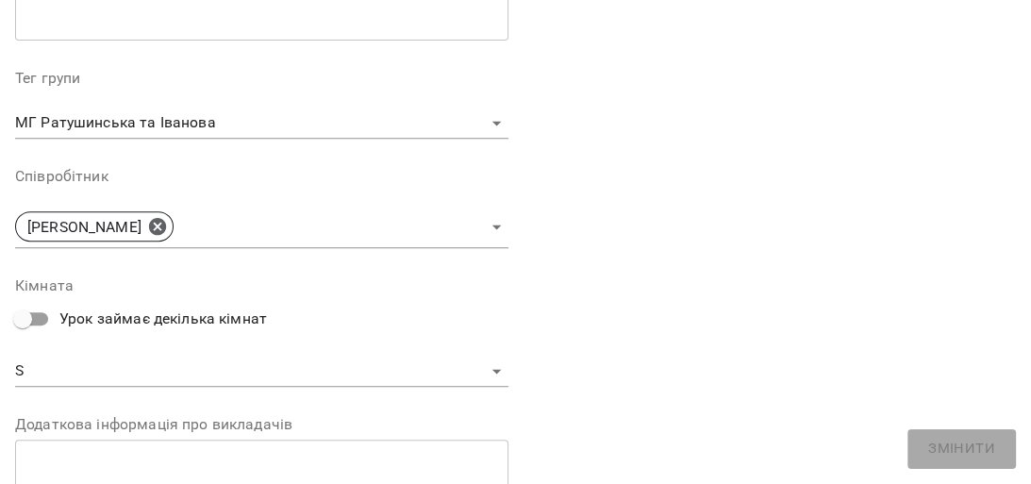
click at [468, 369] on body "For Business 3 99+ UA Журнал відвідувань / МГ [PERSON_NAME] та [PERSON_NAME] [D…" at bounding box center [515, 450] width 1031 height 901
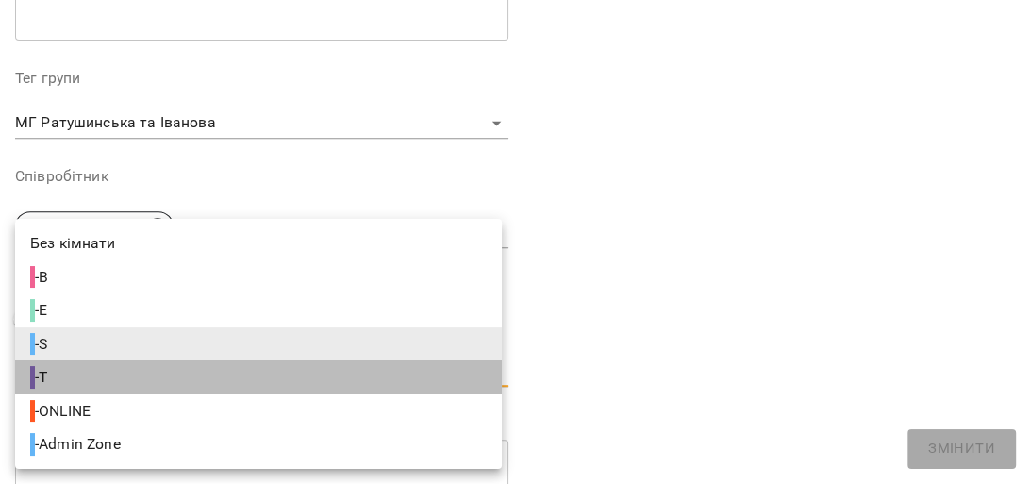
click at [186, 385] on li "- T" at bounding box center [258, 377] width 487 height 34
type input "**********"
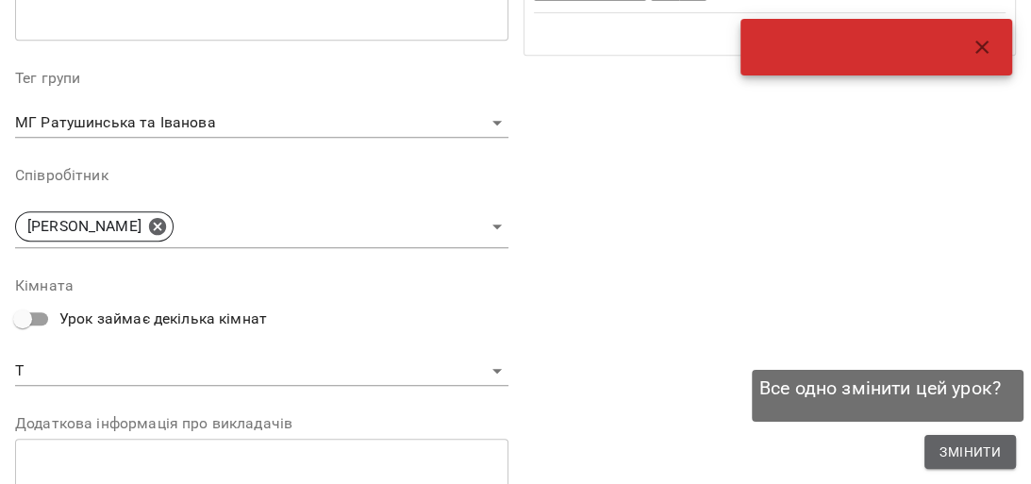
click at [987, 461] on span "Змінити" at bounding box center [970, 452] width 61 height 23
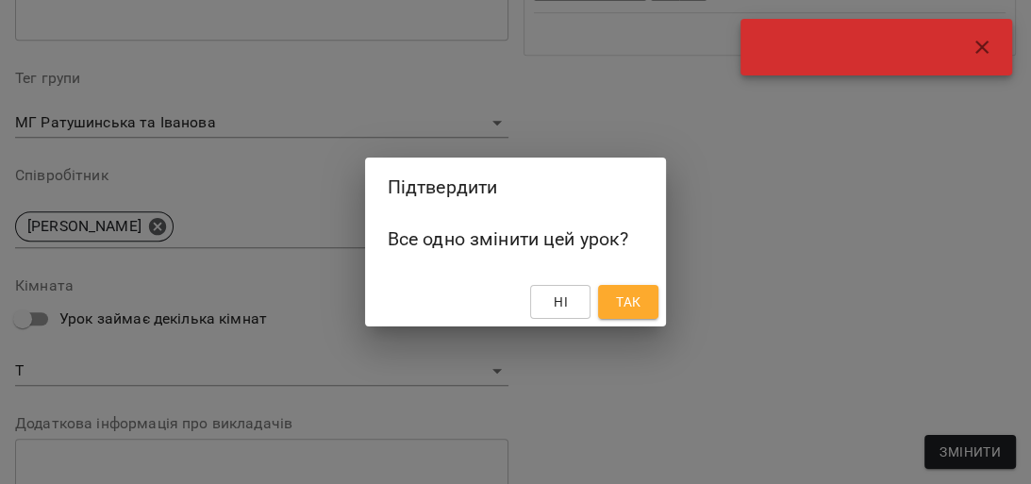
drag, startPoint x: 624, startPoint y: 302, endPoint x: 638, endPoint y: 287, distance: 20.7
click at [626, 301] on span "Так" at bounding box center [628, 302] width 25 height 23
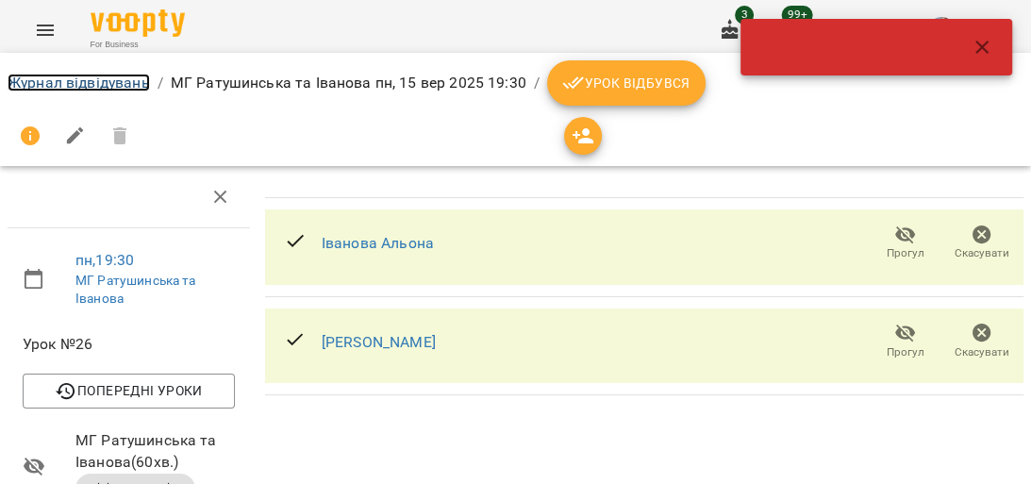
click at [90, 75] on link "Журнал відвідувань" at bounding box center [79, 83] width 142 height 18
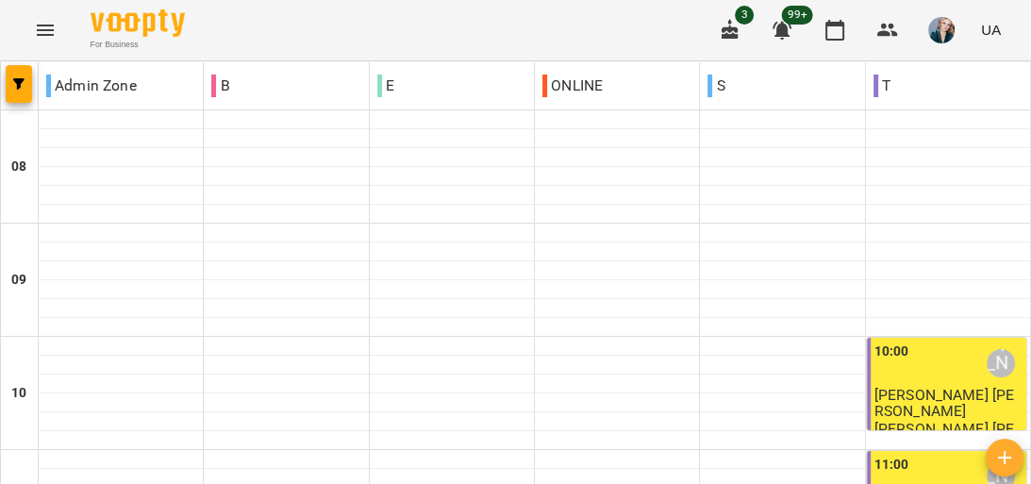
scroll to position [1185, 0]
click at [57, 26] on button "Menu" at bounding box center [45, 30] width 45 height 45
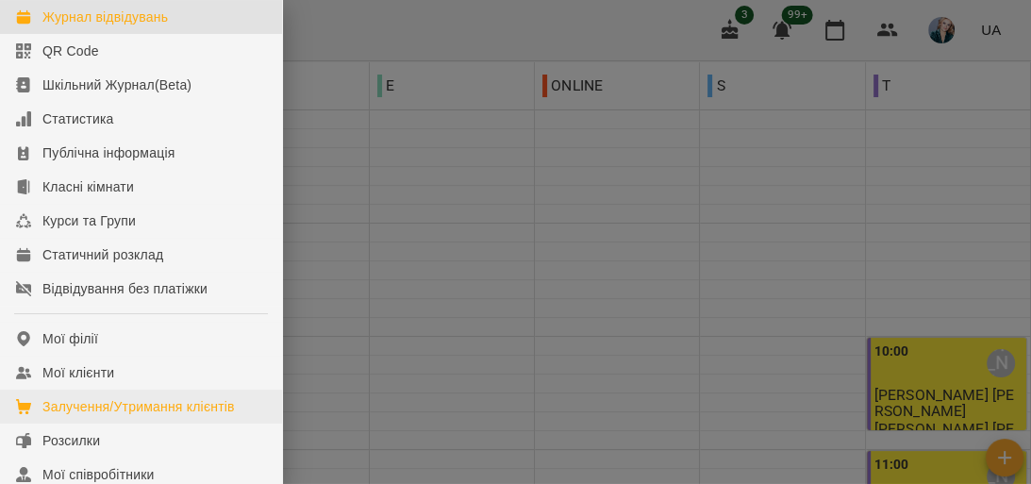
scroll to position [226, 0]
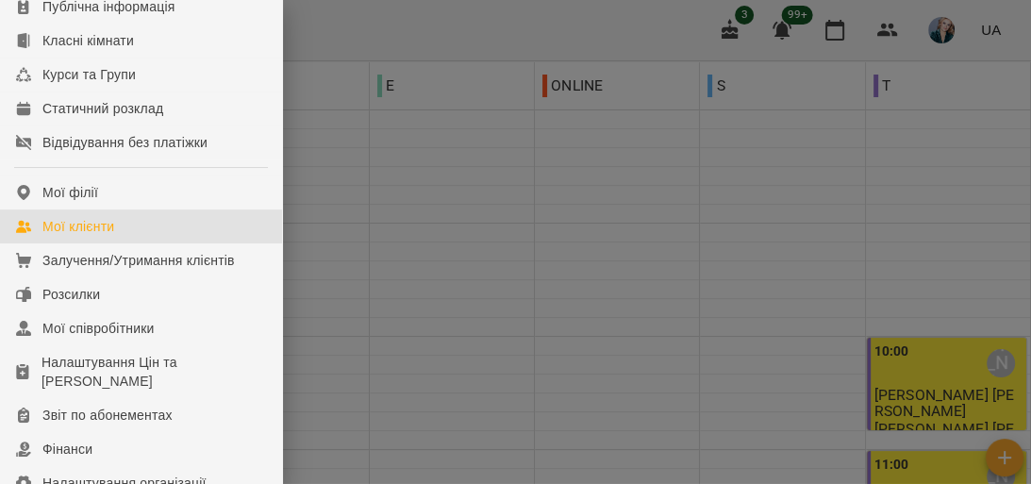
click at [157, 243] on link "Мої клієнти" at bounding box center [141, 226] width 282 height 34
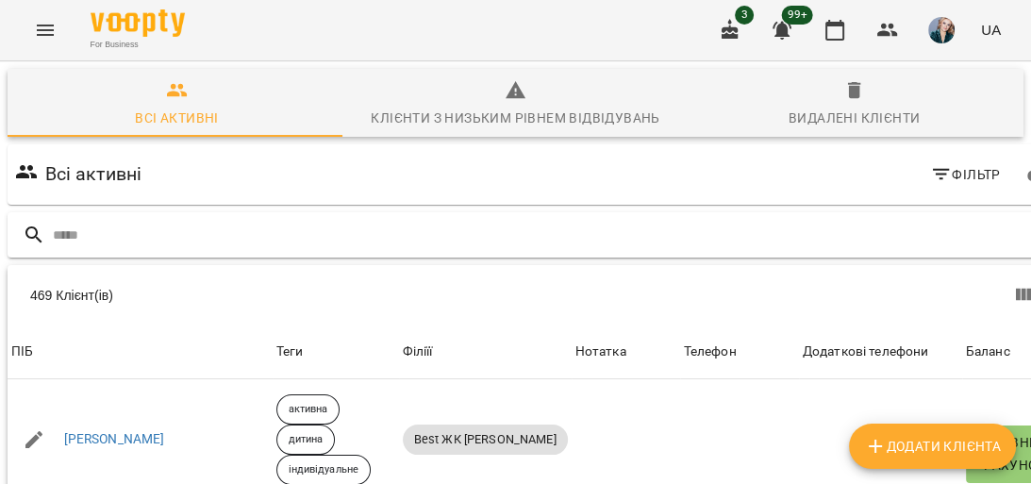
click at [596, 230] on input "text" at bounding box center [557, 235] width 1009 height 31
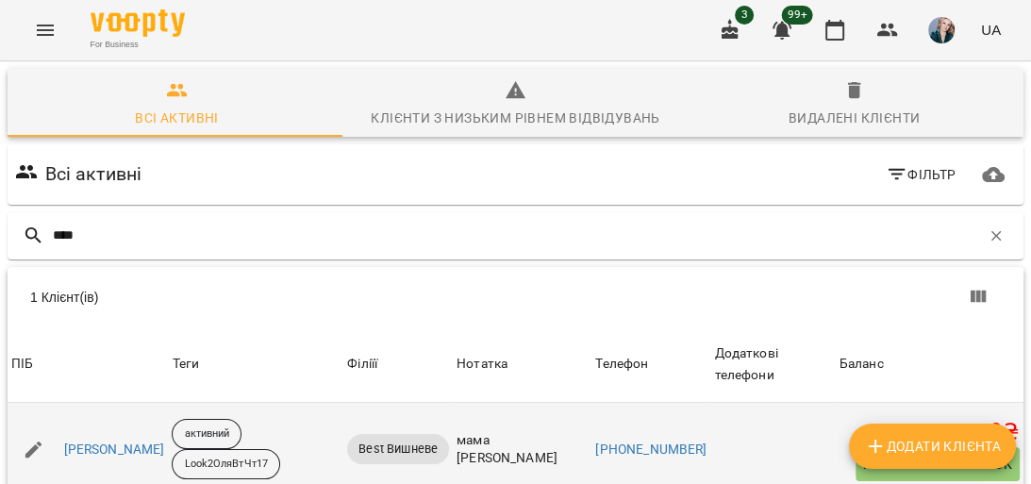
scroll to position [83, 0]
type input "*"
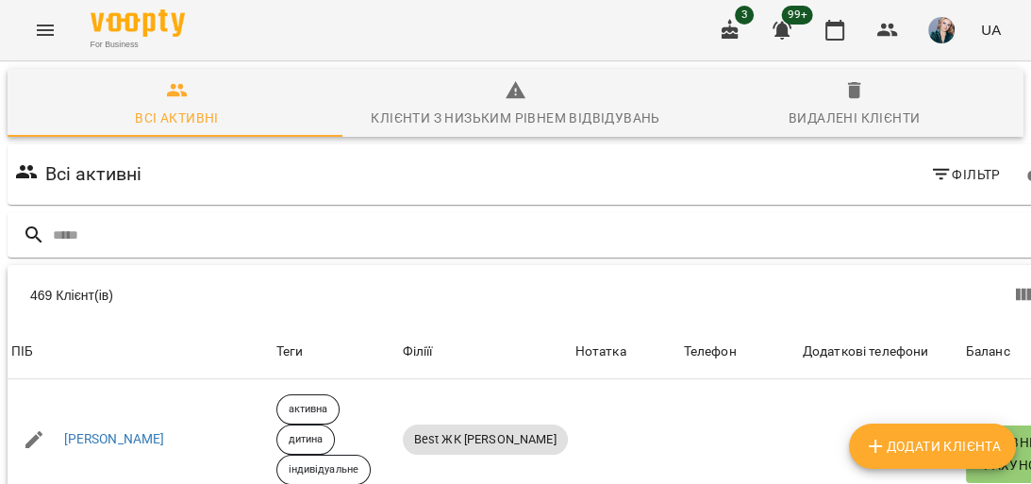
click at [1030, 219] on div "For Business 3 99+ UA Всі активні Клієнти з низьким рівнем відвідувань Видалені…" at bounding box center [515, 491] width 1031 height 982
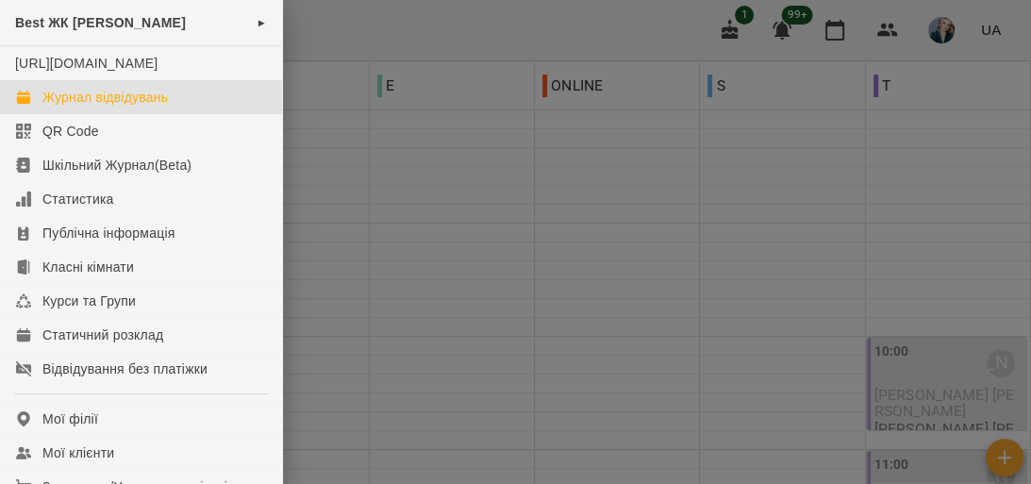
click at [531, 209] on div at bounding box center [515, 242] width 1031 height 484
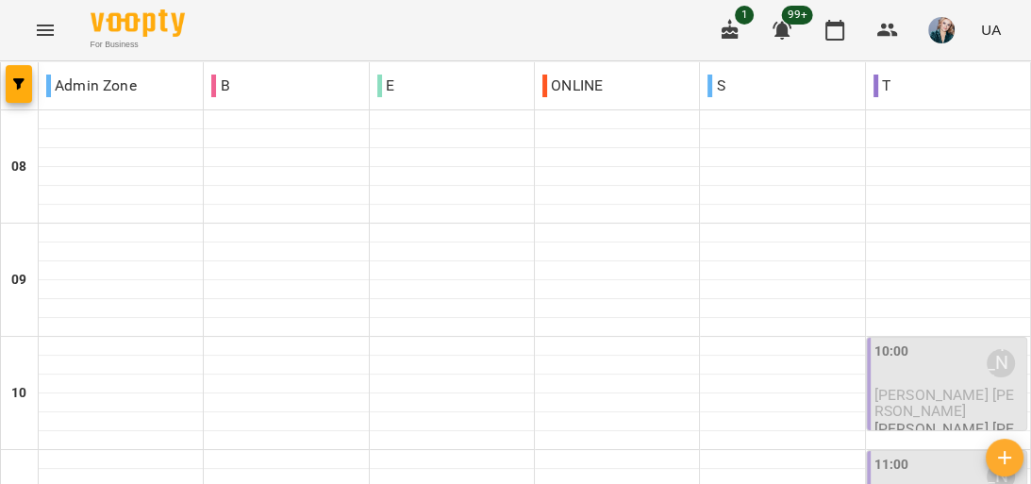
scroll to position [883, 0]
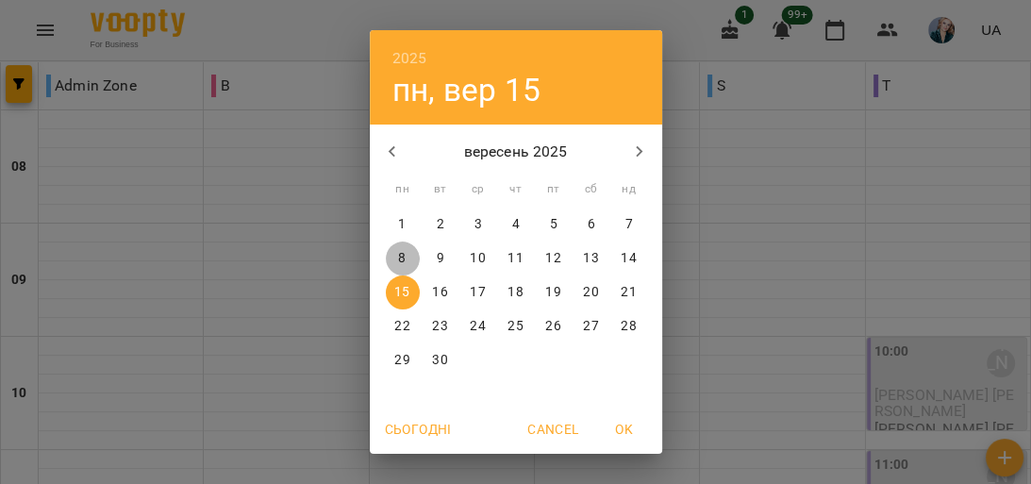
click at [398, 257] on p "8" at bounding box center [402, 258] width 8 height 19
type input "**********"
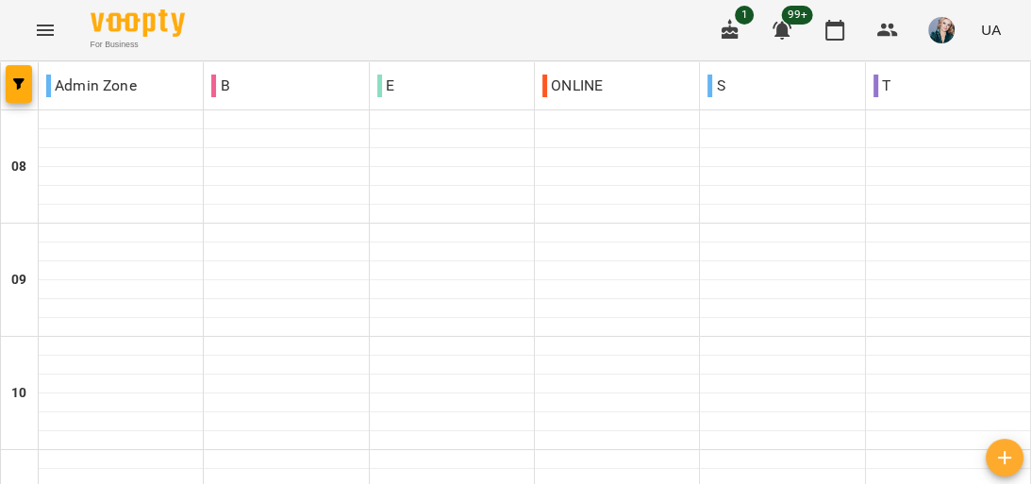
scroll to position [1283, 0]
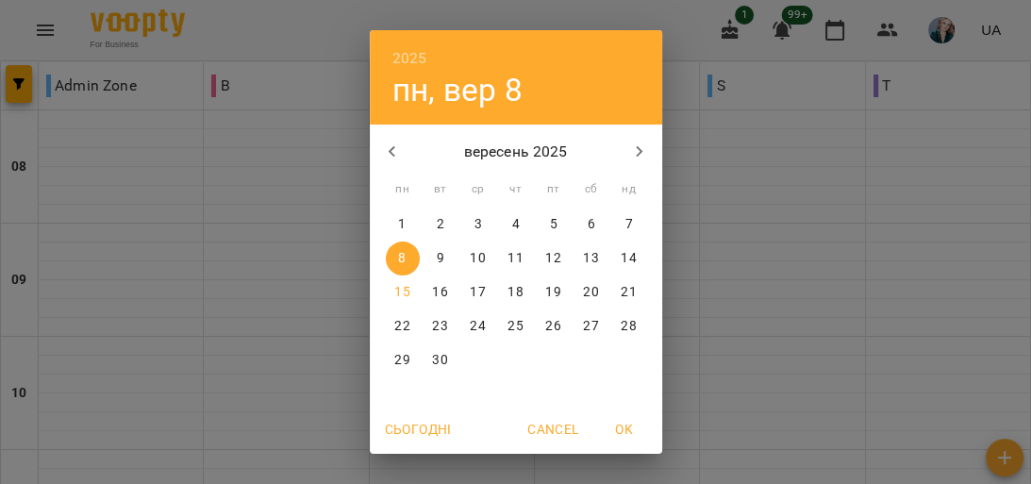
click at [476, 257] on p "10" at bounding box center [477, 258] width 15 height 19
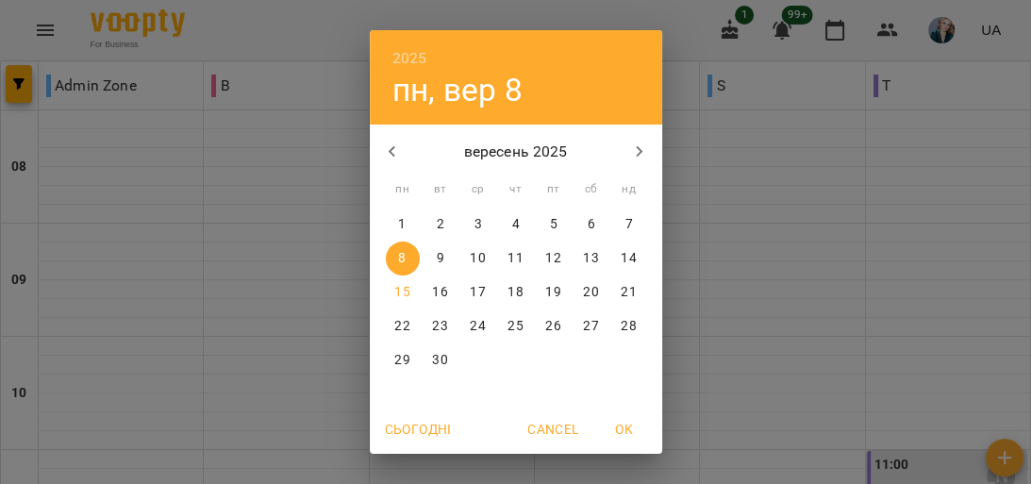
click at [394, 294] on p "15" at bounding box center [401, 292] width 15 height 19
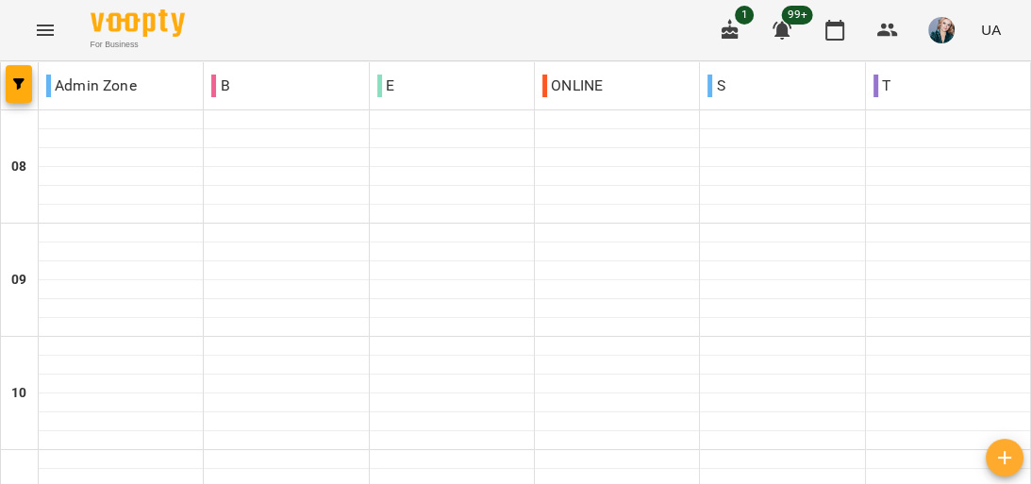
type input "**********"
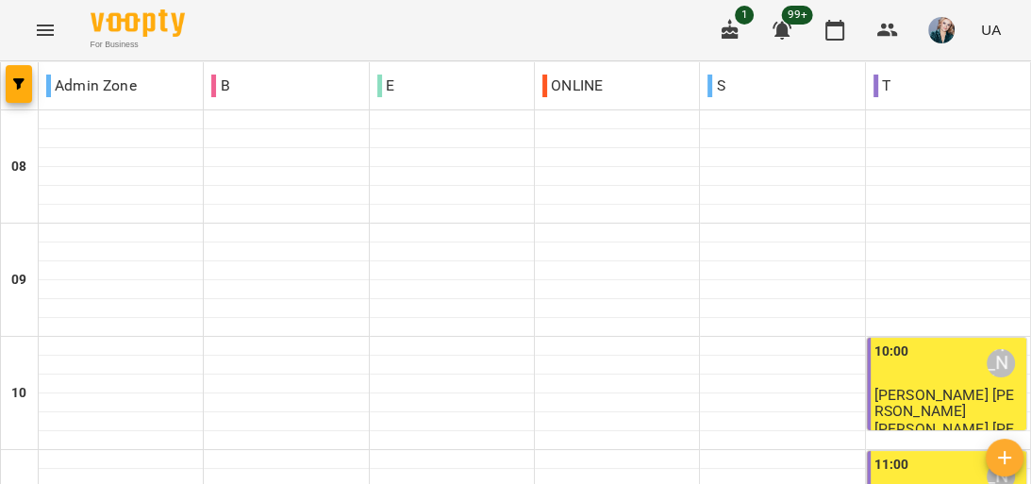
scroll to position [604, 0]
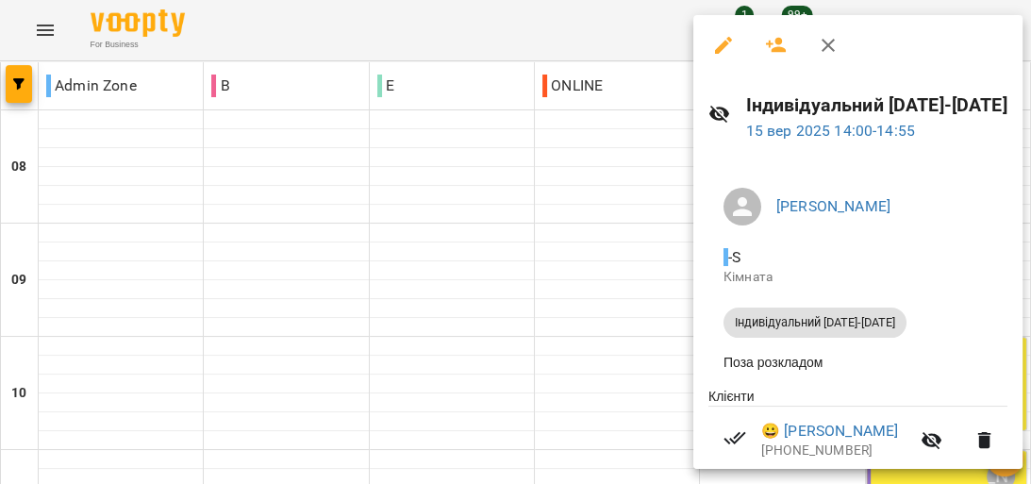
scroll to position [75, 0]
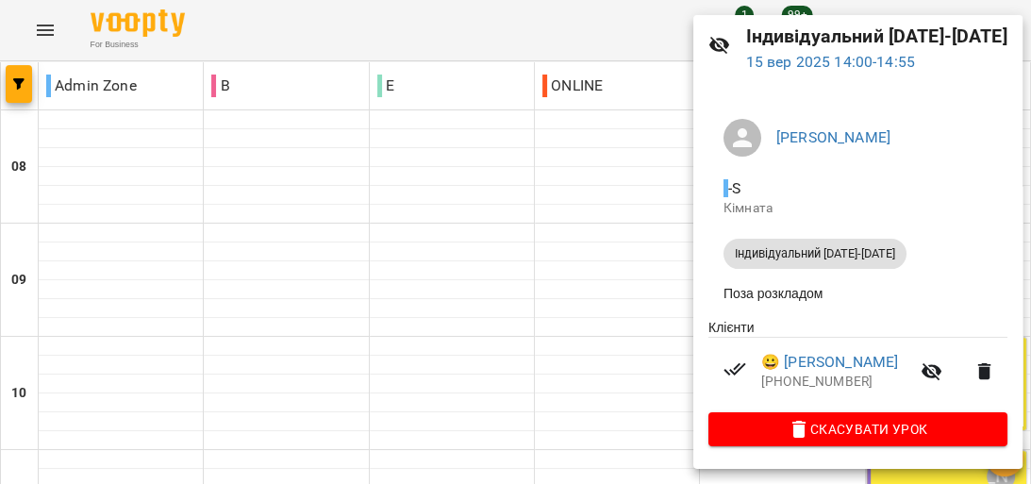
click at [575, 279] on div at bounding box center [515, 242] width 1031 height 484
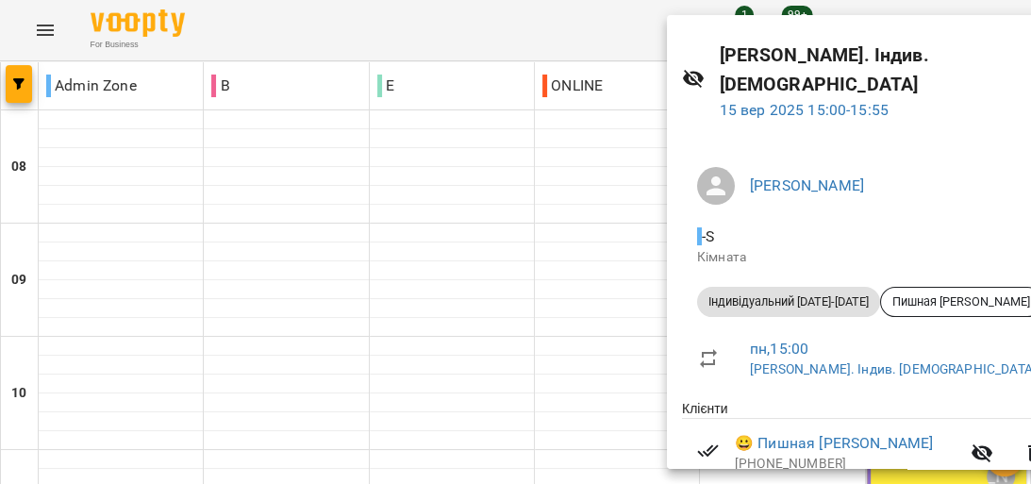
scroll to position [105, 0]
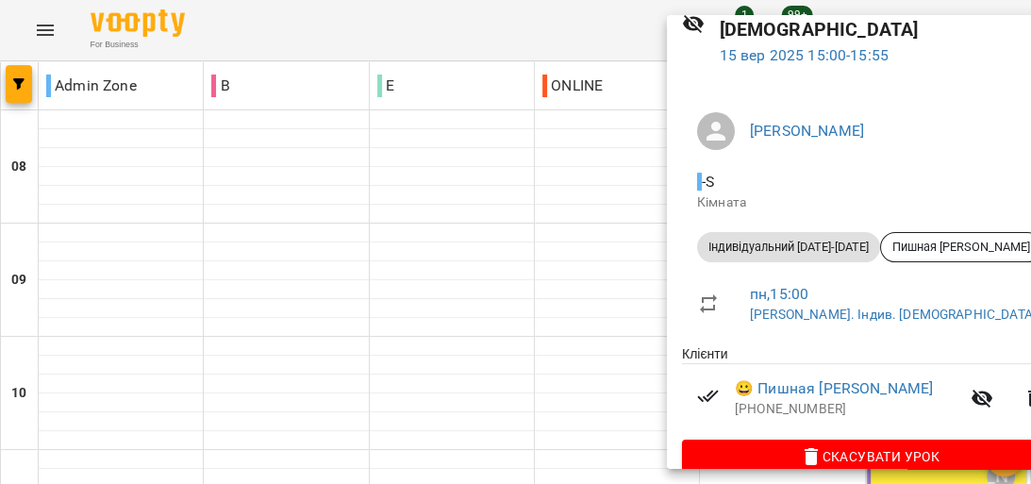
click at [503, 274] on div at bounding box center [515, 242] width 1031 height 484
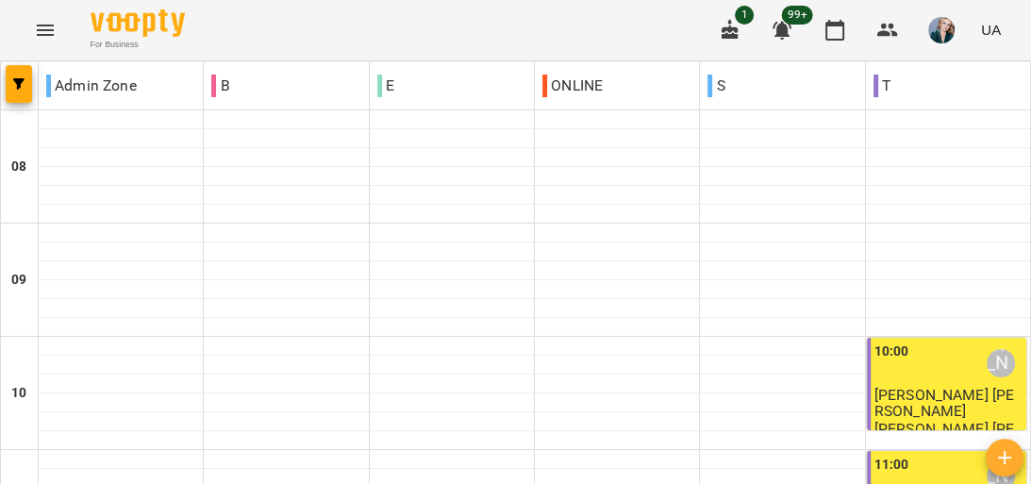
scroll to position [981, 0]
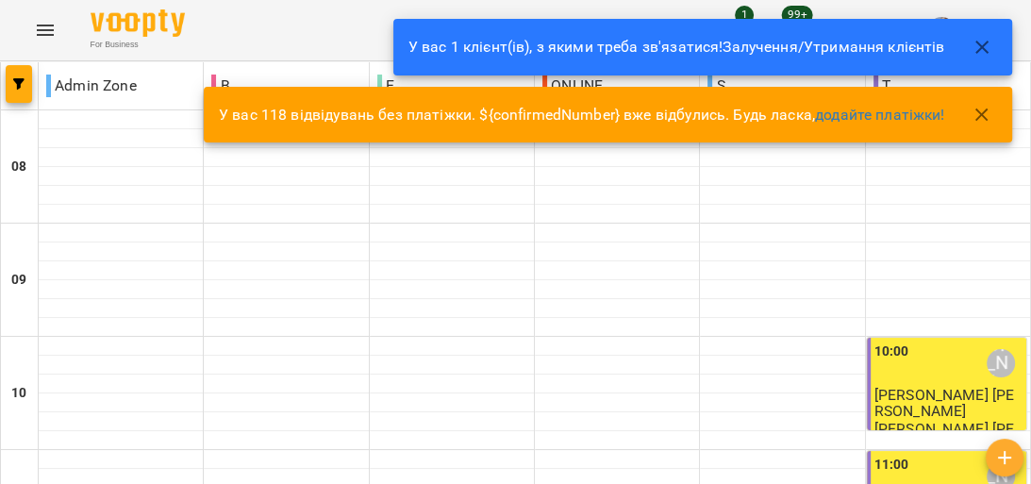
click at [30, 30] on button "Menu" at bounding box center [45, 30] width 45 height 45
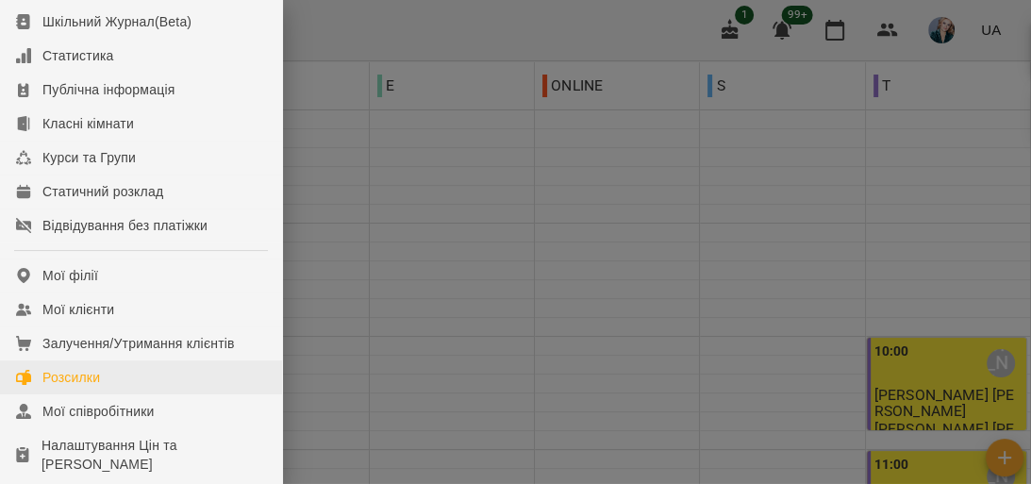
scroll to position [151, 0]
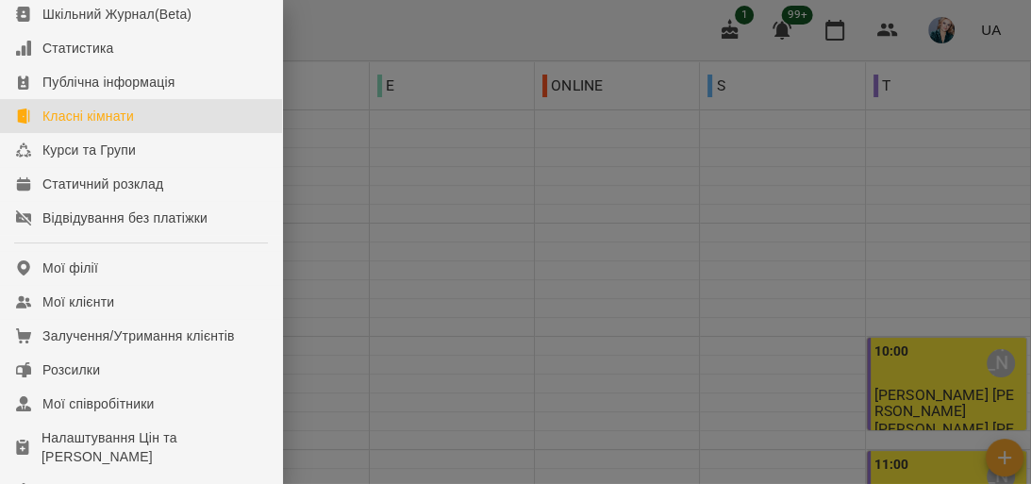
click at [132, 133] on link "Класні кімнати" at bounding box center [141, 116] width 282 height 34
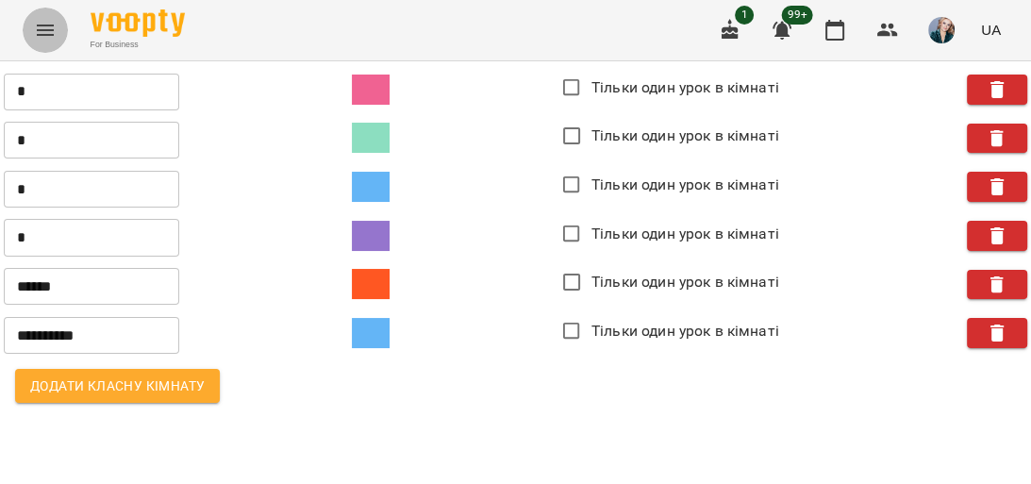
click at [44, 18] on button "Menu" at bounding box center [45, 30] width 45 height 45
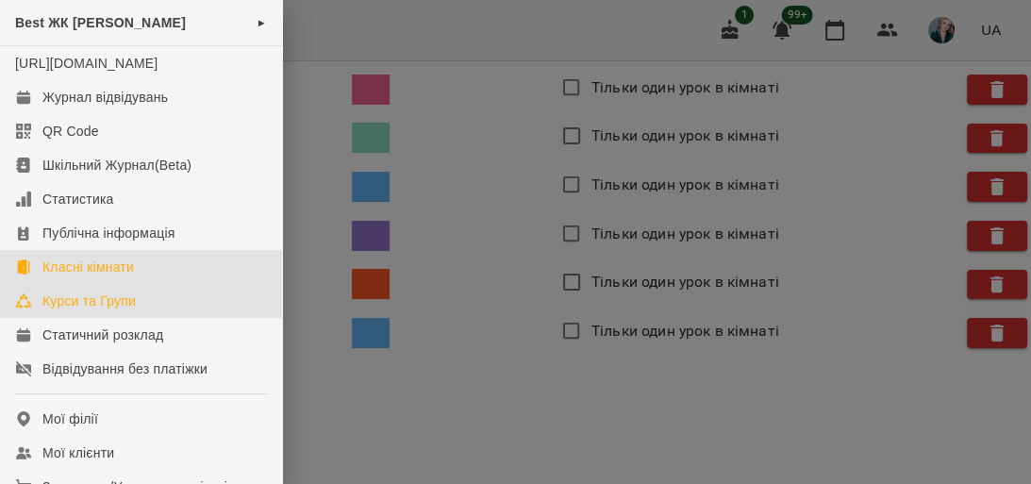
click at [158, 317] on link "Курси та Групи" at bounding box center [141, 301] width 282 height 34
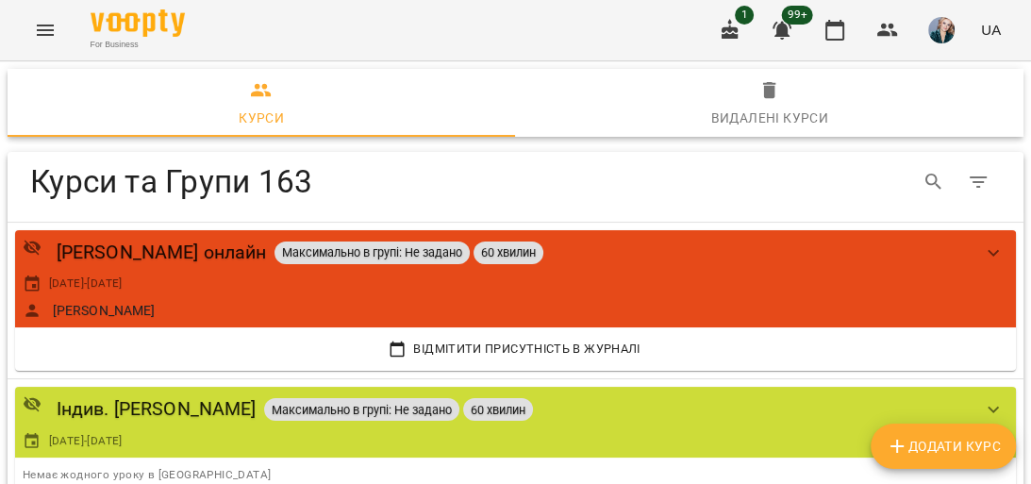
click at [953, 456] on span "Додати Курс" at bounding box center [943, 446] width 115 height 23
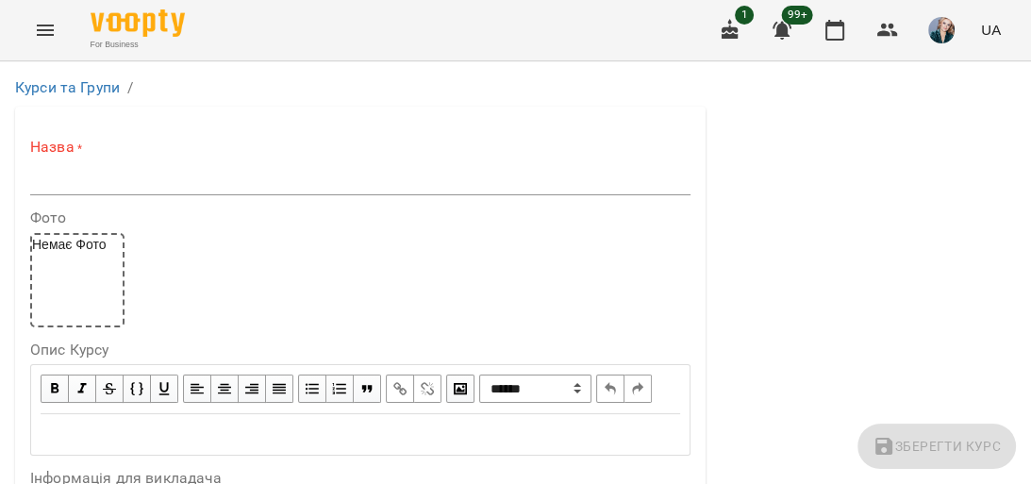
click at [161, 185] on input "text" at bounding box center [360, 180] width 661 height 30
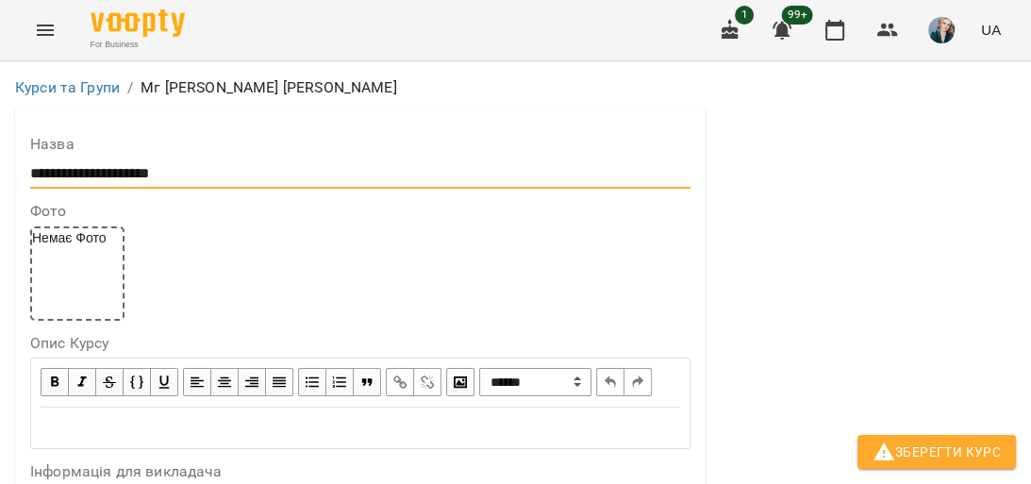
click at [127, 182] on input "**********" at bounding box center [360, 174] width 661 height 30
click at [72, 174] on input "**********" at bounding box center [360, 174] width 661 height 30
type input "**********"
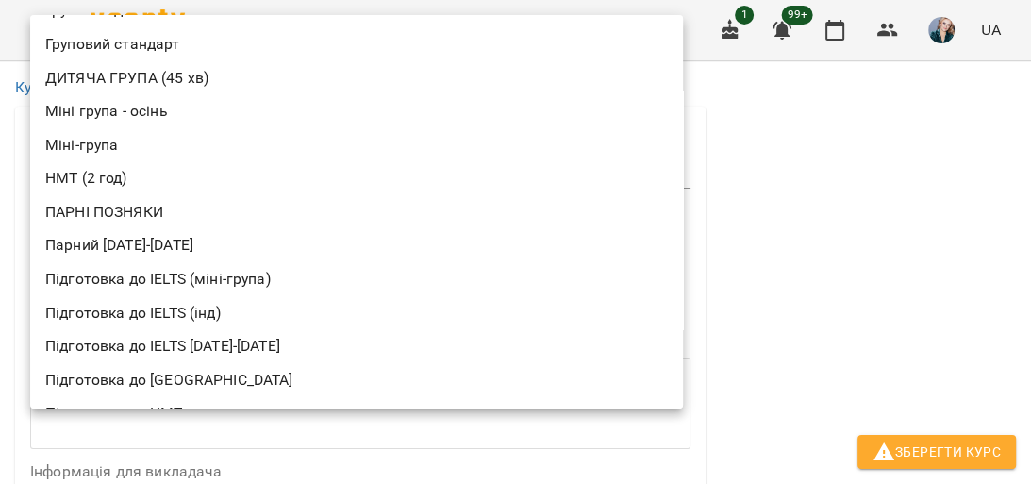
scroll to position [679, 0]
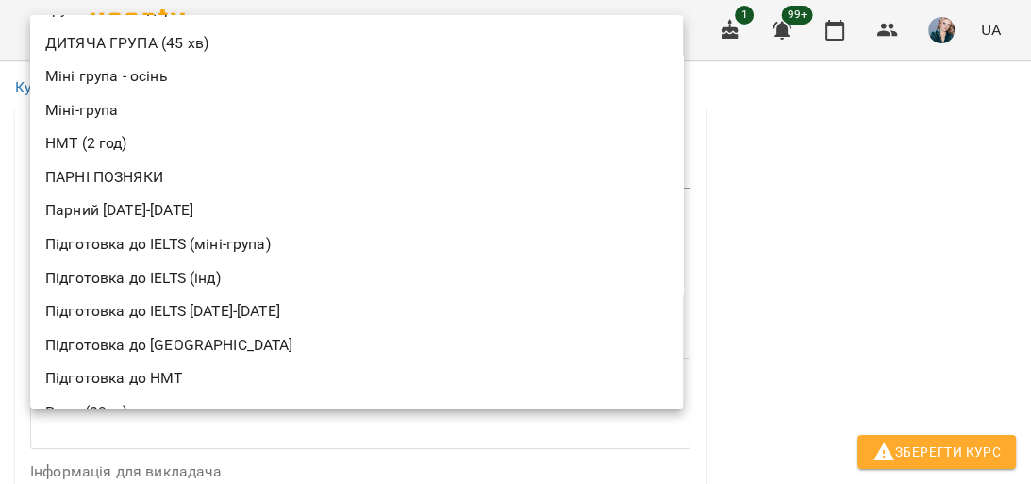
click at [199, 216] on li "Парний 2025-2026" at bounding box center [356, 210] width 653 height 34
type input "**********"
type input "**"
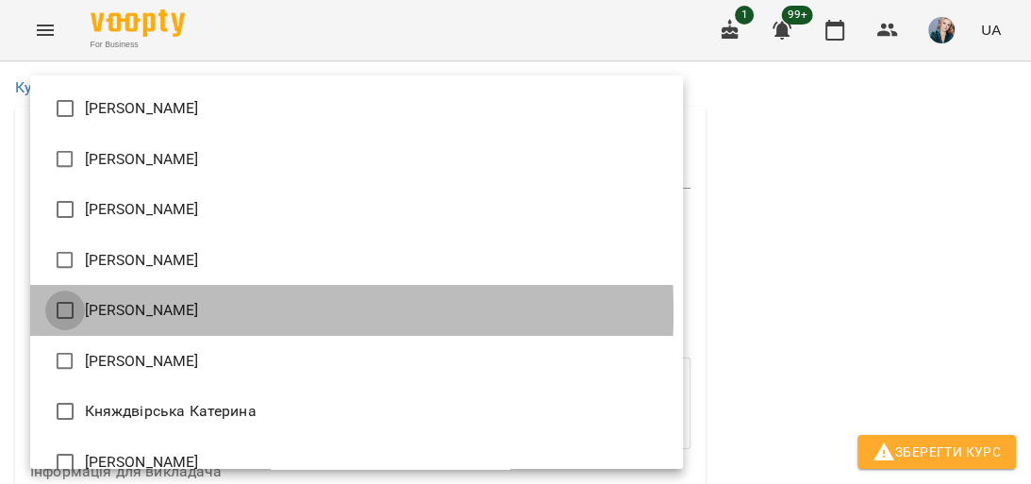
type input "**********"
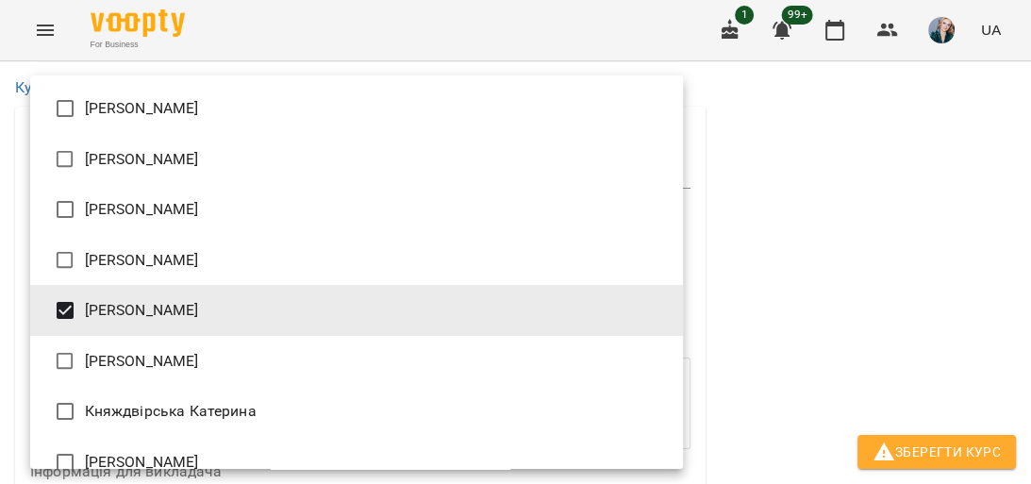
click at [754, 278] on div at bounding box center [515, 242] width 1031 height 484
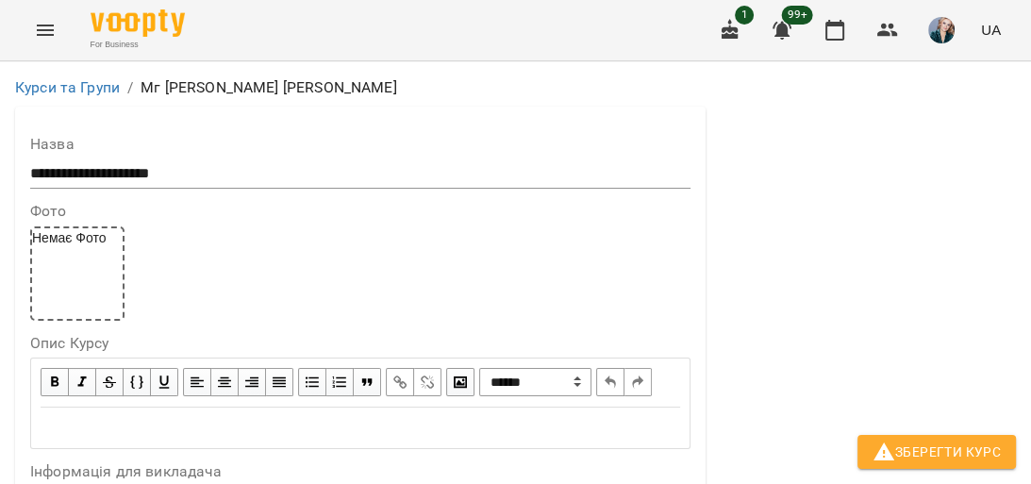
scroll to position [1057, 0]
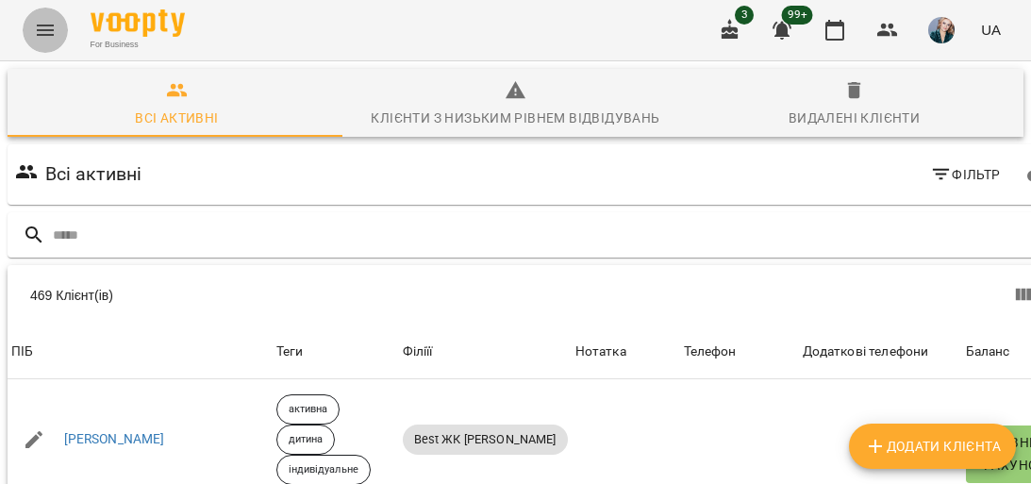
click at [42, 35] on icon "Menu" at bounding box center [45, 30] width 17 height 11
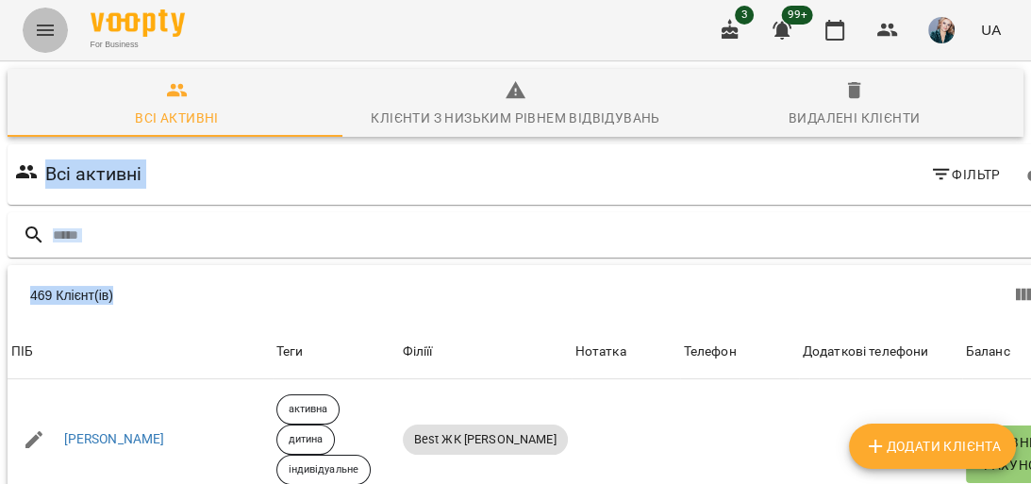
scroll to position [83, 0]
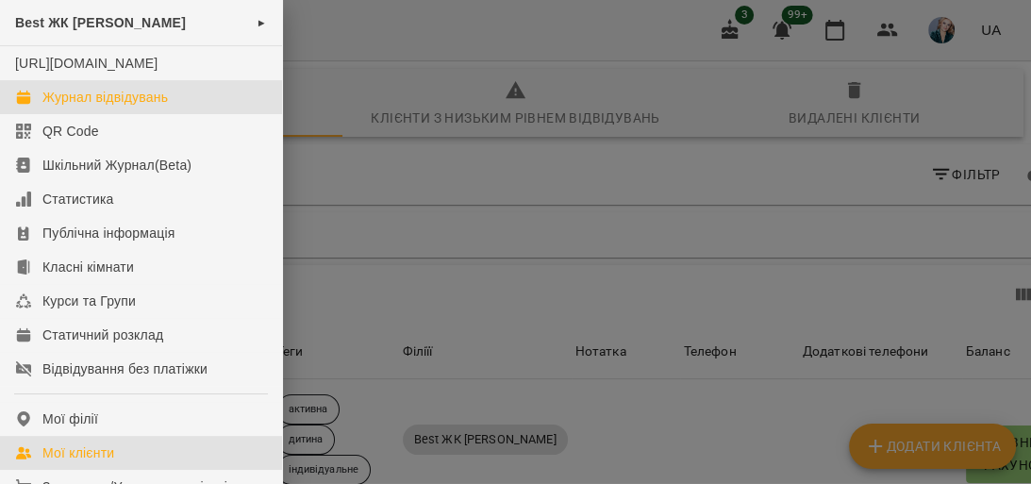
click at [140, 107] on div "Журнал відвідувань" at bounding box center [105, 97] width 126 height 19
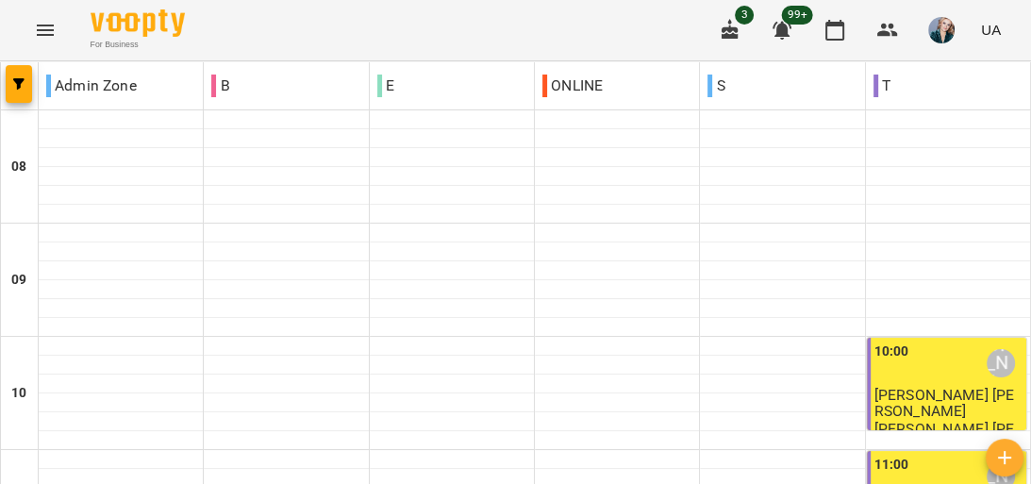
scroll to position [981, 0]
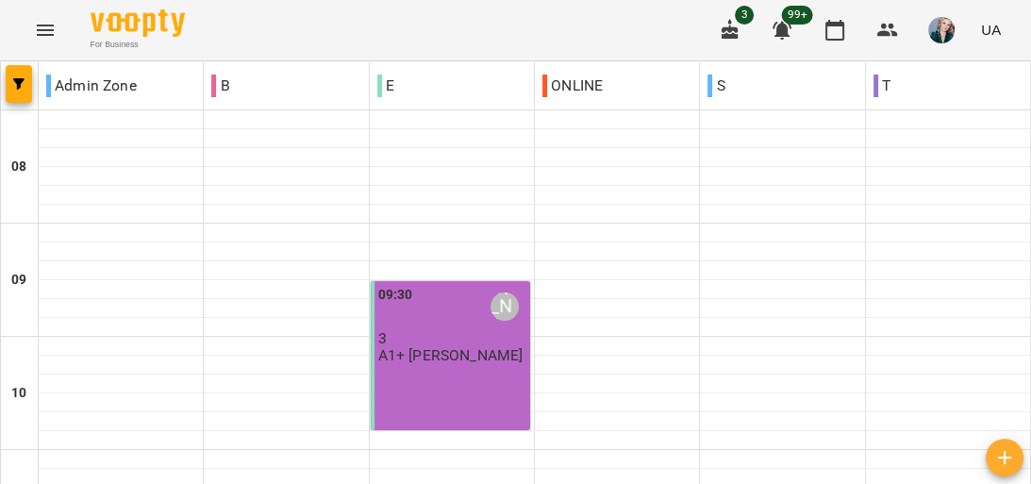
scroll to position [1057, 0]
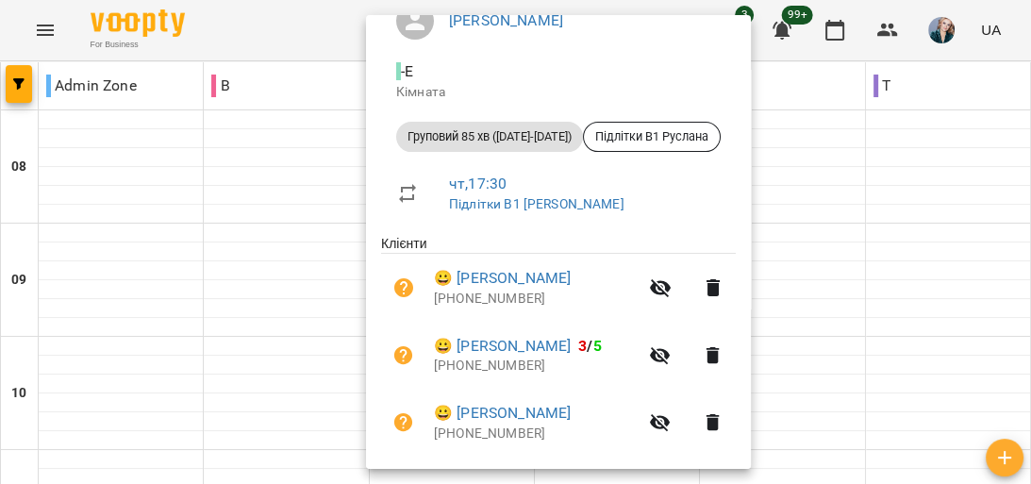
scroll to position [0, 0]
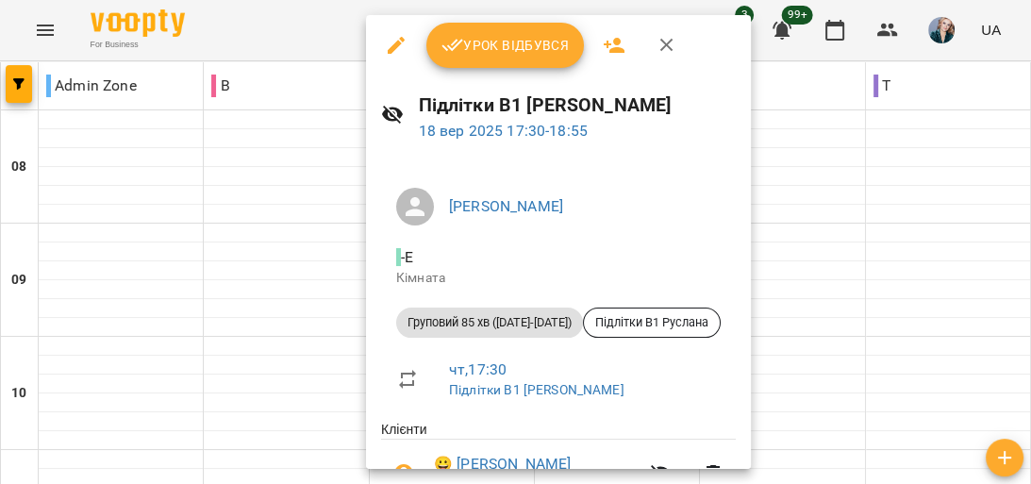
click at [807, 161] on div at bounding box center [515, 242] width 1031 height 484
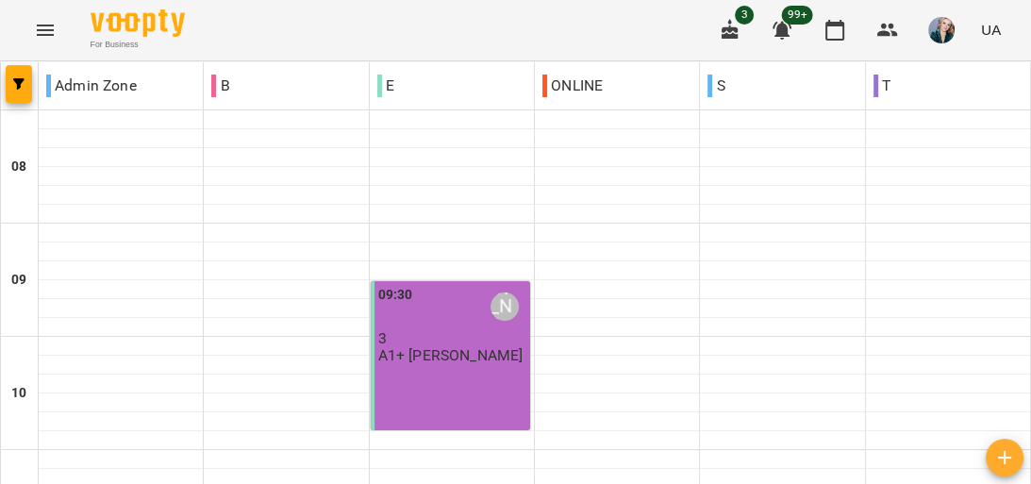
scroll to position [1283, 0]
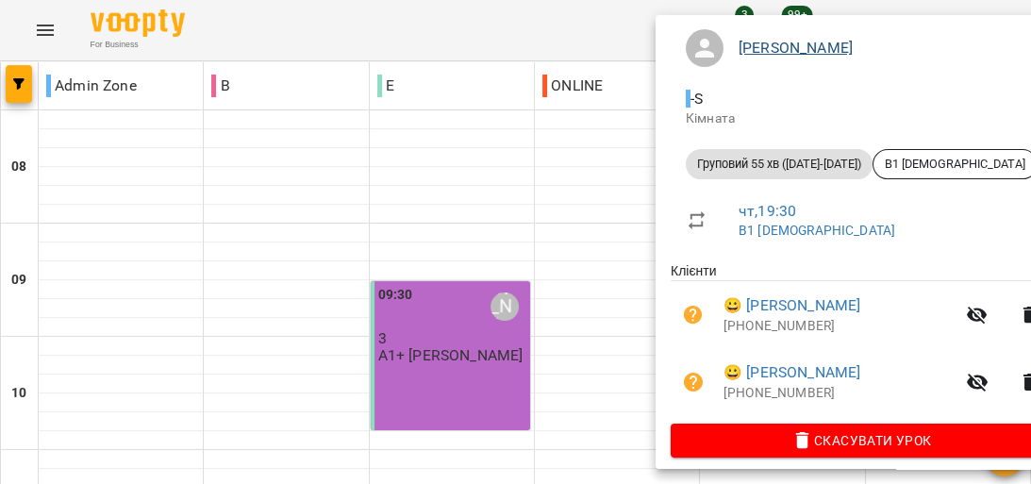
scroll to position [172, 0]
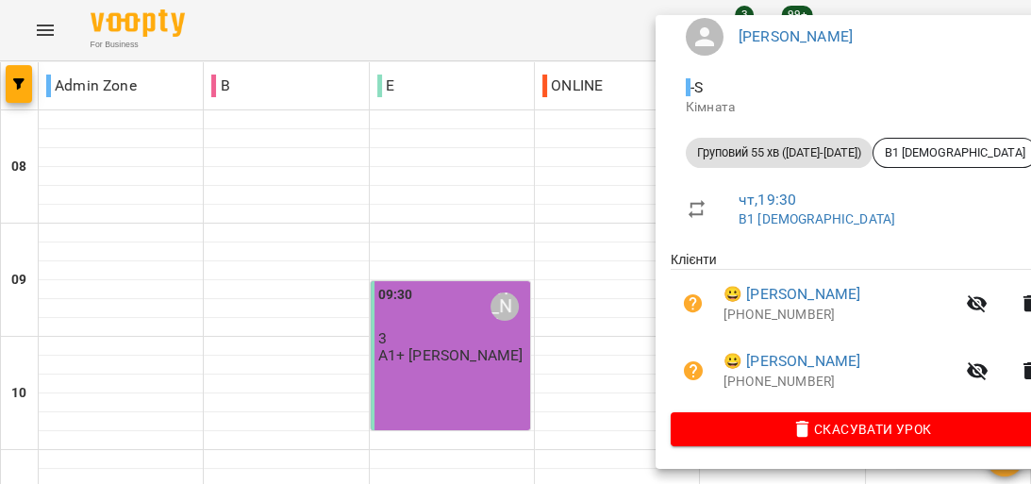
click at [520, 291] on div at bounding box center [515, 242] width 1031 height 484
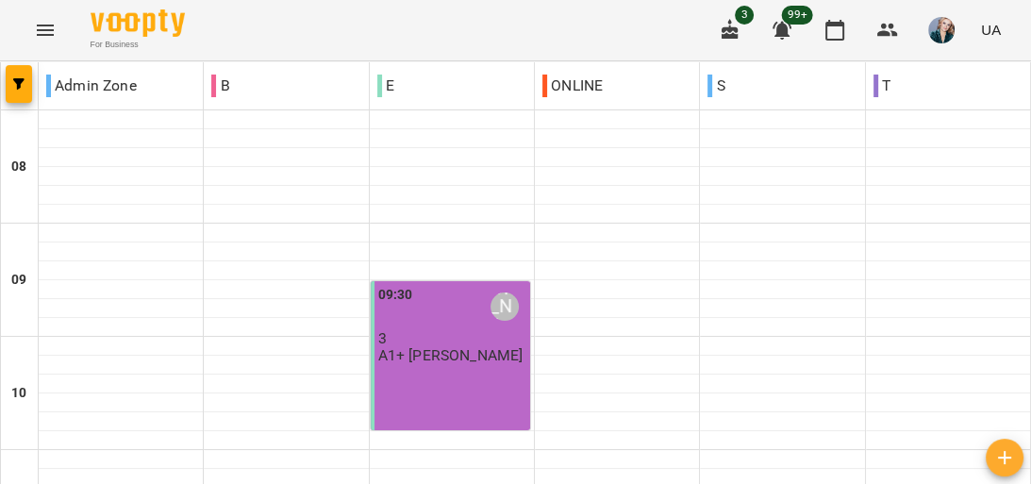
scroll to position [1057, 0]
drag, startPoint x: 47, startPoint y: 376, endPoint x: 190, endPoint y: 334, distance: 148.4
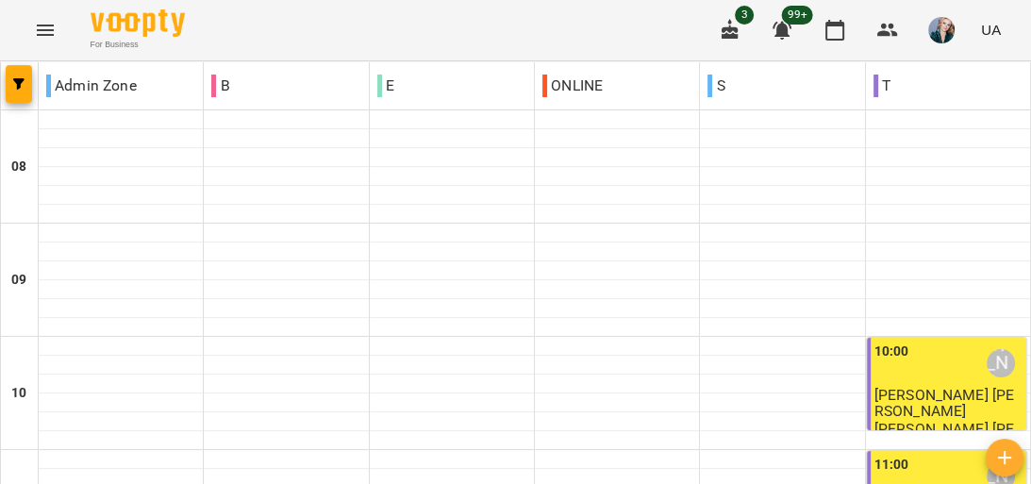
scroll to position [1185, 0]
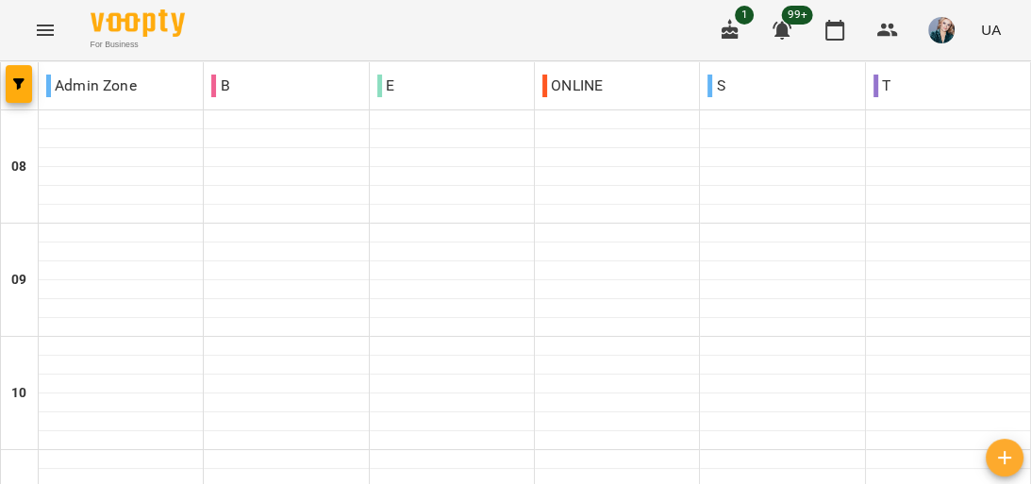
scroll to position [1185, 0]
click at [47, 30] on icon "Menu" at bounding box center [45, 30] width 17 height 11
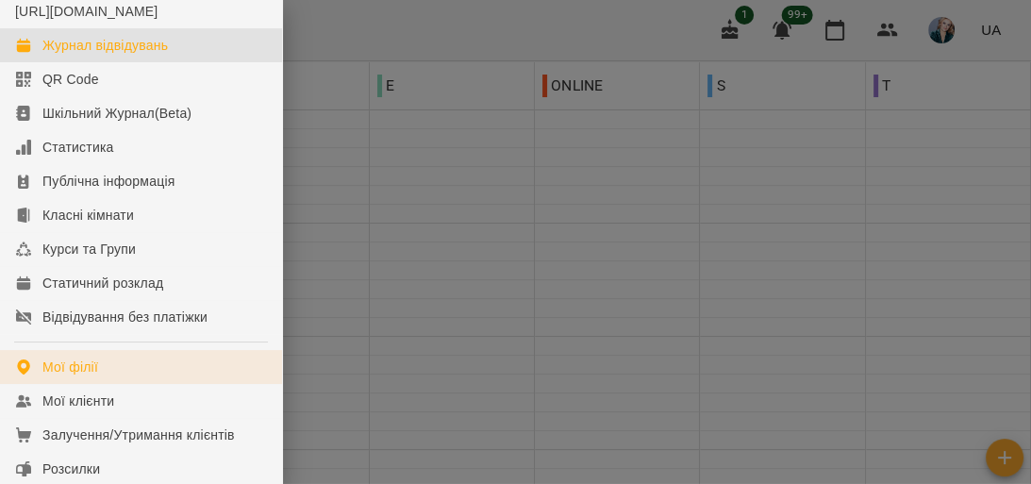
scroll to position [75, 0]
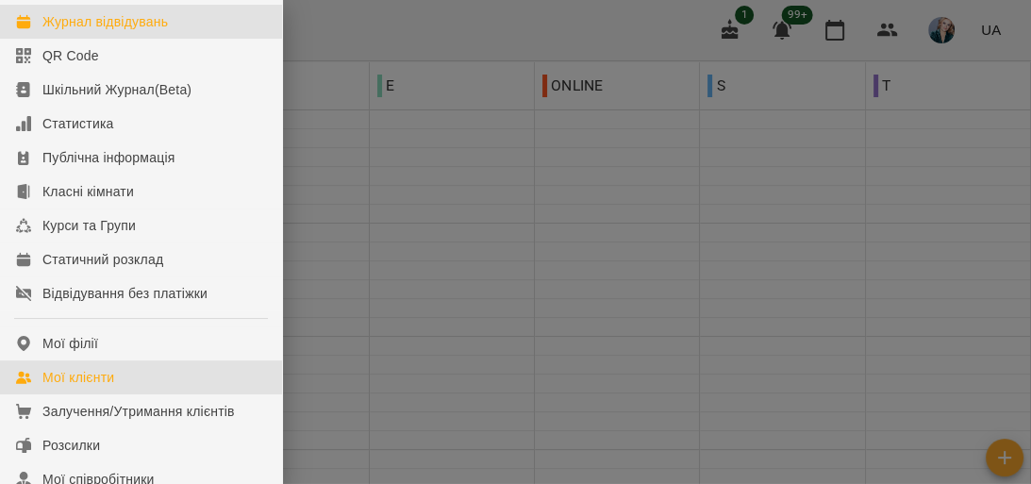
click at [103, 387] on div "Мої клієнти" at bounding box center [78, 377] width 72 height 19
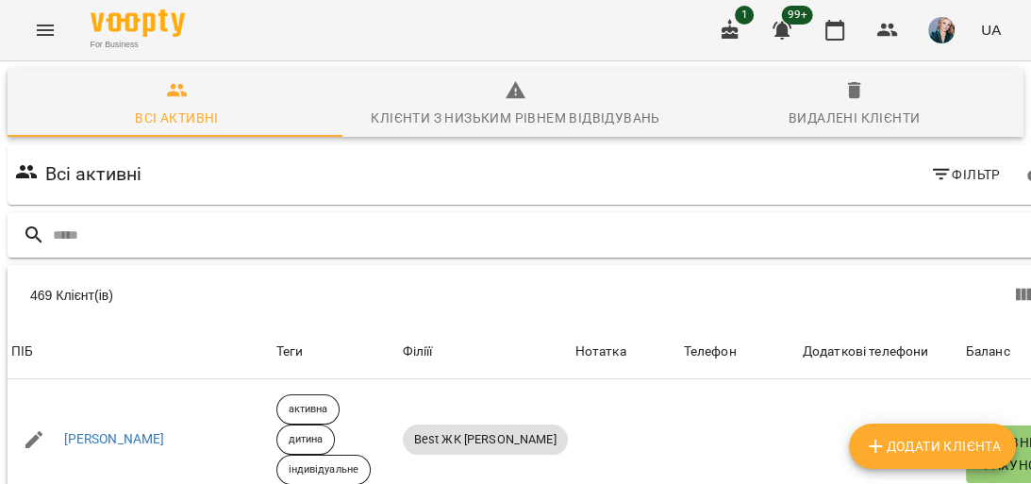
click at [68, 212] on div at bounding box center [538, 235] width 1061 height 46
click at [97, 236] on input "text" at bounding box center [557, 235] width 1009 height 31
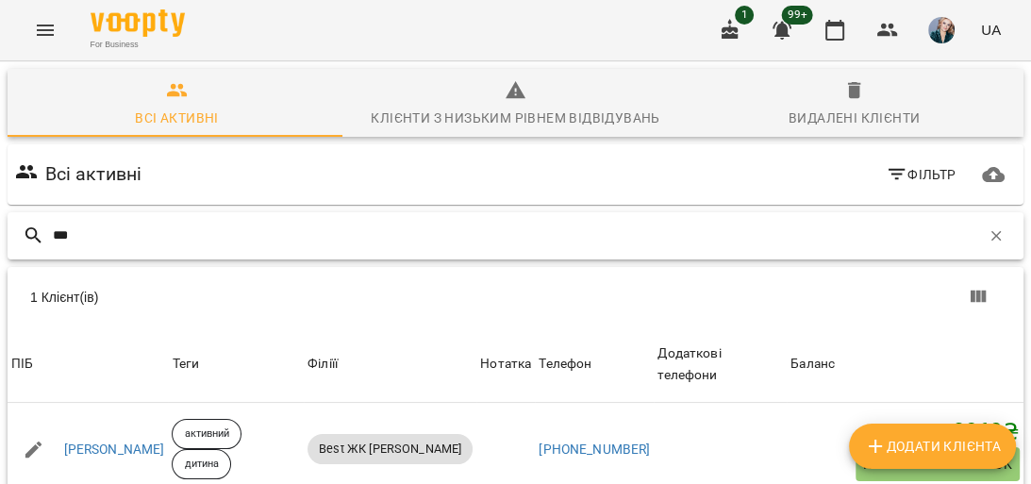
type input "***"
click at [252, 26] on div "For Business 1 99+ UA" at bounding box center [515, 30] width 1031 height 60
click at [250, 24] on div "For Business 1 99+ UA" at bounding box center [515, 30] width 1031 height 60
click at [988, 227] on icon "button" at bounding box center [996, 235] width 17 height 17
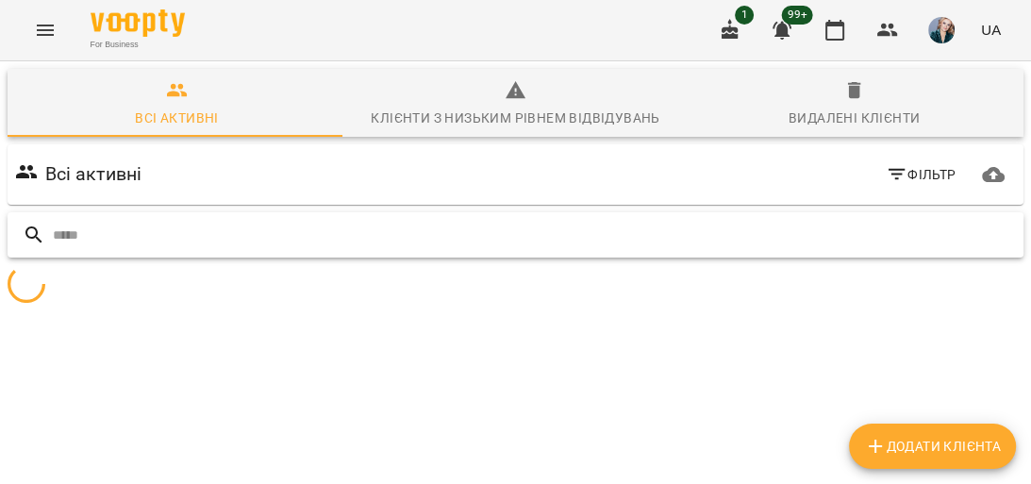
click at [48, 23] on icon "Menu" at bounding box center [45, 30] width 23 height 23
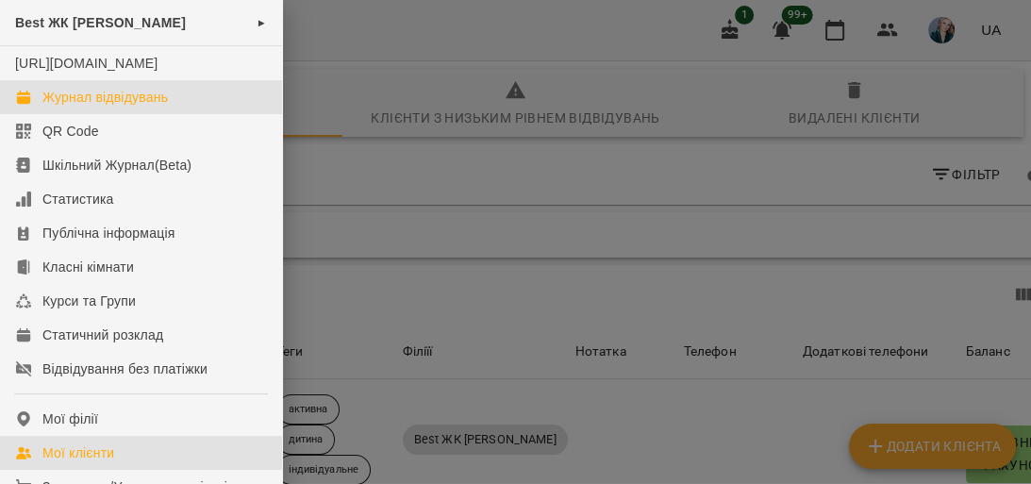
click at [106, 107] on div "Журнал відвідувань" at bounding box center [105, 97] width 126 height 19
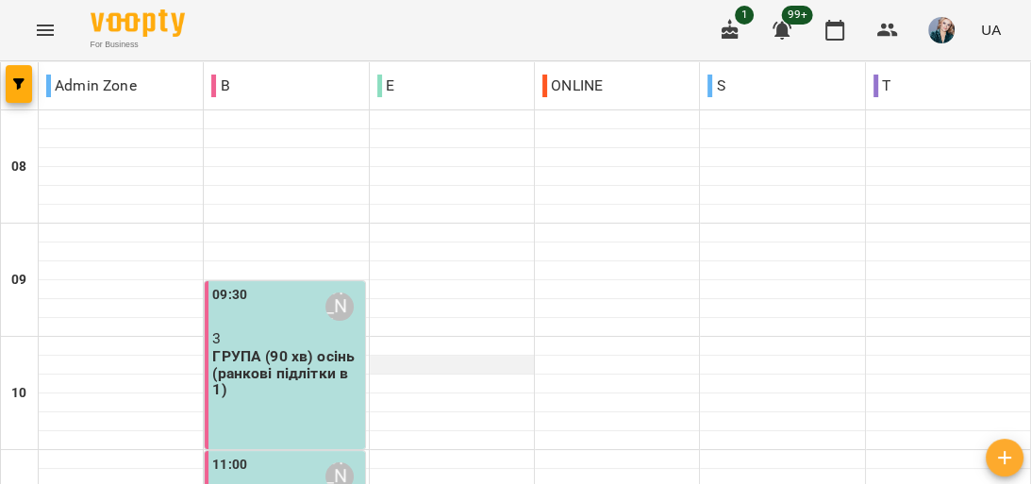
scroll to position [1057, 0]
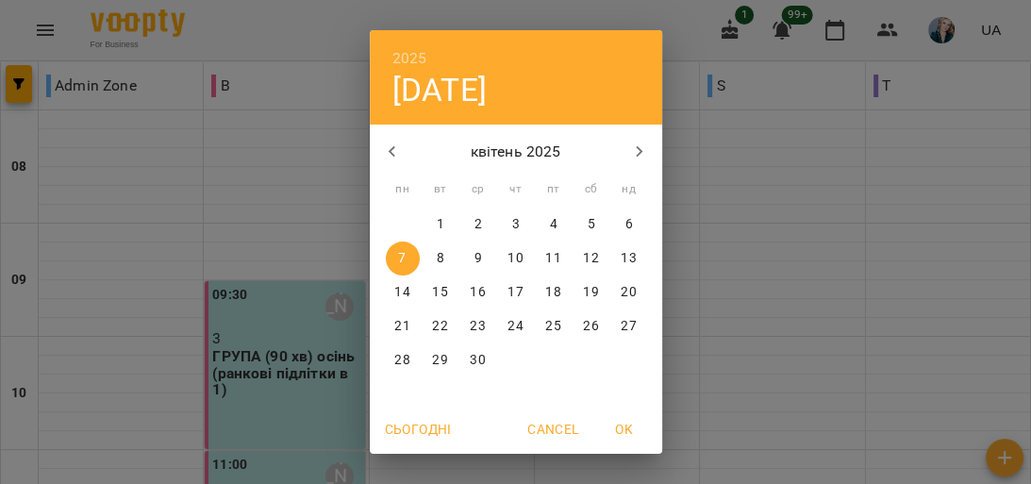
click at [634, 145] on icon "button" at bounding box center [639, 152] width 23 height 23
click at [634, 146] on icon "button" at bounding box center [639, 152] width 23 height 23
click at [631, 143] on icon "button" at bounding box center [639, 152] width 23 height 23
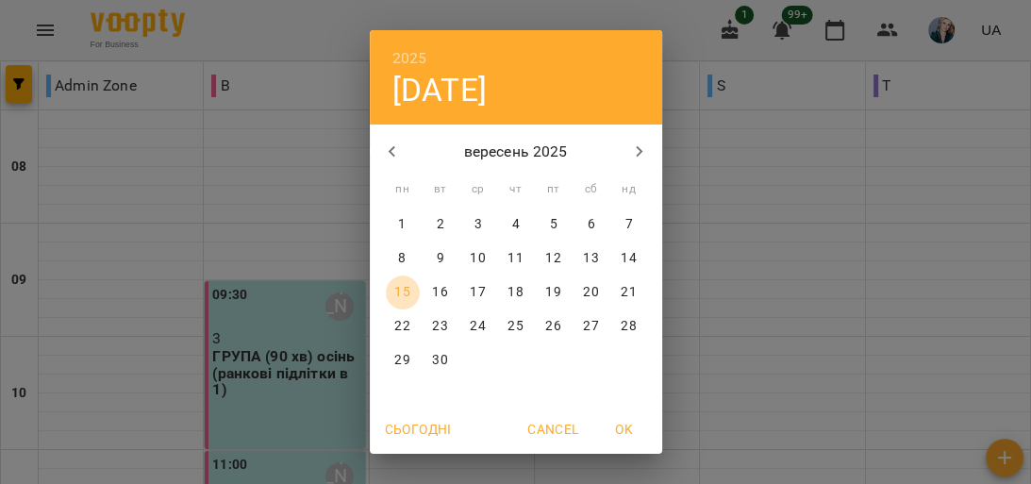
click at [404, 288] on p "15" at bounding box center [401, 292] width 15 height 19
type input "**********"
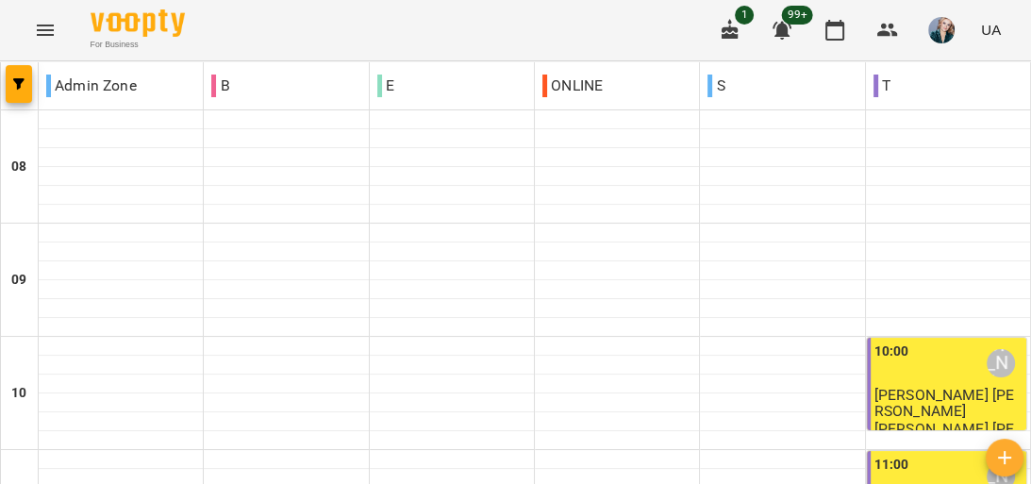
scroll to position [302, 0]
type input "**********"
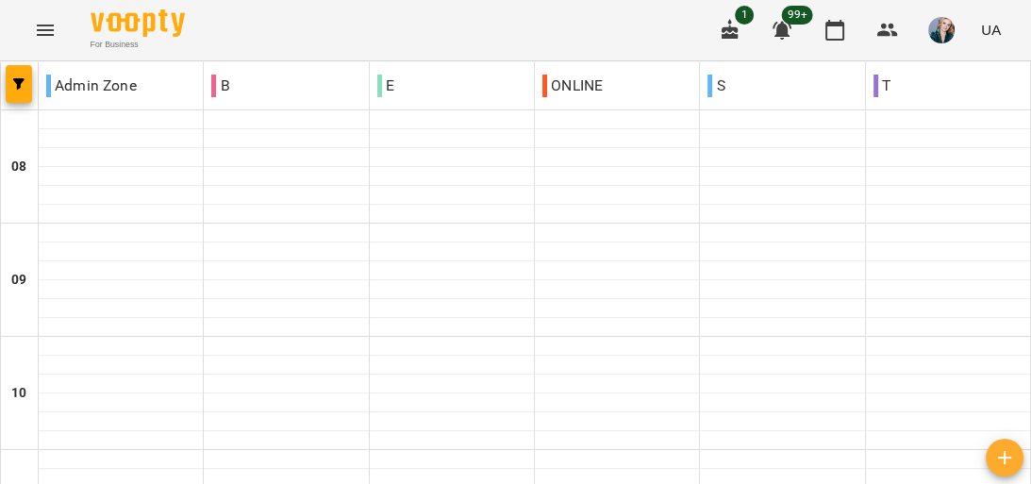
type input "**********"
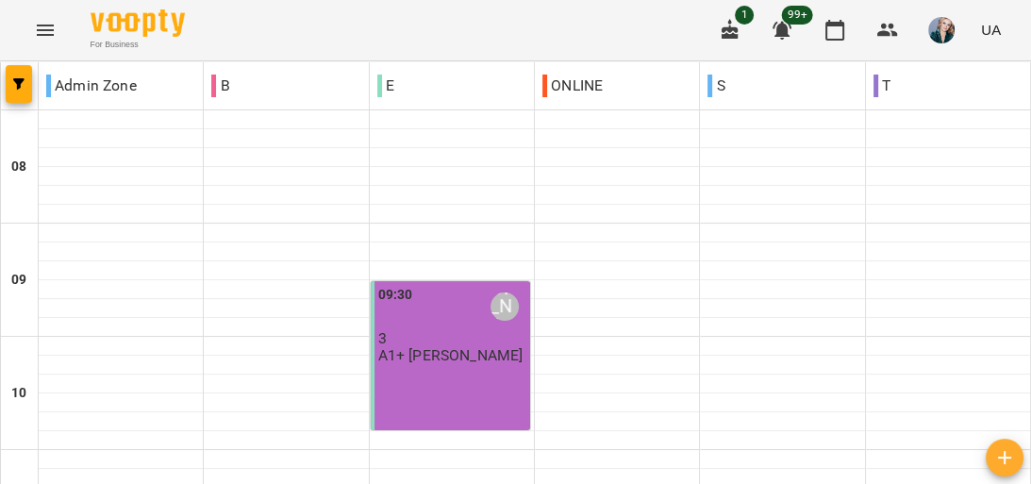
scroll to position [1110, 0]
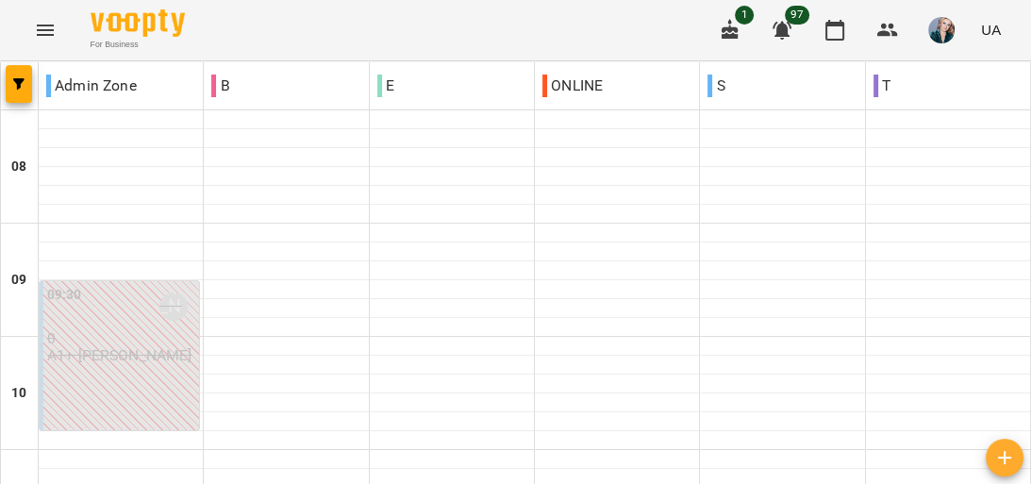
scroll to position [1208, 0]
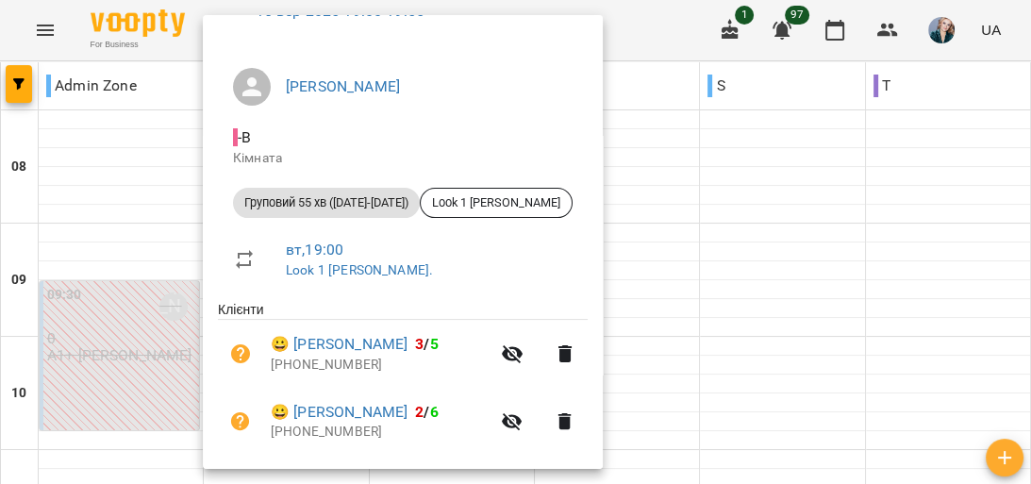
scroll to position [72, 0]
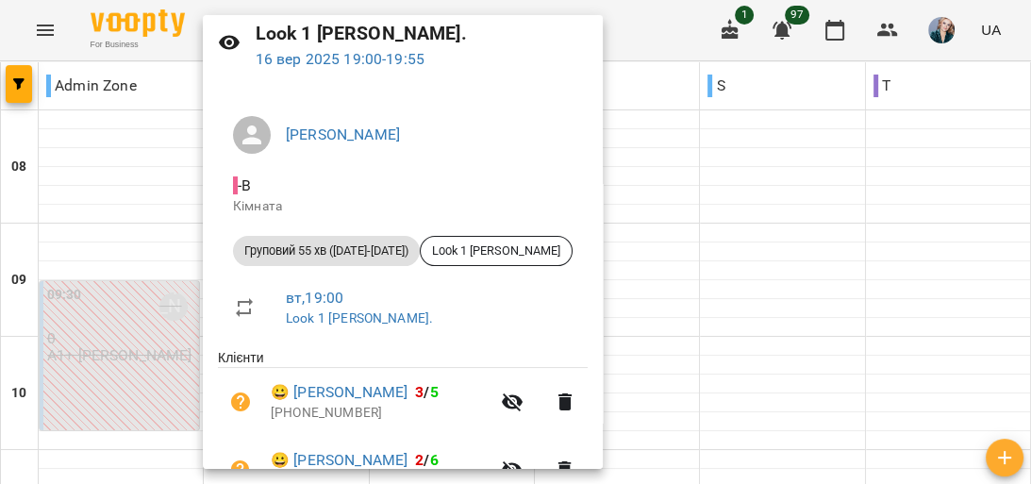
click at [685, 260] on div at bounding box center [515, 242] width 1031 height 484
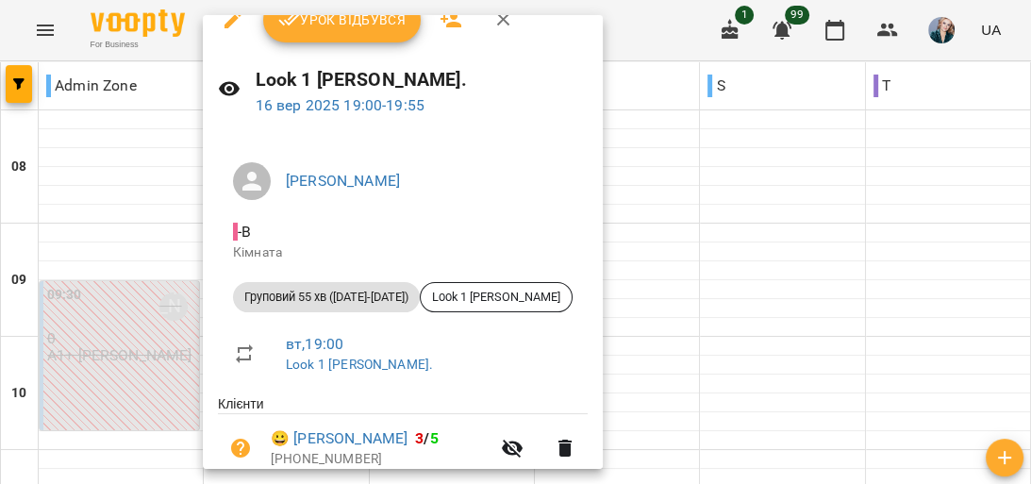
scroll to position [0, 0]
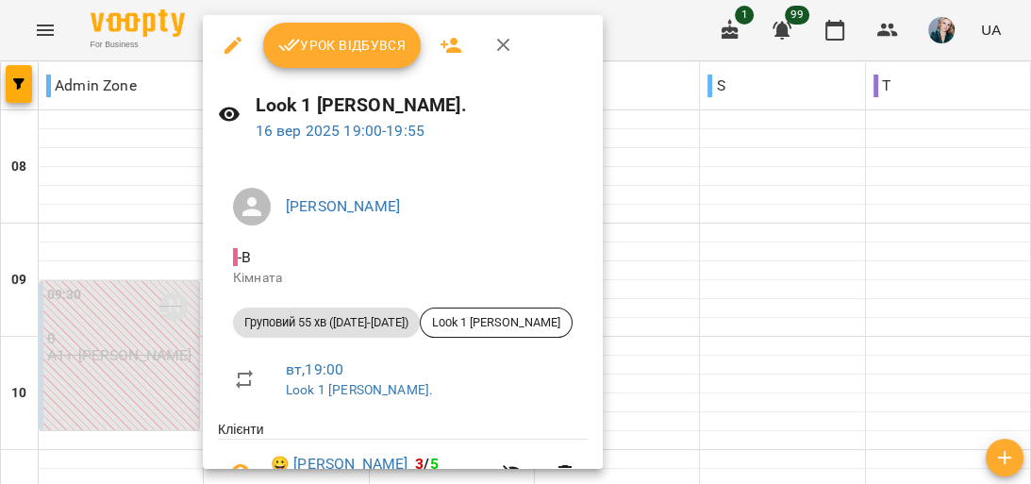
click at [444, 42] on icon "button" at bounding box center [451, 45] width 23 height 23
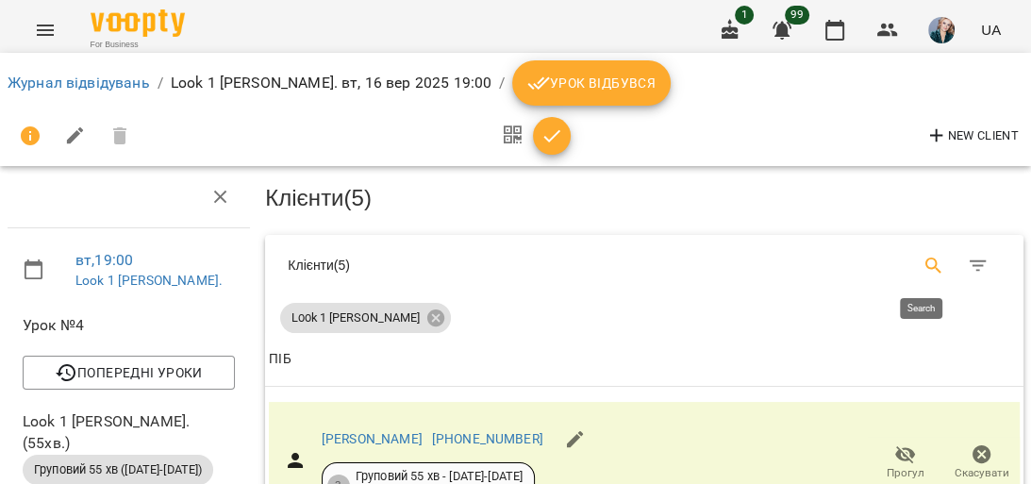
click at [923, 255] on icon "Search" at bounding box center [934, 266] width 23 height 23
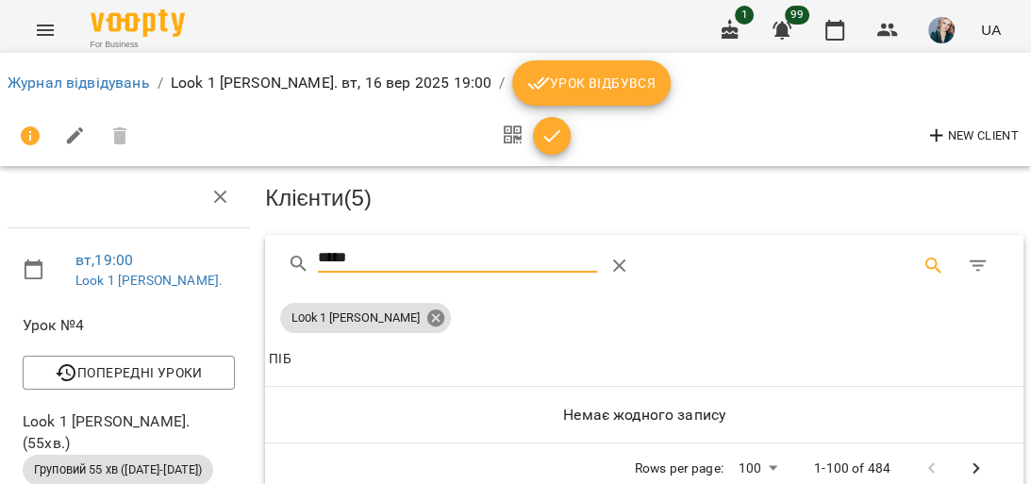
type input "*****"
click at [427, 320] on icon at bounding box center [435, 318] width 17 height 17
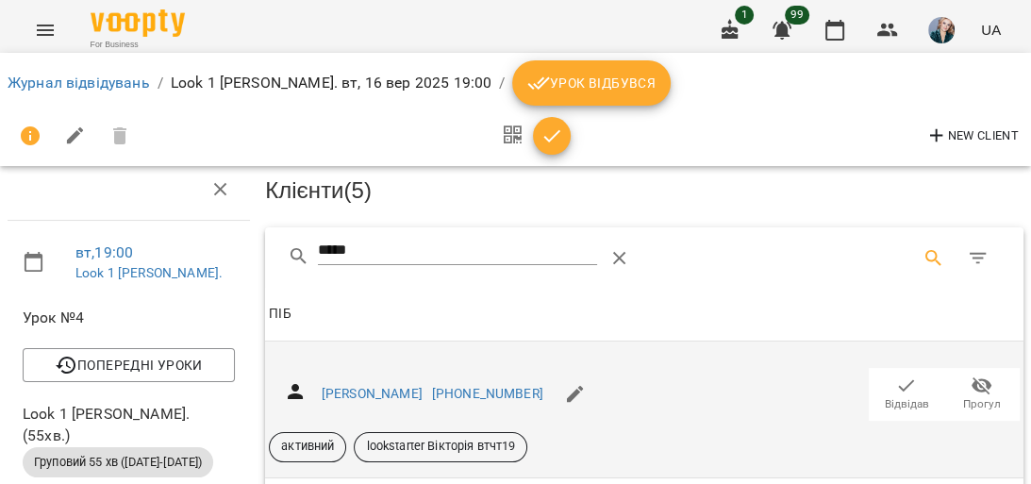
scroll to position [151, 0]
click at [902, 375] on icon "button" at bounding box center [907, 386] width 23 height 23
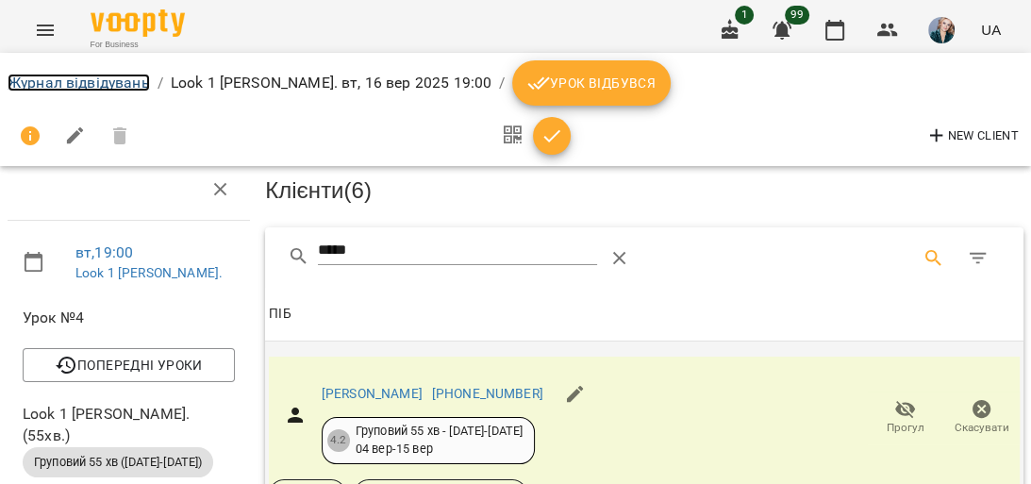
click at [83, 83] on link "Журнал відвідувань" at bounding box center [79, 83] width 142 height 18
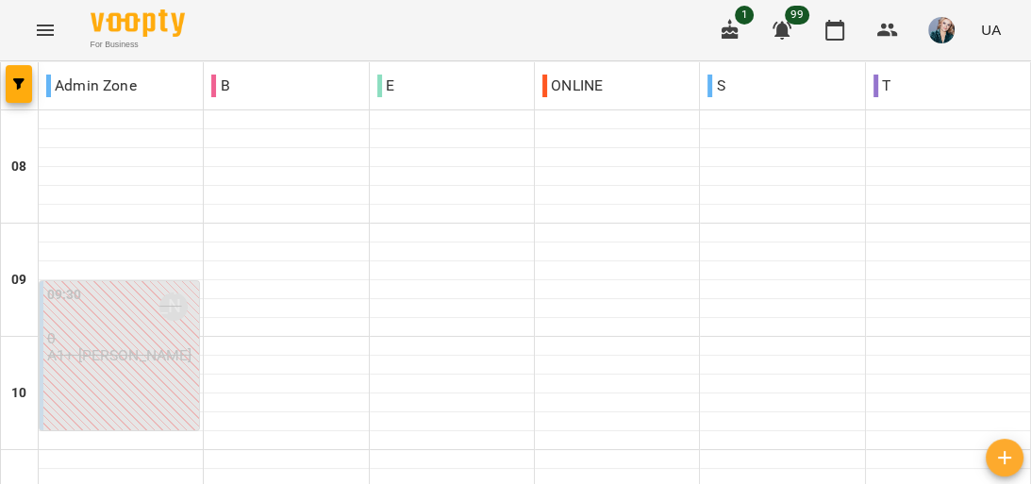
scroll to position [1132, 0]
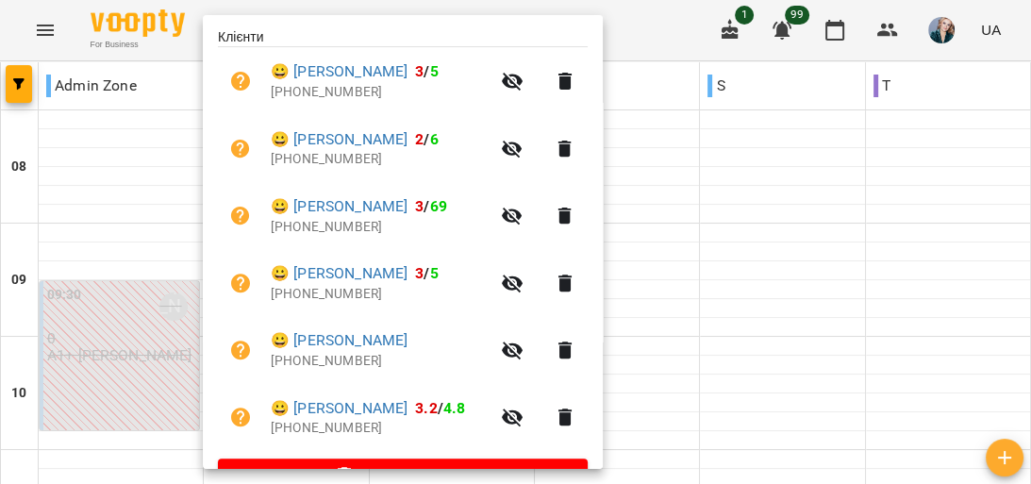
scroll to position [442, 0]
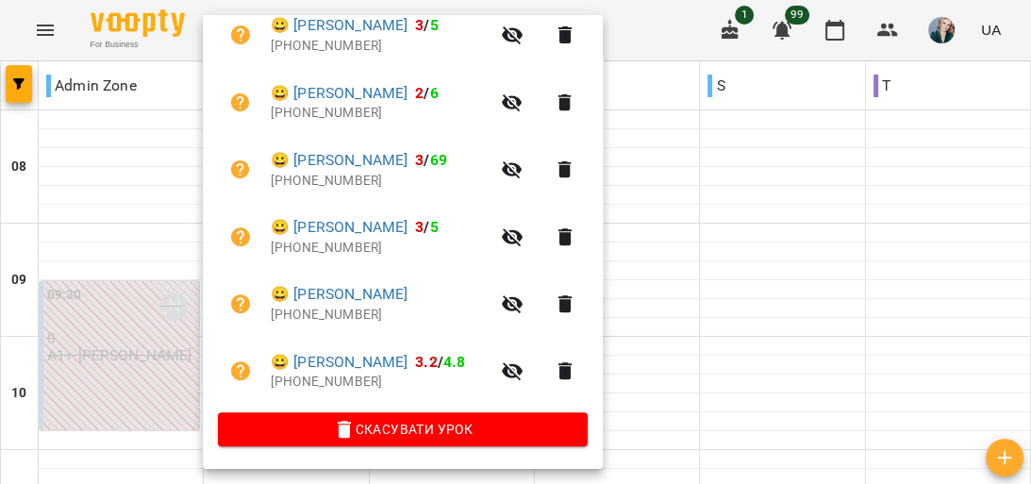
click at [703, 259] on div at bounding box center [515, 242] width 1031 height 484
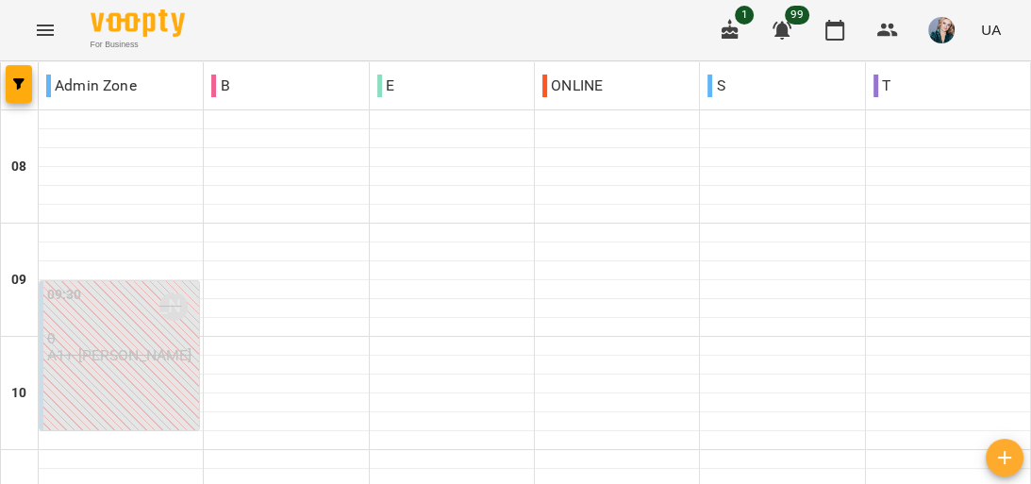
scroll to position [1185, 0]
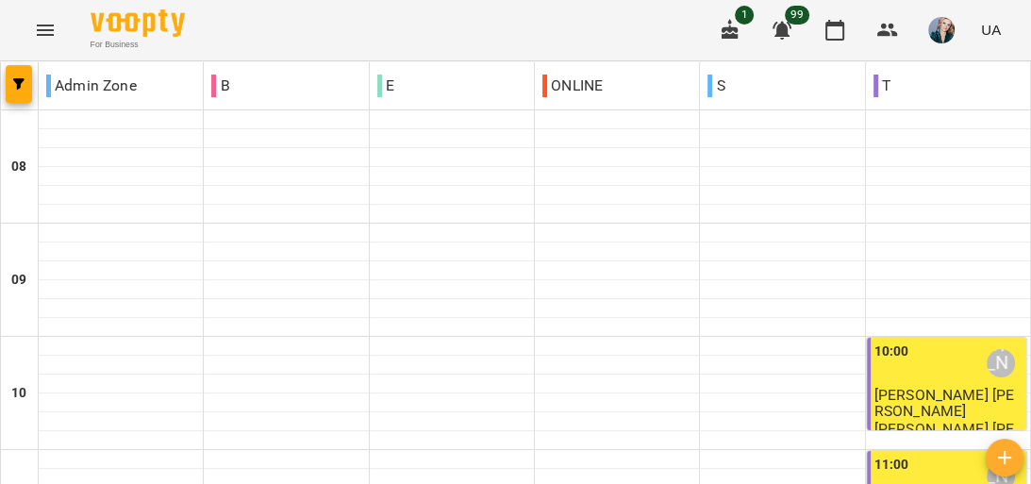
scroll to position [1208, 0]
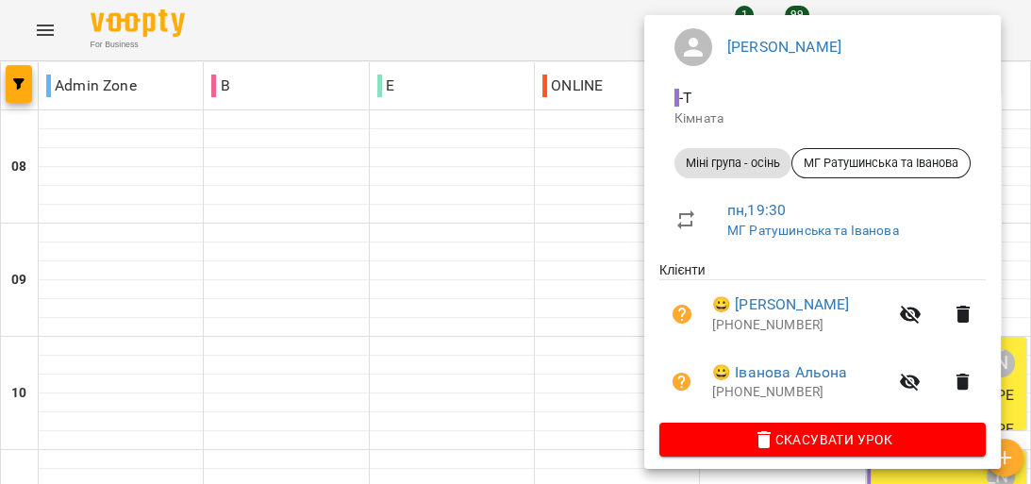
scroll to position [173, 0]
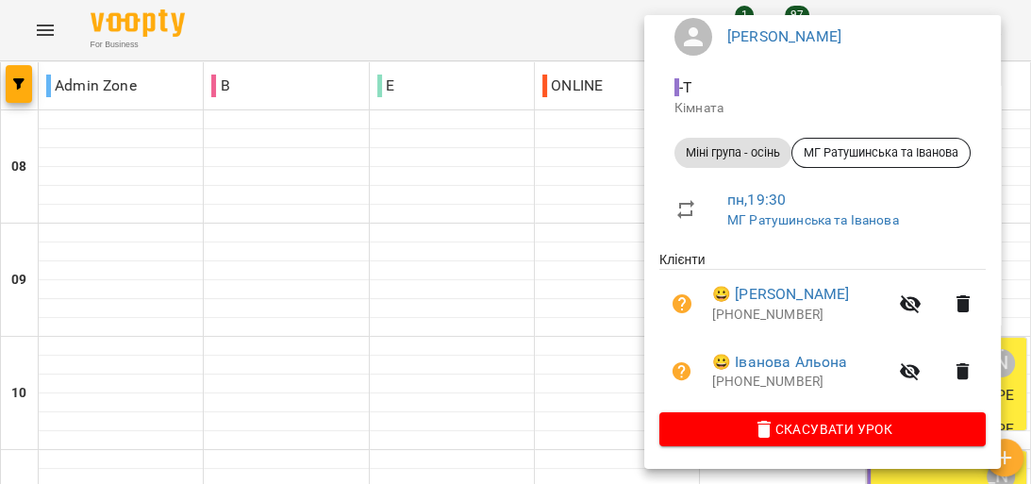
click at [580, 263] on div at bounding box center [515, 242] width 1031 height 484
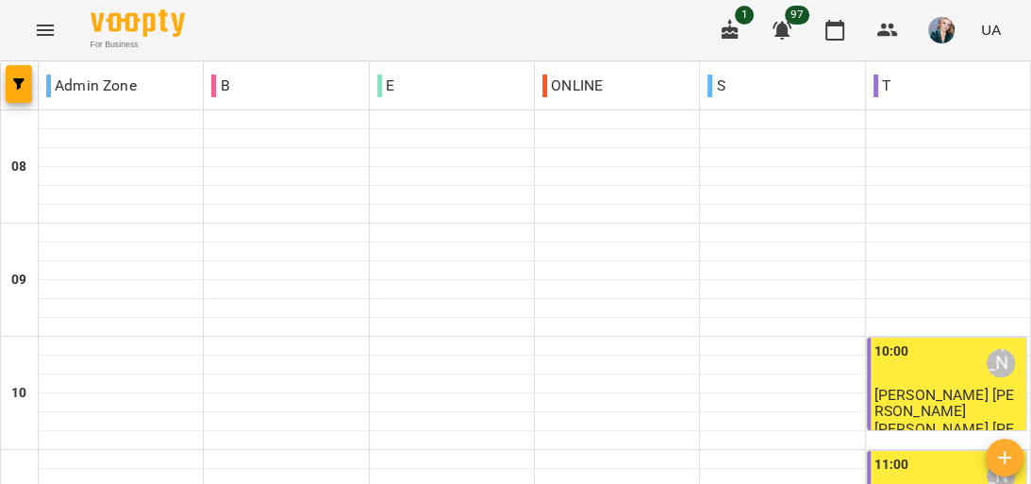
scroll to position [1132, 0]
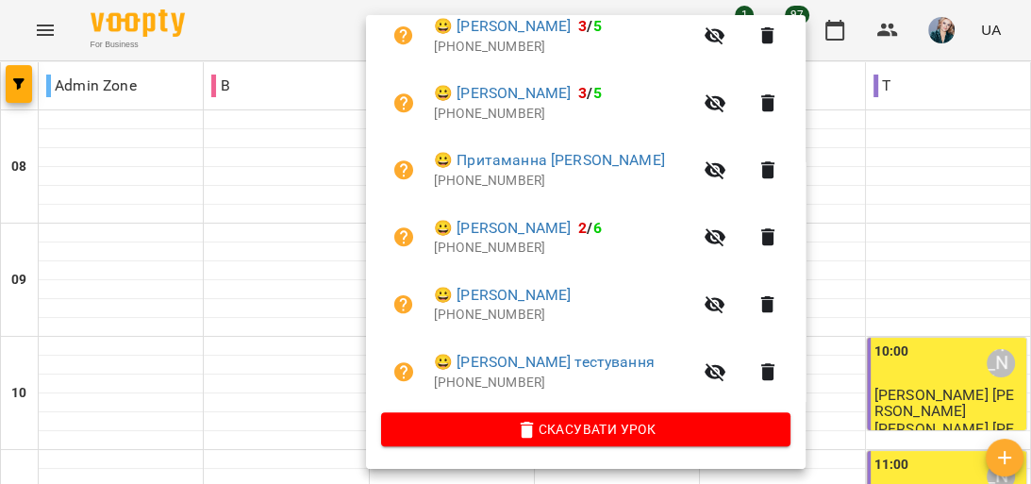
scroll to position [576, 0]
click at [969, 259] on div at bounding box center [515, 242] width 1031 height 484
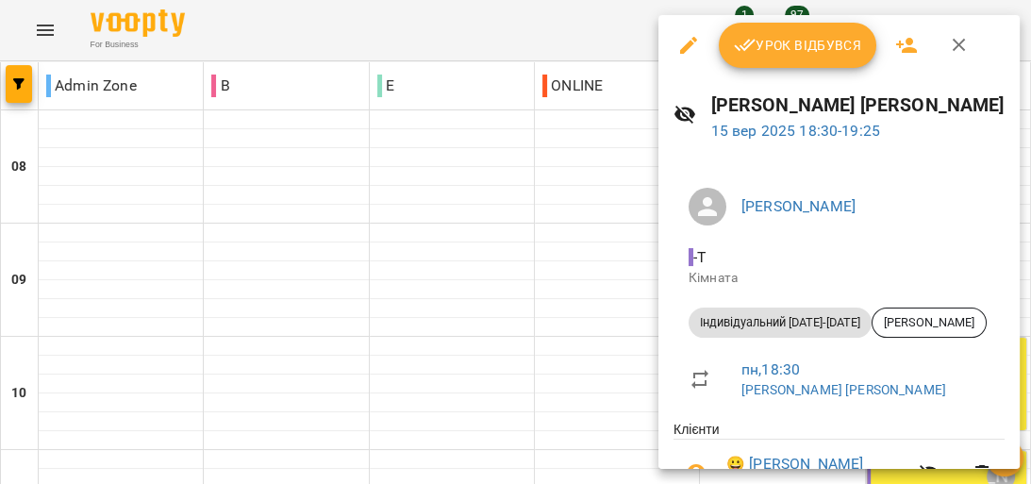
click at [930, 248] on span "- T" at bounding box center [839, 257] width 301 height 23
click at [526, 281] on div at bounding box center [515, 242] width 1031 height 484
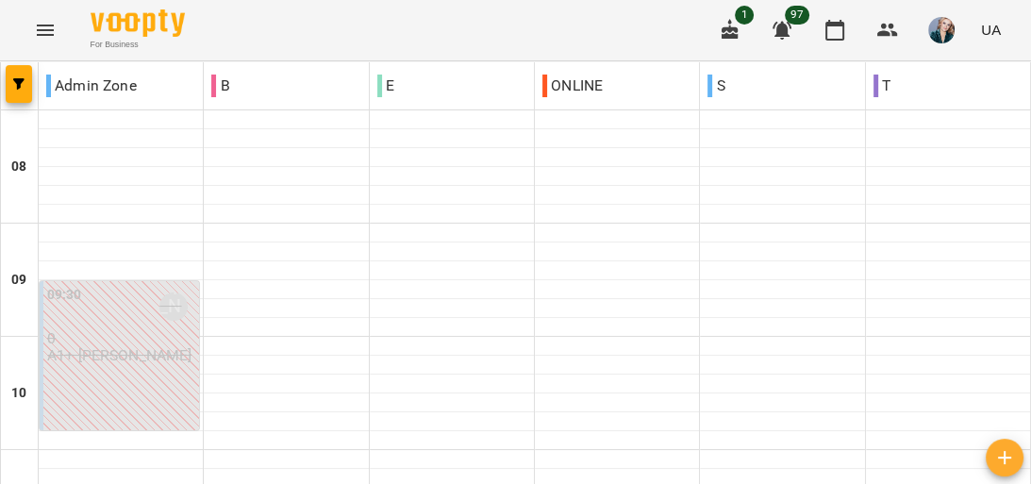
scroll to position [1132, 0]
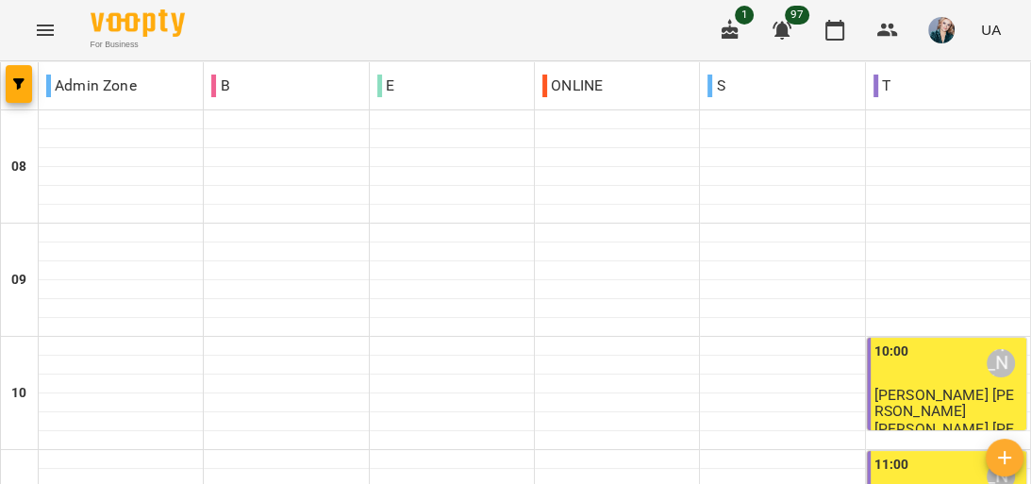
scroll to position [1336, 0]
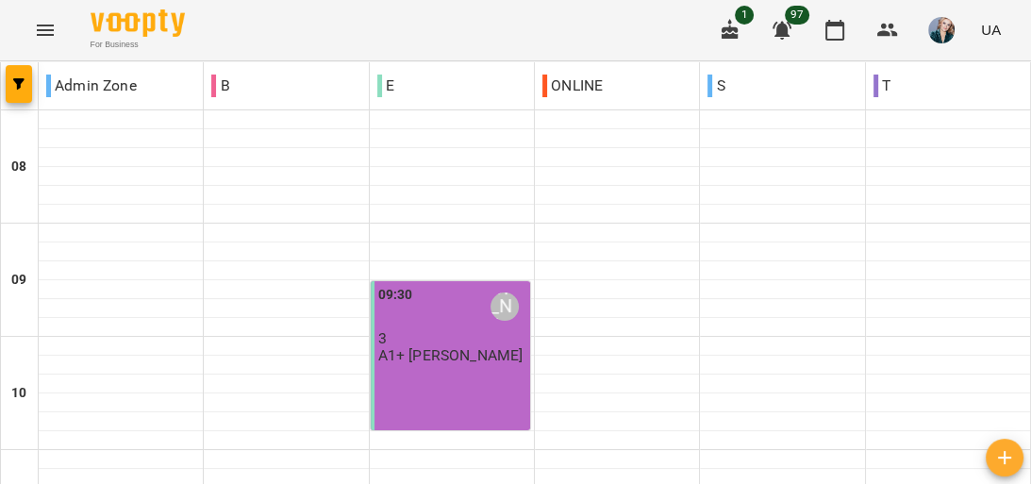
scroll to position [1132, 0]
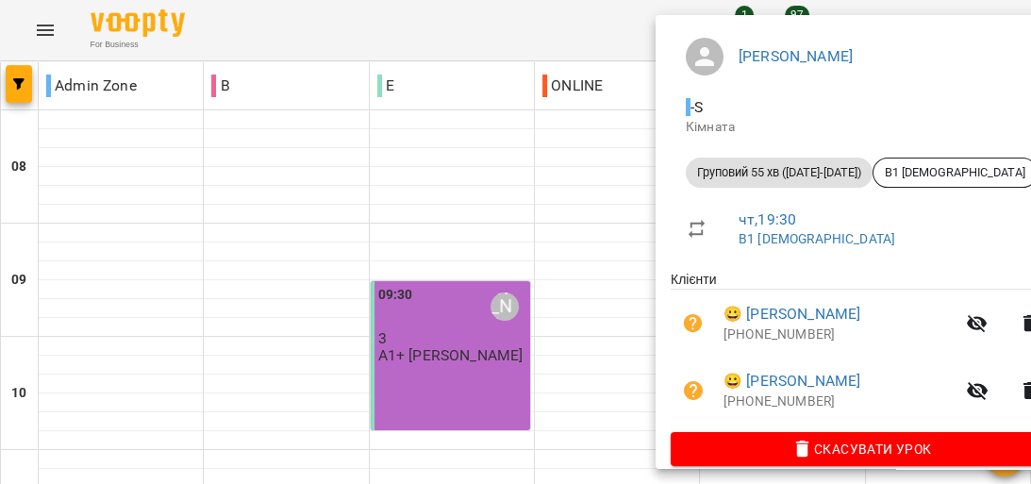
scroll to position [172, 0]
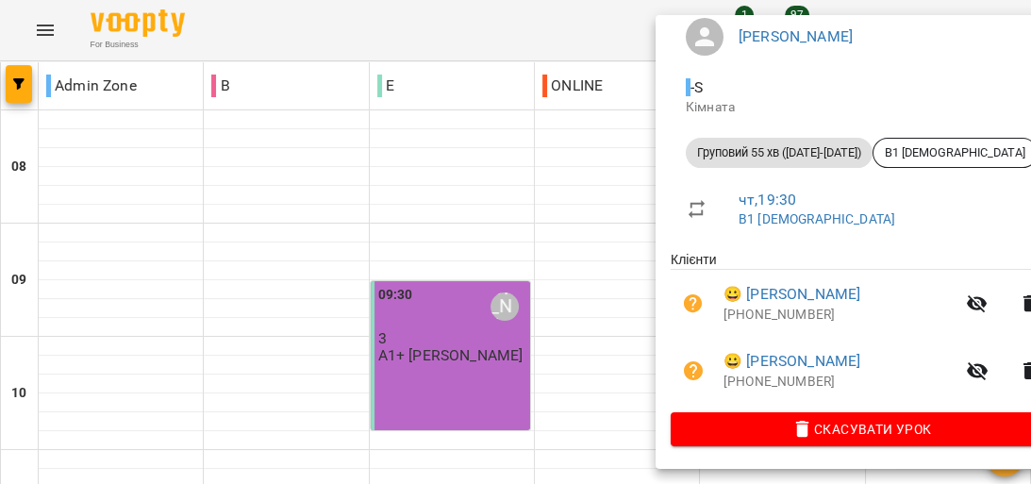
click at [609, 294] on div at bounding box center [515, 242] width 1031 height 484
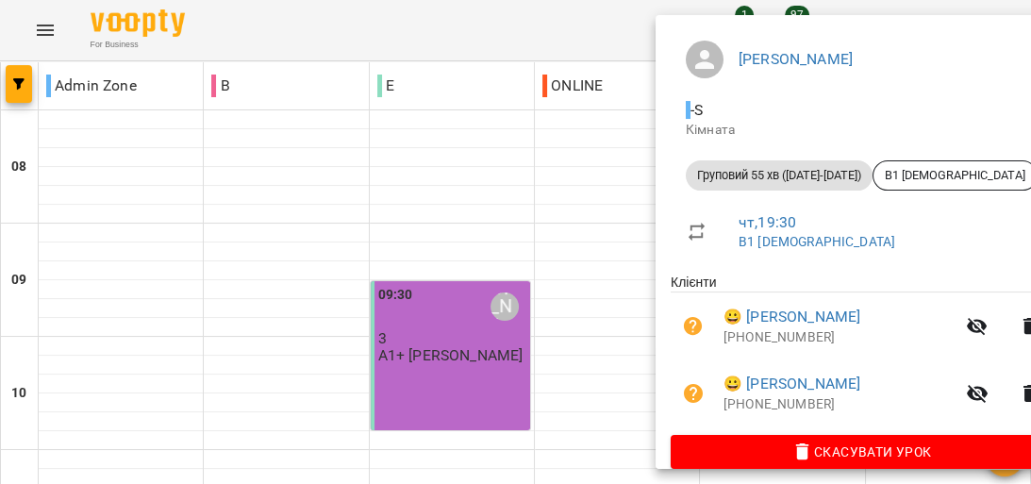
scroll to position [151, 0]
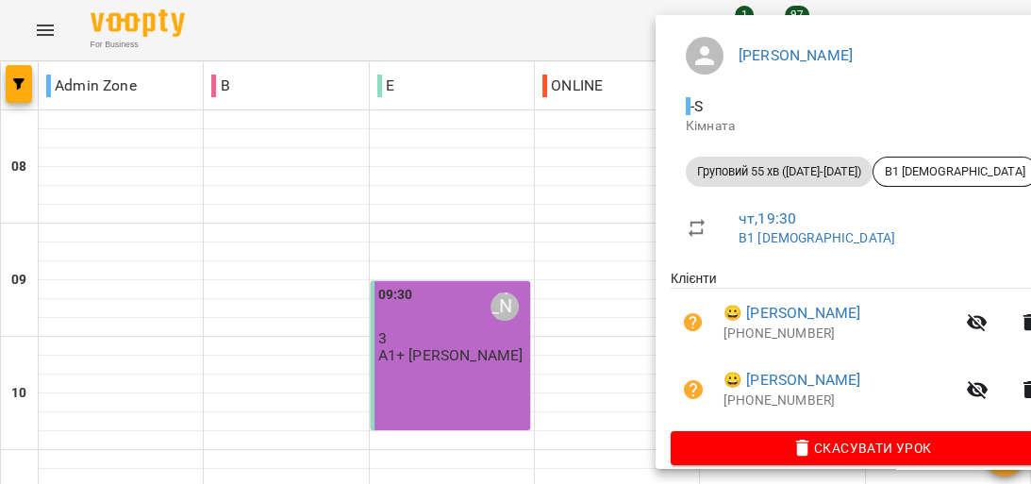
click at [626, 293] on div at bounding box center [515, 242] width 1031 height 484
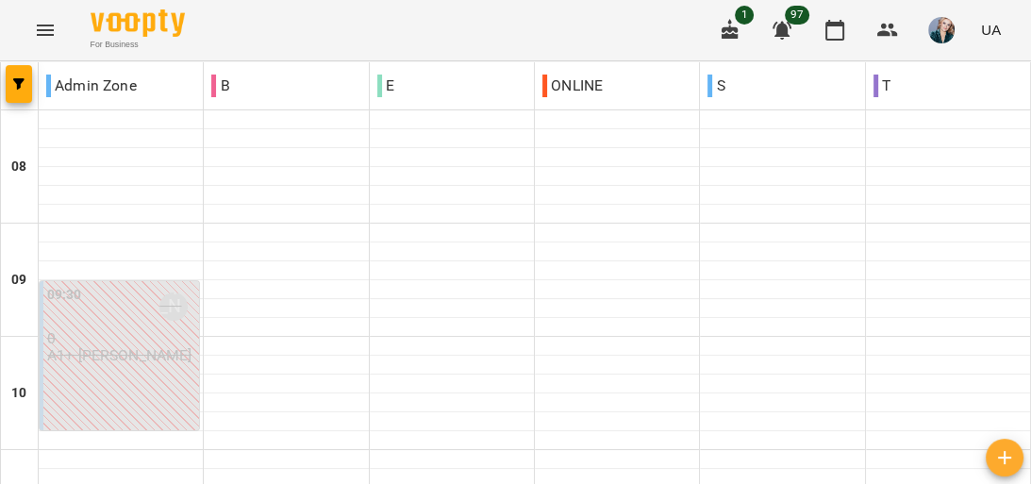
scroll to position [981, 0]
click at [37, 40] on icon "Menu" at bounding box center [45, 30] width 23 height 23
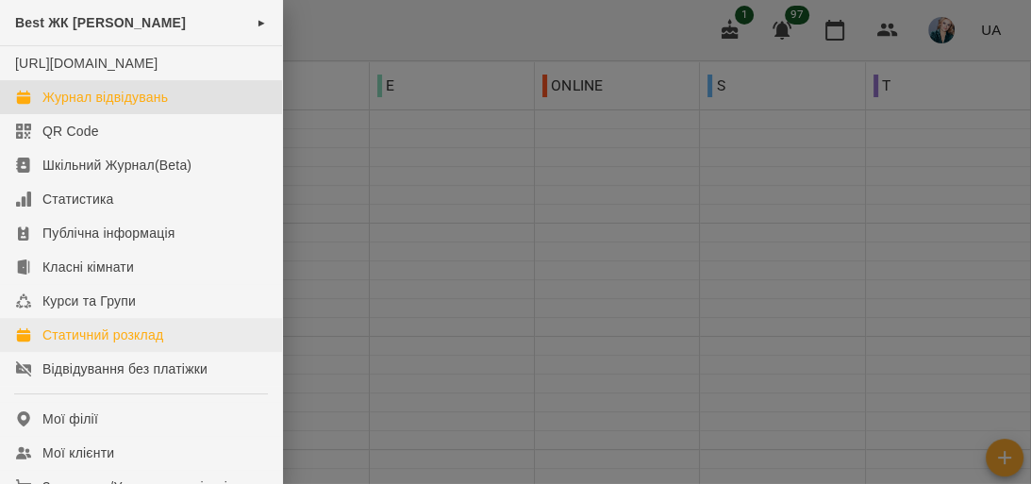
scroll to position [151, 0]
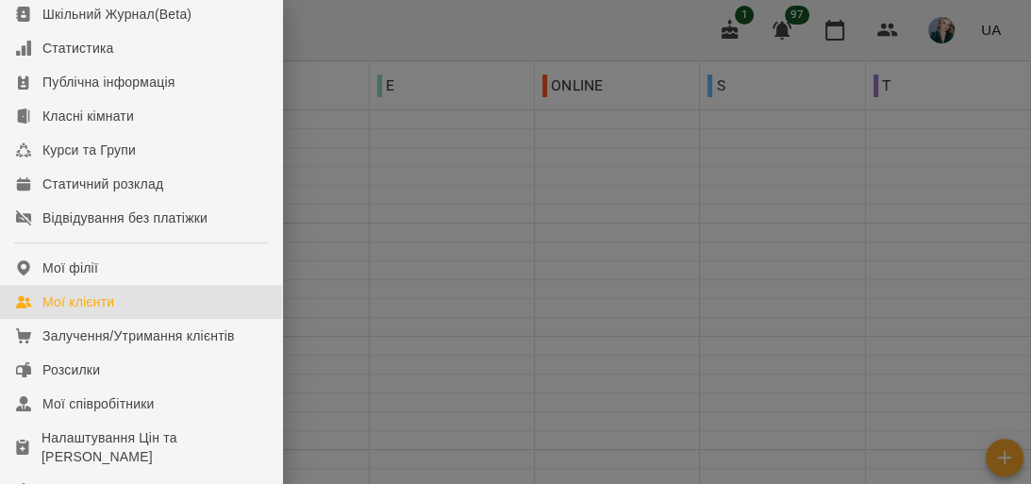
click at [176, 319] on link "Мої клієнти" at bounding box center [141, 302] width 282 height 34
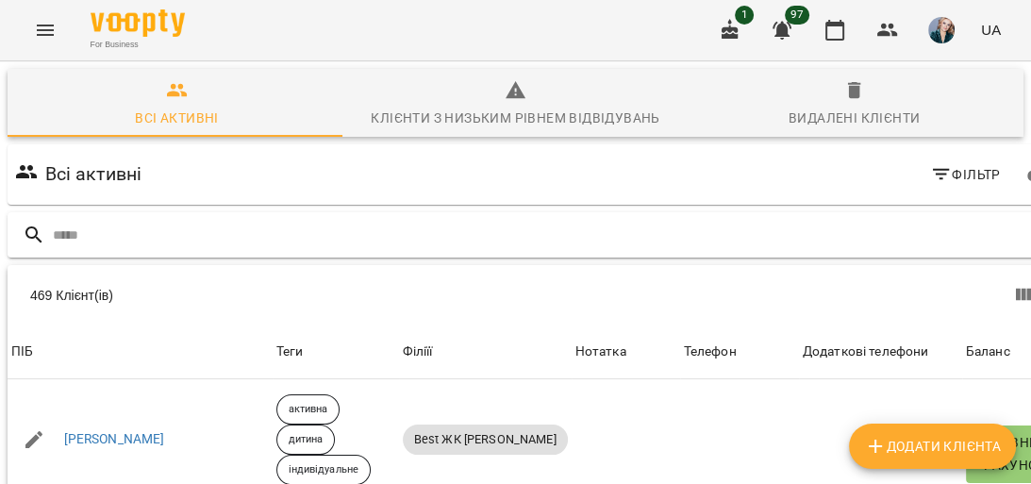
click at [892, 238] on input "text" at bounding box center [557, 235] width 1009 height 31
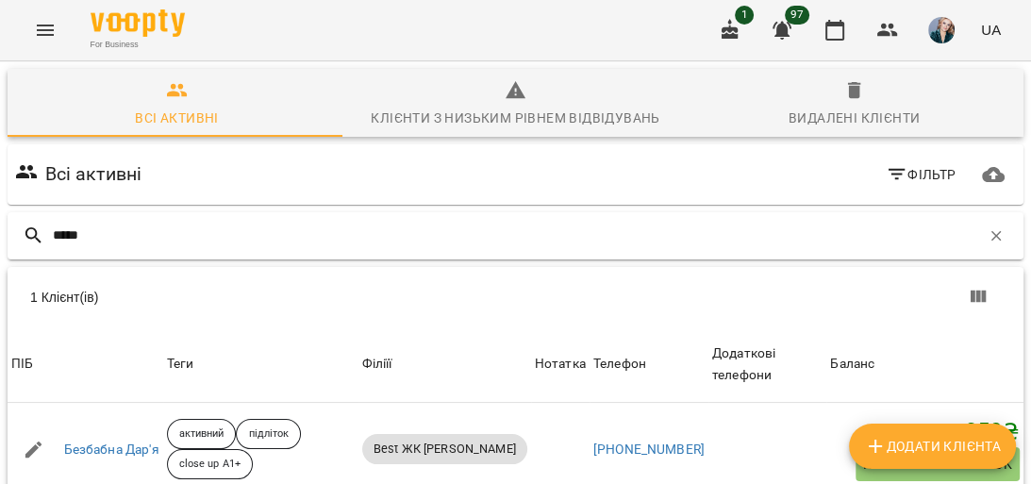
scroll to position [83, 0]
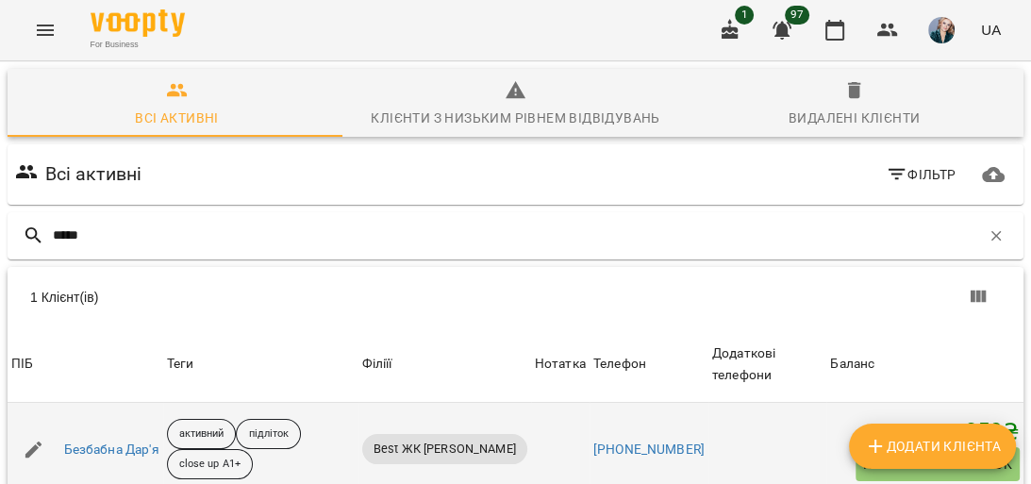
type input "*****"
click at [78, 424] on div "Безбабна Дар'я" at bounding box center [86, 450] width 156 height 53
click at [124, 441] on link "Безбабна Дар'я" at bounding box center [111, 450] width 95 height 19
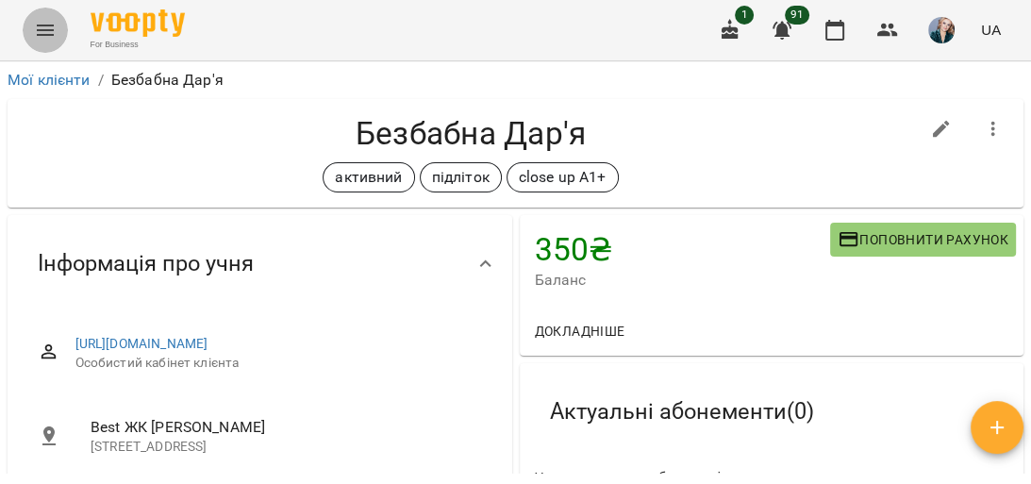
click at [60, 31] on button "Menu" at bounding box center [45, 30] width 45 height 45
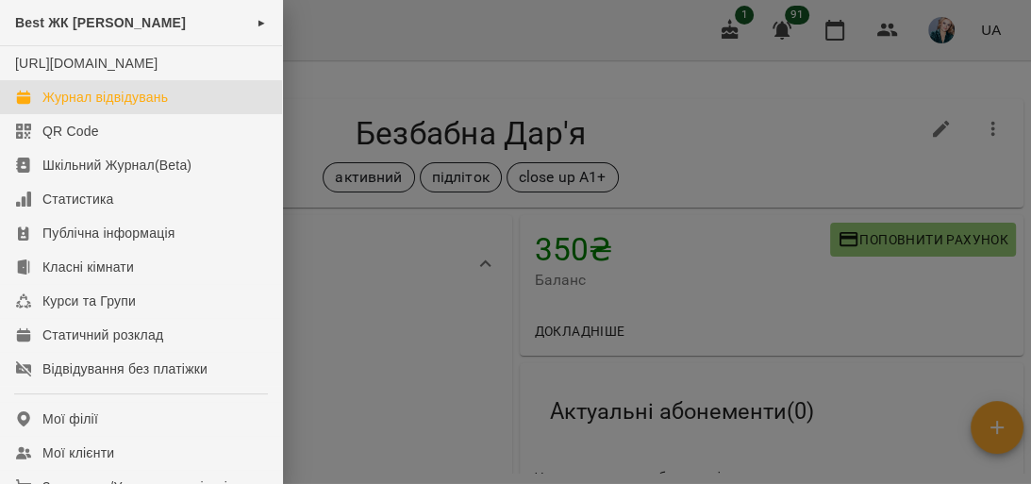
drag, startPoint x: 145, startPoint y: 120, endPoint x: 307, endPoint y: 130, distance: 161.7
click at [146, 107] on div "Журнал відвідувань" at bounding box center [105, 97] width 126 height 19
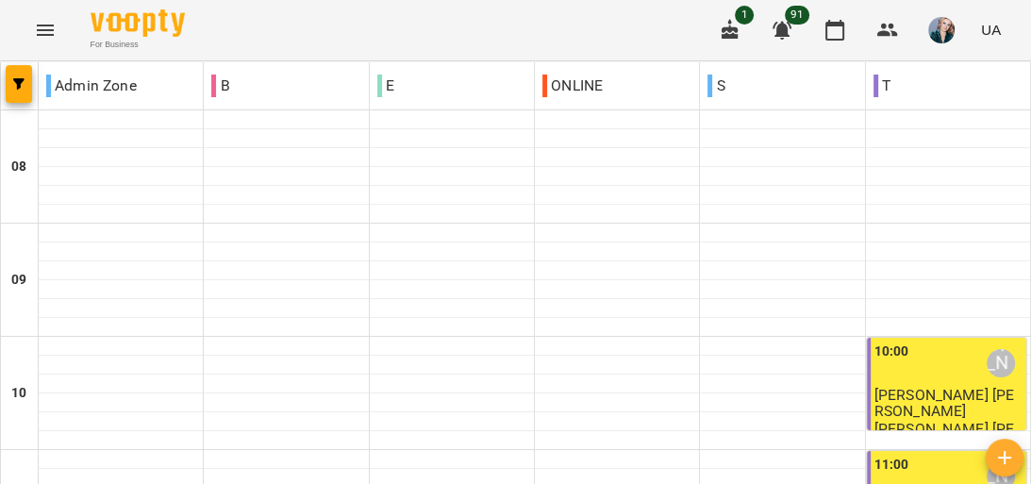
scroll to position [1057, 0]
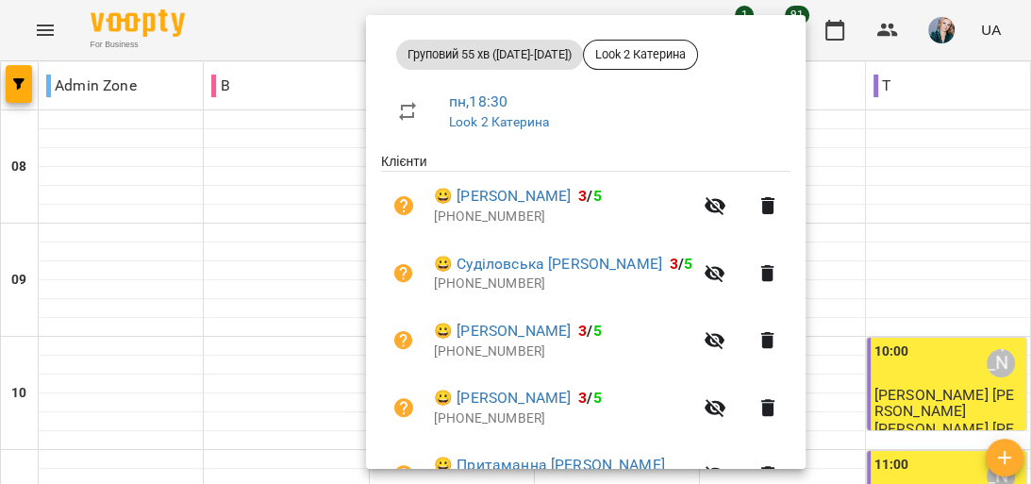
scroll to position [302, 0]
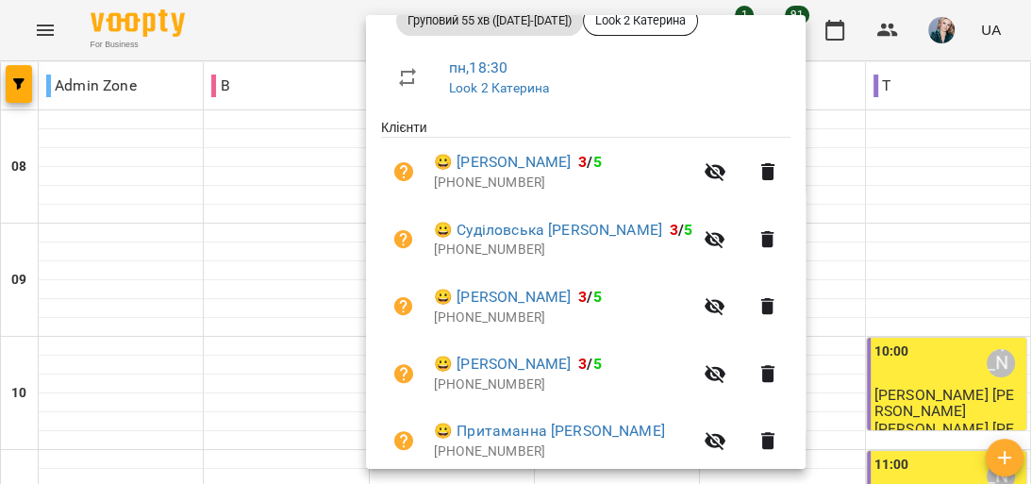
click at [937, 188] on div at bounding box center [515, 242] width 1031 height 484
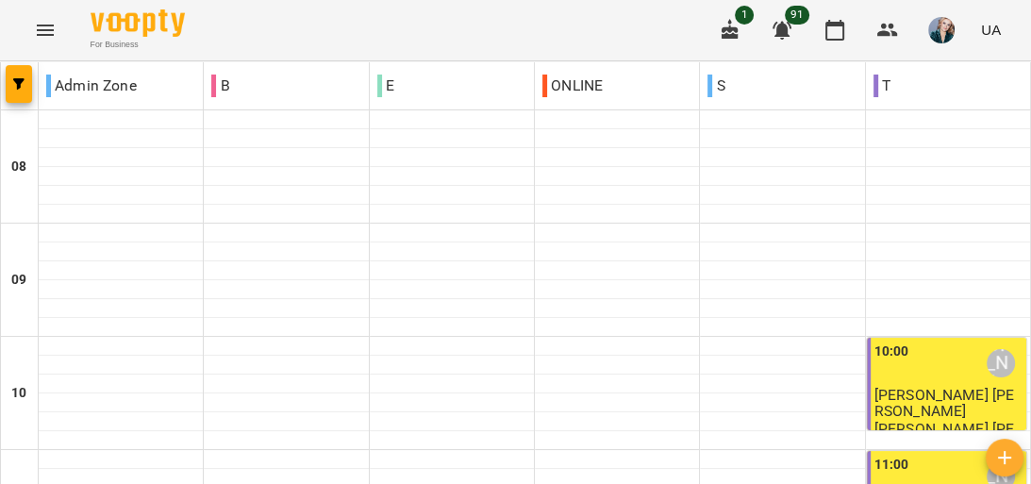
scroll to position [1208, 0]
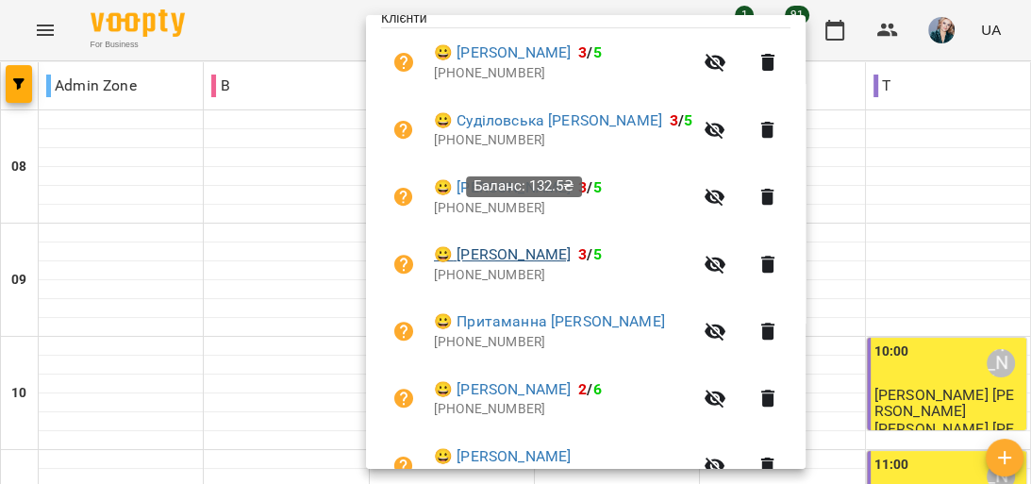
scroll to position [377, 0]
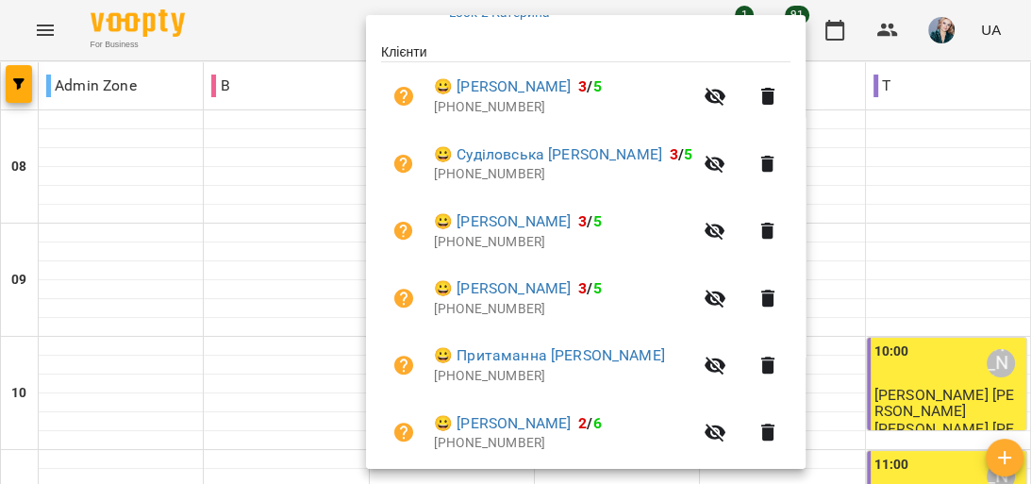
click at [956, 185] on div at bounding box center [515, 242] width 1031 height 484
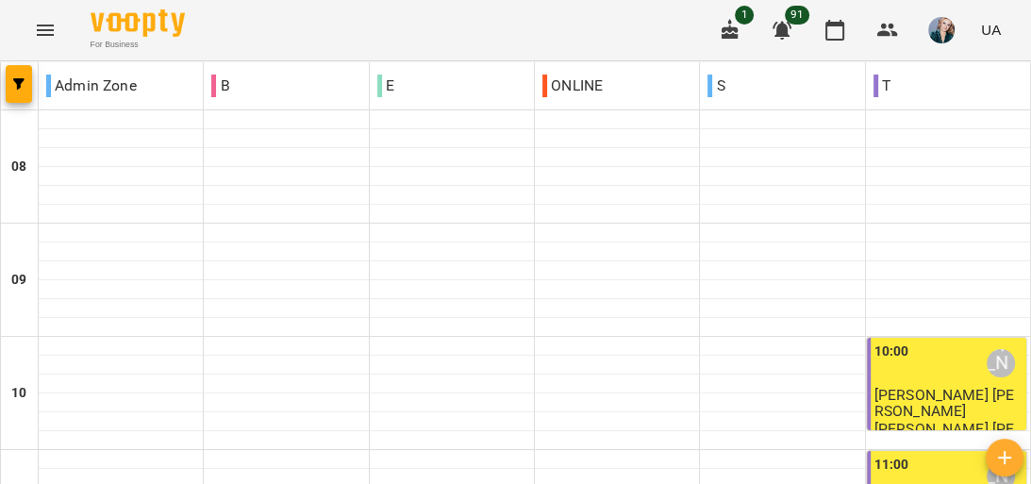
scroll to position [1057, 0]
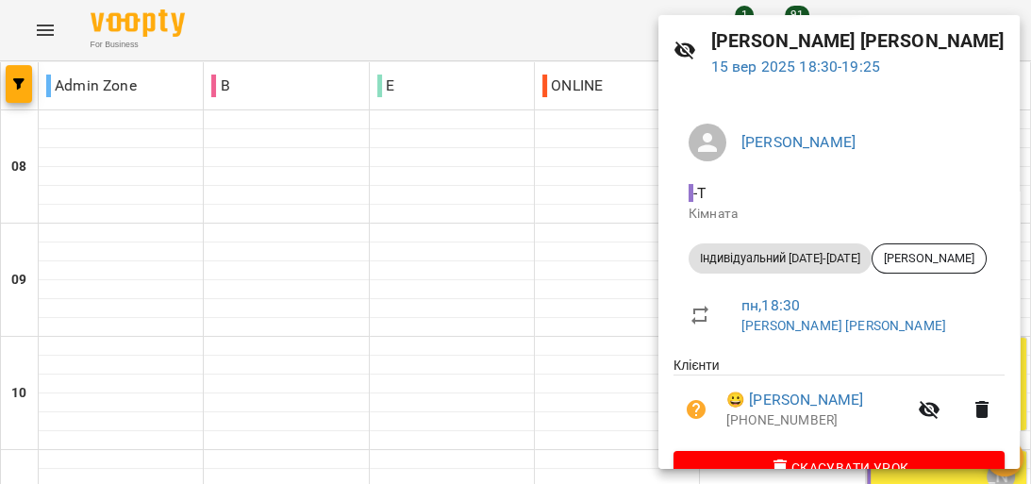
scroll to position [30, 0]
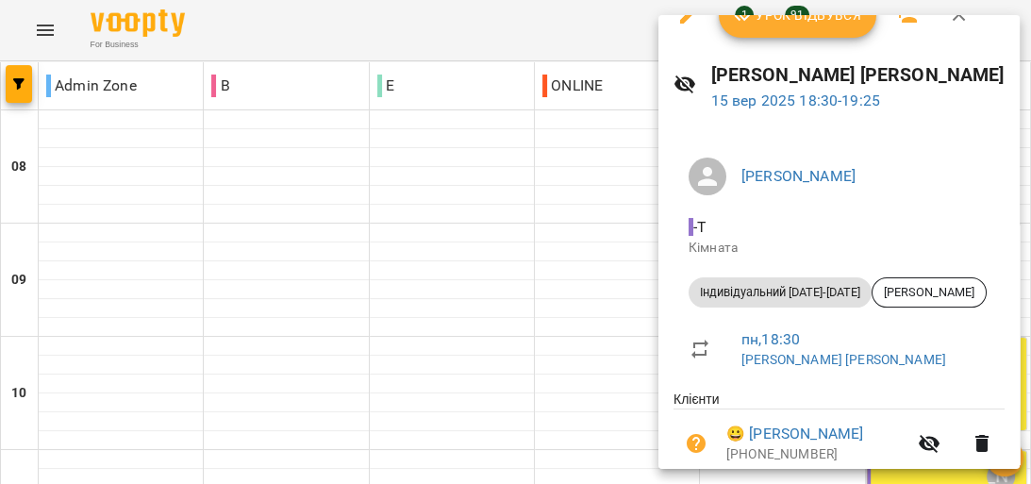
click at [625, 219] on div at bounding box center [515, 242] width 1031 height 484
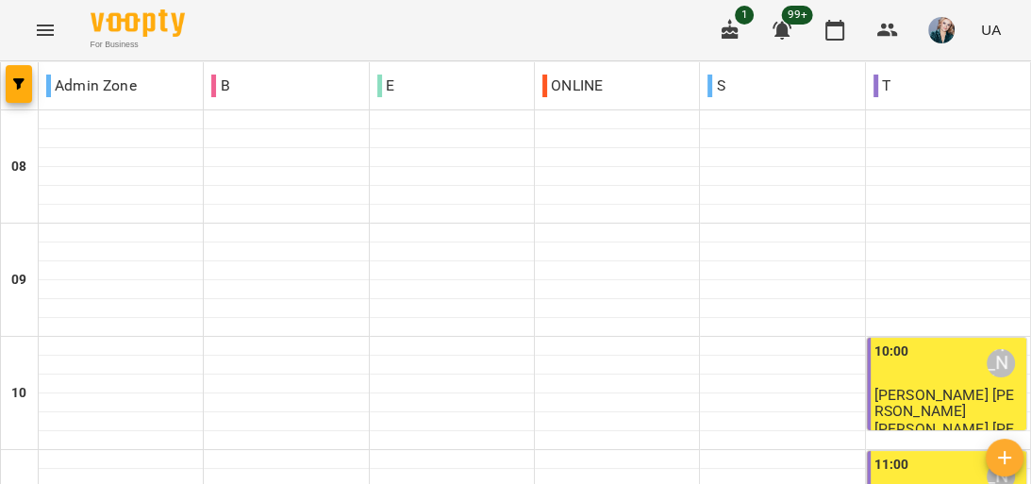
scroll to position [453, 0]
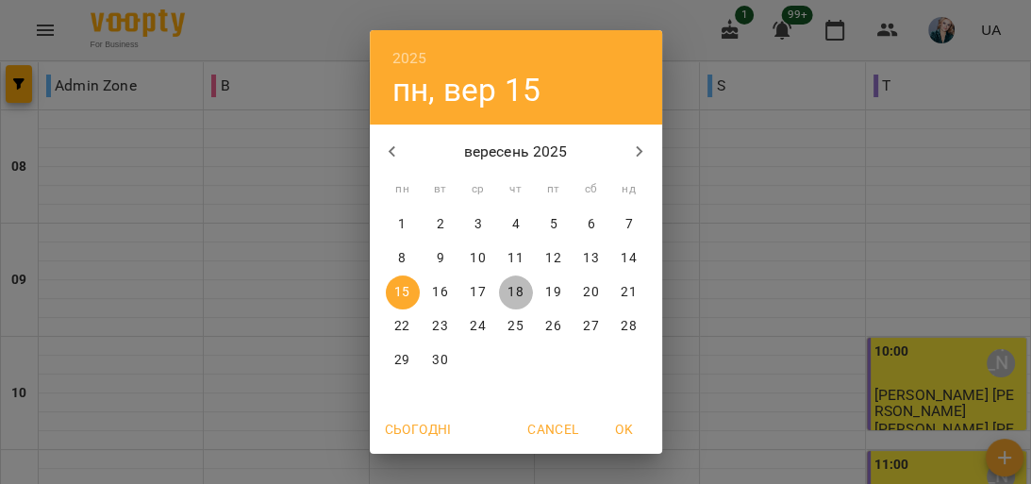
click at [508, 287] on p "18" at bounding box center [515, 292] width 15 height 19
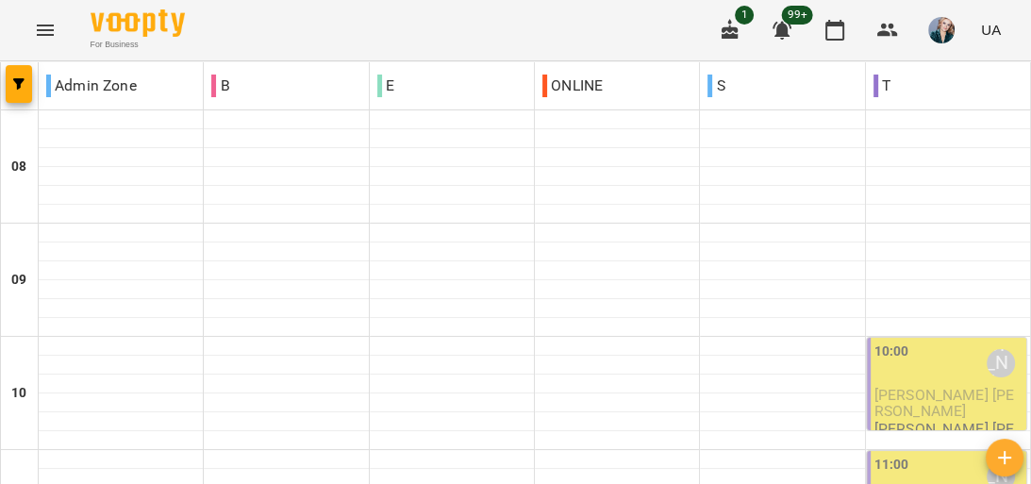
scroll to position [981, 0]
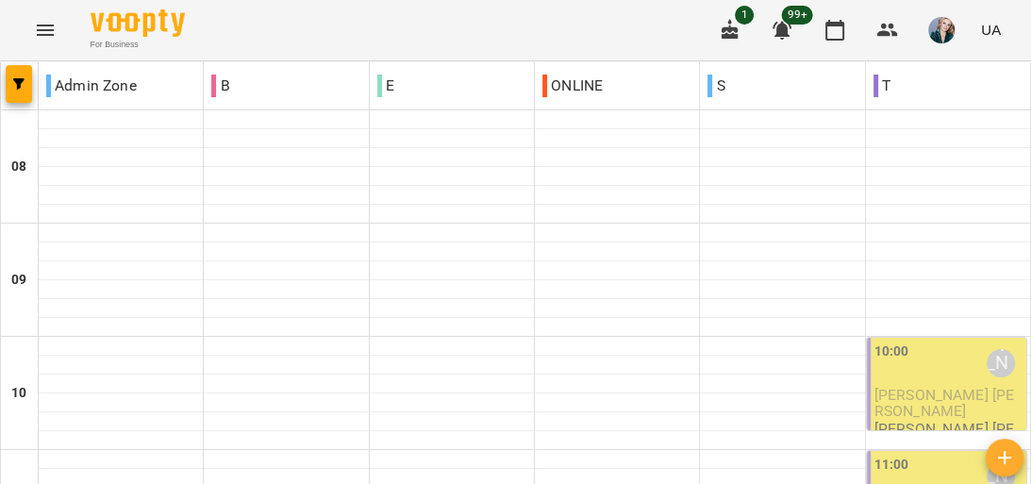
scroll to position [1057, 0]
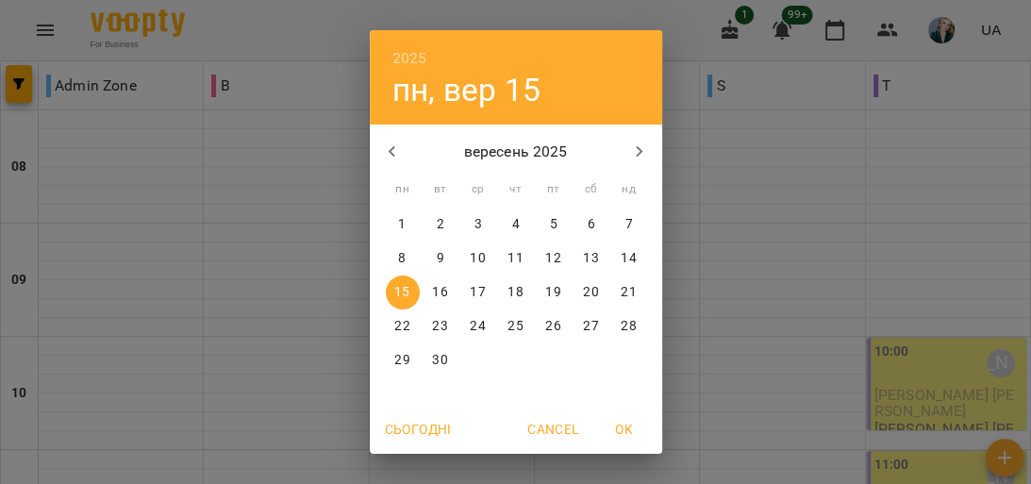
click at [386, 145] on icon "button" at bounding box center [392, 152] width 23 height 23
click at [395, 158] on icon "button" at bounding box center [392, 152] width 23 height 23
click at [461, 254] on span "9" at bounding box center [478, 258] width 34 height 19
type input "**********"
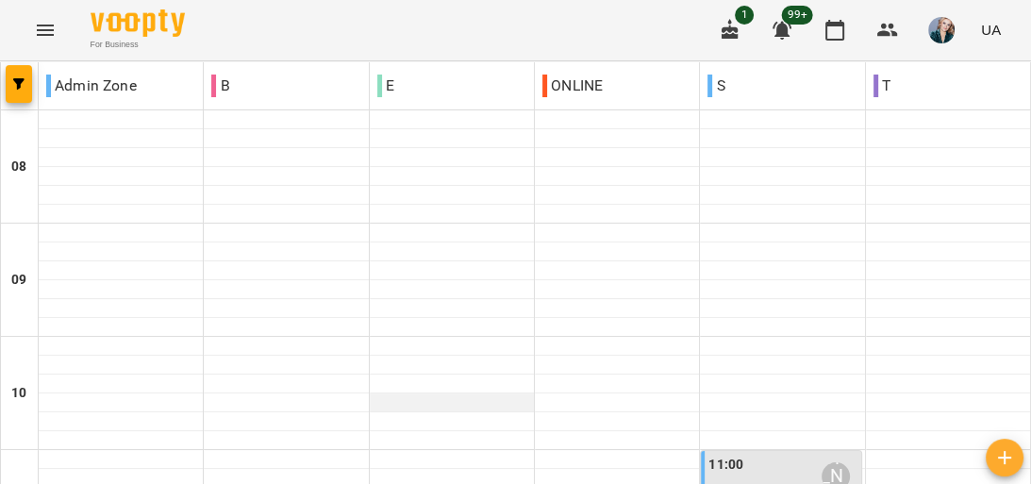
scroll to position [755, 0]
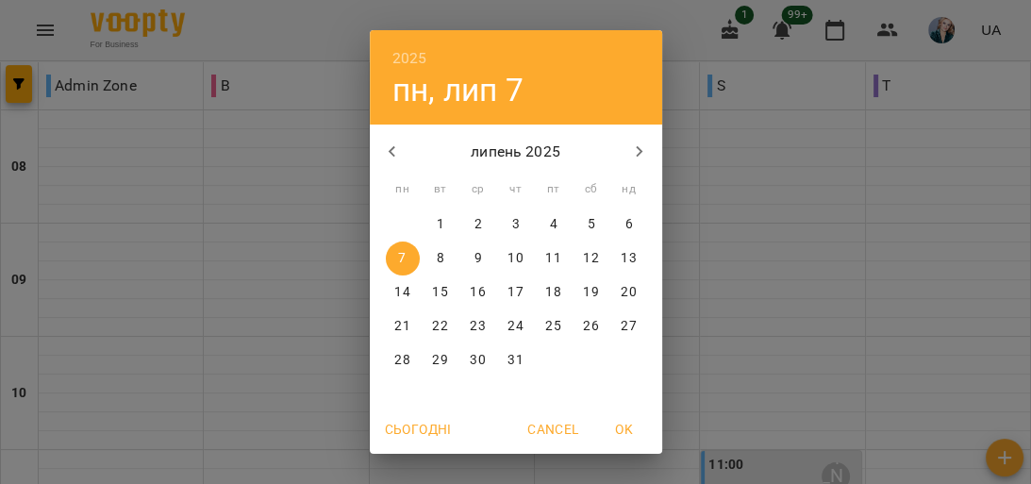
click at [381, 151] on icon "button" at bounding box center [392, 152] width 23 height 23
click at [442, 268] on button "8" at bounding box center [441, 259] width 34 height 34
type input "**********"
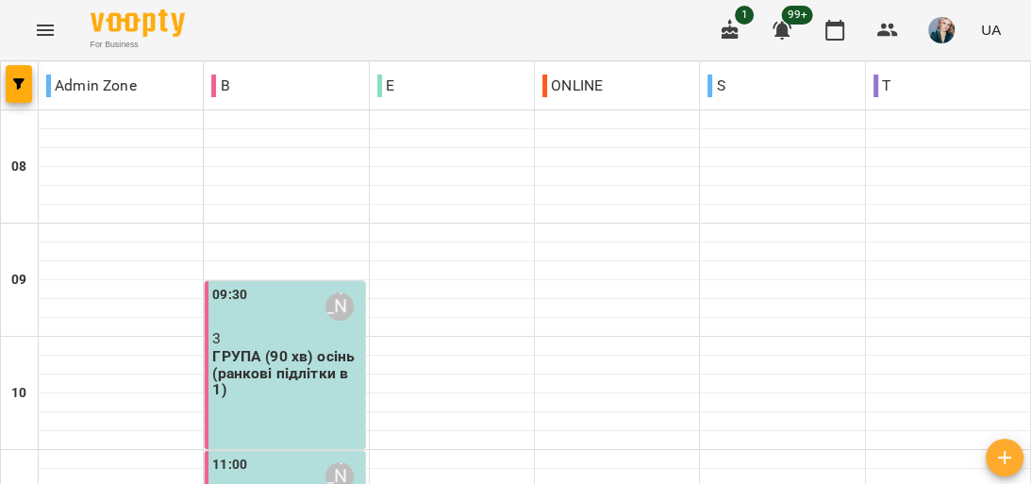
scroll to position [830, 0]
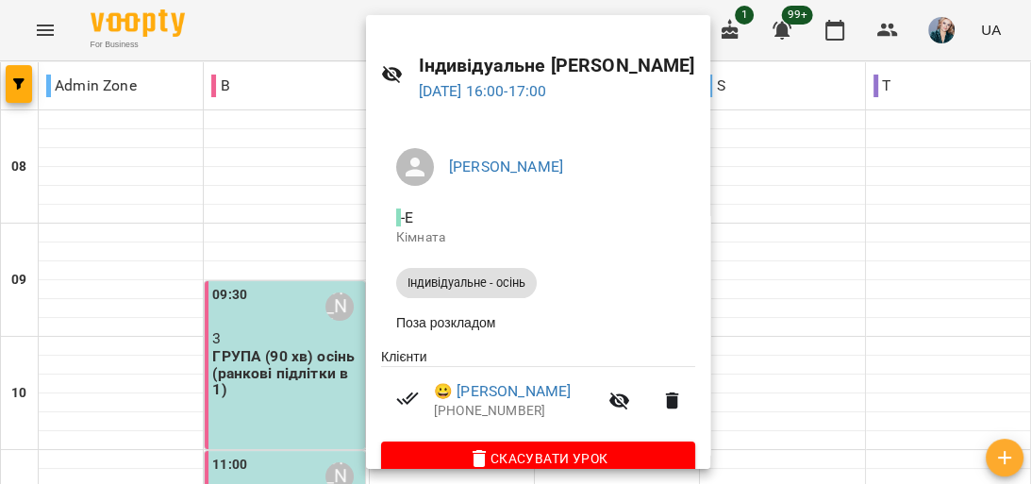
scroll to position [75, 0]
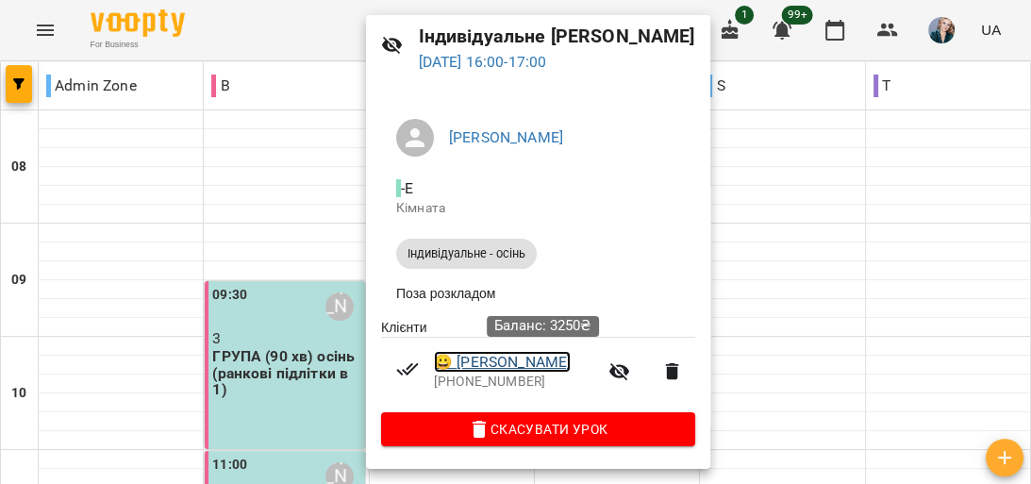
click at [571, 355] on link "😀 Ковальчук Нікіта Олегович" at bounding box center [502, 362] width 137 height 23
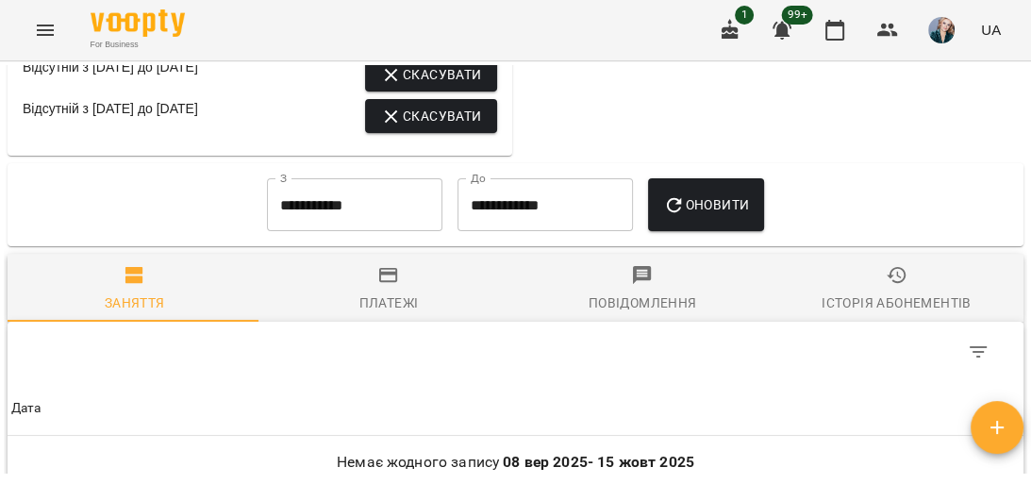
scroll to position [1132, 0]
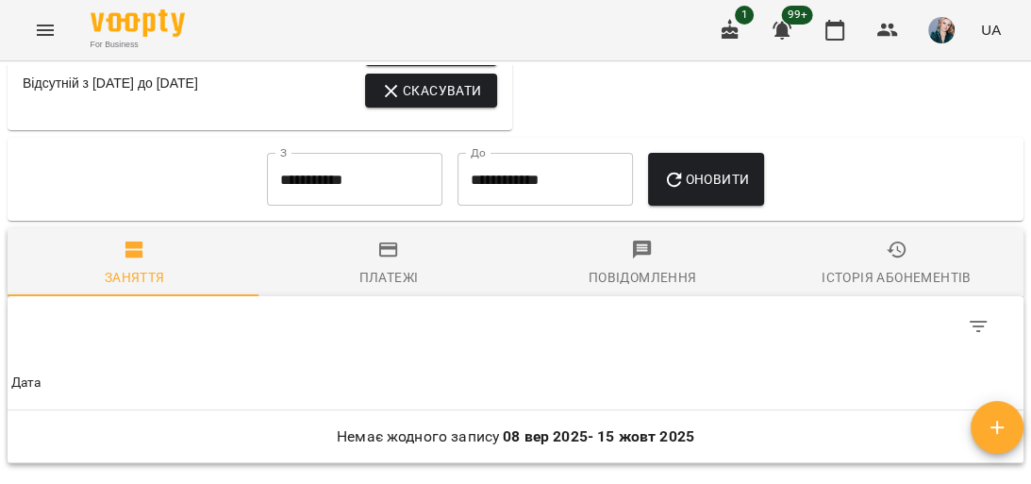
click at [335, 206] on input "**********" at bounding box center [355, 179] width 176 height 53
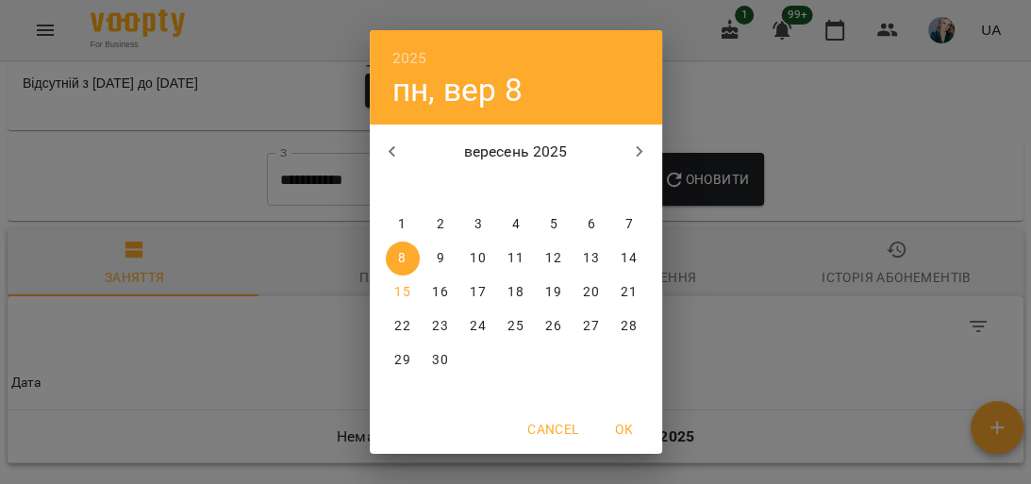
click at [404, 53] on h6 "2025" at bounding box center [410, 58] width 35 height 26
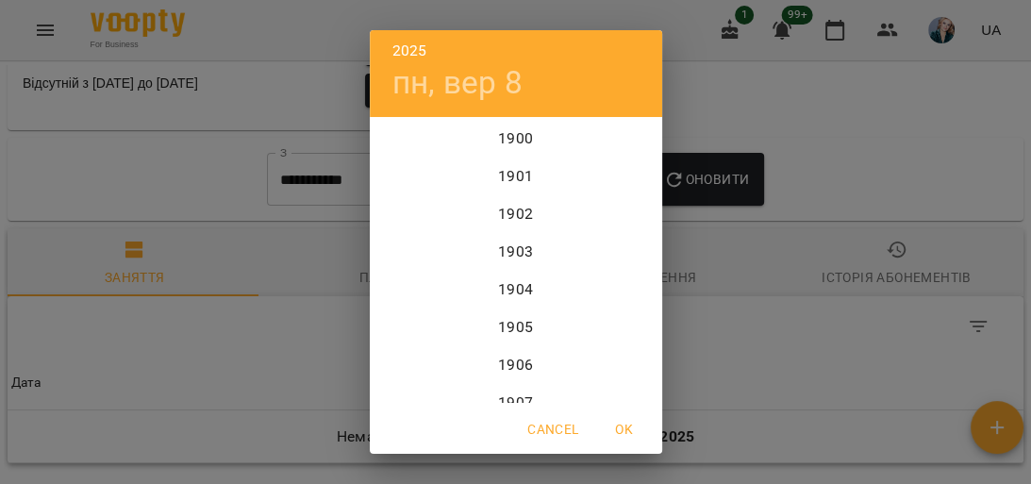
scroll to position [4605, 0]
click at [513, 168] on div "2023" at bounding box center [516, 177] width 293 height 38
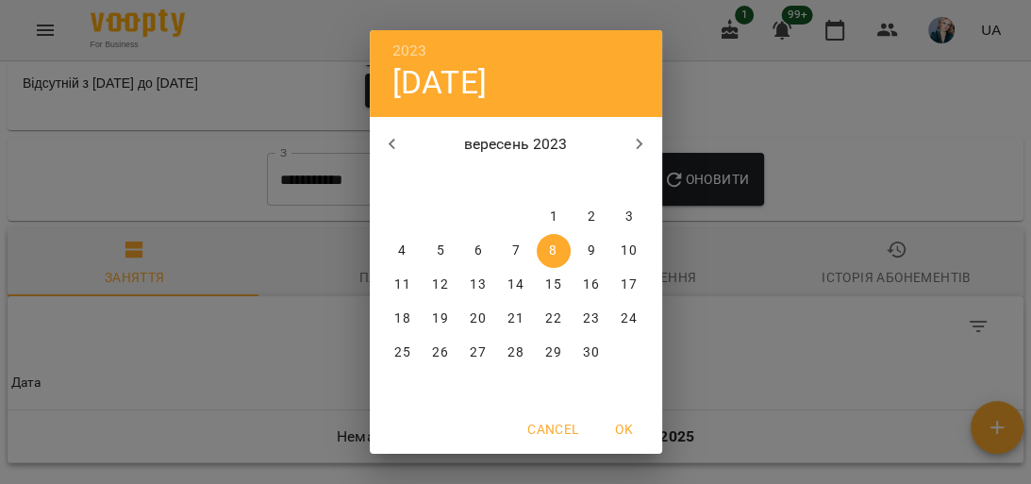
click at [627, 423] on span "OK" at bounding box center [624, 429] width 45 height 23
type input "**********"
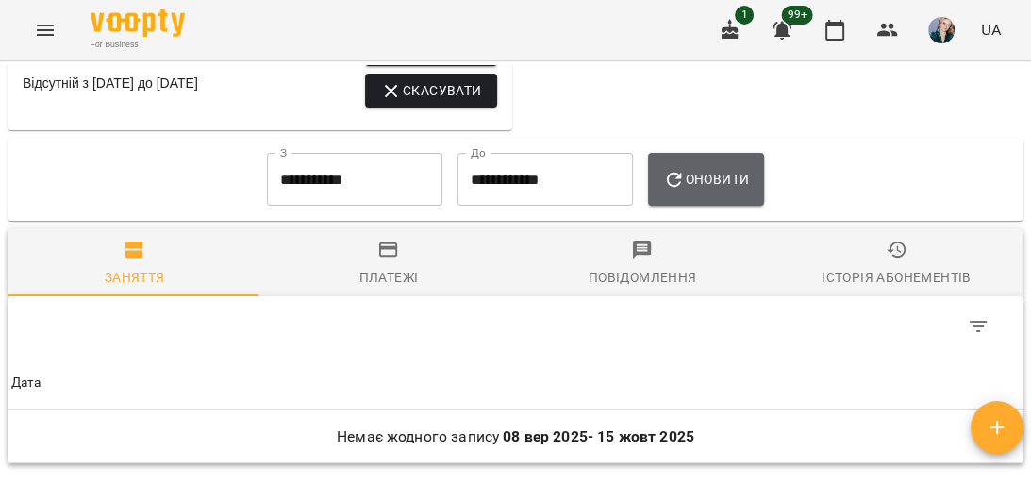
click at [729, 191] on span "Оновити" at bounding box center [706, 179] width 86 height 23
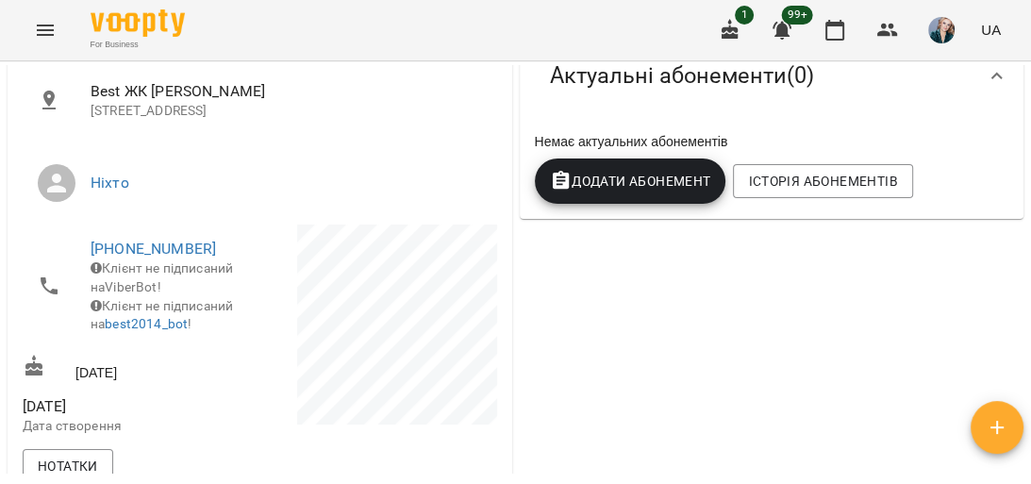
scroll to position [0, 0]
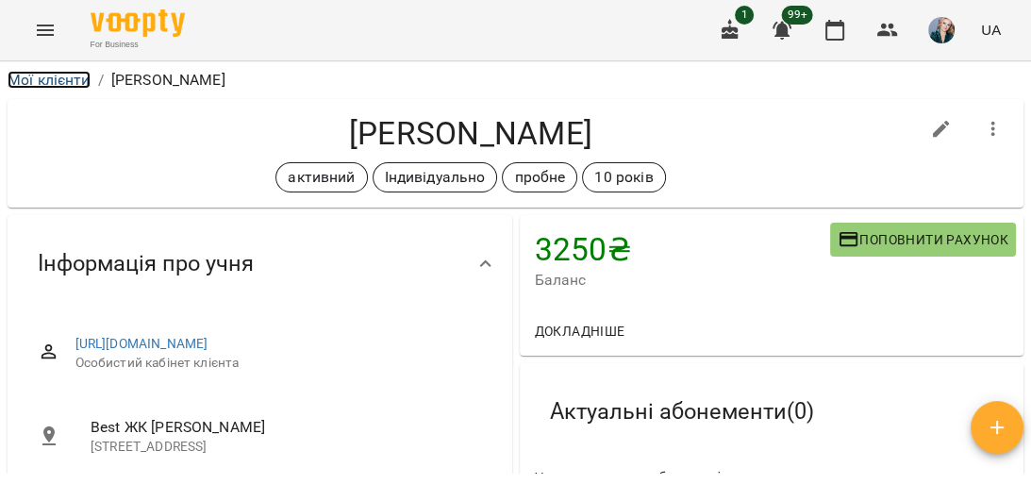
click at [50, 85] on link "Мої клієнти" at bounding box center [49, 80] width 83 height 18
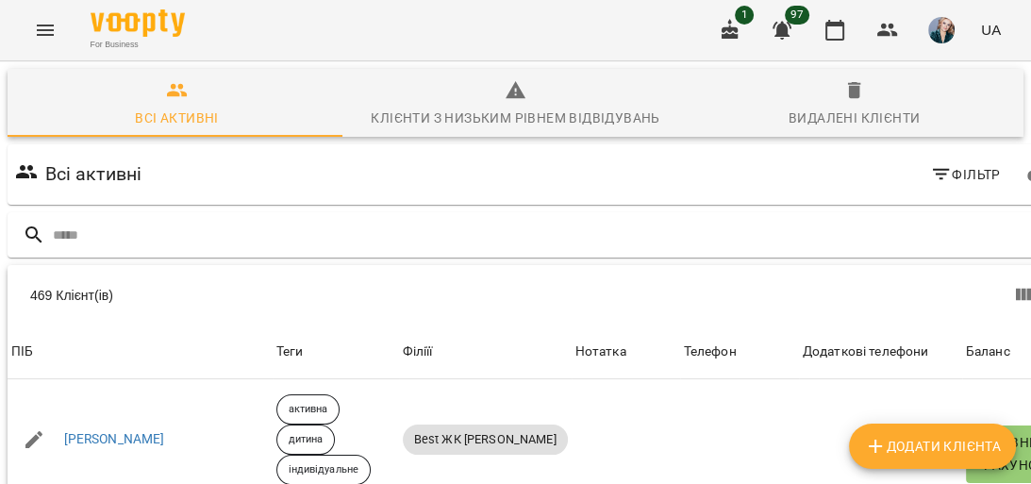
scroll to position [1208, 0]
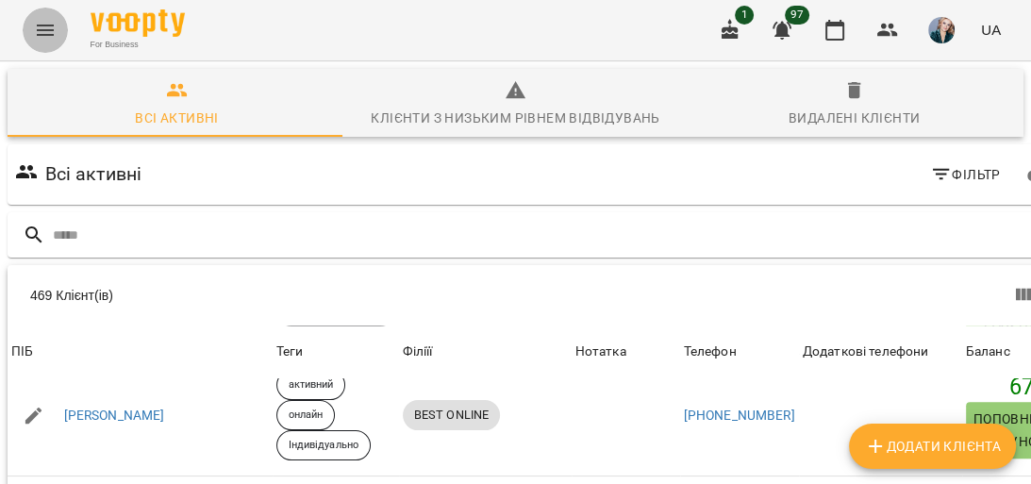
click at [46, 26] on icon "Menu" at bounding box center [45, 30] width 23 height 23
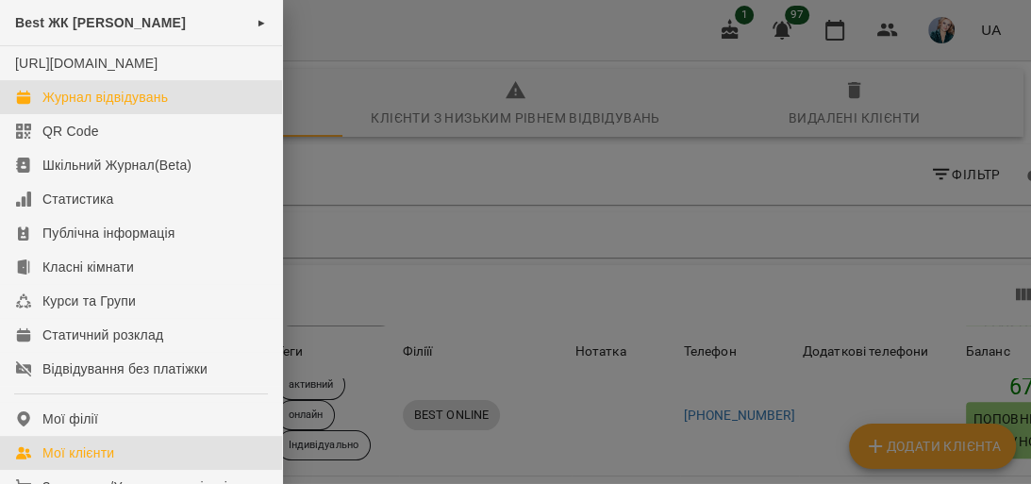
click at [166, 107] on div "Журнал відвідувань" at bounding box center [105, 97] width 126 height 19
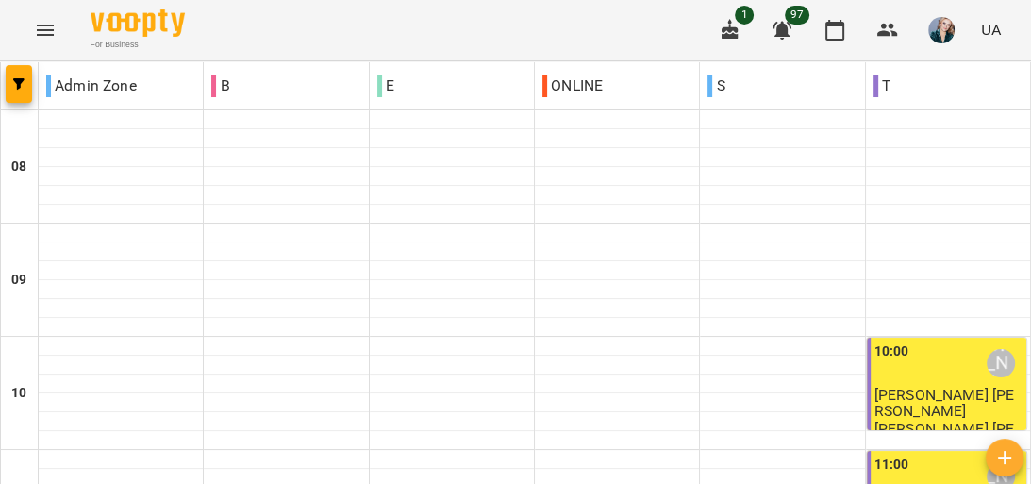
scroll to position [755, 0]
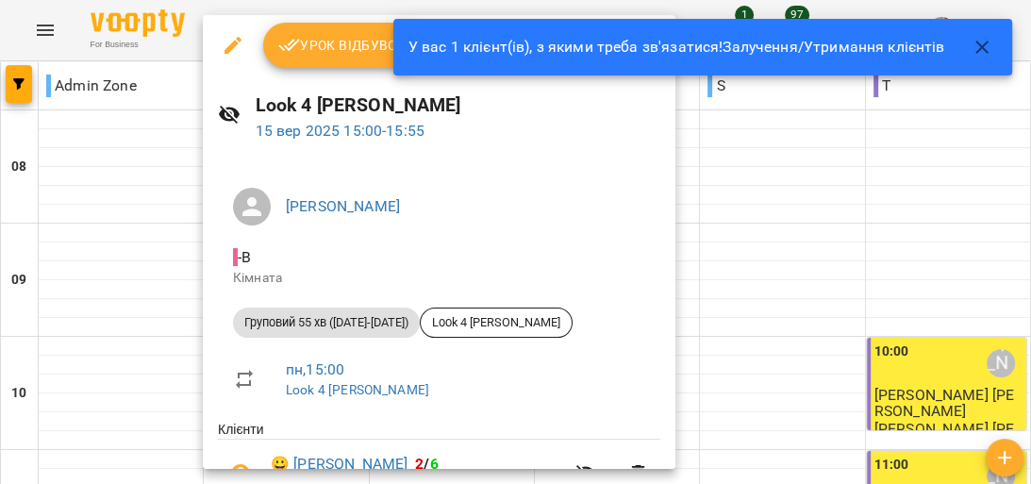
click at [306, 68] on div "Урок відбувся" at bounding box center [439, 45] width 473 height 60
click at [318, 59] on button "Урок відбувся" at bounding box center [342, 45] width 159 height 45
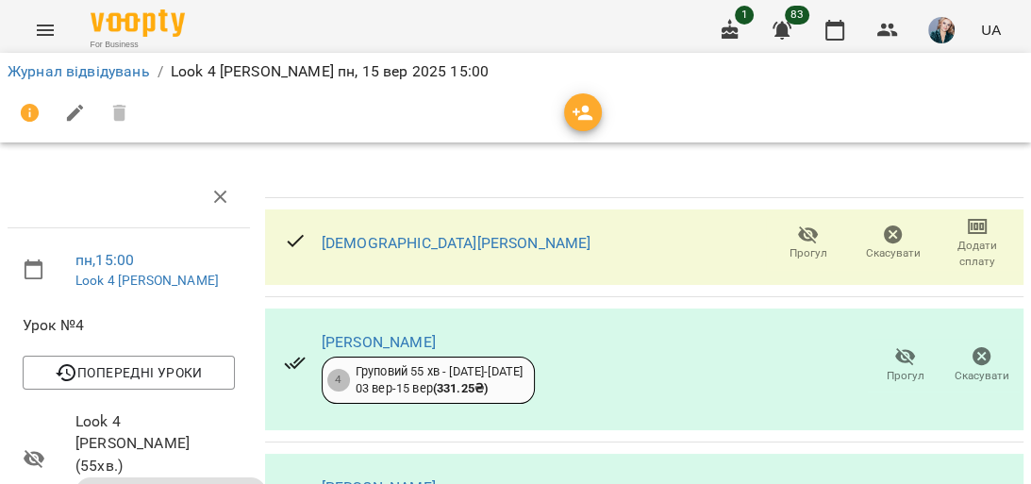
click at [45, 38] on icon "Menu" at bounding box center [45, 30] width 23 height 23
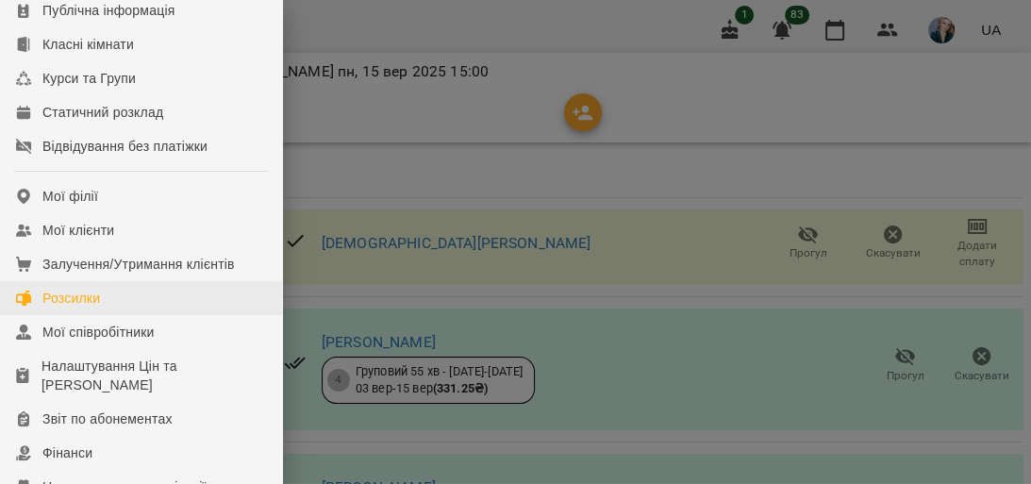
scroll to position [226, 0]
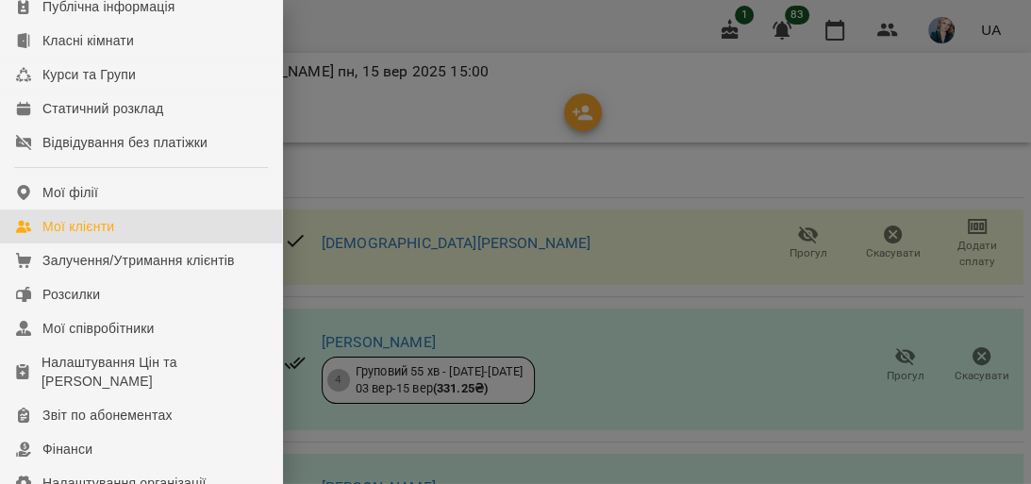
click at [119, 243] on link "Мої клієнти" at bounding box center [141, 226] width 282 height 34
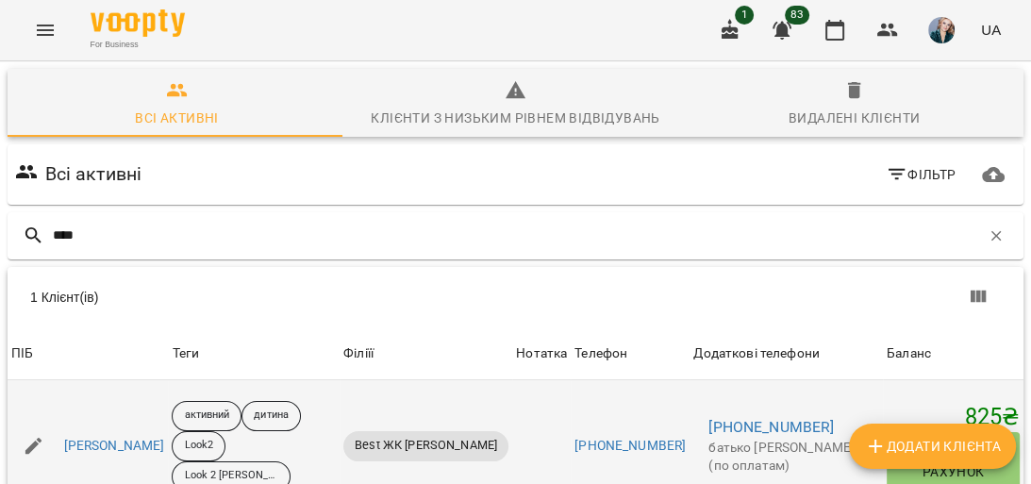
scroll to position [83, 0]
type input "****"
click at [121, 437] on link "[PERSON_NAME]" at bounding box center [114, 446] width 101 height 19
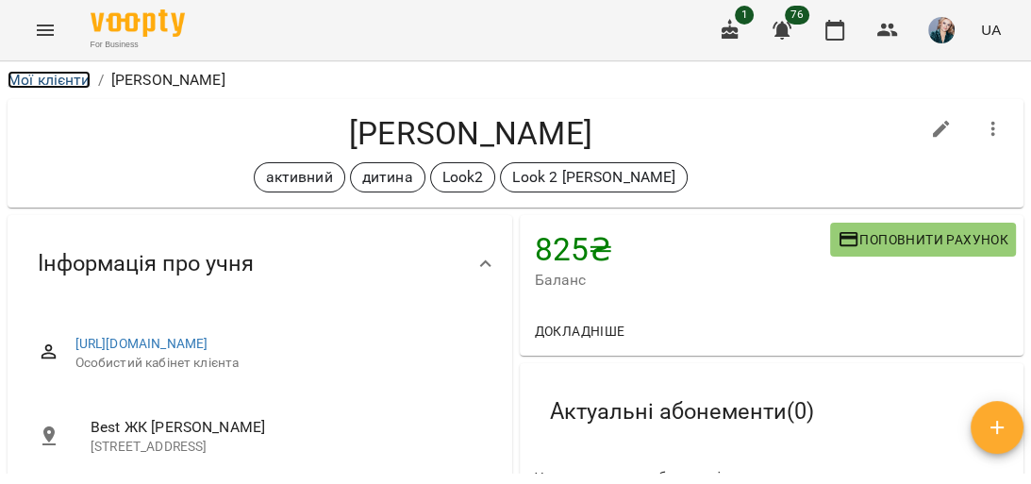
click at [64, 80] on link "Мої клієнти" at bounding box center [49, 80] width 83 height 18
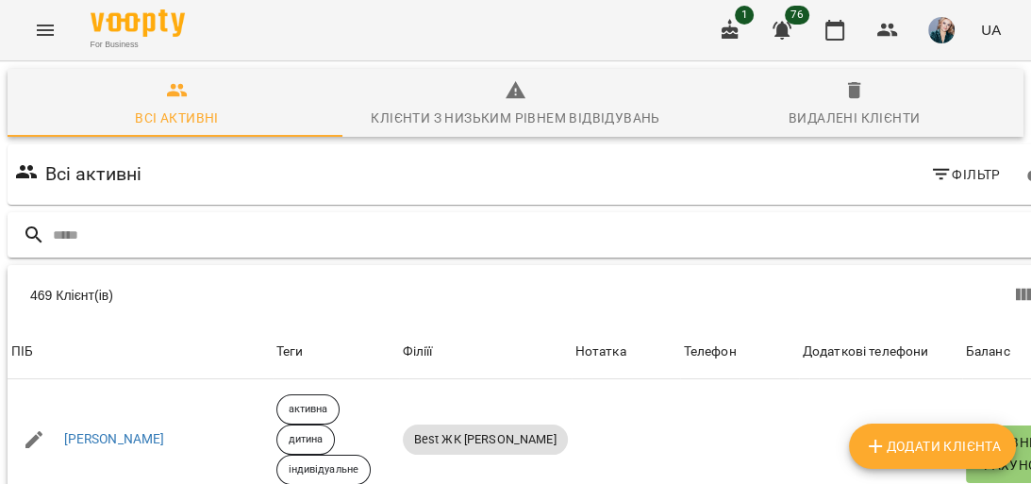
click at [778, 248] on input "text" at bounding box center [557, 235] width 1009 height 31
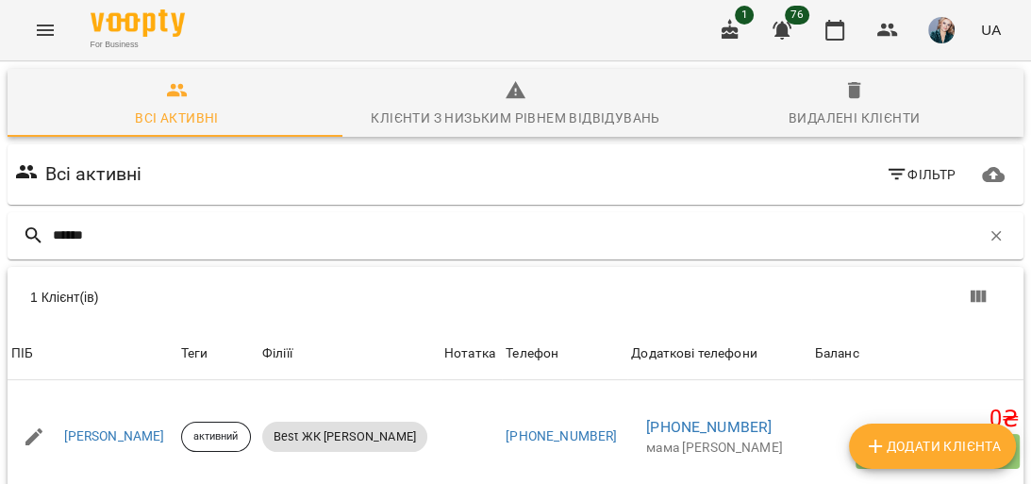
scroll to position [83, 0]
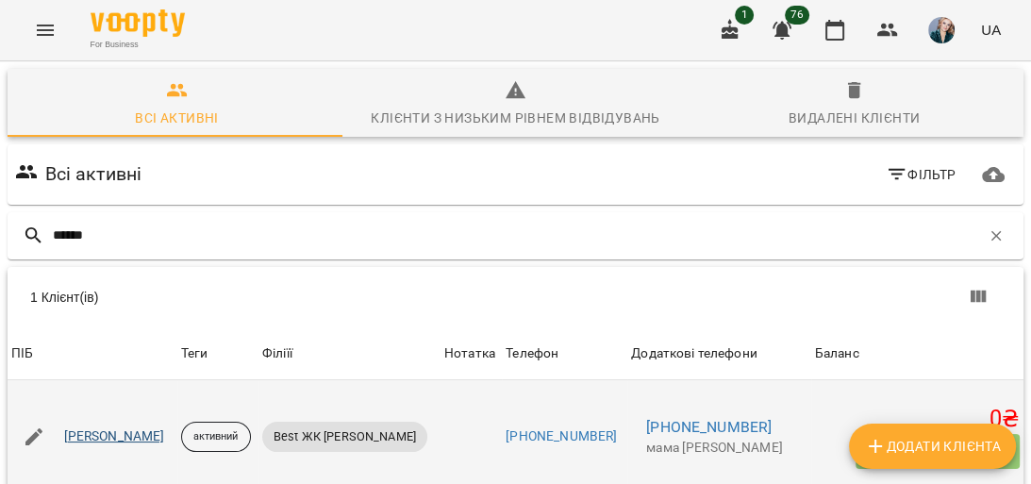
type input "******"
click at [120, 427] on link "[PERSON_NAME]" at bounding box center [114, 436] width 101 height 19
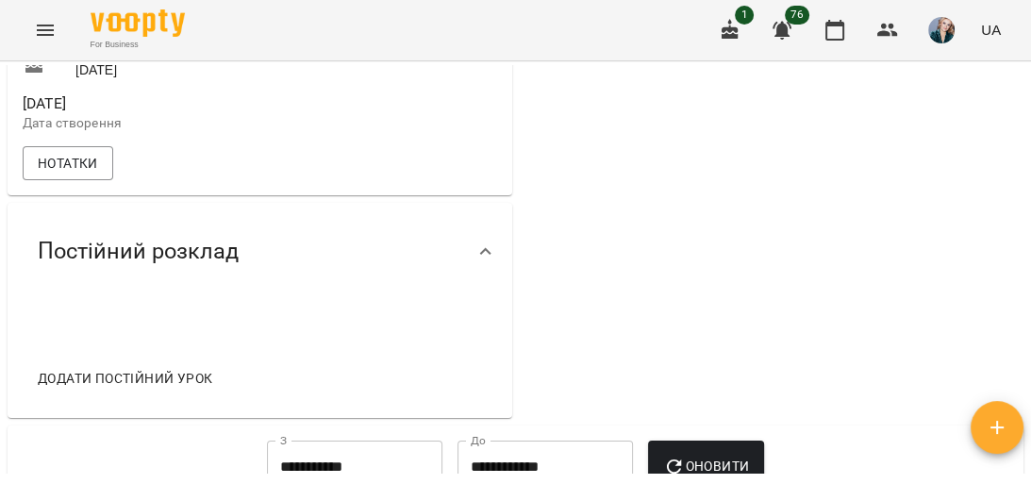
scroll to position [679, 0]
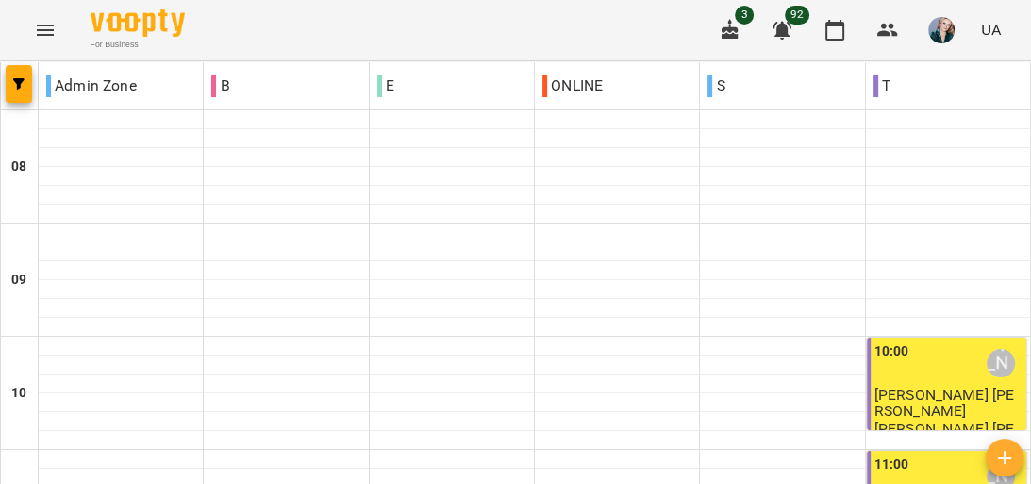
scroll to position [1185, 0]
drag, startPoint x: 335, startPoint y: 389, endPoint x: 341, endPoint y: 377, distance: 12.7
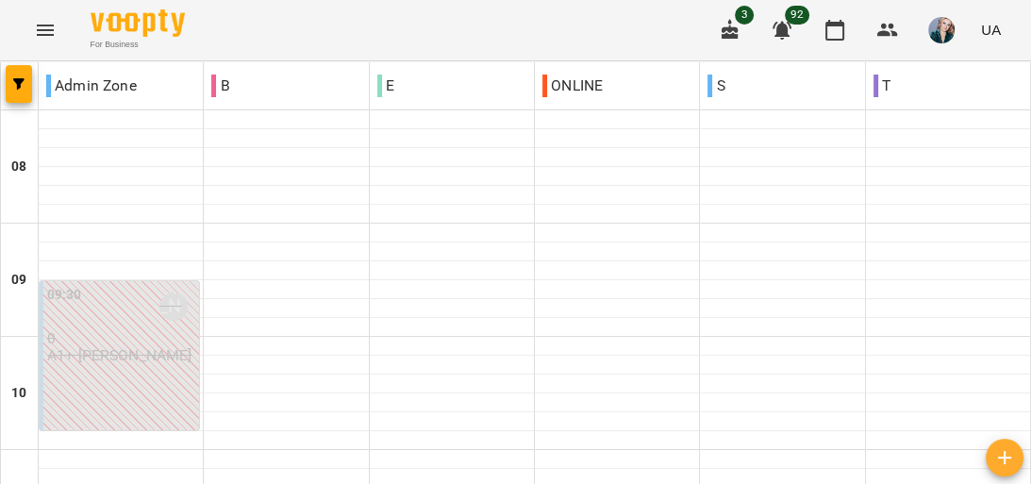
scroll to position [1057, 0]
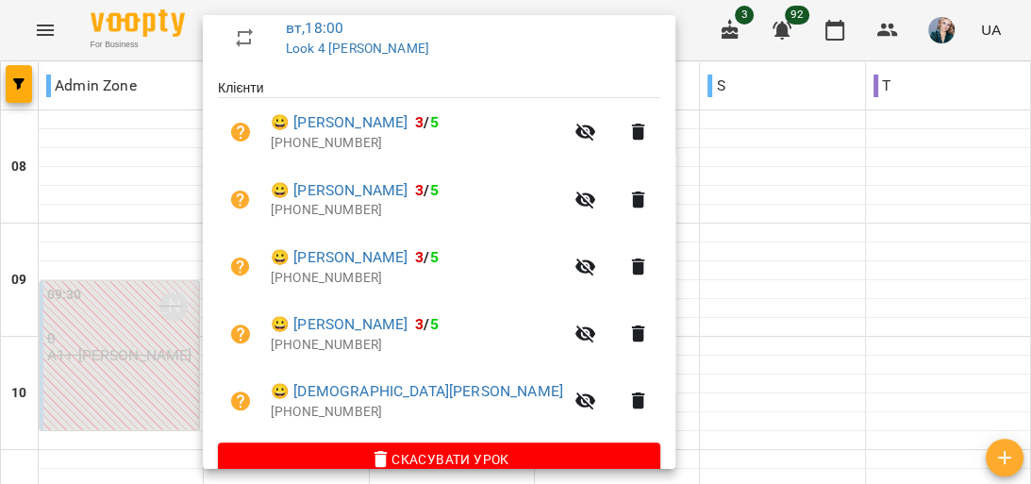
scroll to position [374, 0]
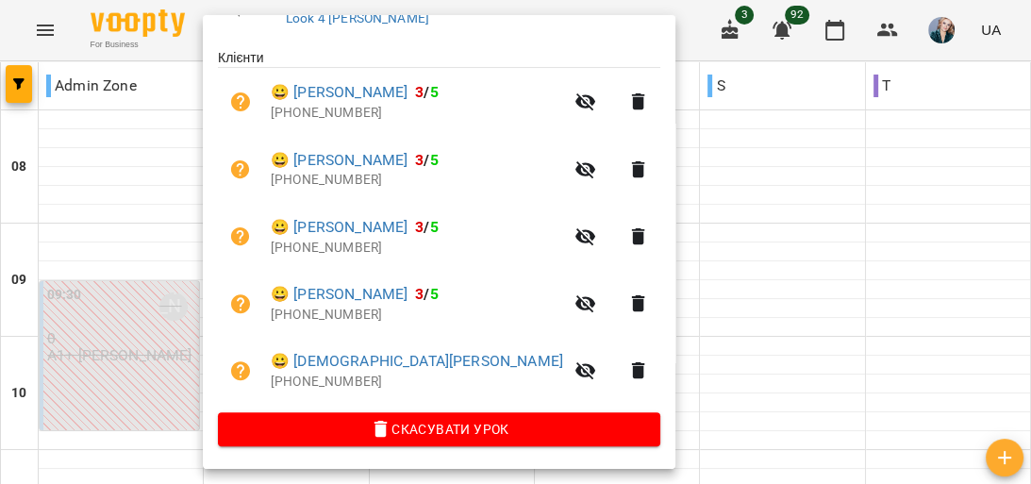
click at [683, 245] on div at bounding box center [515, 242] width 1031 height 484
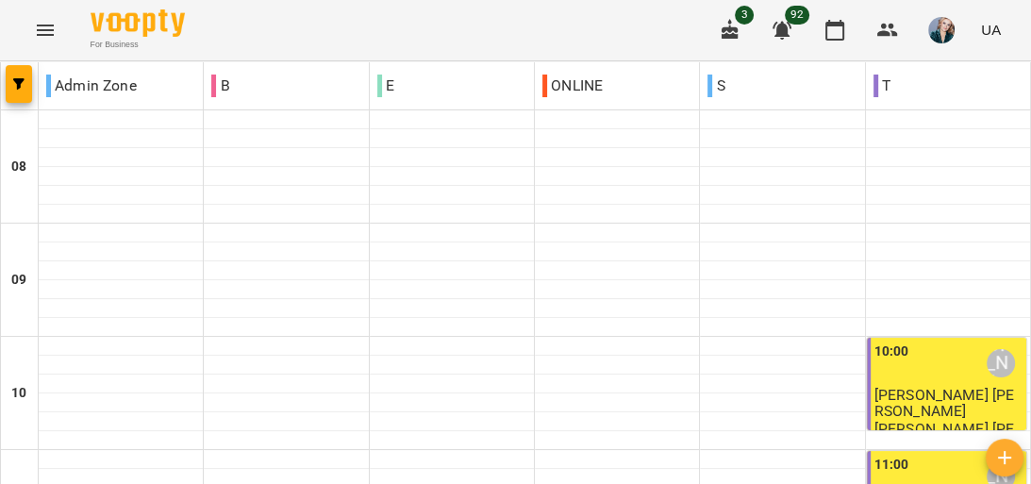
scroll to position [604, 0]
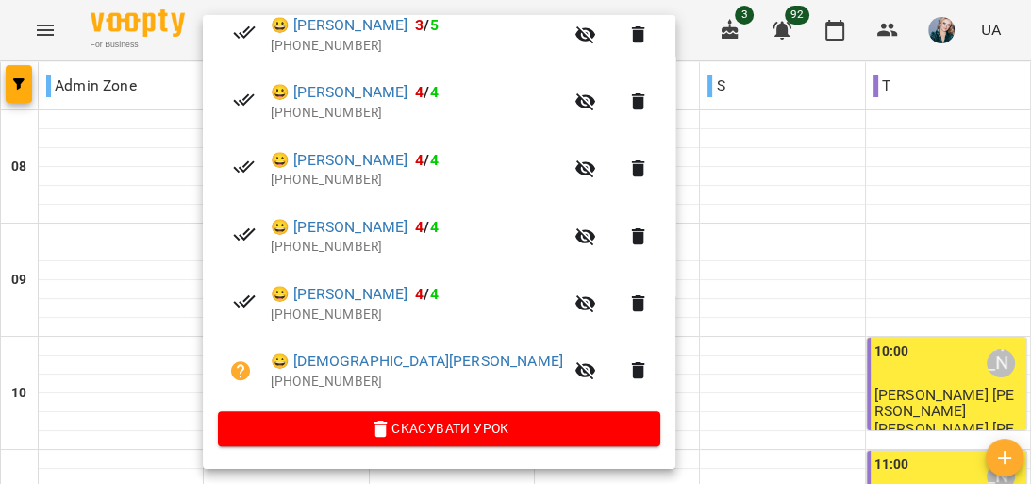
scroll to position [441, 0]
click at [632, 377] on icon "button" at bounding box center [638, 370] width 13 height 17
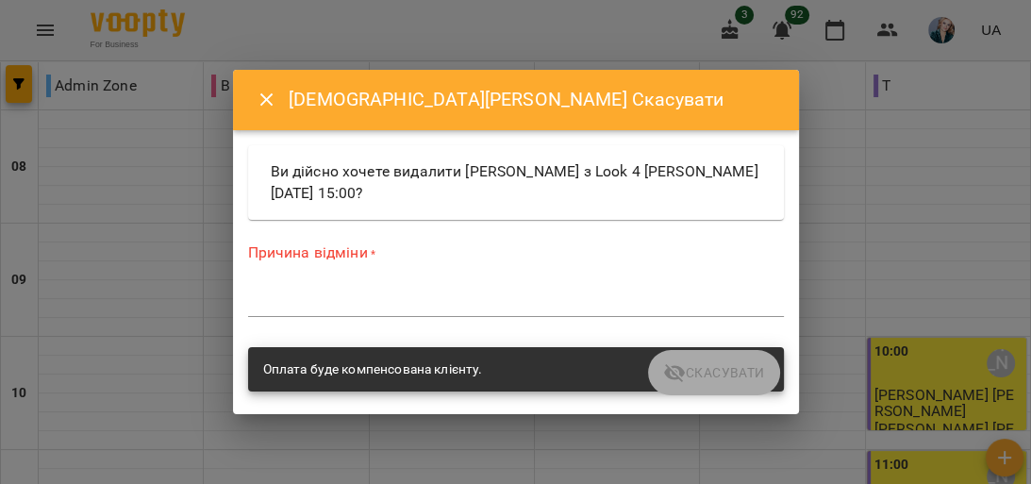
click at [508, 309] on textarea at bounding box center [516, 302] width 536 height 18
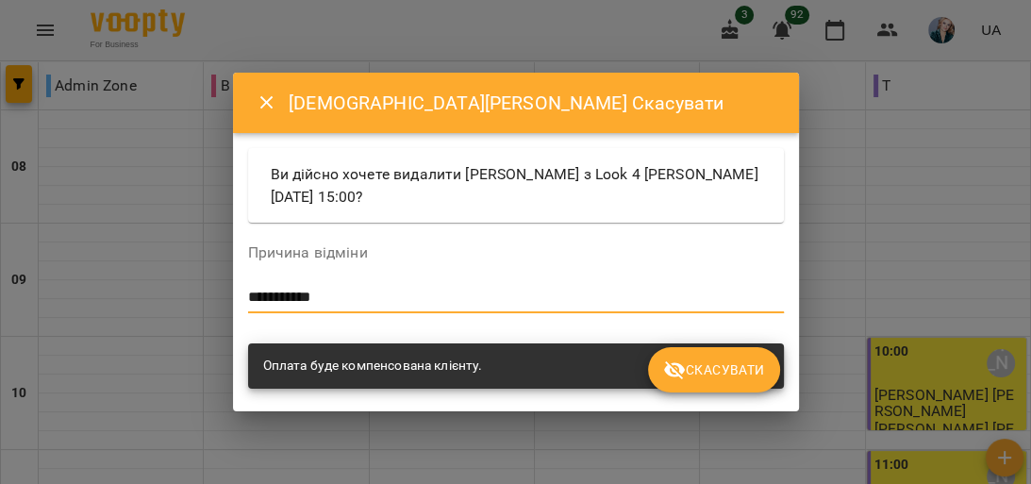
type textarea "**********"
click at [740, 383] on button "Скасувати" at bounding box center [713, 369] width 131 height 45
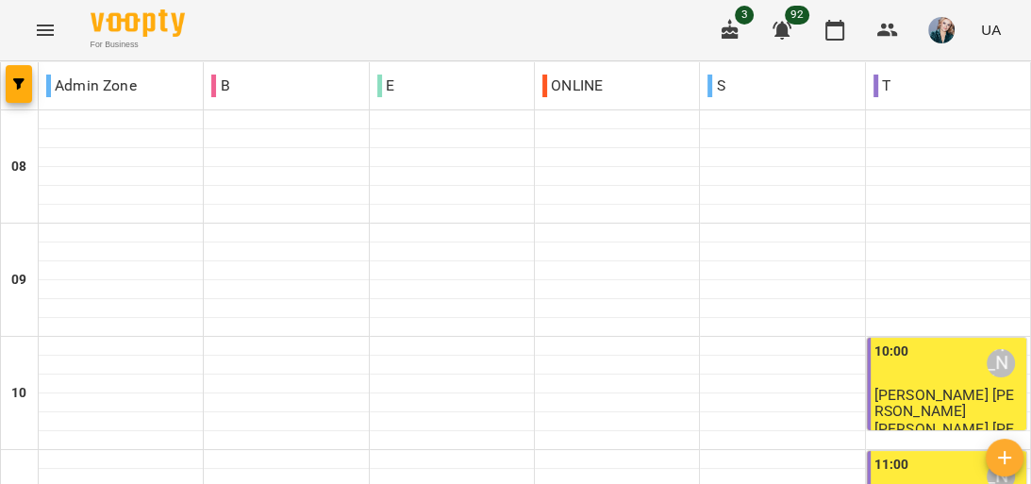
scroll to position [755, 0]
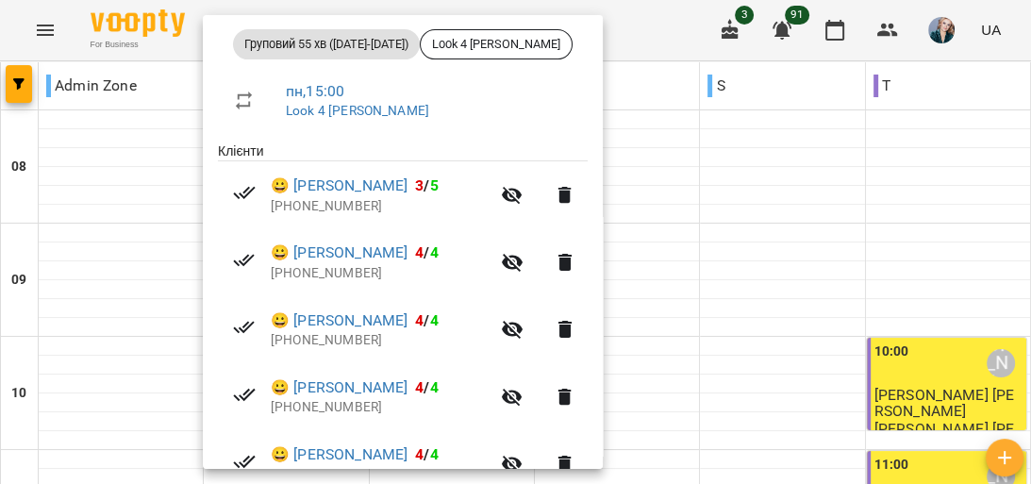
scroll to position [72, 0]
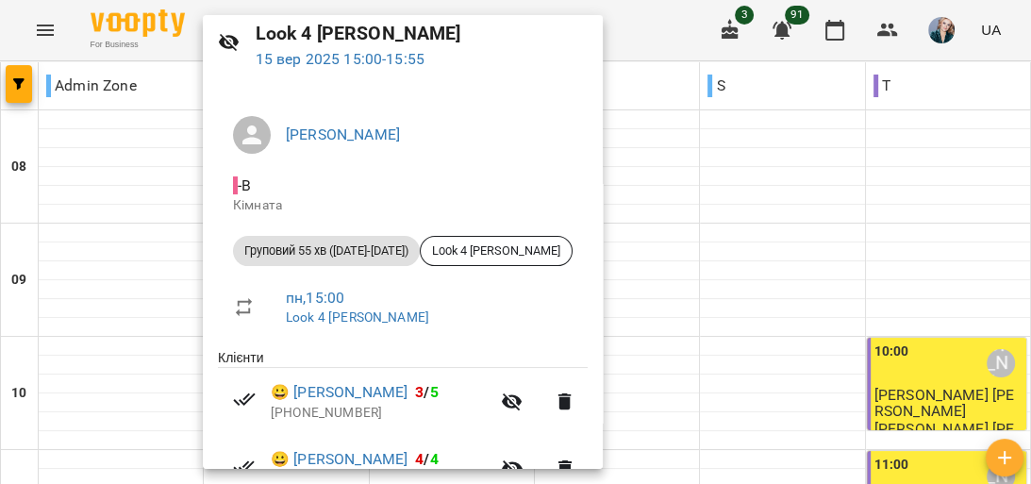
click at [702, 257] on div at bounding box center [515, 242] width 1031 height 484
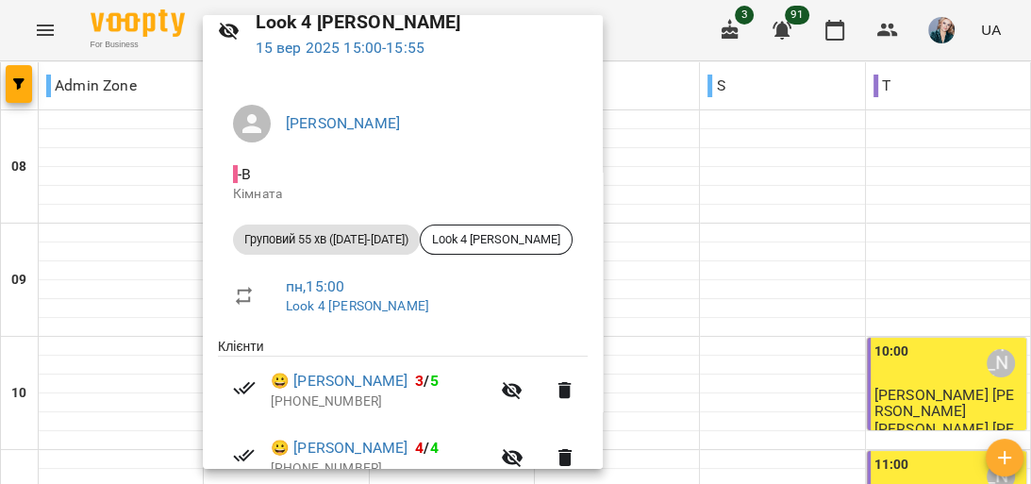
scroll to position [0, 0]
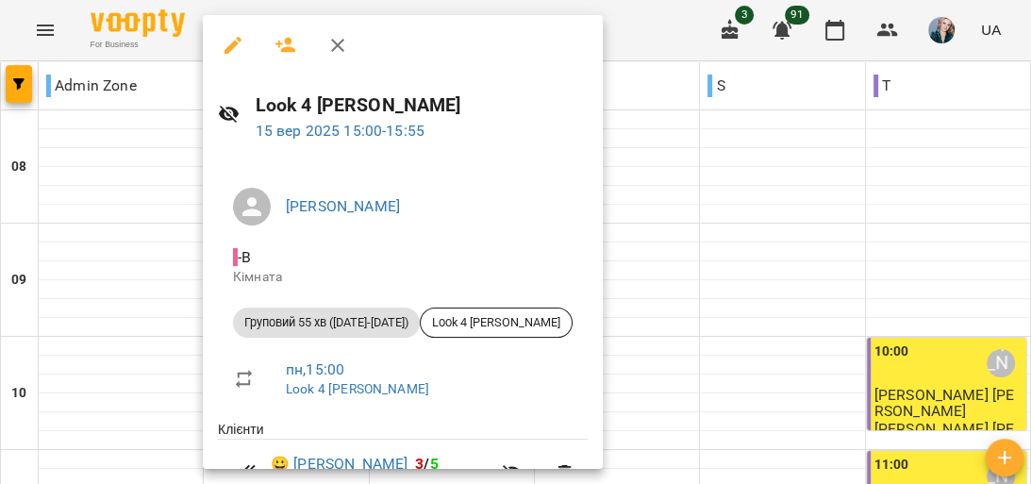
click at [695, 242] on div at bounding box center [515, 242] width 1031 height 484
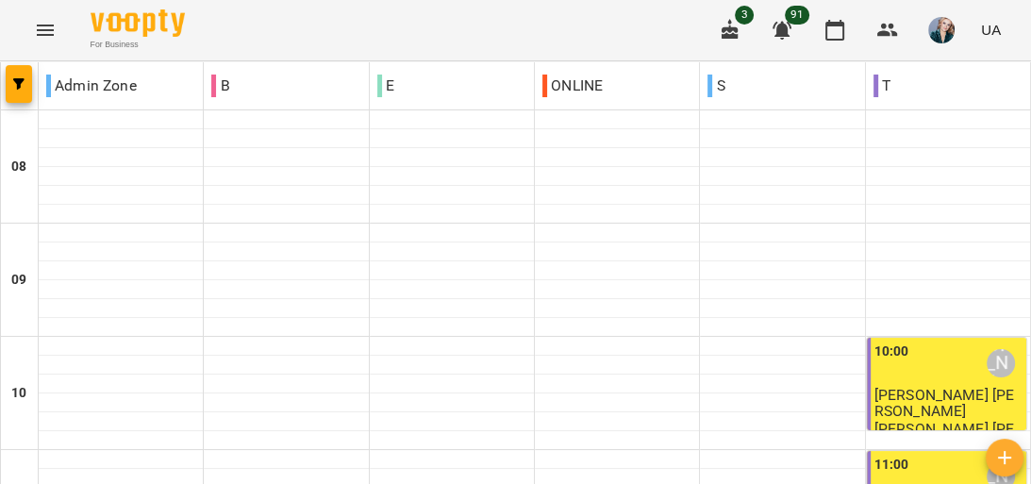
scroll to position [906, 0]
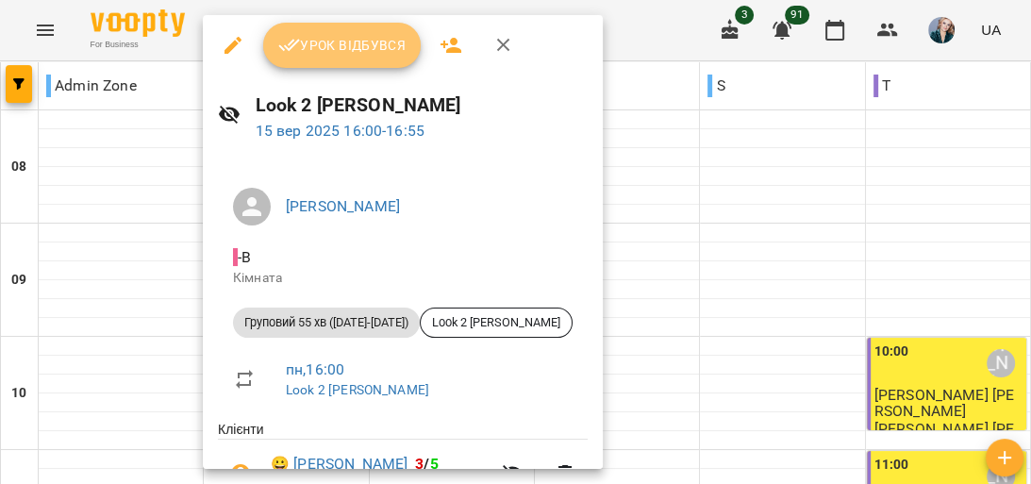
click at [351, 34] on span "Урок відбувся" at bounding box center [342, 45] width 128 height 23
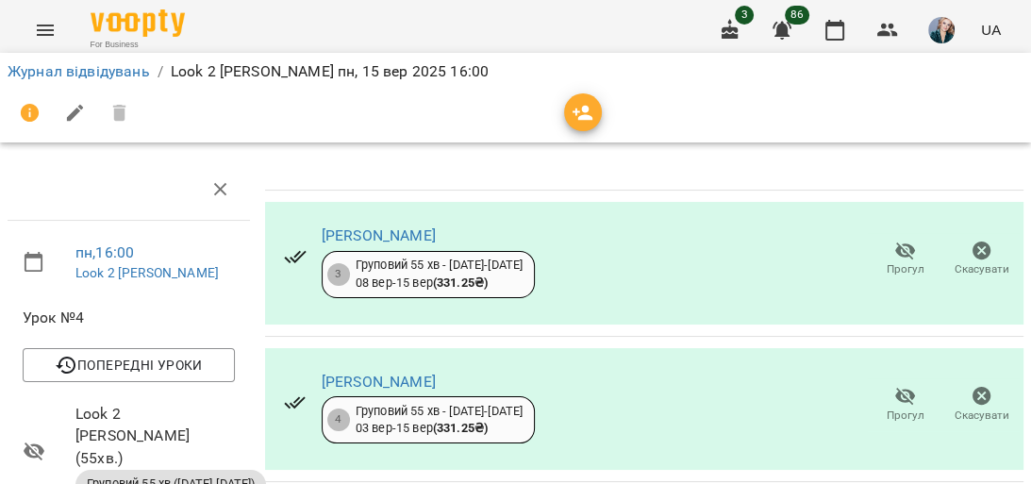
scroll to position [226, 0]
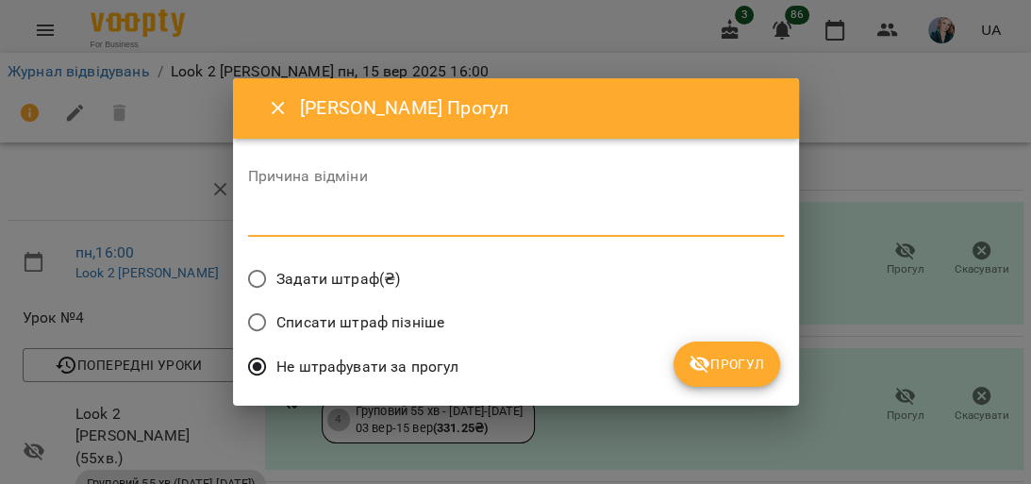
click at [358, 218] on textarea at bounding box center [516, 221] width 536 height 18
type textarea "**********"
click at [766, 348] on button "Прогул" at bounding box center [727, 364] width 107 height 45
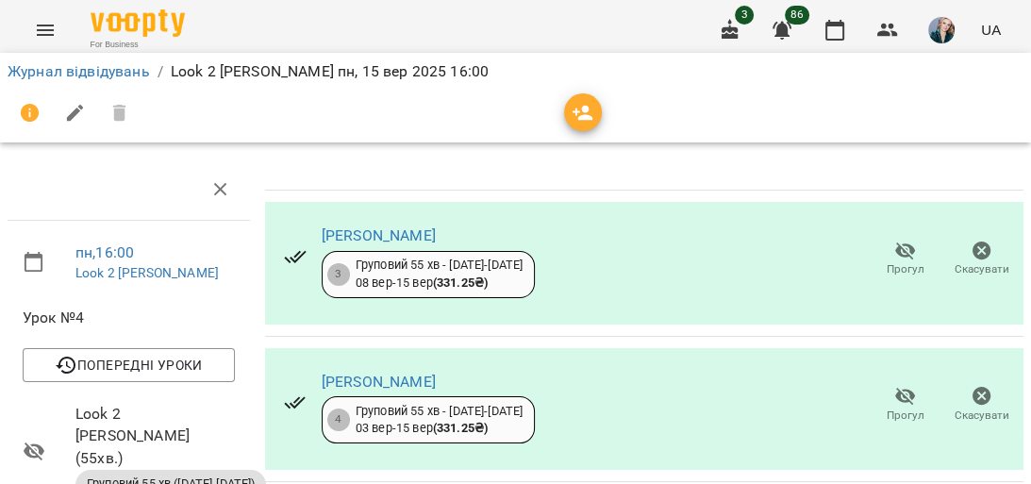
scroll to position [528, 0]
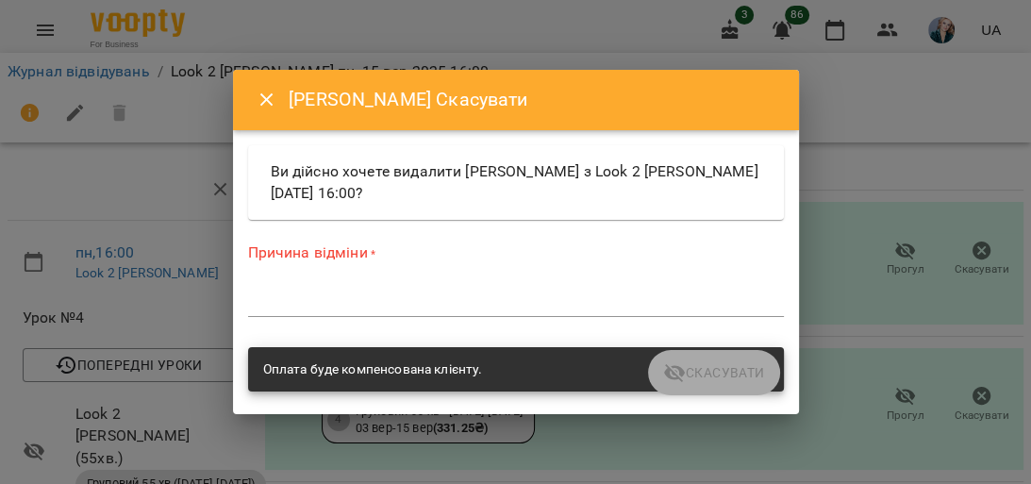
click at [540, 277] on div "Причина відміни * *" at bounding box center [516, 284] width 536 height 82
click at [256, 304] on textarea at bounding box center [516, 302] width 536 height 18
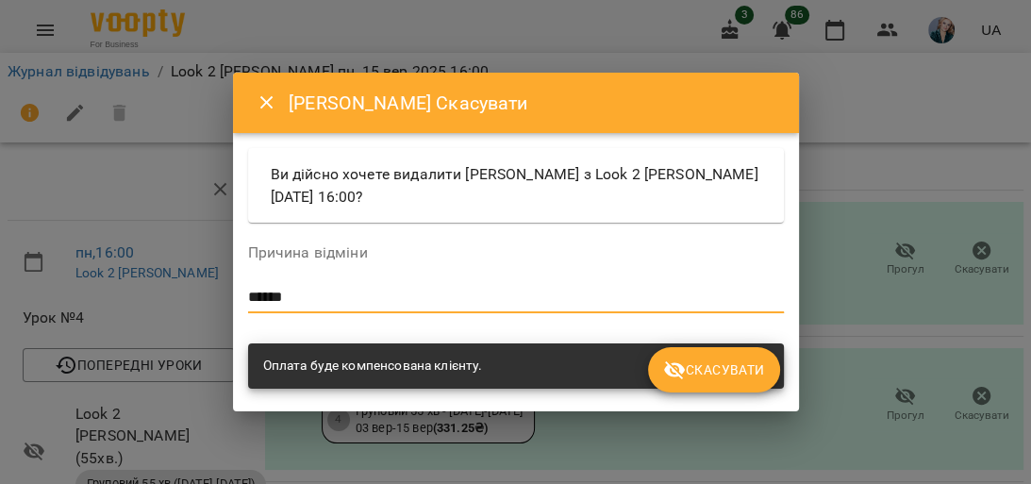
type textarea "******"
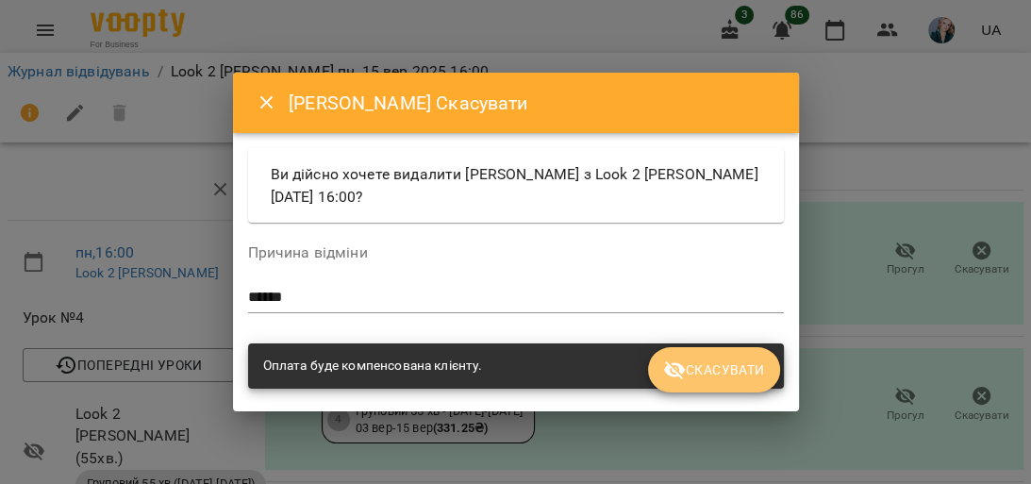
click at [740, 365] on span "Скасувати" at bounding box center [713, 370] width 101 height 23
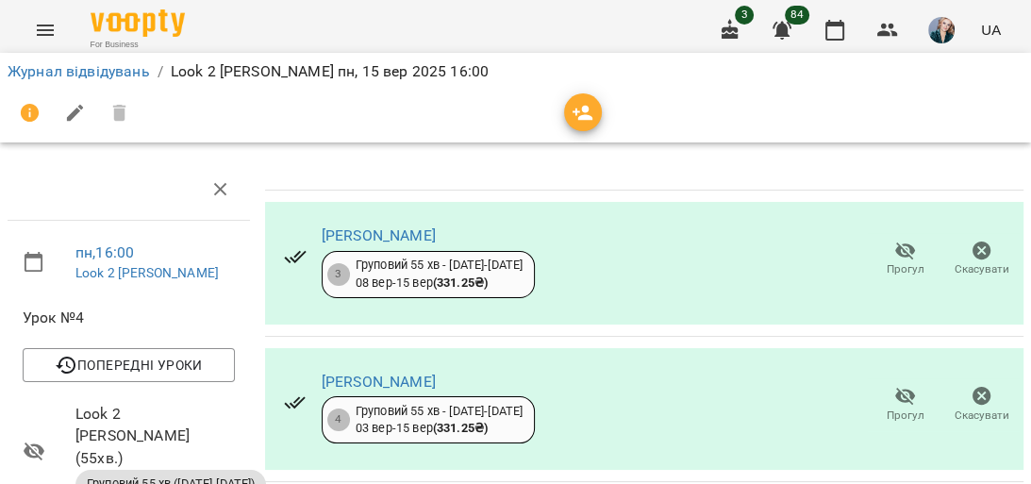
scroll to position [796, 0]
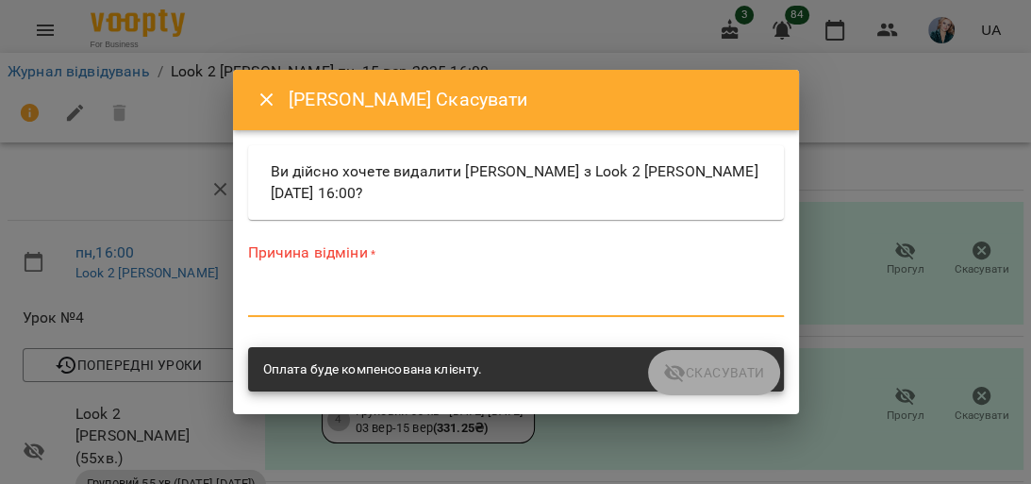
click at [475, 304] on textarea at bounding box center [516, 302] width 536 height 18
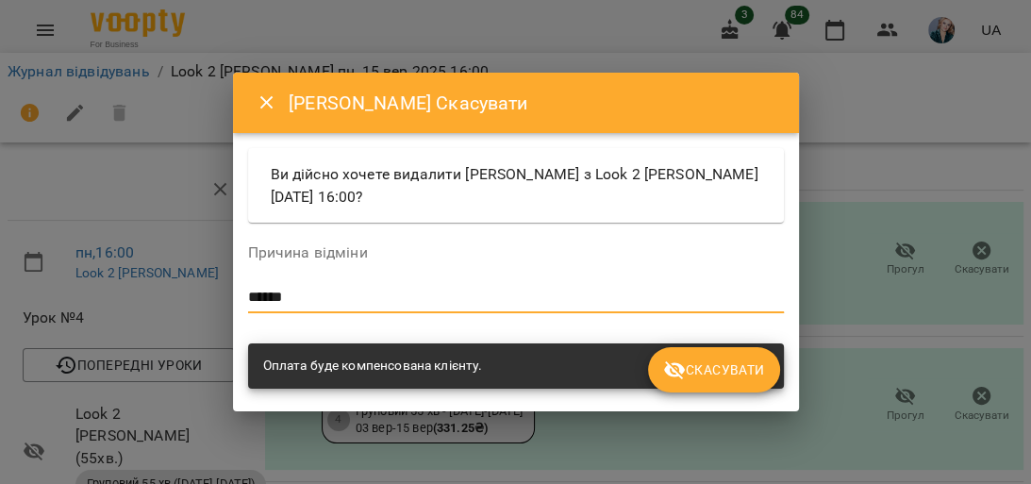
type textarea "******"
click at [742, 360] on span "Скасувати" at bounding box center [713, 370] width 101 height 23
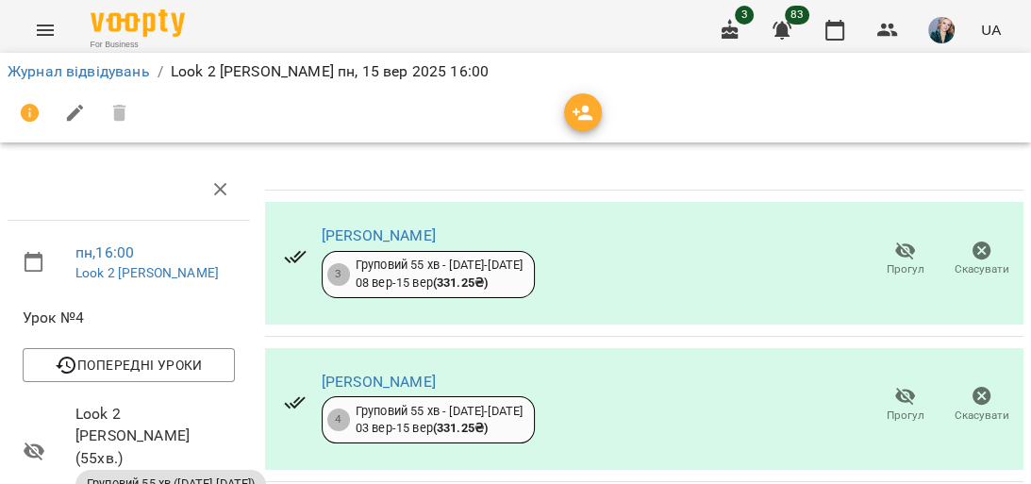
scroll to position [812, 0]
click at [114, 75] on link "Журнал відвідувань" at bounding box center [79, 71] width 142 height 18
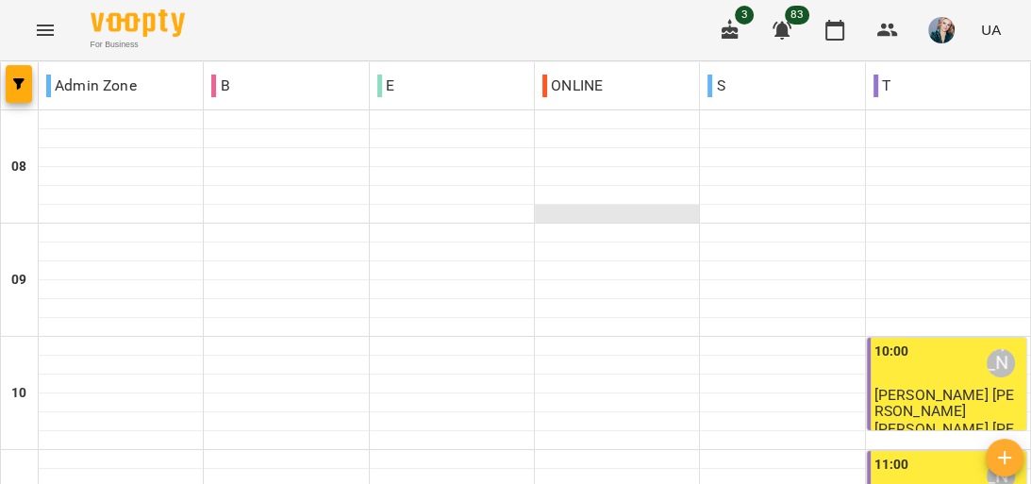
scroll to position [830, 0]
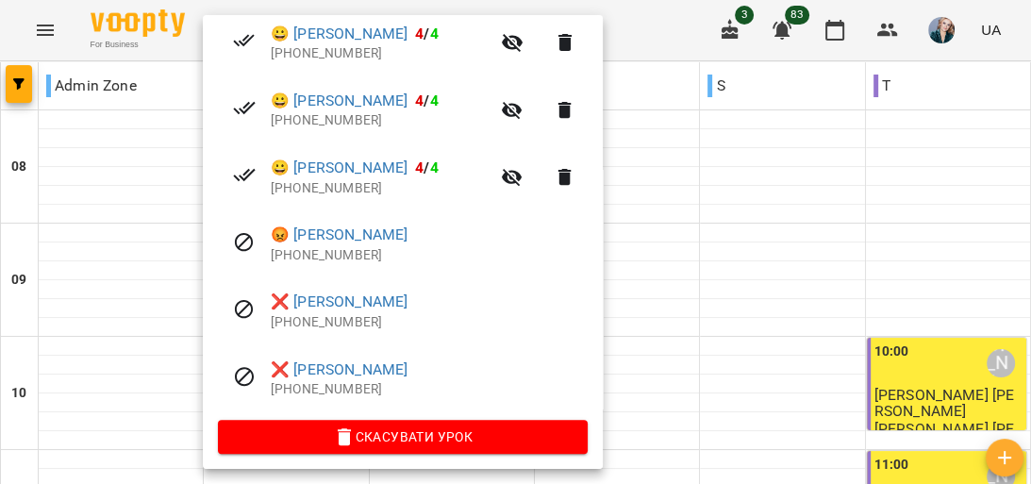
scroll to position [575, 0]
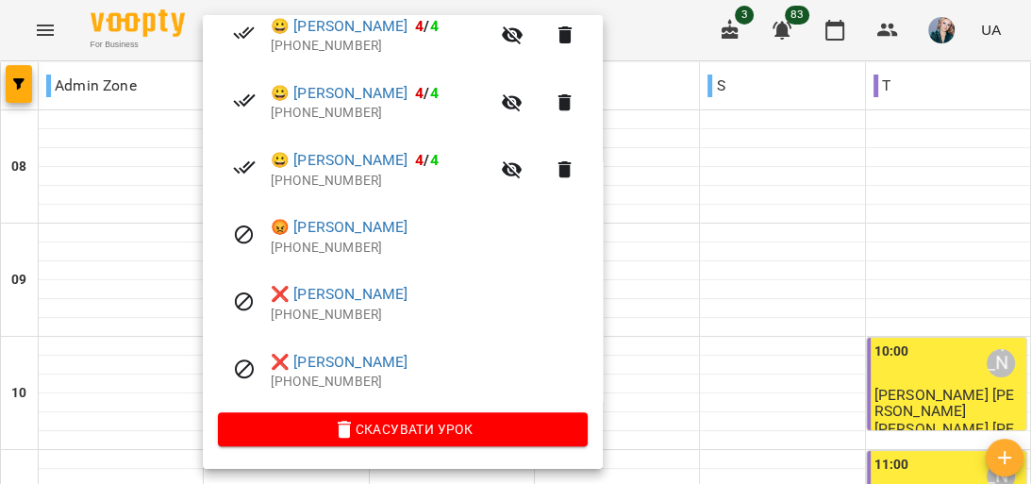
click at [732, 222] on div at bounding box center [515, 242] width 1031 height 484
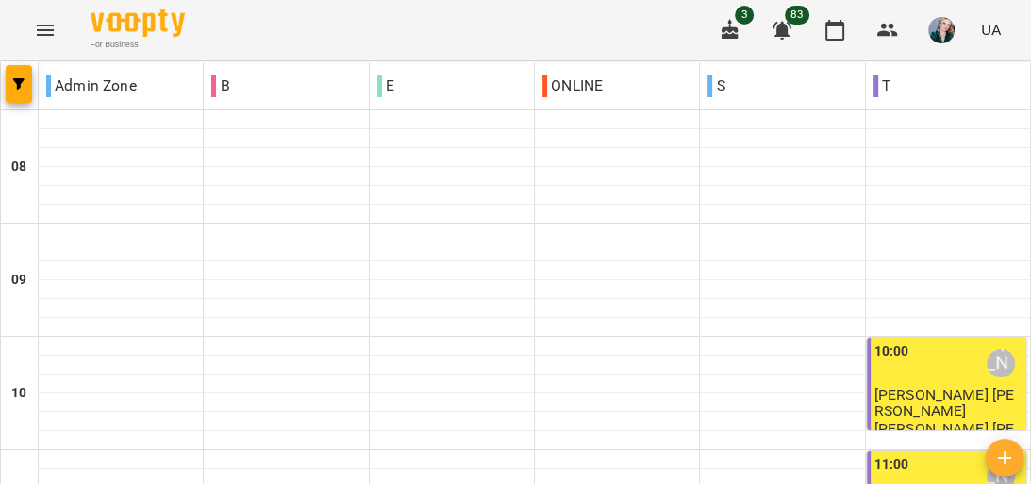
scroll to position [981, 0]
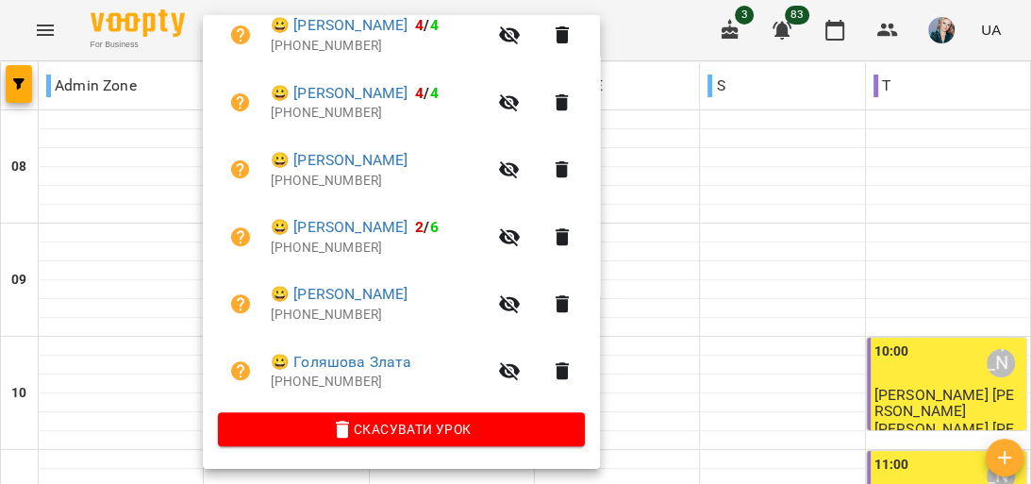
scroll to position [0, 0]
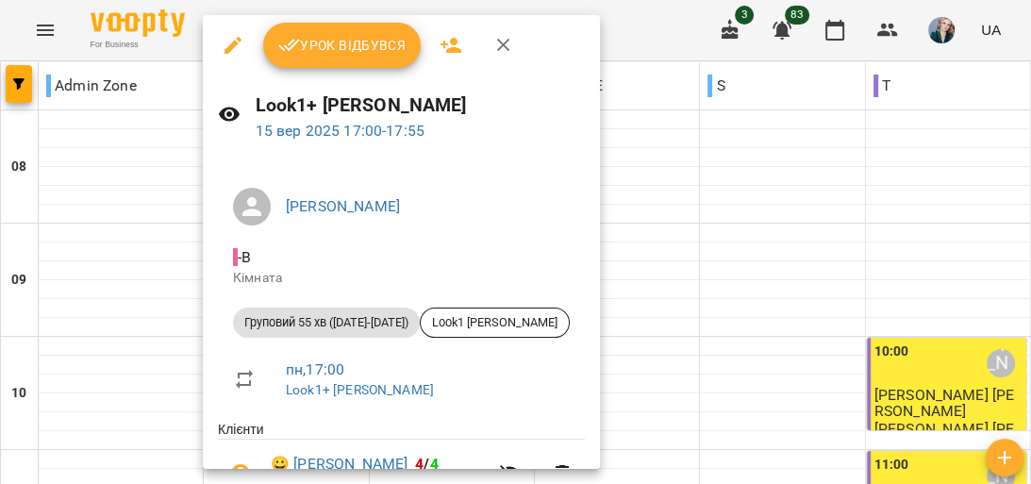
click at [321, 40] on span "Урок відбувся" at bounding box center [342, 45] width 128 height 23
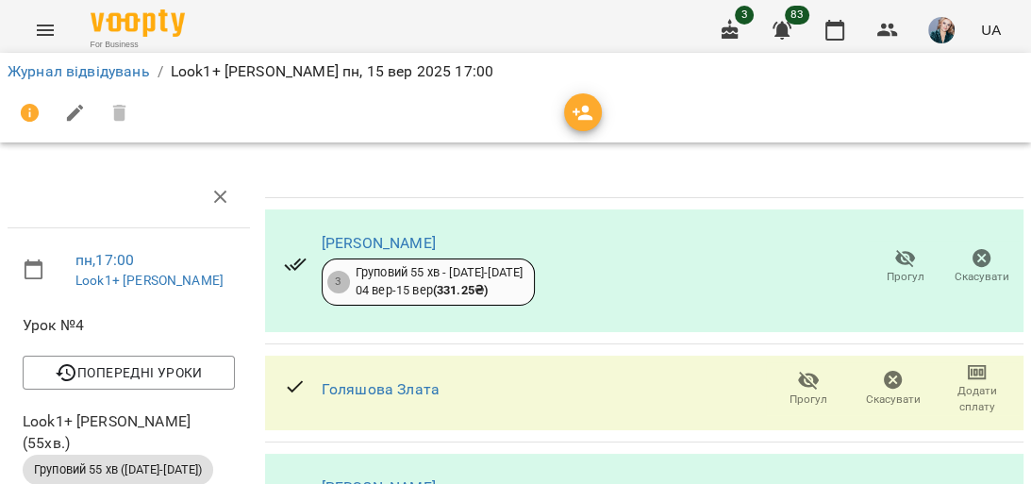
scroll to position [151, 0]
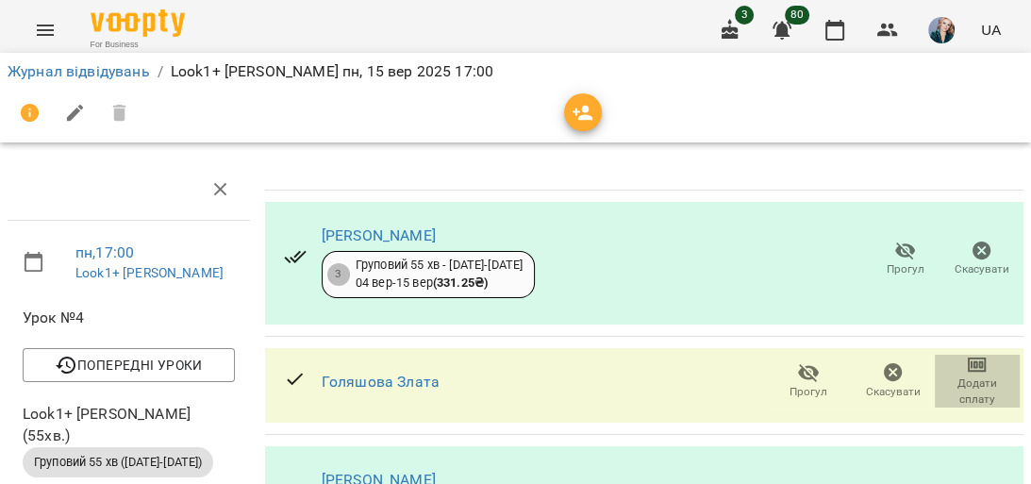
click at [974, 354] on icon "button" at bounding box center [977, 365] width 23 height 23
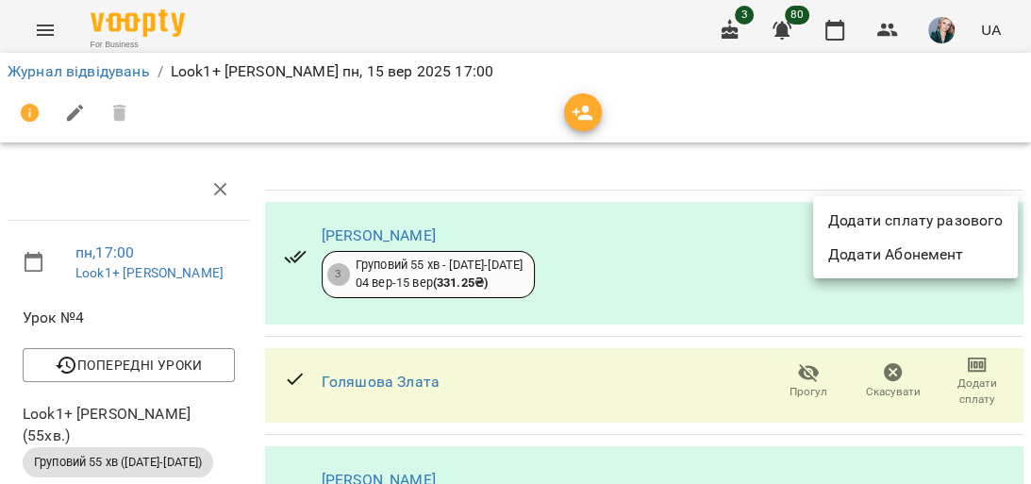
click at [974, 221] on li "Додати сплату разового" at bounding box center [915, 221] width 205 height 34
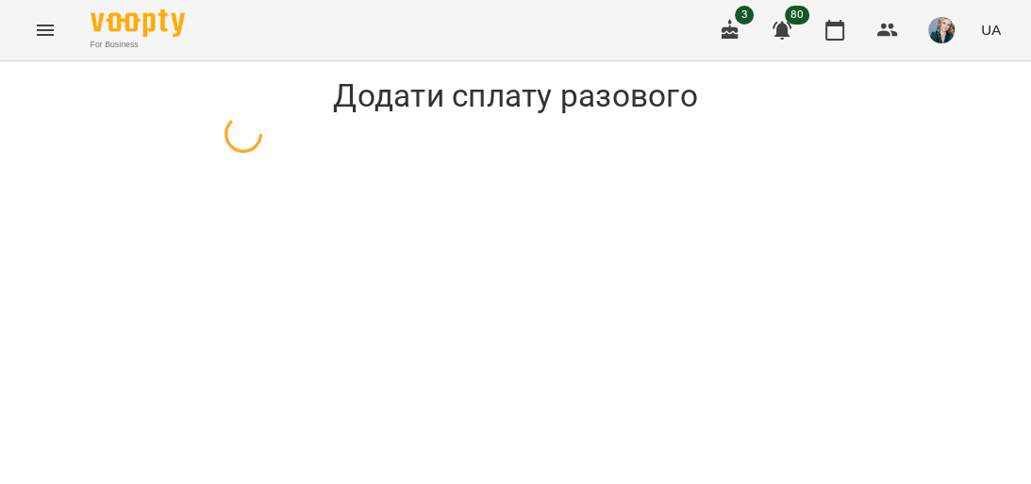
select select "**********"
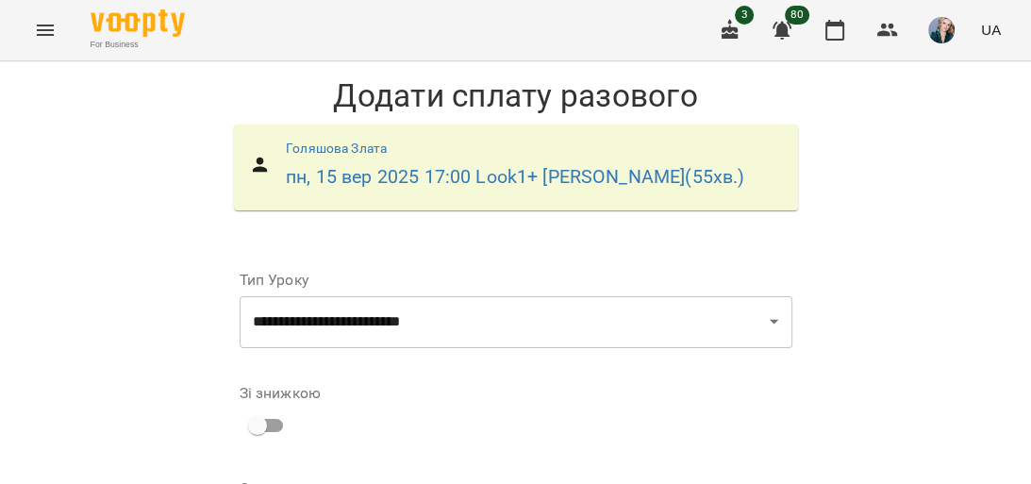
scroll to position [217, 0]
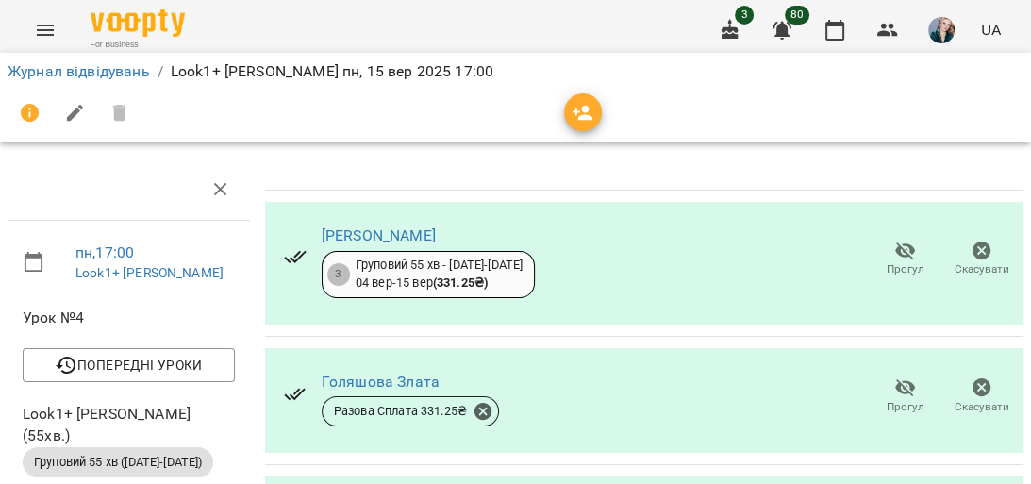
scroll to position [377, 0]
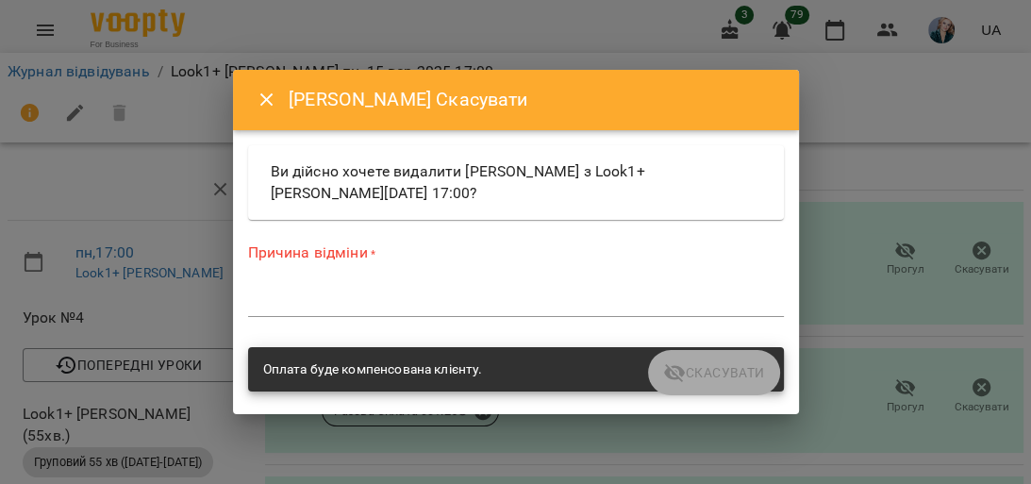
click at [393, 294] on textarea at bounding box center [516, 302] width 536 height 18
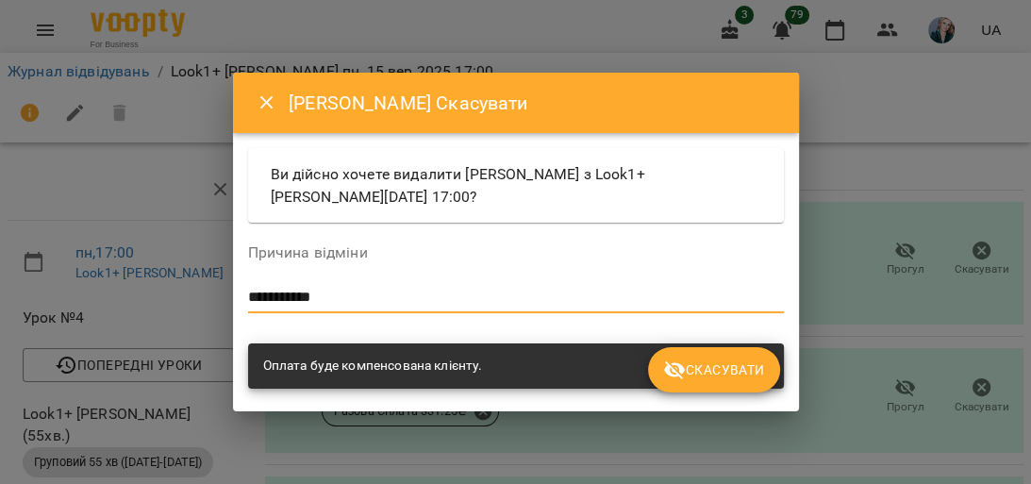
type textarea "**********"
click at [762, 367] on span "Скасувати" at bounding box center [713, 370] width 101 height 23
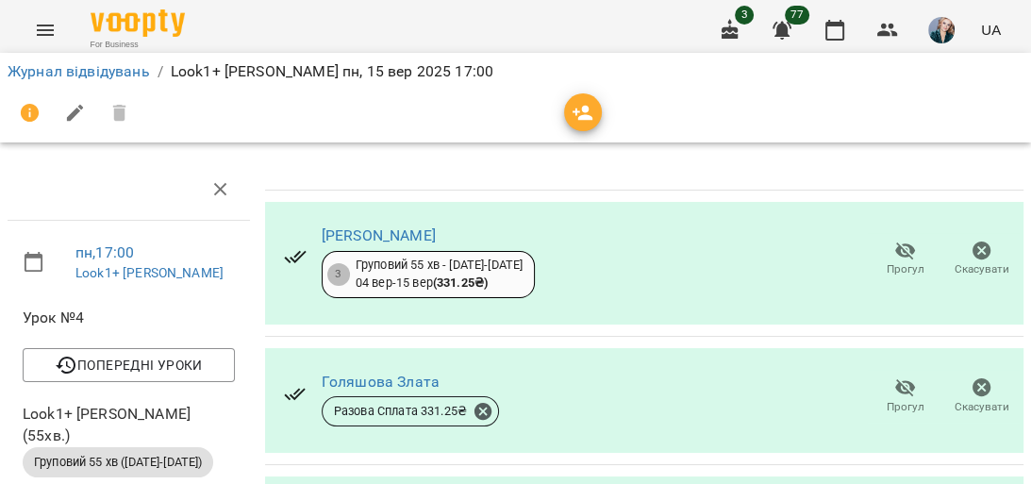
scroll to position [519, 0]
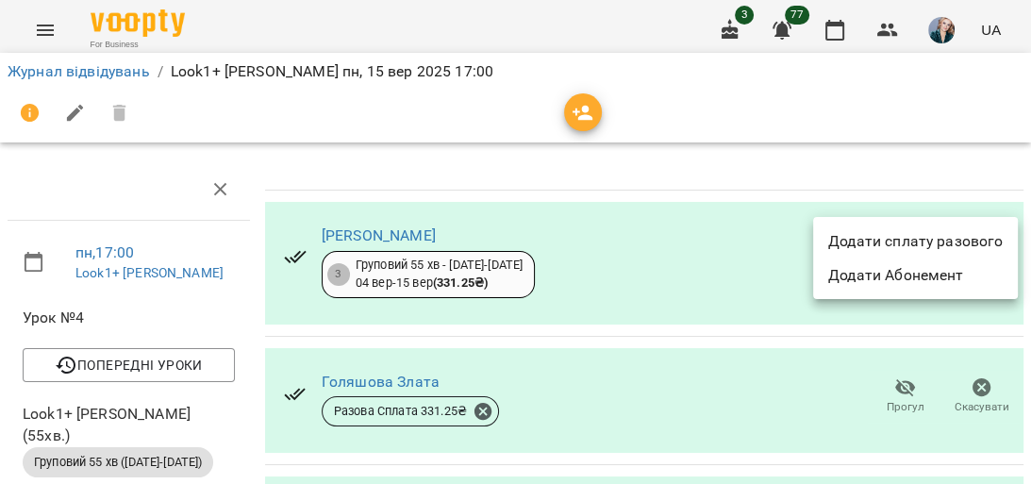
click at [928, 228] on li "Додати сплату разового" at bounding box center [915, 242] width 205 height 34
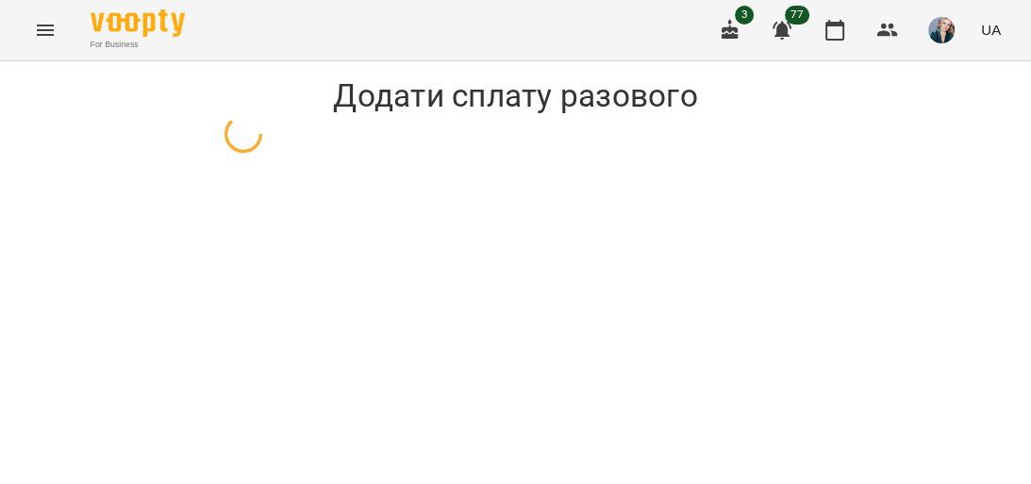
select select "**********"
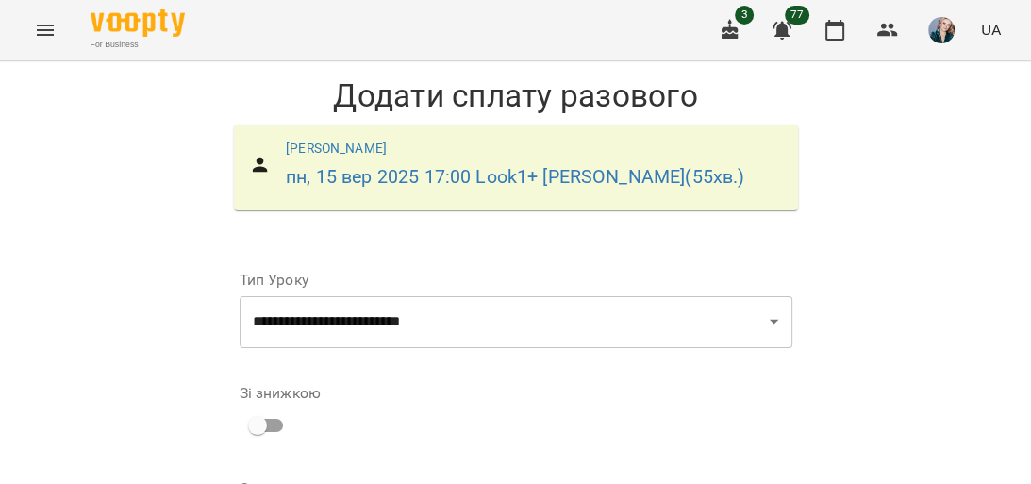
scroll to position [217, 0]
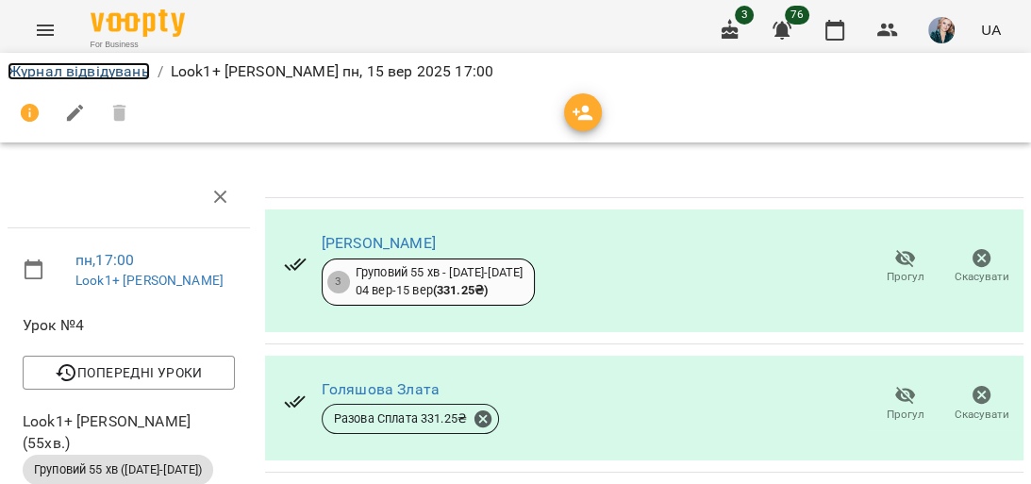
click at [144, 69] on link "Журнал відвідувань" at bounding box center [79, 71] width 142 height 18
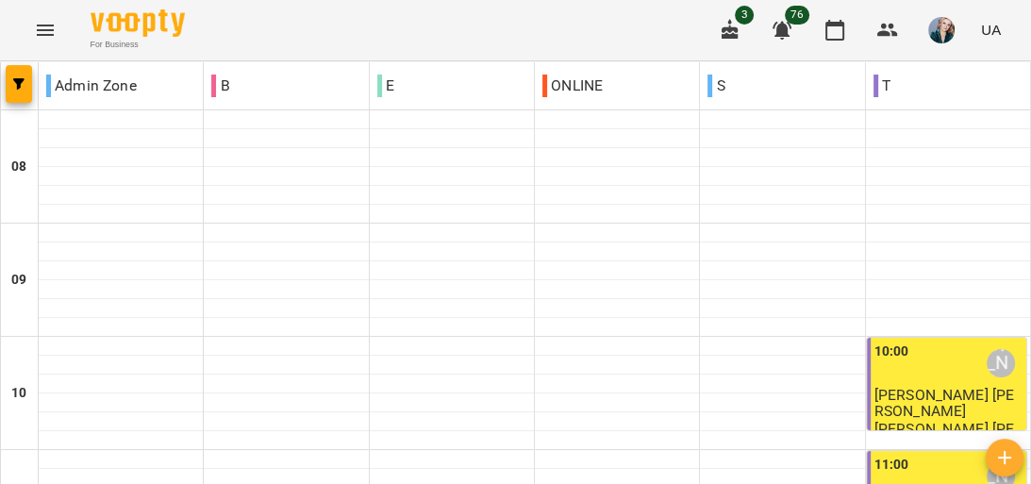
scroll to position [1057, 0]
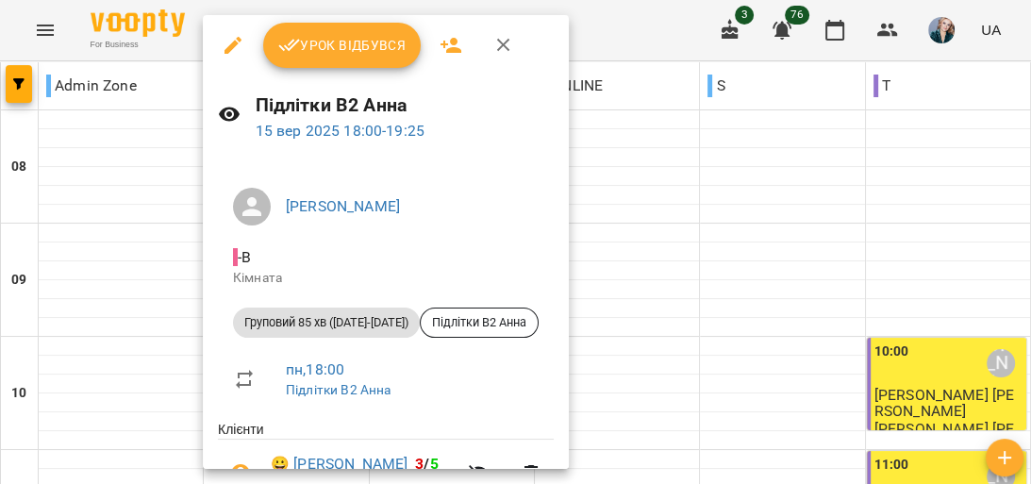
click at [302, 51] on span "Урок відбувся" at bounding box center [342, 45] width 128 height 23
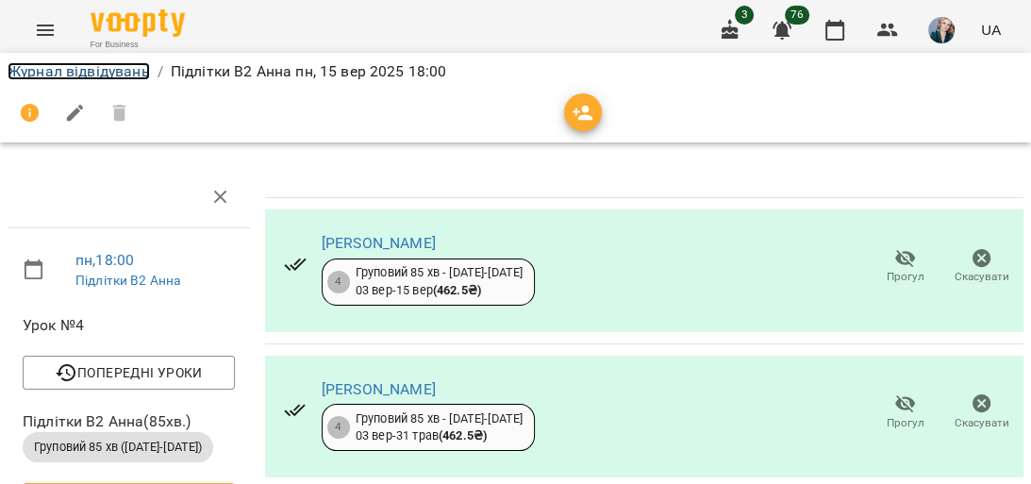
click at [83, 71] on link "Журнал відвідувань" at bounding box center [79, 71] width 142 height 18
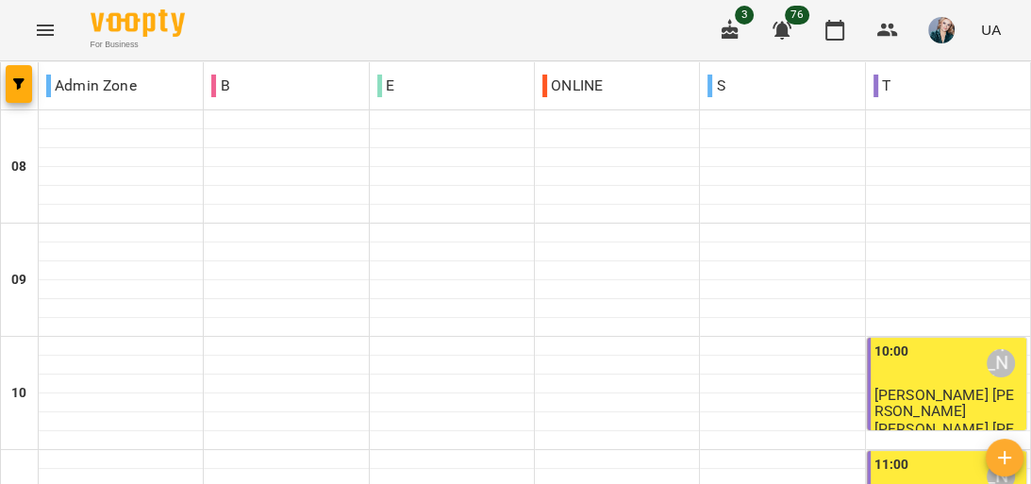
scroll to position [1057, 0]
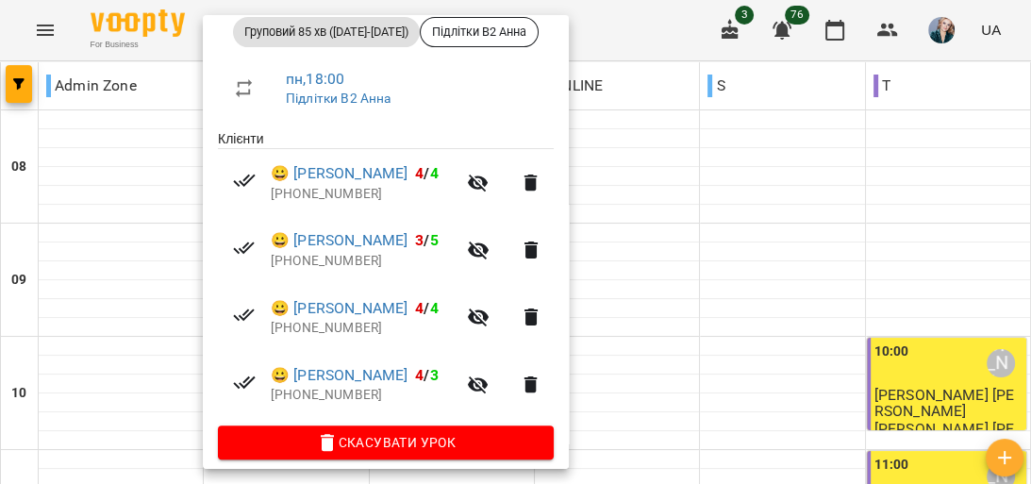
scroll to position [302, 0]
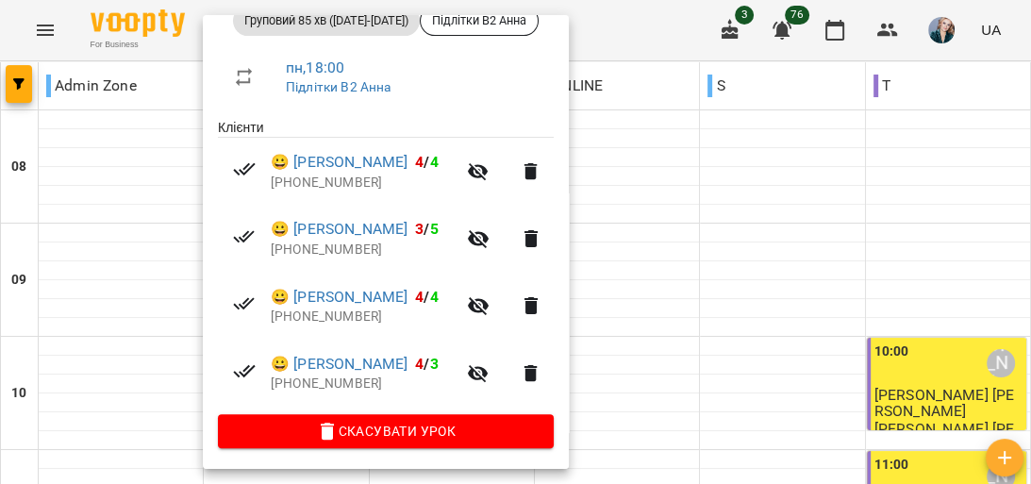
click at [796, 178] on div at bounding box center [515, 242] width 1031 height 484
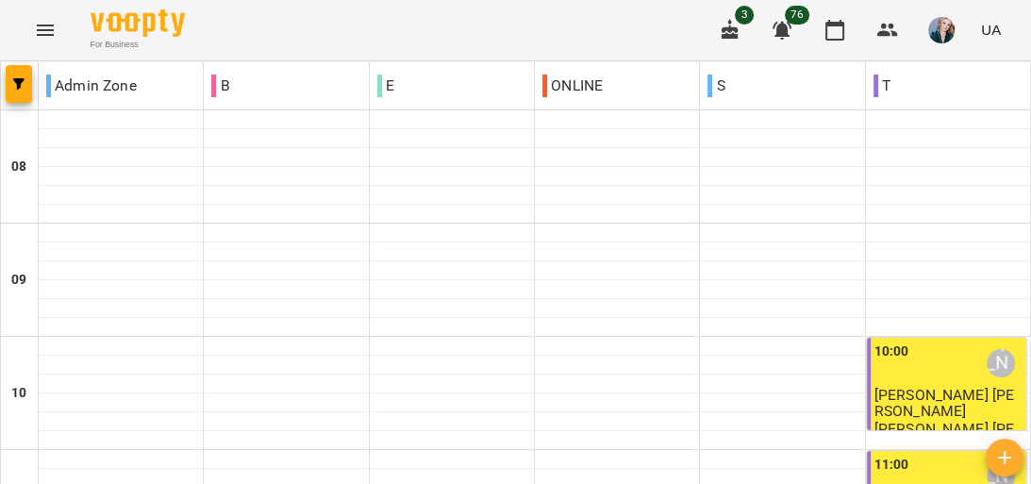
scroll to position [1283, 0]
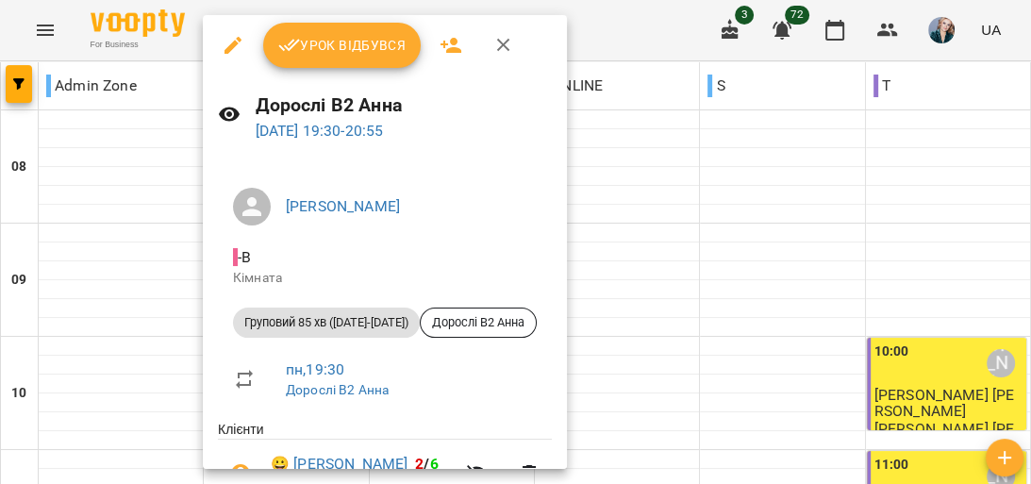
click at [364, 48] on span "Урок відбувся" at bounding box center [342, 45] width 128 height 23
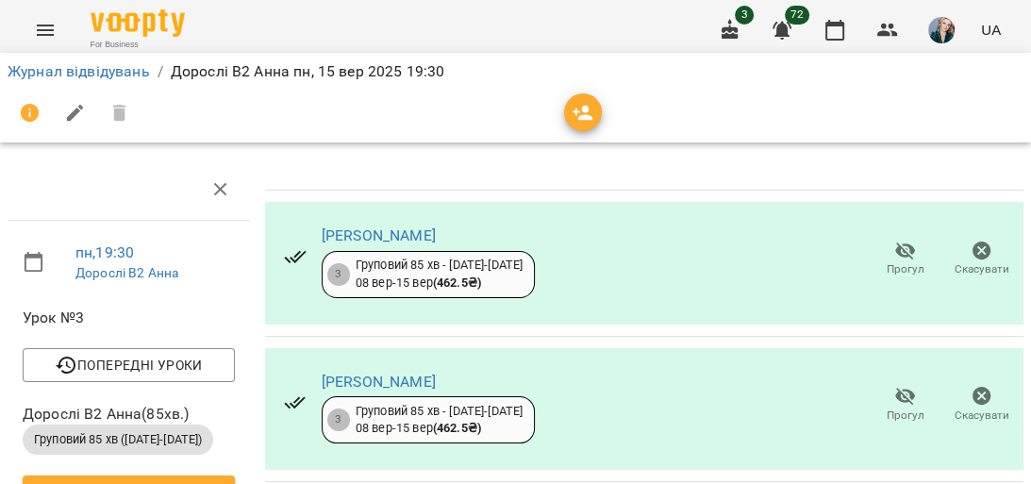
scroll to position [302, 0]
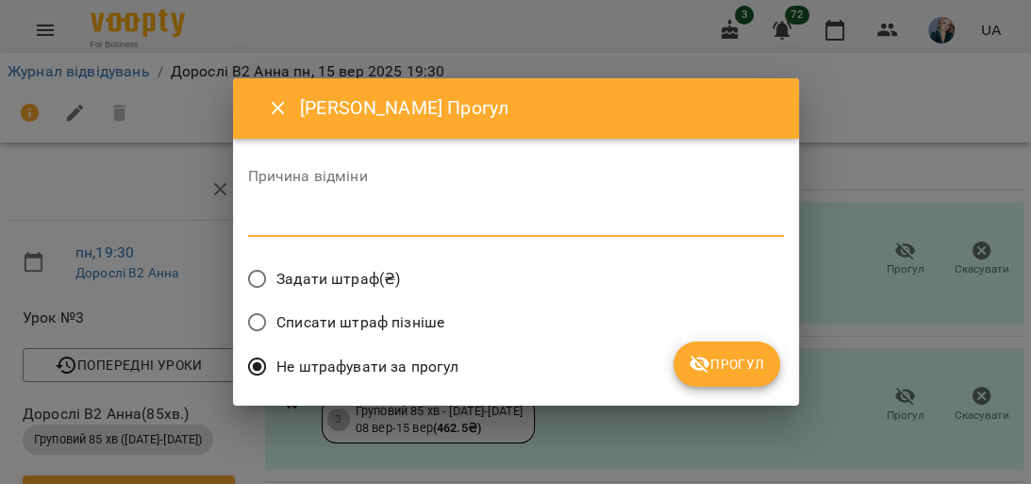
click at [558, 217] on textarea at bounding box center [516, 221] width 536 height 18
type textarea "*"
type textarea "**********"
click at [758, 362] on span "Прогул" at bounding box center [727, 364] width 76 height 23
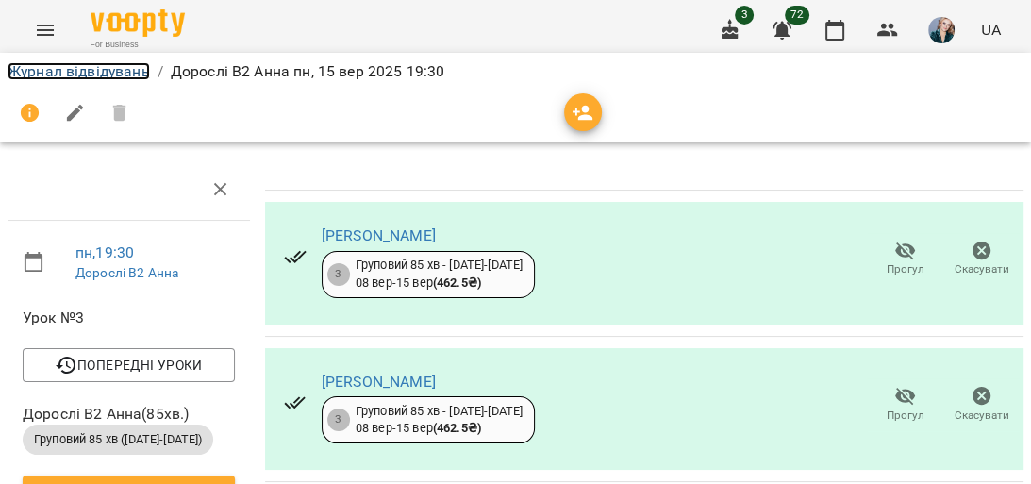
click at [74, 71] on link "Журнал відвідувань" at bounding box center [79, 71] width 142 height 18
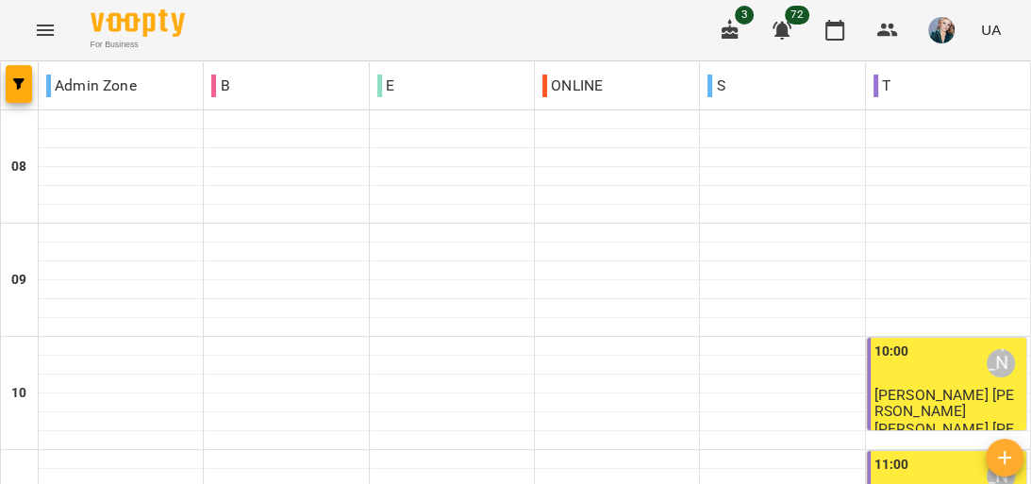
scroll to position [1261, 0]
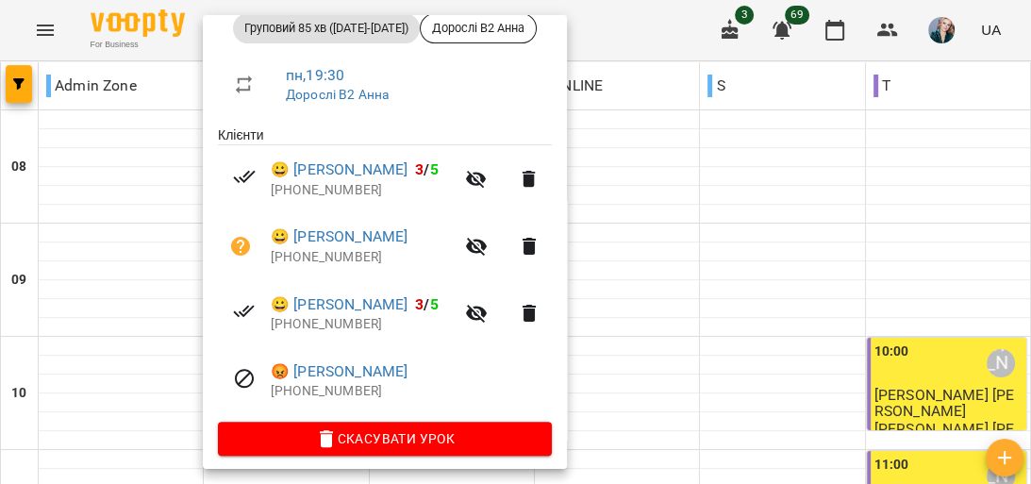
scroll to position [302, 0]
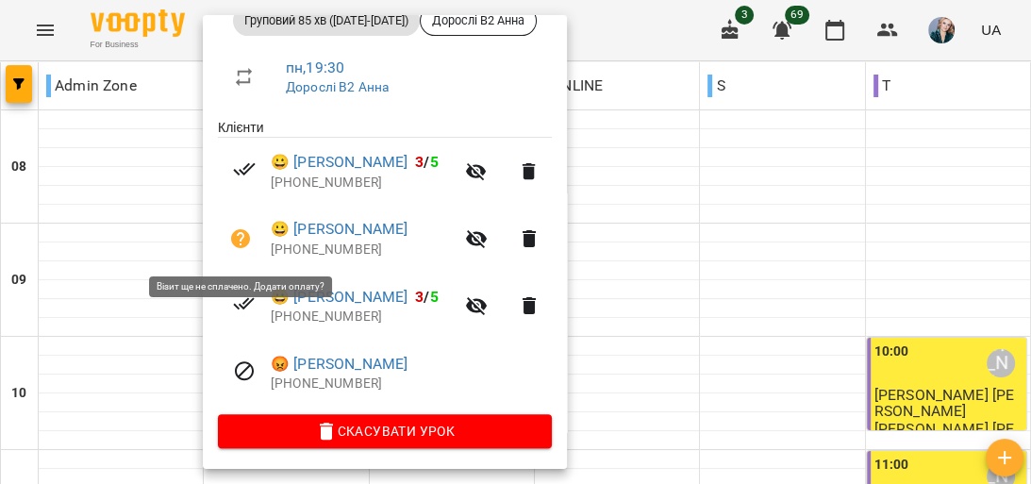
click at [246, 245] on icon "button" at bounding box center [240, 238] width 19 height 19
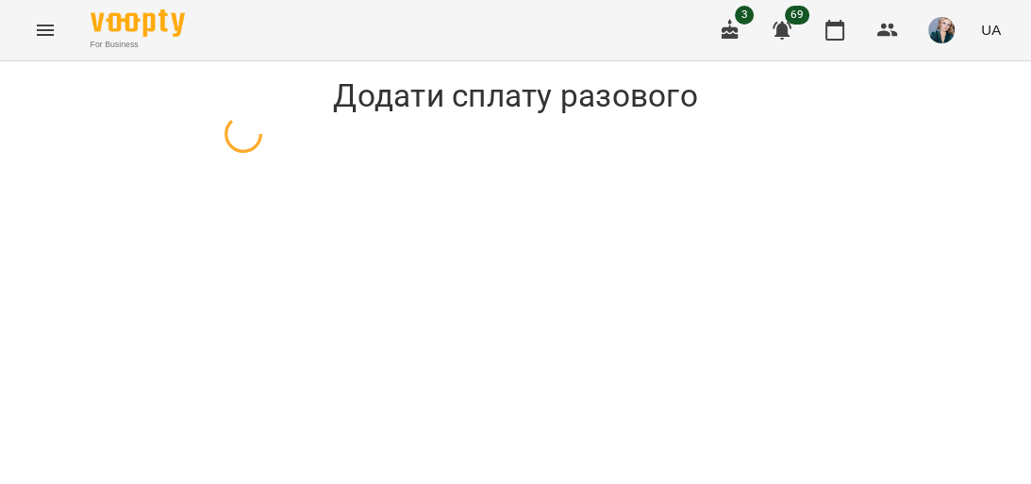
select select "**********"
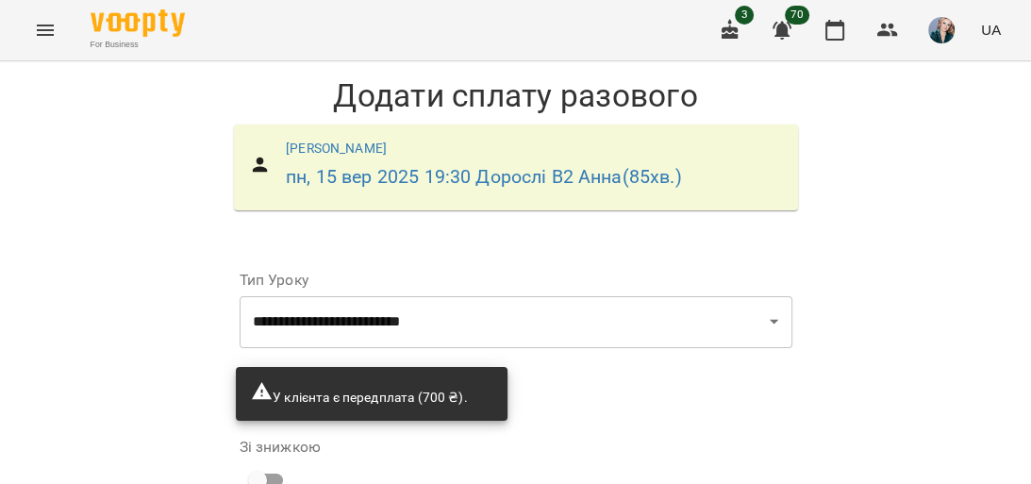
scroll to position [271, 0]
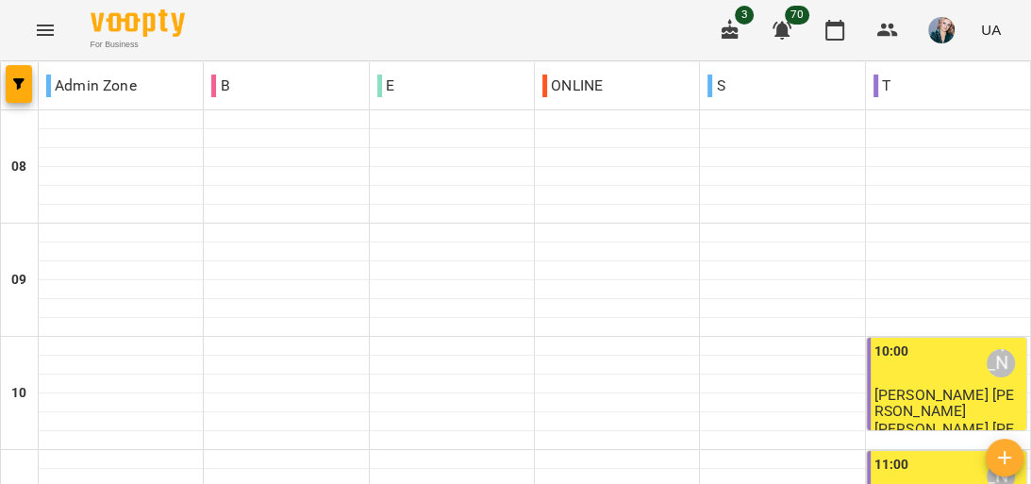
scroll to position [1208, 0]
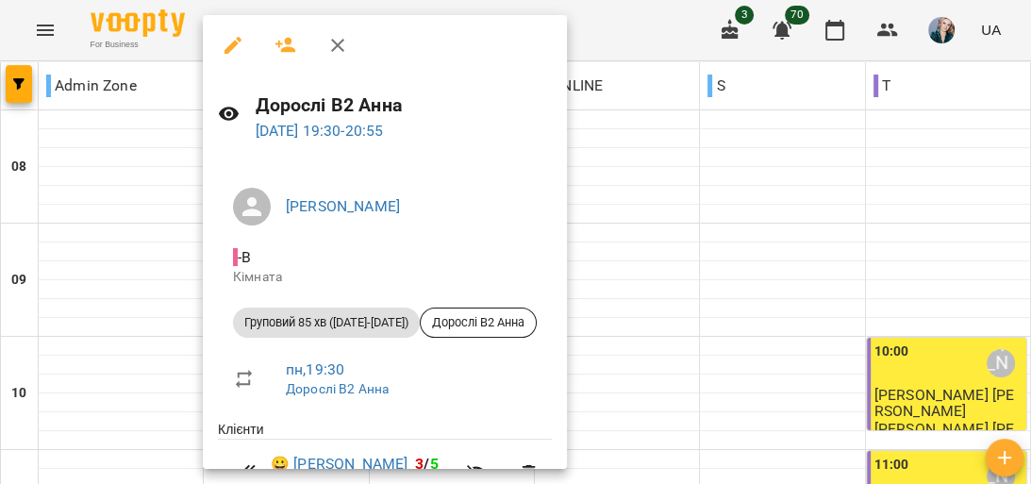
click at [678, 242] on div at bounding box center [515, 242] width 1031 height 484
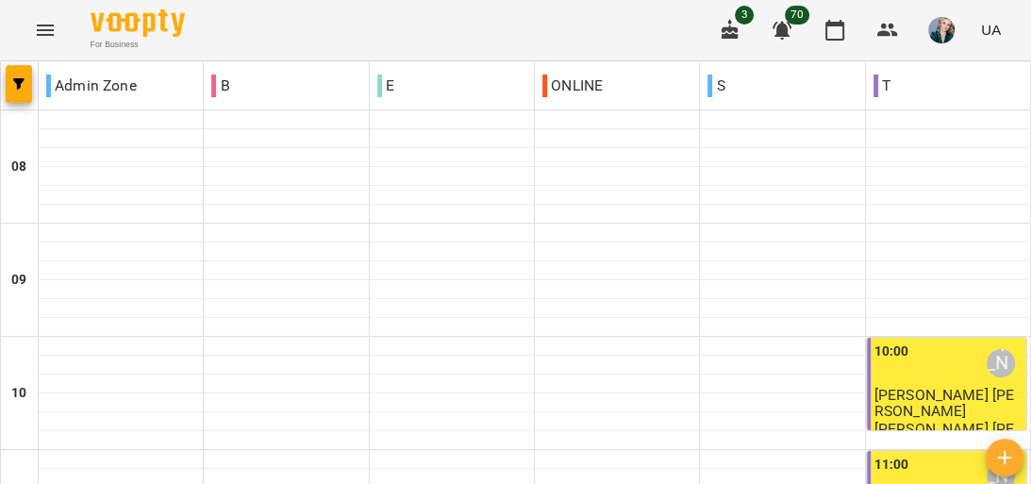
scroll to position [883, 0]
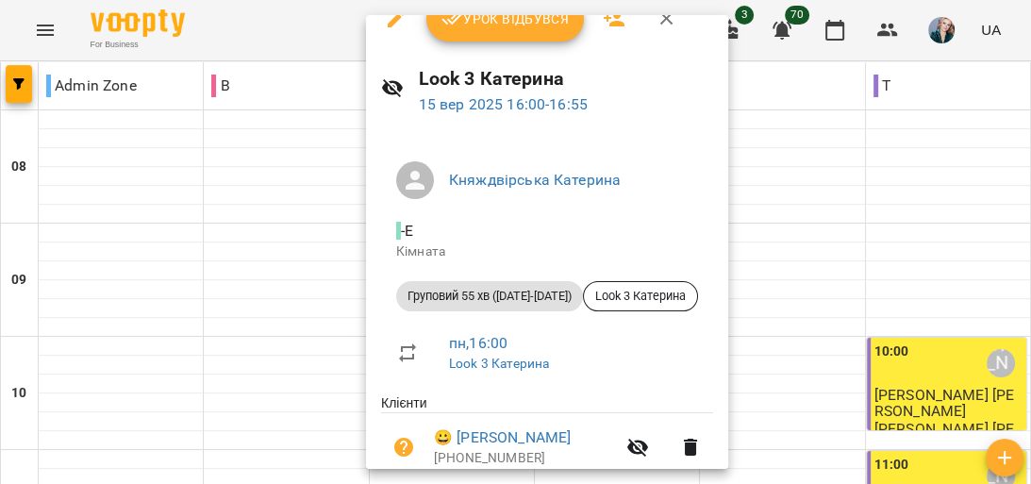
scroll to position [0, 0]
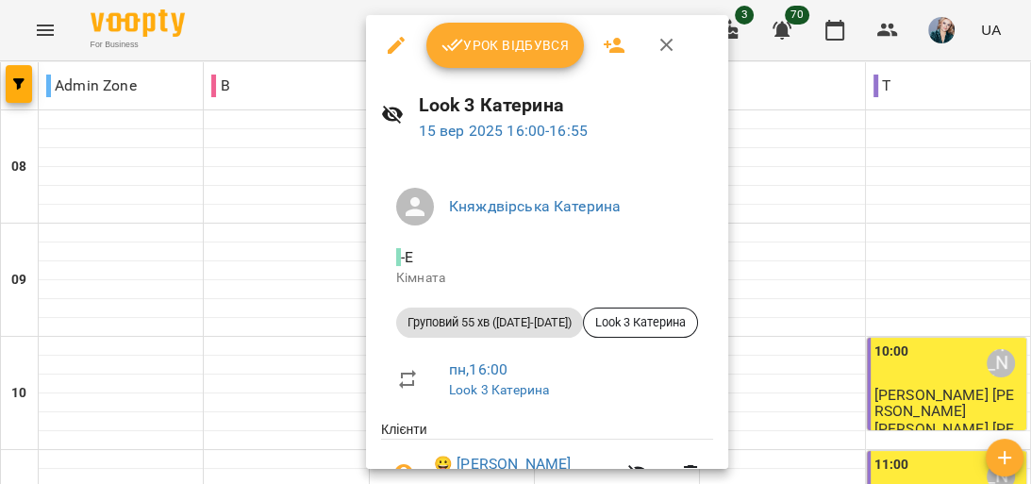
click at [493, 46] on span "Урок відбувся" at bounding box center [506, 45] width 128 height 23
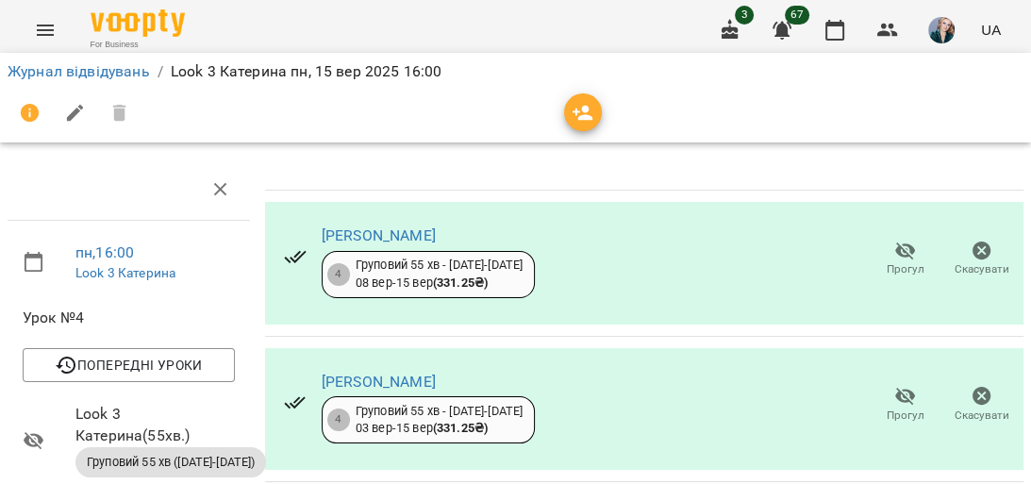
scroll to position [604, 0]
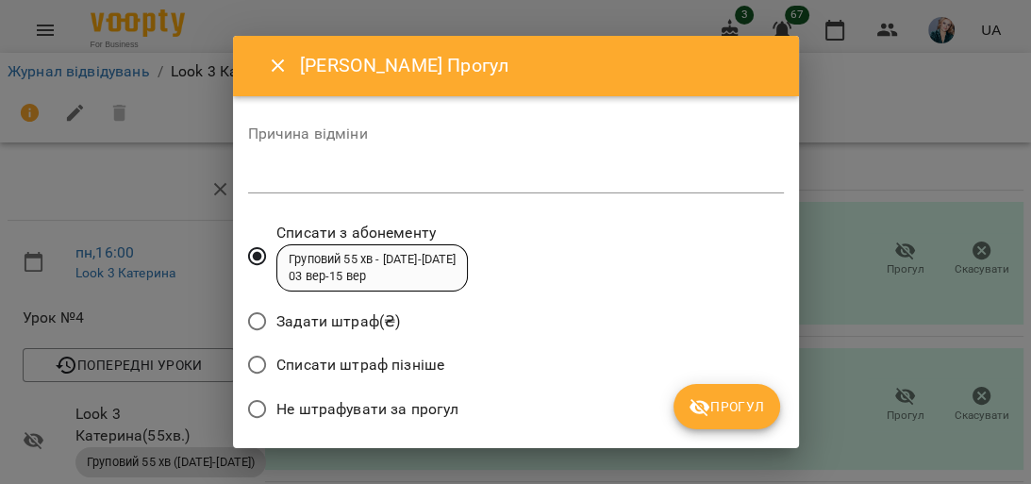
click at [410, 176] on textarea at bounding box center [516, 178] width 536 height 18
type textarea "*********"
click at [741, 405] on span "Прогул" at bounding box center [727, 406] width 76 height 23
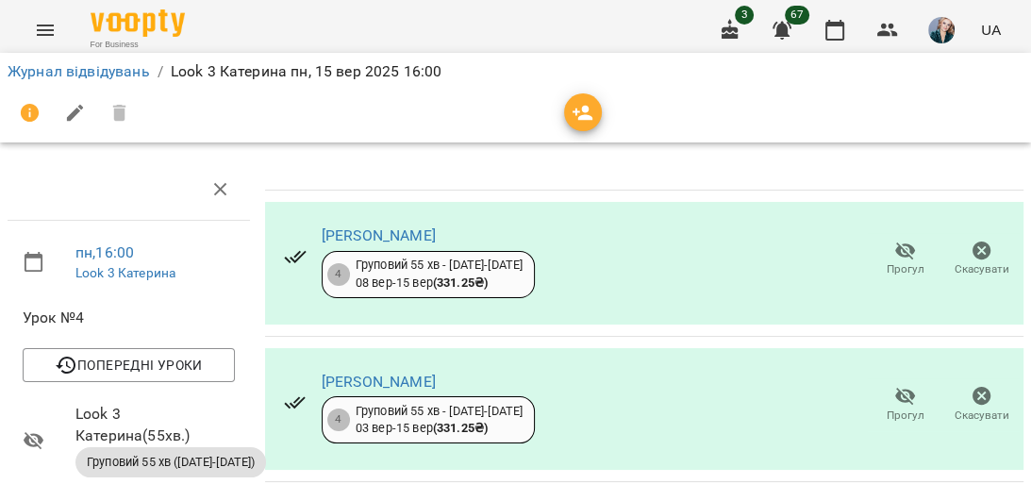
scroll to position [274, 0]
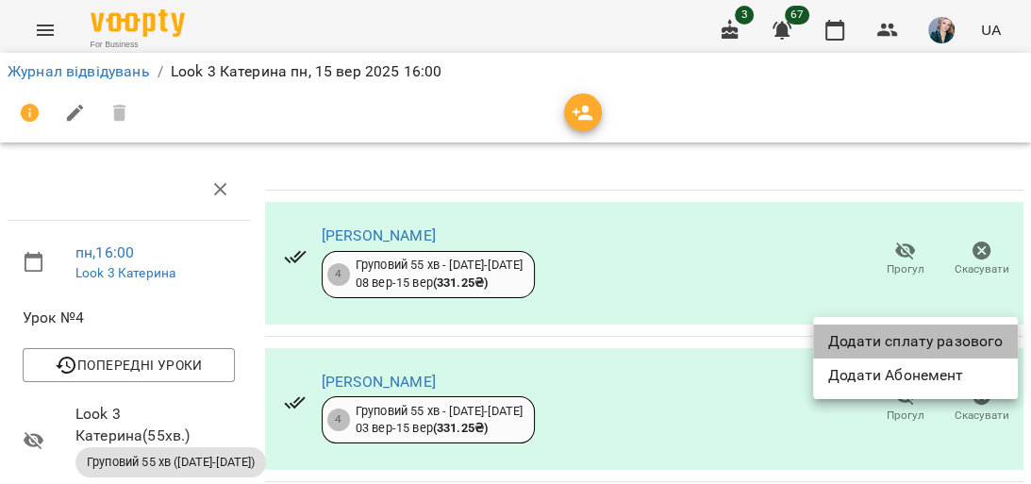
click at [937, 334] on li "Додати сплату разового" at bounding box center [915, 342] width 205 height 34
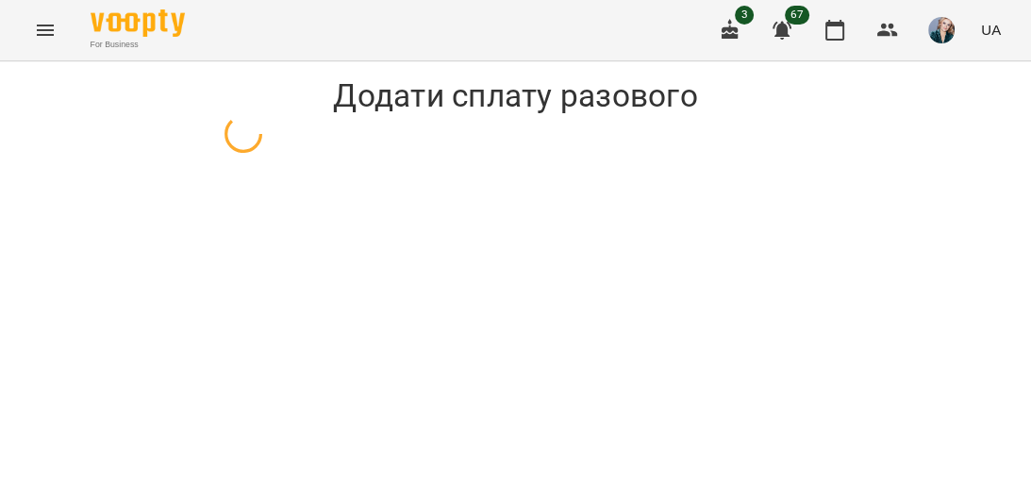
select select "**********"
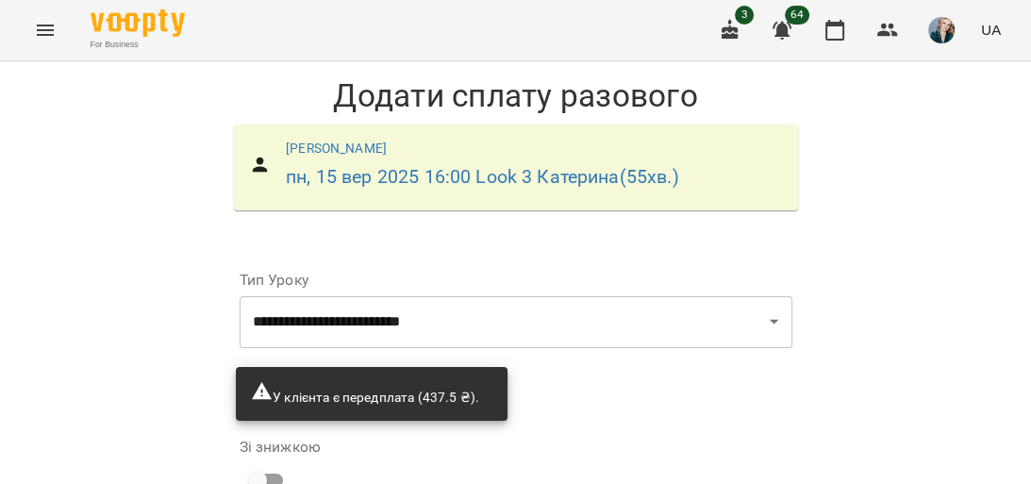
scroll to position [271, 0]
click at [542, 443] on select "* *" at bounding box center [560, 469] width 59 height 53
select select "*****"
click at [531, 443] on select "* *" at bounding box center [560, 469] width 59 height 53
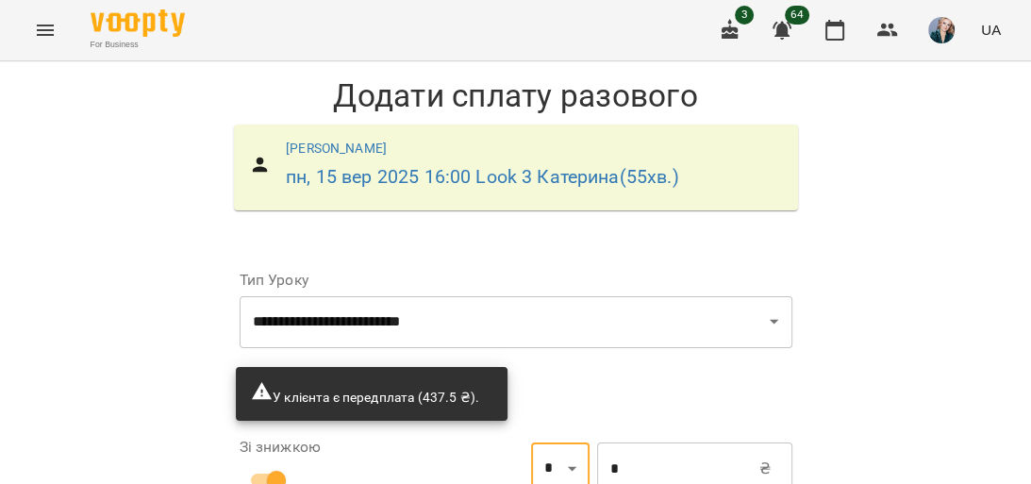
click at [624, 443] on input "*" at bounding box center [678, 469] width 162 height 53
type input "******"
type input "*****"
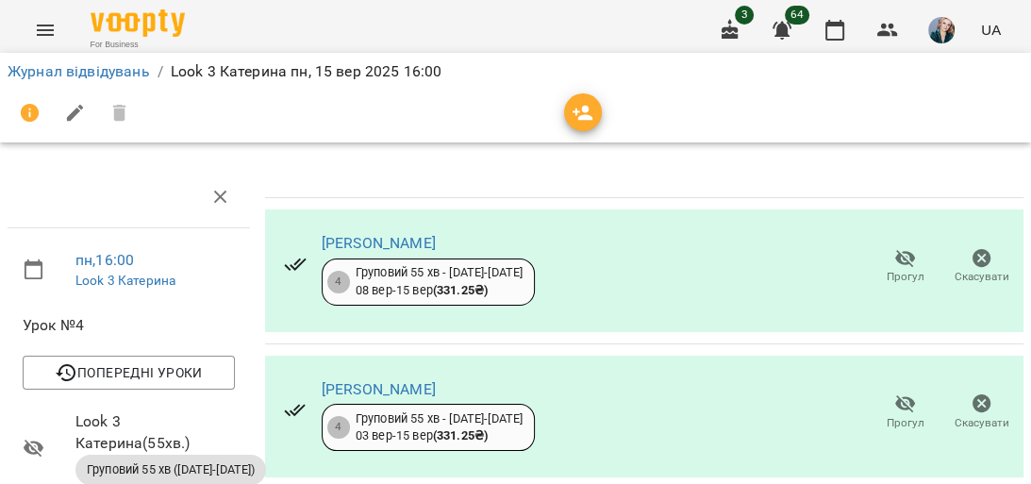
click at [894, 276] on span "Прогул" at bounding box center [906, 277] width 38 height 16
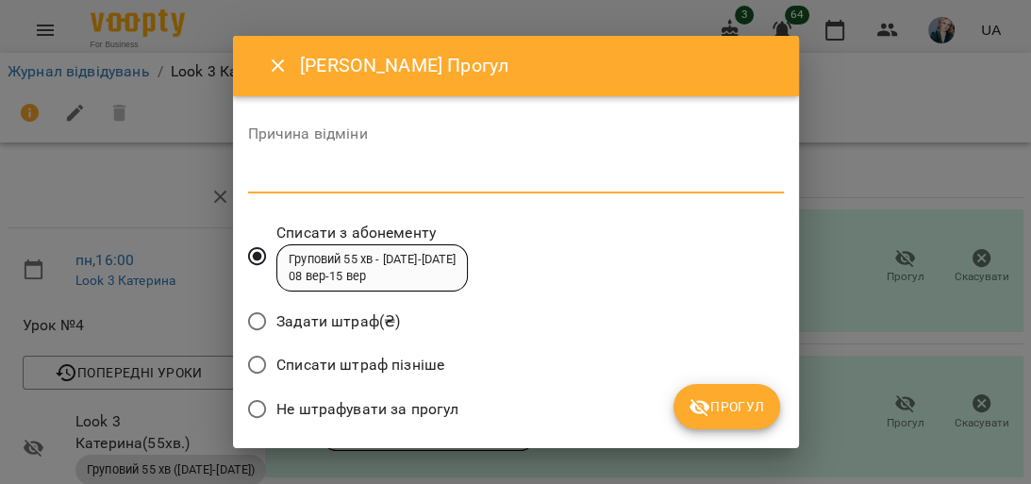
click at [517, 183] on textarea at bounding box center [516, 178] width 536 height 18
type textarea "*********"
click at [739, 397] on span "Прогул" at bounding box center [727, 406] width 76 height 23
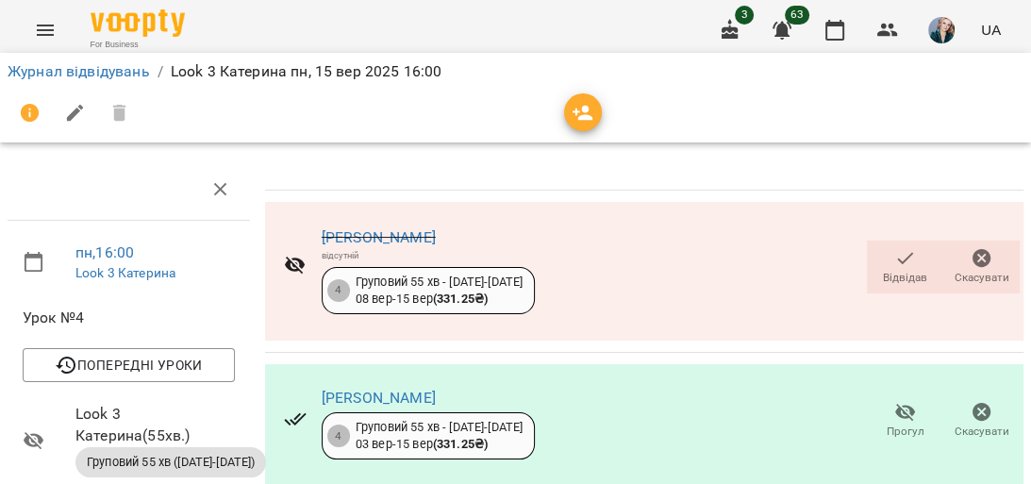
scroll to position [302, 0]
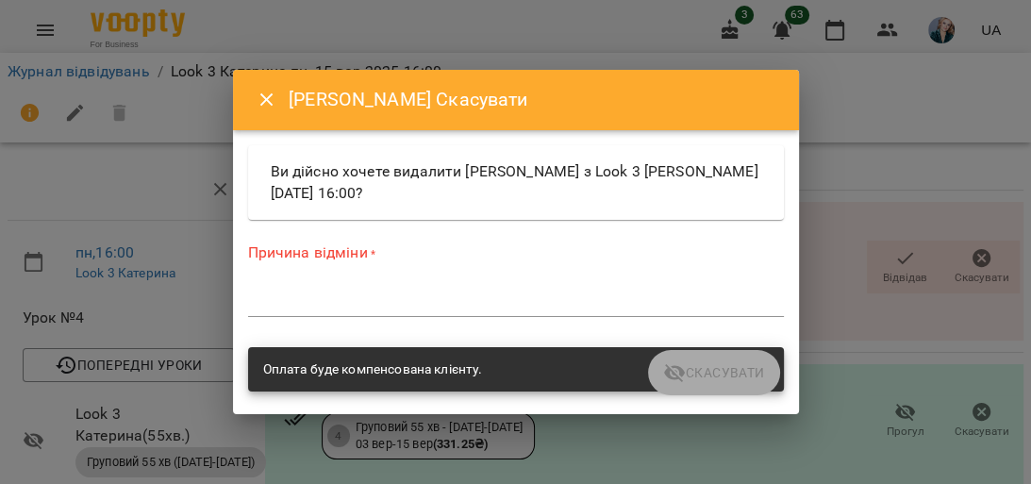
click at [541, 291] on div "*" at bounding box center [516, 302] width 536 height 30
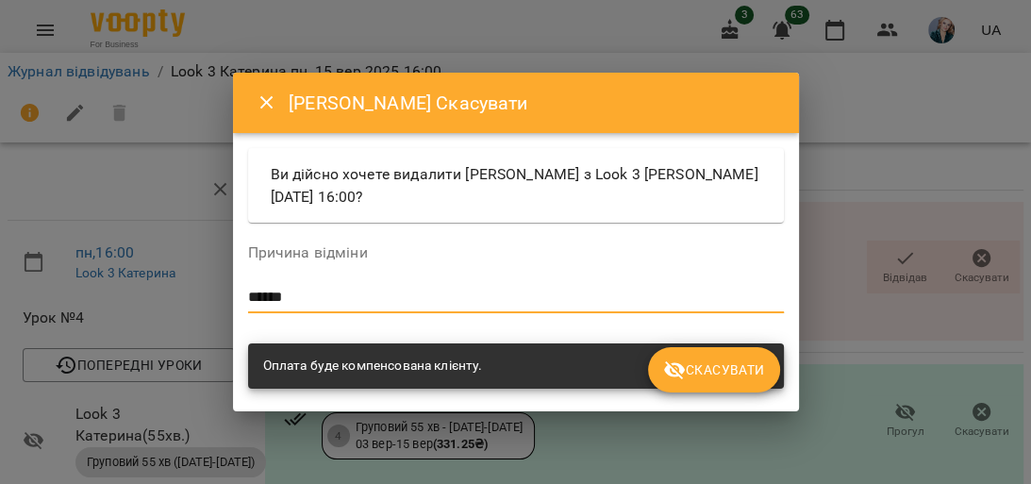
type textarea "******"
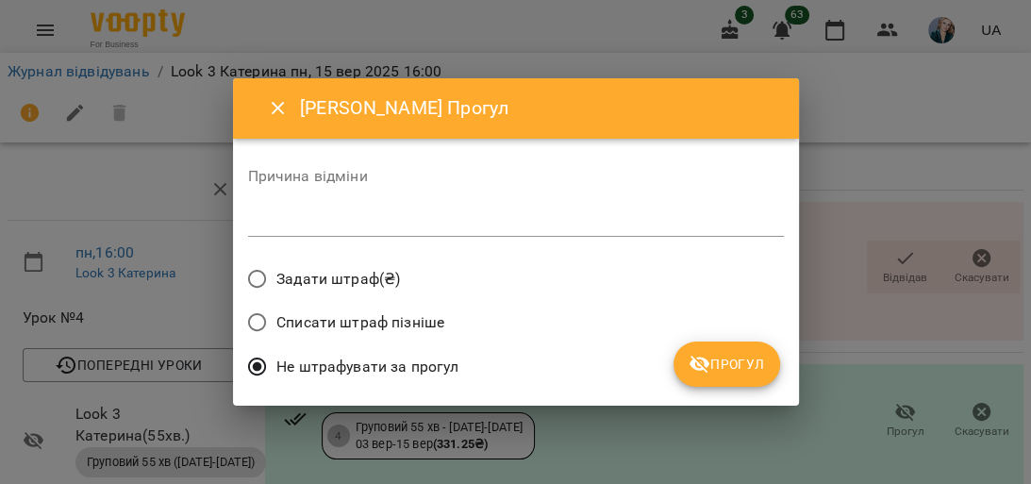
click at [574, 216] on textarea at bounding box center [516, 221] width 536 height 18
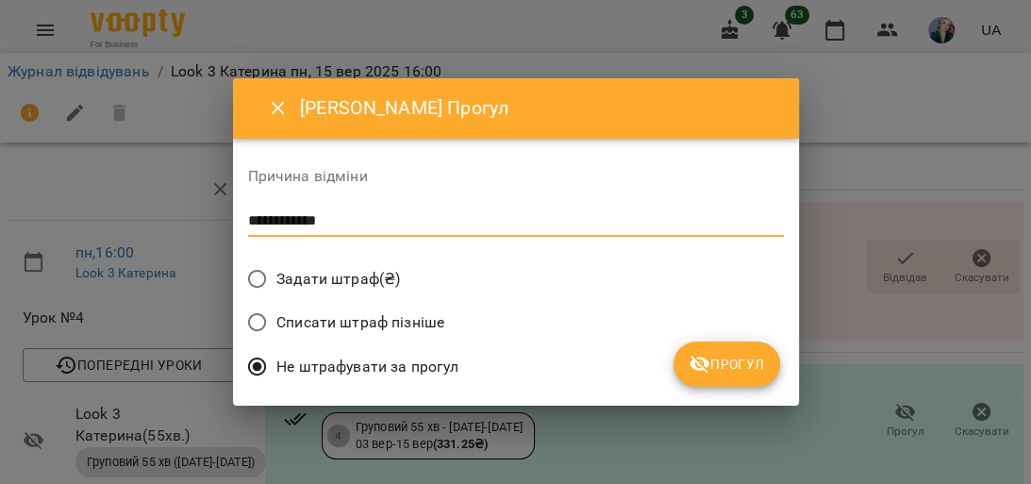
click at [294, 218] on textarea "**********" at bounding box center [516, 221] width 536 height 18
type textarea "**********"
click at [739, 362] on span "Прогул" at bounding box center [727, 364] width 76 height 23
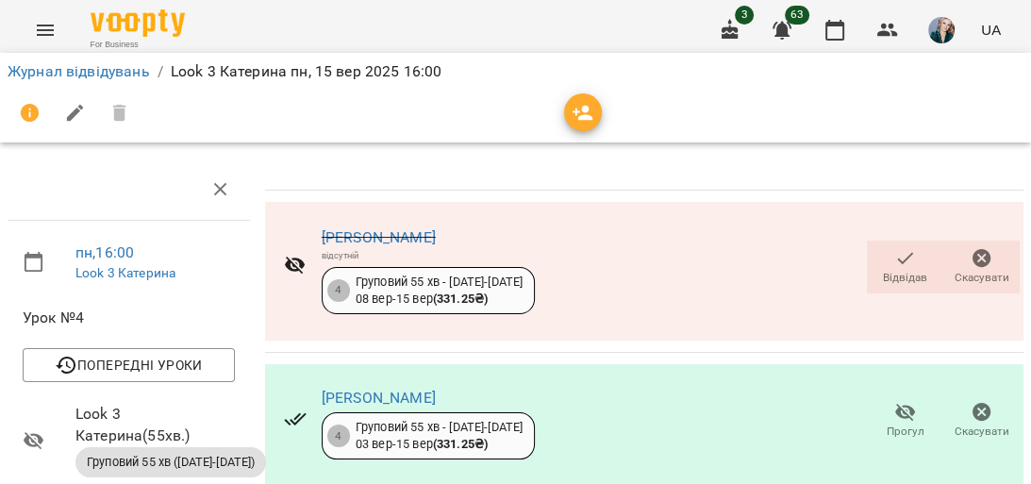
scroll to position [713, 0]
click at [105, 75] on link "Журнал відвідувань" at bounding box center [79, 71] width 142 height 18
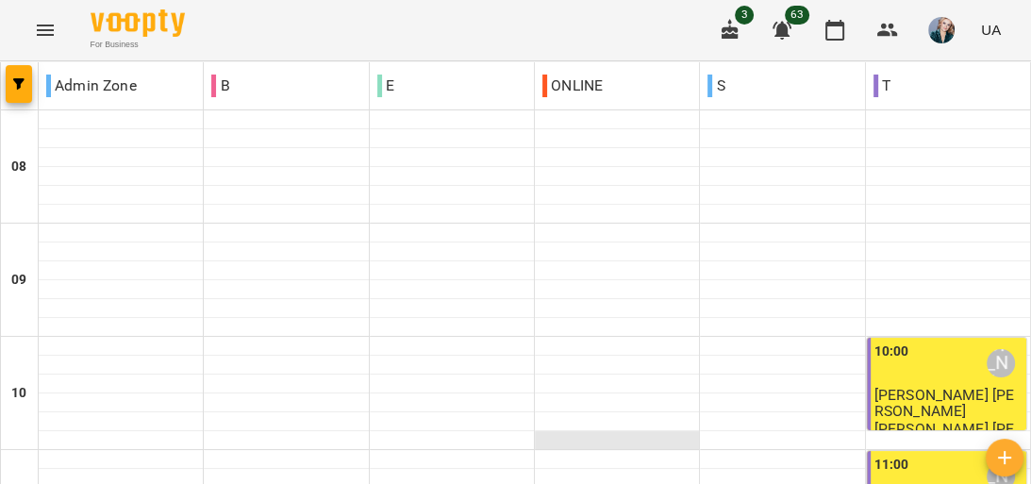
scroll to position [830, 0]
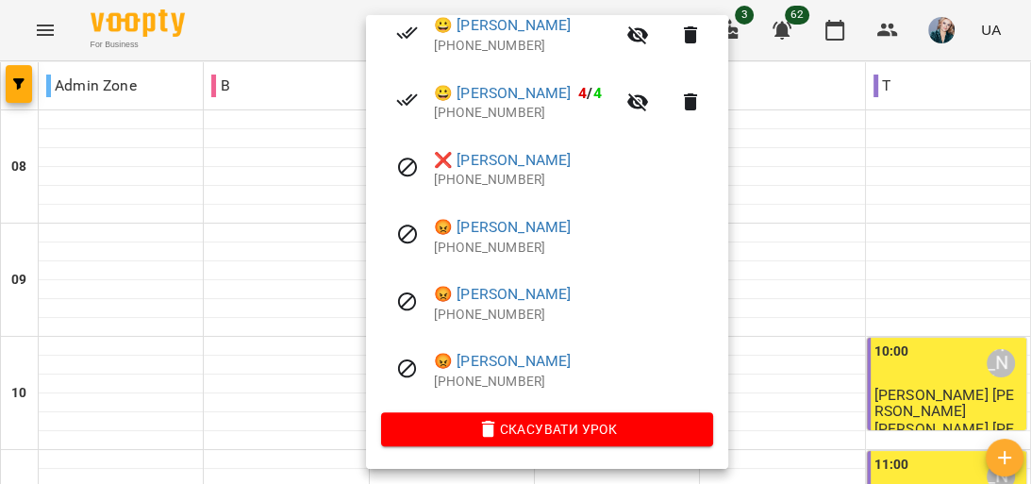
scroll to position [281, 0]
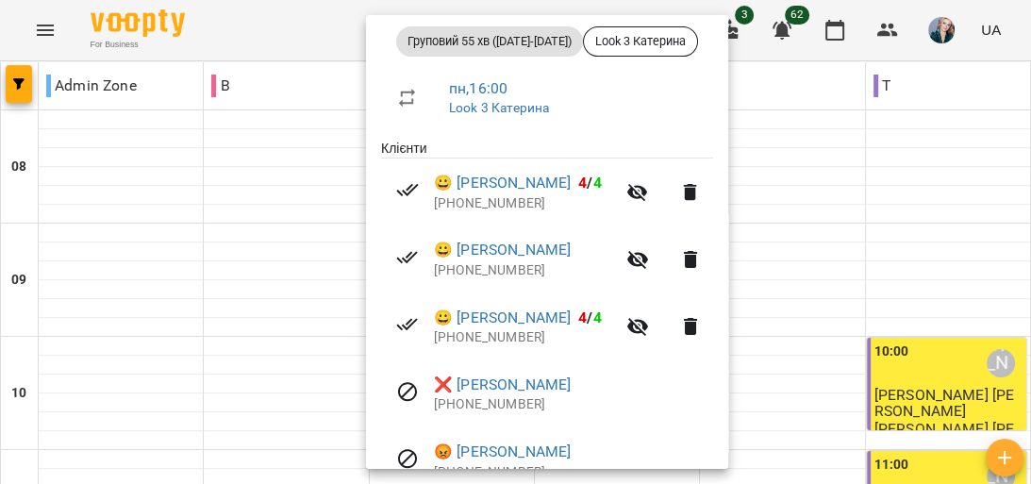
click at [846, 318] on div at bounding box center [515, 242] width 1031 height 484
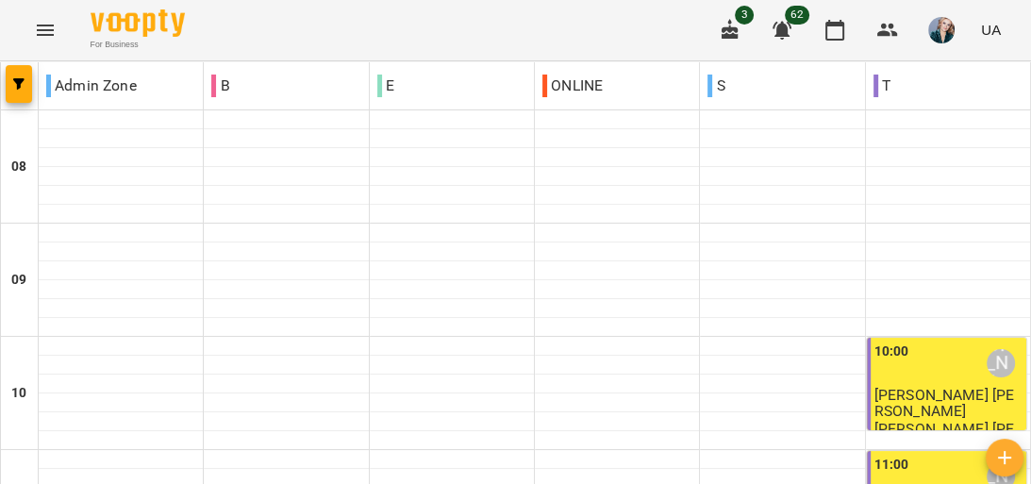
scroll to position [1057, 0]
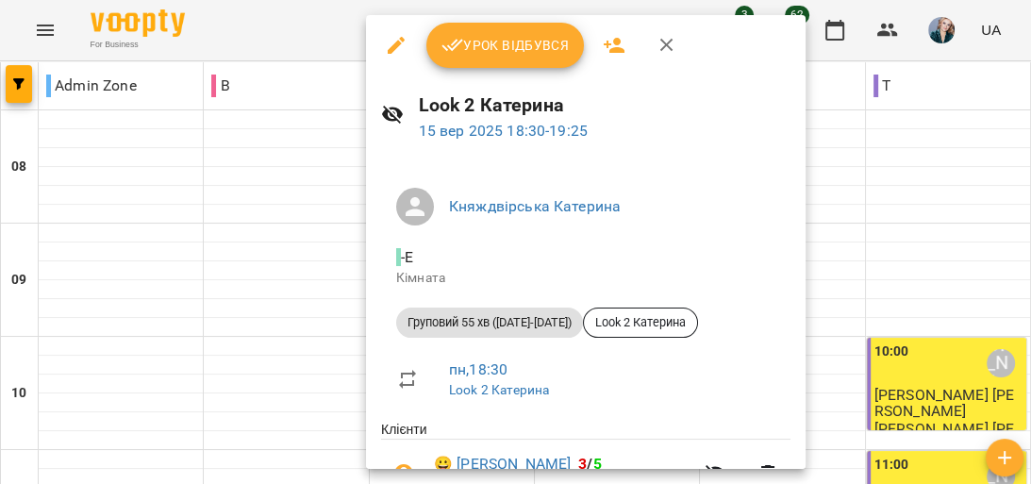
click at [512, 41] on span "Урок відбувся" at bounding box center [506, 45] width 128 height 23
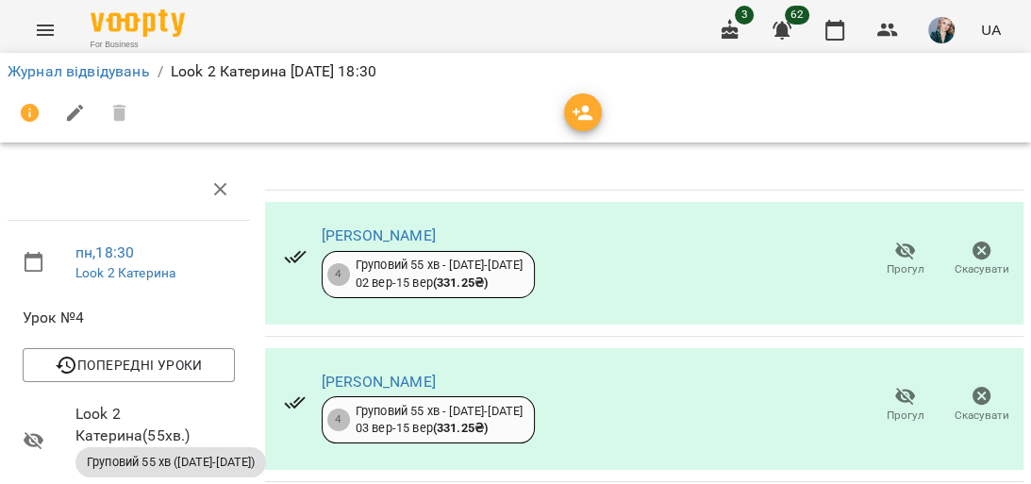
scroll to position [755, 0]
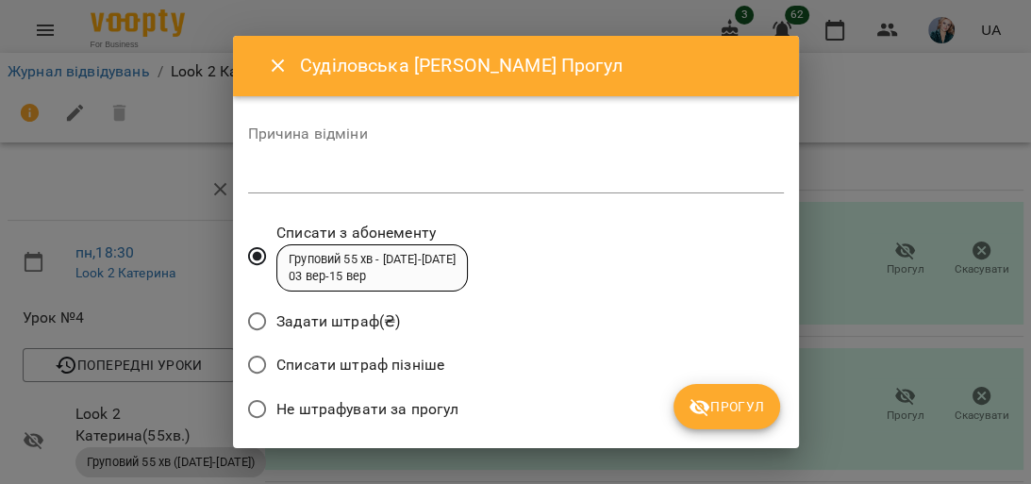
click at [525, 169] on textarea at bounding box center [516, 178] width 536 height 18
type textarea "********"
click at [751, 402] on span "Прогул" at bounding box center [727, 406] width 76 height 23
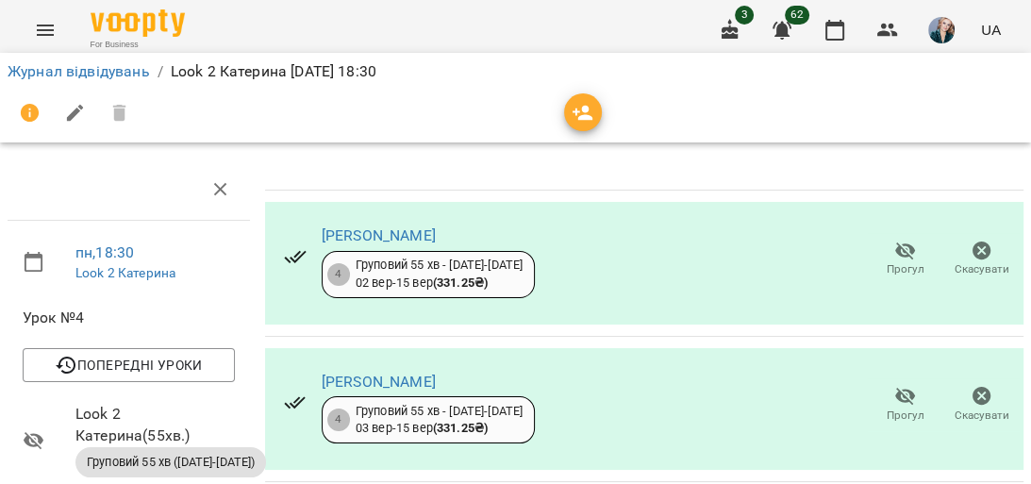
scroll to position [327, 0]
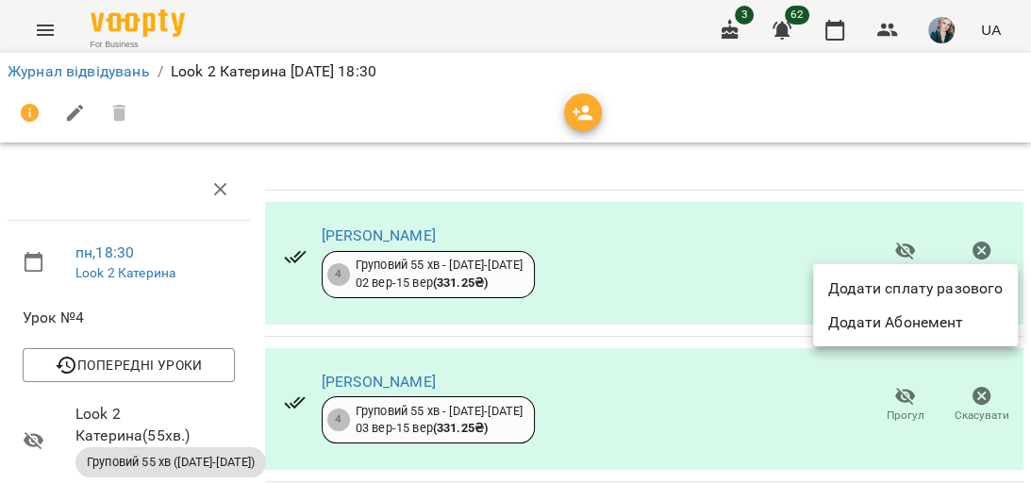
click at [868, 289] on li "Додати сплату разового" at bounding box center [915, 289] width 205 height 34
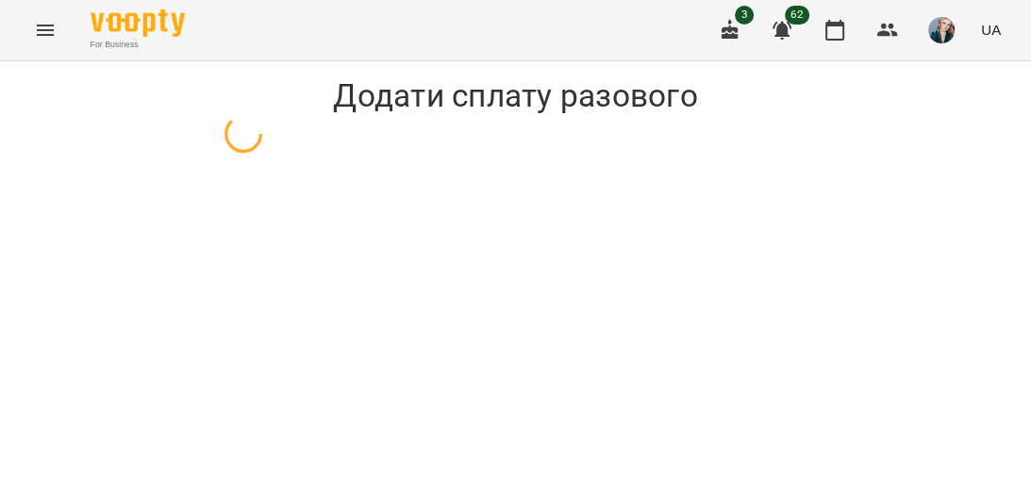
select select "**********"
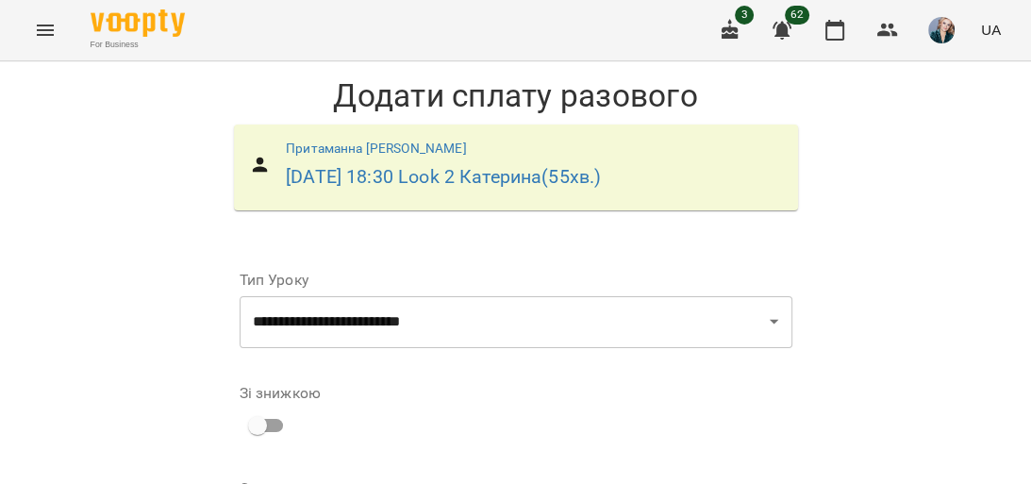
click at [52, 25] on icon "Menu" at bounding box center [45, 30] width 17 height 11
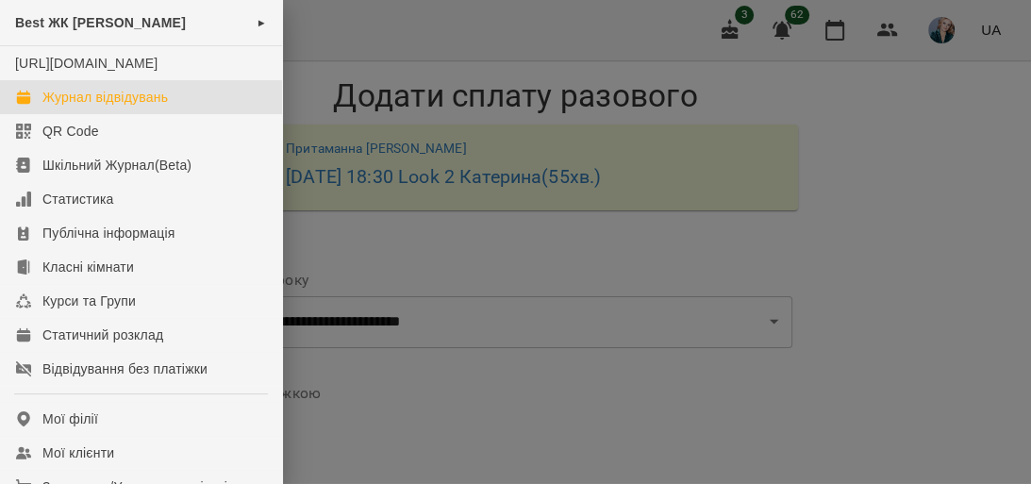
click at [208, 114] on link "Журнал відвідувань" at bounding box center [141, 97] width 282 height 34
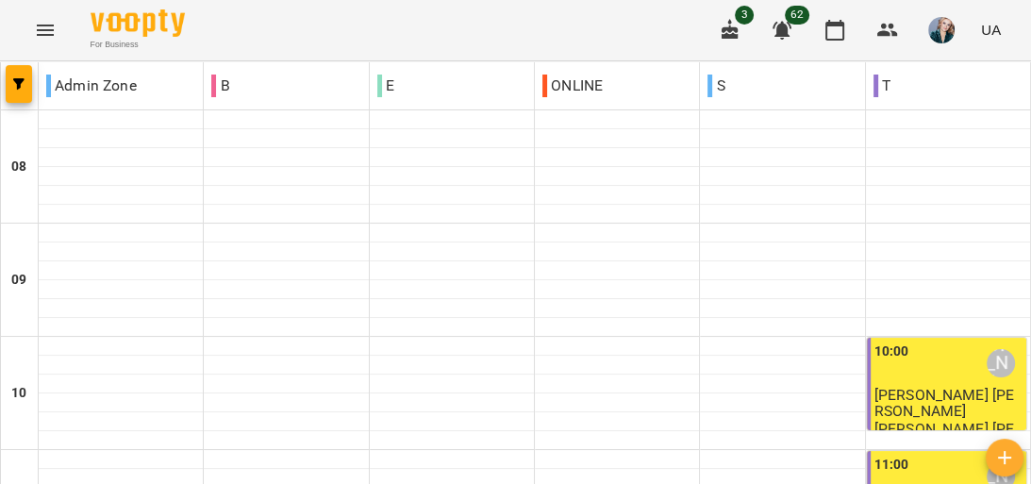
scroll to position [1057, 0]
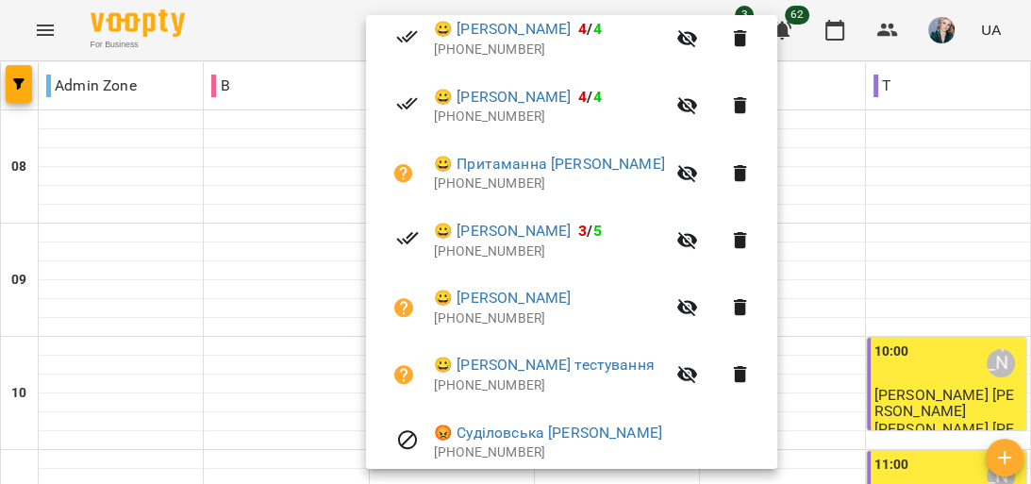
scroll to position [528, 0]
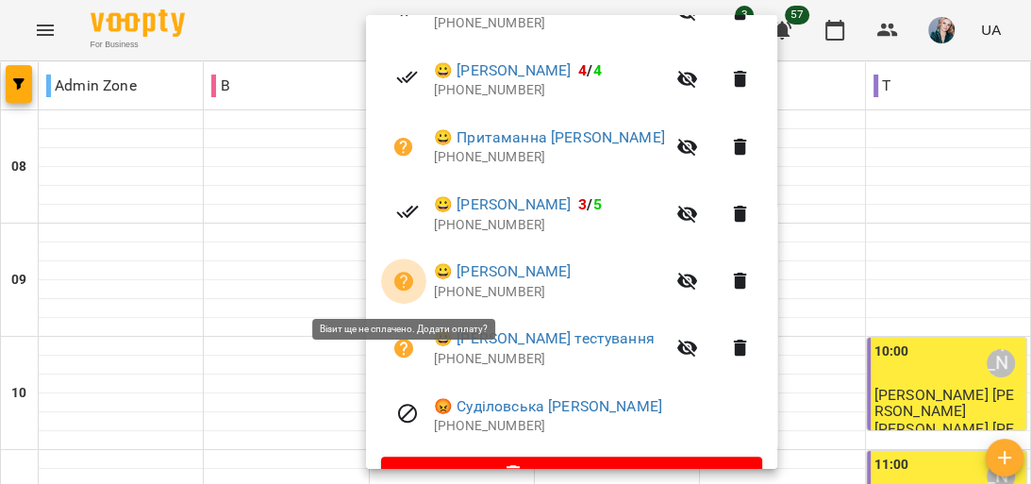
click at [408, 282] on icon "button" at bounding box center [403, 281] width 19 height 19
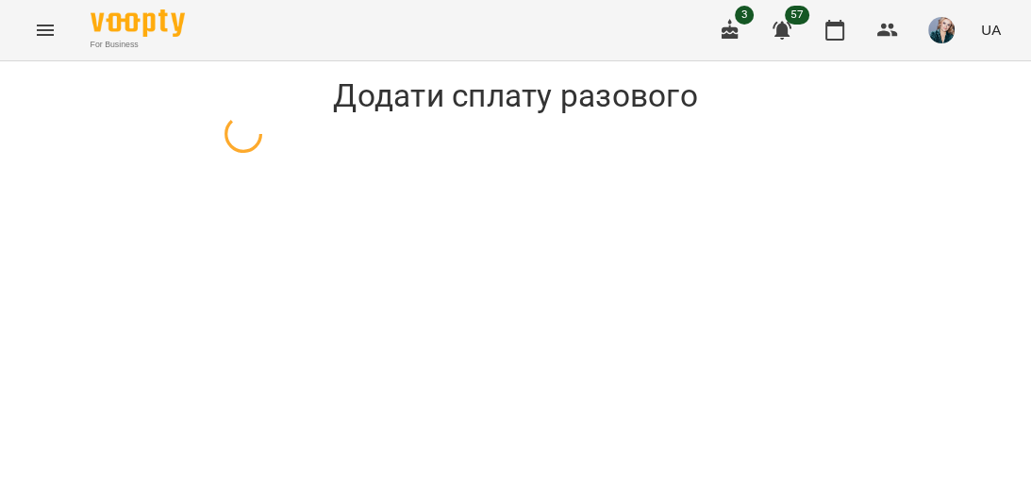
select select "**********"
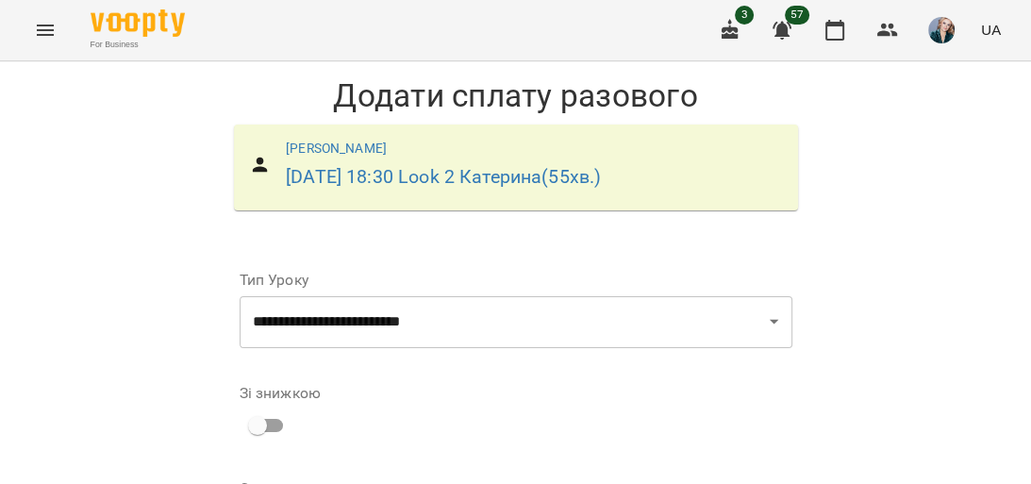
scroll to position [217, 0]
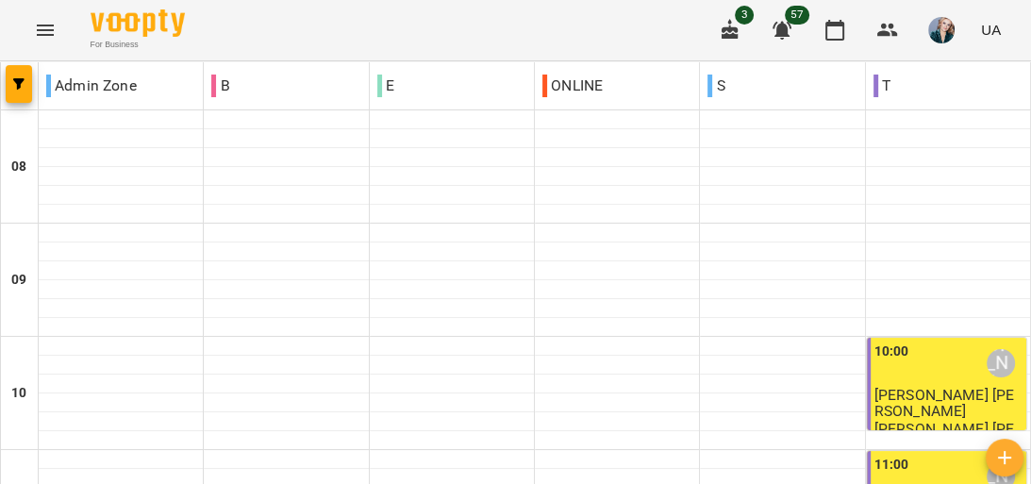
scroll to position [1057, 0]
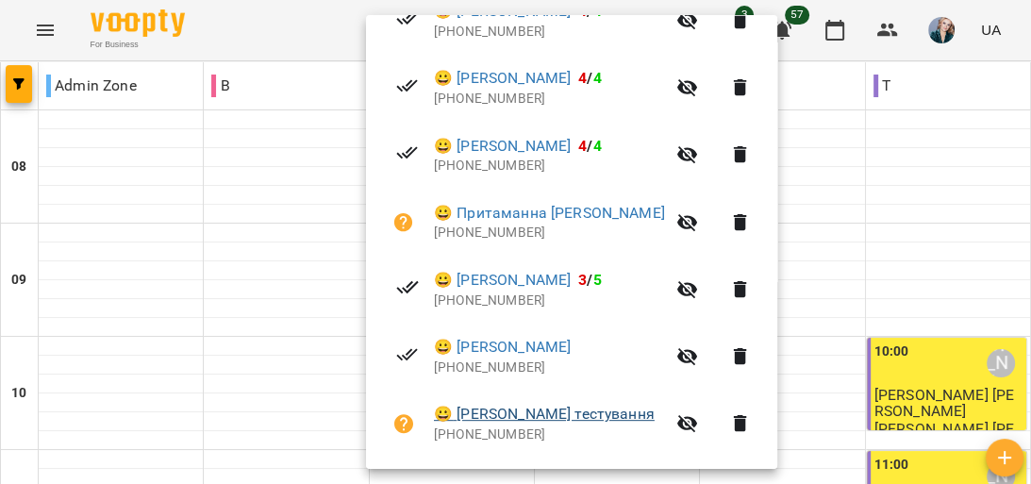
scroll to position [528, 0]
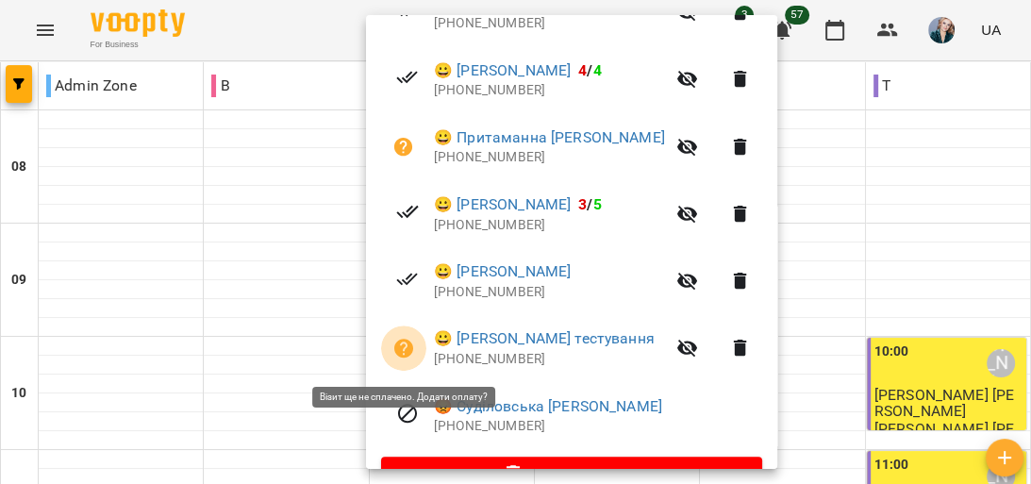
click at [394, 347] on icon "button" at bounding box center [404, 348] width 23 height 23
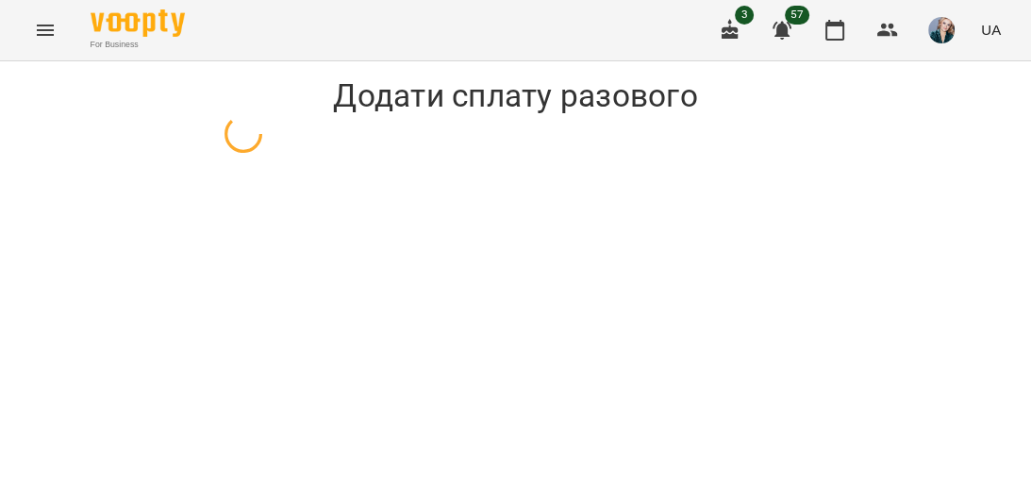
select select "**********"
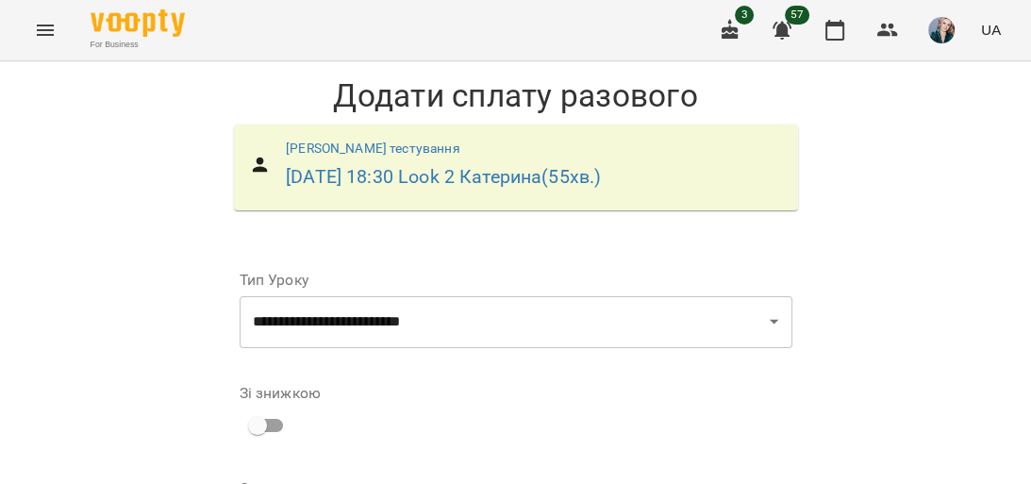
scroll to position [217, 0]
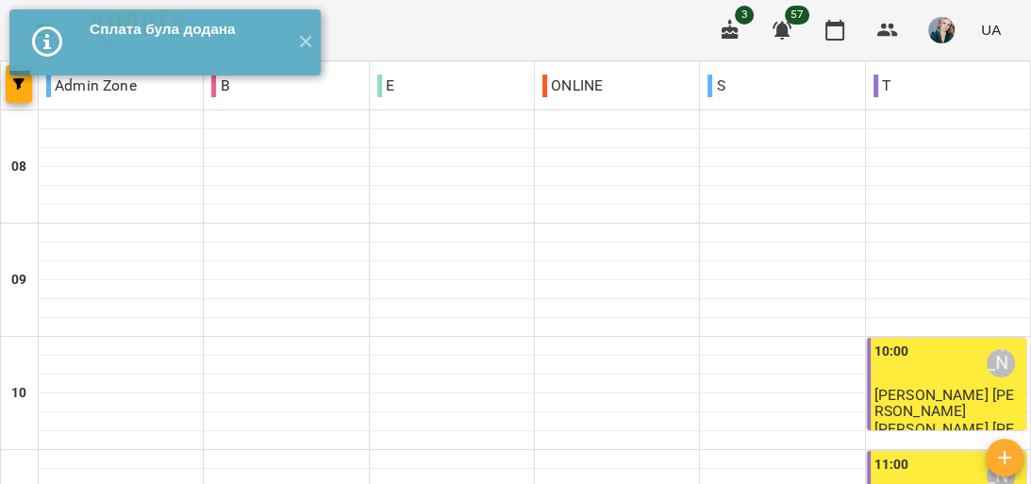
scroll to position [1132, 0]
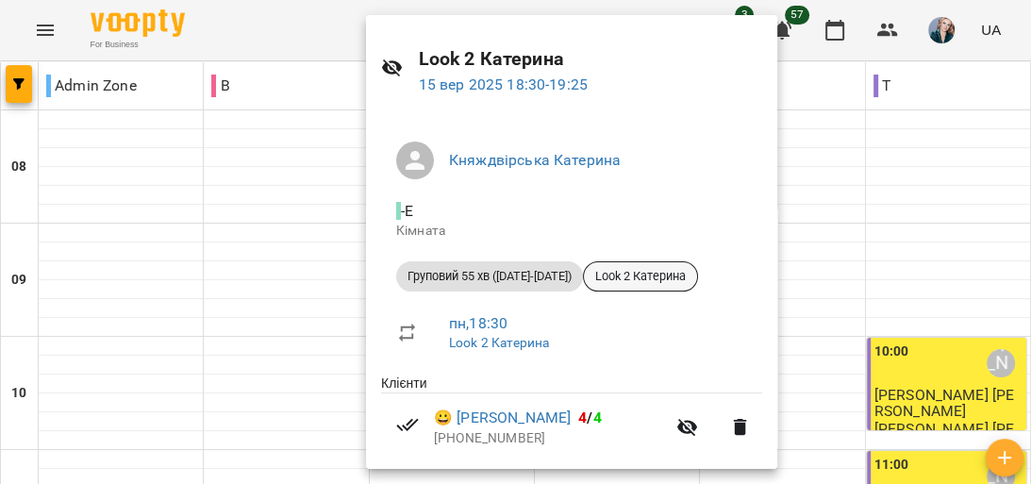
scroll to position [0, 0]
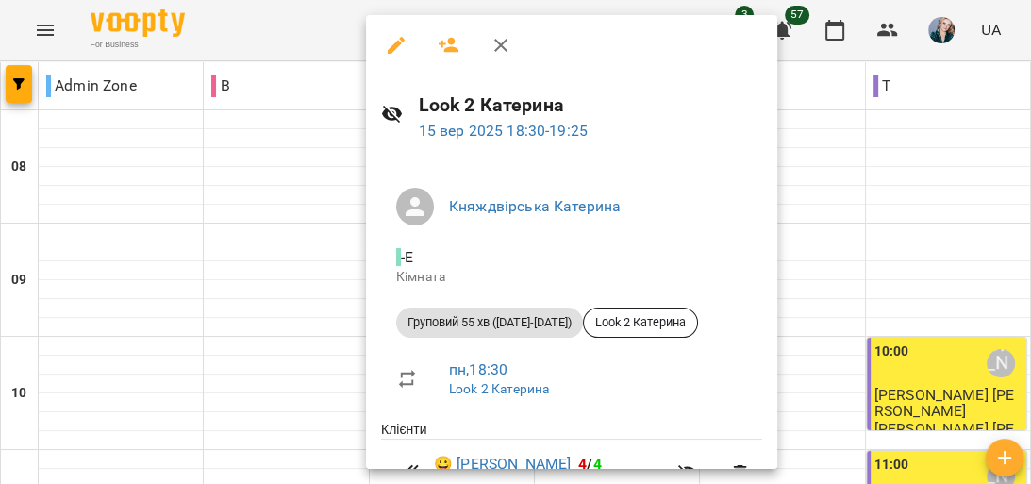
click at [921, 215] on div at bounding box center [515, 242] width 1031 height 484
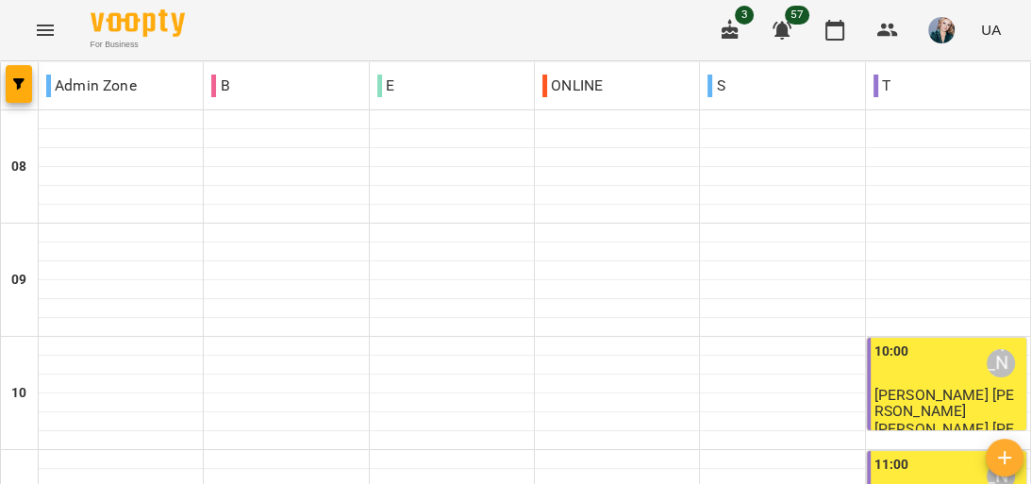
scroll to position [959, 0]
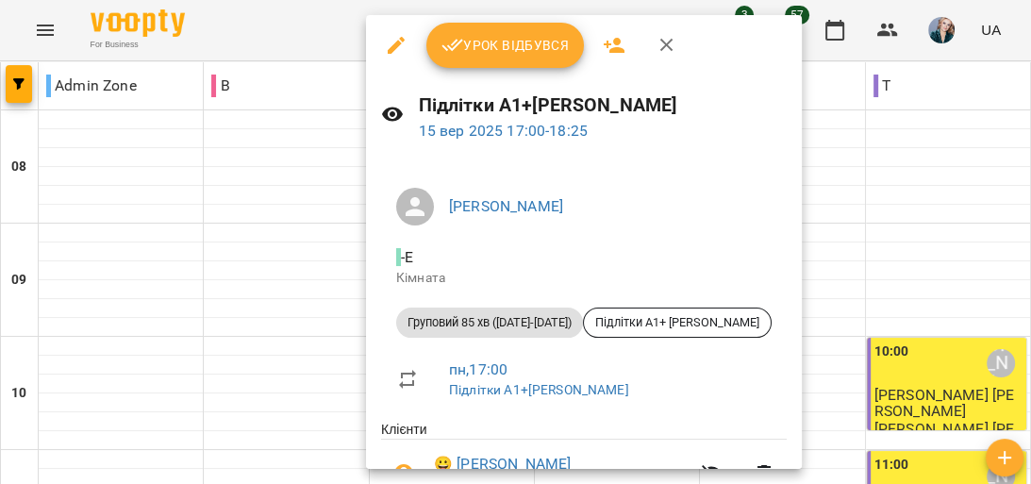
click at [512, 11] on div at bounding box center [515, 242] width 1031 height 484
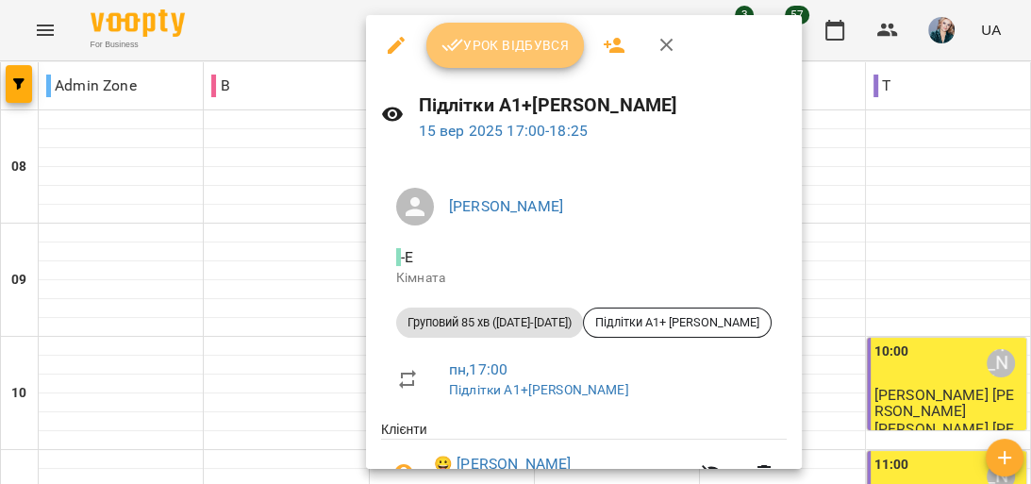
click at [483, 53] on span "Урок відбувся" at bounding box center [506, 45] width 128 height 23
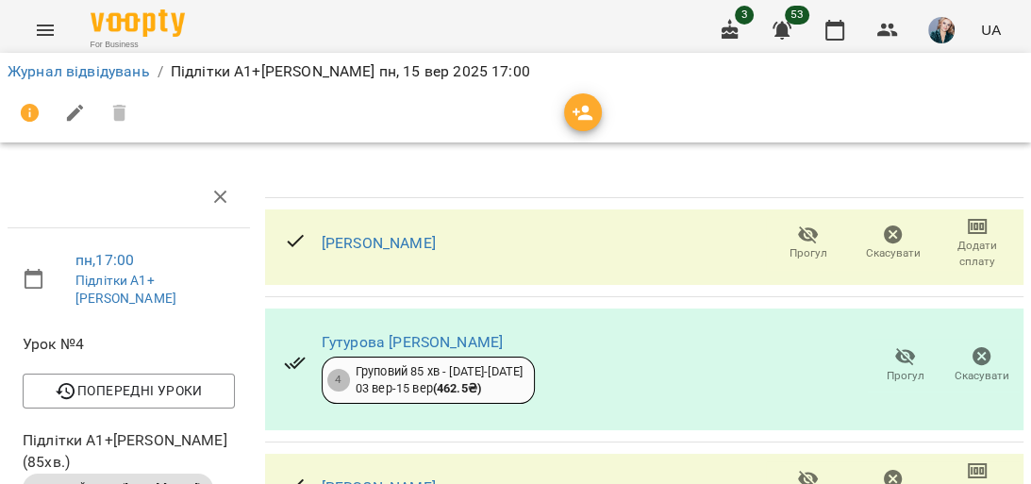
click at [803, 242] on icon "button" at bounding box center [808, 235] width 23 height 23
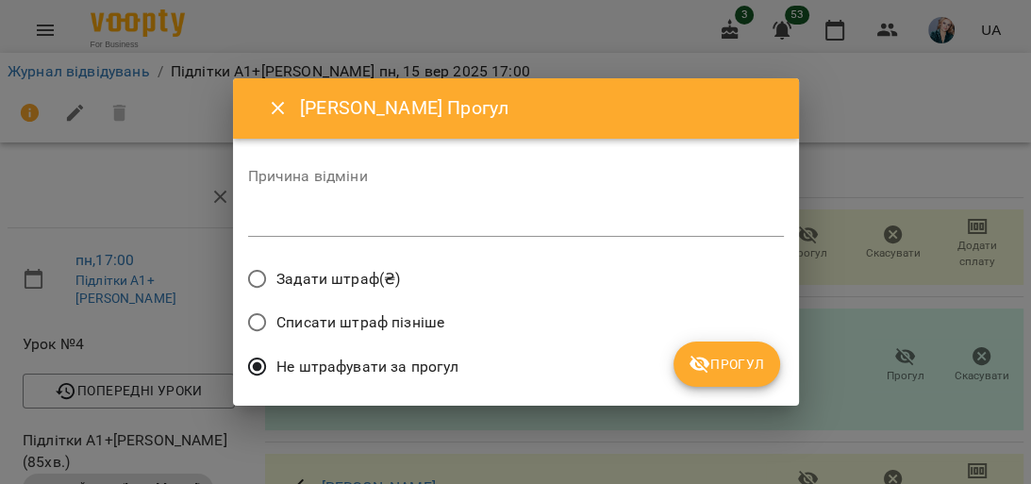
click at [394, 223] on textarea at bounding box center [516, 221] width 536 height 18
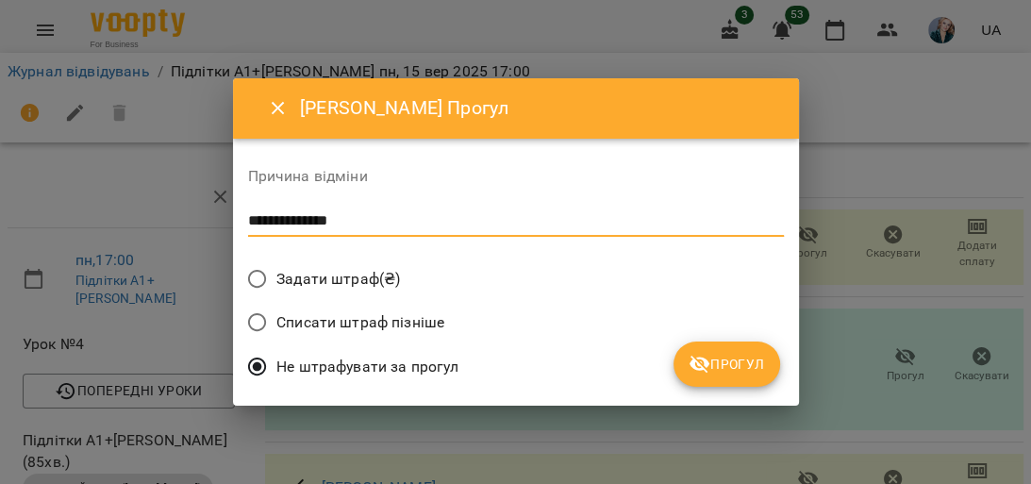
type textarea "**********"
click at [731, 355] on span "Прогул" at bounding box center [727, 364] width 76 height 23
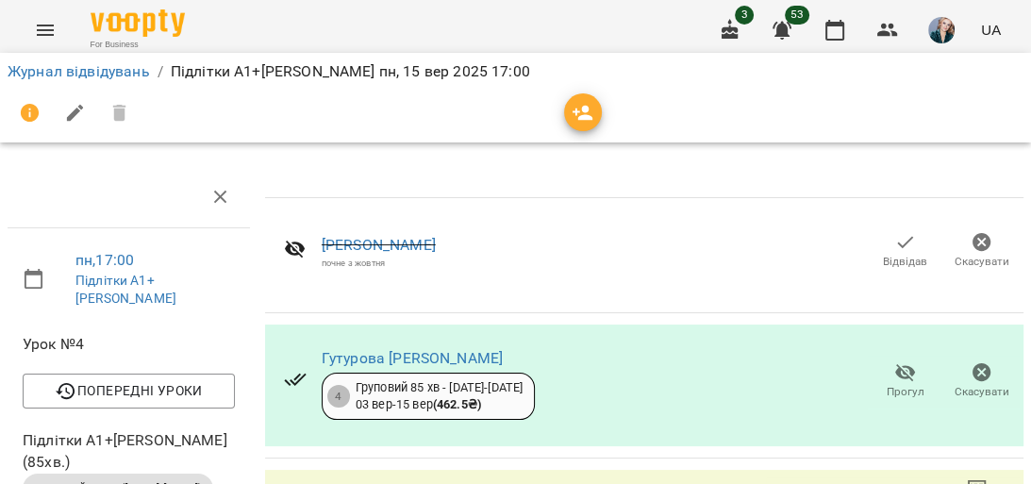
scroll to position [75, 0]
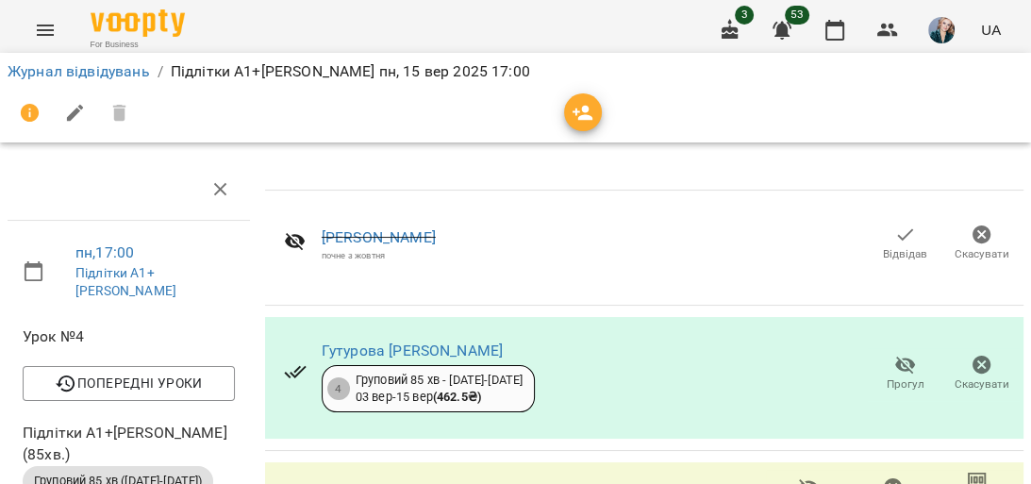
click at [896, 357] on icon "button" at bounding box center [906, 366] width 21 height 18
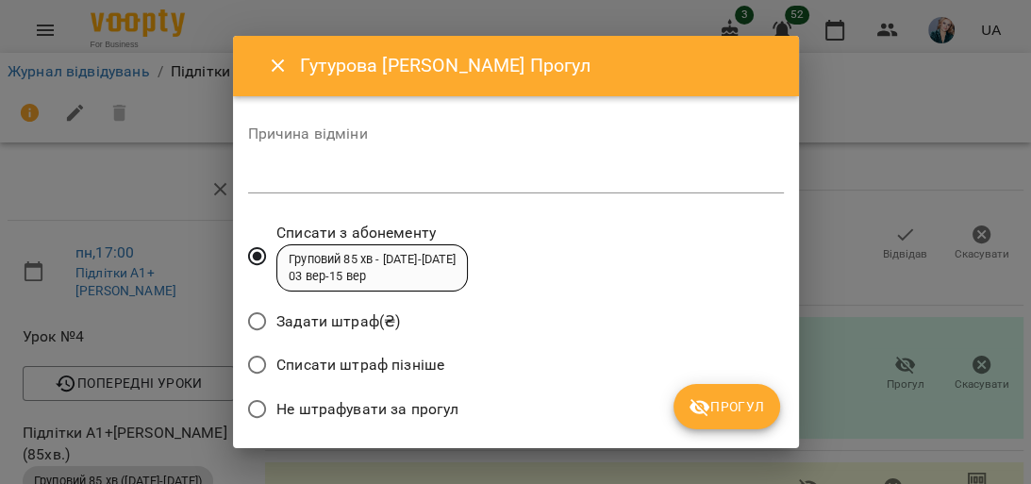
click at [345, 166] on div "*" at bounding box center [516, 178] width 536 height 30
type textarea "********"
click at [746, 400] on span "Прогул" at bounding box center [727, 406] width 76 height 23
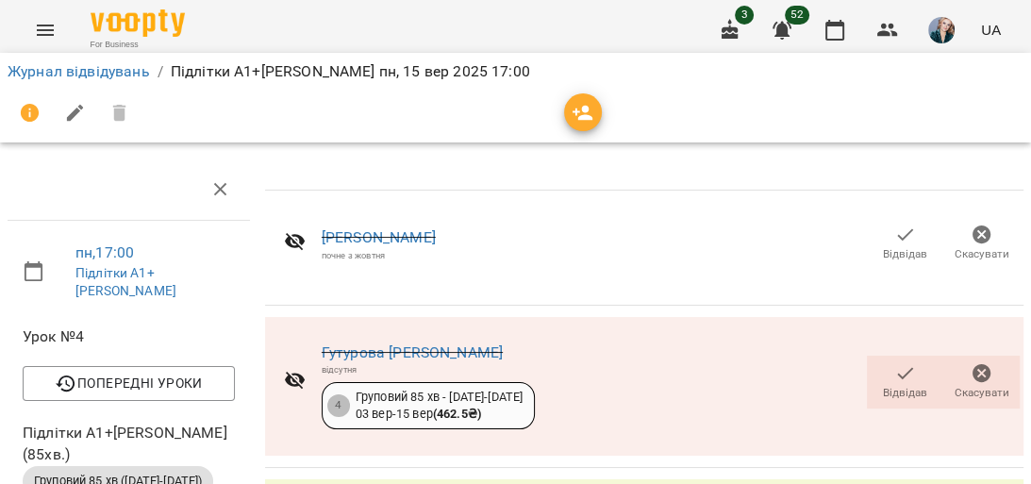
scroll to position [226, 0]
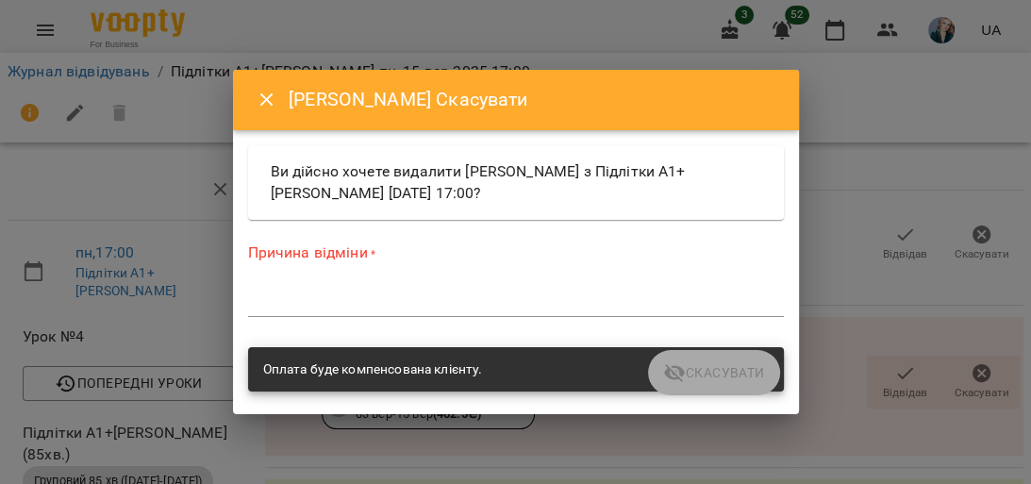
click at [445, 294] on textarea at bounding box center [516, 302] width 536 height 18
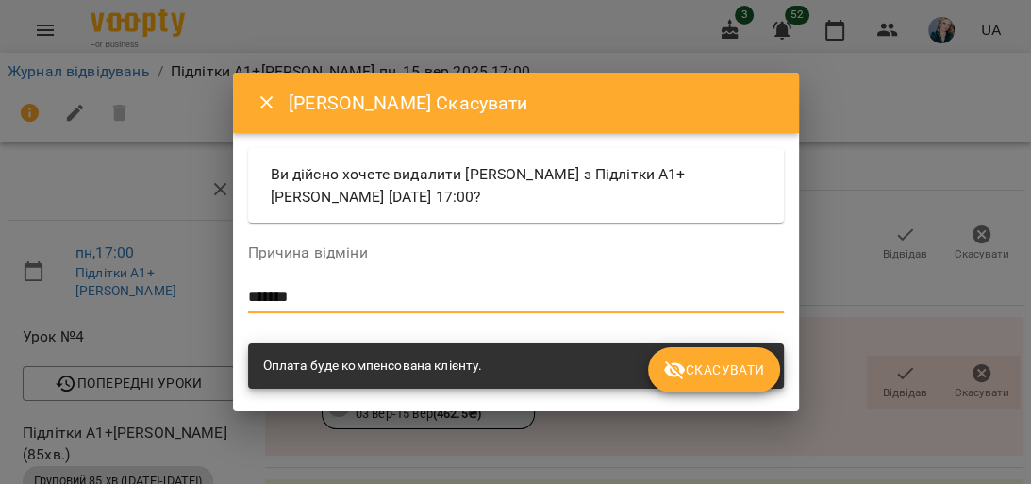
type textarea "*******"
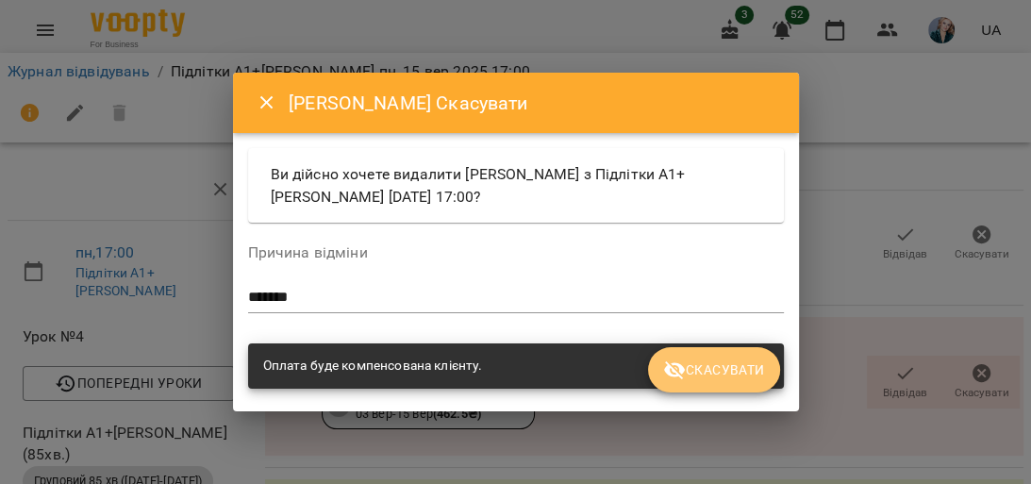
click at [701, 381] on button "Скасувати" at bounding box center [713, 369] width 131 height 45
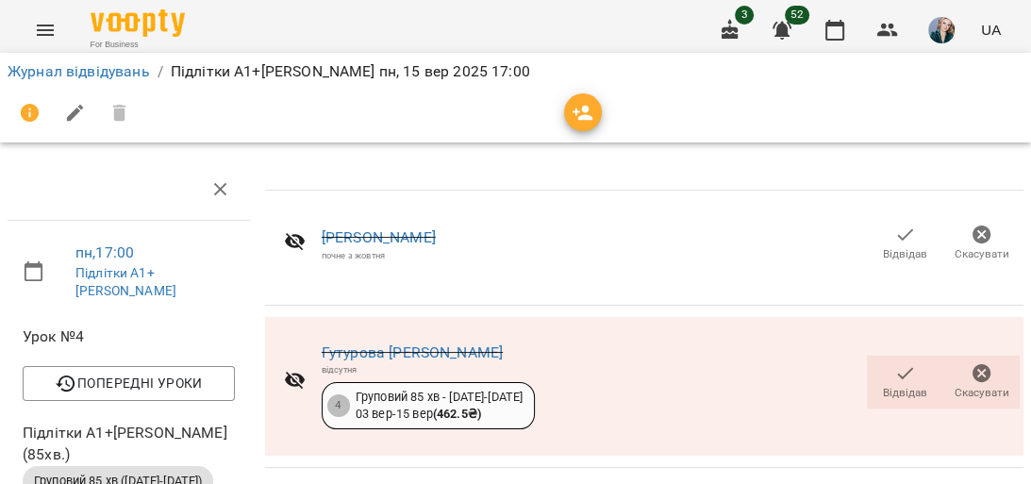
scroll to position [302, 0]
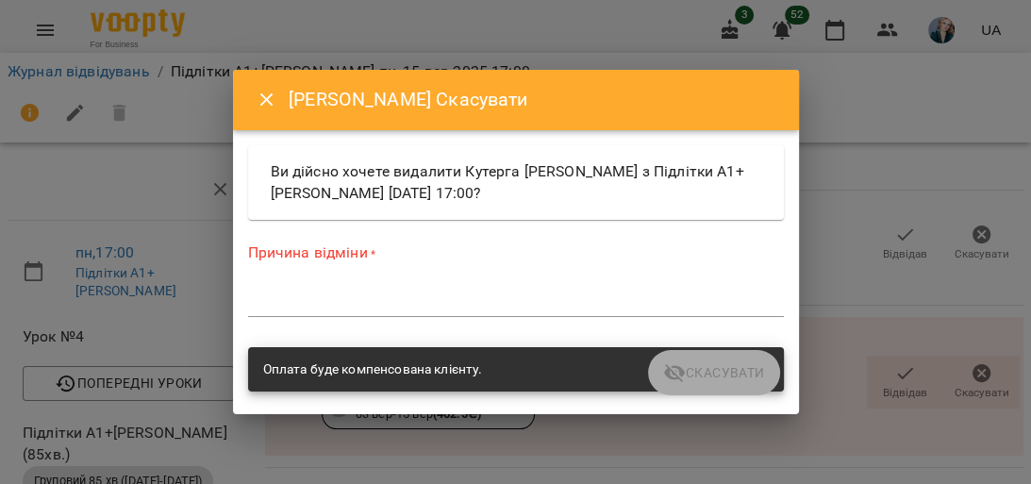
click at [476, 301] on textarea at bounding box center [516, 302] width 536 height 18
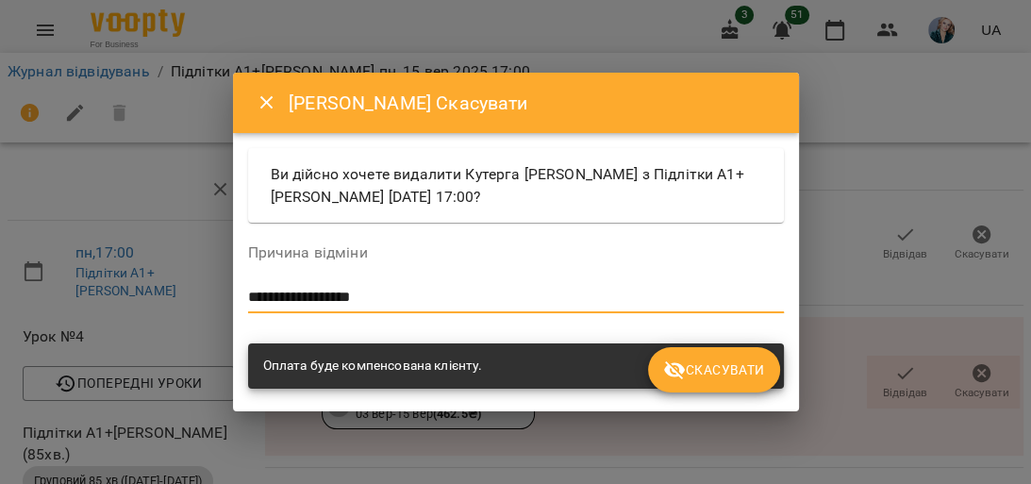
type textarea "**********"
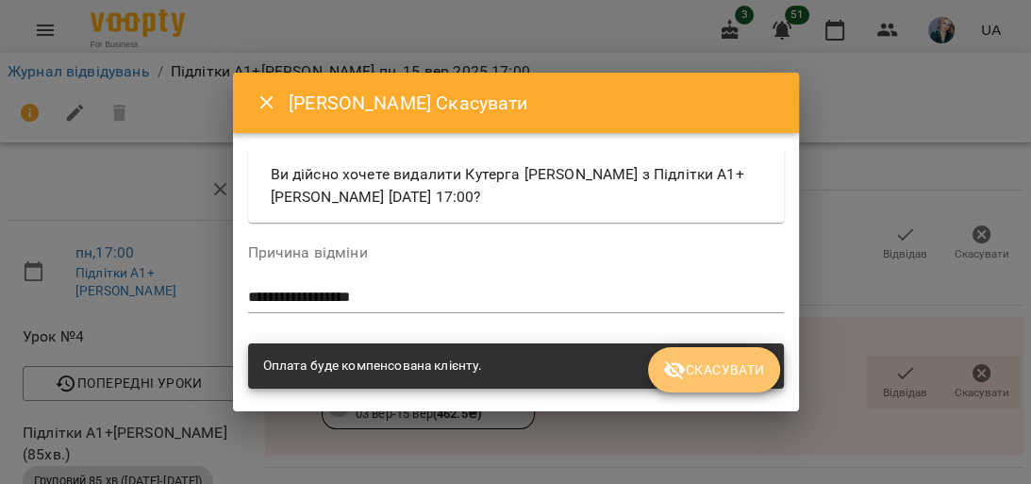
click at [746, 363] on span "Скасувати" at bounding box center [713, 370] width 101 height 23
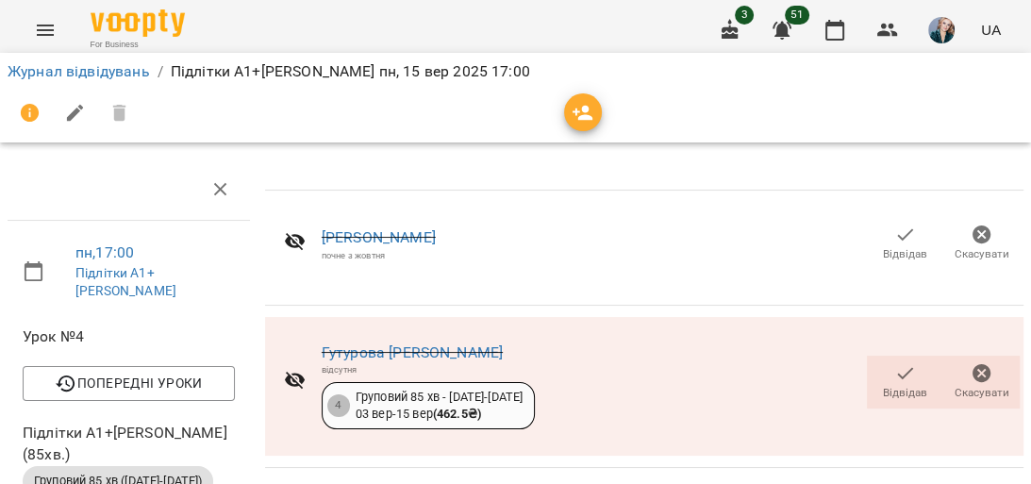
scroll to position [528, 0]
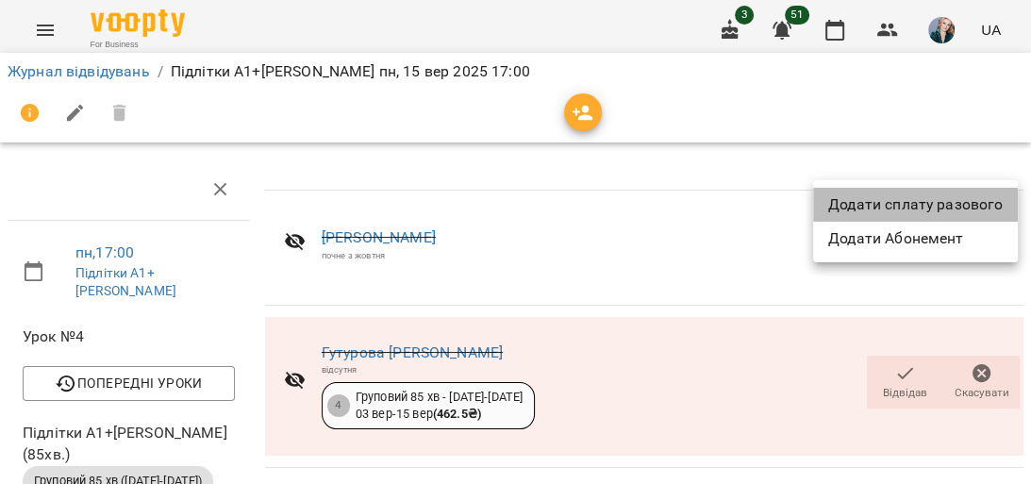
click at [970, 201] on li "Додати сплату разового" at bounding box center [915, 205] width 205 height 34
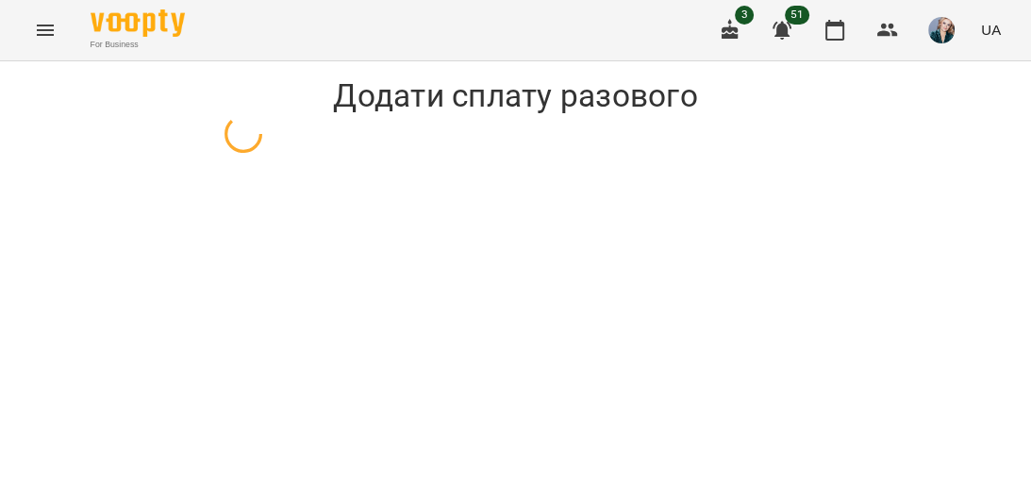
select select "**********"
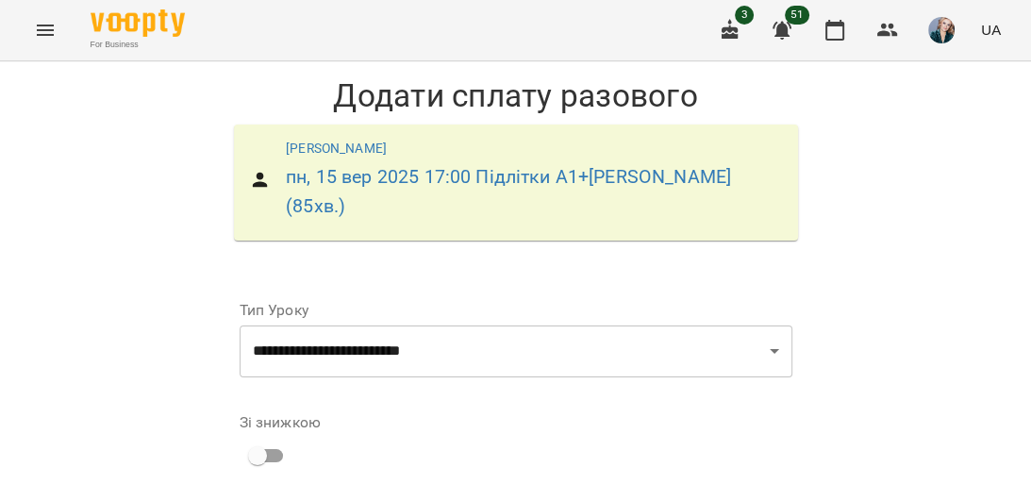
scroll to position [376, 0]
drag, startPoint x: 401, startPoint y: 154, endPoint x: 165, endPoint y: 168, distance: 236.3
click at [176, 174] on div "**********" at bounding box center [515, 475] width 1031 height 829
type input "*"
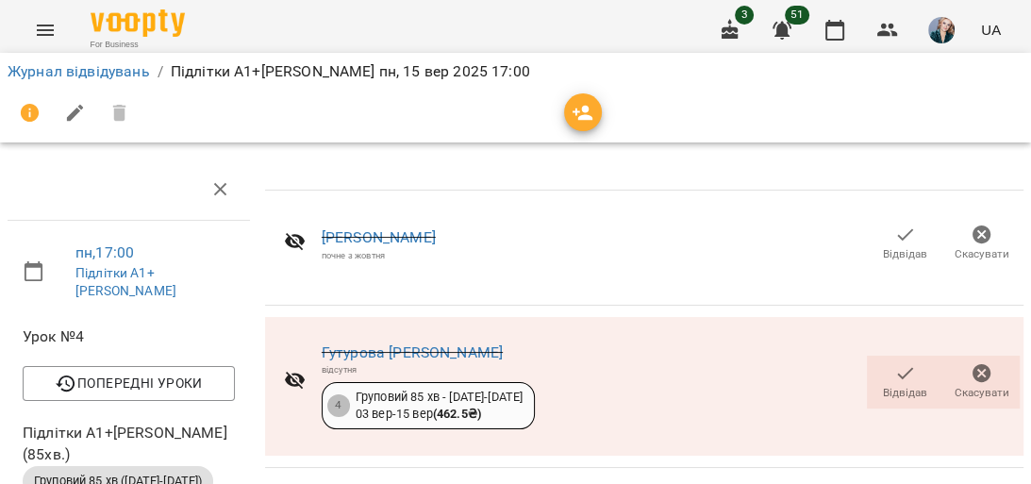
scroll to position [415, 0]
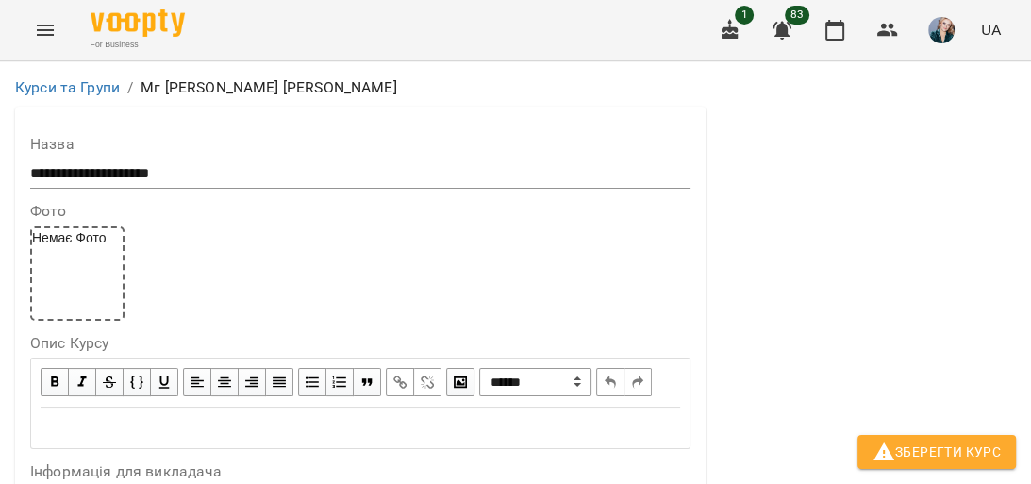
scroll to position [1057, 0]
click at [38, 28] on icon "Menu" at bounding box center [45, 30] width 23 height 23
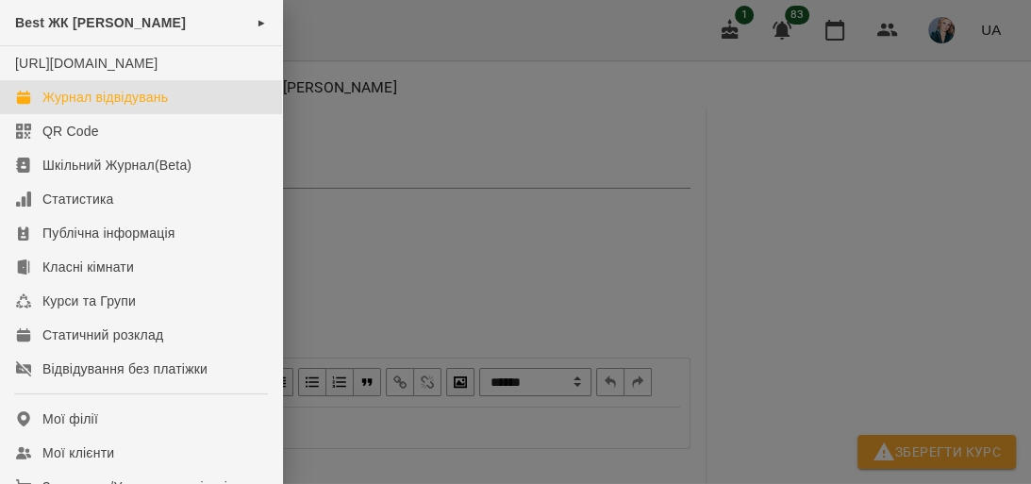
click at [112, 107] on div "Журнал відвідувань" at bounding box center [105, 97] width 126 height 19
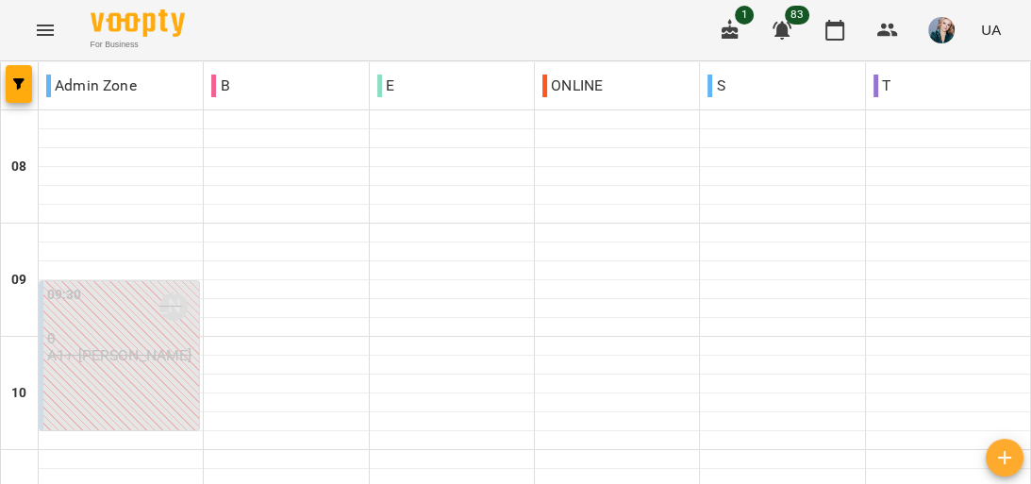
scroll to position [906, 0]
click at [1013, 458] on icon "button" at bounding box center [1005, 457] width 23 height 23
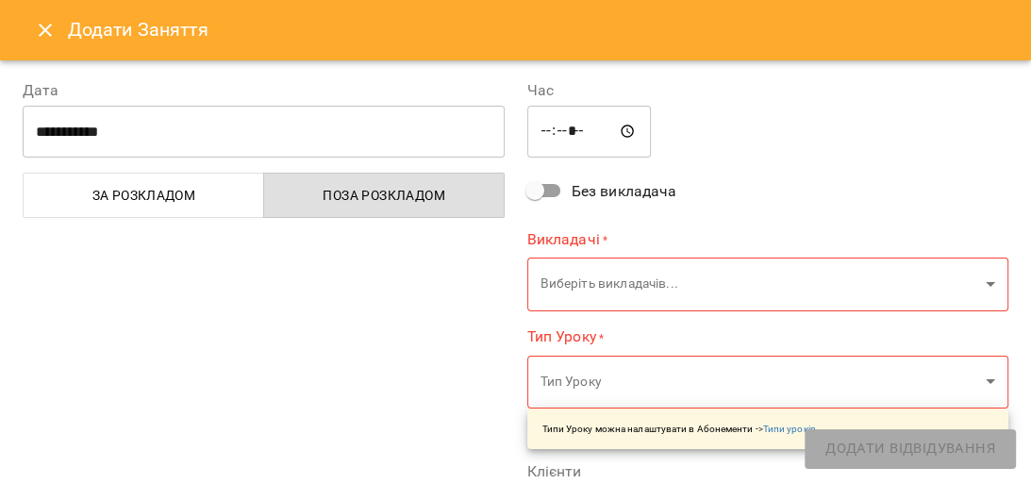
type input "*****"
type input "**********"
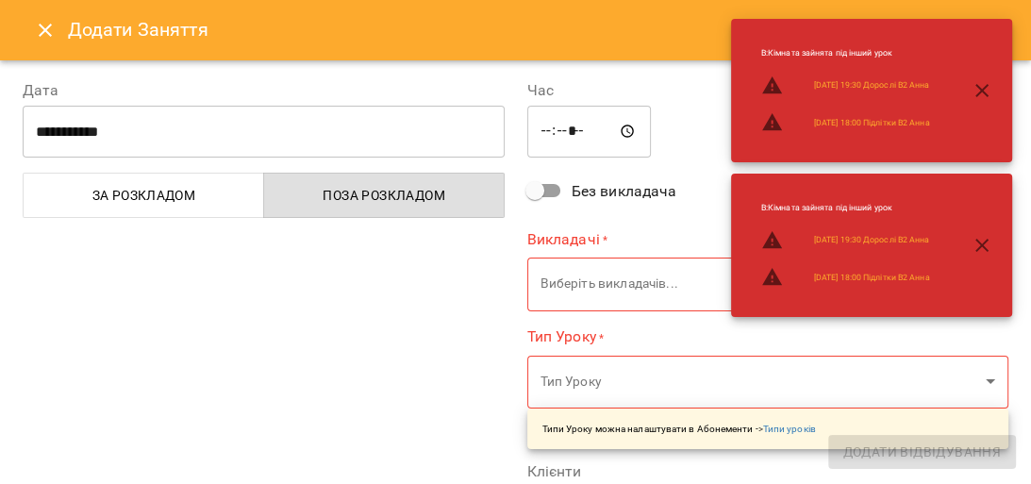
click at [544, 134] on input "*****" at bounding box center [590, 132] width 125 height 53
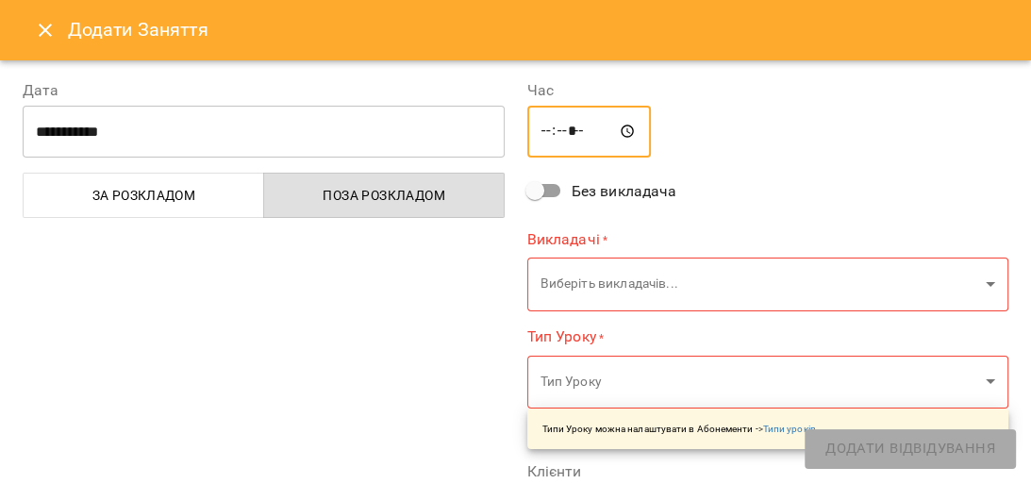
type input "*****"
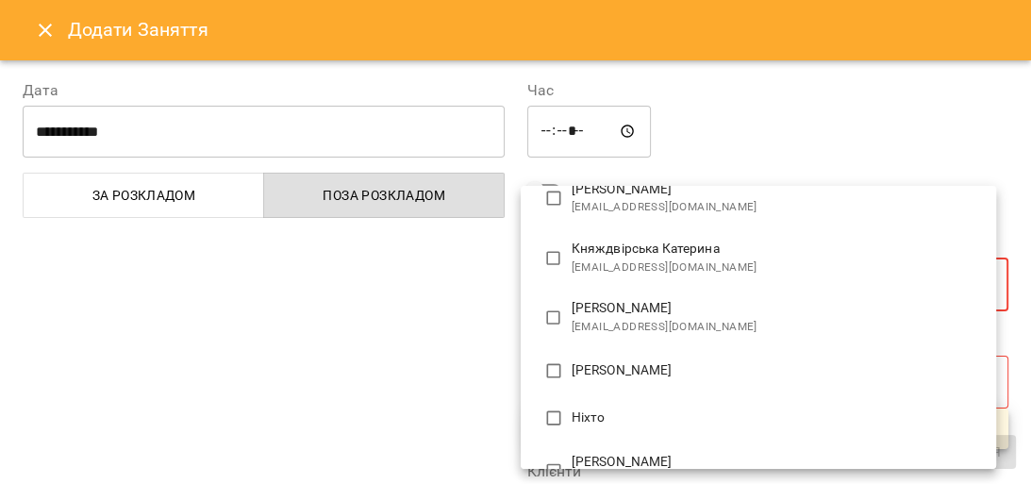
scroll to position [453, 0]
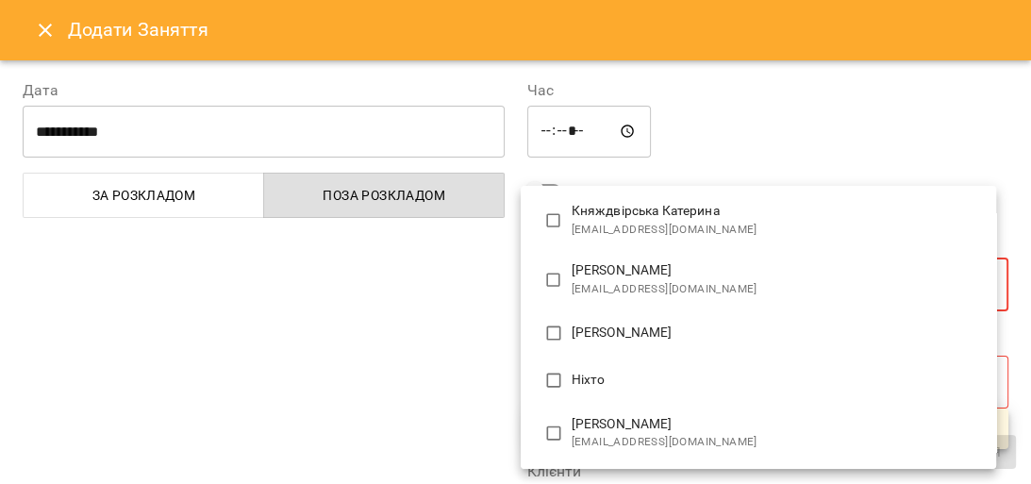
type input "**********"
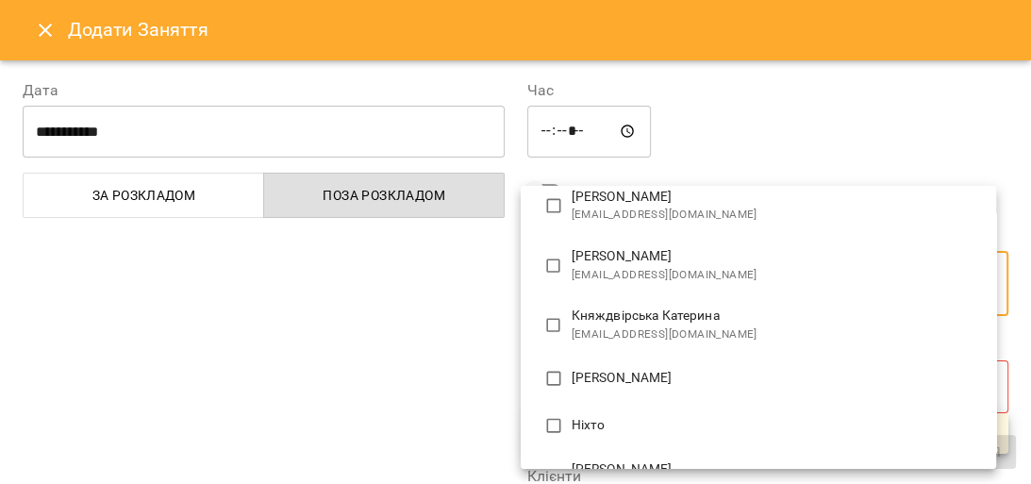
scroll to position [0, 0]
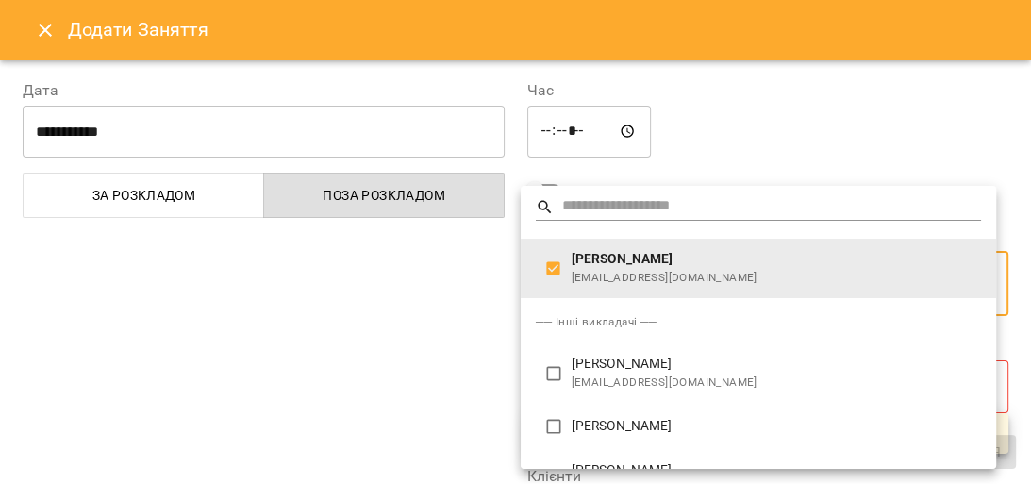
click at [416, 311] on div at bounding box center [515, 242] width 1031 height 484
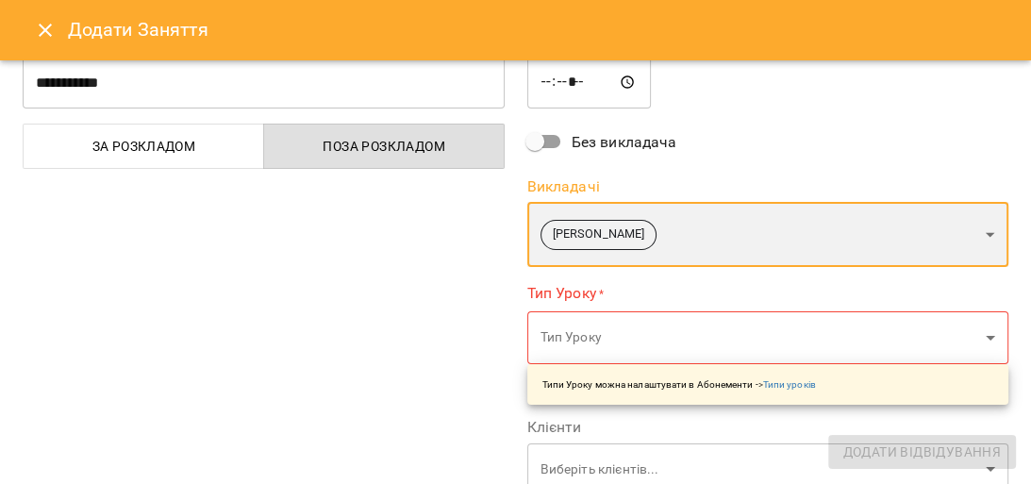
scroll to position [75, 0]
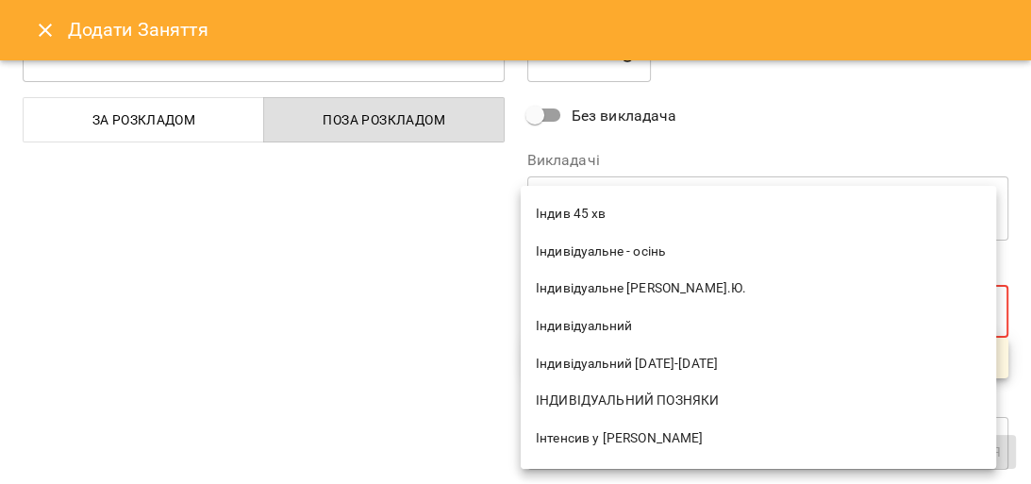
scroll to position [528, 0]
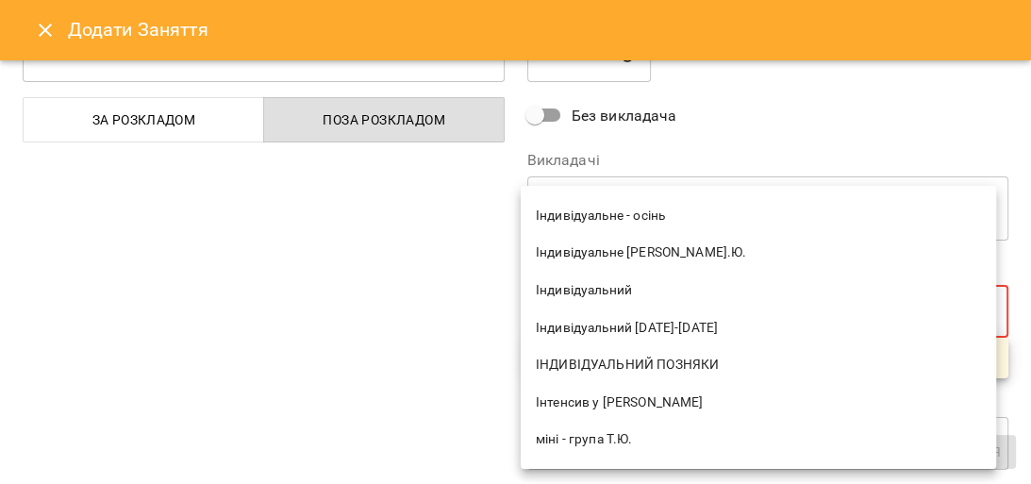
click at [681, 327] on span "Індивідуальний [DATE]-[DATE]" at bounding box center [758, 328] width 445 height 19
type input "**********"
type input "**"
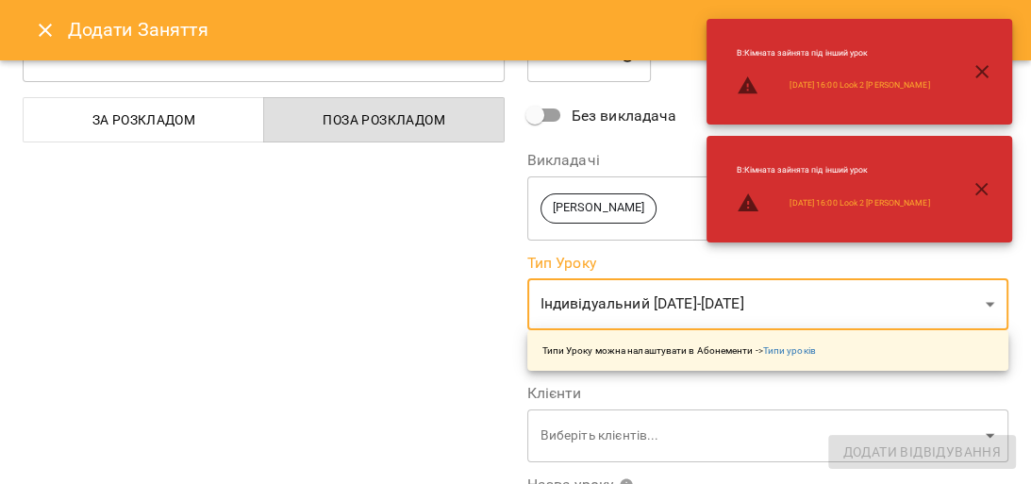
click at [396, 329] on div "**********" at bounding box center [263, 405] width 505 height 848
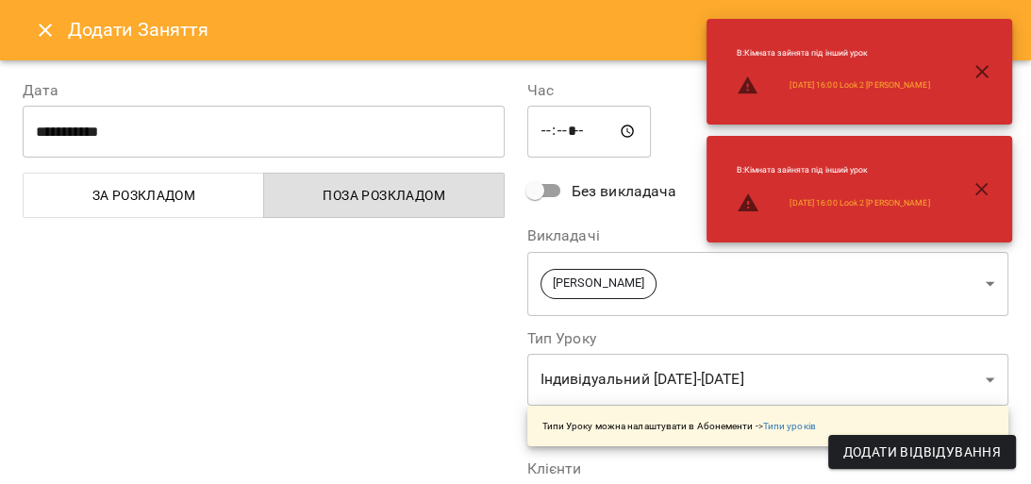
scroll to position [226, 0]
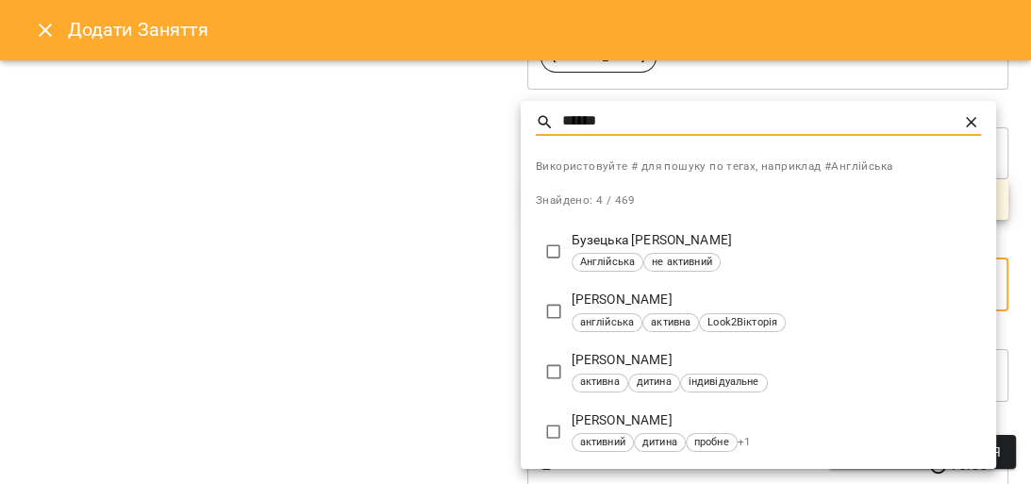
type input "******"
type input "**********"
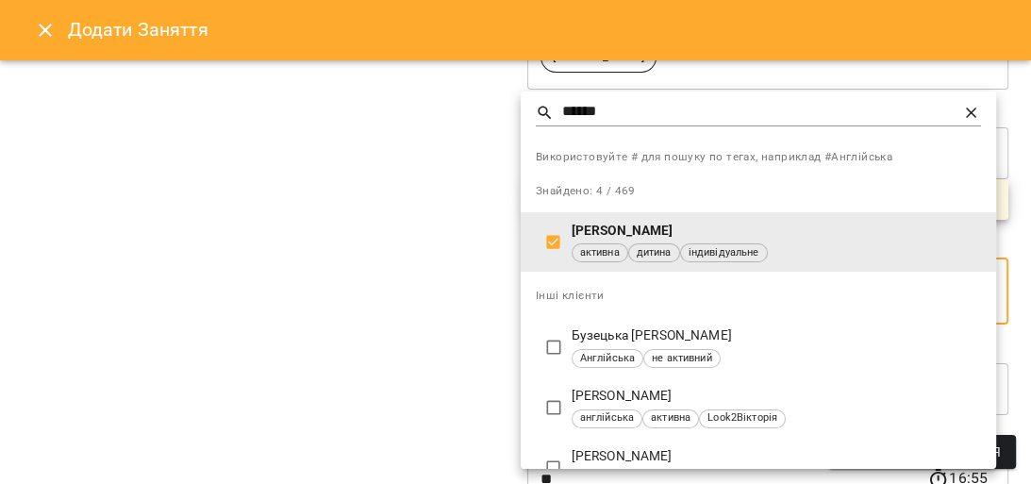
click at [428, 352] on div at bounding box center [515, 242] width 1031 height 484
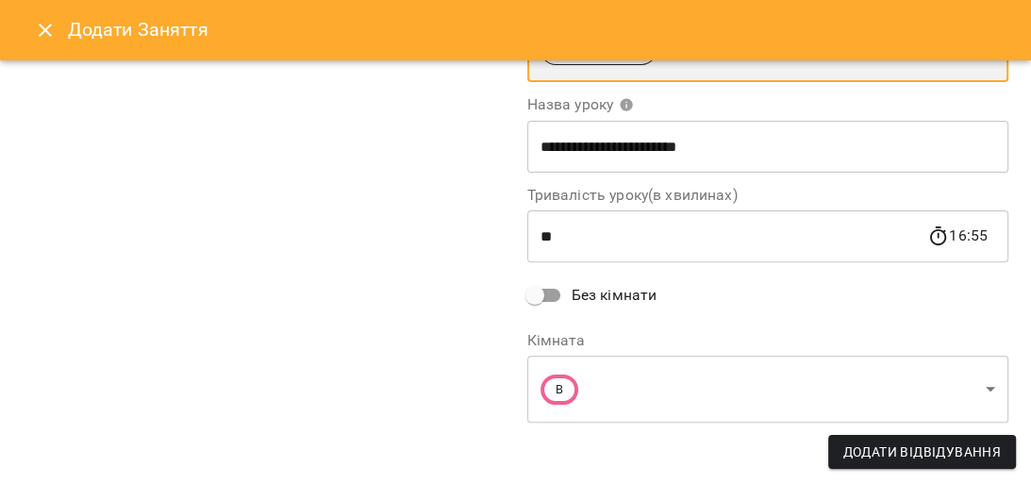
scroll to position [472, 0]
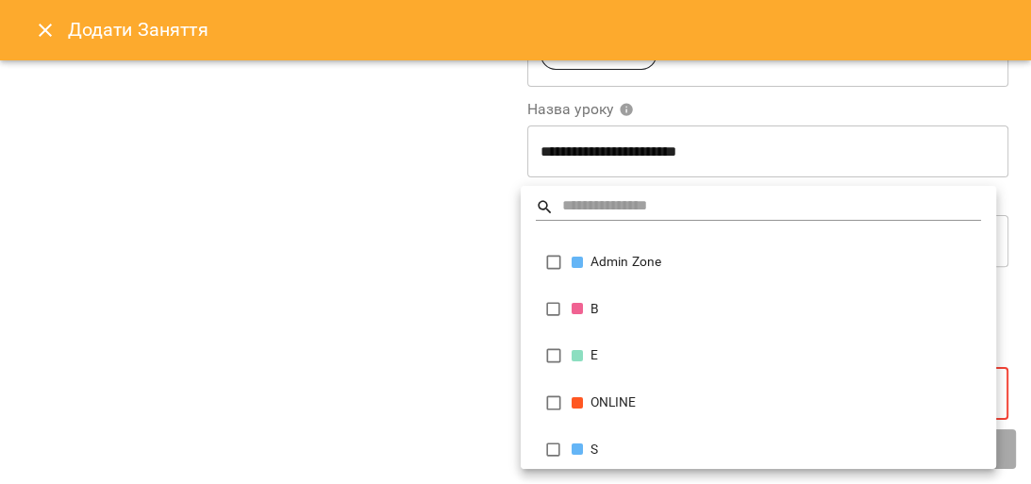
scroll to position [79, 0]
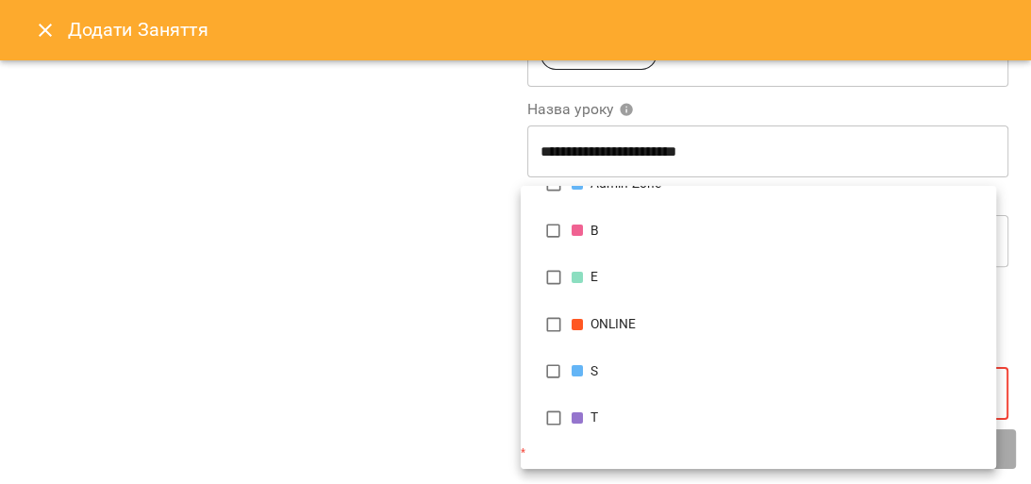
type input "**********"
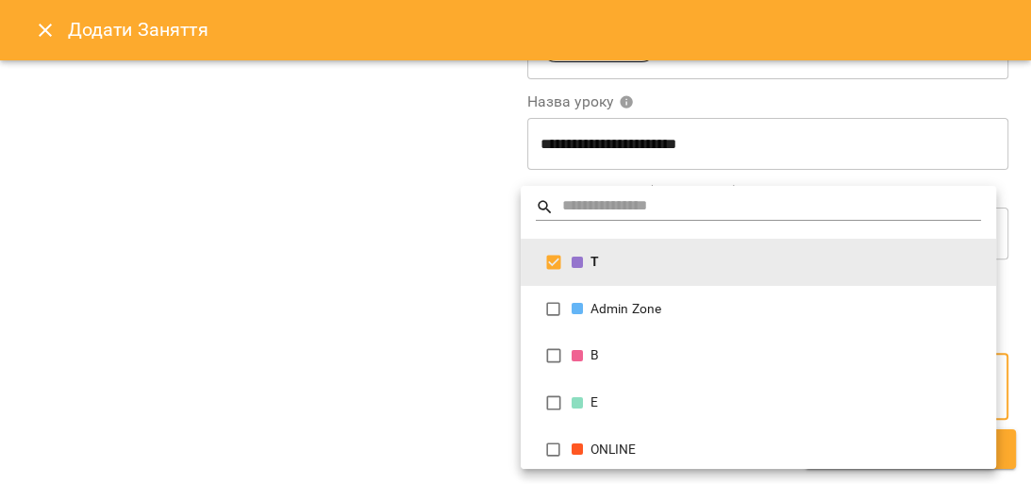
click at [410, 374] on div at bounding box center [515, 242] width 1031 height 484
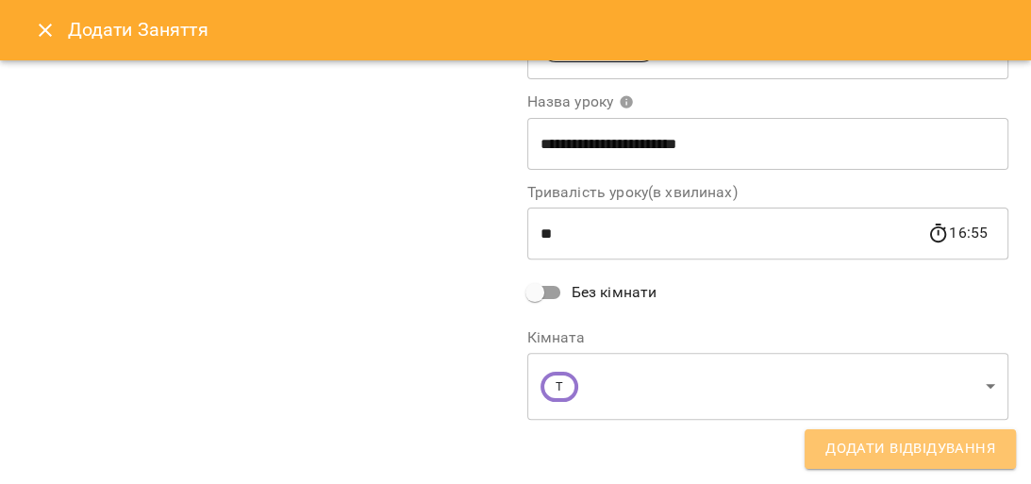
click at [924, 445] on span "Додати Відвідування" at bounding box center [911, 449] width 170 height 25
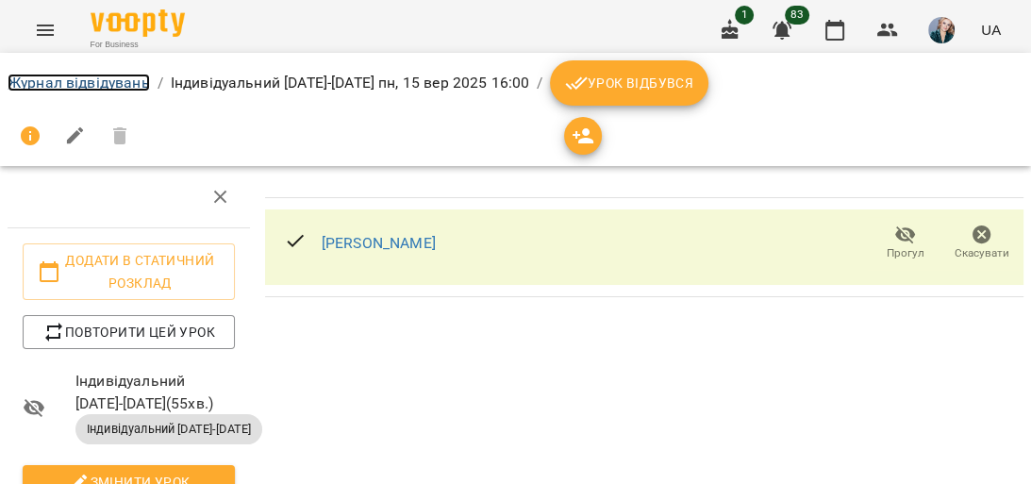
click at [92, 85] on link "Журнал відвідувань" at bounding box center [79, 83] width 142 height 18
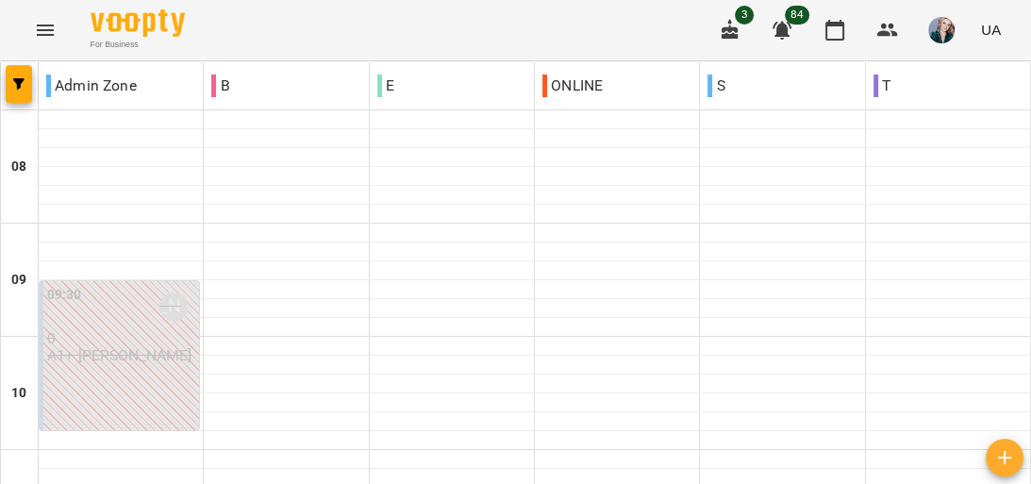
scroll to position [830, 0]
click at [50, 25] on icon "Menu" at bounding box center [45, 30] width 17 height 11
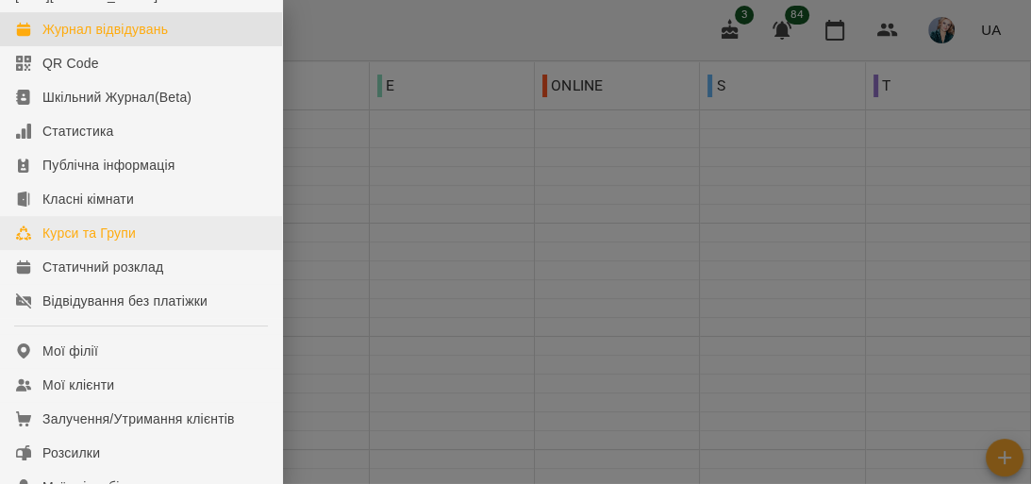
scroll to position [151, 0]
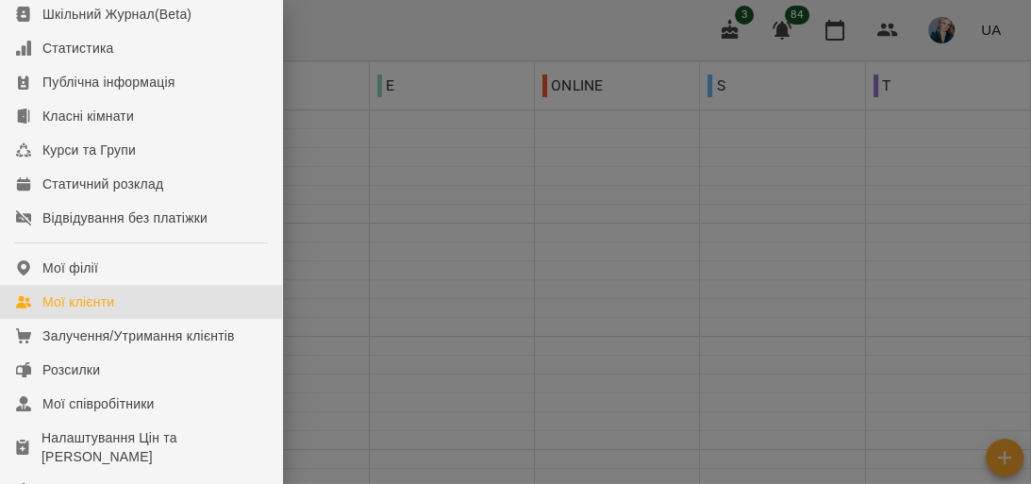
click at [168, 312] on link "Мої клієнти" at bounding box center [141, 302] width 282 height 34
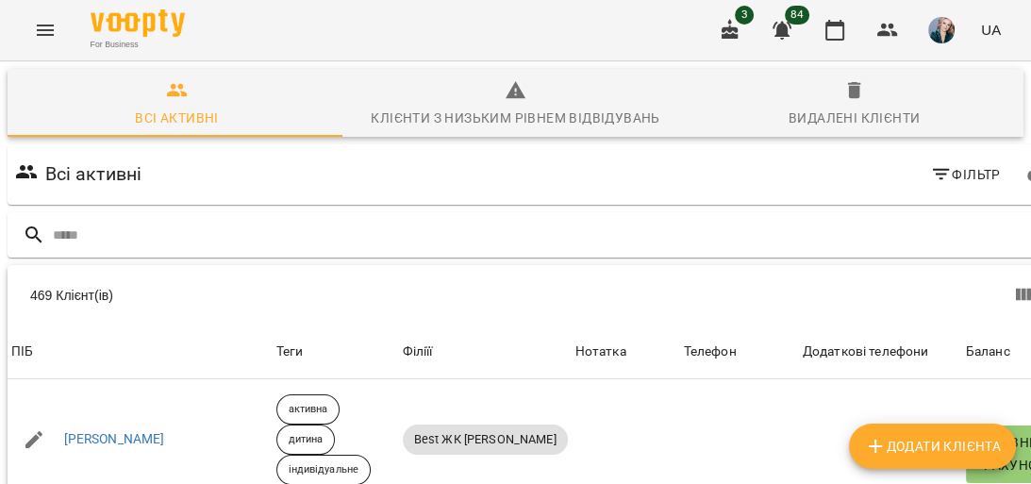
click at [44, 42] on button "Menu" at bounding box center [45, 30] width 45 height 45
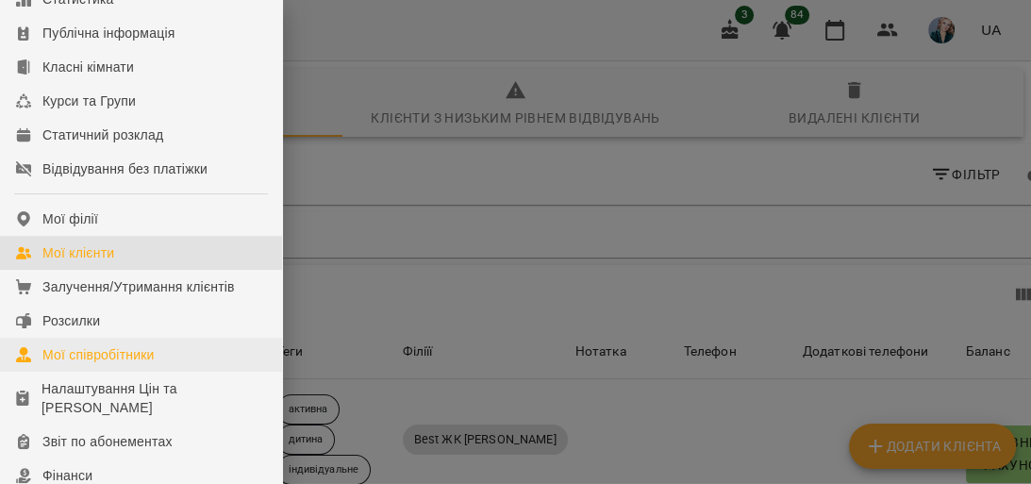
scroll to position [226, 0]
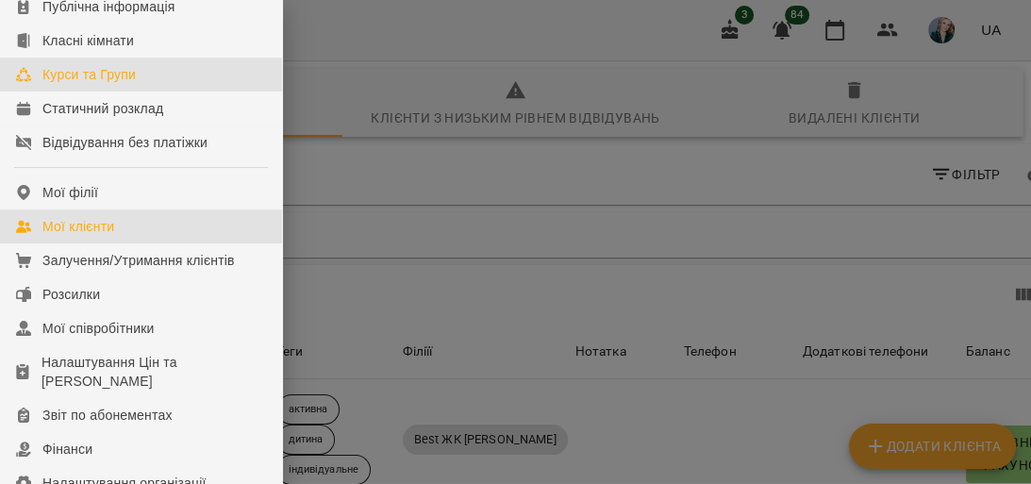
click at [134, 84] on div "Курси та Групи" at bounding box center [88, 74] width 93 height 19
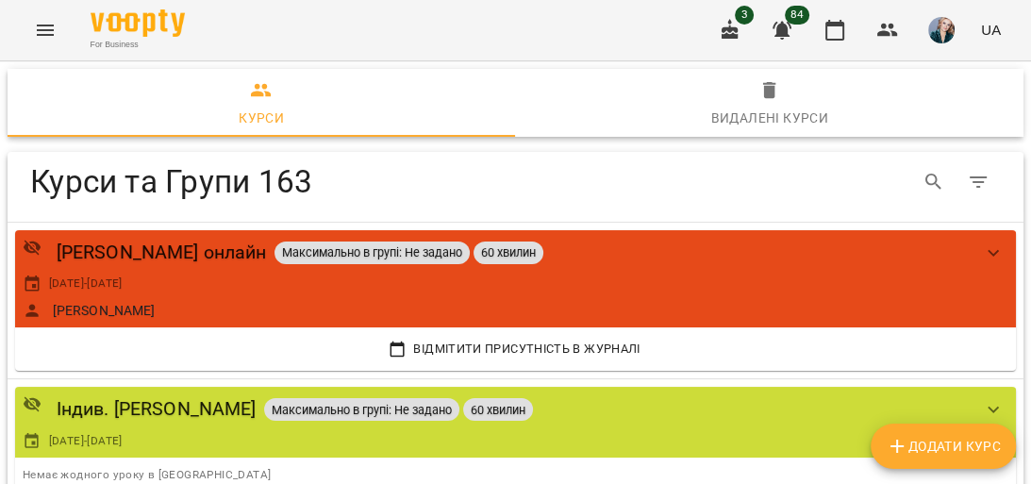
click at [32, 19] on button "Menu" at bounding box center [45, 30] width 45 height 45
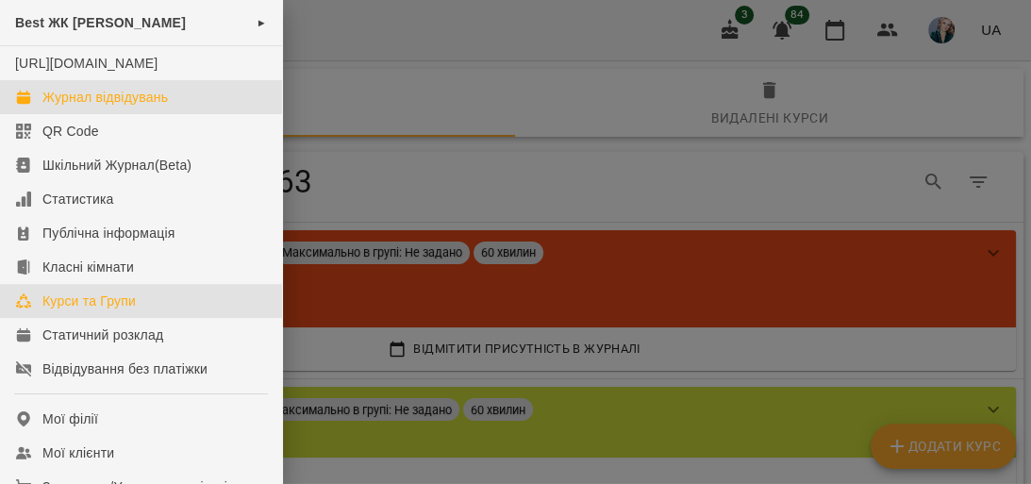
click at [128, 107] on div "Журнал відвідувань" at bounding box center [105, 97] width 126 height 19
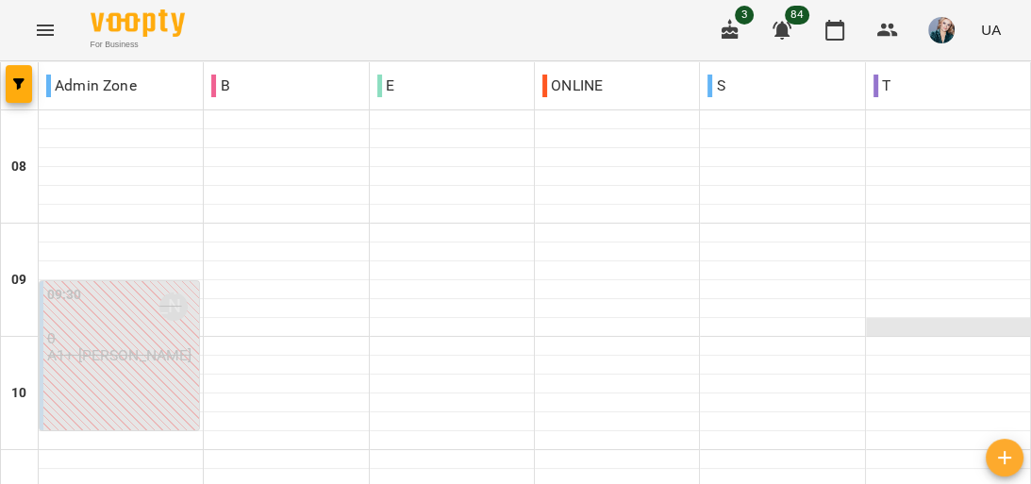
scroll to position [830, 0]
click at [1004, 464] on icon "button" at bounding box center [1005, 457] width 23 height 23
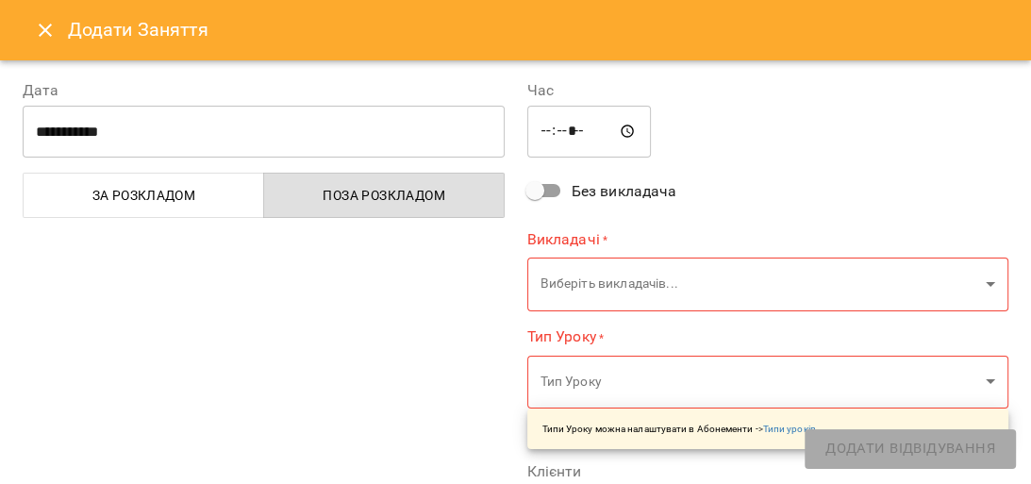
type input "*****"
type input "**********"
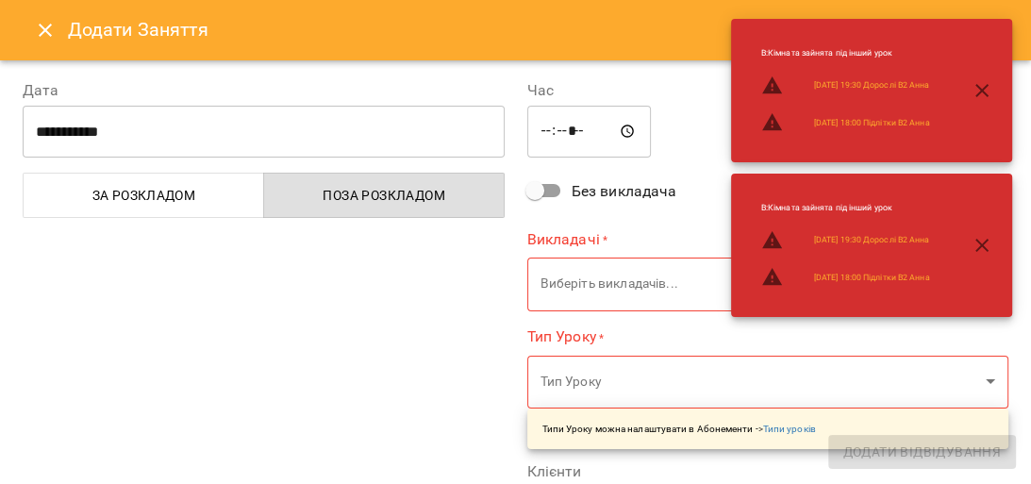
click at [540, 133] on input "*****" at bounding box center [590, 132] width 125 height 53
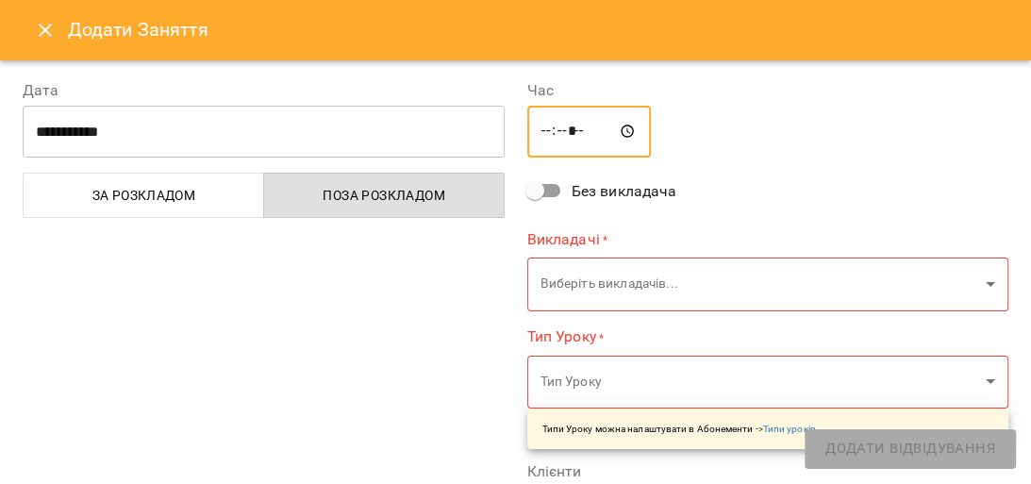
type input "*****"
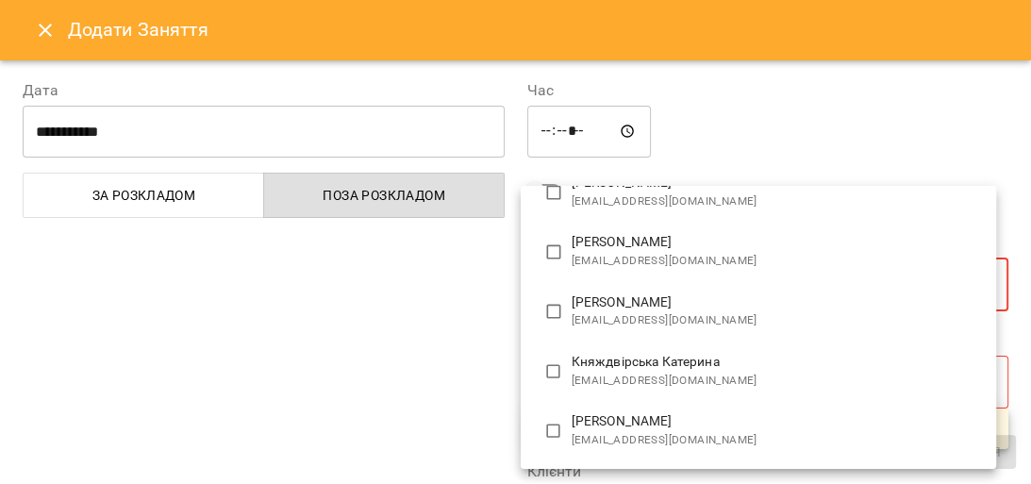
scroll to position [377, 0]
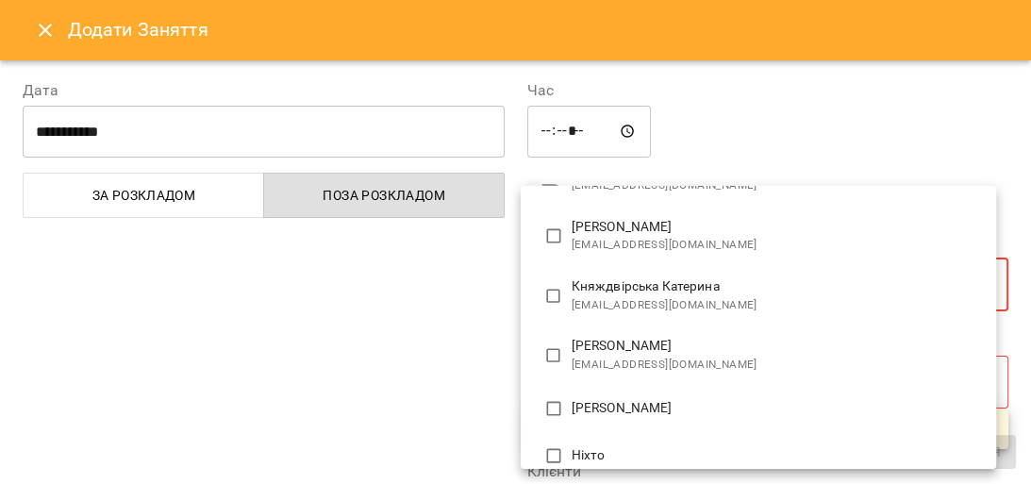
type input "**********"
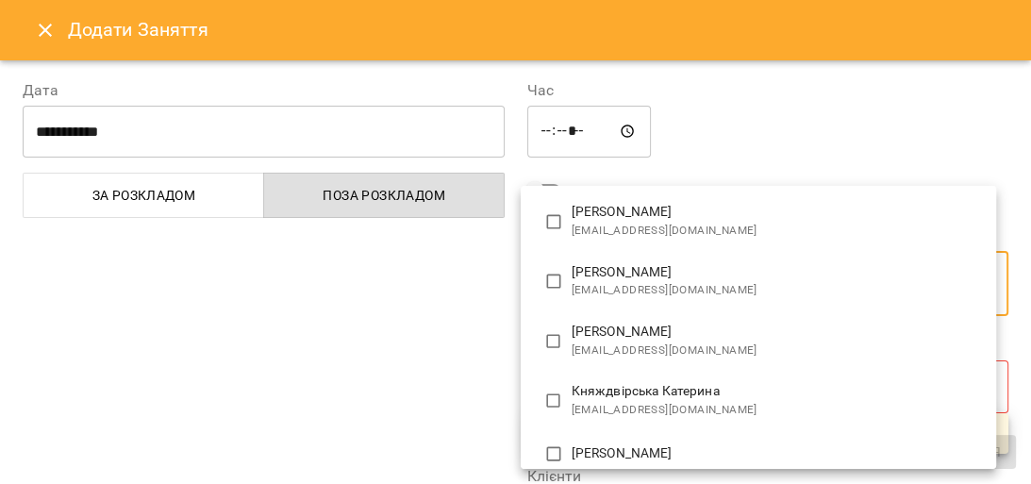
scroll to position [0, 0]
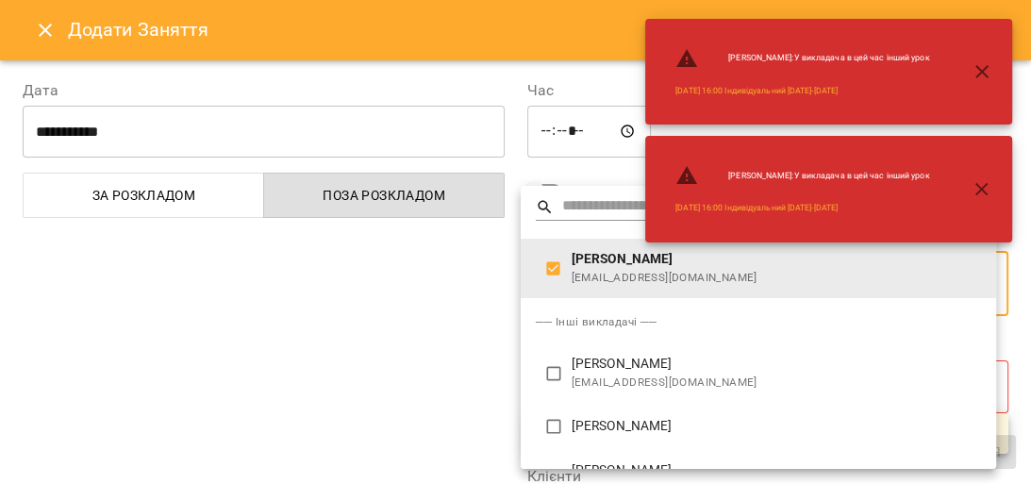
click at [411, 355] on div at bounding box center [515, 242] width 1031 height 484
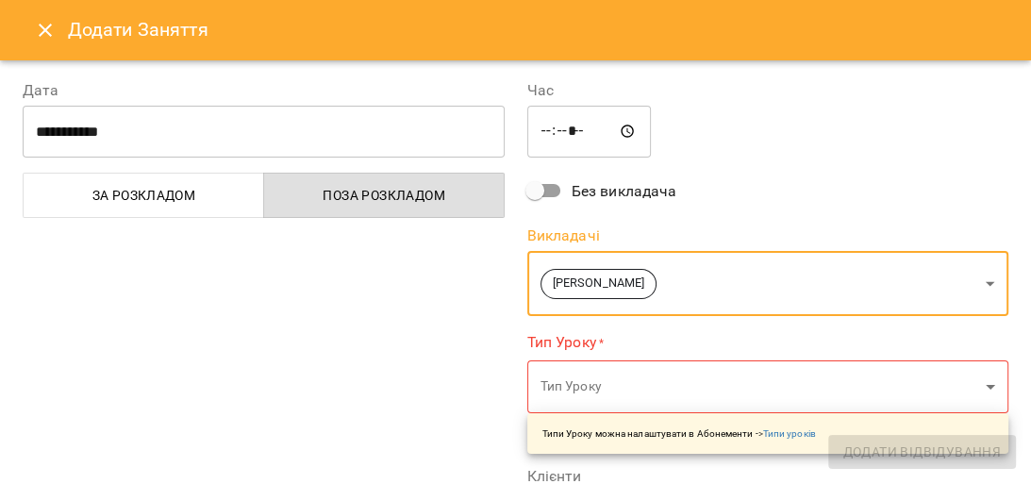
click at [54, 19] on icon "Close" at bounding box center [45, 30] width 23 height 23
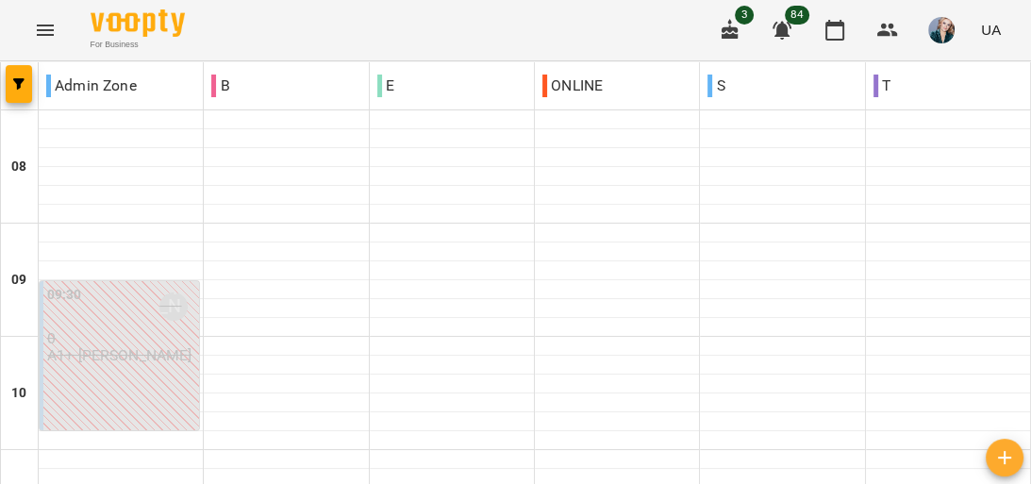
scroll to position [453, 0]
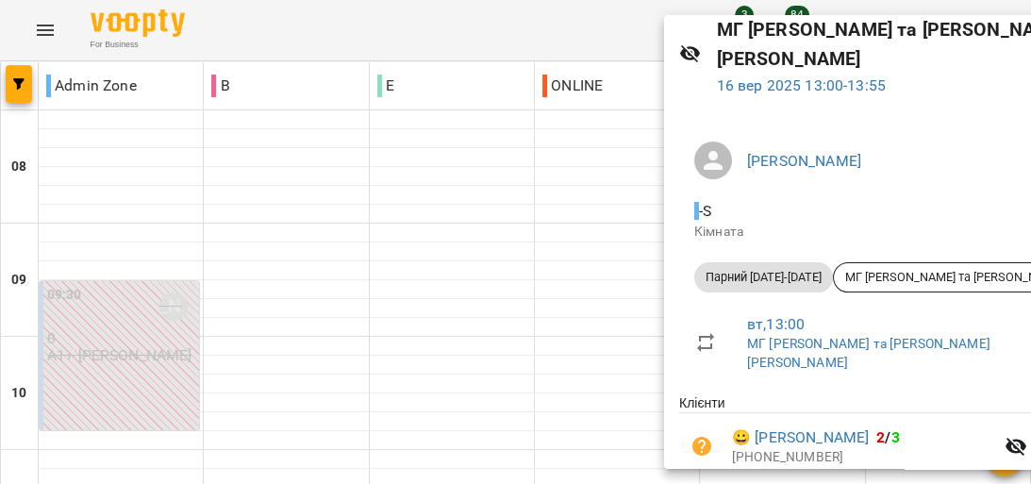
scroll to position [194, 0]
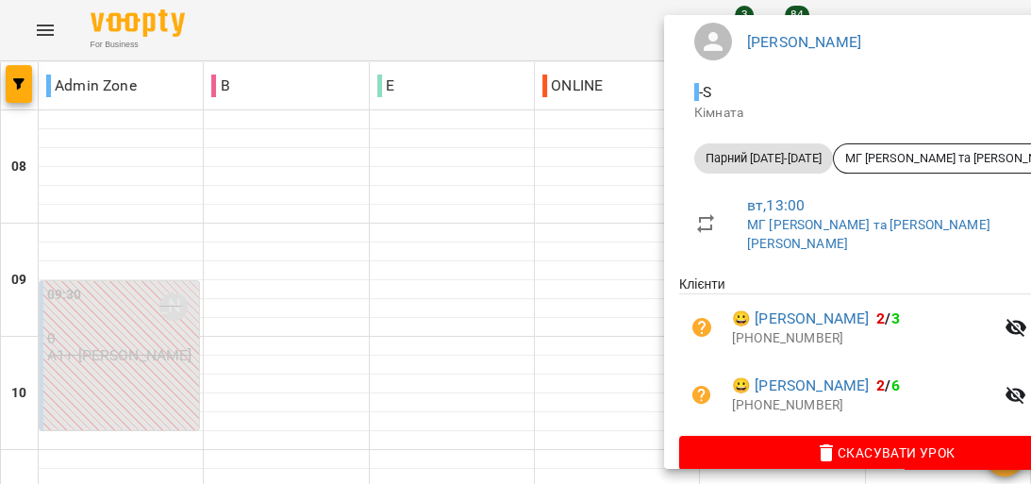
click at [536, 242] on div at bounding box center [515, 242] width 1031 height 484
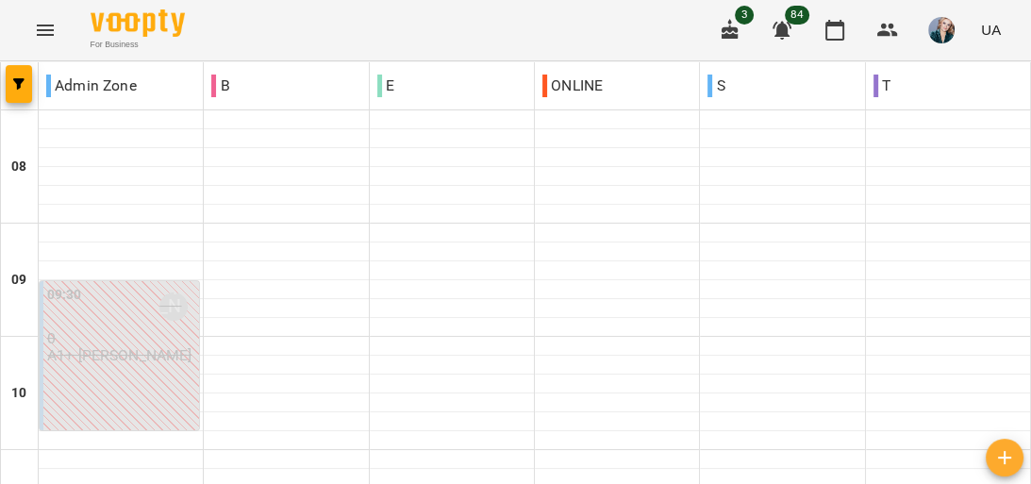
scroll to position [453, 0]
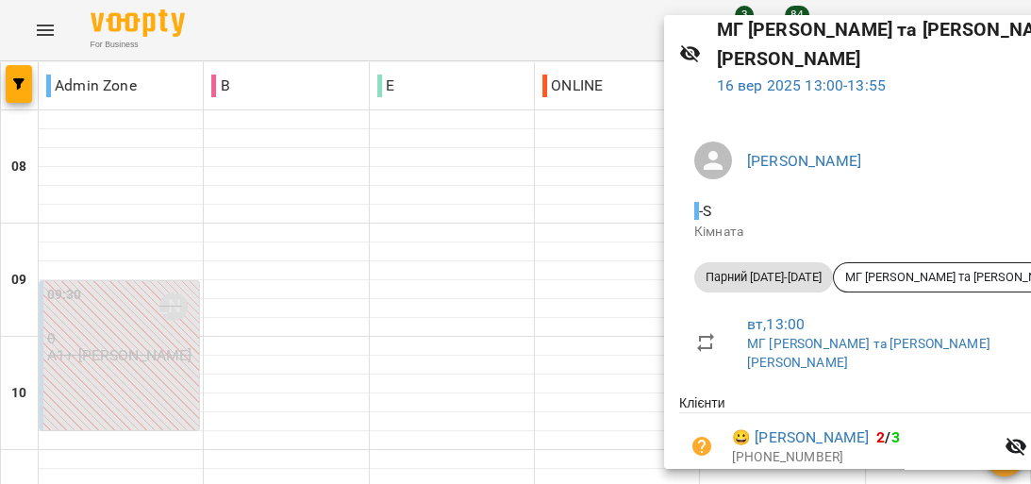
scroll to position [194, 0]
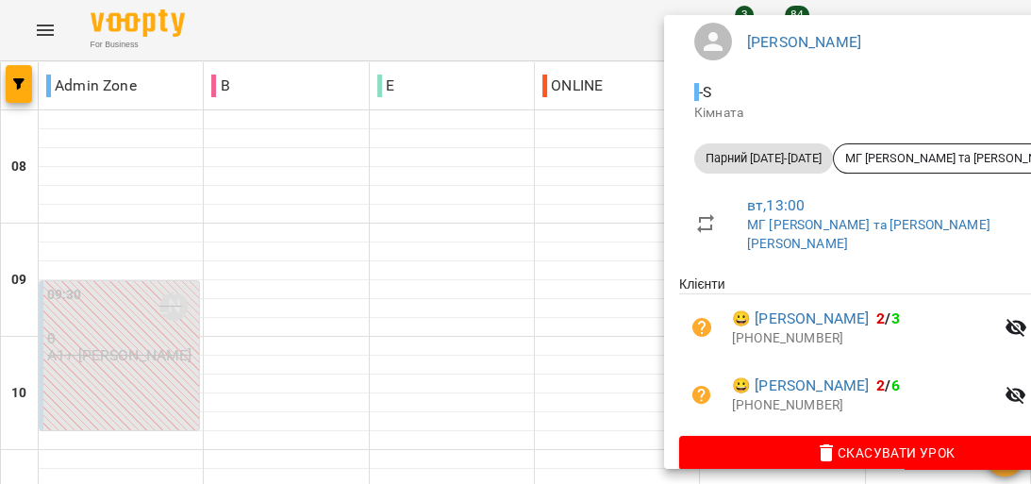
drag, startPoint x: 505, startPoint y: 278, endPoint x: 560, endPoint y: 260, distance: 57.9
click at [515, 271] on div at bounding box center [515, 242] width 1031 height 484
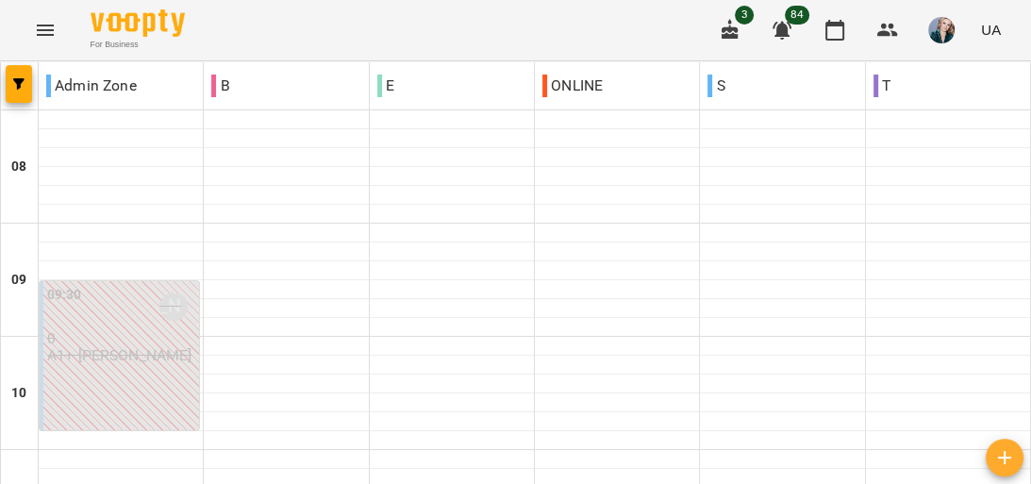
scroll to position [906, 0]
click at [51, 30] on icon "Menu" at bounding box center [45, 30] width 17 height 11
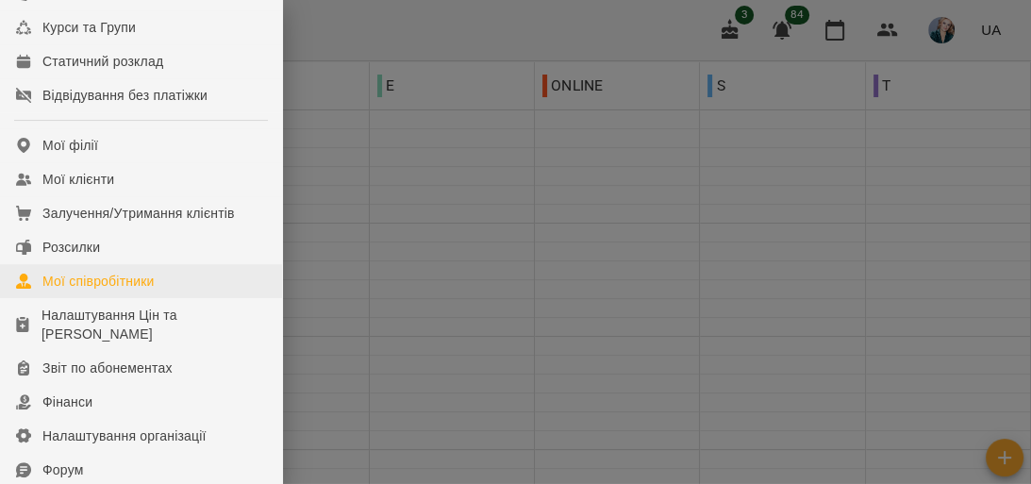
scroll to position [302, 0]
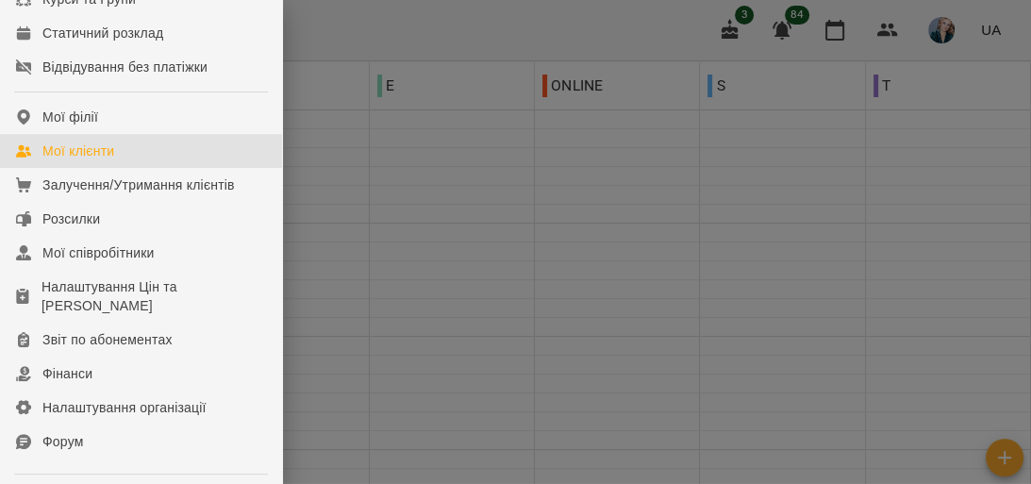
click at [139, 168] on link "Мої клієнти" at bounding box center [141, 151] width 282 height 34
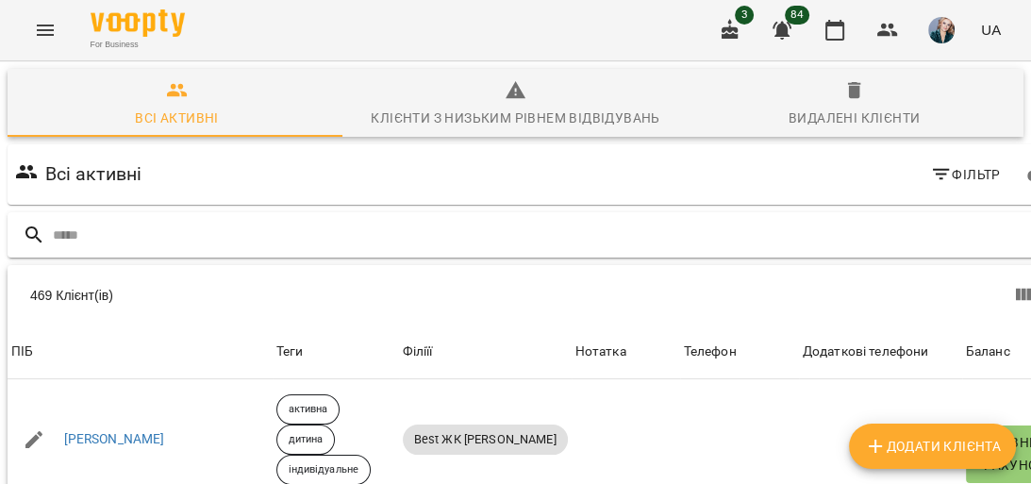
click at [916, 239] on input "text" at bounding box center [557, 235] width 1009 height 31
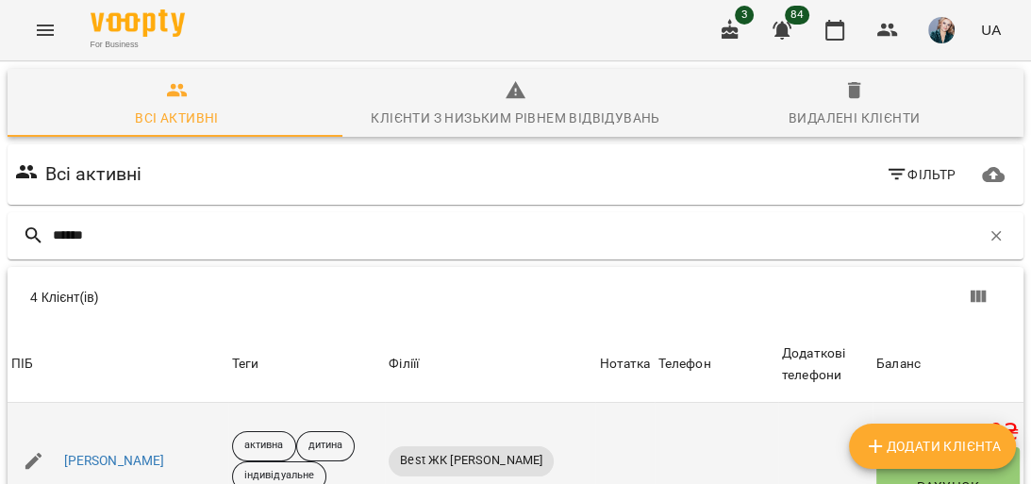
type input "******"
click at [143, 456] on div "[PERSON_NAME]" at bounding box center [118, 461] width 221 height 53
click at [91, 461] on link "[PERSON_NAME]" at bounding box center [114, 461] width 101 height 19
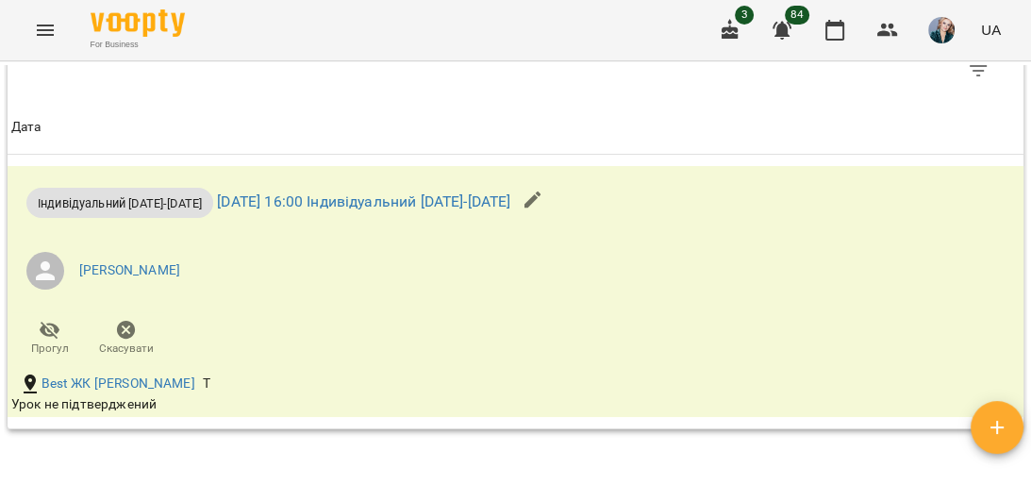
scroll to position [1434, 0]
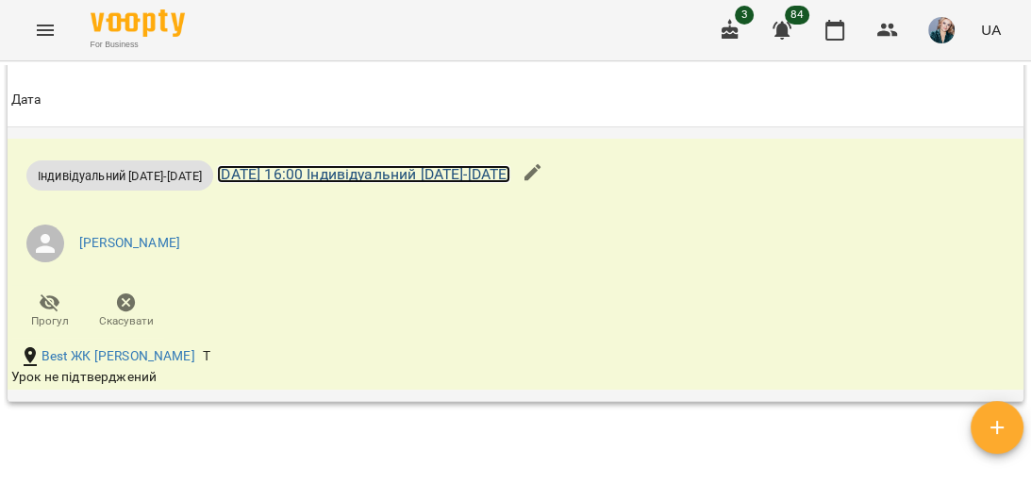
click at [253, 183] on link "[DATE] 16:00 Індивідуальний [DATE]-[DATE]" at bounding box center [363, 174] width 293 height 18
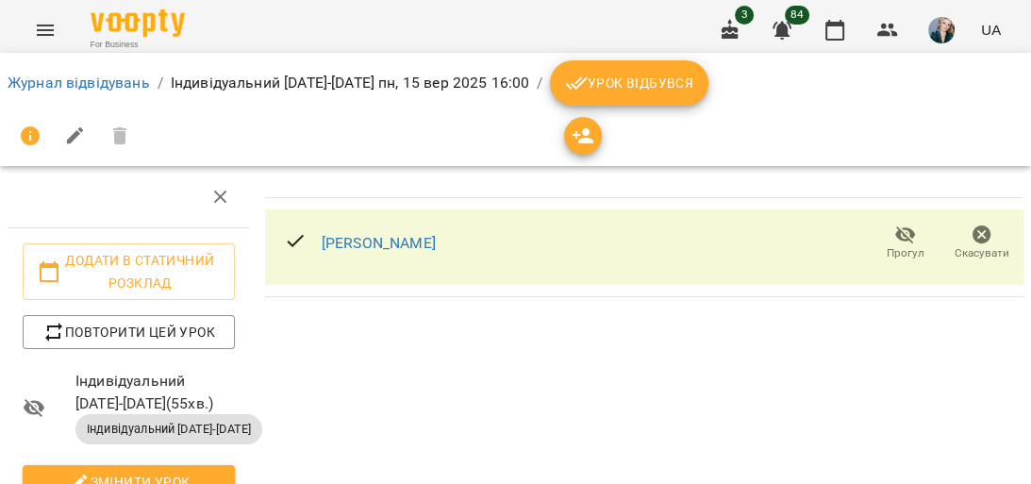
click at [76, 139] on icon "button" at bounding box center [75, 136] width 23 height 23
select select "**********"
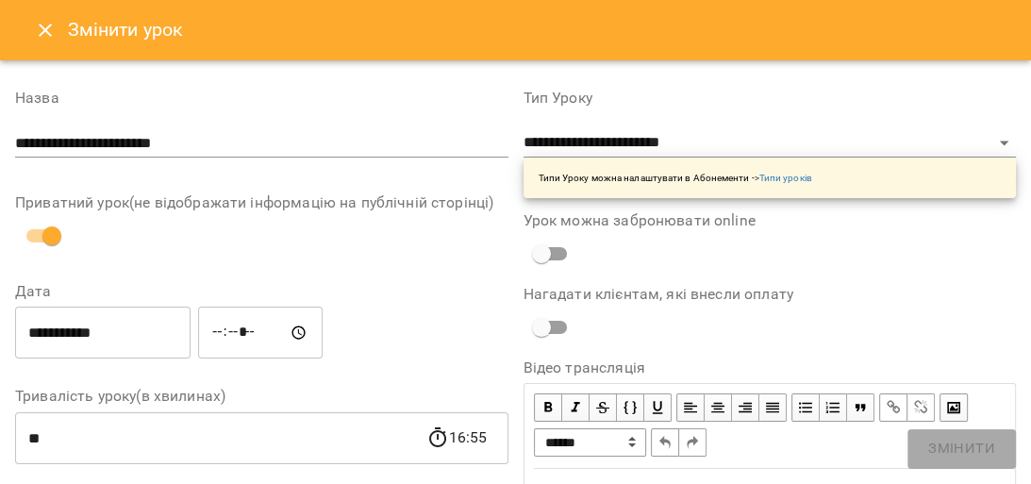
click at [128, 343] on input "**********" at bounding box center [103, 333] width 176 height 53
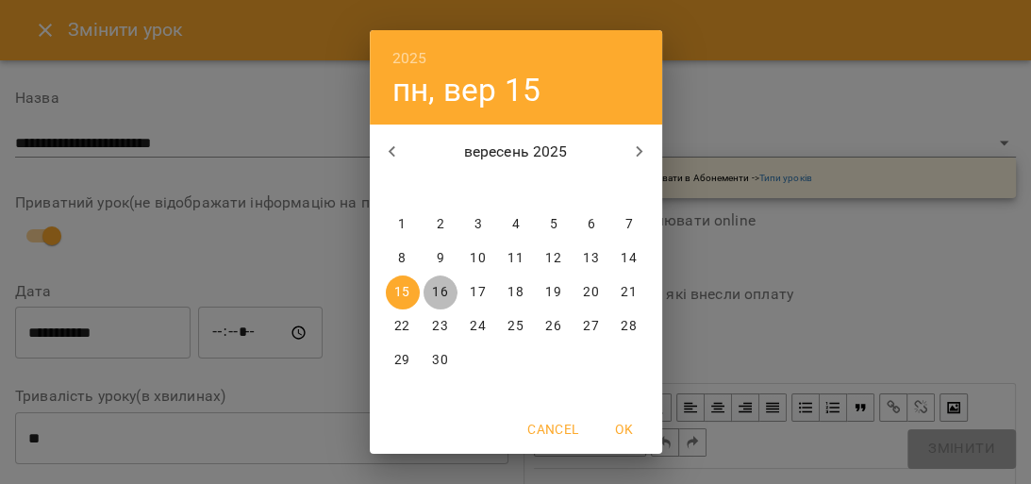
click at [432, 293] on p "16" at bounding box center [439, 292] width 15 height 19
type input "**********"
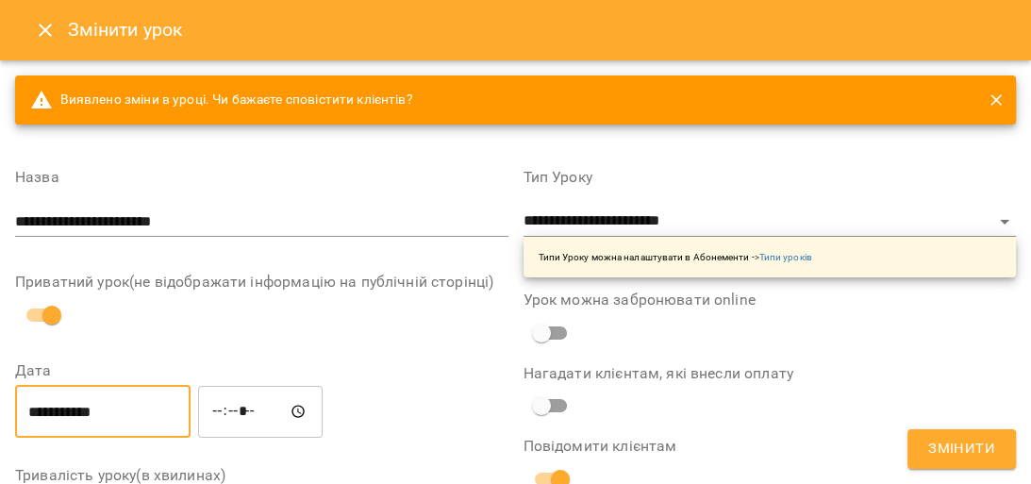
click at [978, 453] on span "Змінити" at bounding box center [962, 449] width 67 height 25
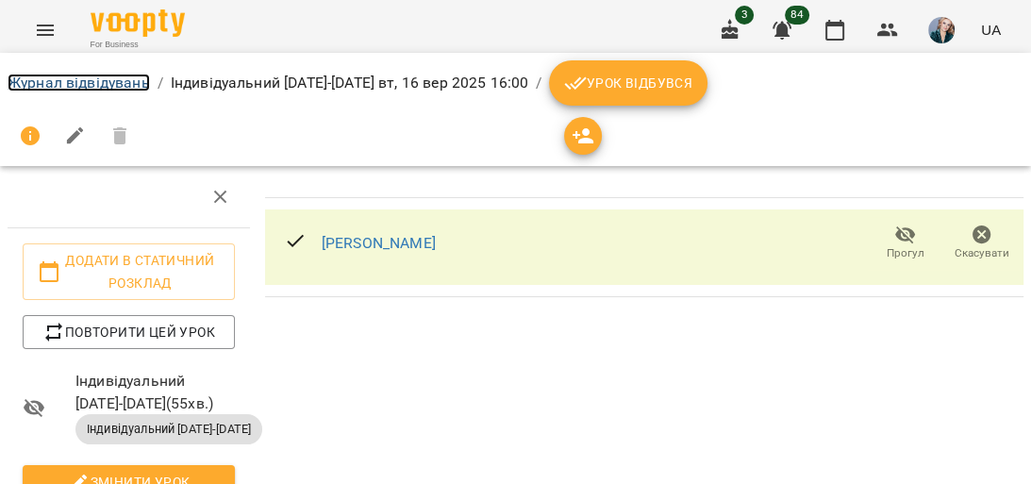
click at [83, 79] on link "Журнал відвідувань" at bounding box center [79, 83] width 142 height 18
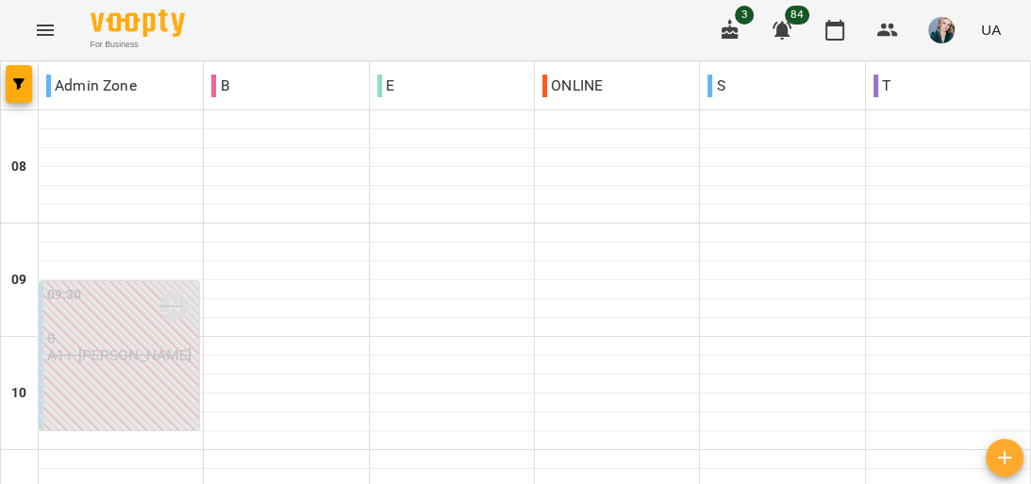
scroll to position [755, 0]
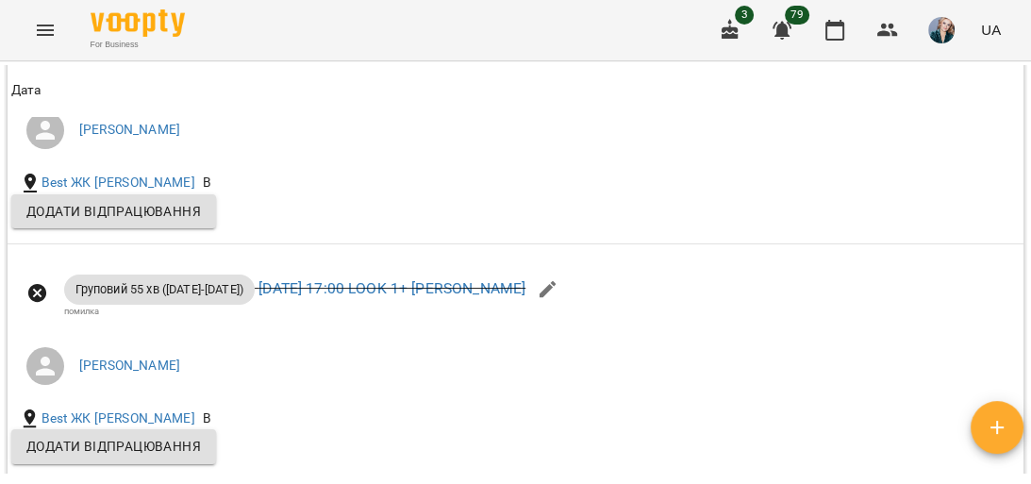
scroll to position [2189, 0]
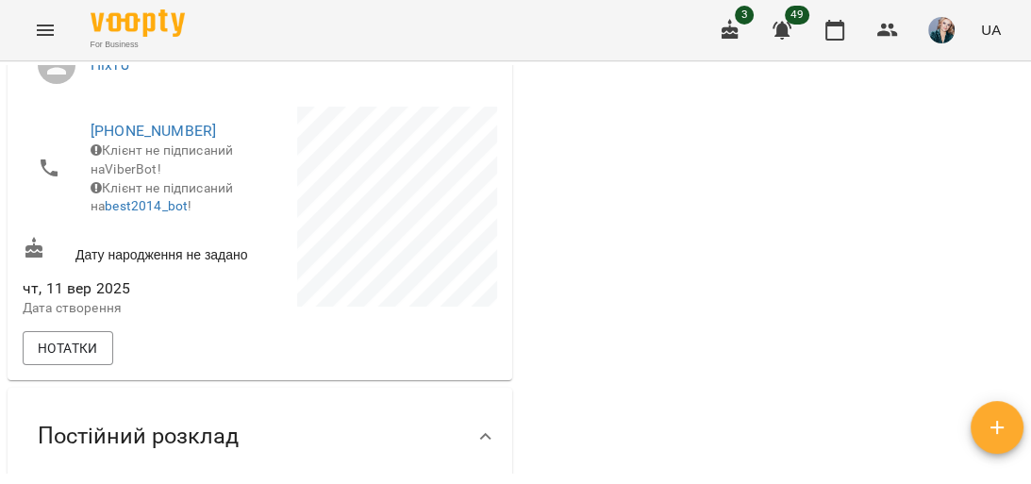
scroll to position [453, 0]
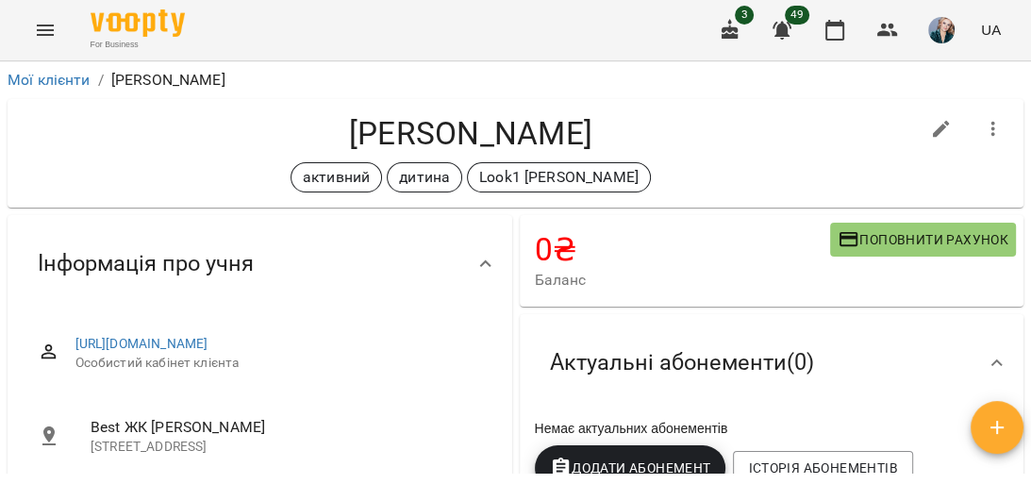
scroll to position [2189, 0]
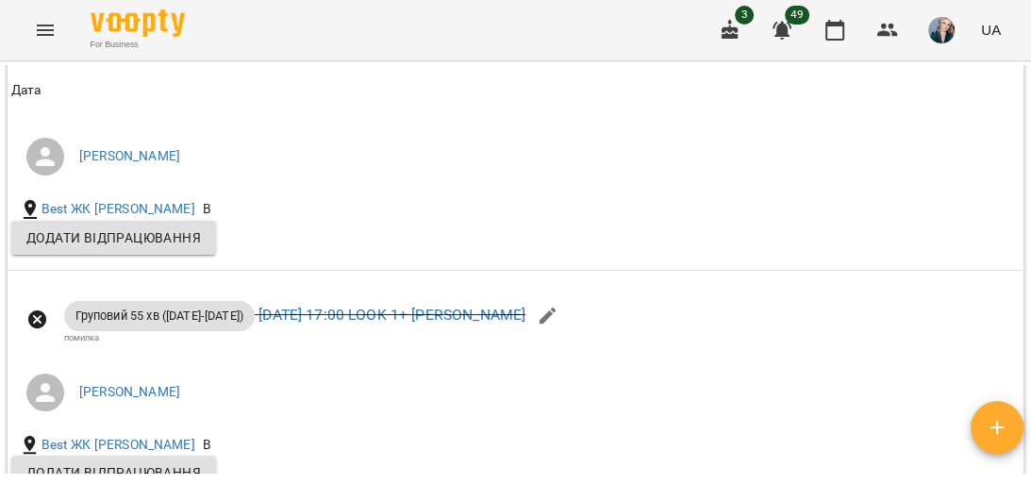
click at [38, 31] on icon "Menu" at bounding box center [45, 30] width 23 height 23
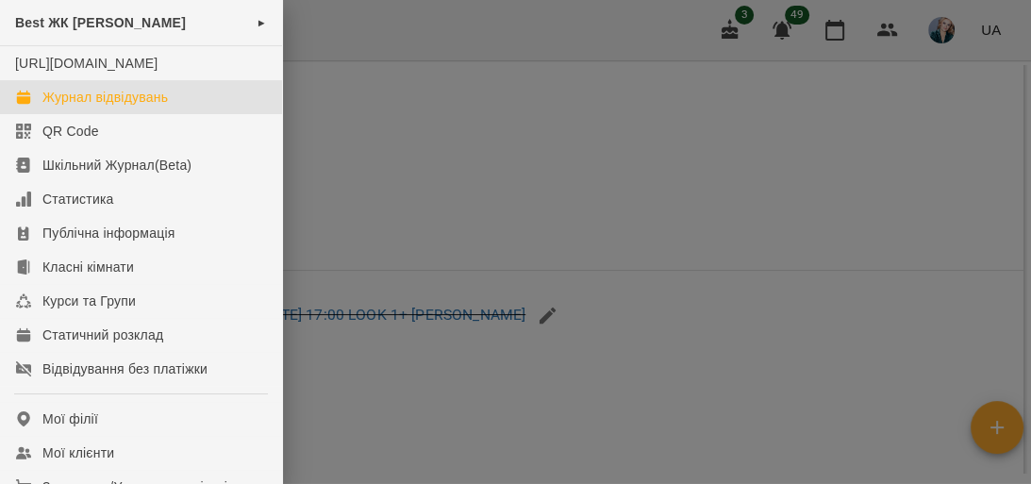
click at [109, 107] on div "Журнал відвідувань" at bounding box center [105, 97] width 126 height 19
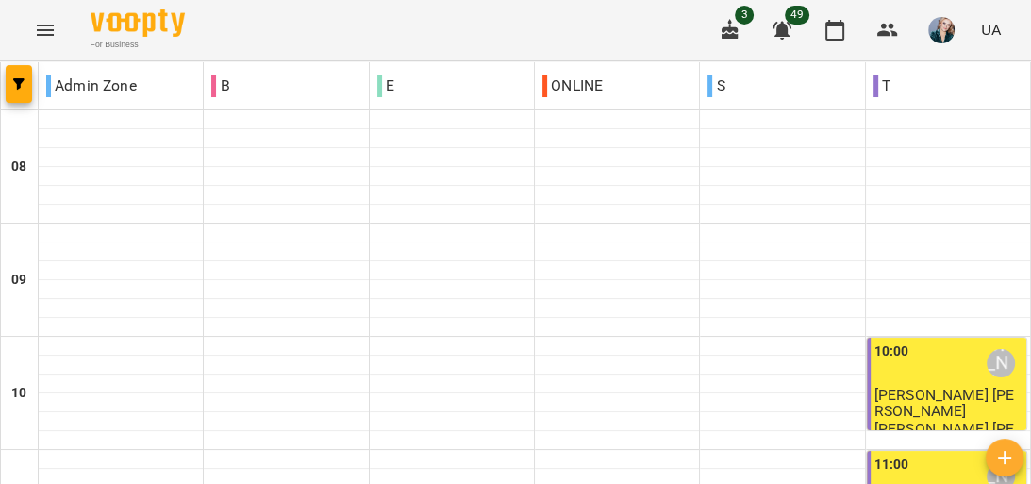
scroll to position [1185, 0]
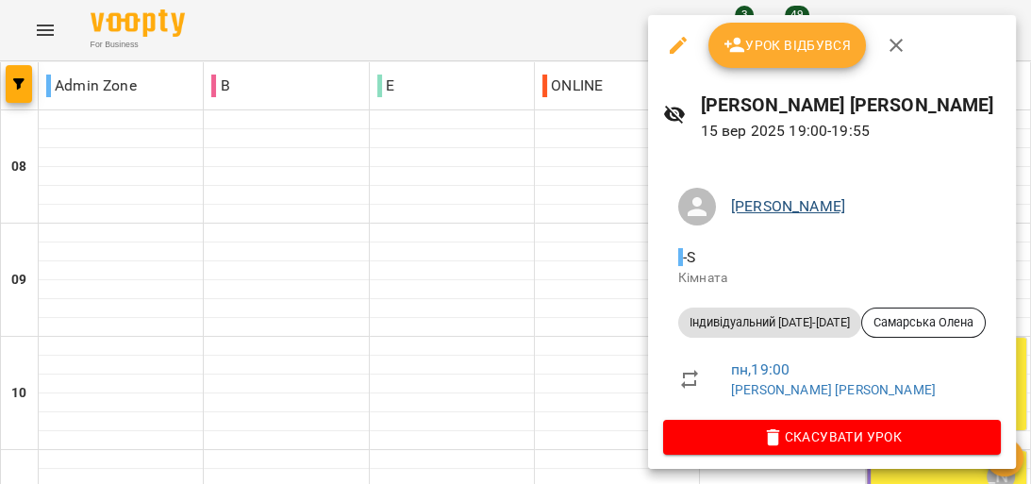
scroll to position [0, 0]
click at [806, 393] on link "[PERSON_NAME] [PERSON_NAME]" at bounding box center [833, 389] width 205 height 15
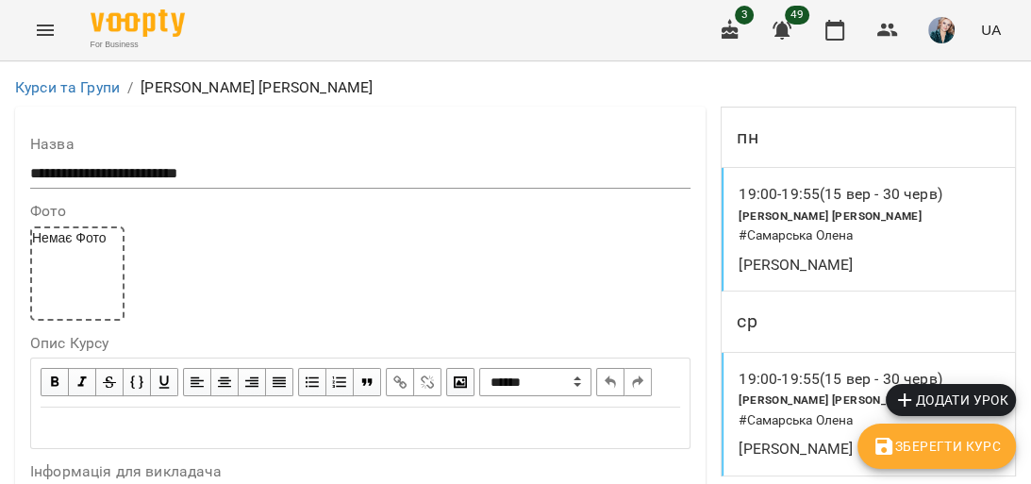
click at [42, 35] on icon "Menu" at bounding box center [45, 30] width 17 height 11
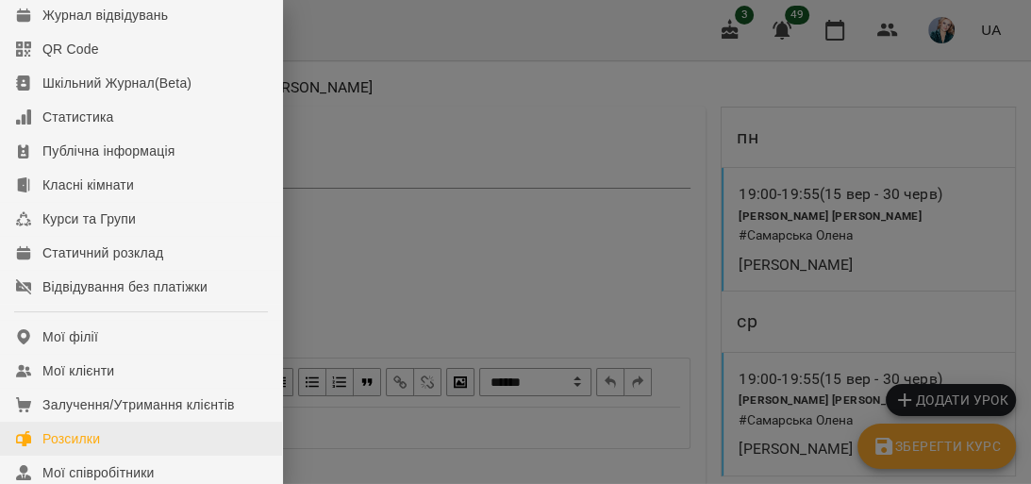
scroll to position [226, 0]
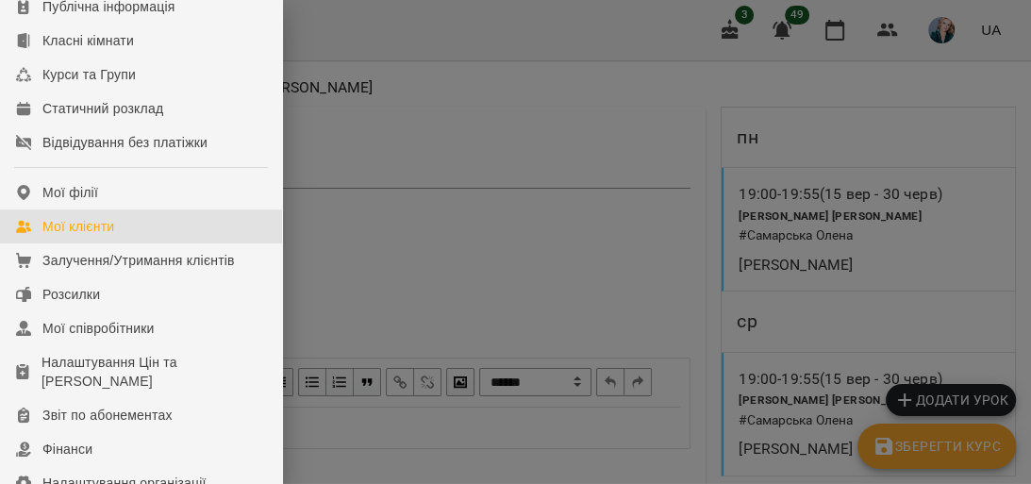
click at [147, 243] on link "Мої клієнти" at bounding box center [141, 226] width 282 height 34
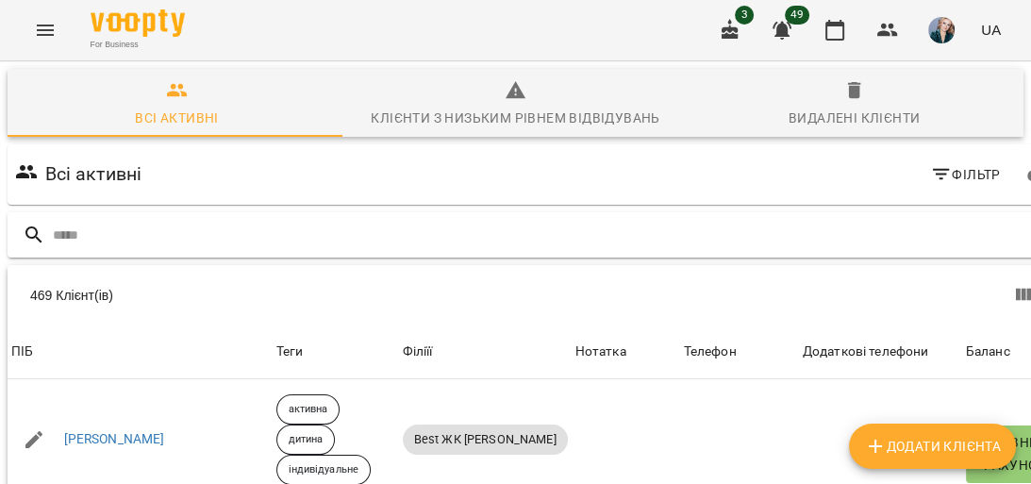
click at [578, 227] on input "text" at bounding box center [557, 235] width 1009 height 31
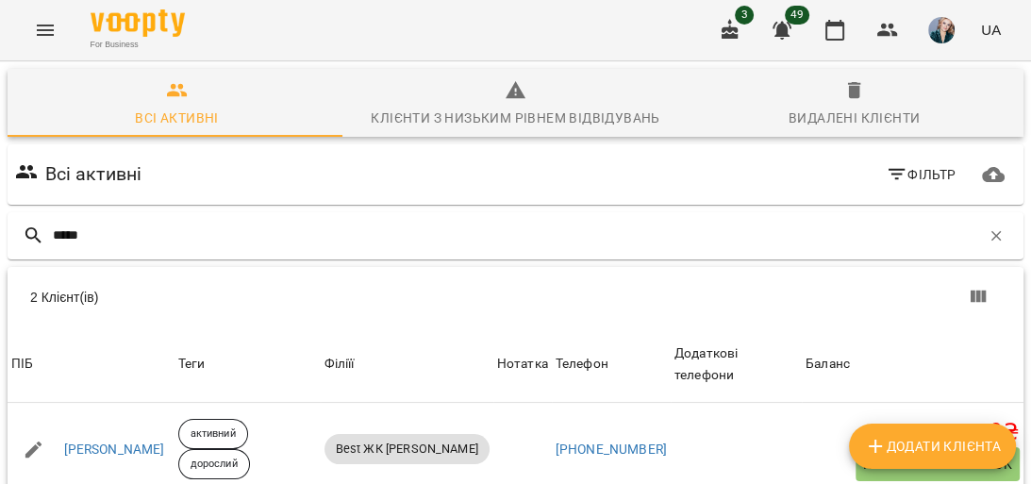
scroll to position [127, 0]
type input "*****"
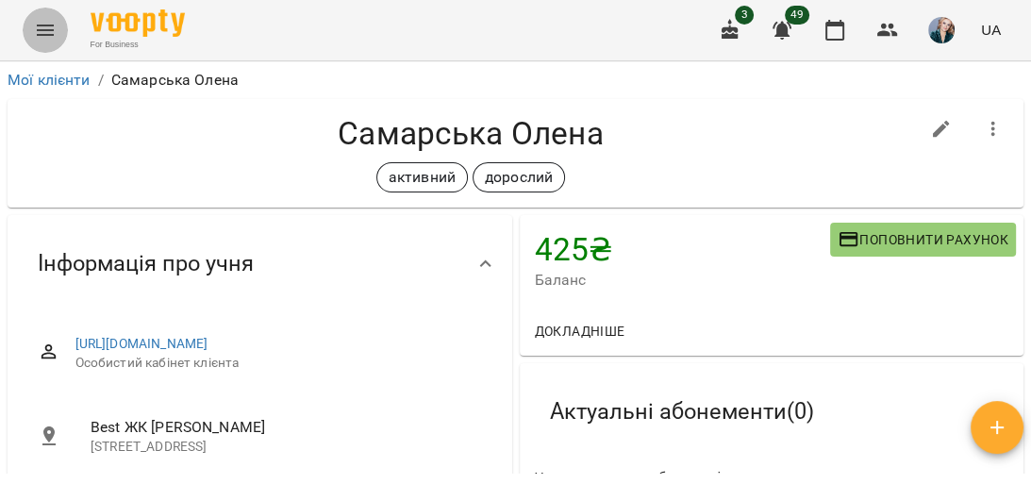
click at [43, 26] on icon "Menu" at bounding box center [45, 30] width 17 height 11
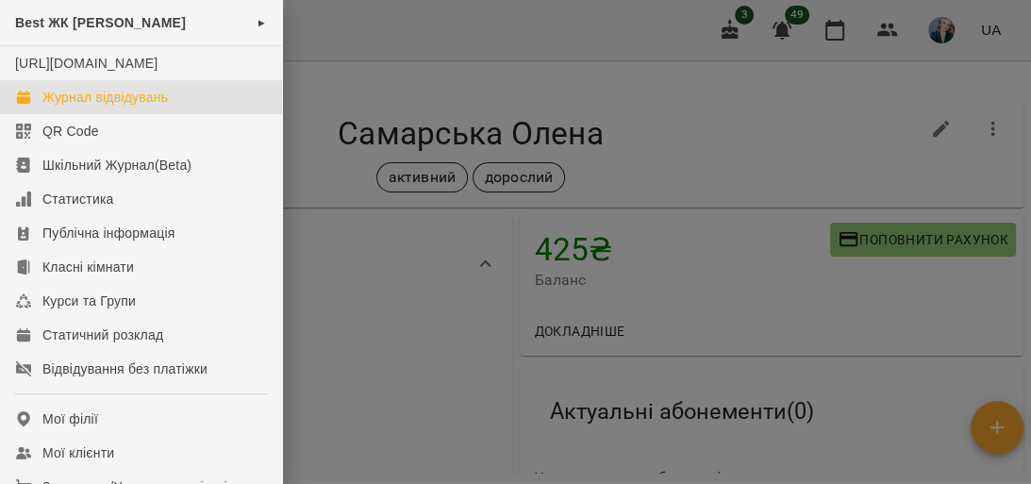
click at [85, 107] on div "Журнал відвідувань" at bounding box center [105, 97] width 126 height 19
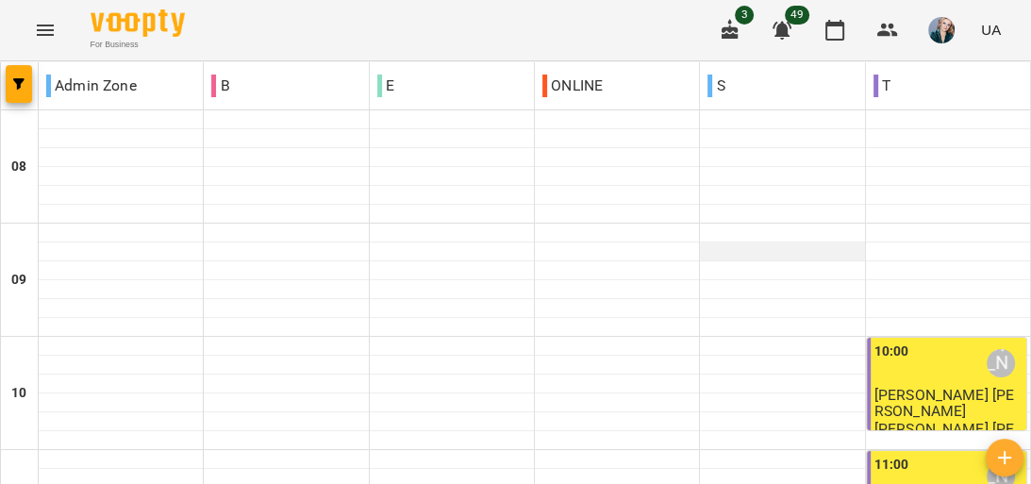
scroll to position [1208, 0]
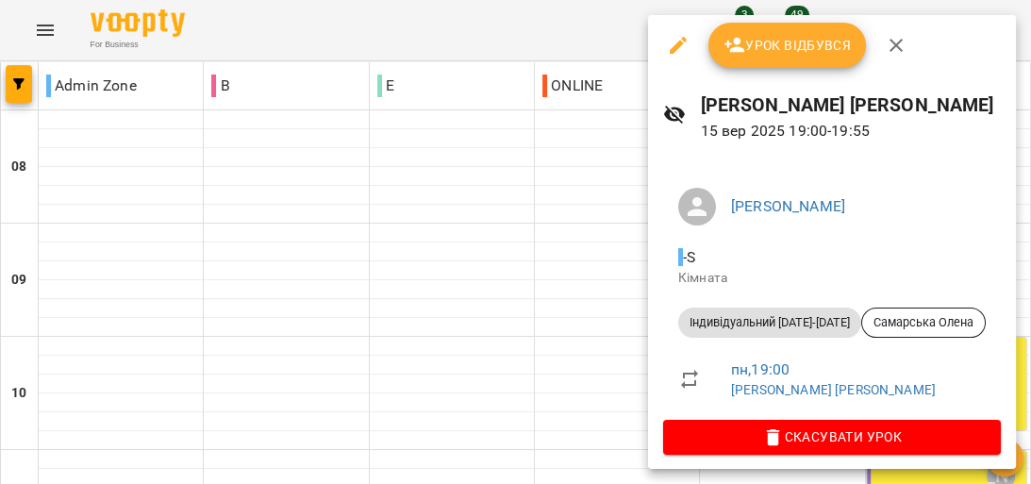
click at [791, 57] on span "Урок відбувся" at bounding box center [788, 45] width 128 height 23
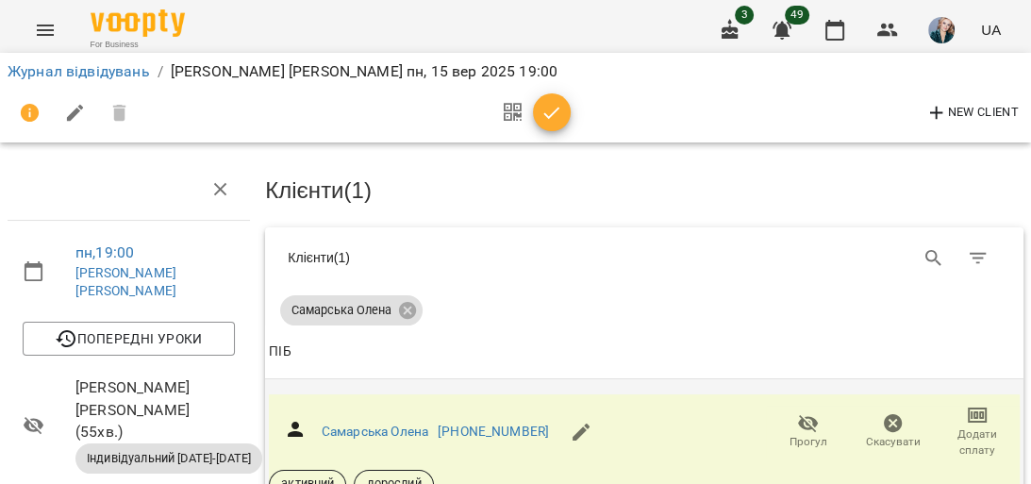
scroll to position [151, 0]
click at [969, 408] on icon "button" at bounding box center [977, 415] width 19 height 15
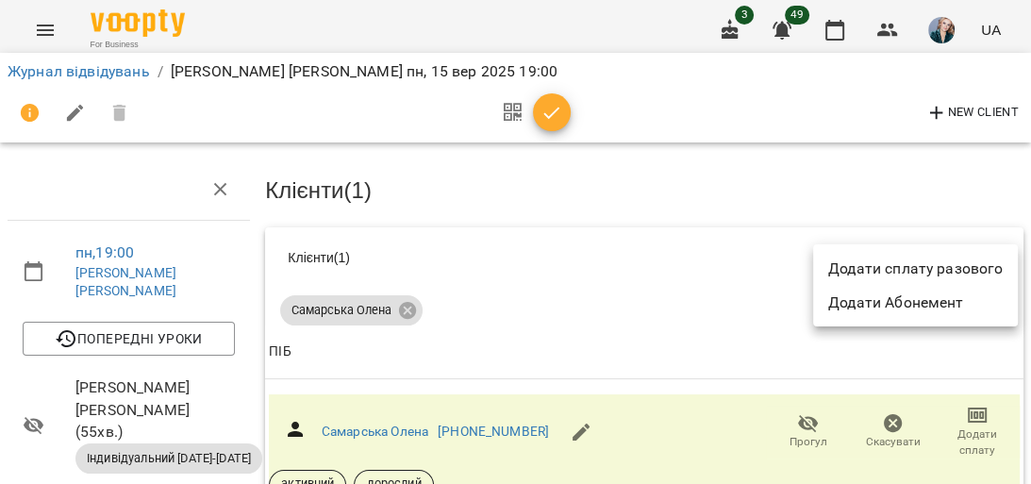
click at [898, 253] on li "Додати сплату разового" at bounding box center [915, 269] width 205 height 34
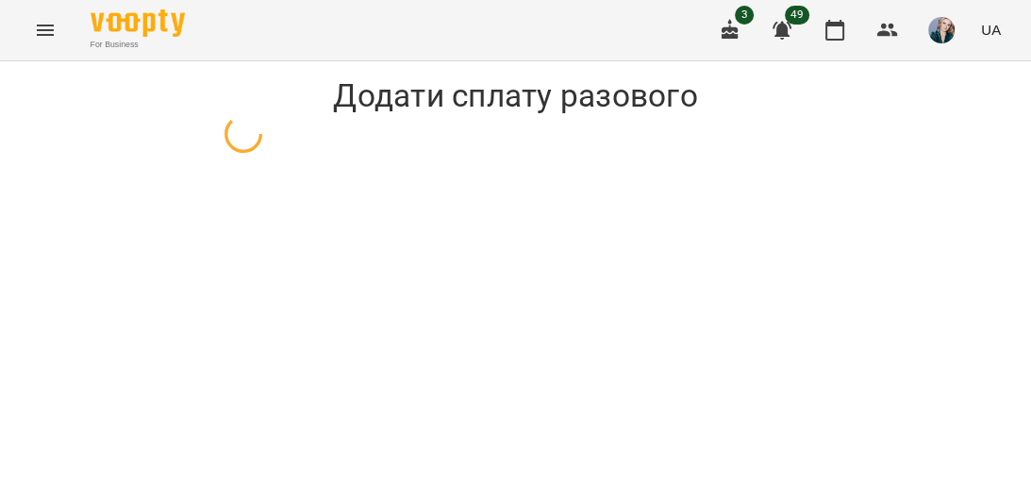
select select "**********"
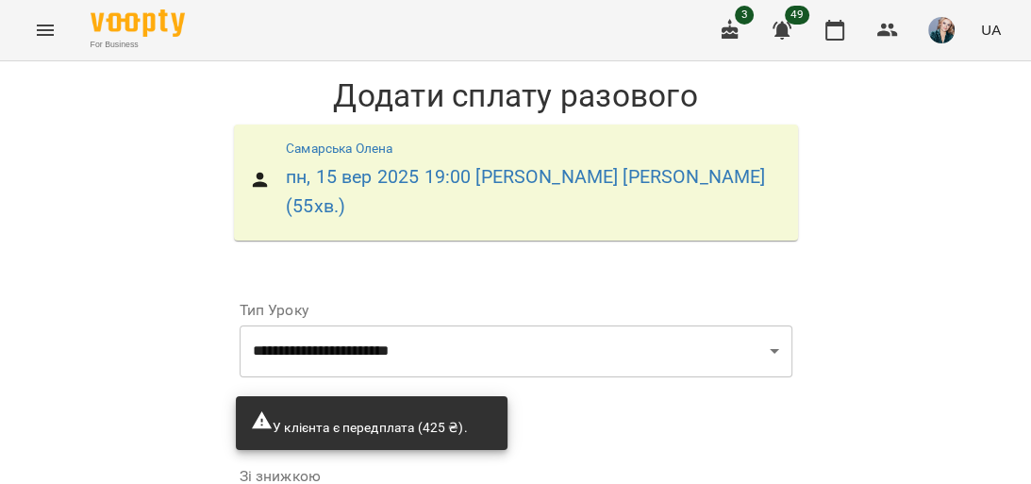
scroll to position [301, 0]
drag, startPoint x: 334, startPoint y: 307, endPoint x: 210, endPoint y: 308, distance: 123.6
select select "*****"
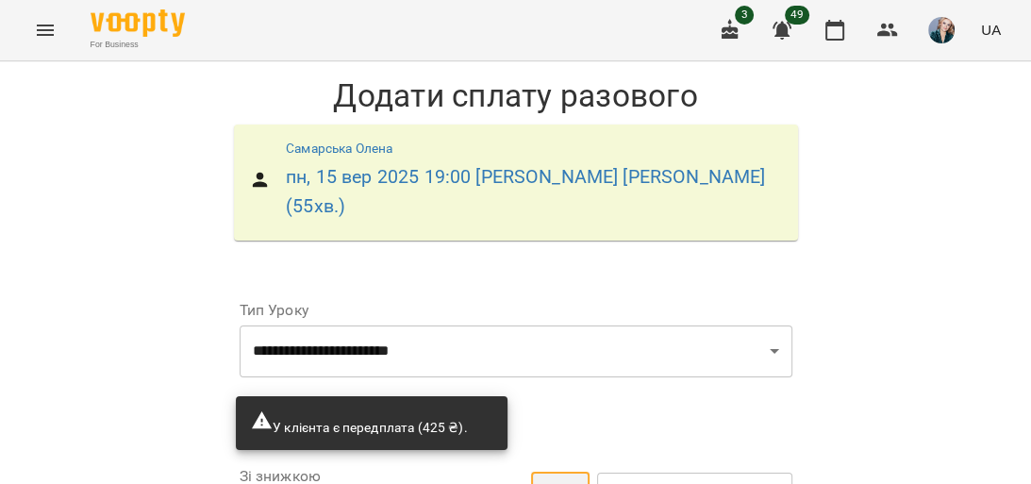
type input "***"
type input "*"
type input "***"
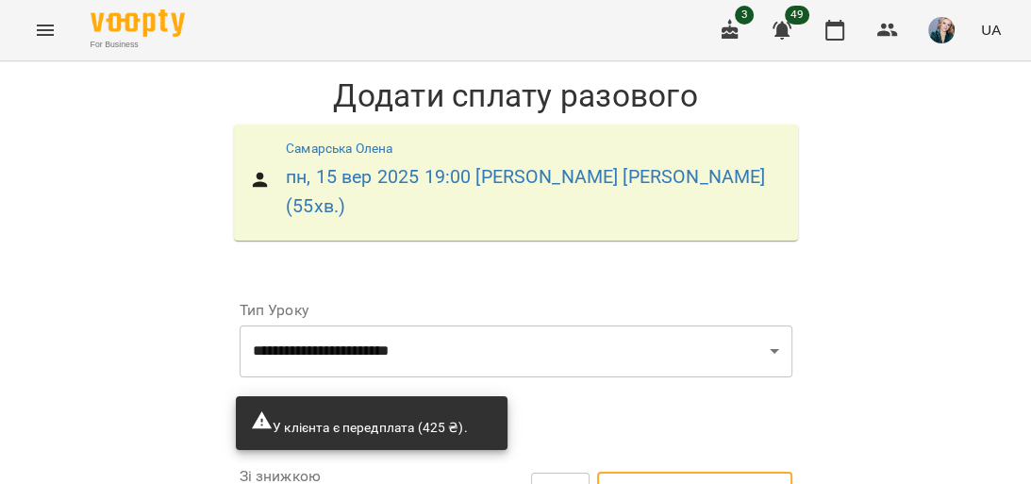
type input "**"
drag, startPoint x: 614, startPoint y: 196, endPoint x: 571, endPoint y: 200, distance: 43.6
type input "***"
type input "*"
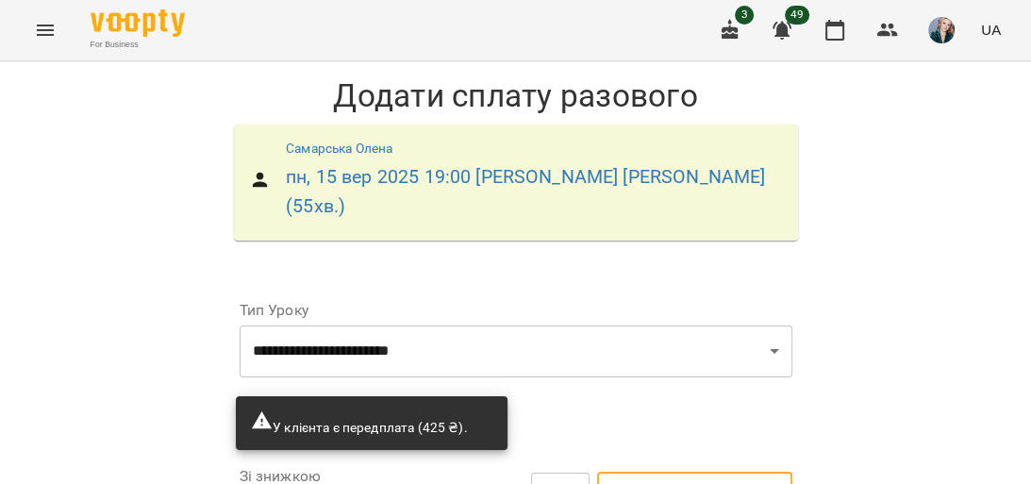
type input "***"
type input "**"
click at [980, 317] on div "**********" at bounding box center [515, 423] width 1031 height 724
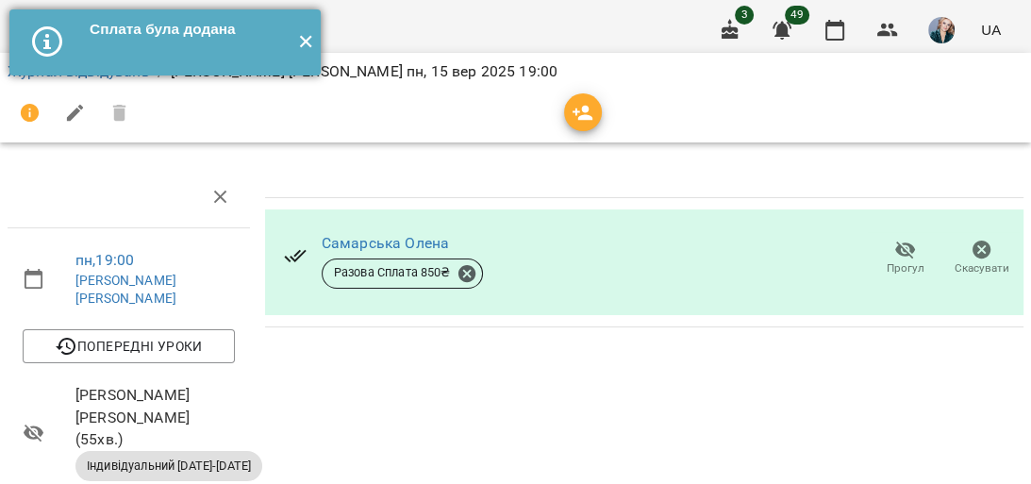
click at [302, 41] on button "✕" at bounding box center [305, 42] width 31 height 66
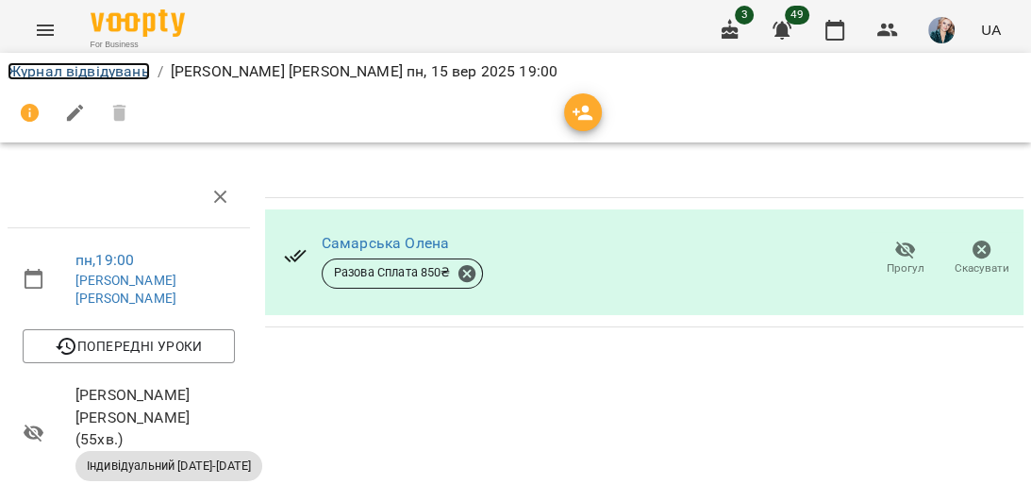
click at [102, 62] on link "Журнал відвідувань" at bounding box center [79, 71] width 142 height 18
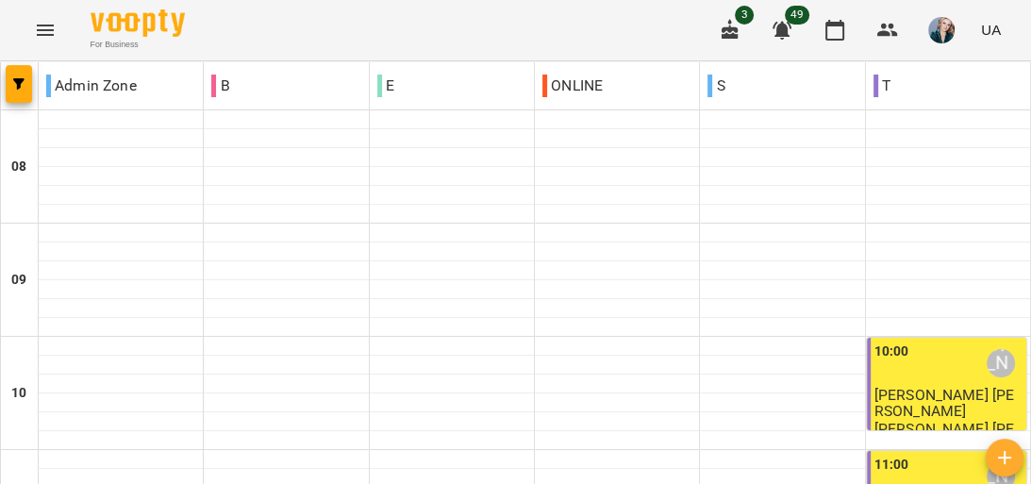
scroll to position [604, 0]
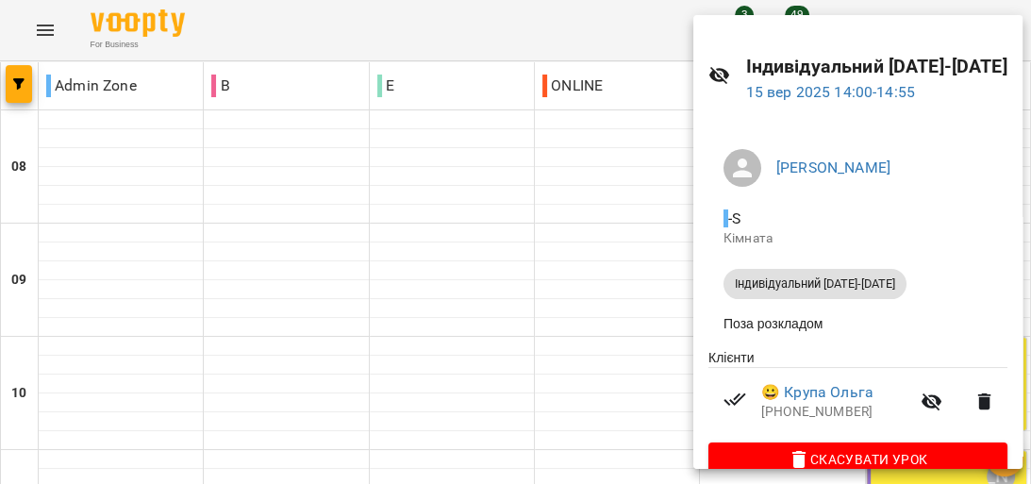
scroll to position [75, 0]
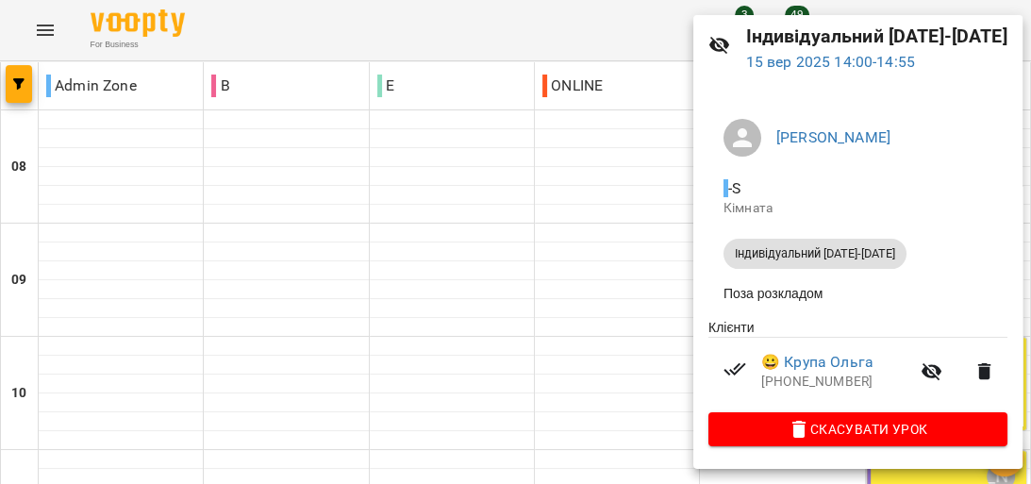
click at [548, 237] on div at bounding box center [515, 242] width 1031 height 484
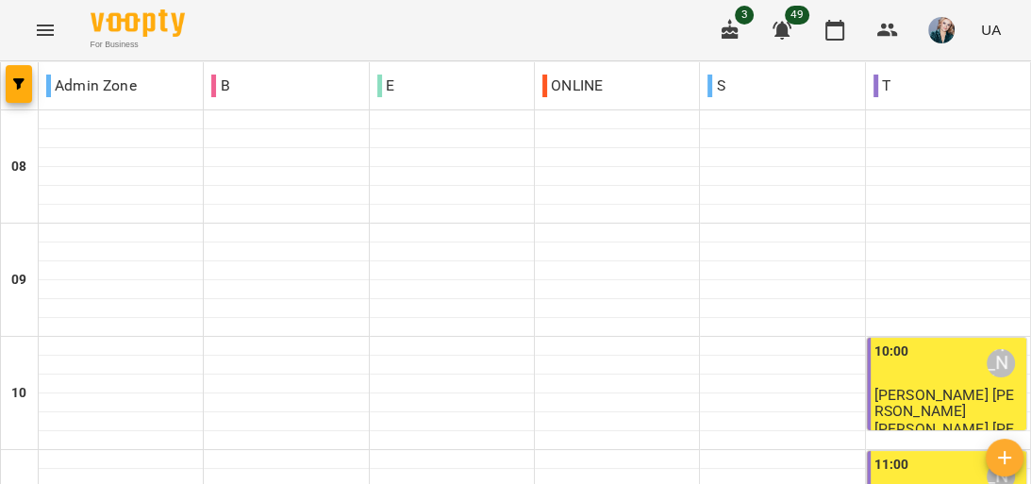
scroll to position [830, 0]
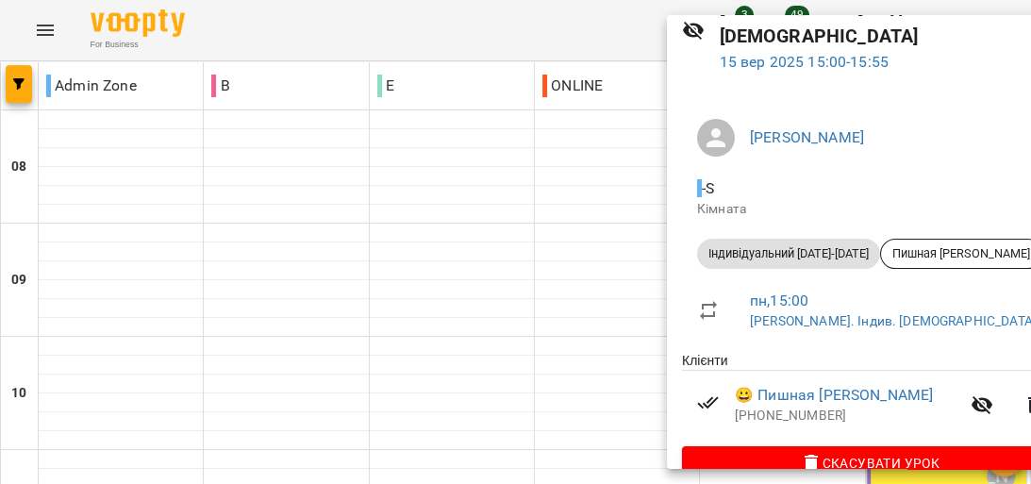
scroll to position [105, 0]
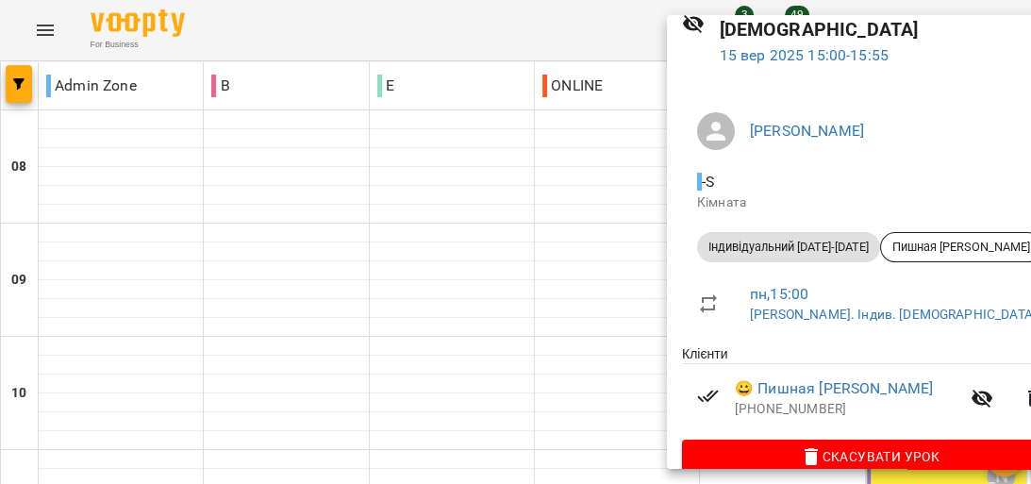
click at [539, 175] on div at bounding box center [515, 242] width 1031 height 484
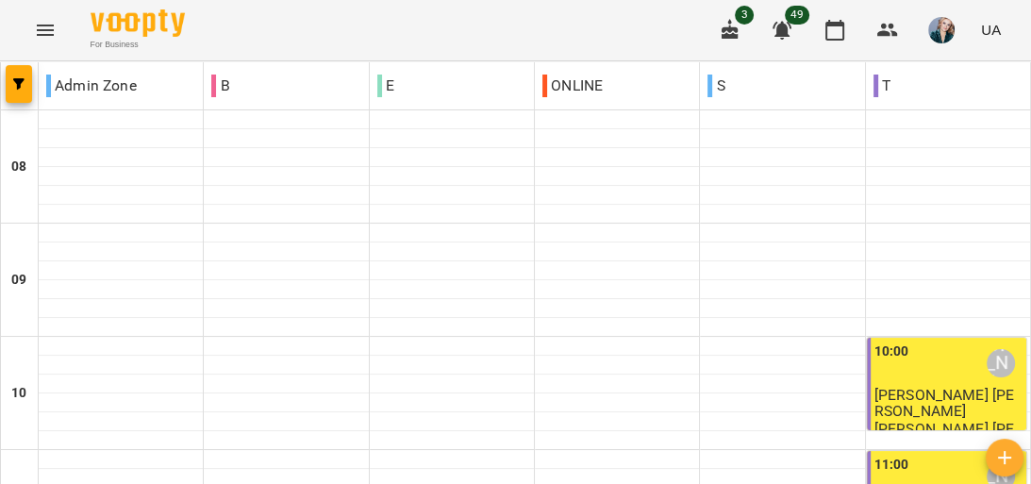
scroll to position [581, 0]
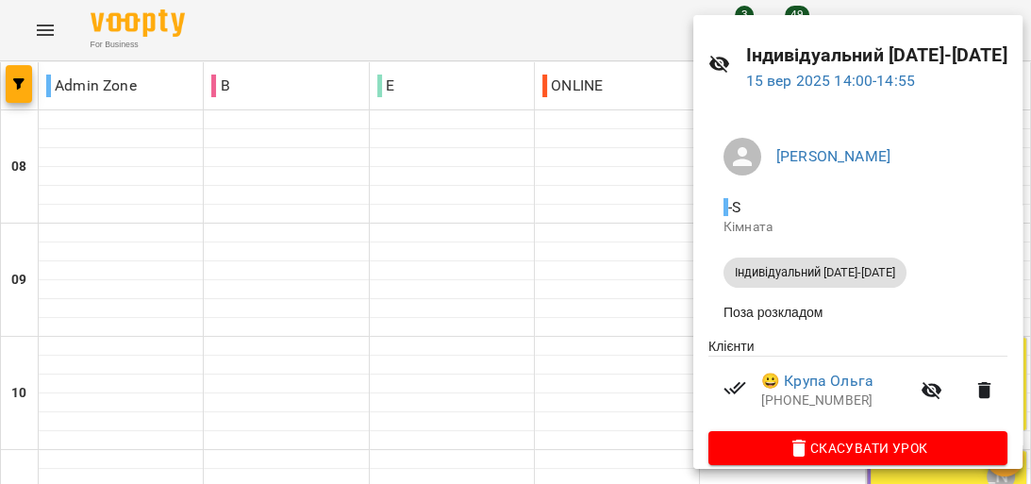
scroll to position [75, 0]
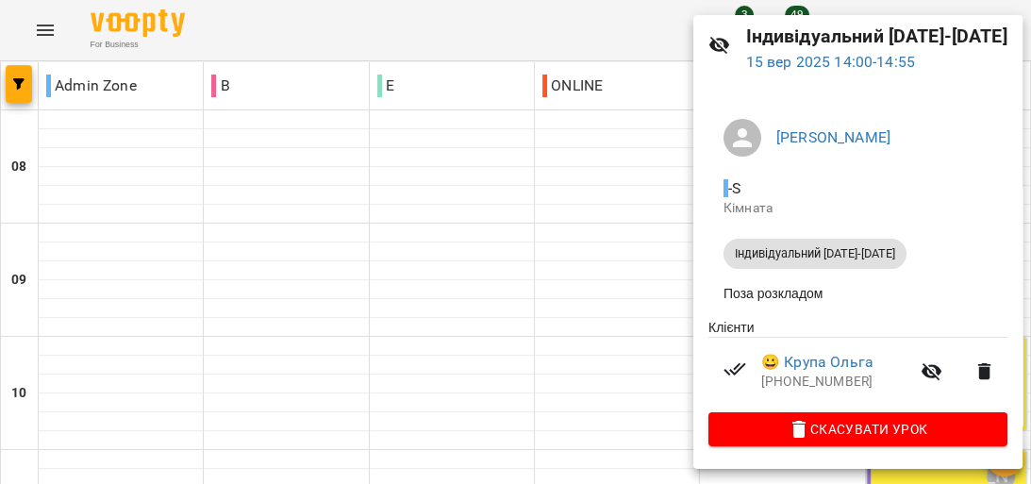
click at [680, 343] on div at bounding box center [515, 242] width 1031 height 484
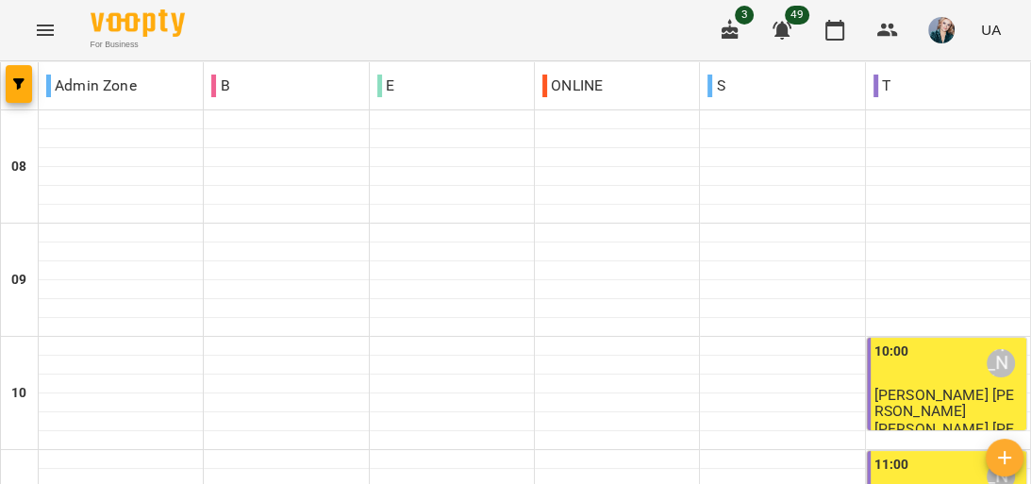
scroll to position [959, 0]
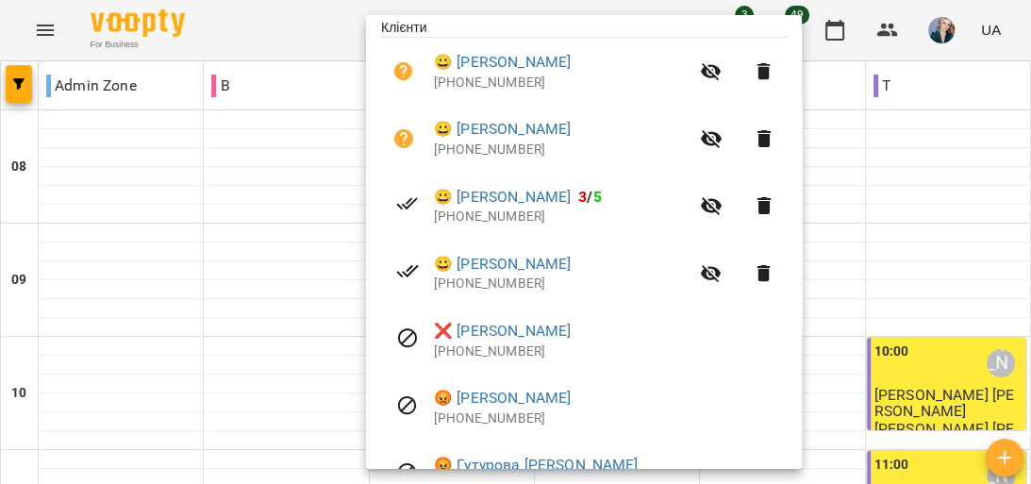
scroll to position [377, 0]
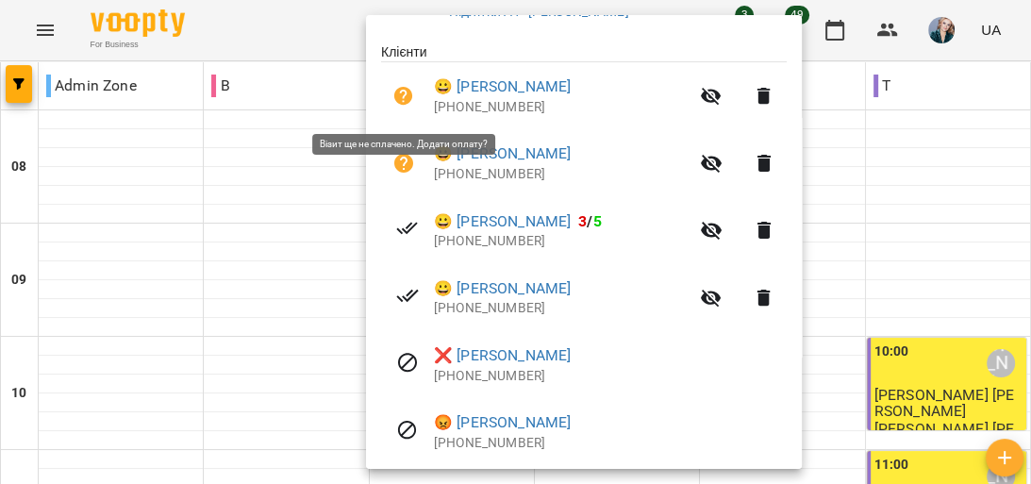
click at [404, 95] on icon "button" at bounding box center [403, 96] width 19 height 19
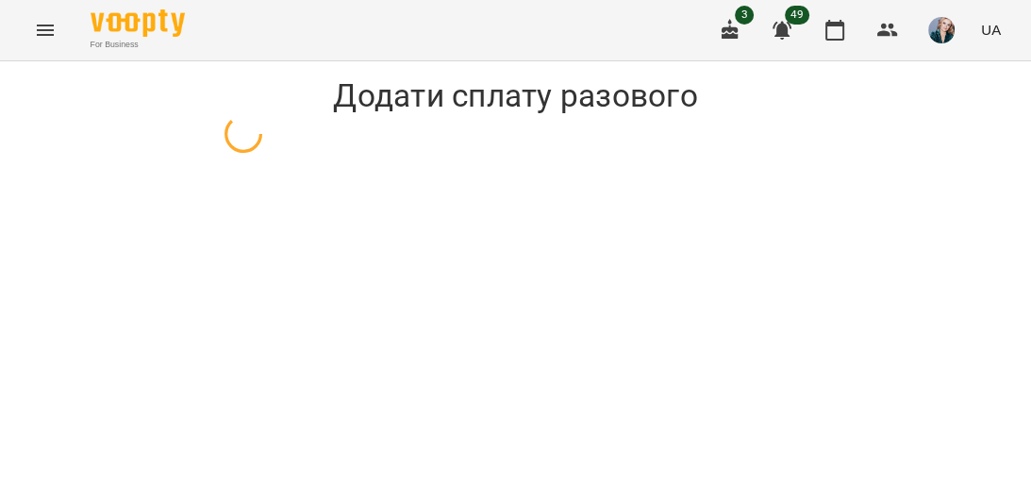
select select "**********"
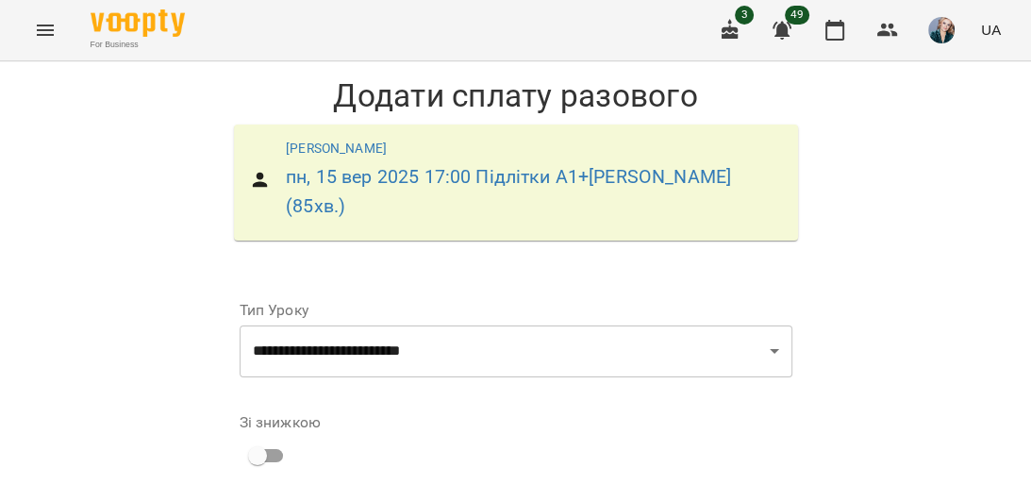
scroll to position [151, 0]
click at [559, 418] on select "* *" at bounding box center [560, 444] width 59 height 53
select select "*****"
click at [531, 418] on select "* *" at bounding box center [560, 444] width 59 height 53
click at [645, 418] on input "*" at bounding box center [678, 444] width 162 height 53
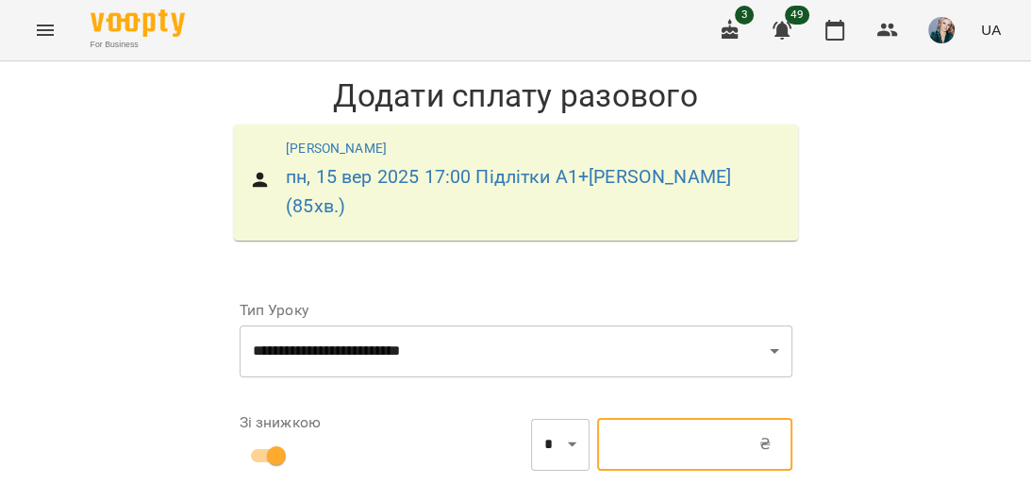
type input "*****"
type input "*"
type input "*****"
type input "**"
click at [886, 328] on div "**********" at bounding box center [515, 478] width 1031 height 835
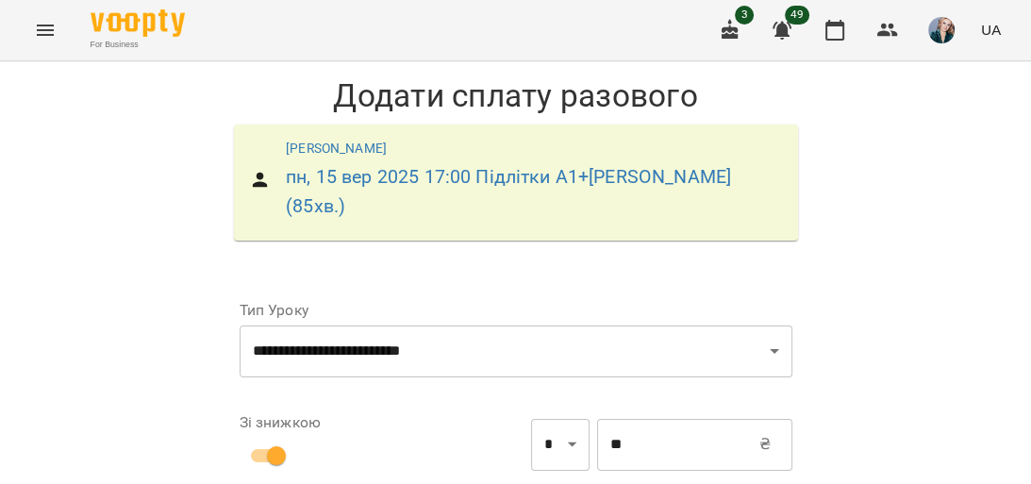
scroll to position [217, 0]
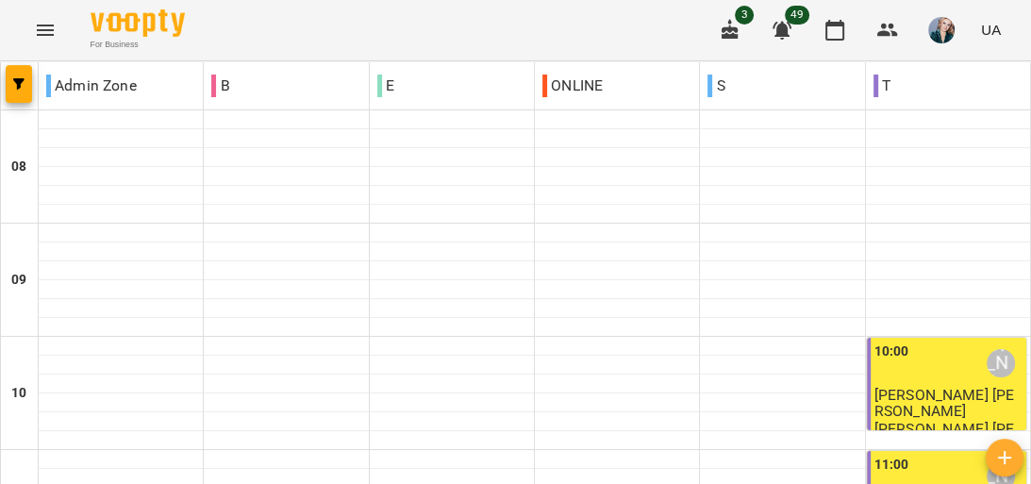
scroll to position [1208, 0]
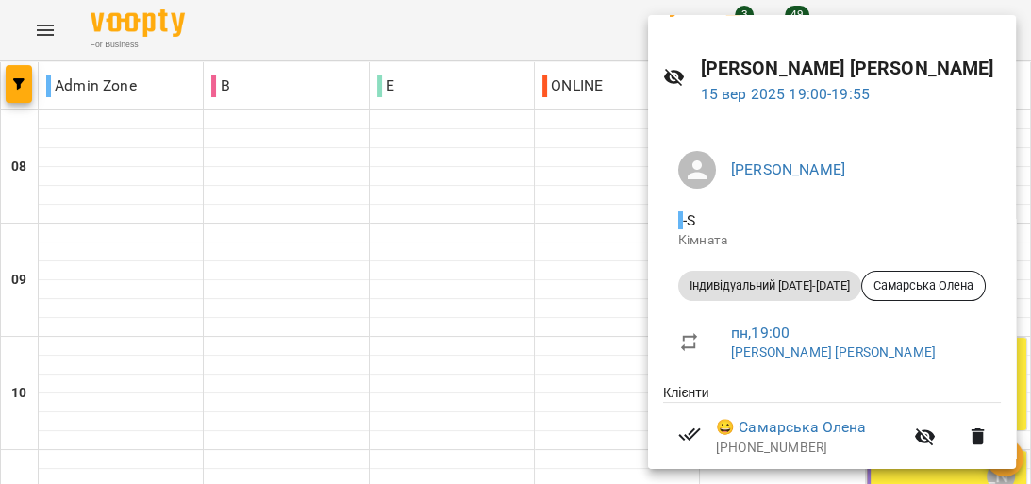
scroll to position [105, 0]
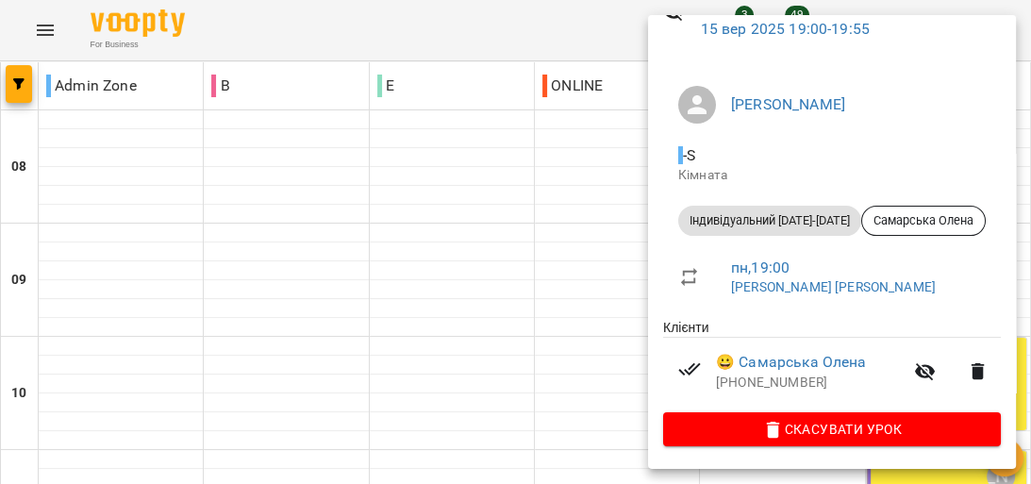
click at [497, 273] on div at bounding box center [515, 242] width 1031 height 484
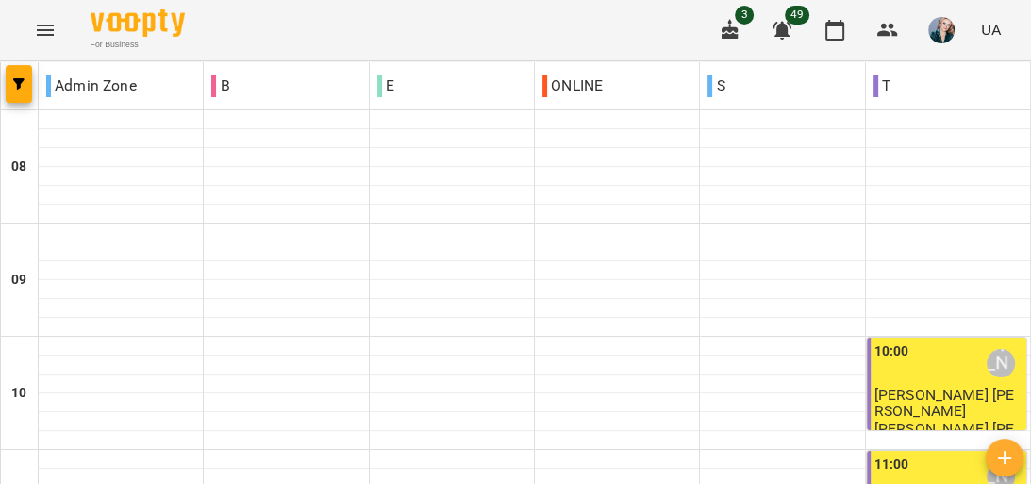
scroll to position [1057, 0]
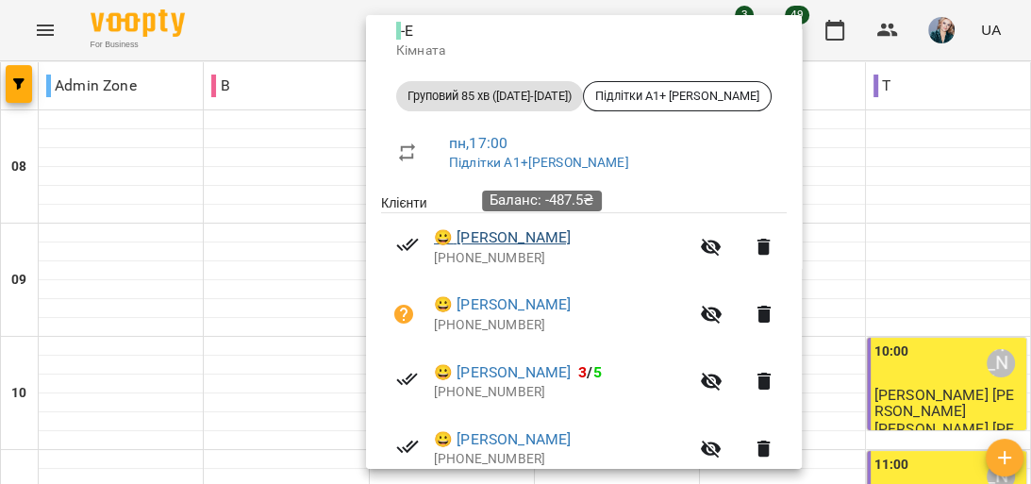
scroll to position [302, 0]
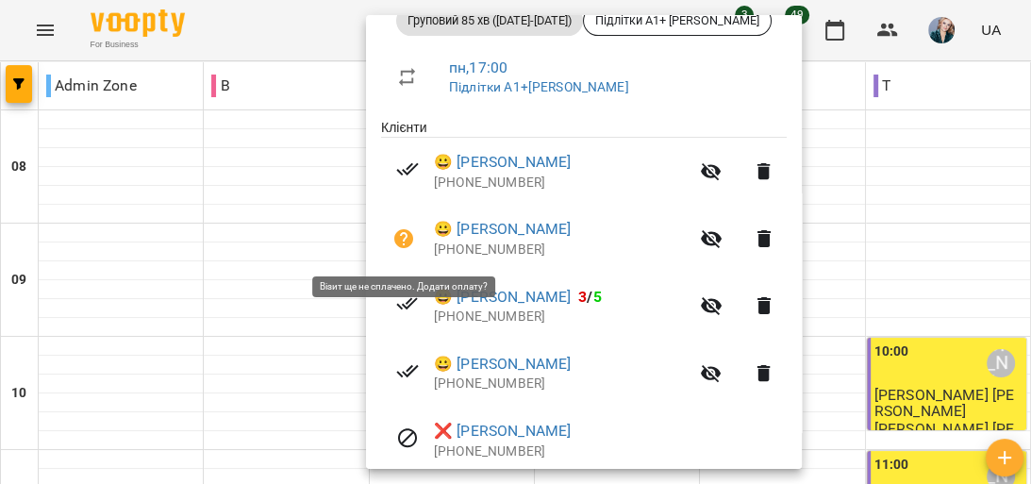
click at [400, 246] on icon "button" at bounding box center [403, 238] width 19 height 19
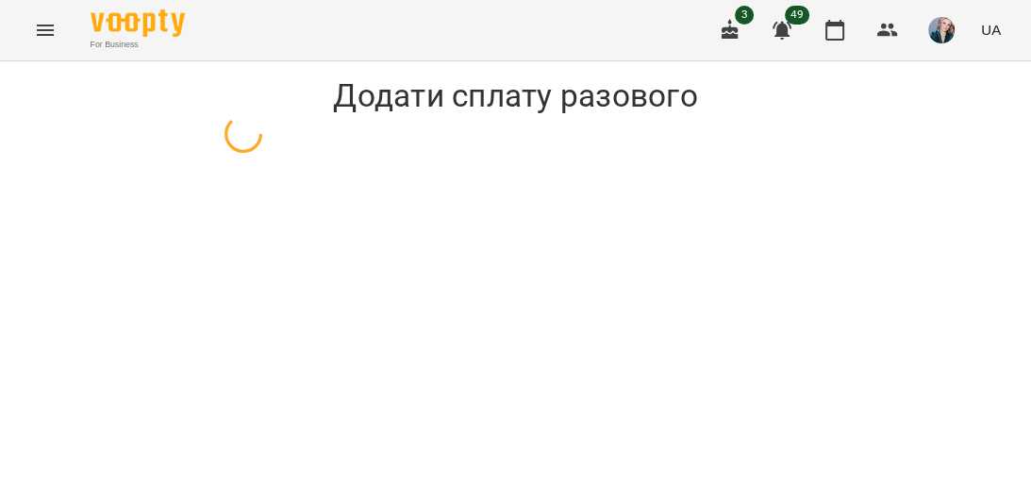
select select "**********"
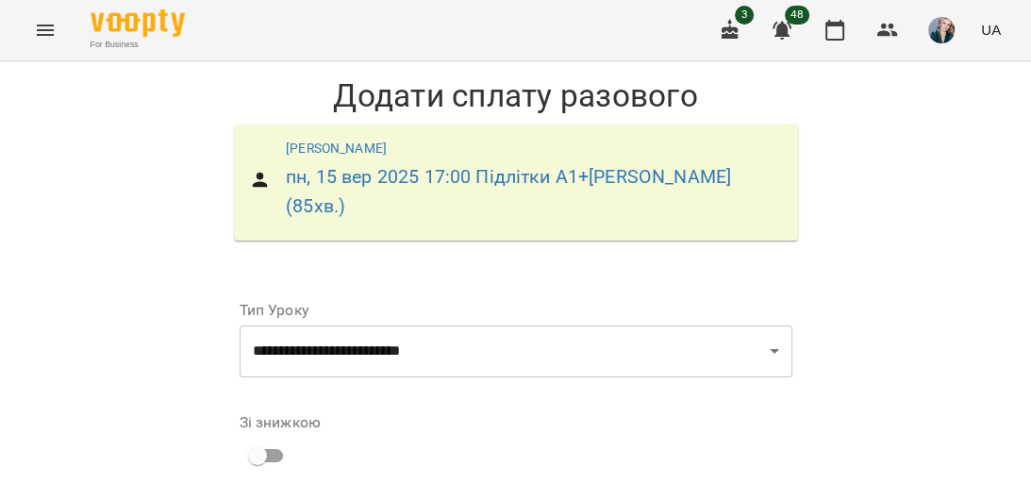
scroll to position [226, 0]
drag, startPoint x: 552, startPoint y: 180, endPoint x: 556, endPoint y: 198, distance: 18.3
click at [552, 418] on select "* *" at bounding box center [560, 444] width 59 height 53
select select "*****"
click at [531, 418] on select "* *" at bounding box center [560, 444] width 59 height 53
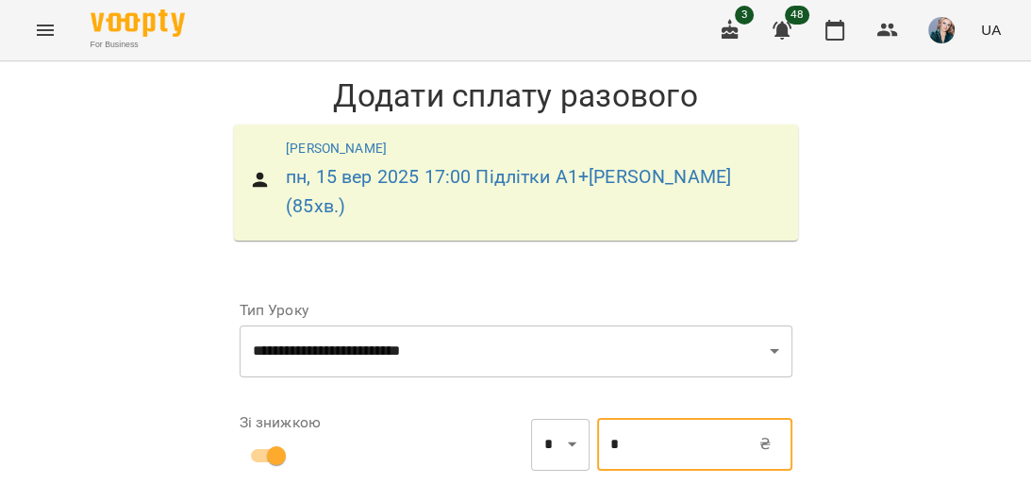
click at [619, 418] on input "*" at bounding box center [678, 444] width 162 height 53
type input "*****"
type input "*"
type input "*****"
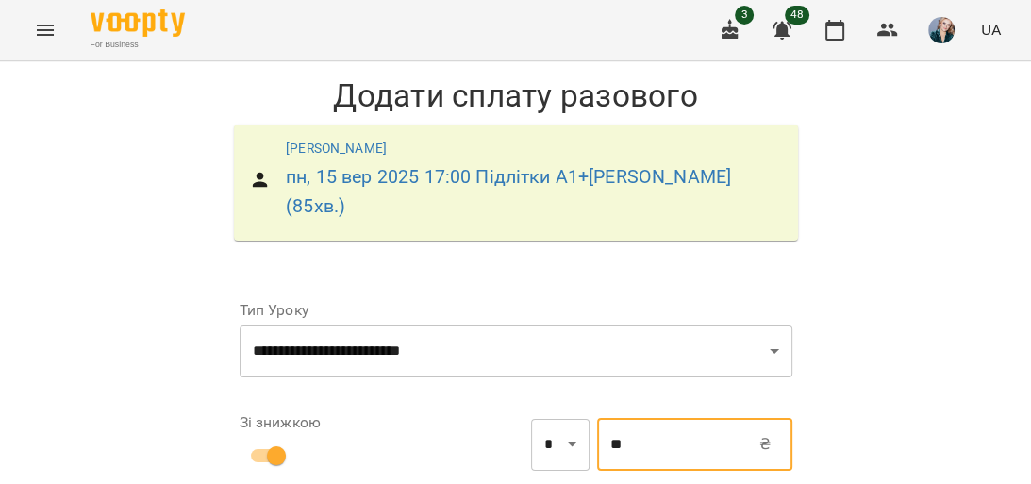
type input "**"
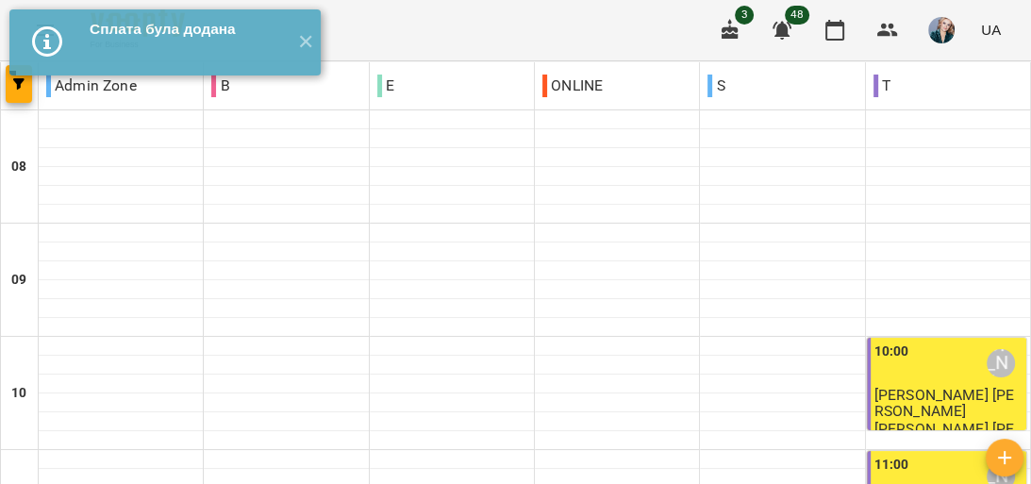
scroll to position [981, 0]
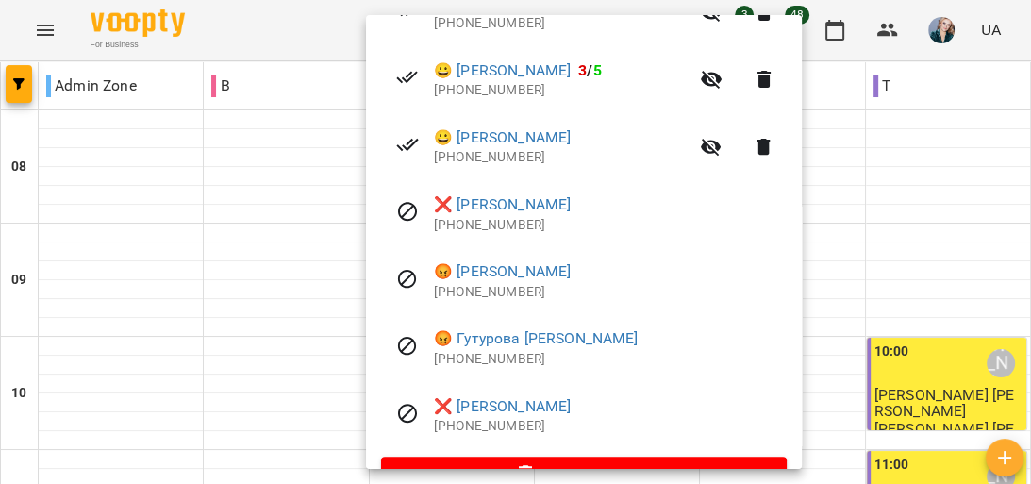
scroll to position [575, 0]
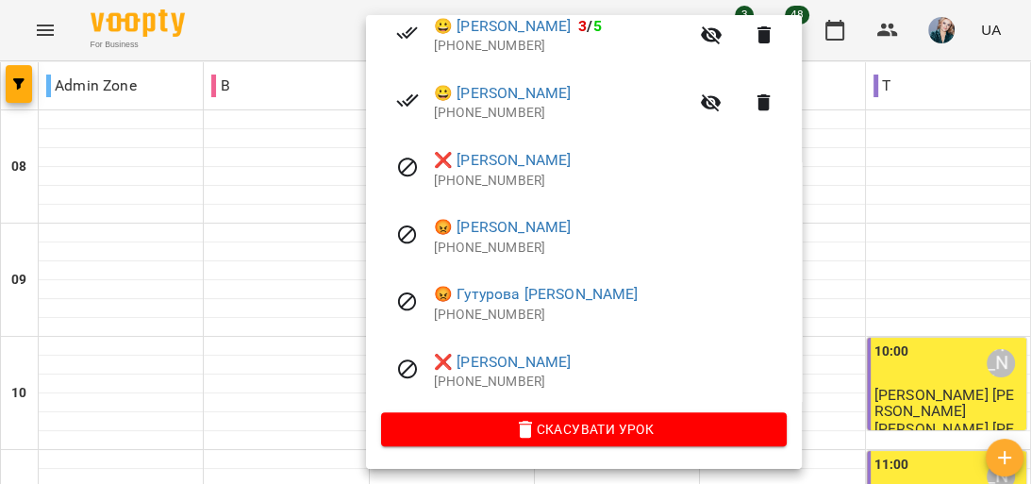
click at [862, 238] on div at bounding box center [515, 242] width 1031 height 484
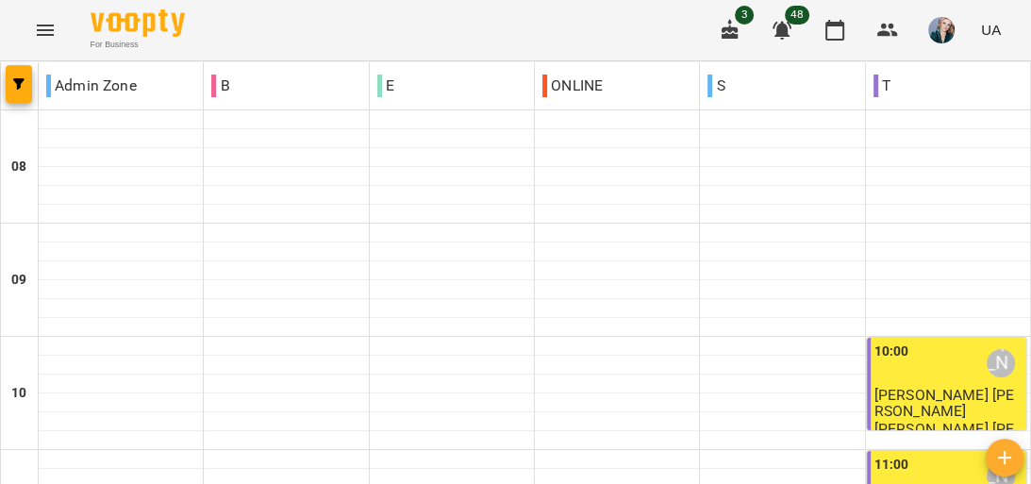
scroll to position [1110, 0]
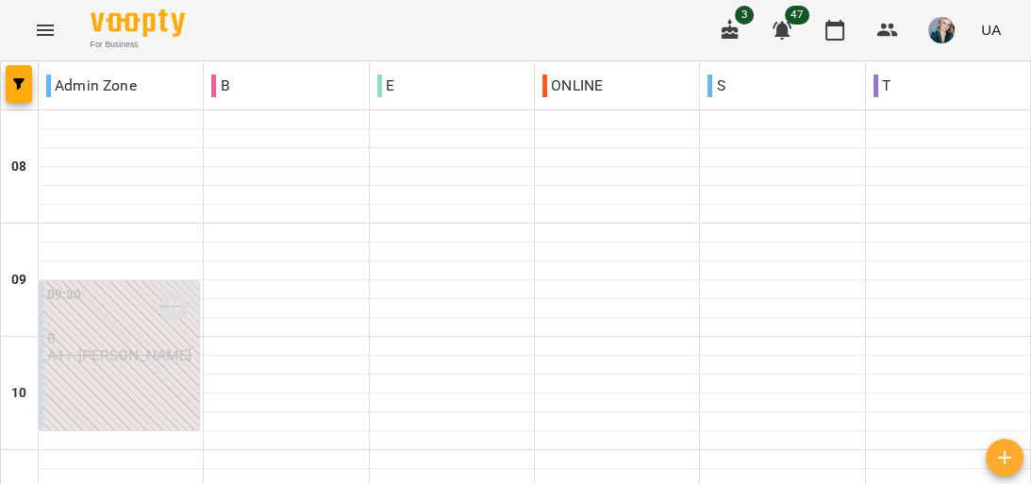
scroll to position [1208, 0]
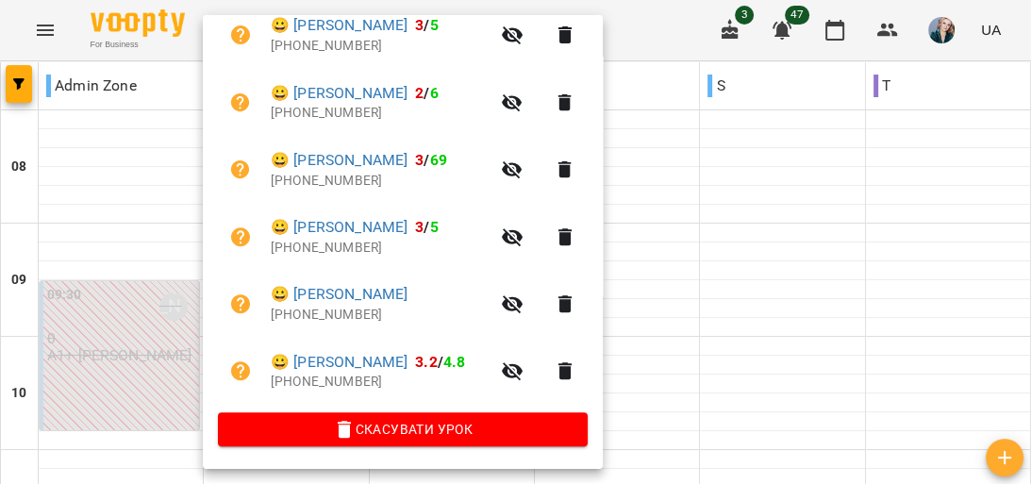
scroll to position [442, 0]
click at [696, 298] on div at bounding box center [515, 242] width 1031 height 484
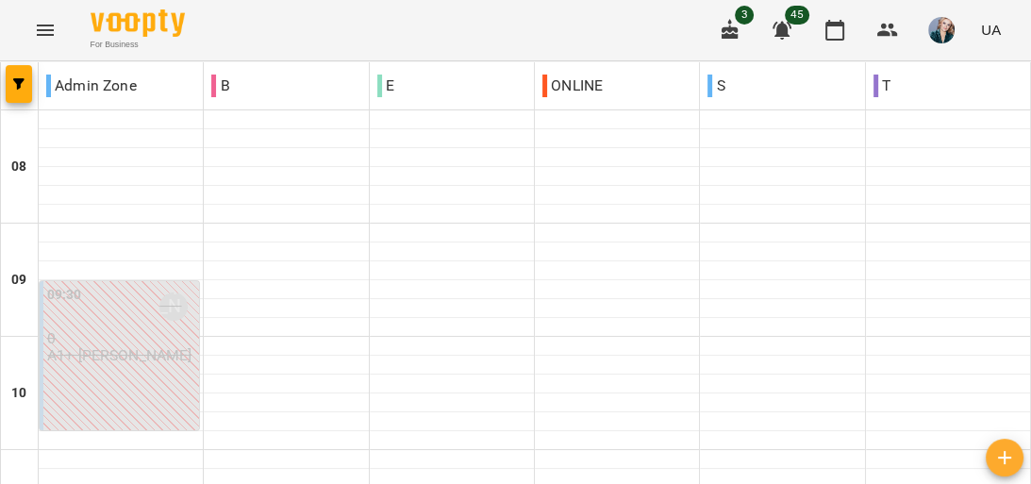
scroll to position [755, 0]
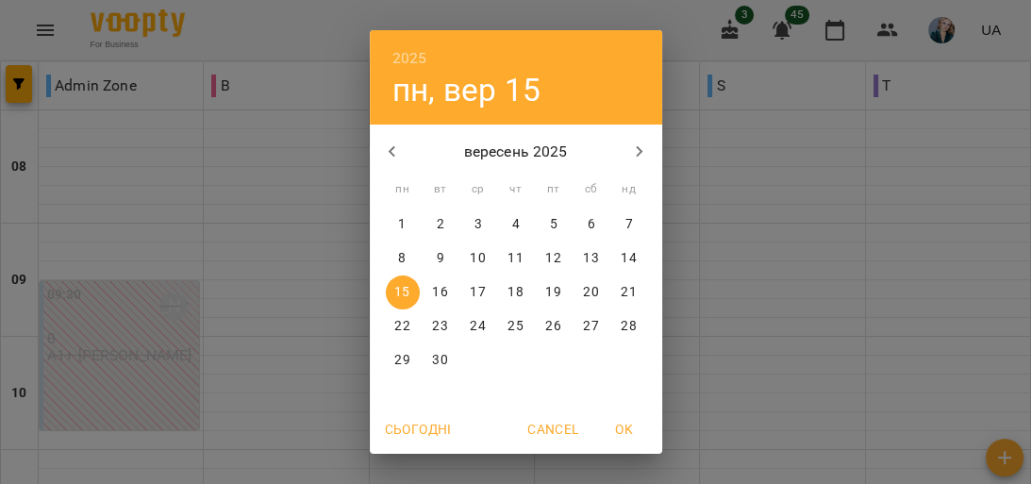
click at [436, 260] on p "9" at bounding box center [440, 258] width 8 height 19
type input "**********"
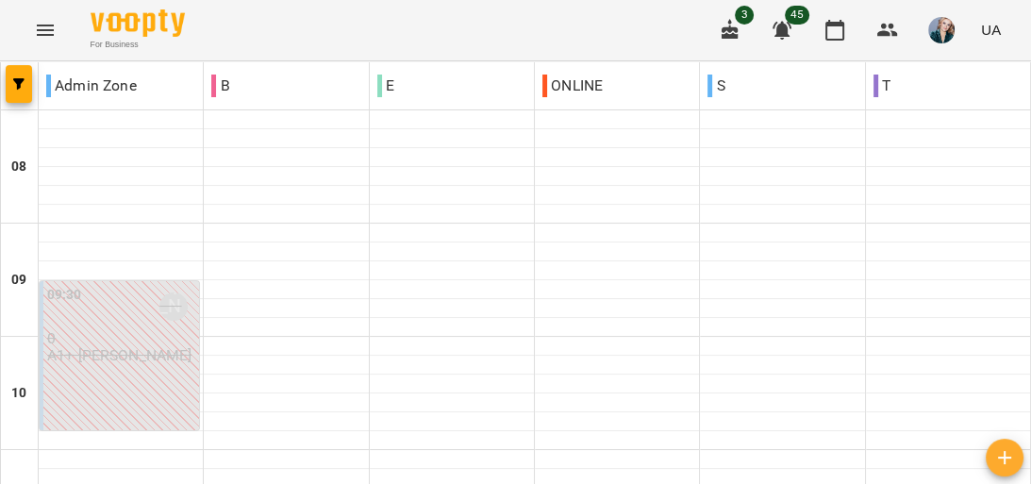
scroll to position [1336, 0]
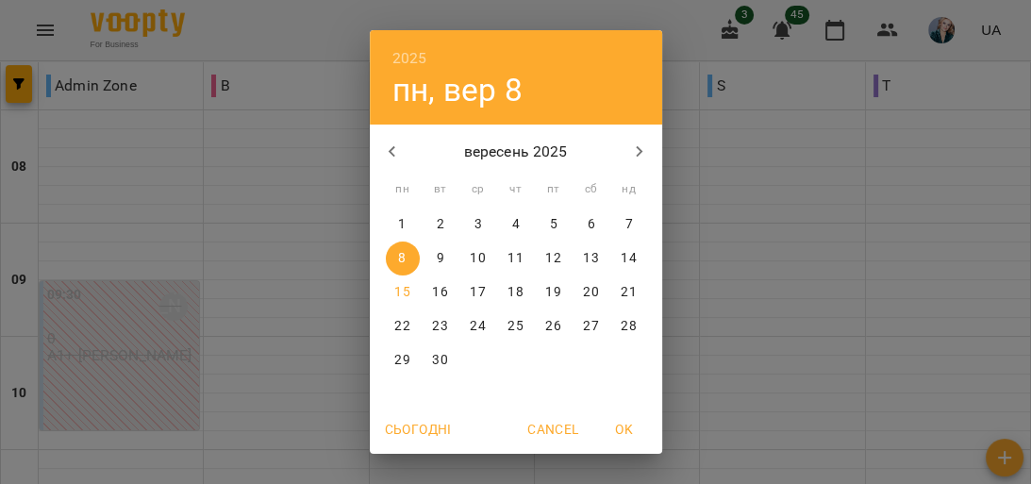
click at [395, 282] on button "15" at bounding box center [403, 293] width 34 height 34
type input "**********"
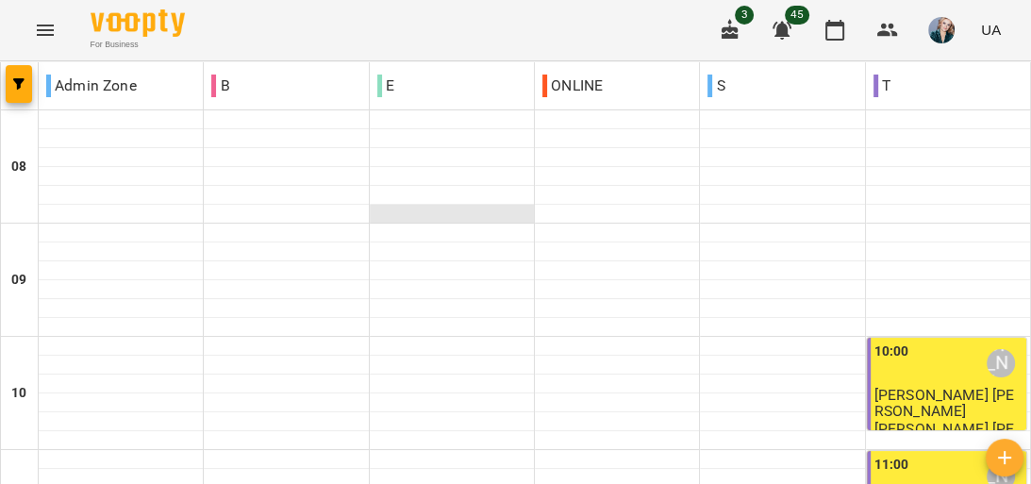
scroll to position [1057, 0]
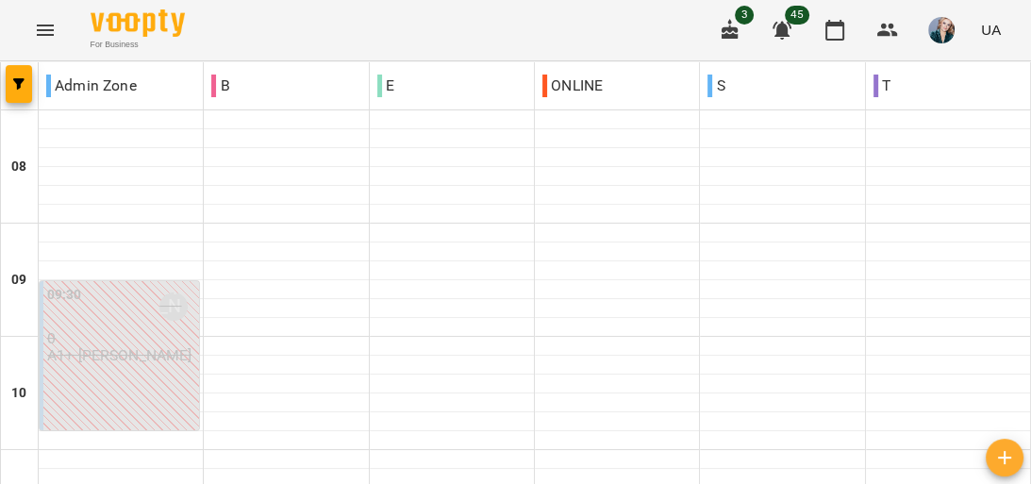
scroll to position [906, 0]
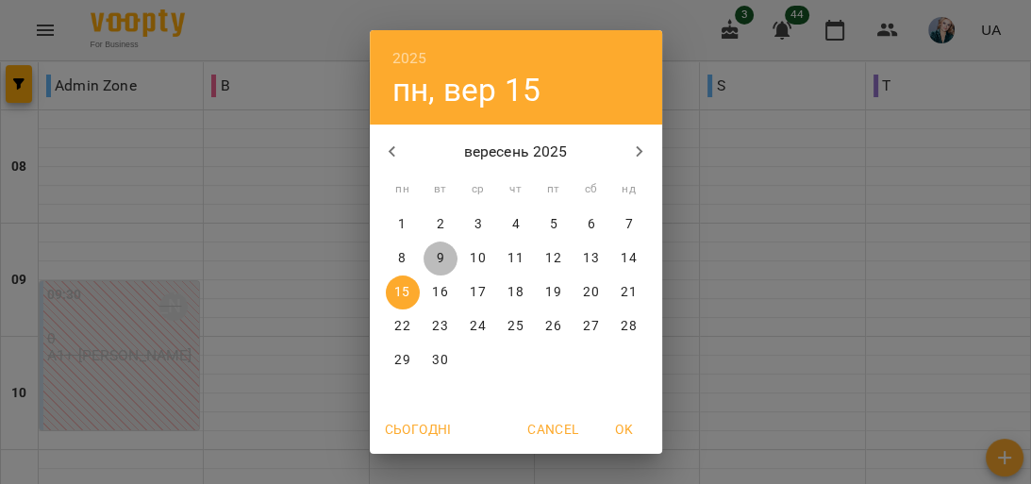
click at [436, 263] on p "9" at bounding box center [440, 258] width 8 height 19
type input "**********"
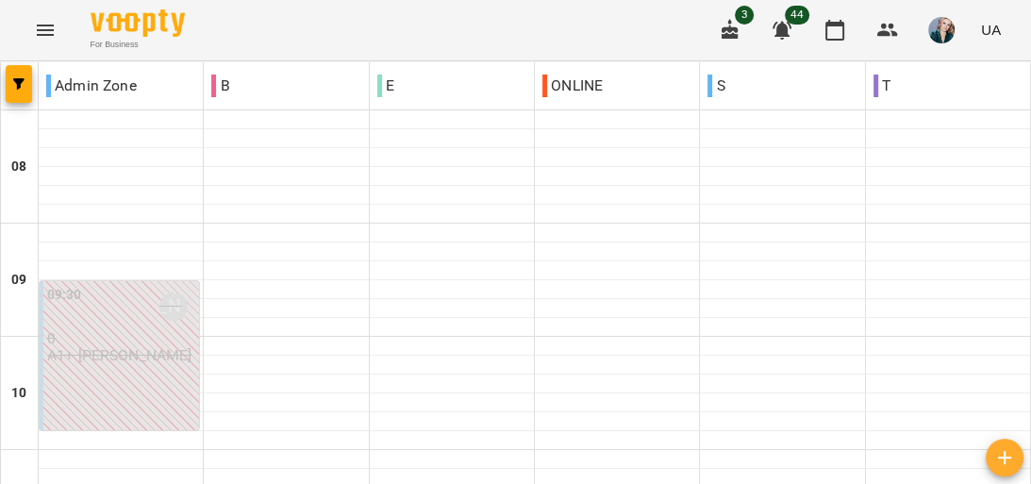
scroll to position [959, 0]
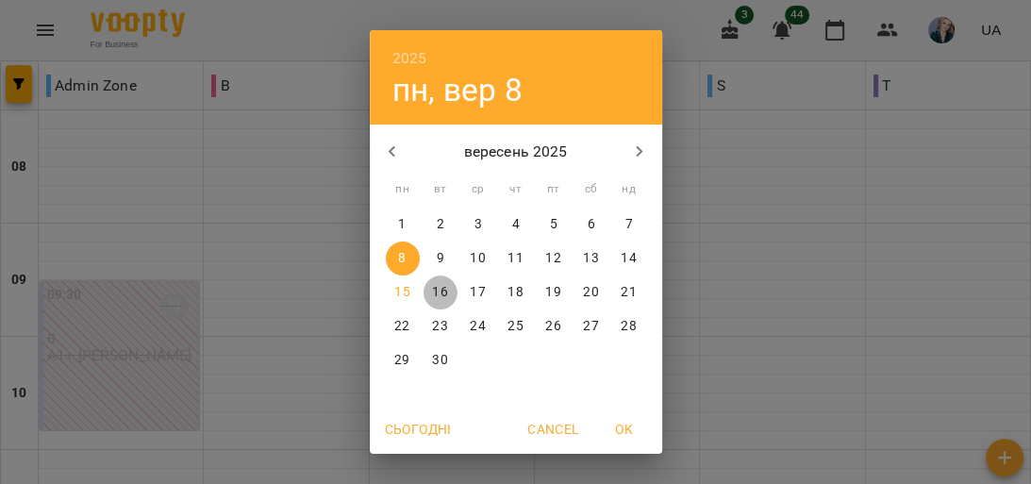
click at [432, 290] on p "16" at bounding box center [439, 292] width 15 height 19
type input "**********"
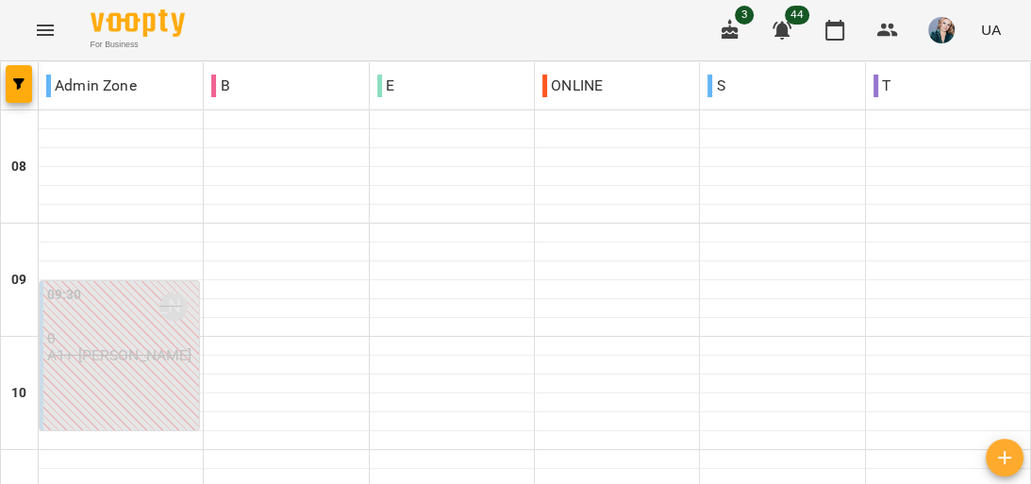
scroll to position [981, 0]
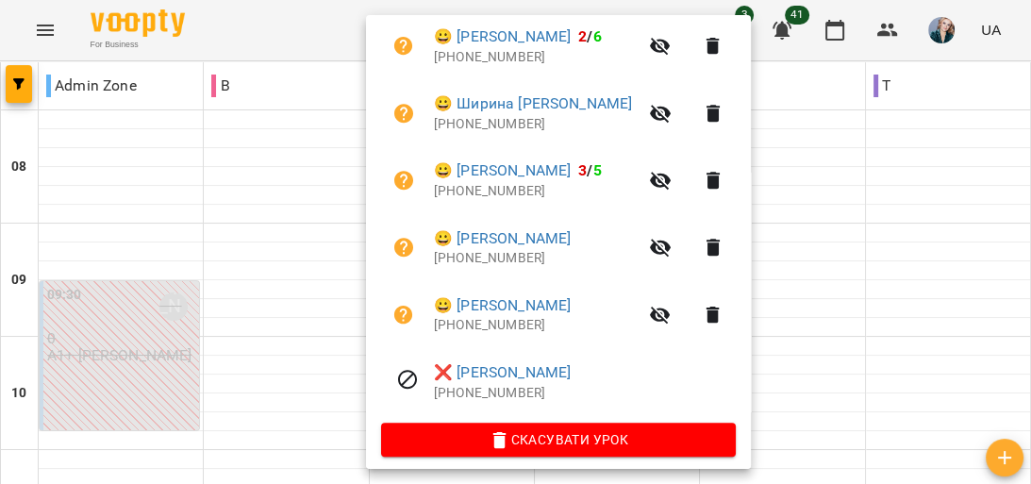
scroll to position [576, 0]
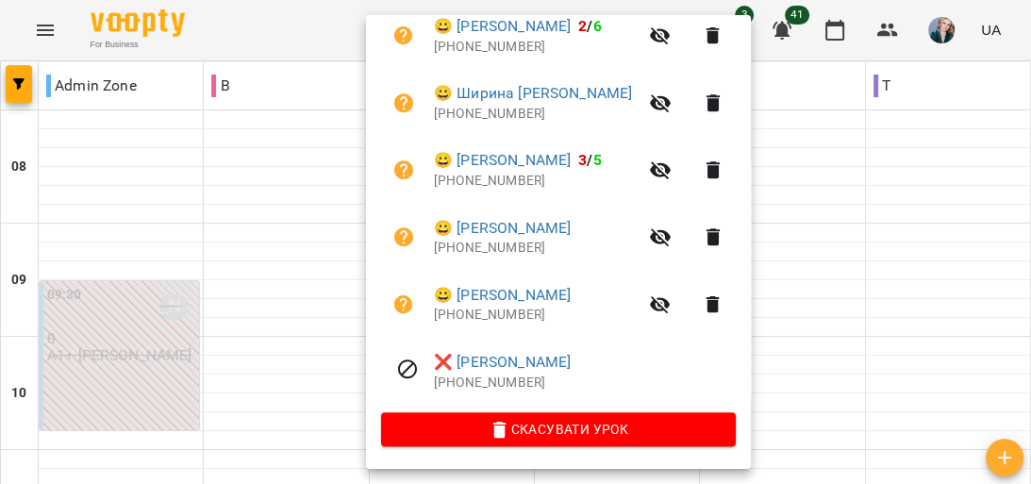
click at [897, 281] on div at bounding box center [515, 242] width 1031 height 484
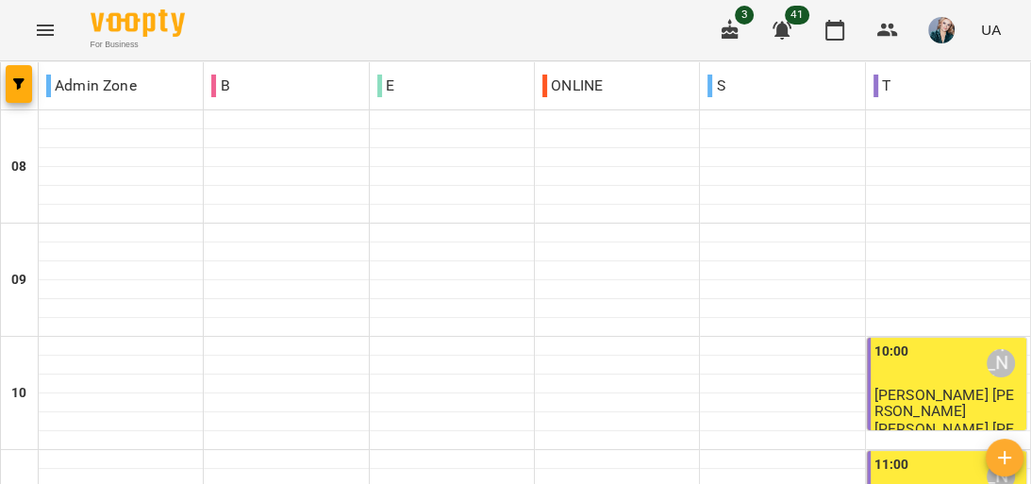
scroll to position [906, 0]
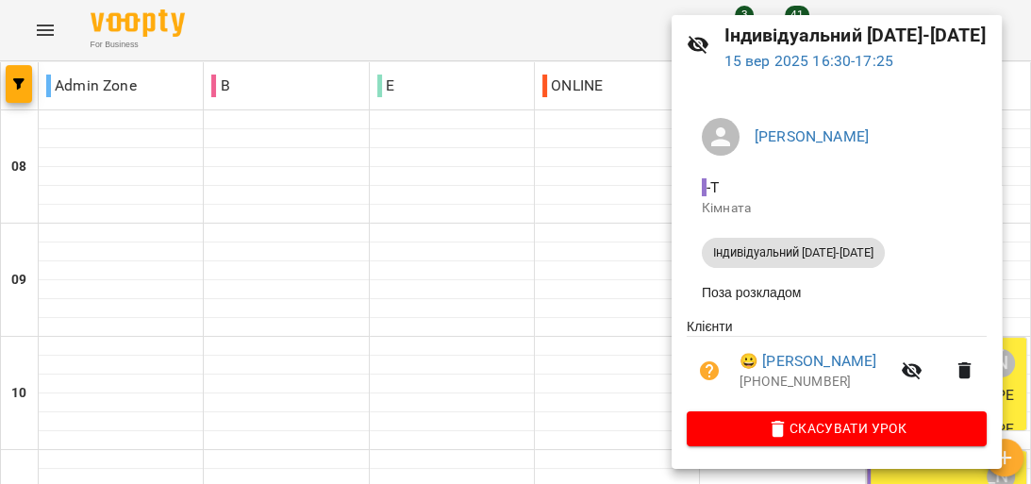
scroll to position [0, 0]
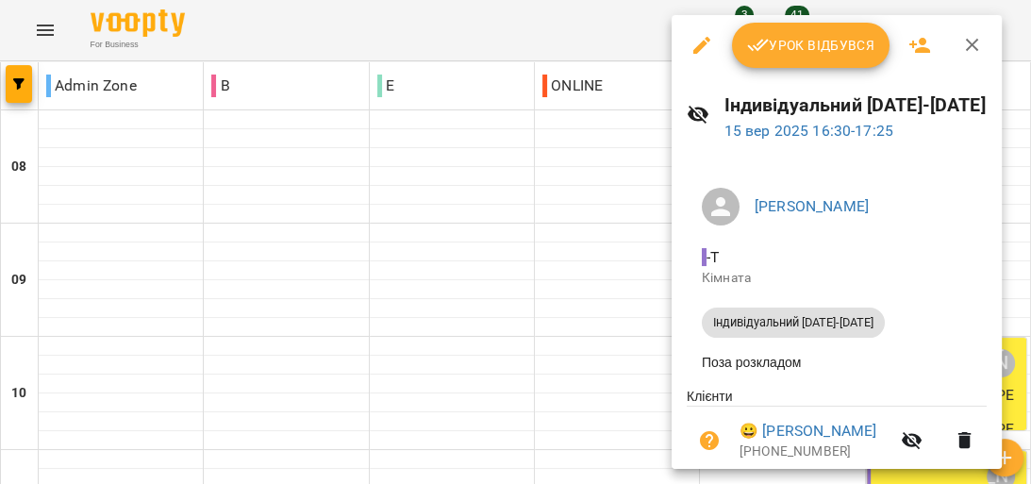
click at [802, 26] on button "Урок відбувся" at bounding box center [811, 45] width 159 height 45
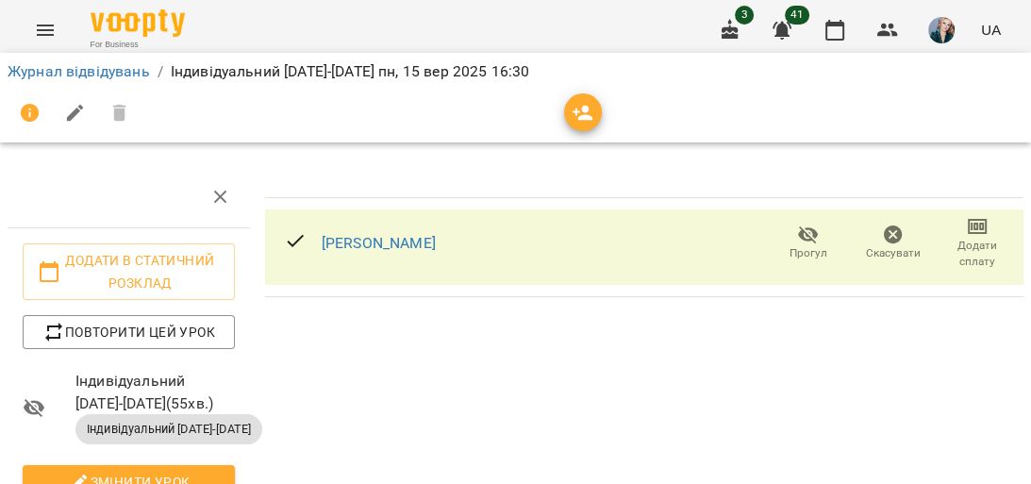
click at [978, 242] on span "Додати сплату" at bounding box center [977, 254] width 62 height 32
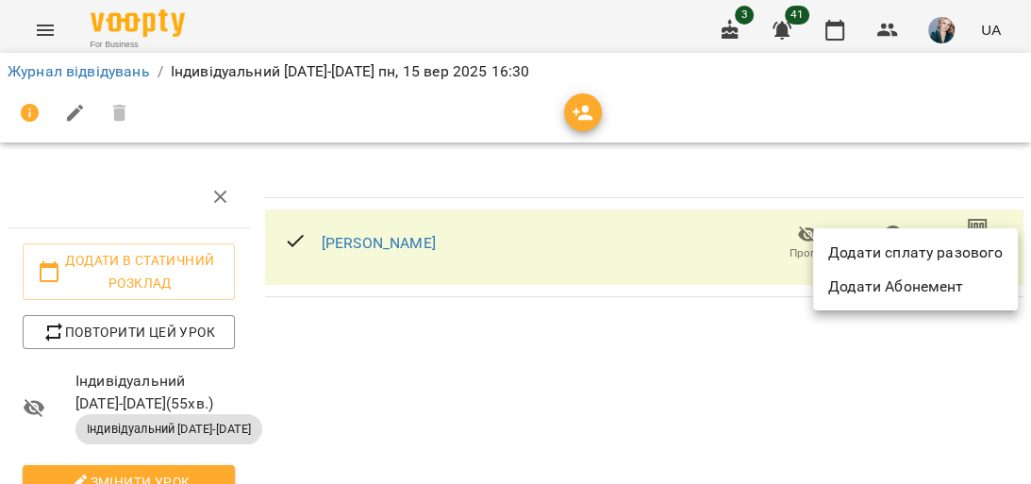
click at [862, 254] on li "Додати сплату разового" at bounding box center [915, 253] width 205 height 34
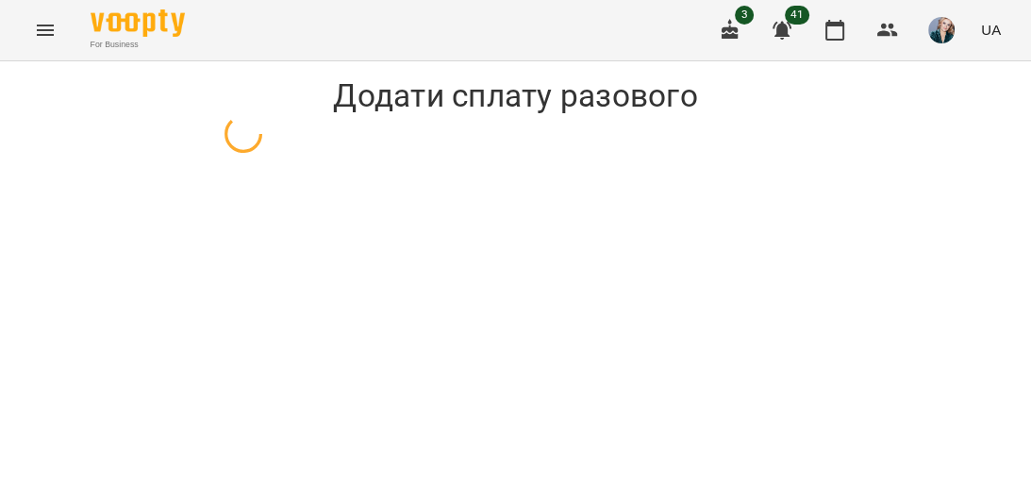
select select "**********"
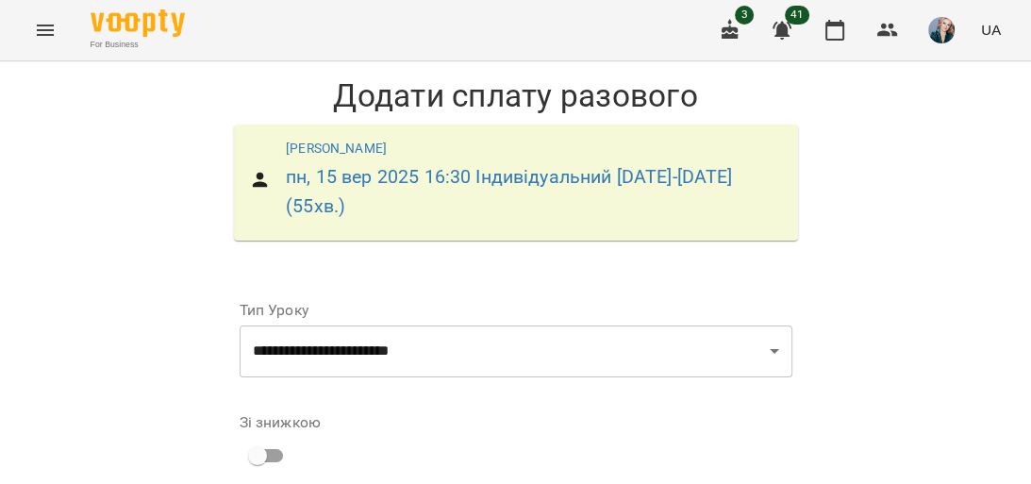
scroll to position [217, 0]
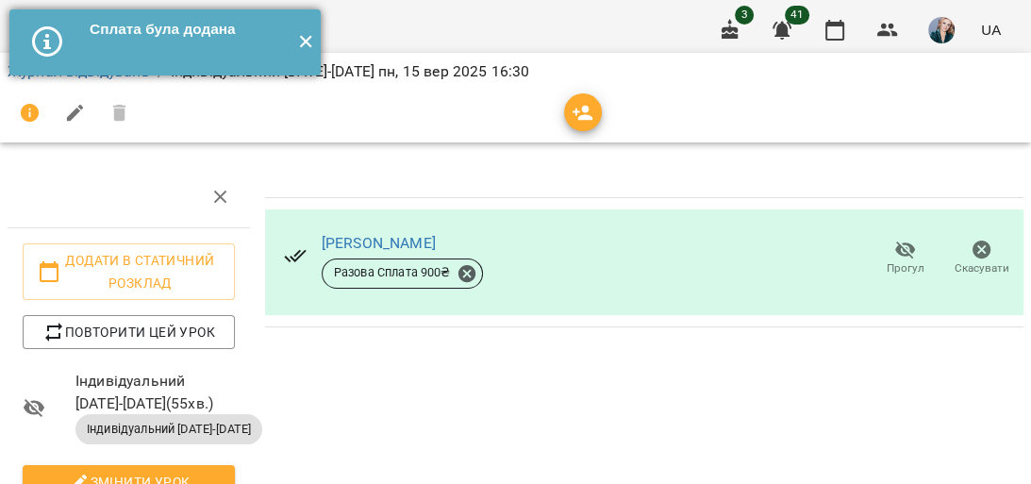
click at [304, 45] on button "✕" at bounding box center [305, 42] width 31 height 66
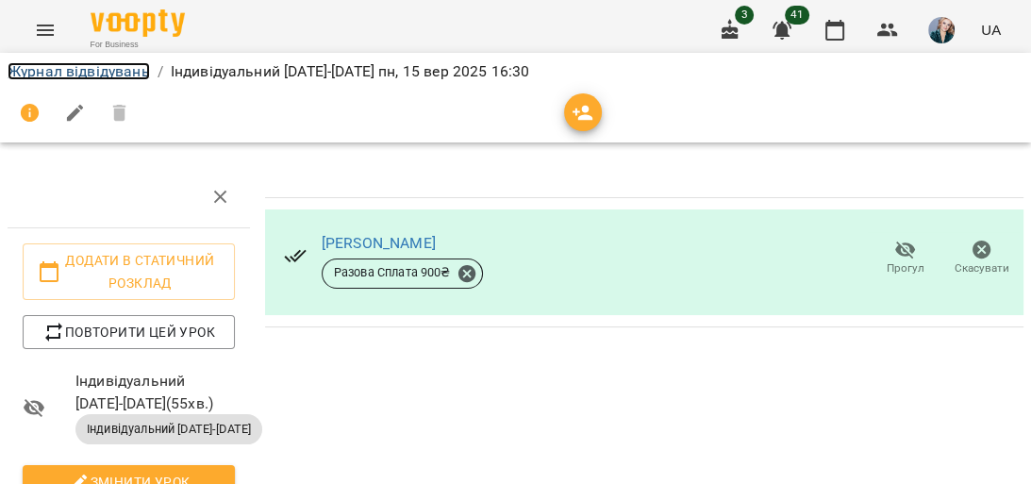
click at [116, 75] on link "Журнал відвідувань" at bounding box center [79, 71] width 142 height 18
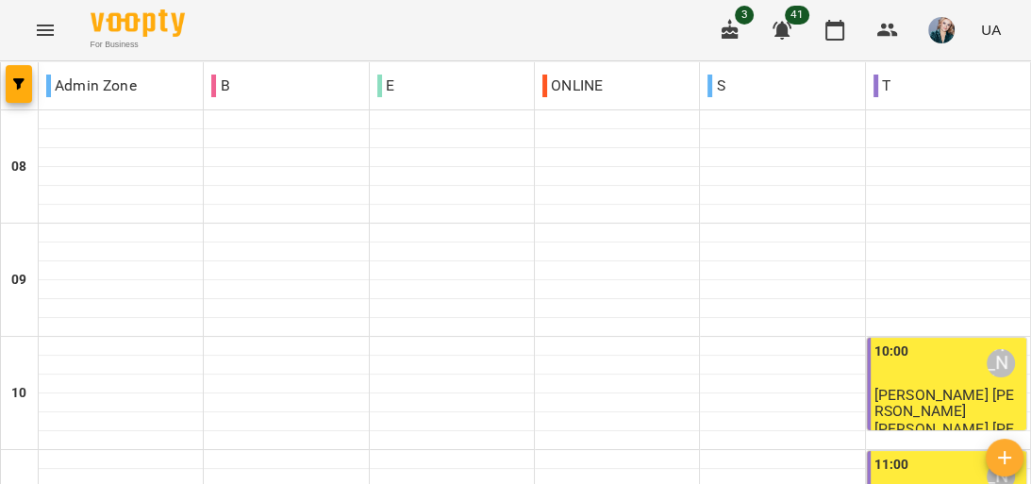
scroll to position [906, 0]
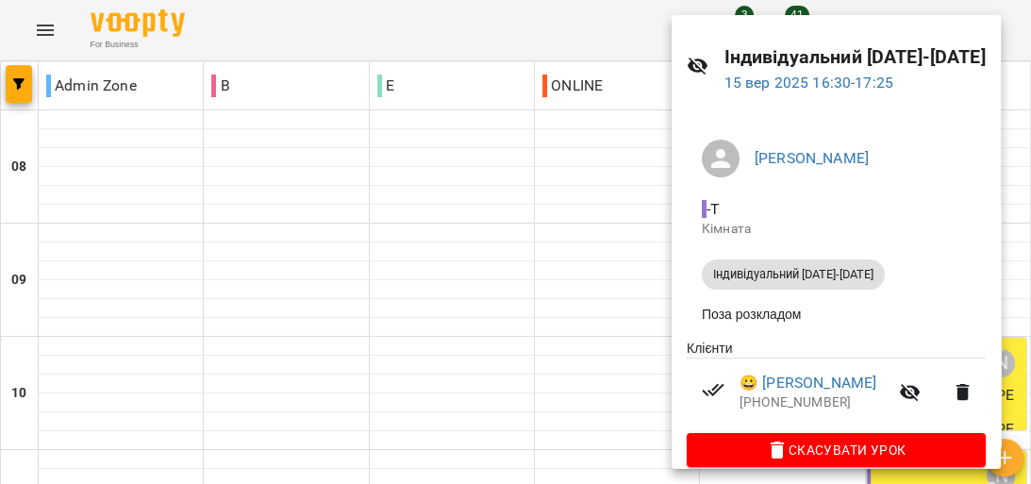
scroll to position [75, 0]
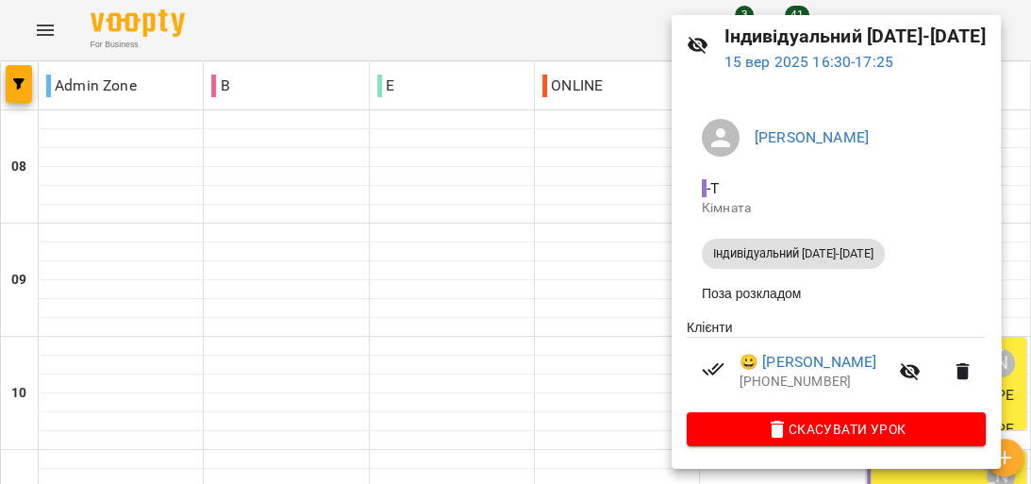
click at [615, 240] on div at bounding box center [515, 242] width 1031 height 484
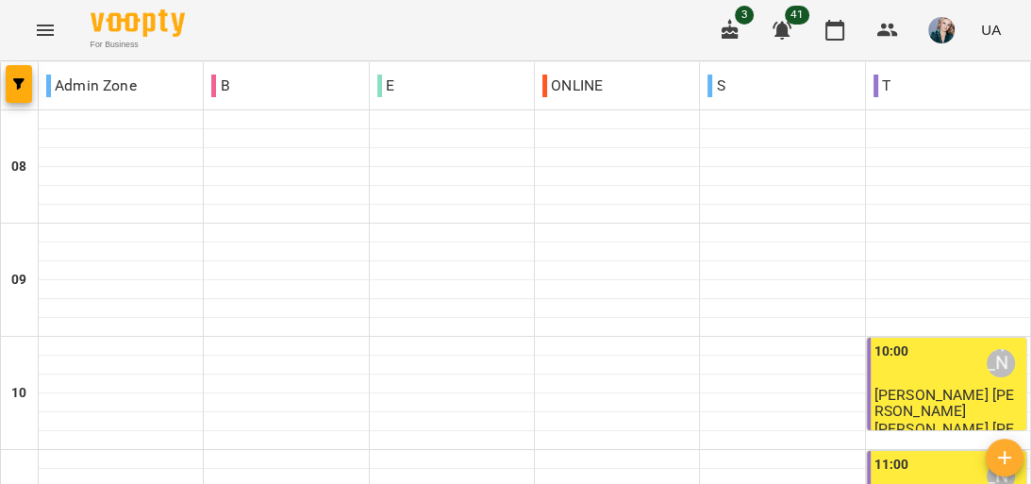
scroll to position [1057, 0]
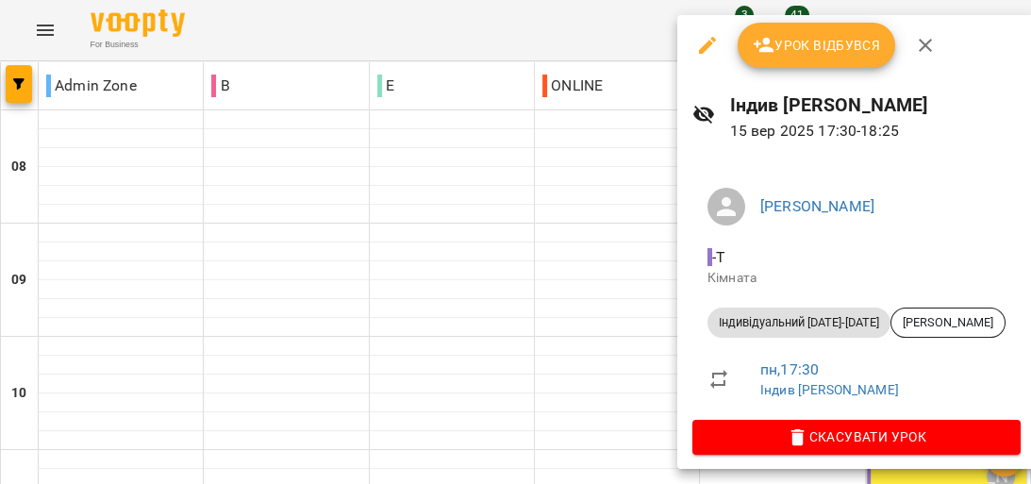
click at [837, 32] on button "Урок відбувся" at bounding box center [817, 45] width 159 height 45
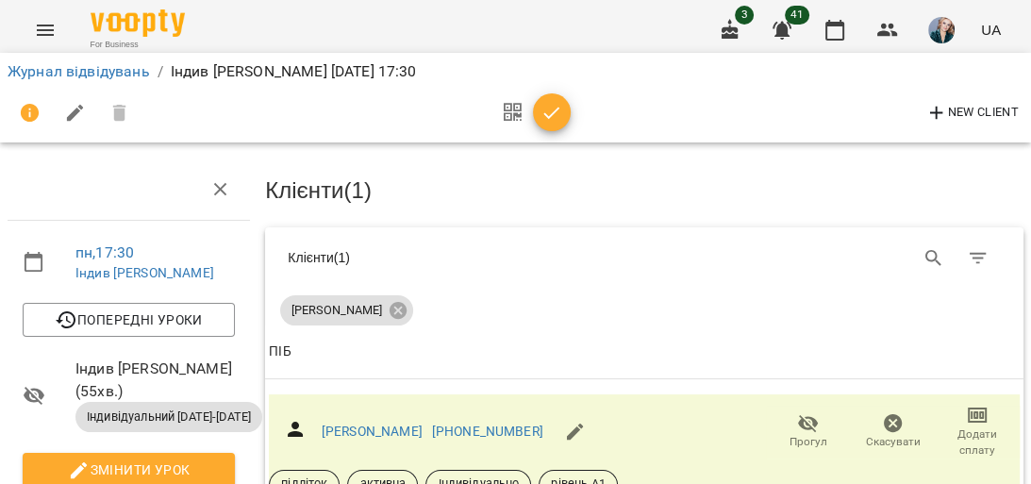
scroll to position [75, 0]
click at [966, 404] on icon "button" at bounding box center [977, 415] width 23 height 23
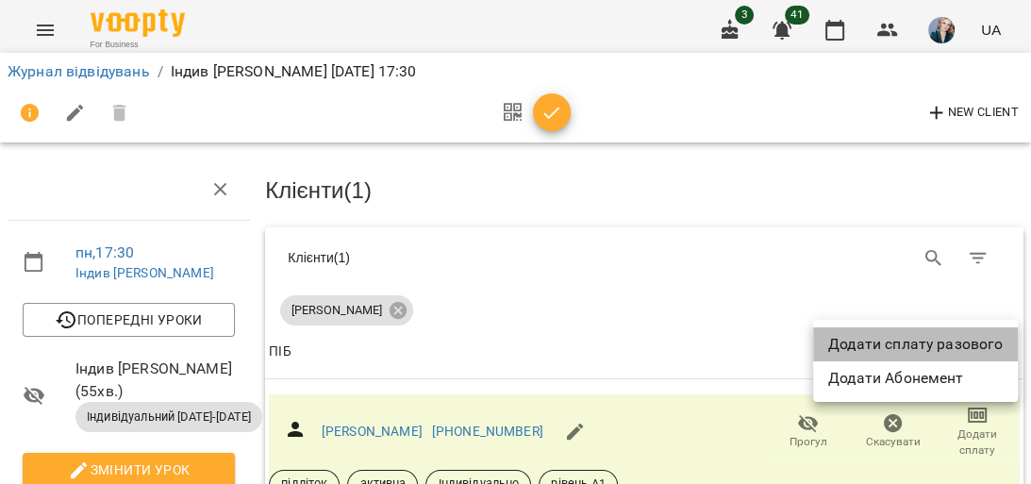
click at [944, 352] on li "Додати сплату разового" at bounding box center [915, 344] width 205 height 34
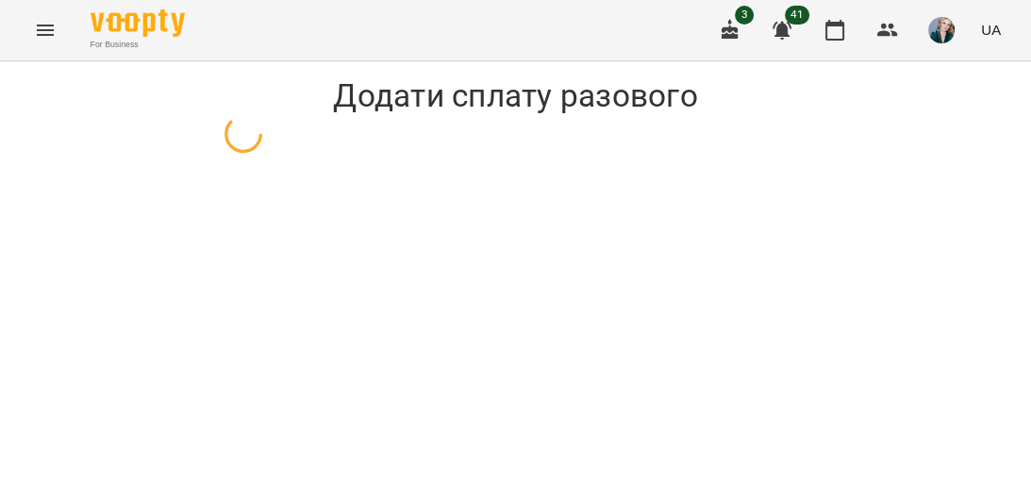
select select "**********"
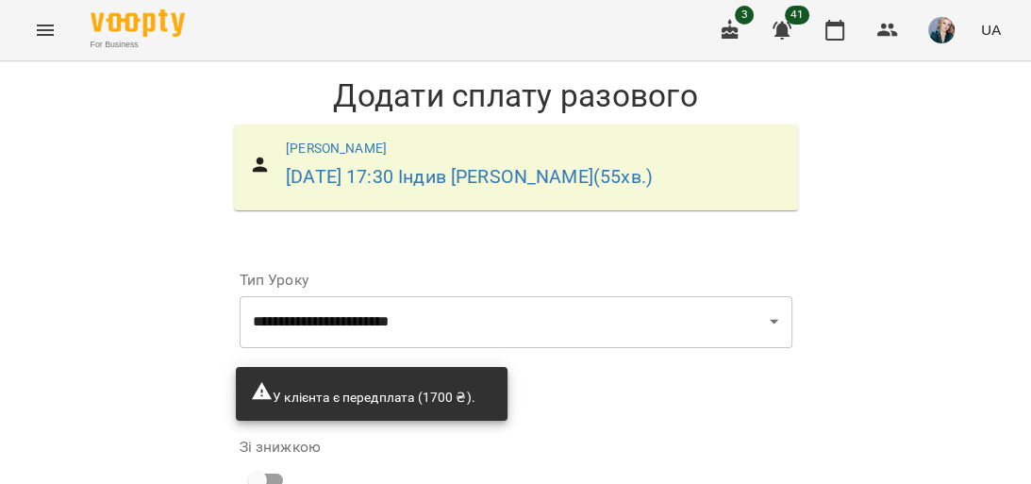
scroll to position [301, 0]
click at [643, 443] on input "*" at bounding box center [678, 469] width 162 height 53
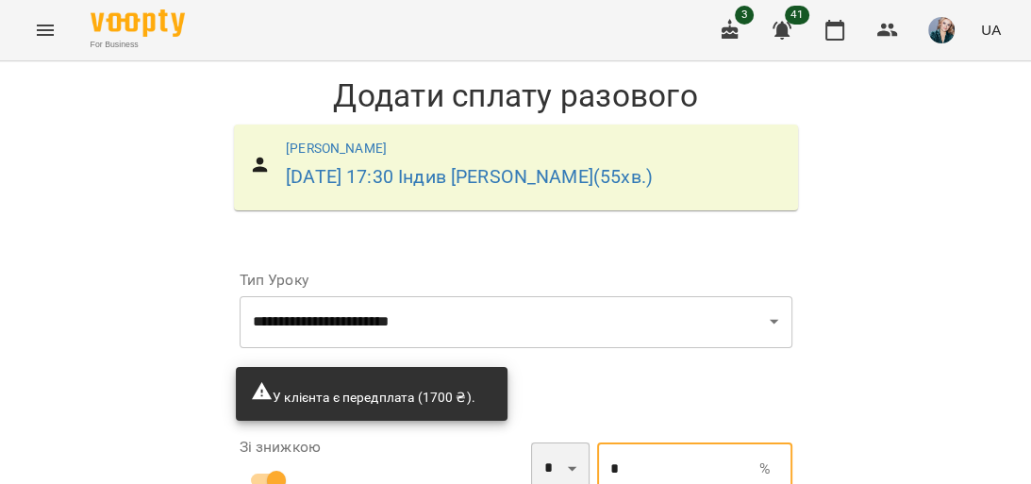
click at [540, 443] on select "* *" at bounding box center [560, 469] width 59 height 53
select select "*****"
click at [531, 443] on select "* *" at bounding box center [560, 469] width 59 height 53
click at [634, 443] on input "*" at bounding box center [678, 469] width 162 height 53
type input "***"
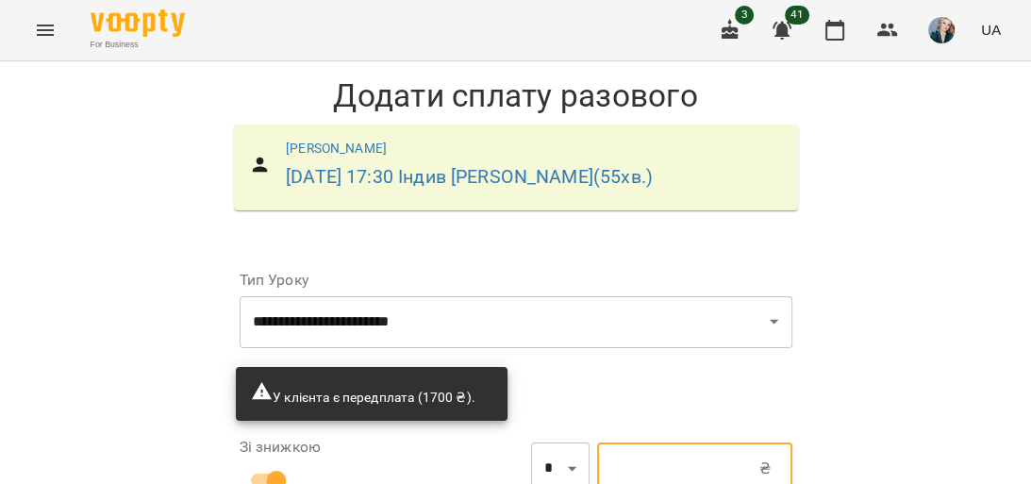
type input "*"
type input "***"
type input "**"
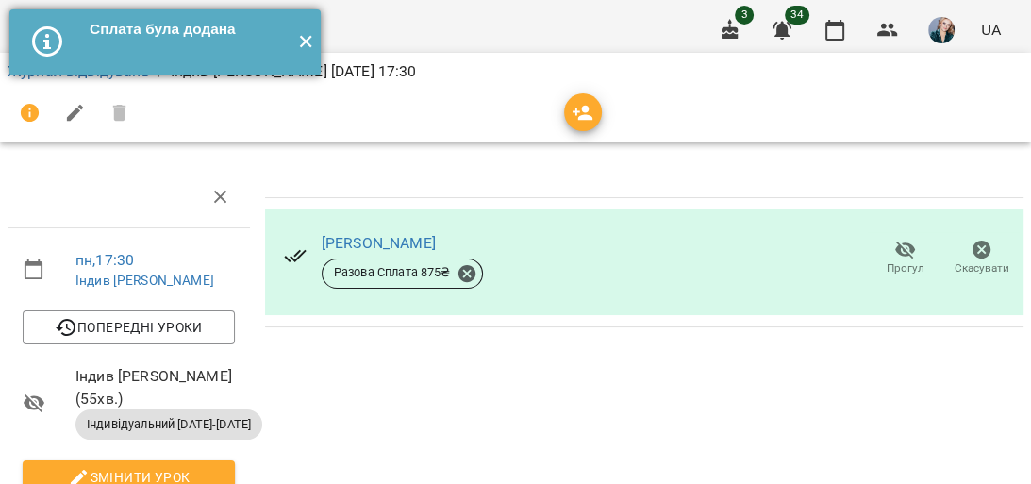
click at [309, 34] on button "✕" at bounding box center [305, 42] width 31 height 66
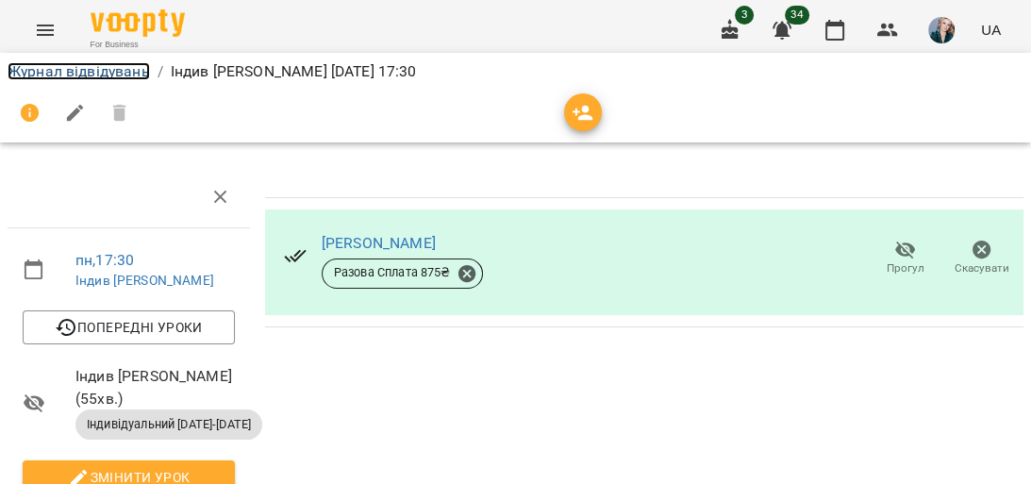
click at [89, 73] on link "Журнал відвідувань" at bounding box center [79, 71] width 142 height 18
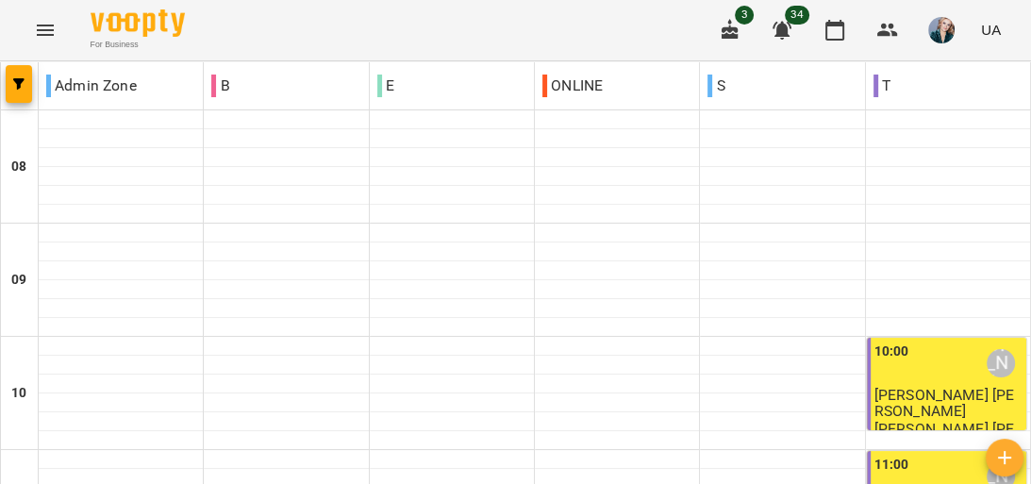
scroll to position [1208, 0]
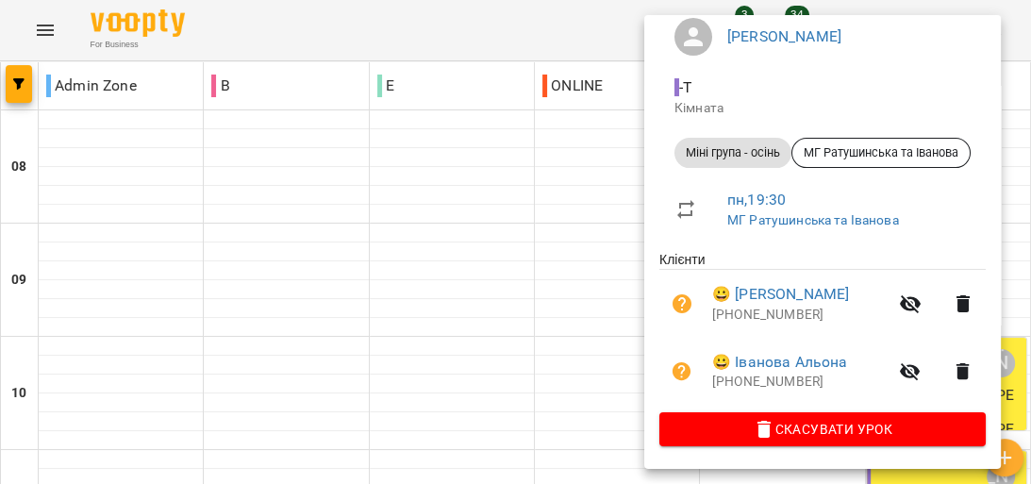
scroll to position [173, 0]
click at [525, 305] on div at bounding box center [515, 242] width 1031 height 484
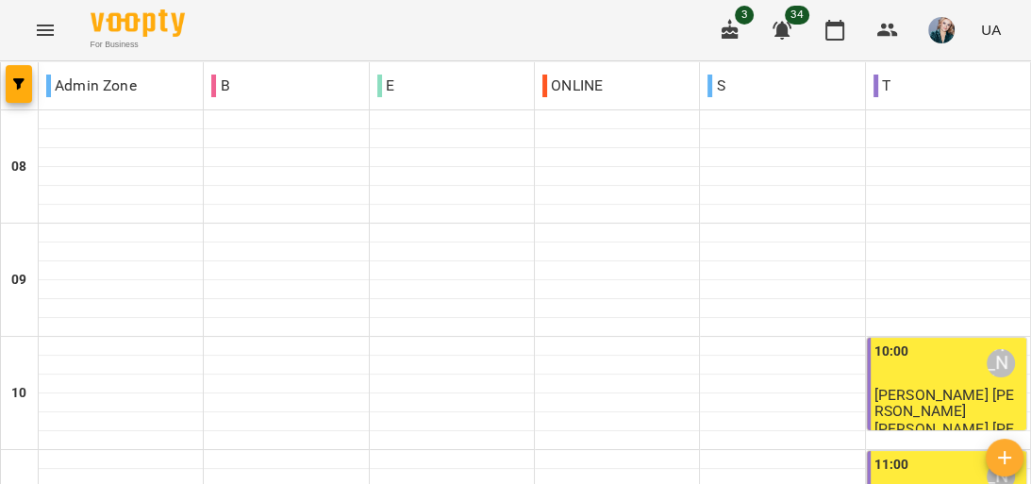
scroll to position [1132, 0]
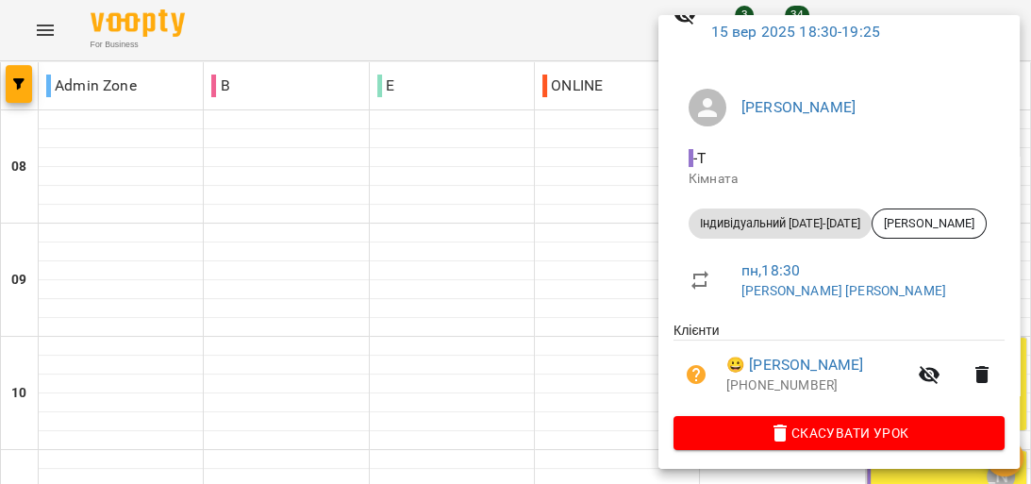
scroll to position [106, 0]
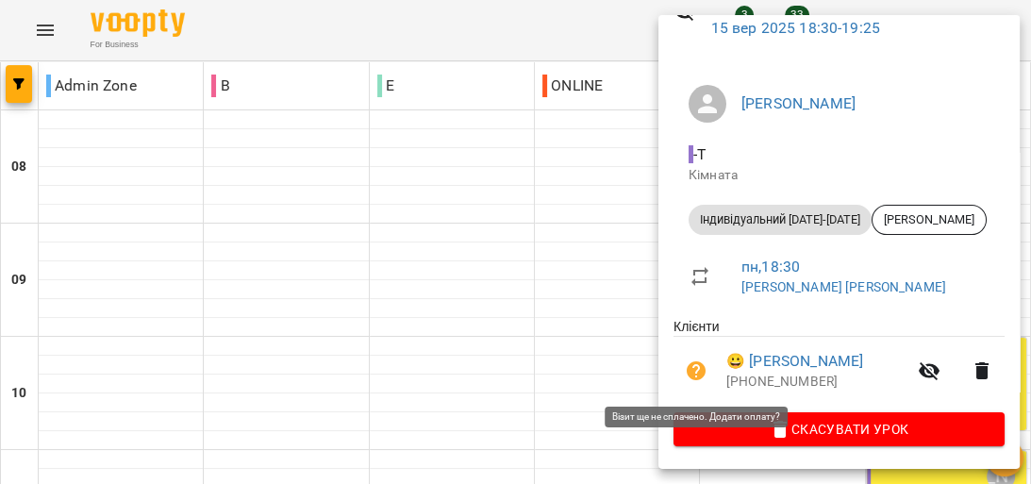
click at [693, 374] on icon "button" at bounding box center [696, 370] width 19 height 19
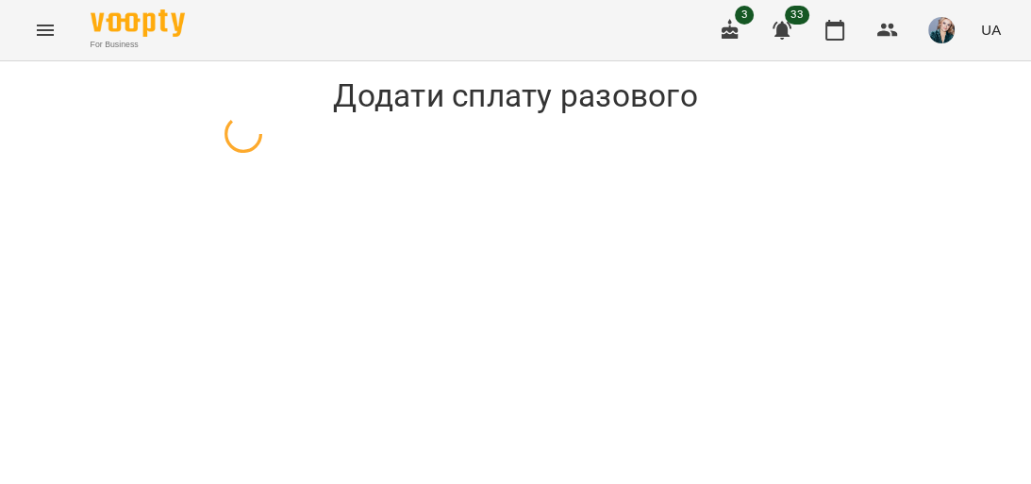
select select "**********"
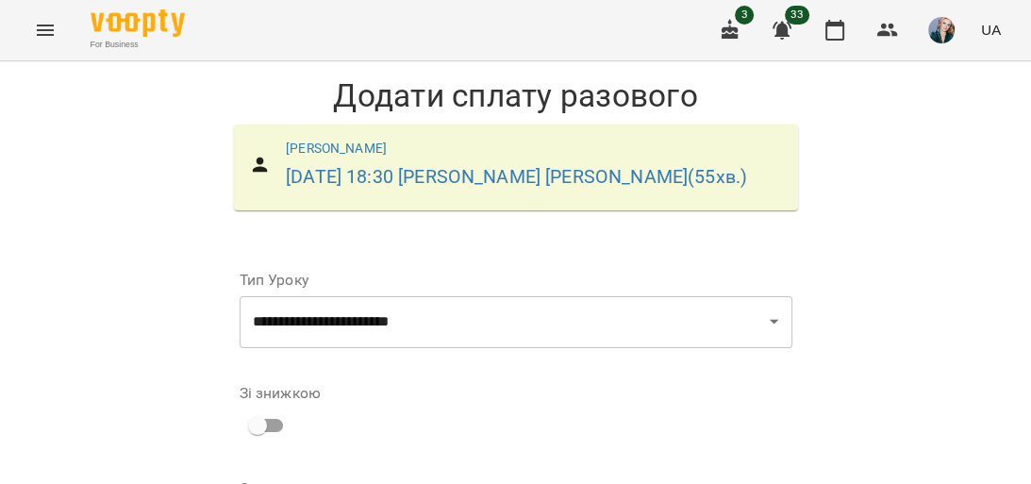
scroll to position [247, 0]
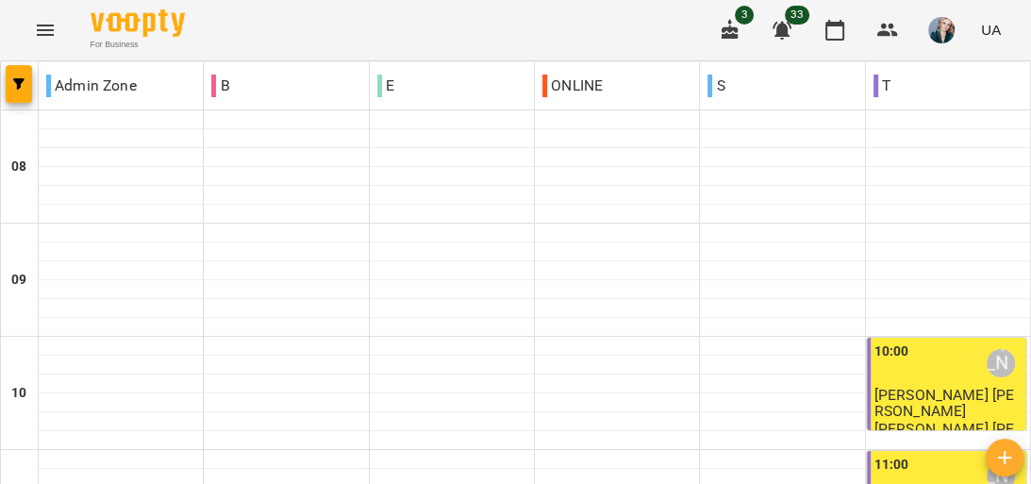
scroll to position [1132, 0]
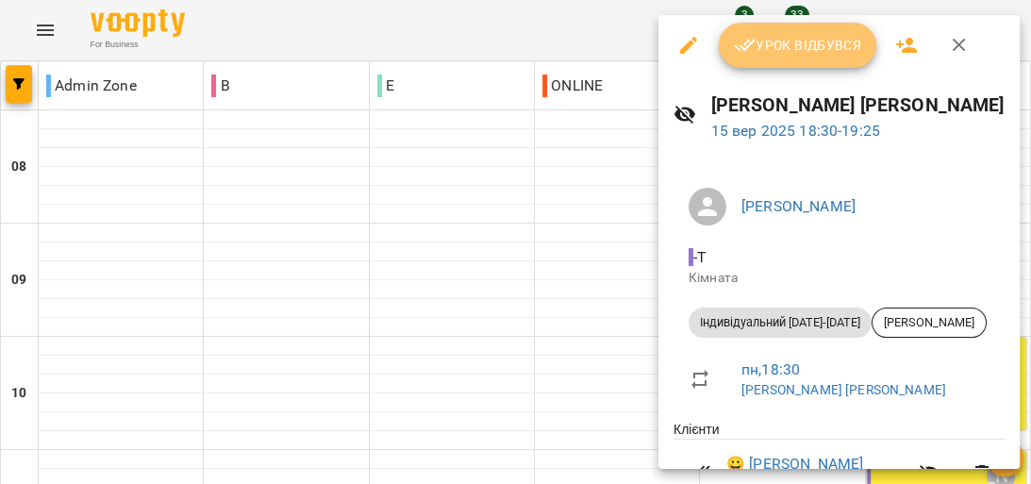
click at [764, 58] on button "Урок відбувся" at bounding box center [798, 45] width 159 height 45
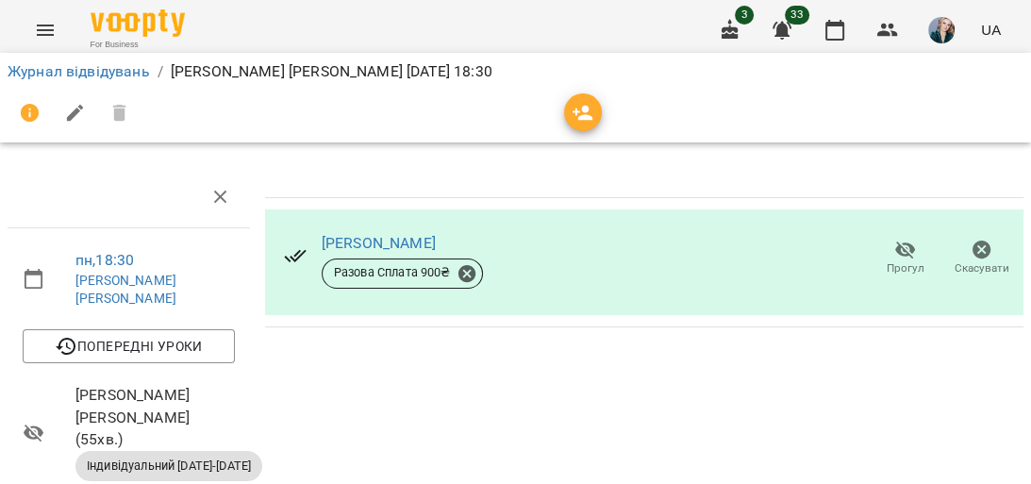
scroll to position [302, 0]
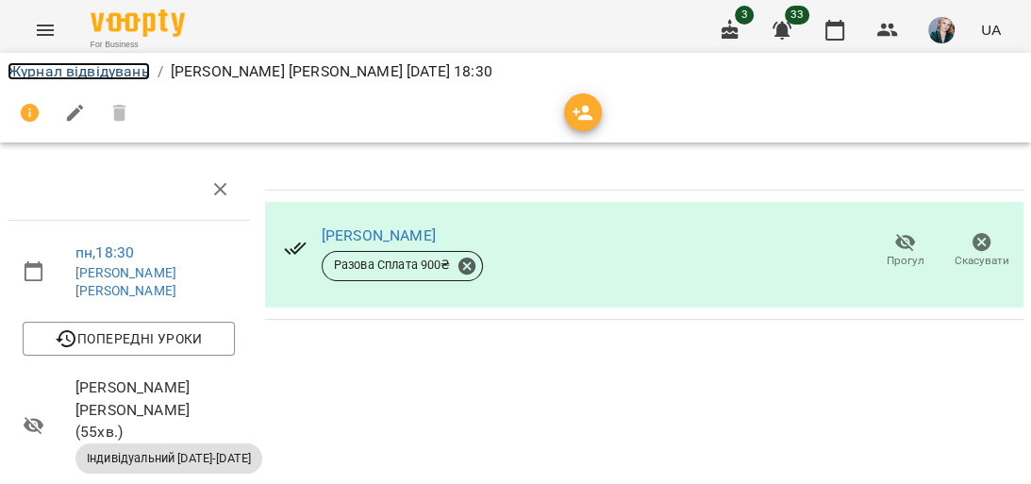
click at [98, 72] on link "Журнал відвідувань" at bounding box center [79, 71] width 142 height 18
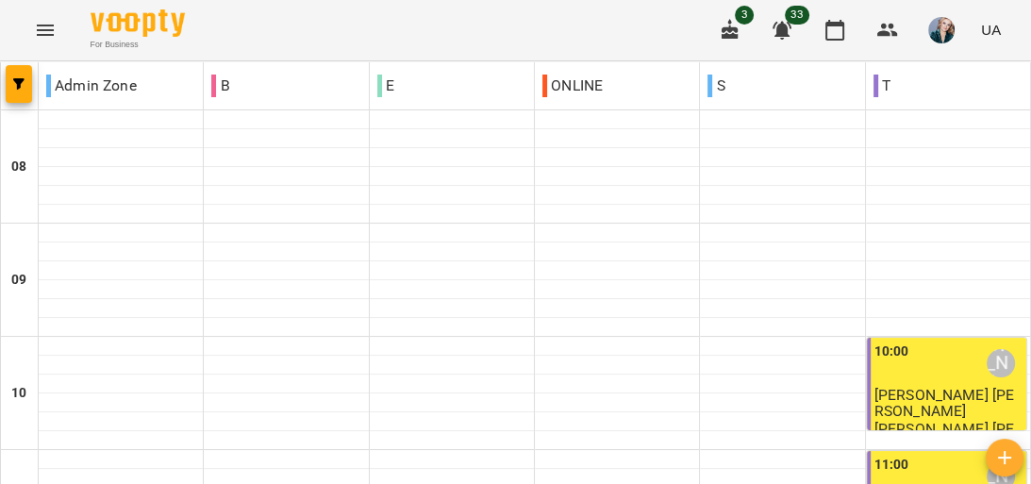
scroll to position [1208, 0]
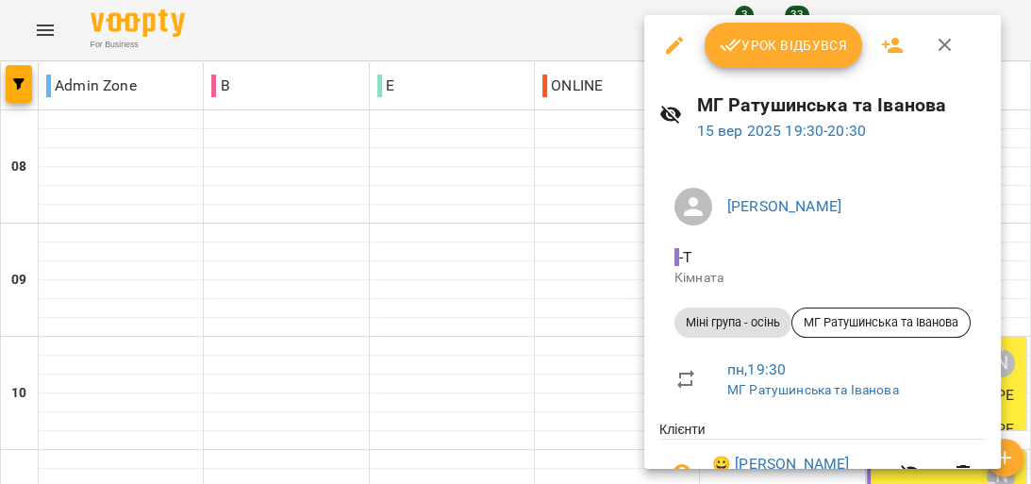
click at [812, 54] on span "Урок відбувся" at bounding box center [784, 45] width 128 height 23
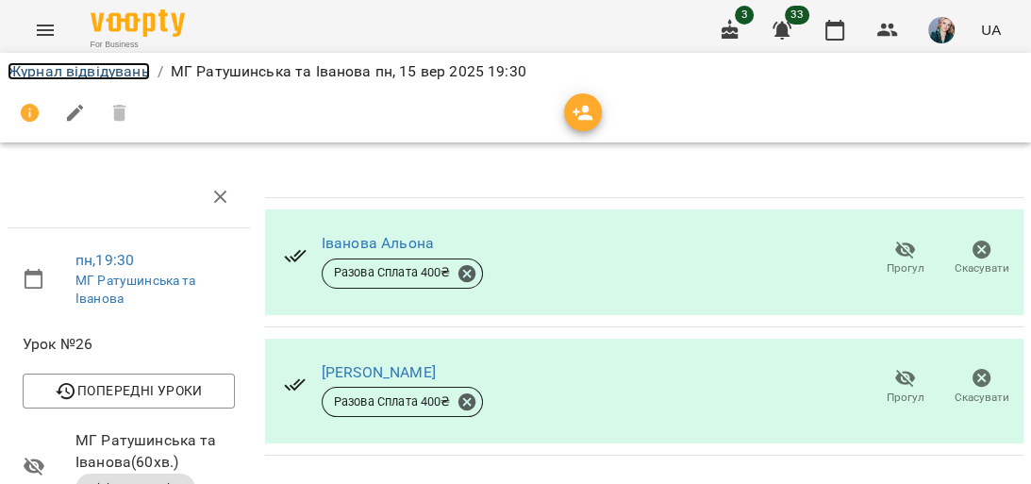
click at [109, 68] on link "Журнал відвідувань" at bounding box center [79, 71] width 142 height 18
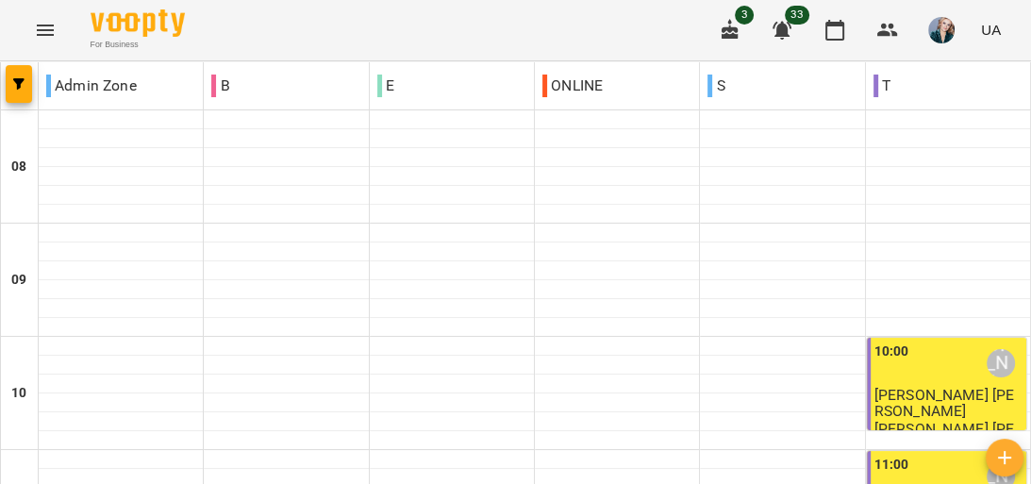
scroll to position [1336, 0]
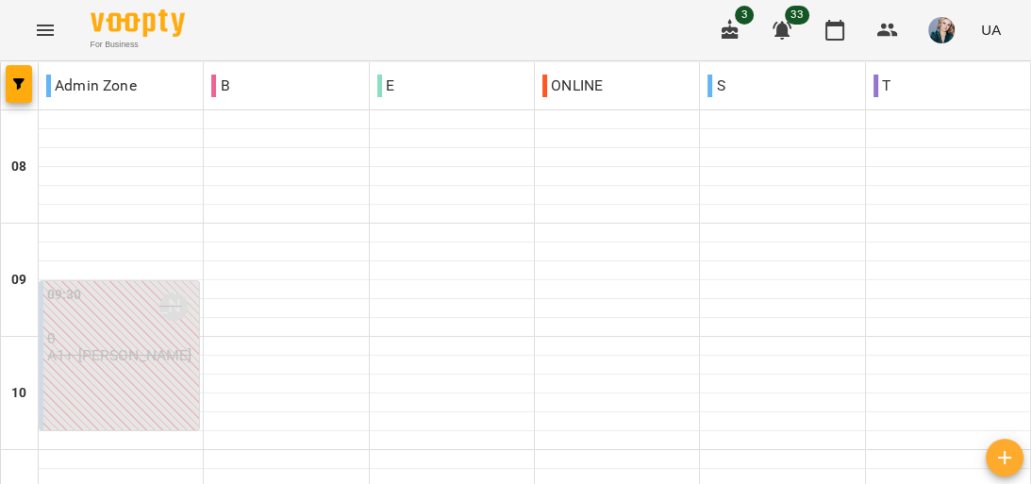
scroll to position [453, 0]
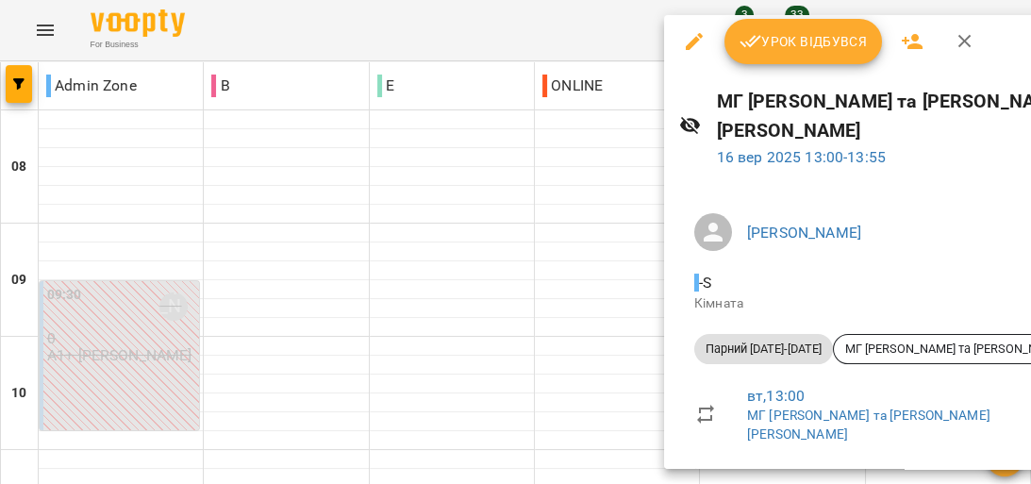
scroll to position [0, 0]
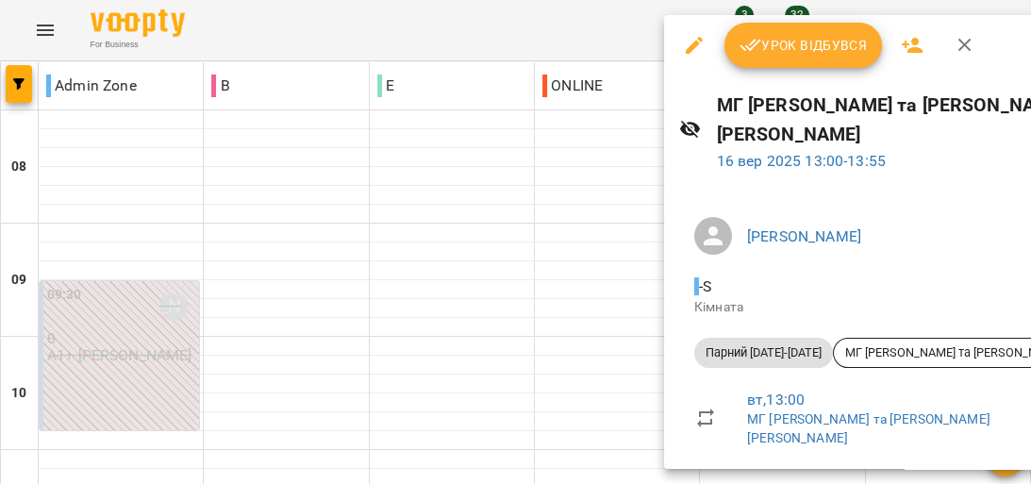
click at [599, 212] on div at bounding box center [515, 242] width 1031 height 484
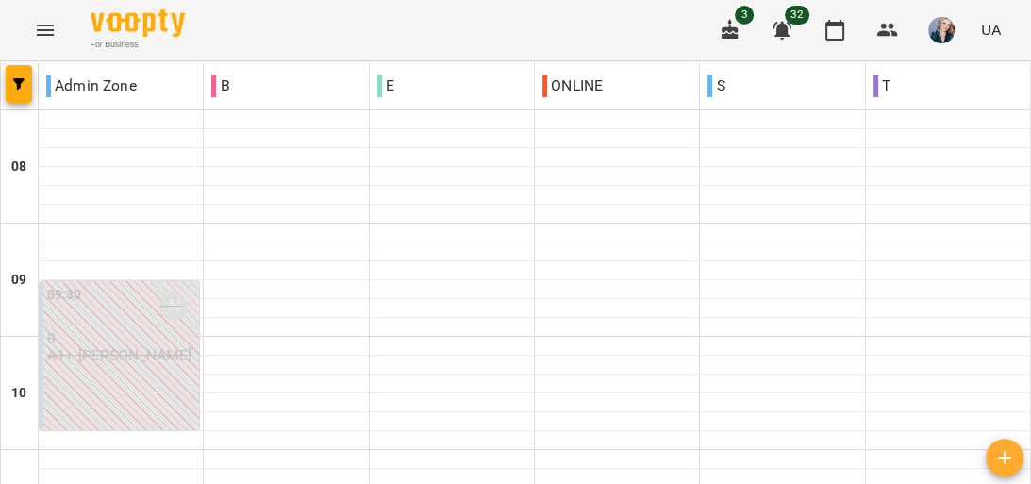
scroll to position [1283, 0]
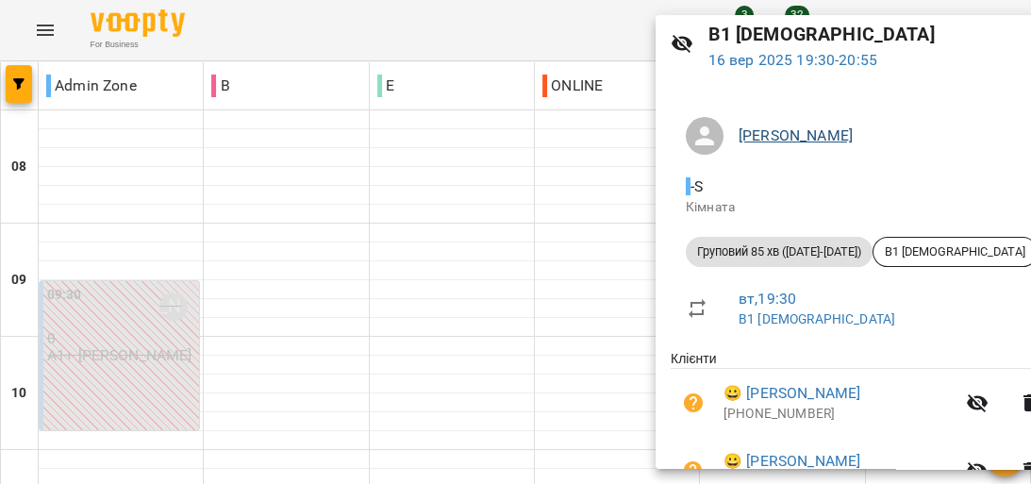
scroll to position [173, 0]
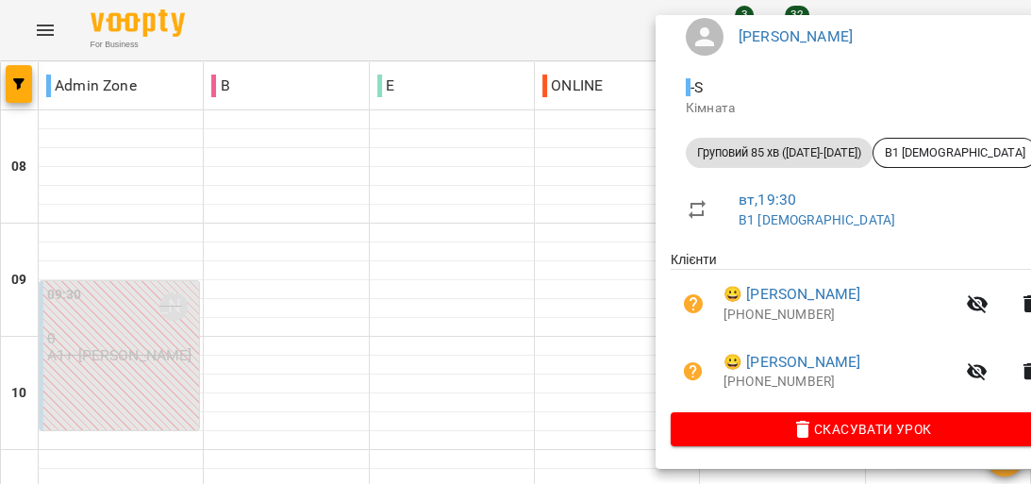
drag, startPoint x: 605, startPoint y: 199, endPoint x: 630, endPoint y: 199, distance: 25.5
click at [603, 199] on div at bounding box center [515, 242] width 1031 height 484
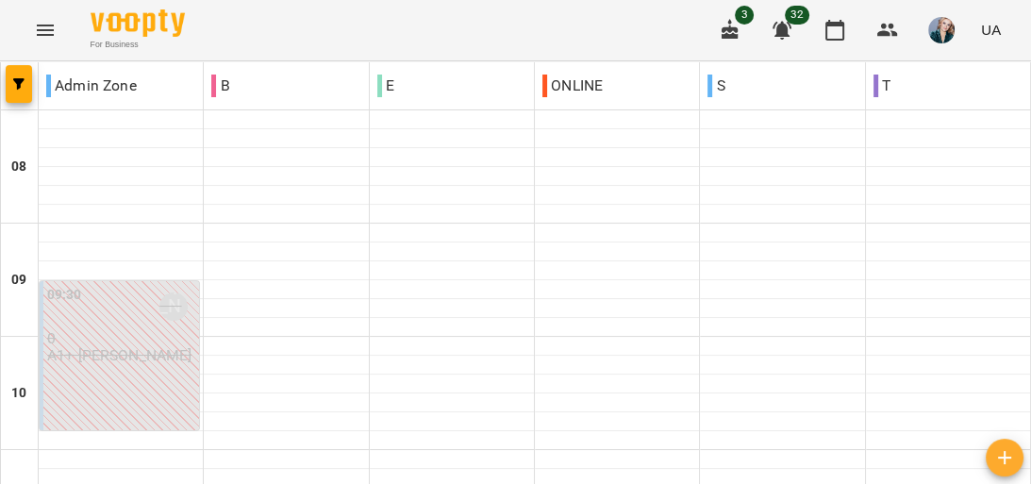
scroll to position [1336, 0]
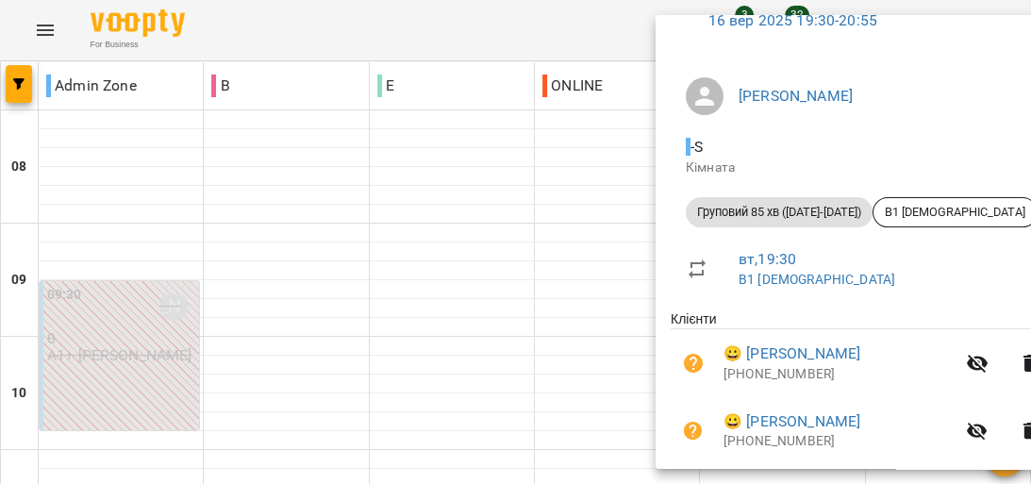
scroll to position [173, 0]
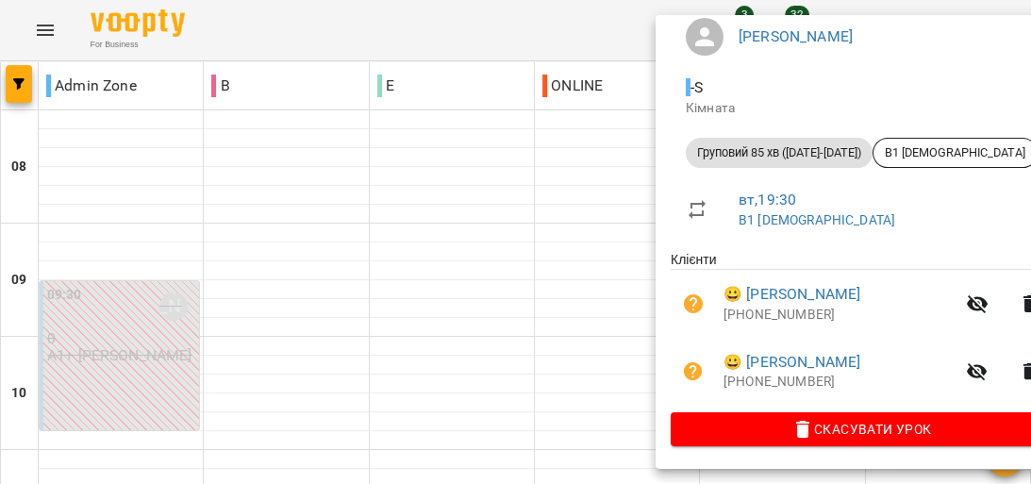
click at [457, 168] on div at bounding box center [515, 242] width 1031 height 484
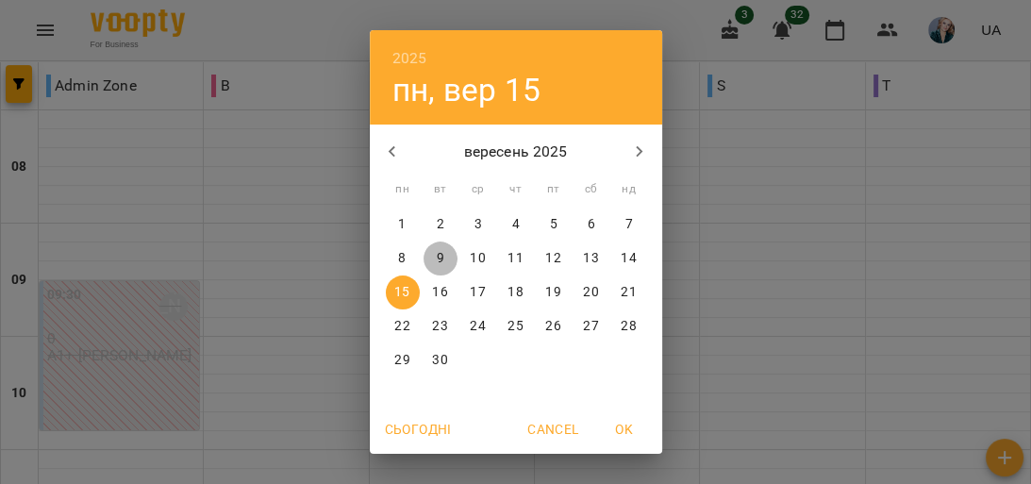
click at [427, 257] on span "9" at bounding box center [441, 258] width 34 height 19
type input "**********"
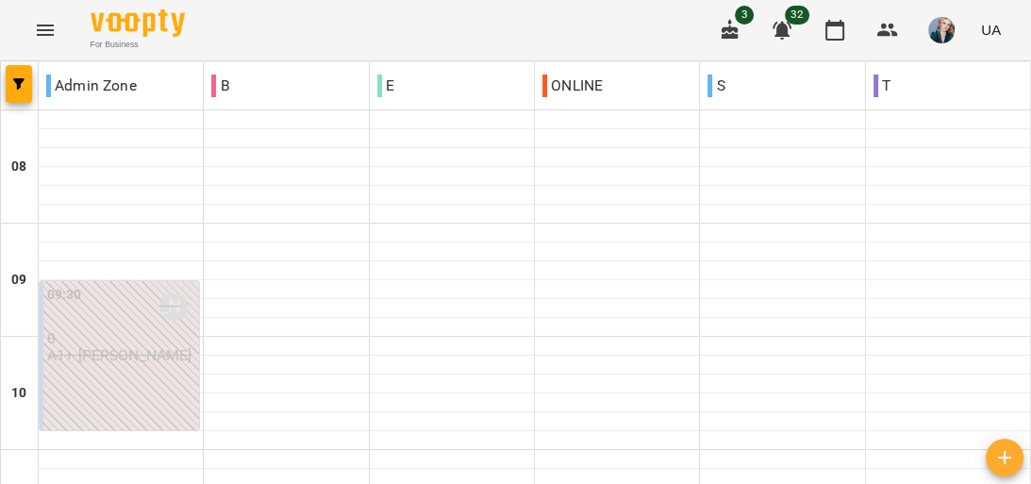
scroll to position [1208, 0]
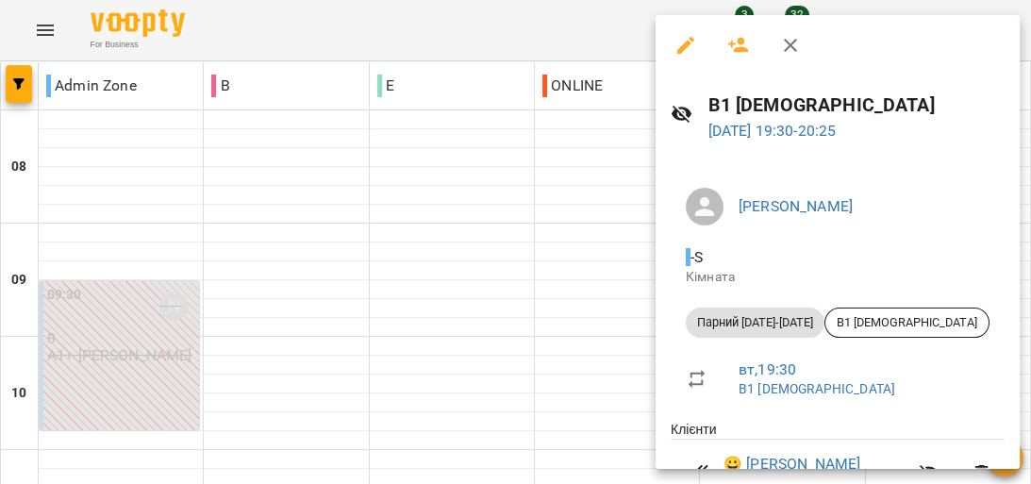
scroll to position [172, 0]
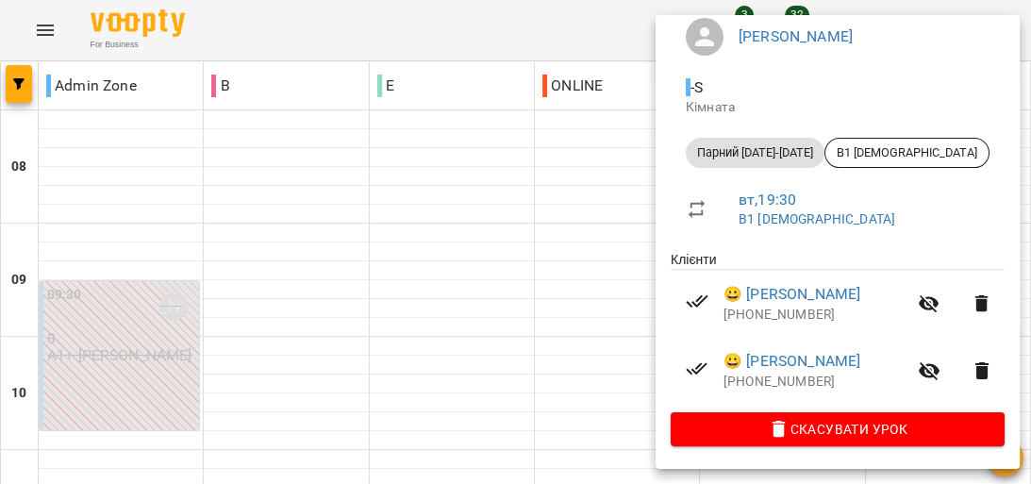
click at [562, 248] on div at bounding box center [515, 242] width 1031 height 484
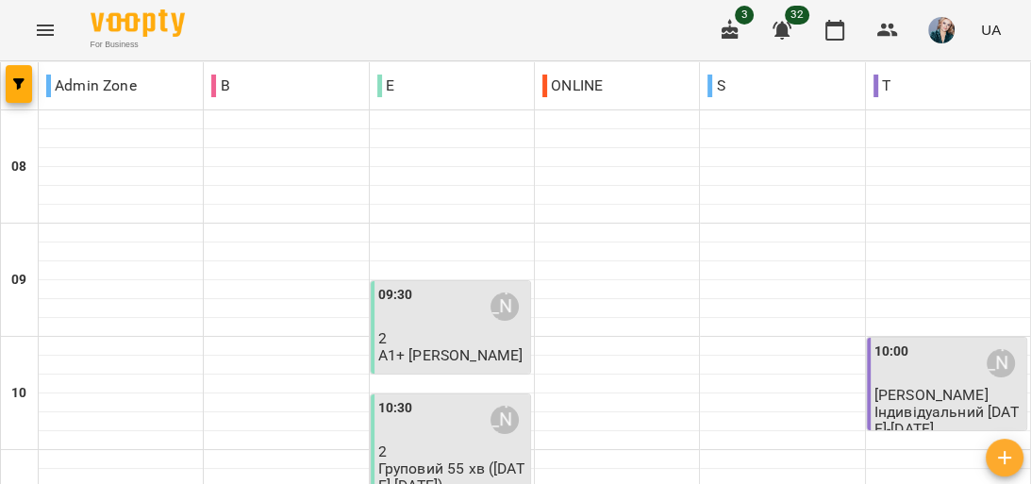
scroll to position [1132, 0]
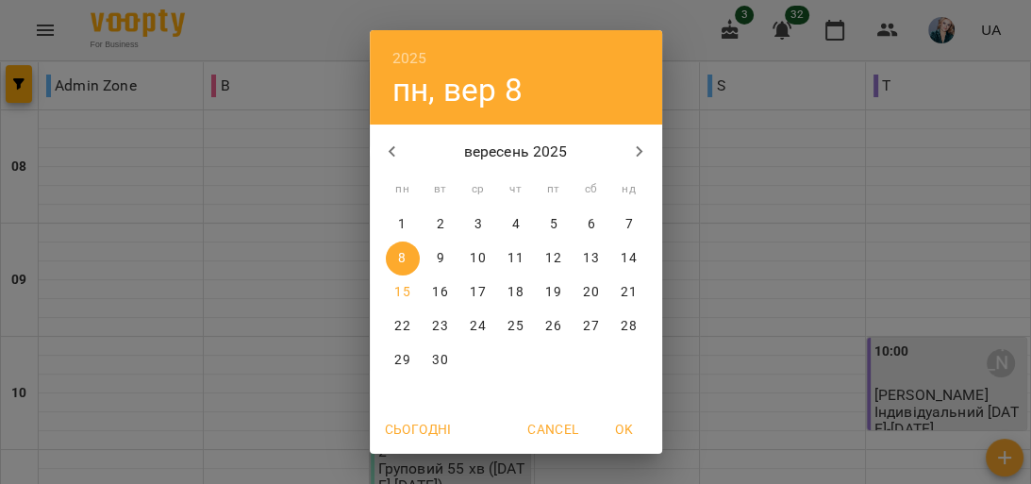
click at [436, 290] on p "16" at bounding box center [439, 292] width 15 height 19
type input "**********"
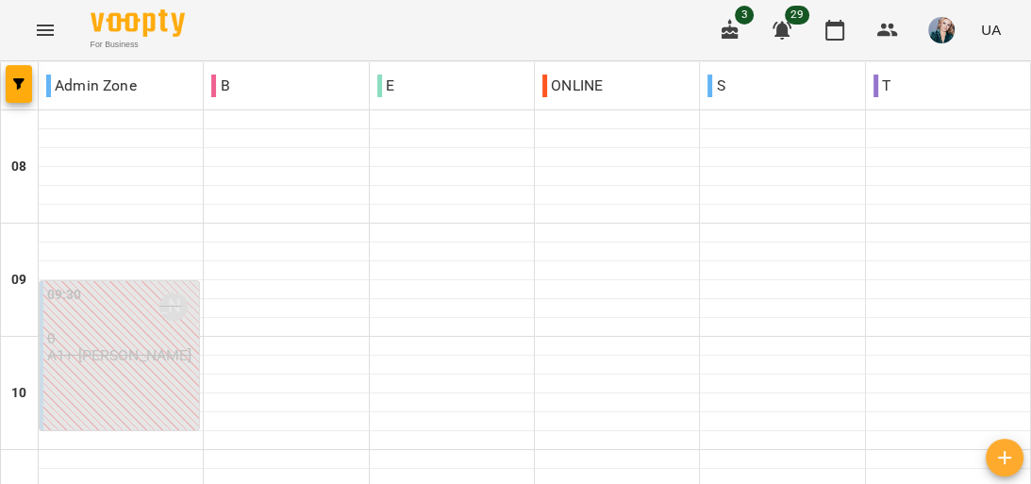
scroll to position [981, 0]
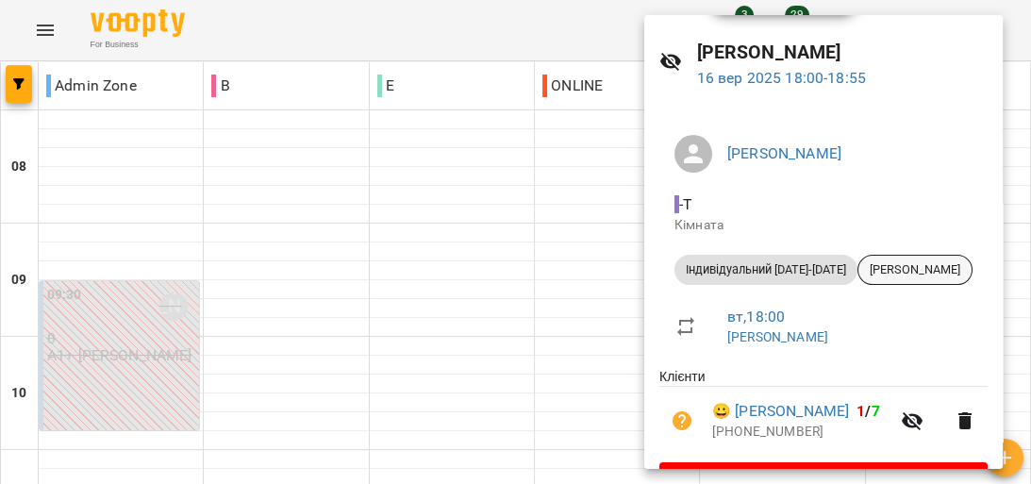
scroll to position [0, 0]
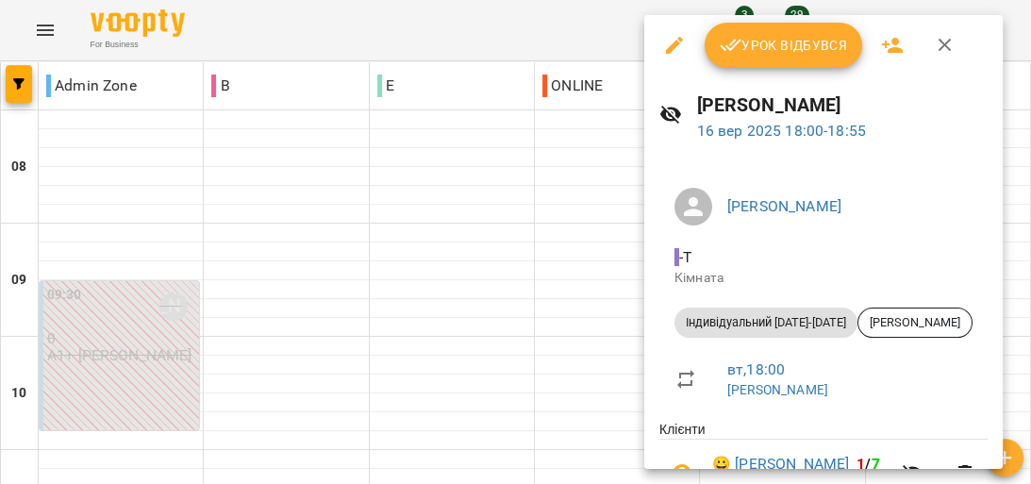
click at [600, 279] on div at bounding box center [515, 242] width 1031 height 484
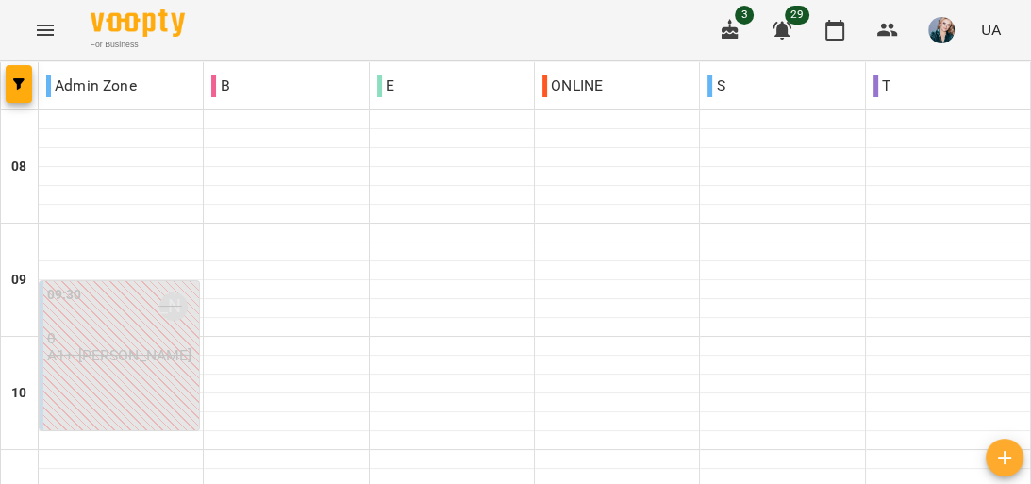
scroll to position [1034, 0]
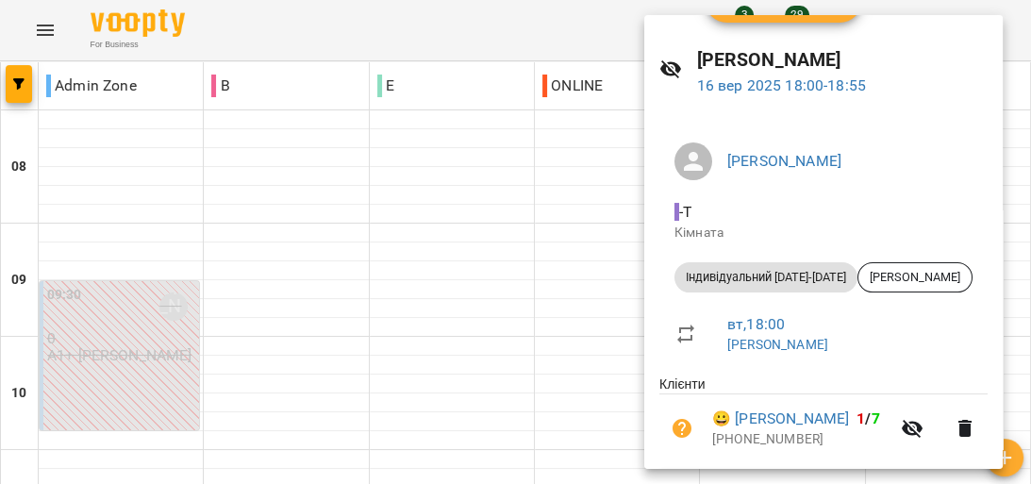
scroll to position [0, 0]
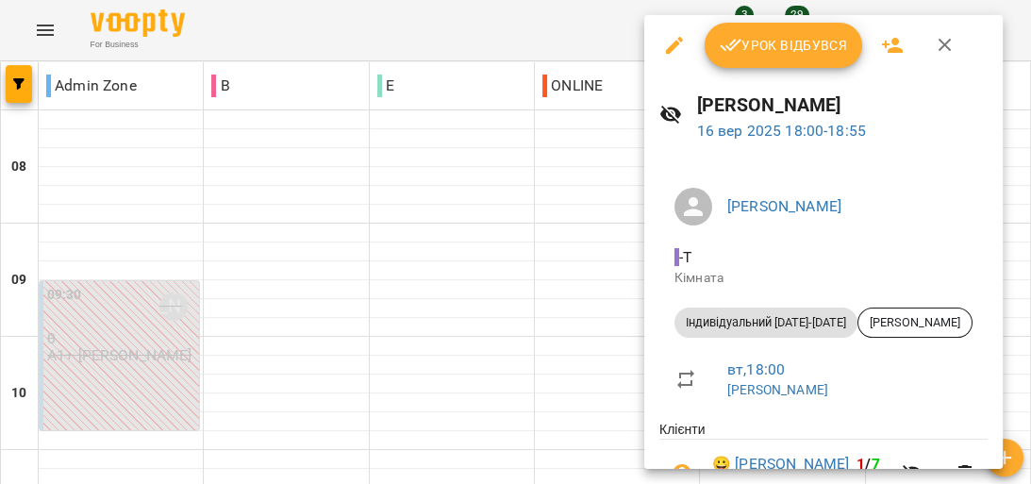
click at [676, 44] on icon "button" at bounding box center [674, 45] width 17 height 17
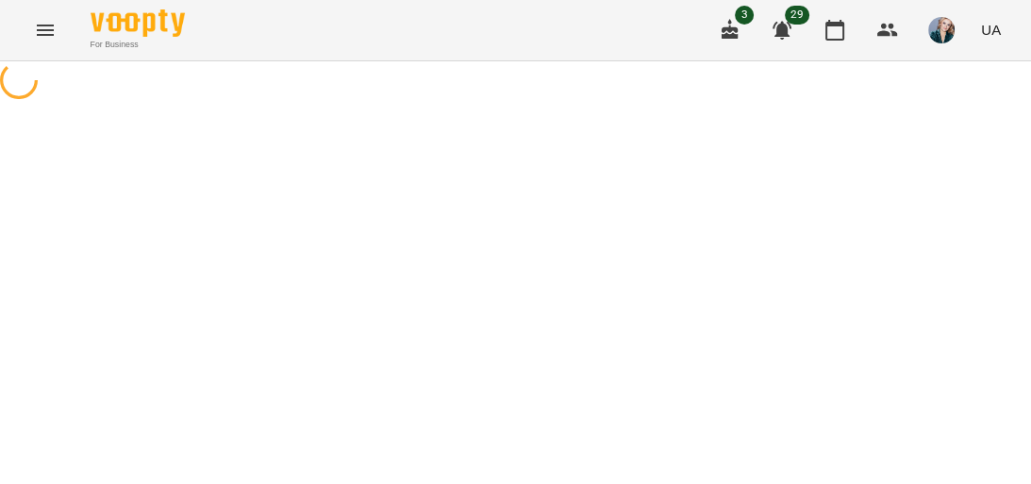
select select "**********"
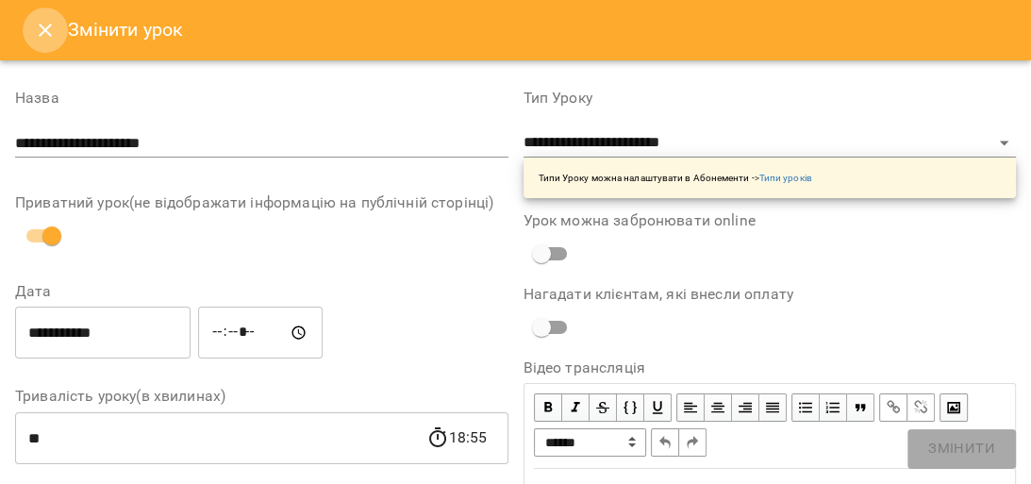
click at [47, 30] on icon "Close" at bounding box center [45, 30] width 23 height 23
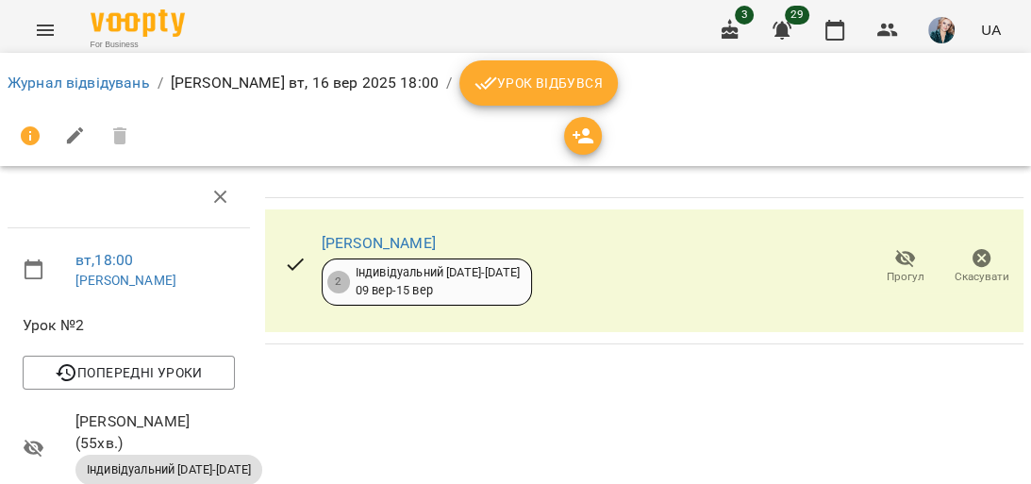
click at [45, 36] on icon "Menu" at bounding box center [45, 30] width 23 height 23
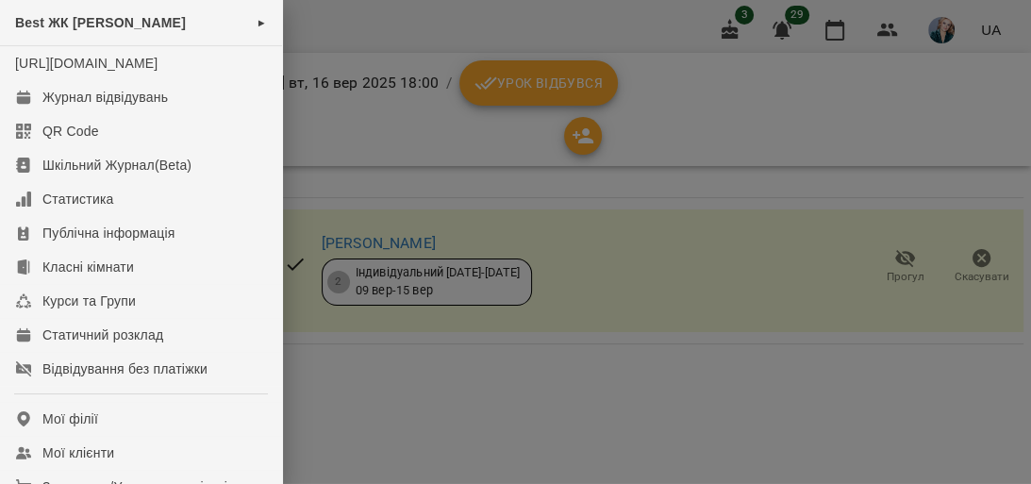
drag, startPoint x: 410, startPoint y: 87, endPoint x: 354, endPoint y: 73, distance: 57.4
click at [399, 86] on div at bounding box center [515, 242] width 1031 height 484
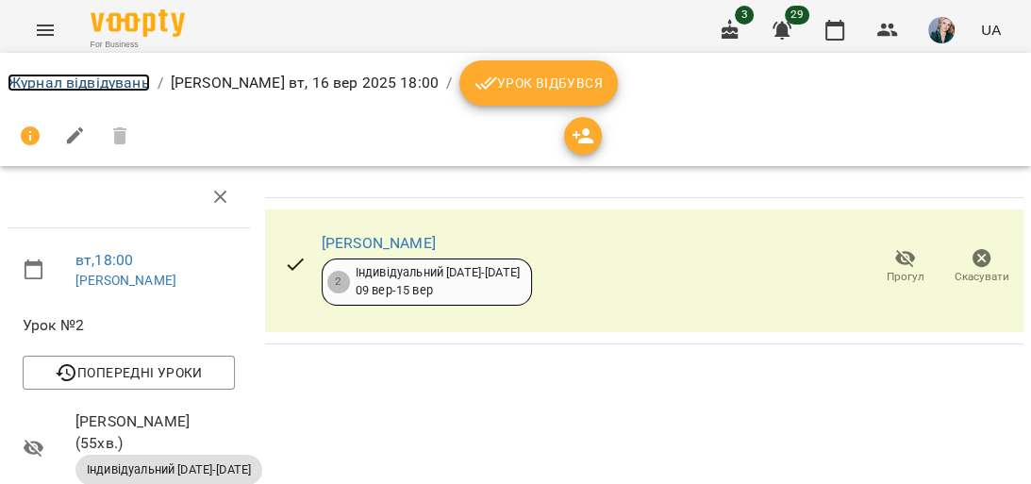
click at [121, 90] on link "Журнал відвідувань" at bounding box center [79, 83] width 142 height 18
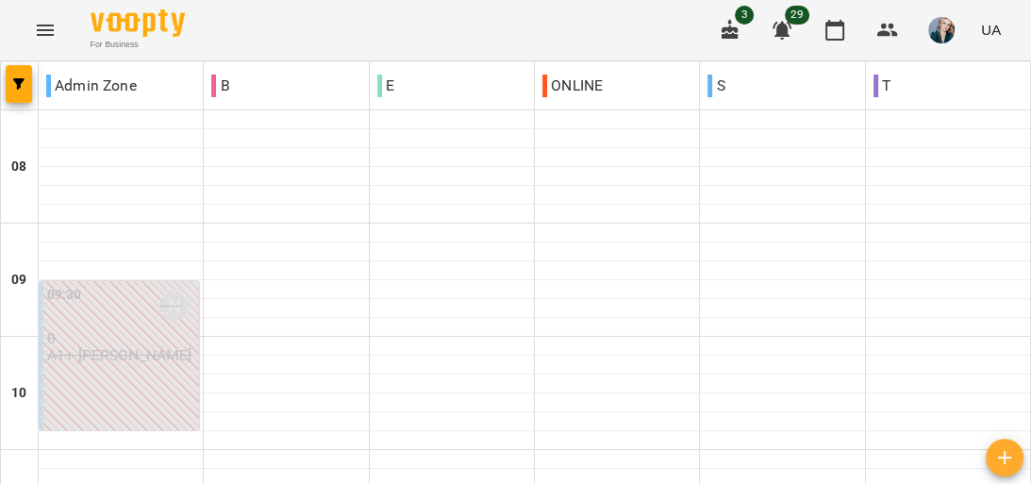
scroll to position [604, 0]
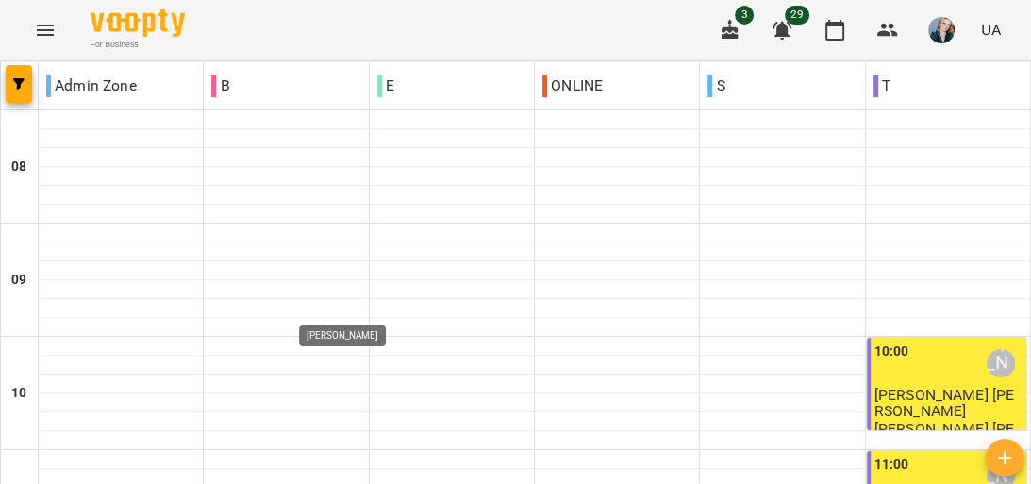
scroll to position [528, 0]
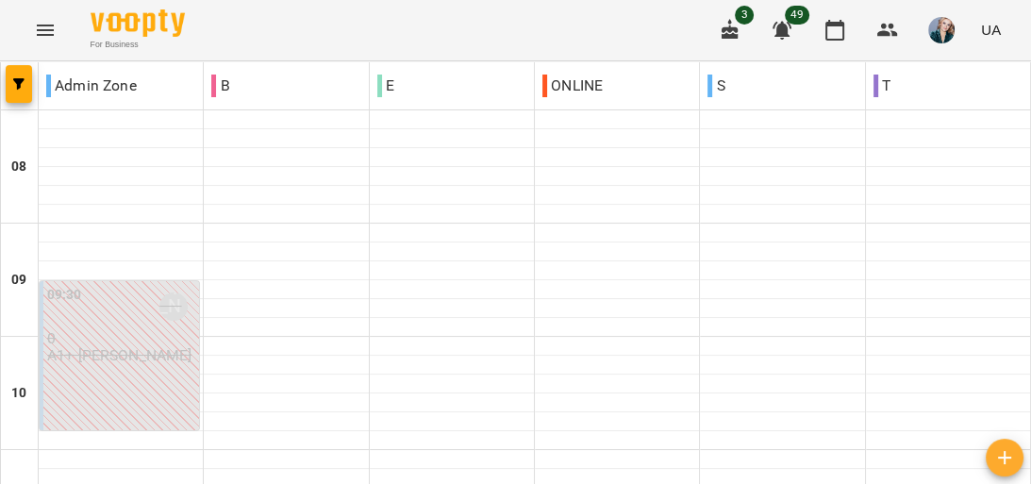
scroll to position [755, 0]
